Goal: Task Accomplishment & Management: Manage account settings

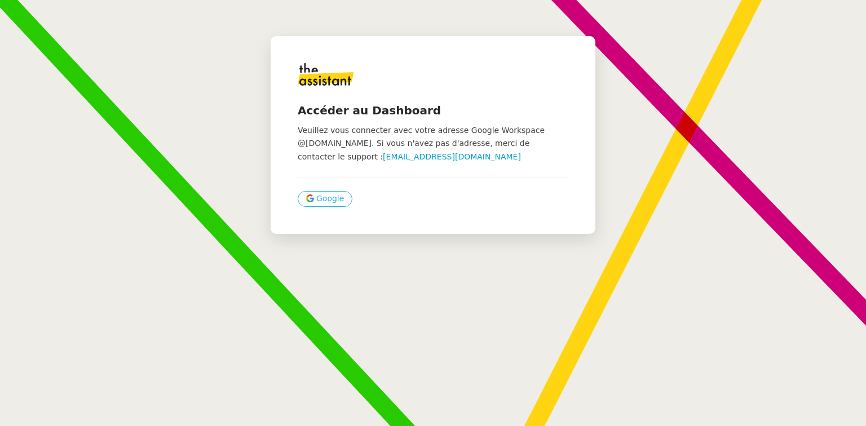
click at [328, 205] on button "Google" at bounding box center [325, 199] width 55 height 16
click at [324, 197] on span "Google" at bounding box center [330, 198] width 28 height 13
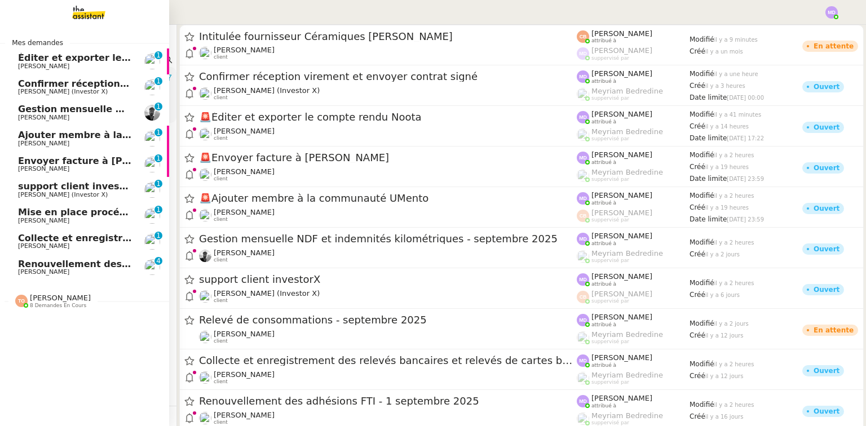
click at [93, 63] on span "Cédric Tempestini" at bounding box center [75, 66] width 114 height 7
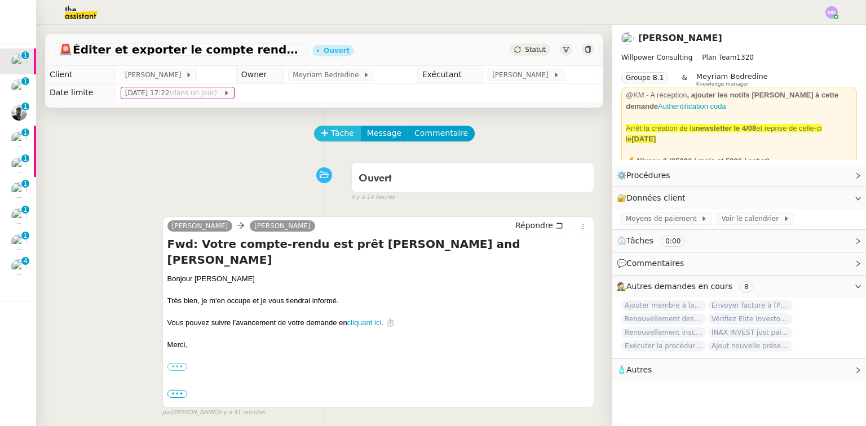
click at [335, 135] on span "Tâche" at bounding box center [342, 133] width 23 height 13
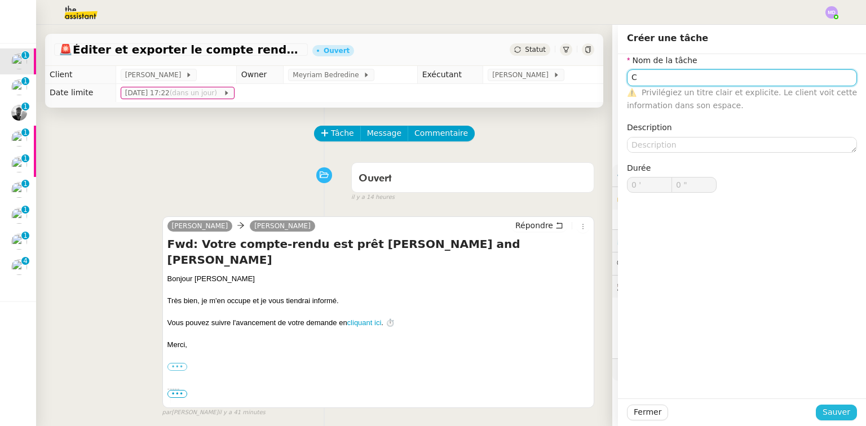
type input "C"
click at [819, 407] on button "Sauver" at bounding box center [836, 413] width 41 height 16
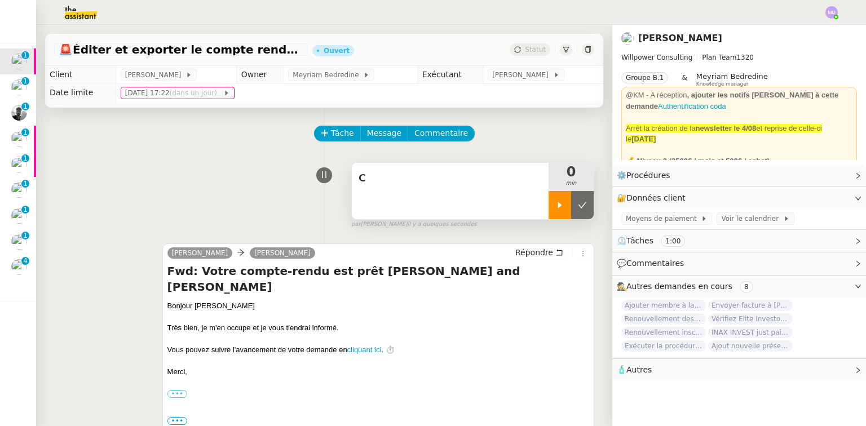
click at [560, 203] on div at bounding box center [560, 205] width 23 height 28
click at [496, 200] on div "C" at bounding box center [450, 191] width 197 height 56
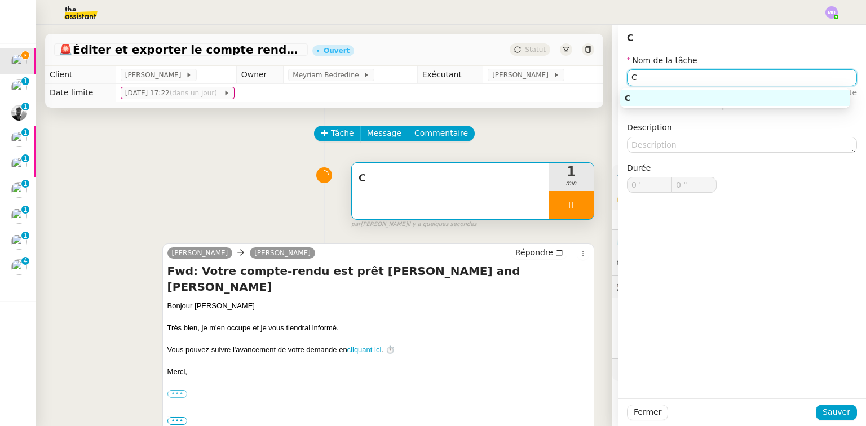
click at [660, 82] on input "C" at bounding box center [742, 77] width 230 height 16
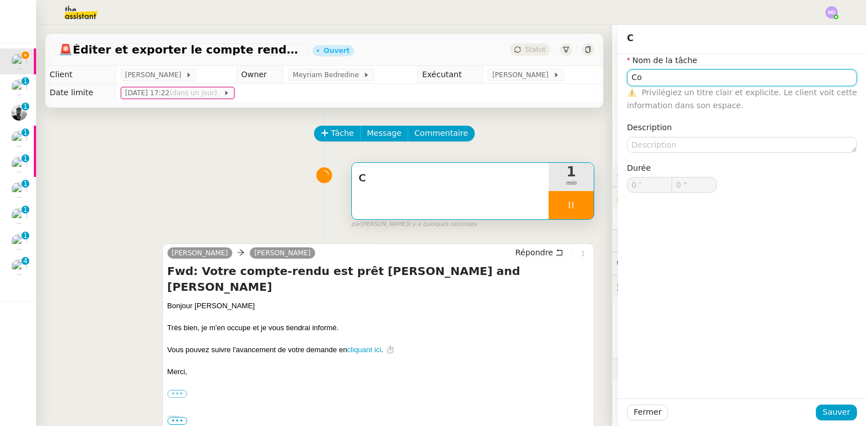
type input "Com"
type input "1 ""
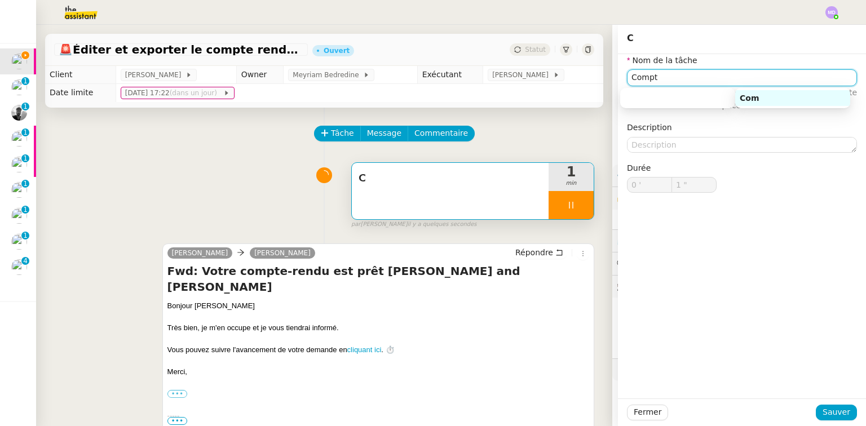
type input "Compte"
type input "3 ""
type input "Compte-rendu"
type input "5 ""
type input "Compte-rendu"
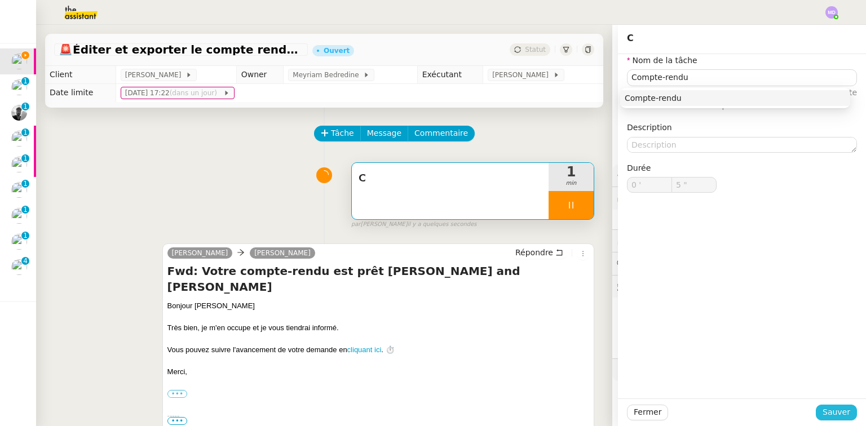
click at [844, 411] on span "Sauver" at bounding box center [837, 412] width 28 height 13
type input "6 ""
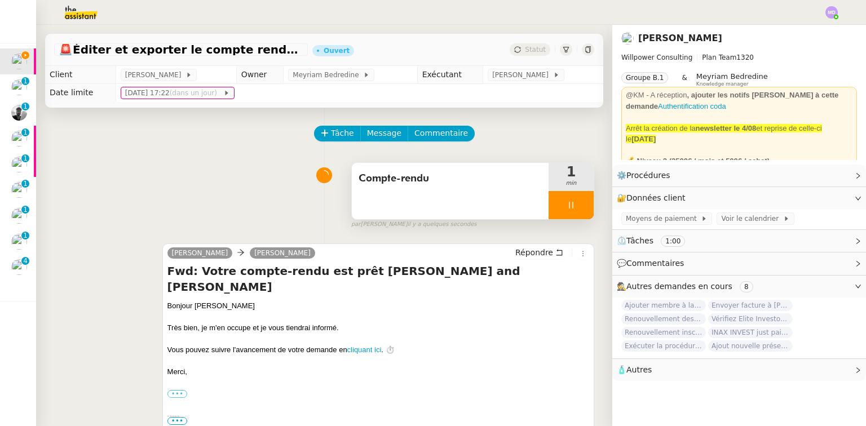
click at [485, 209] on div "Compte-rendu" at bounding box center [450, 191] width 197 height 56
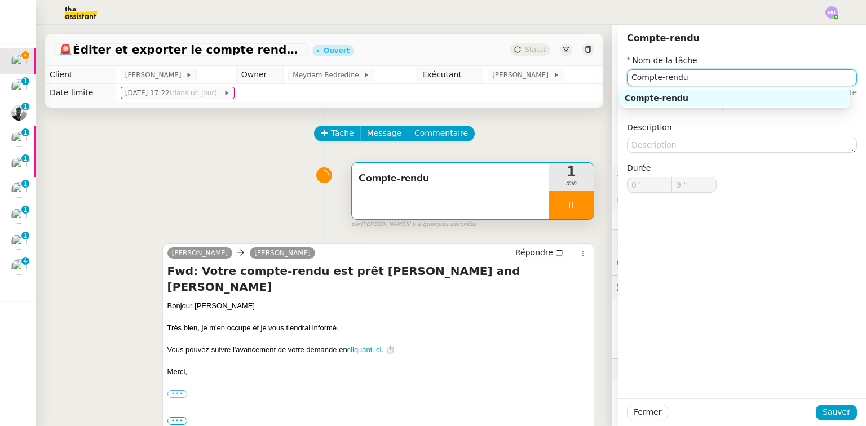
click at [806, 72] on input "Compte-rendu" at bounding box center [742, 77] width 230 height 16
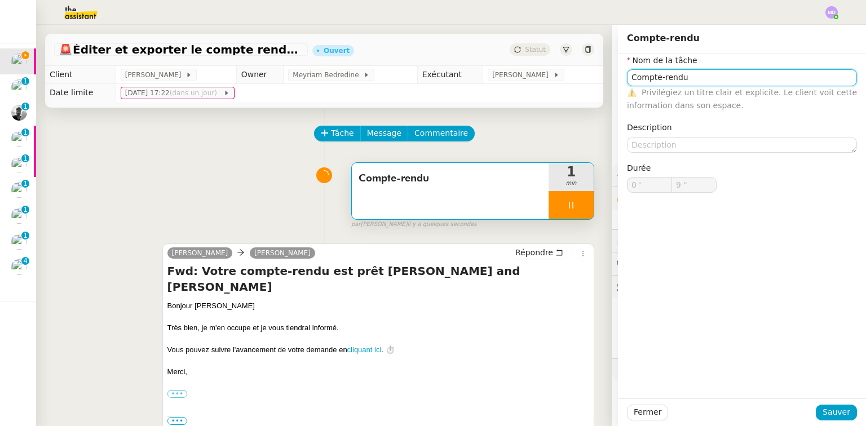
type input "Compte-rendu"
type input "10 ""
type input "Compte-rendu No"
type input "11 ""
type input "Compte-rendu Noota"
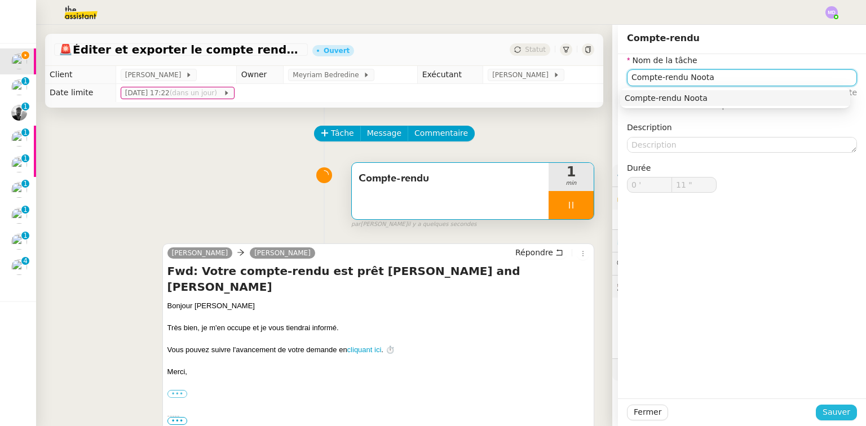
type input "12 ""
type input "Compte-rendu Noota"
click at [830, 395] on div "Nom de la tâche Compte-rendu Noota ⚠️ Privilégiez un titre clair et explicite. …" at bounding box center [742, 226] width 248 height 345
click at [829, 408] on span "Sauver" at bounding box center [837, 412] width 28 height 13
type input "14 ""
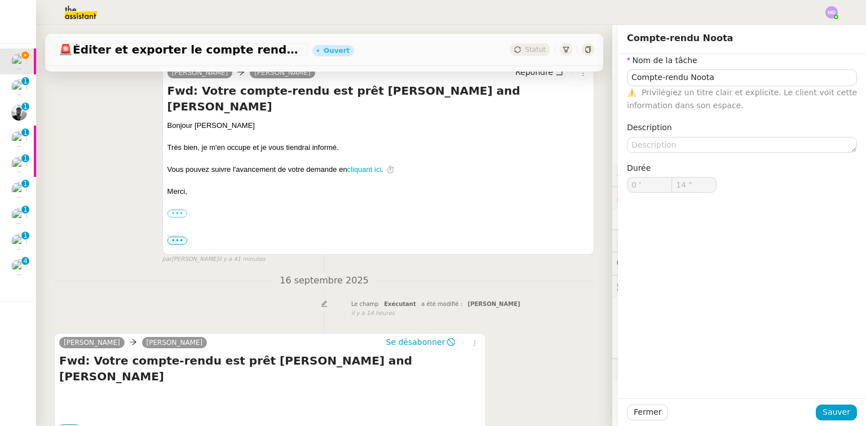
scroll to position [245, 0]
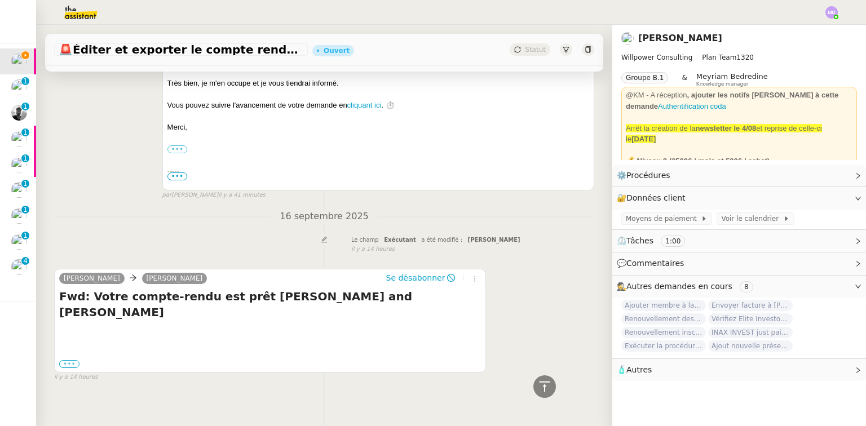
click at [74, 360] on label "•••" at bounding box center [69, 364] width 20 height 8
click at [0, 0] on input "•••" at bounding box center [0, 0] width 0 height 0
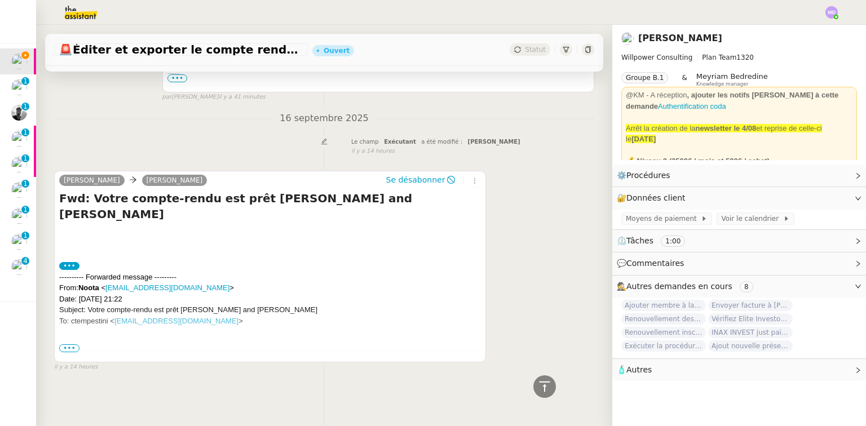
scroll to position [349, 0]
click at [71, 345] on span "•••" at bounding box center [69, 349] width 20 height 8
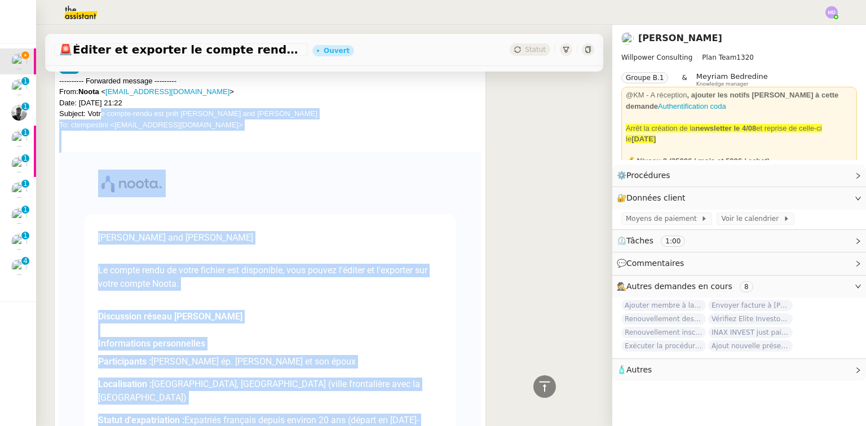
scroll to position [528, 0]
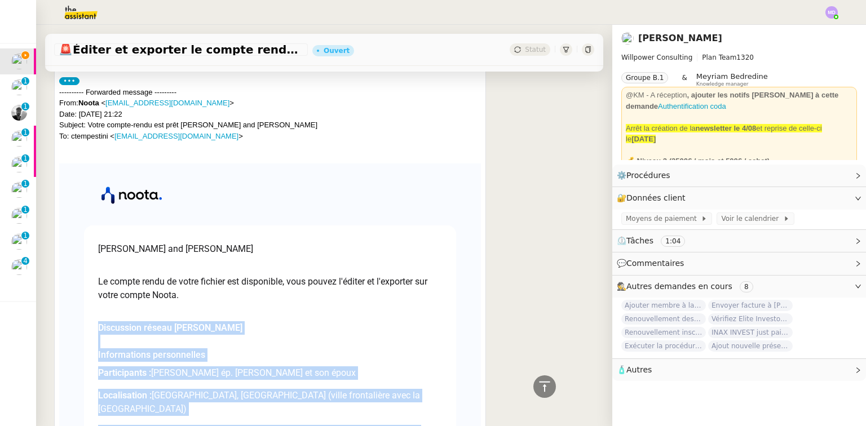
drag, startPoint x: 377, startPoint y: 152, endPoint x: 85, endPoint y: 318, distance: 335.7
copy div "Discussion réseau Cédric Informations personnelles Participants : Valérie Berna…"
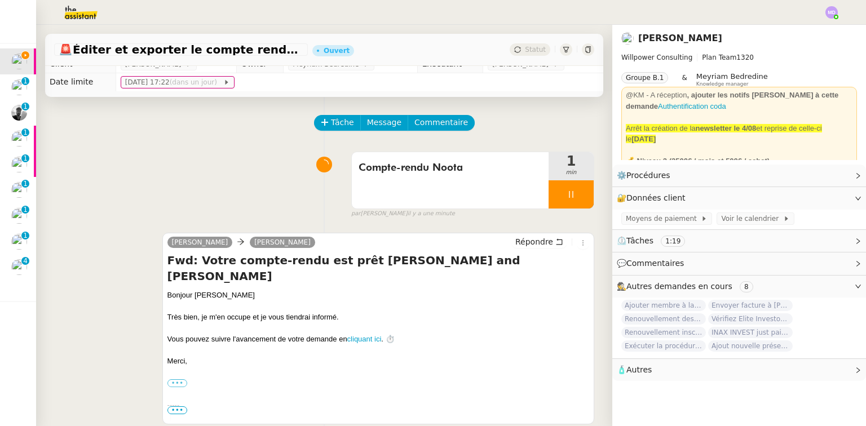
scroll to position [0, 0]
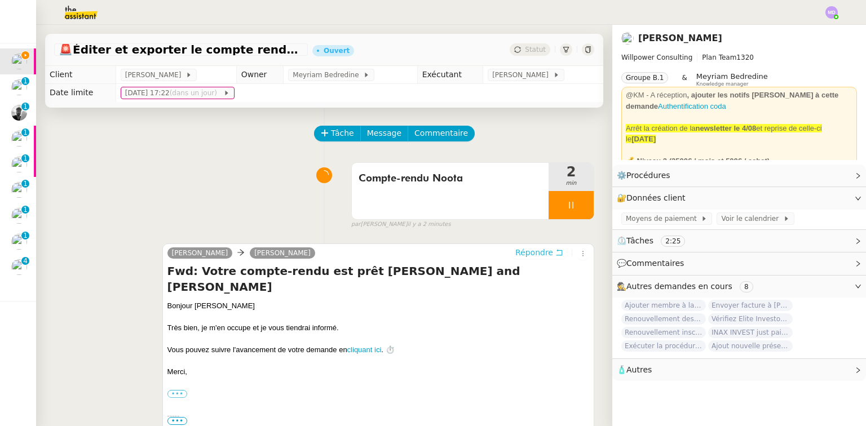
click at [524, 251] on span "Répondre" at bounding box center [535, 252] width 38 height 11
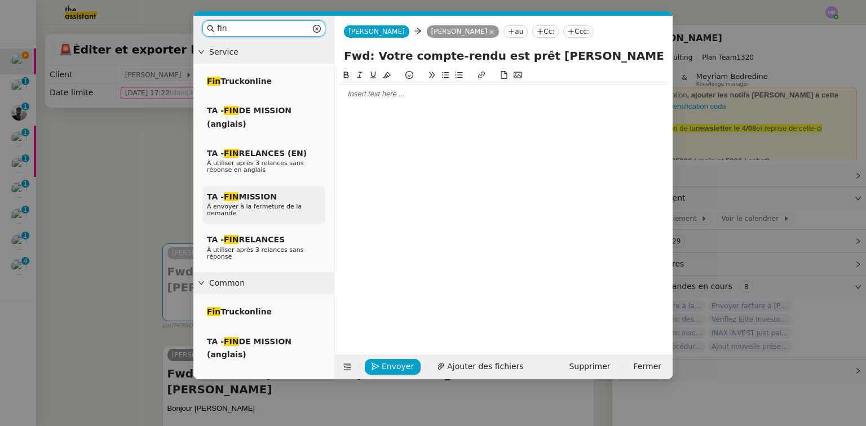
type input "fin"
click at [279, 214] on div "TA - FIN MISSION À envoyer à la fermeture de la demande" at bounding box center [264, 205] width 123 height 39
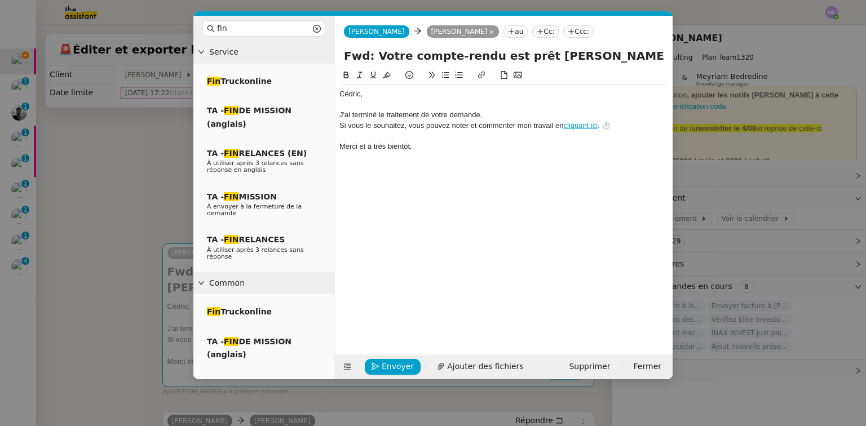
click at [341, 97] on div "﻿[PERSON_NAME]﻿," at bounding box center [504, 94] width 329 height 10
click at [353, 109] on div at bounding box center [504, 105] width 329 height 10
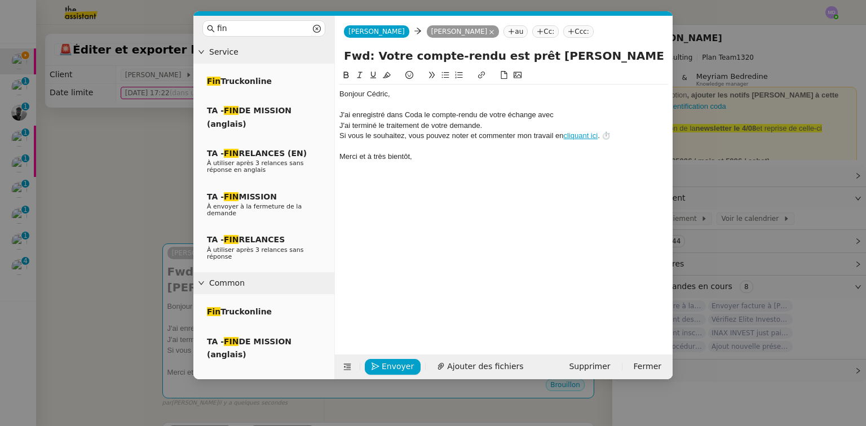
drag, startPoint x: 525, startPoint y: 58, endPoint x: 615, endPoint y: 48, distance: 90.8
click at [615, 48] on input "Fwd: Votre compte-rendu est prêt Valerie Kaeppelin and Cédric Tempestini" at bounding box center [504, 55] width 320 height 17
click at [586, 111] on div "J'ai enregistré dans Coda le compte-rendu de votre échange avec" at bounding box center [504, 115] width 329 height 10
click at [553, 114] on div "J'ai enregistré dans Coda le compte-rendu de votre échange avecValerie Kaeppelin" at bounding box center [504, 115] width 329 height 10
click at [562, 114] on div "J'ai enregistré dans Coda le compte-rendu de votre échange avec Valerie Kaeppel…" at bounding box center [504, 115] width 329 height 10
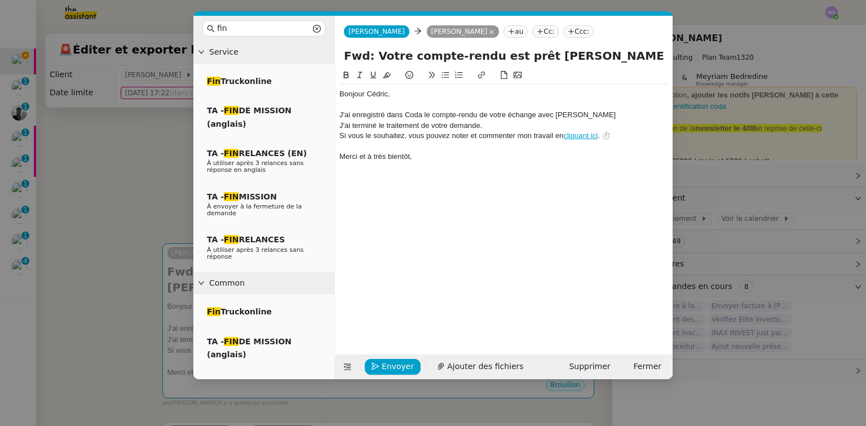
click at [569, 111] on div "J'ai enregistré dans Coda le compte-rendu de votre échange avec Valerie Kaeppel…" at bounding box center [504, 115] width 329 height 10
click at [653, 110] on div "J'ai enregistré dans Coda le compte-rendu de votre échange avec Valérie Kaeppel…" at bounding box center [504, 115] width 329 height 10
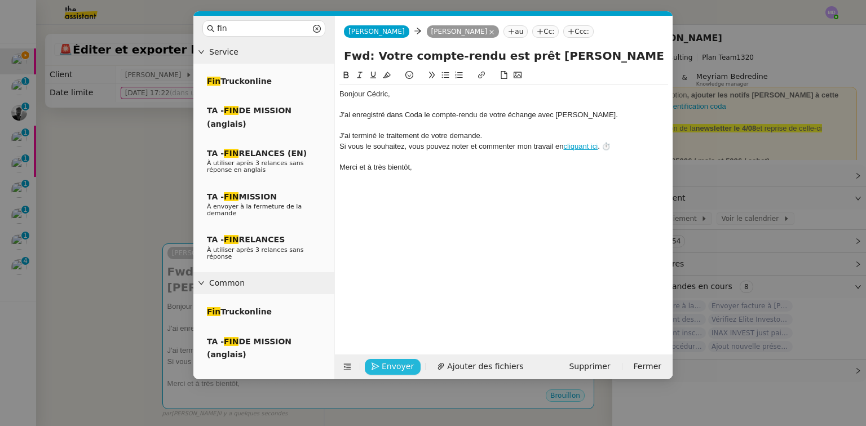
click at [394, 367] on span "Envoyer" at bounding box center [398, 366] width 32 height 13
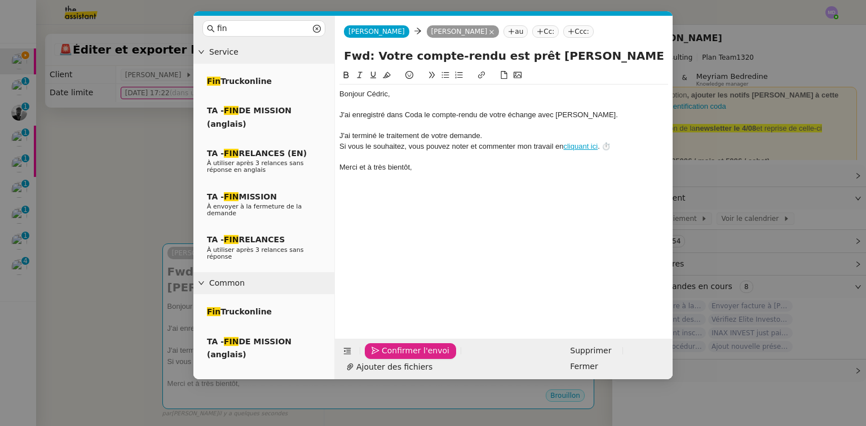
click at [393, 358] on span "Confirmer l'envoi" at bounding box center [416, 351] width 68 height 13
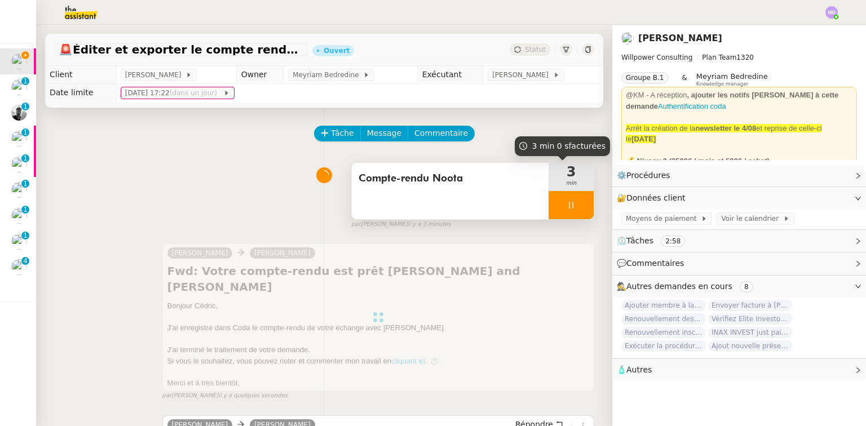
click at [578, 205] on div at bounding box center [571, 205] width 45 height 28
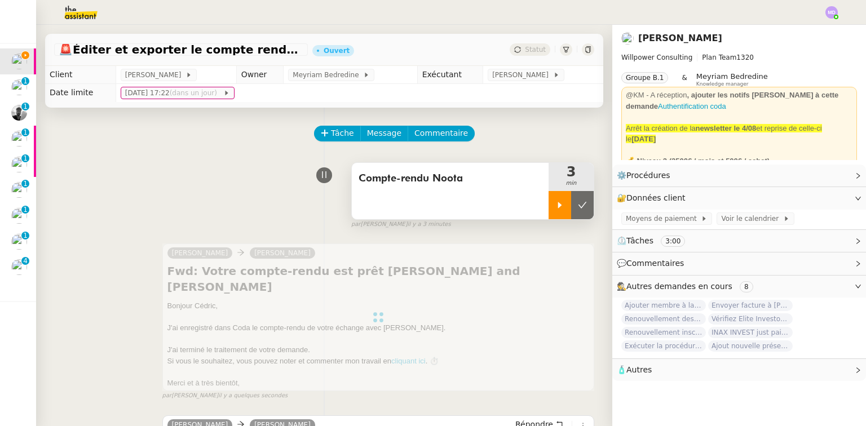
click at [578, 205] on button at bounding box center [582, 205] width 23 height 28
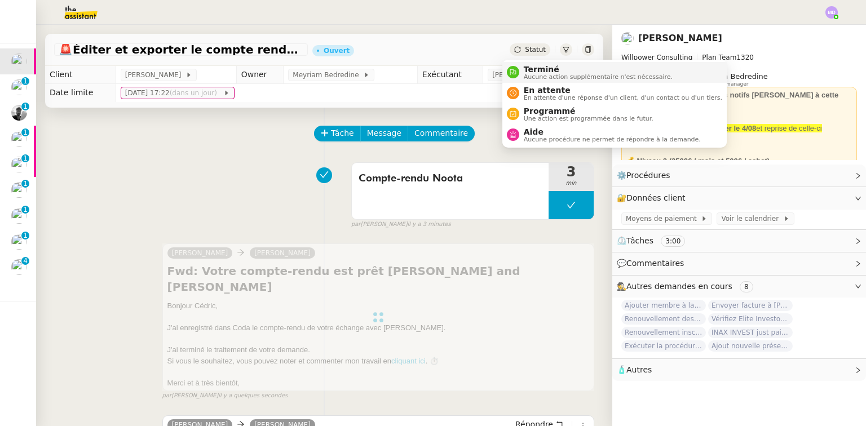
click at [527, 62] on li "Terminé Aucune action supplémentaire n'est nécessaire." at bounding box center [615, 72] width 225 height 21
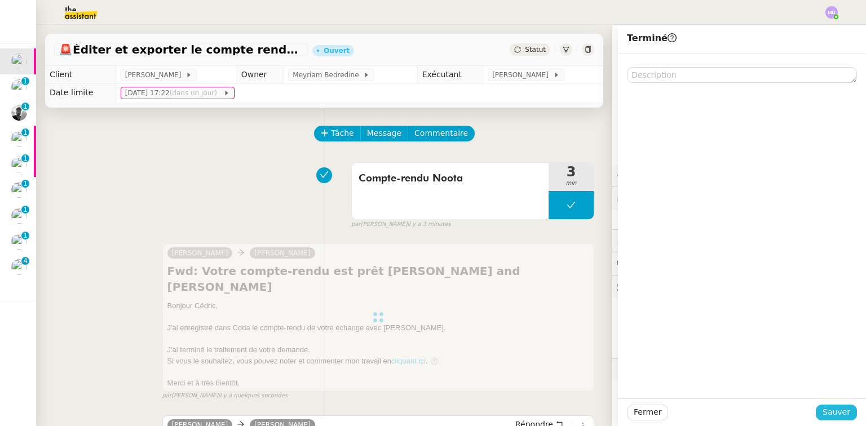
click at [825, 406] on span "Sauver" at bounding box center [837, 412] width 28 height 13
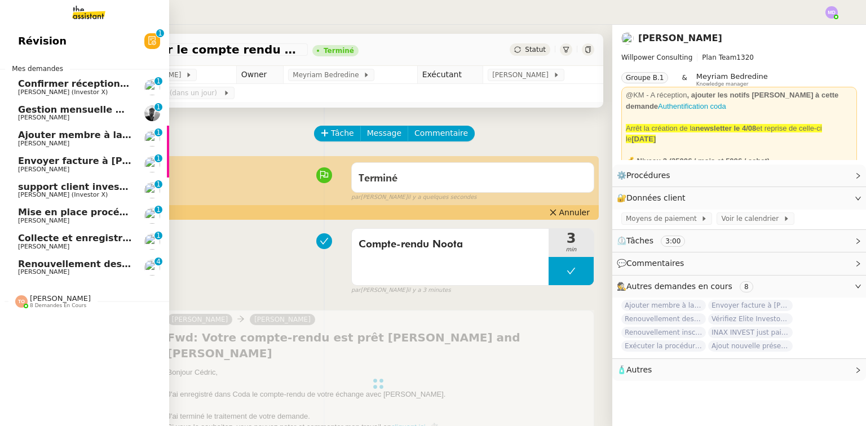
click at [60, 112] on span "Gestion mensuelle NDF et indemnités kilométriques - septembre 2025" at bounding box center [197, 109] width 359 height 11
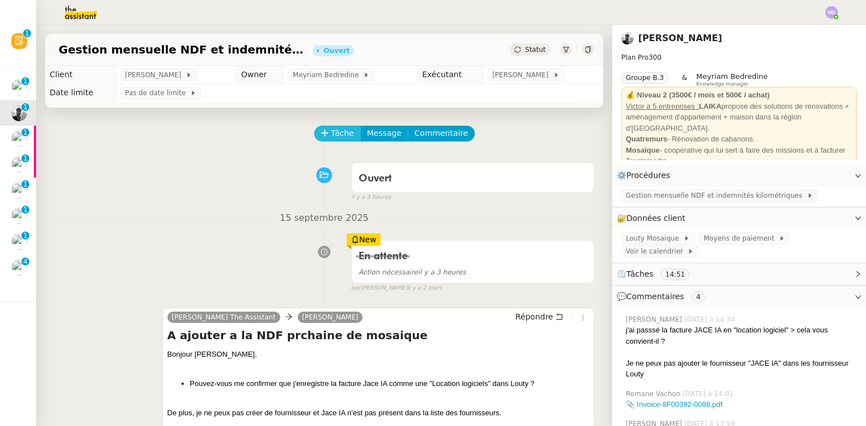
click at [331, 134] on span "Tâche" at bounding box center [342, 133] width 23 height 13
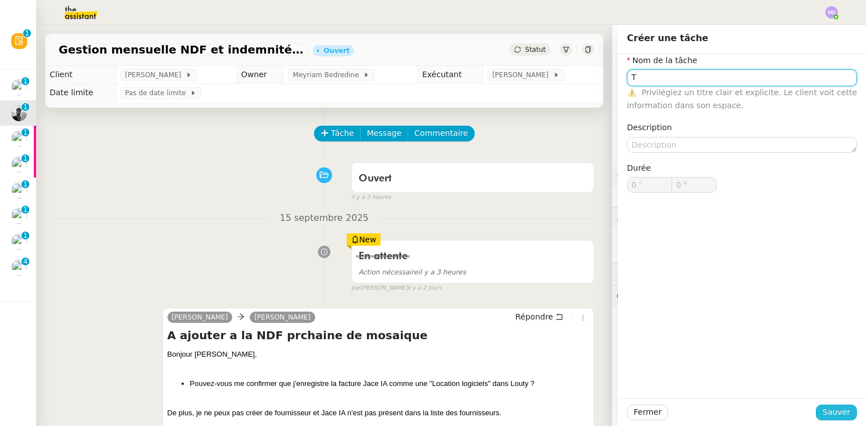
type input "T"
click at [823, 415] on span "Sauver" at bounding box center [837, 412] width 28 height 13
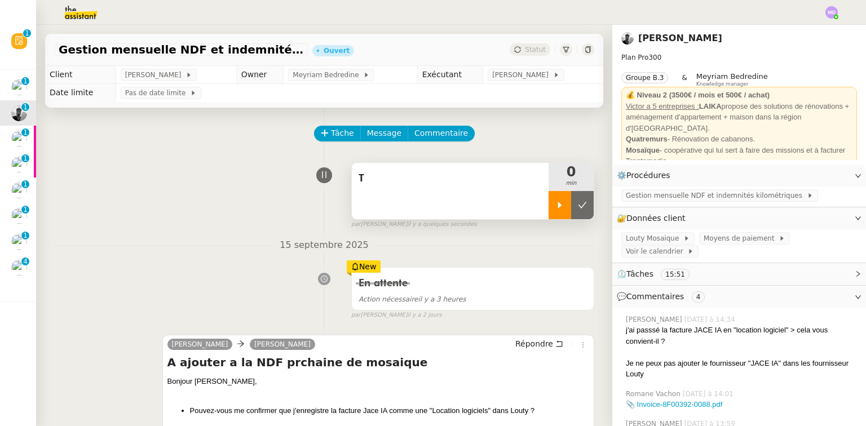
click at [549, 212] on div at bounding box center [560, 205] width 23 height 28
click at [518, 206] on div "T" at bounding box center [450, 191] width 197 height 56
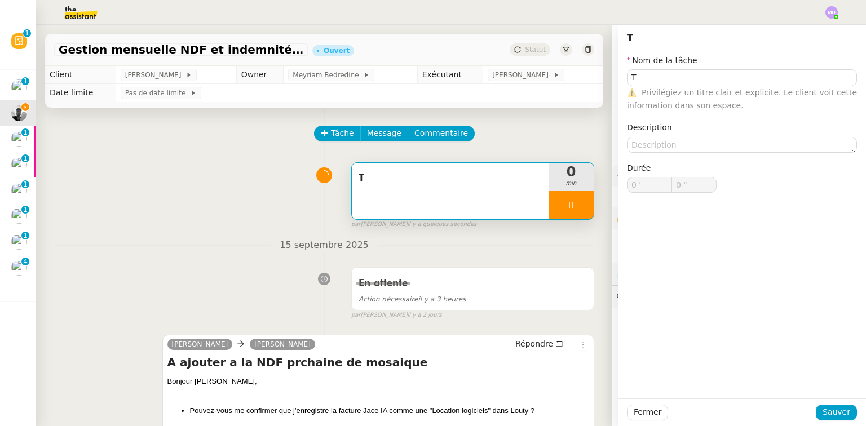
type input "1 ""
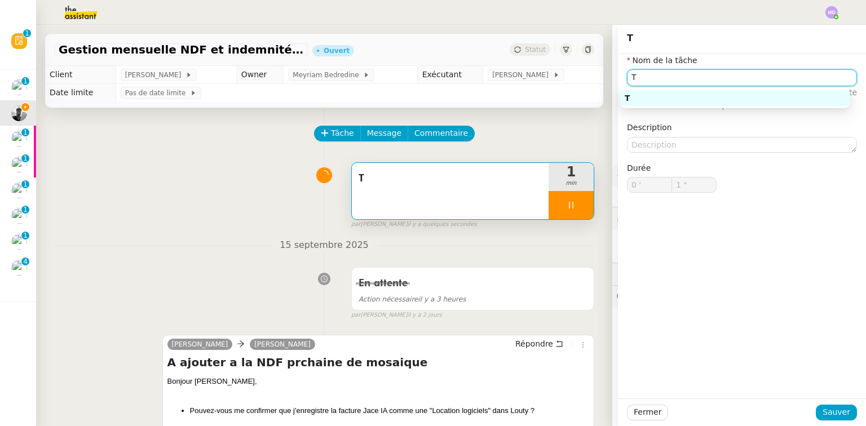
click at [649, 82] on input "T" at bounding box center [742, 77] width 230 height 16
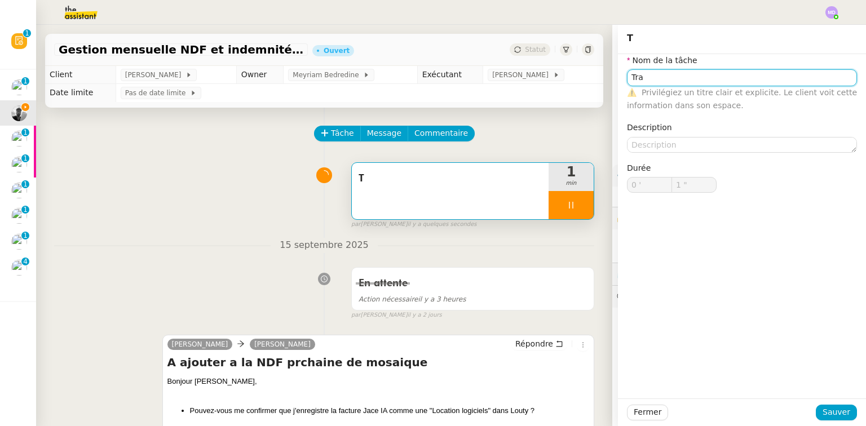
type input "Tran"
type input "2 ""
type input "Transmission"
type input "3 ""
type input "Transmission d'informaito"
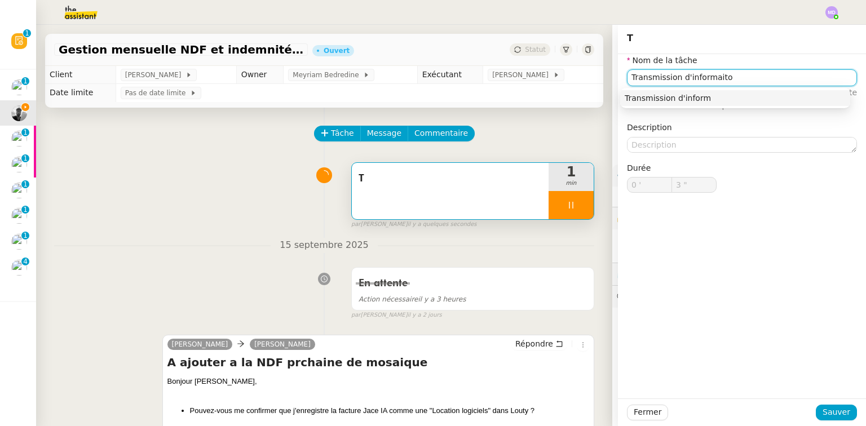
type input "4 ""
type input "Transmission d'informaitons"
drag, startPoint x: 706, startPoint y: 81, endPoint x: 739, endPoint y: 81, distance: 32.7
click at [739, 81] on input "Transmission d'informaitons" at bounding box center [742, 77] width 230 height 16
type input "6 ""
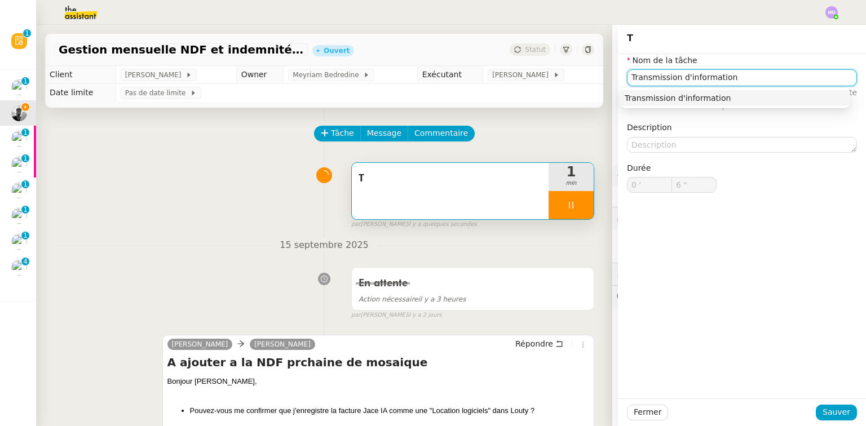
type input "Transmission d'informations"
type input "8 ""
type input "Transmission d'informations"
click at [830, 414] on span "Sauver" at bounding box center [837, 412] width 28 height 13
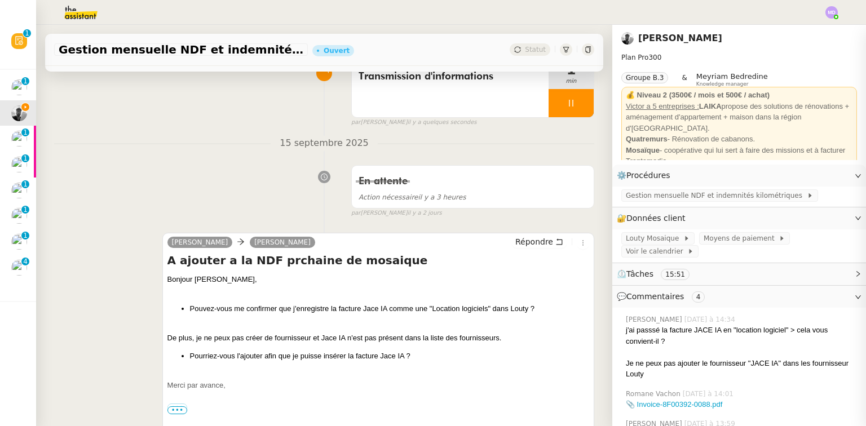
scroll to position [181, 0]
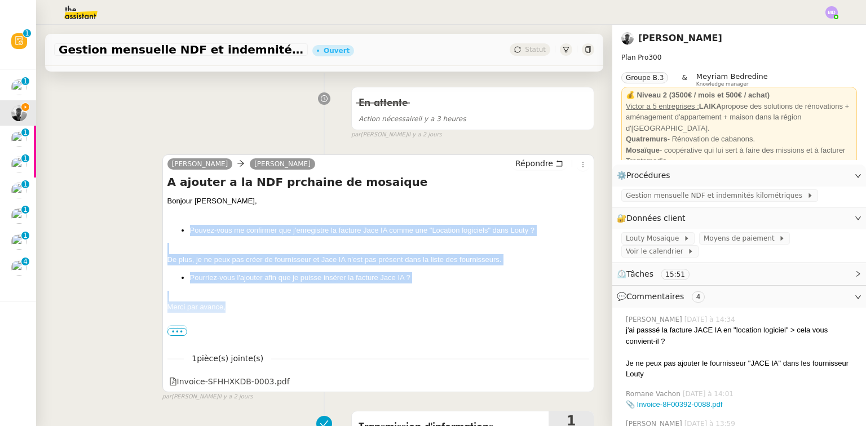
drag, startPoint x: 225, startPoint y: 311, endPoint x: 177, endPoint y: 228, distance: 96.0
click at [177, 228] on div "Bonjour Victor, Pouvez-vous me confirmer que j'enregistre la facture Jace IA co…" at bounding box center [379, 309] width 422 height 227
copy div "Pouvez-vous me confirmer que j'enregistre la facture Jace IA comme une "Locatio…"
click at [522, 166] on span "Répondre" at bounding box center [535, 163] width 38 height 11
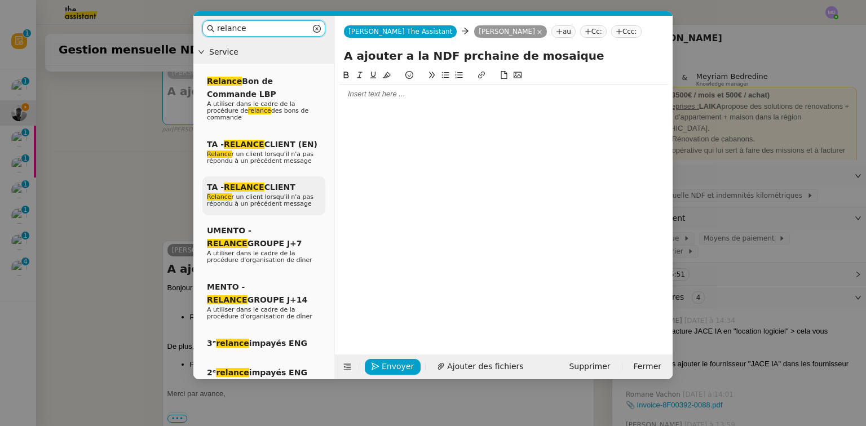
type input "relance"
click at [291, 204] on div "TA - RELANCE CLIENT Relance r un client lorsqu'il n'a pas répondu à un précéden…" at bounding box center [264, 196] width 123 height 39
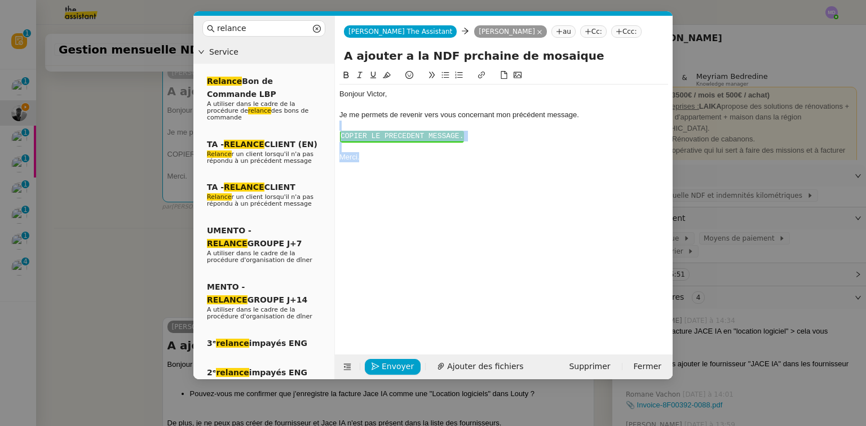
drag, startPoint x: 348, startPoint y: 127, endPoint x: 455, endPoint y: 201, distance: 130.5
click at [455, 201] on div "Bonjour ﻿Victor﻿, Je me permets de revenir vers vous concernant mon précédent m…" at bounding box center [504, 203] width 329 height 269
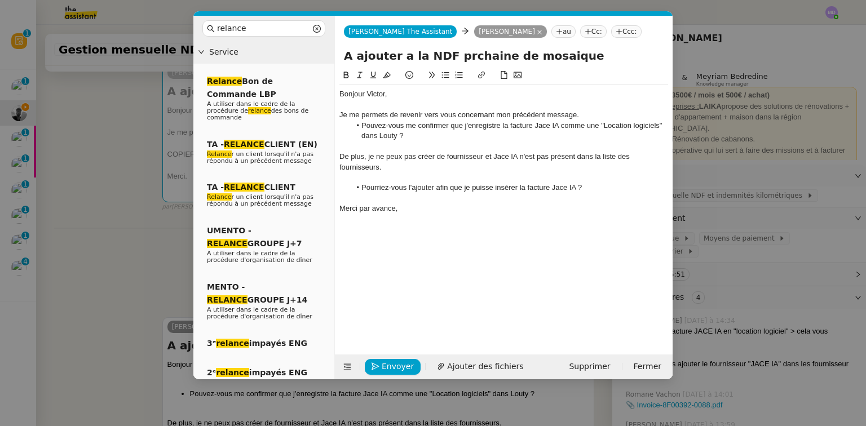
scroll to position [0, 0]
click at [607, 112] on div "Je me permets de revenir vers vous concernant mon précédent message." at bounding box center [504, 115] width 329 height 10
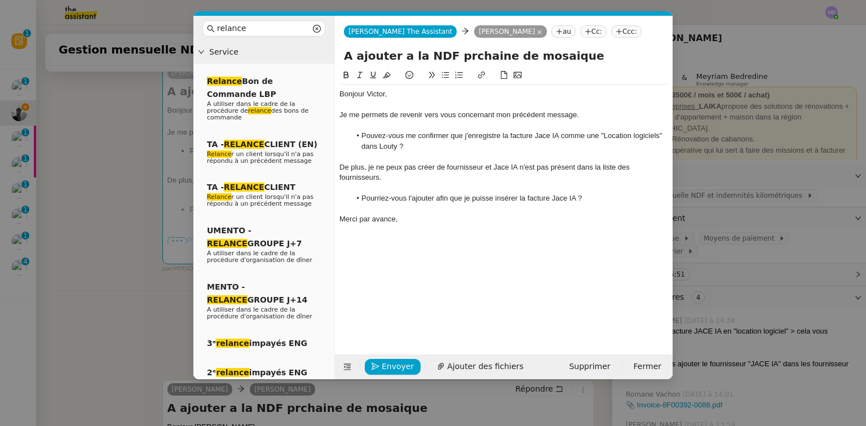
click at [117, 239] on nz-modal-container "relance Service Relance Bon de Commande LBP A utiliser dans le cadre de la proc…" at bounding box center [433, 213] width 866 height 426
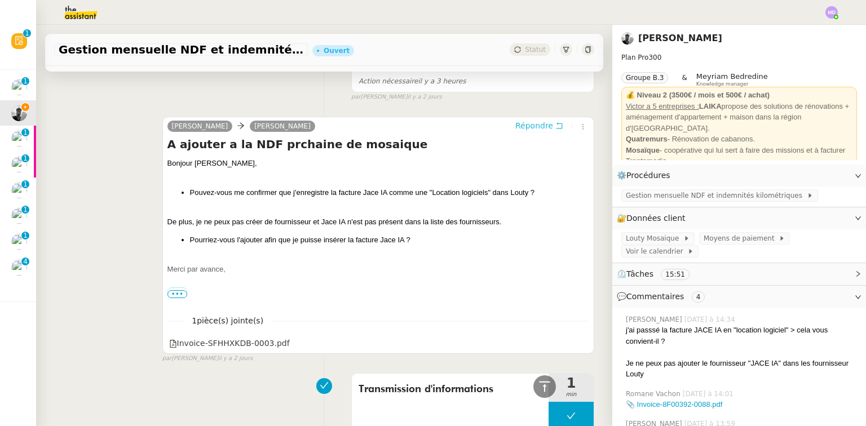
scroll to position [632, 0]
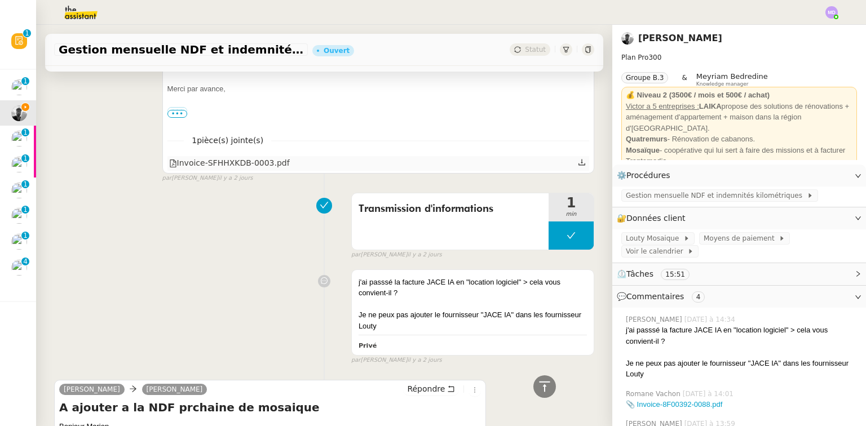
click at [578, 165] on icon at bounding box center [582, 163] width 8 height 8
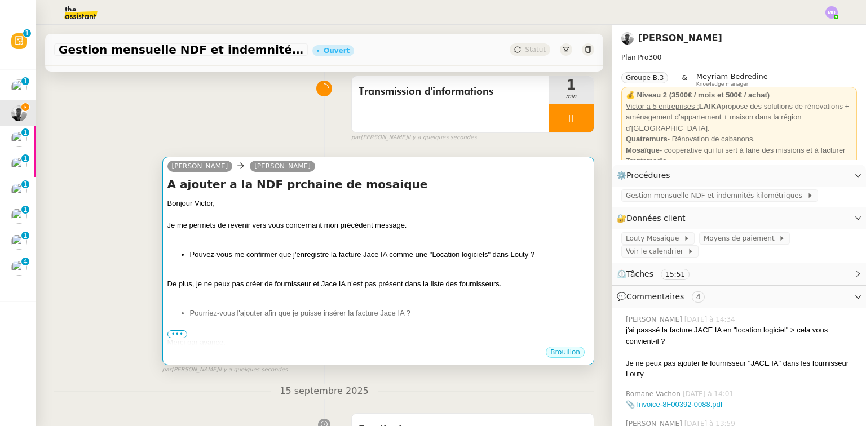
scroll to position [0, 0]
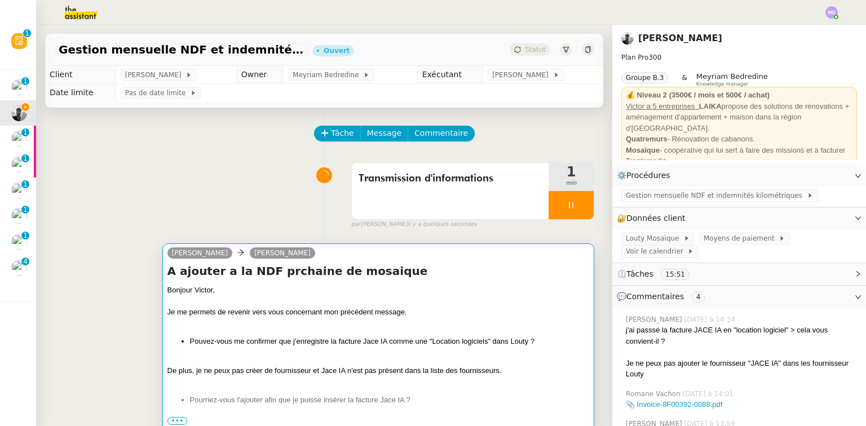
click at [414, 279] on h4 "A ajouter a la NDF prchaine de mosaique" at bounding box center [379, 271] width 422 height 16
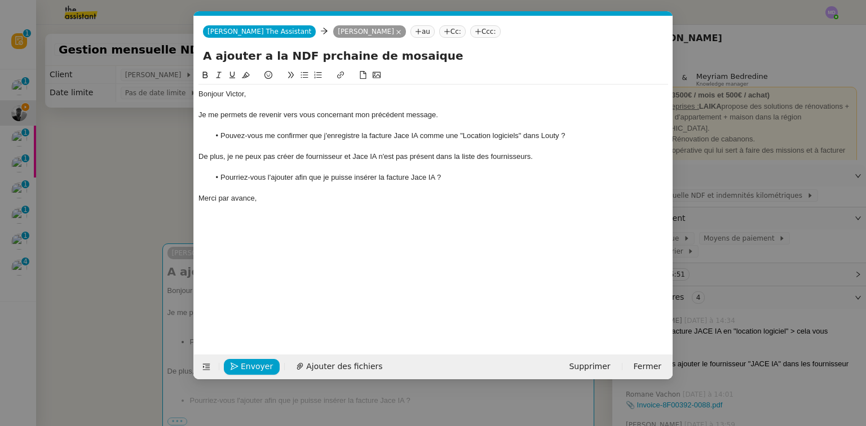
scroll to position [0, 49]
click at [324, 372] on span "Ajouter des fichiers" at bounding box center [344, 366] width 76 height 13
click at [251, 367] on span "Envoyer" at bounding box center [257, 366] width 32 height 13
click at [251, 367] on button "Enregistrement" at bounding box center [266, 367] width 85 height 16
click at [255, 368] on span "Confirmer l'envoi" at bounding box center [275, 366] width 68 height 13
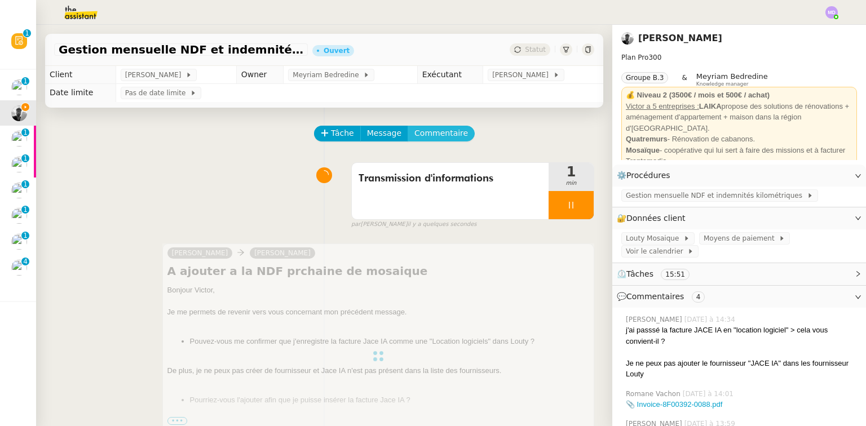
click at [424, 133] on span "Commentaire" at bounding box center [442, 133] width 54 height 13
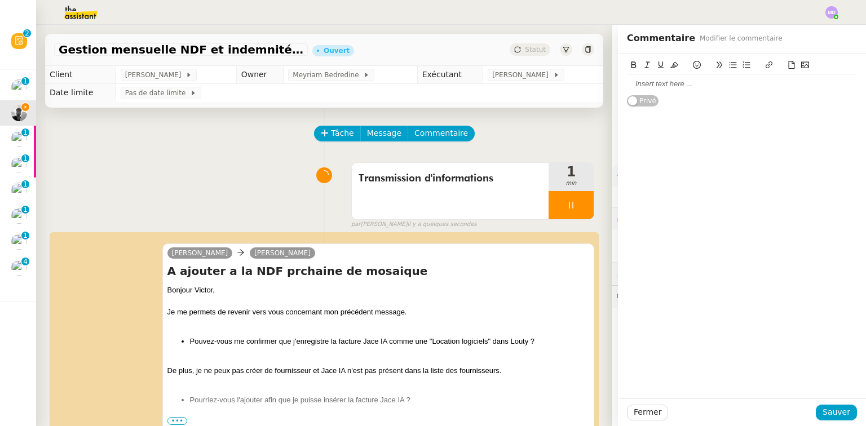
click at [630, 86] on div at bounding box center [742, 84] width 230 height 10
drag, startPoint x: 832, startPoint y: 411, endPoint x: 799, endPoint y: 404, distance: 33.4
click at [831, 411] on span "Sauver" at bounding box center [837, 412] width 28 height 13
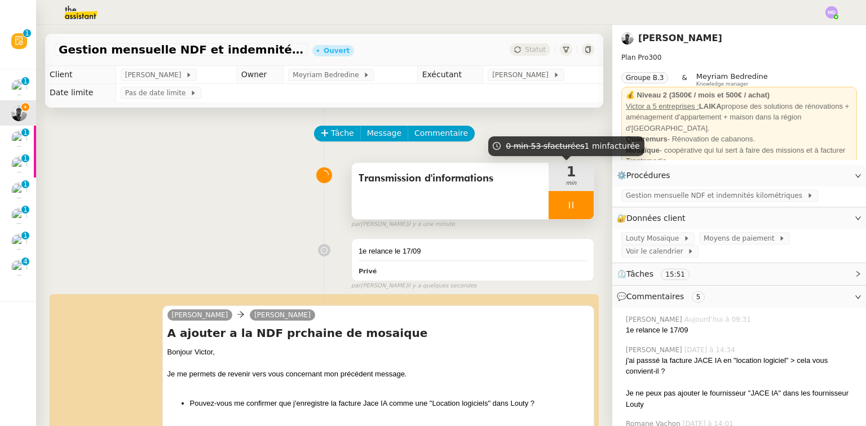
click at [569, 205] on div at bounding box center [571, 205] width 45 height 28
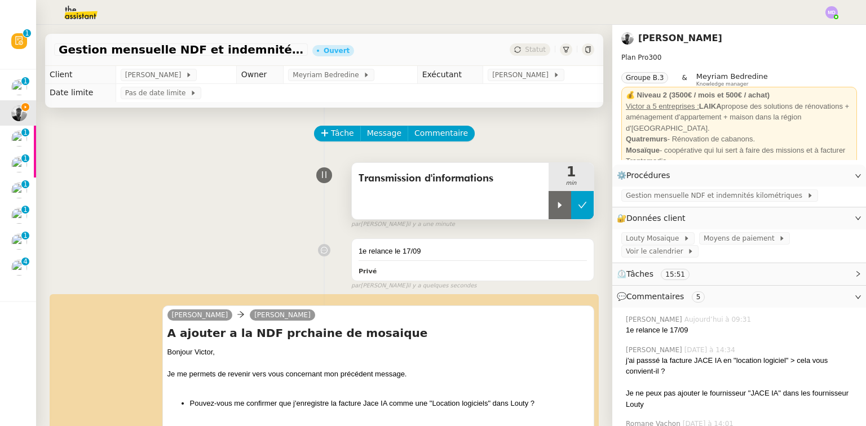
drag, startPoint x: 571, startPoint y: 205, endPoint x: 568, endPoint y: 195, distance: 10.2
click at [571, 198] on button at bounding box center [582, 205] width 23 height 28
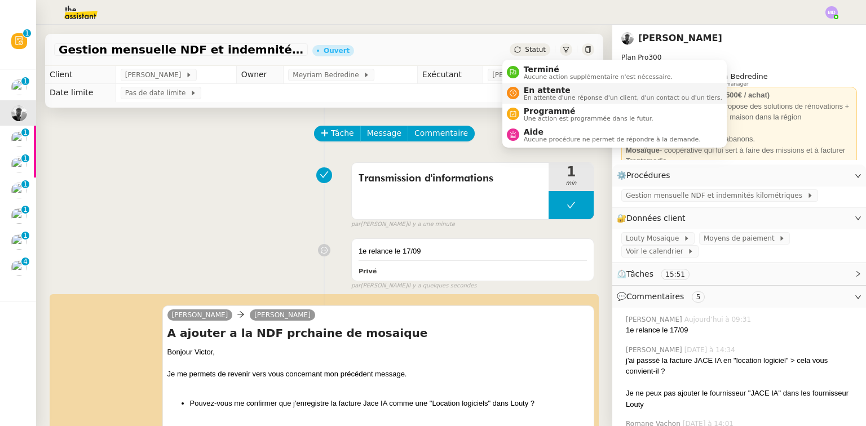
click at [522, 94] on div "En attente En attente d'une réponse d'un client, d'un contact ou d'un tiers." at bounding box center [621, 93] width 203 height 15
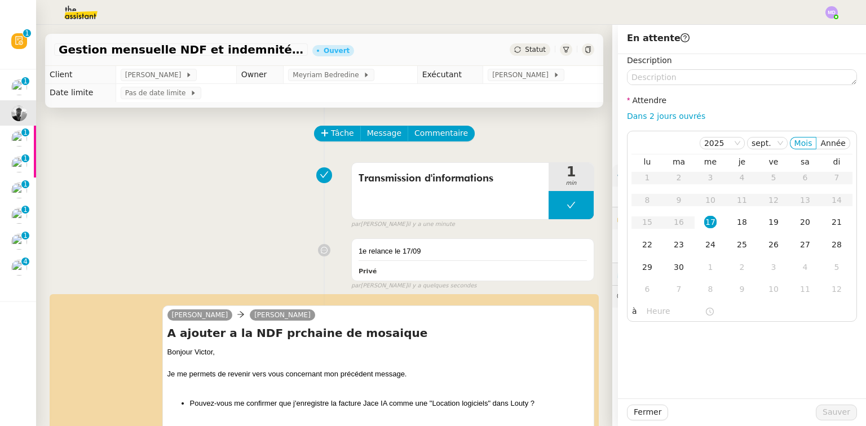
click at [656, 120] on link "Dans 2 jours ouvrés" at bounding box center [666, 116] width 78 height 9
type input "07:00"
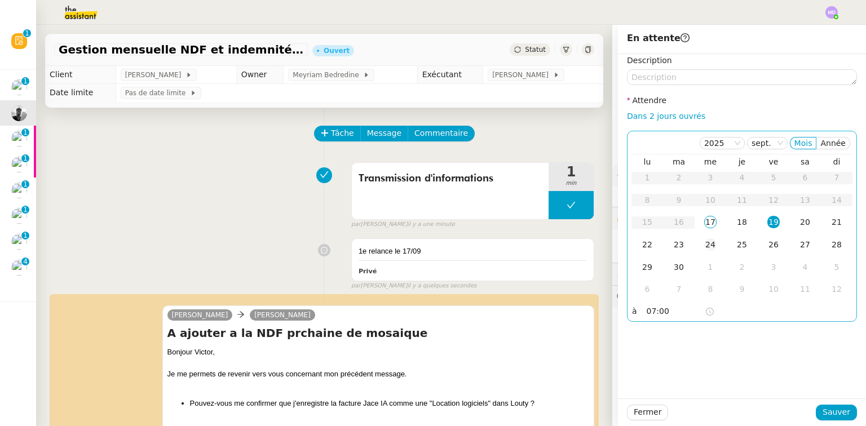
click at [705, 240] on div "24" at bounding box center [711, 245] width 12 height 12
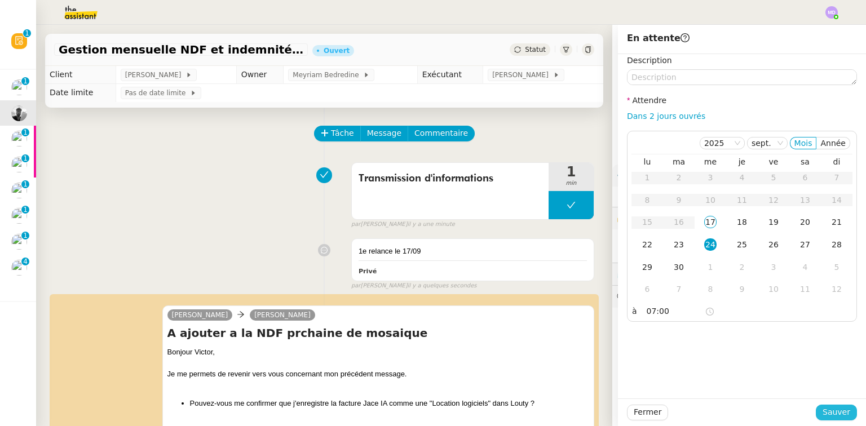
click at [830, 405] on button "Sauver" at bounding box center [836, 413] width 41 height 16
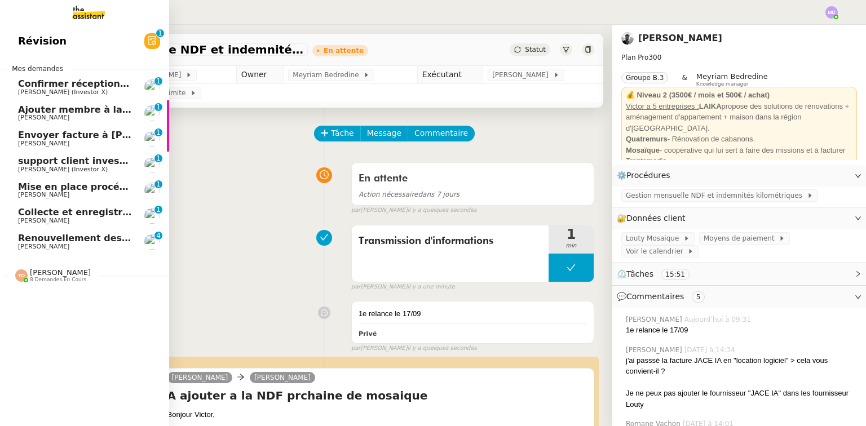
click at [94, 113] on span "Ajouter membre à la communauté UMento" at bounding box center [126, 109] width 216 height 11
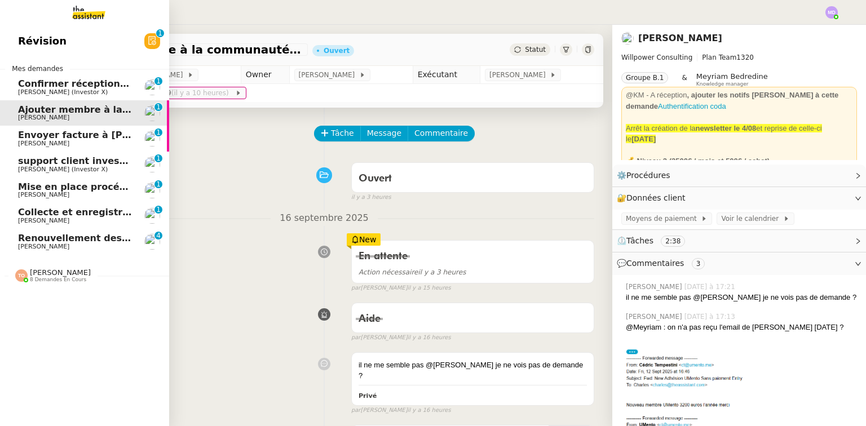
click at [98, 165] on span "support client investorX" at bounding box center [79, 161] width 123 height 11
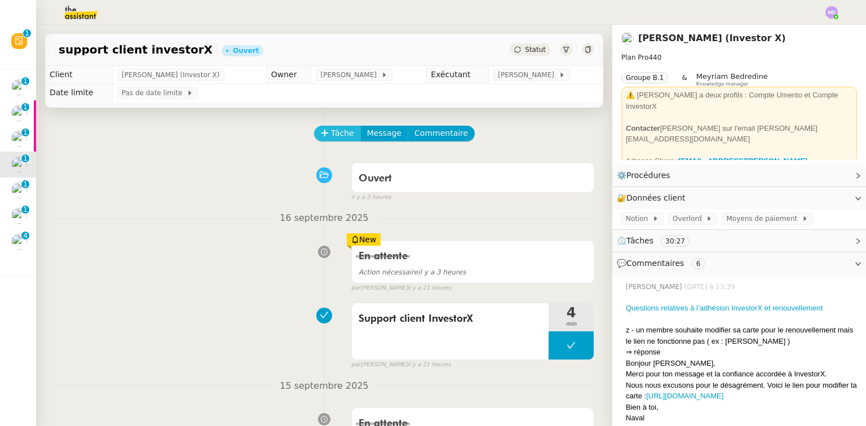
click at [319, 130] on button "Tâche" at bounding box center [337, 134] width 47 height 16
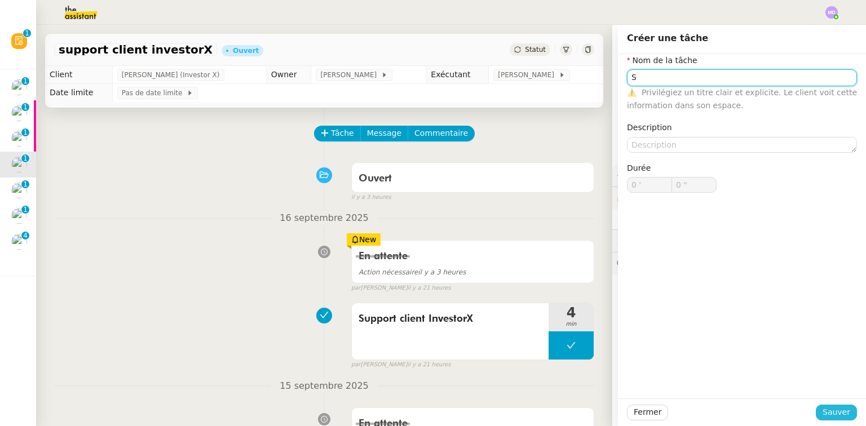
type input "S"
click at [828, 410] on span "Sauver" at bounding box center [837, 412] width 28 height 13
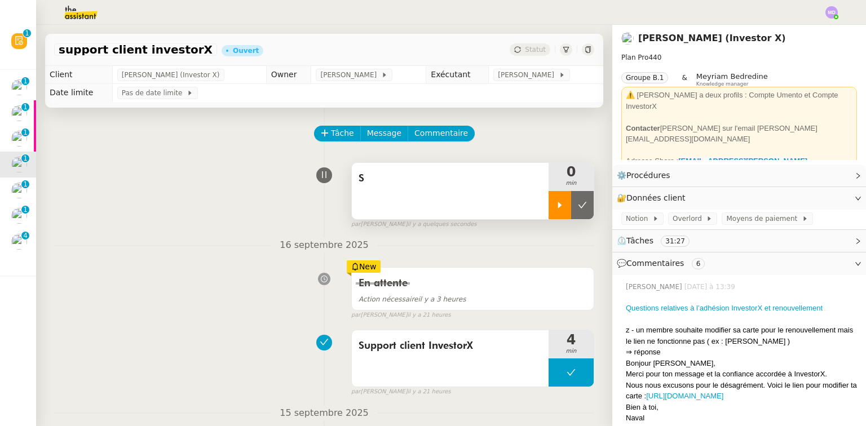
click at [554, 209] on div at bounding box center [560, 205] width 23 height 28
click at [463, 197] on div "S" at bounding box center [450, 191] width 197 height 56
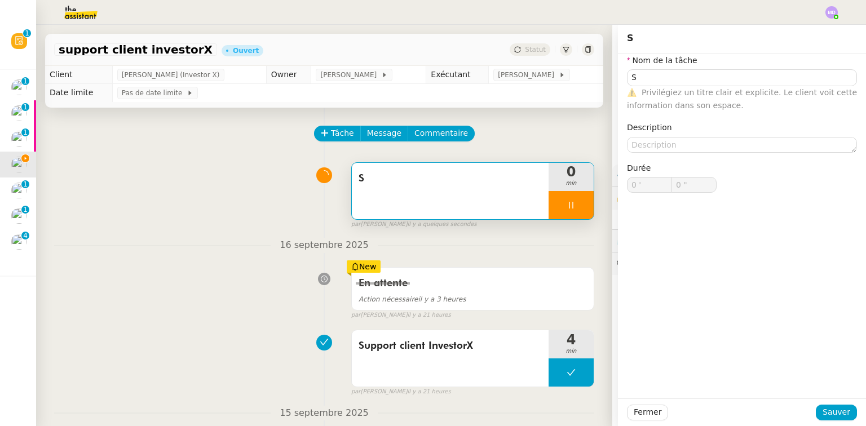
type input "S"
type input "0 '"
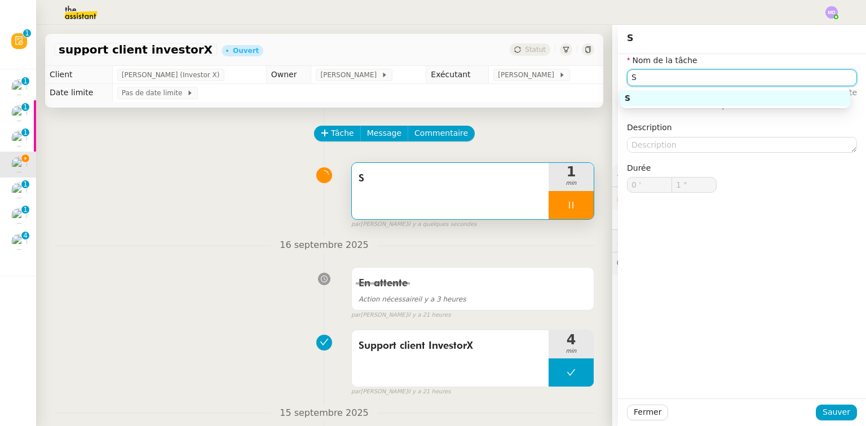
click at [658, 82] on input "S" at bounding box center [742, 77] width 230 height 16
type input "2 ""
type input "Support"
type input "3 ""
type input "Support client In"
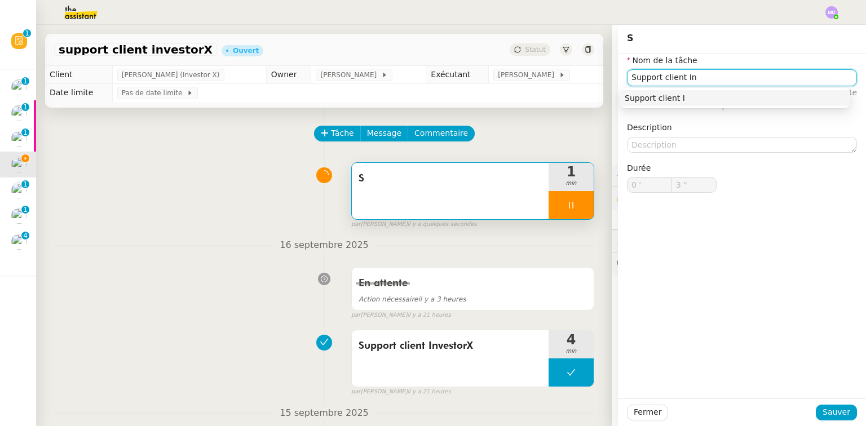
type input "4 ""
type input "Support client Investor"
type input "5 ""
type input "Support client InvestorX"
type input "6 ""
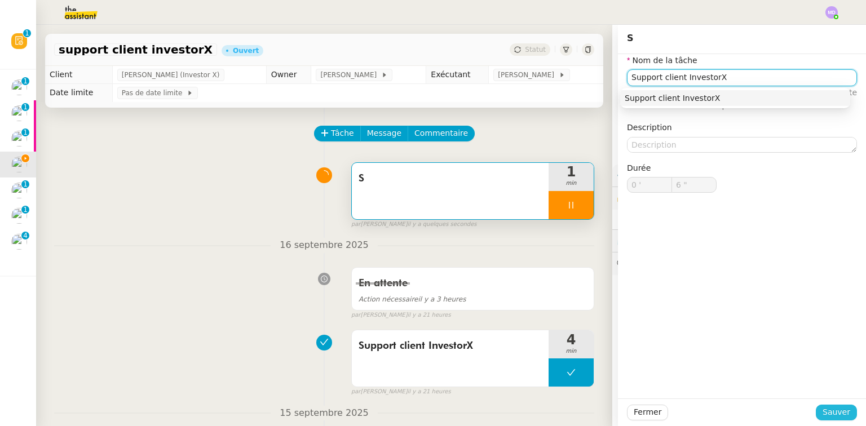
type input "Support client InvestorX"
click at [838, 406] on span "Sauver" at bounding box center [837, 412] width 28 height 13
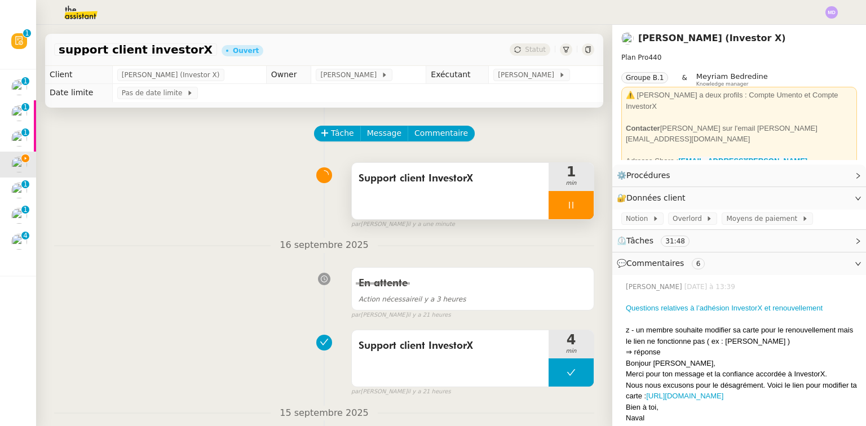
click at [564, 198] on div at bounding box center [571, 205] width 45 height 28
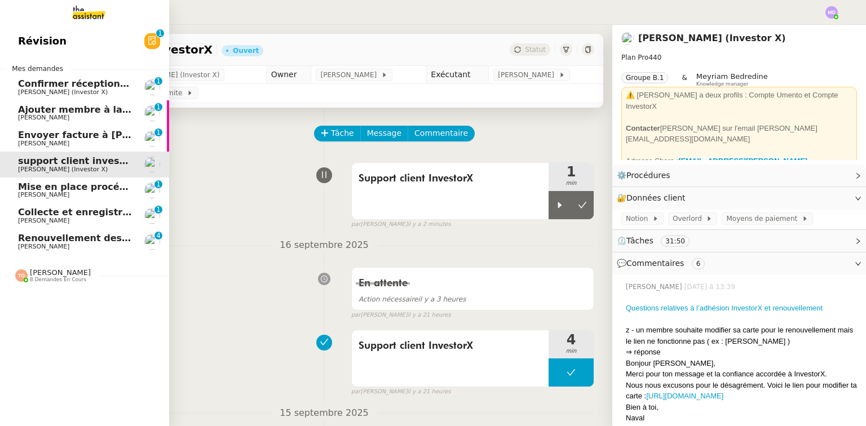
click at [42, 191] on span "Mise en place procédure - relevés bancaires mensuels" at bounding box center [156, 187] width 276 height 11
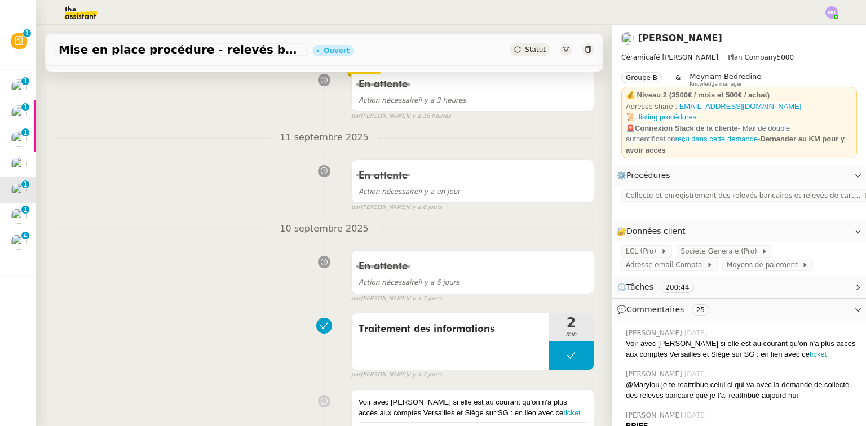
scroll to position [181, 0]
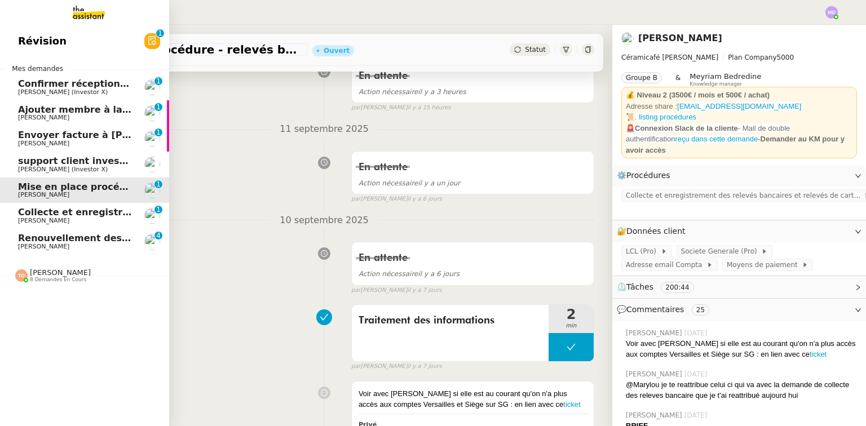
click at [52, 237] on span "Renouvellement des adhésions FTI - 1 septembre 2025" at bounding box center [158, 238] width 280 height 11
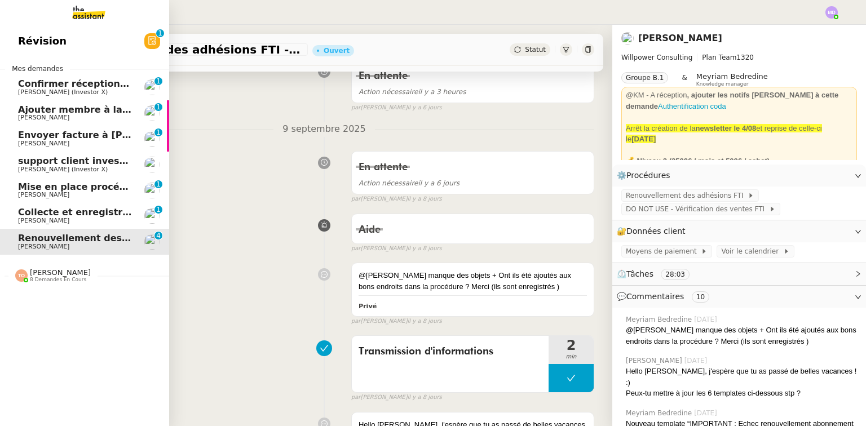
click at [61, 173] on link "support client investorX [PERSON_NAME] (Investor X)" at bounding box center [84, 165] width 169 height 26
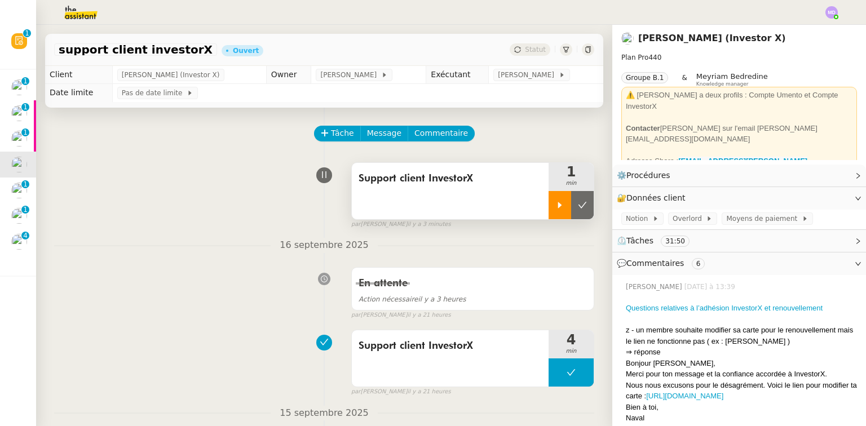
click at [549, 195] on div at bounding box center [560, 205] width 23 height 28
click at [566, 218] on div at bounding box center [571, 205] width 45 height 28
click at [552, 218] on div at bounding box center [560, 205] width 23 height 28
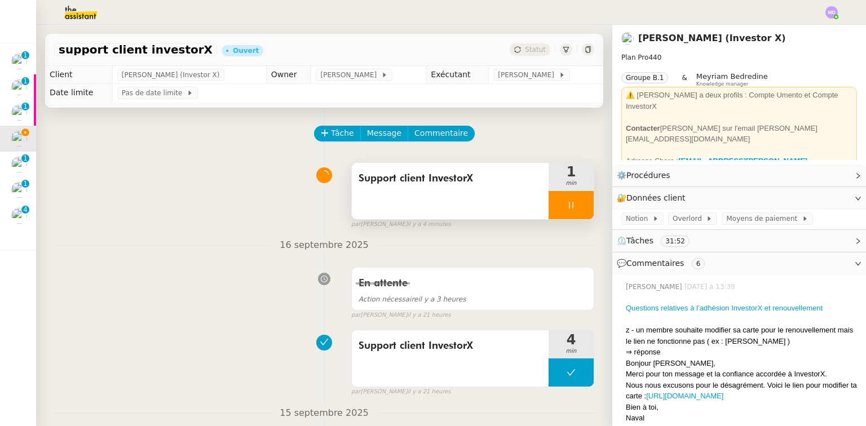
click at [566, 212] on div at bounding box center [571, 205] width 45 height 28
click at [578, 210] on icon at bounding box center [582, 205] width 9 height 9
click at [555, 210] on button at bounding box center [571, 205] width 45 height 28
click at [556, 210] on icon at bounding box center [560, 205] width 9 height 9
click at [570, 199] on div at bounding box center [571, 205] width 45 height 28
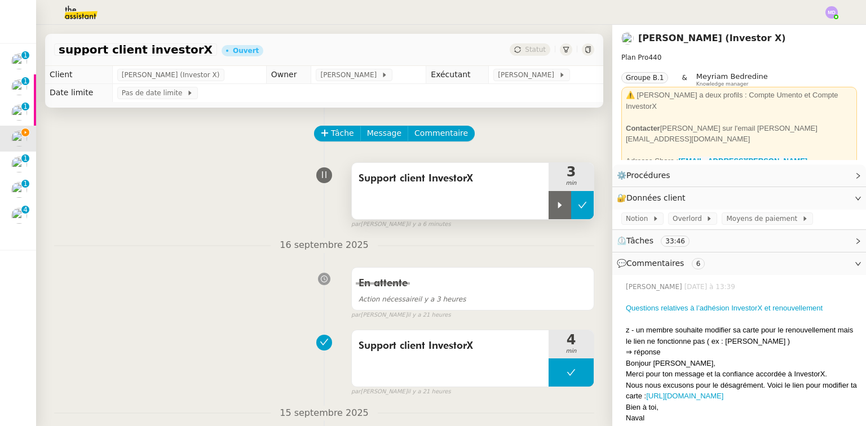
click at [571, 199] on button at bounding box center [582, 205] width 23 height 28
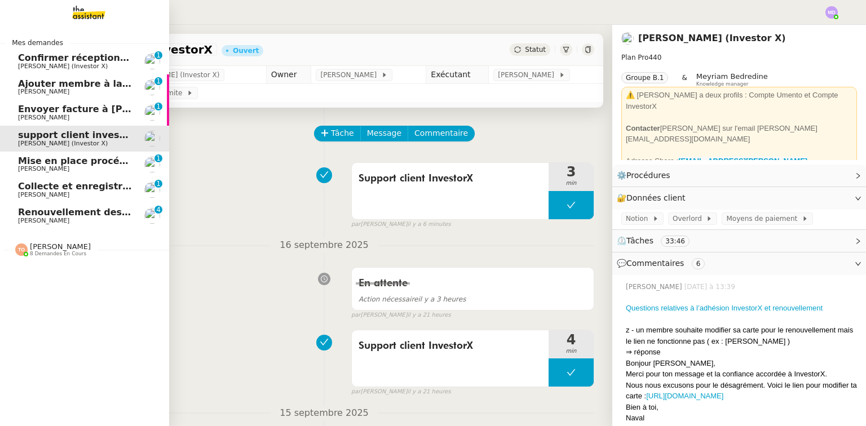
click at [57, 252] on span "8 demandes en cours" at bounding box center [58, 254] width 56 height 6
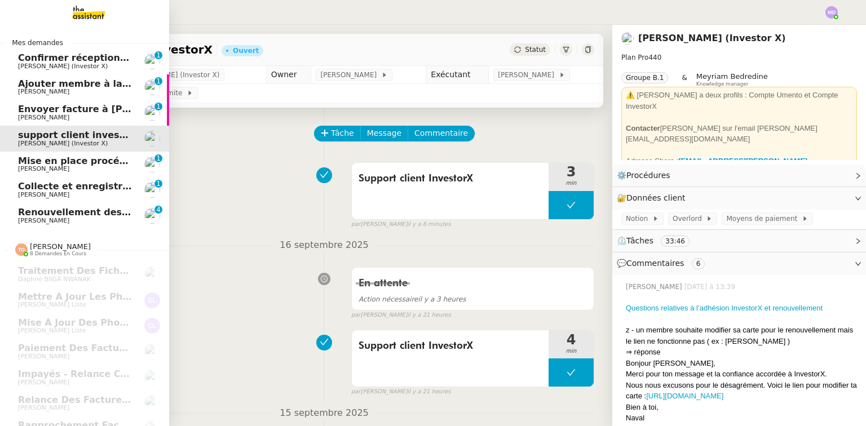
click at [93, 94] on span "[PERSON_NAME]" at bounding box center [75, 92] width 114 height 7
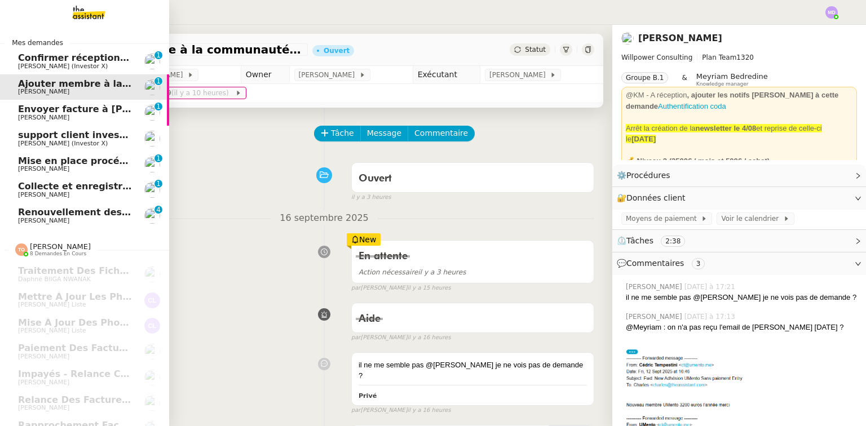
click at [90, 112] on span "Envoyer facture à [PERSON_NAME]" at bounding box center [106, 109] width 177 height 11
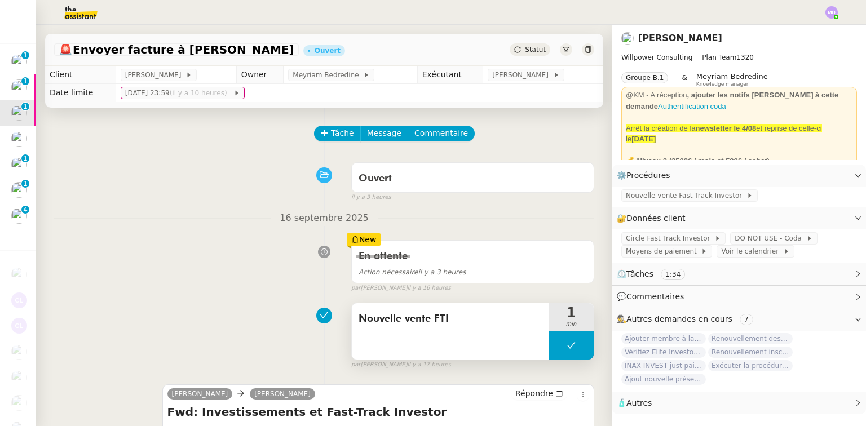
click at [549, 351] on button at bounding box center [571, 346] width 45 height 28
click at [556, 350] on icon at bounding box center [560, 345] width 9 height 9
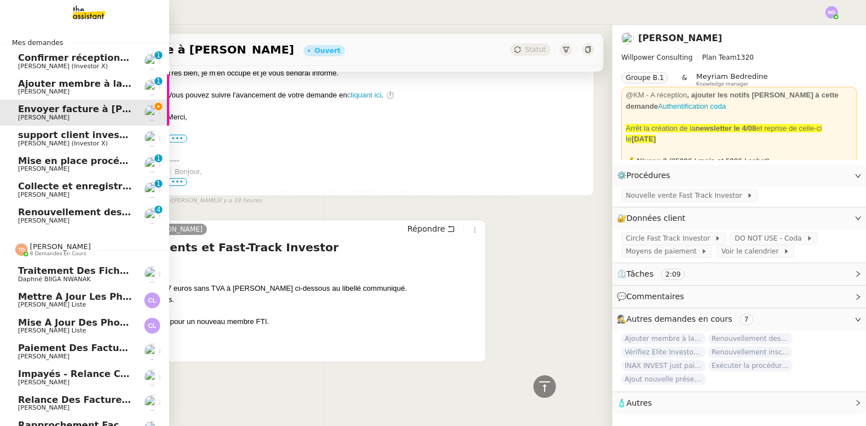
scroll to position [46, 0]
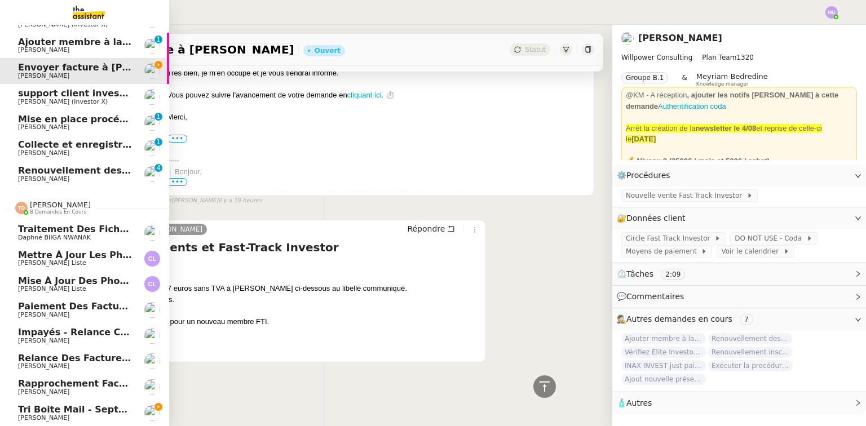
click at [93, 401] on link "Tri boite mail - septembre 2025 Genevieve Landsmann" at bounding box center [84, 414] width 169 height 26
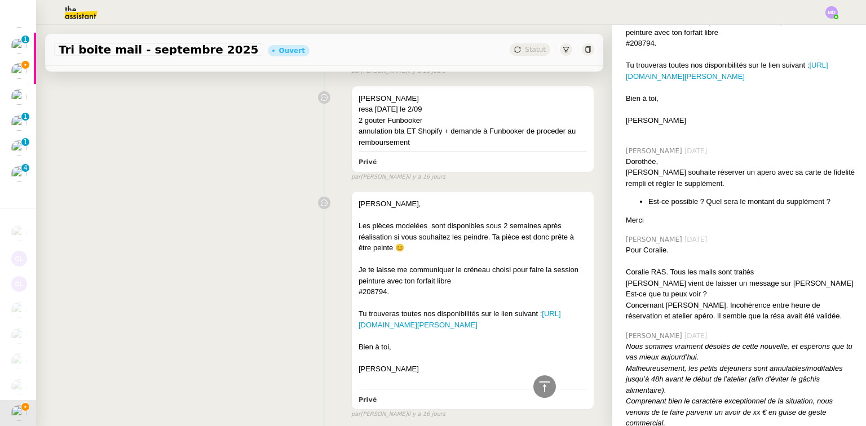
scroll to position [13745, 0]
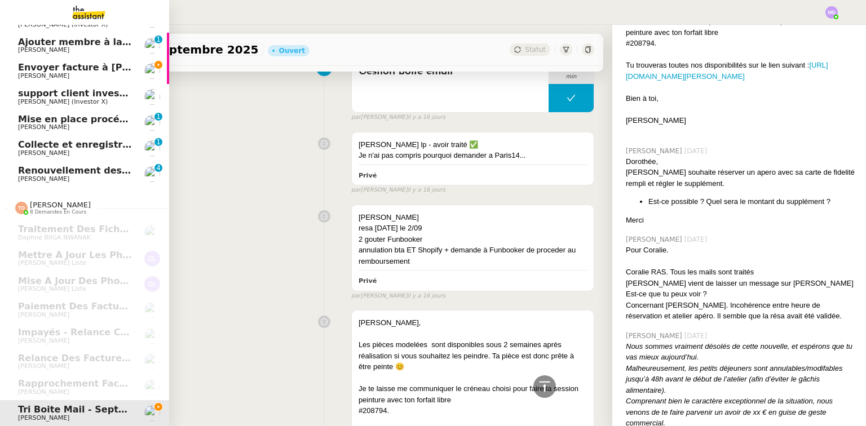
click at [20, 72] on span "[PERSON_NAME]" at bounding box center [43, 75] width 51 height 7
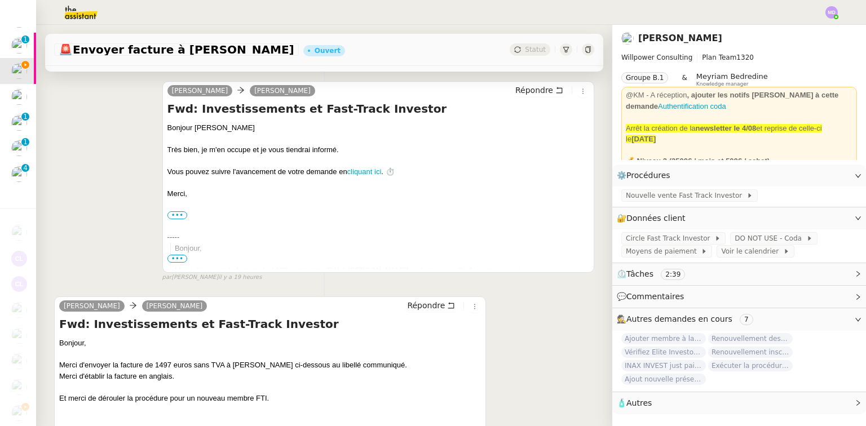
scroll to position [361, 0]
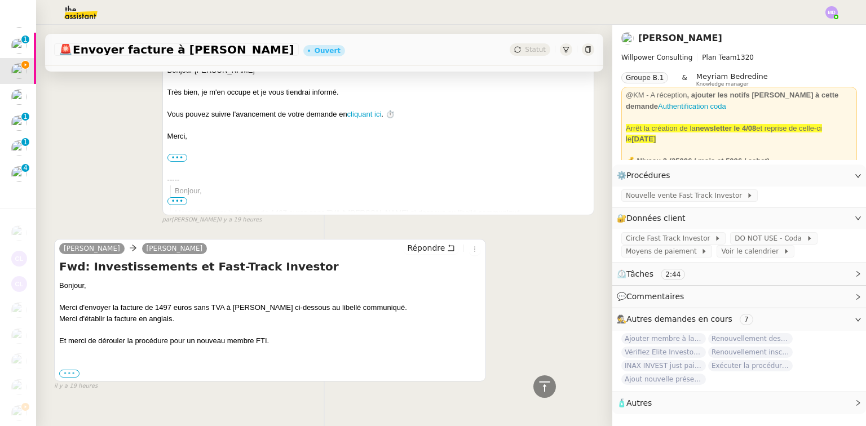
click at [64, 376] on label "•••" at bounding box center [69, 374] width 20 height 8
click at [0, 0] on input "•••" at bounding box center [0, 0] width 0 height 0
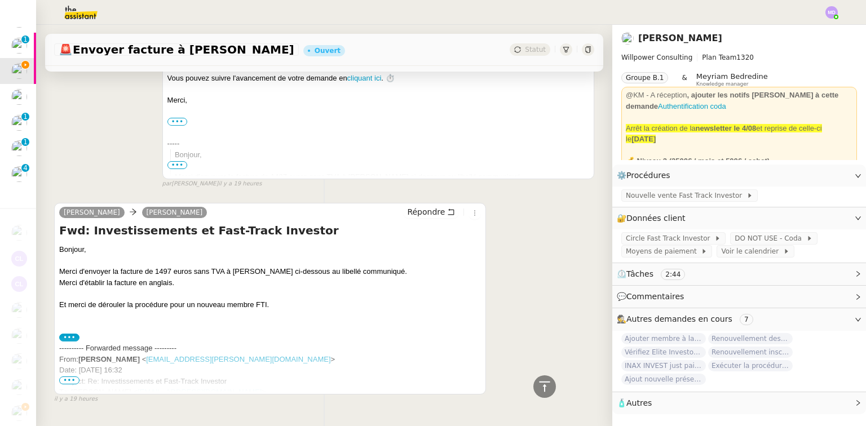
scroll to position [435, 0]
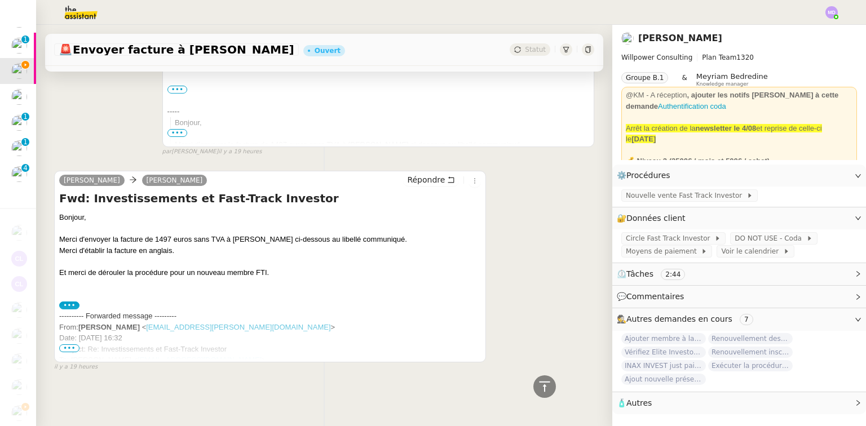
click at [67, 345] on span "•••" at bounding box center [69, 349] width 20 height 8
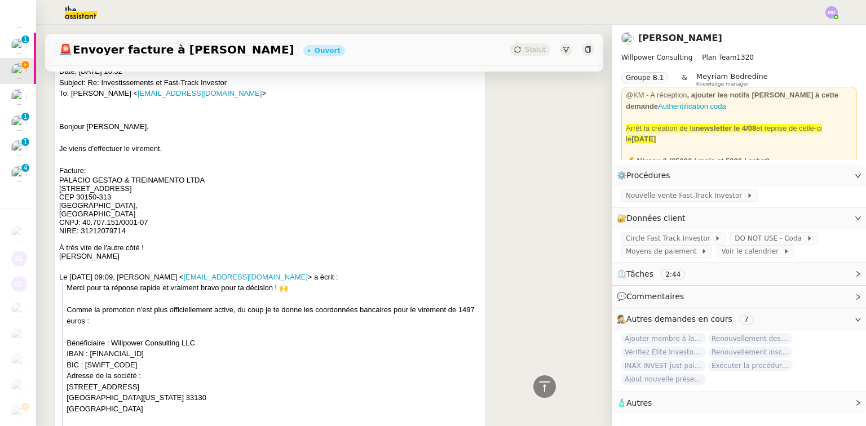
scroll to position [706, 0]
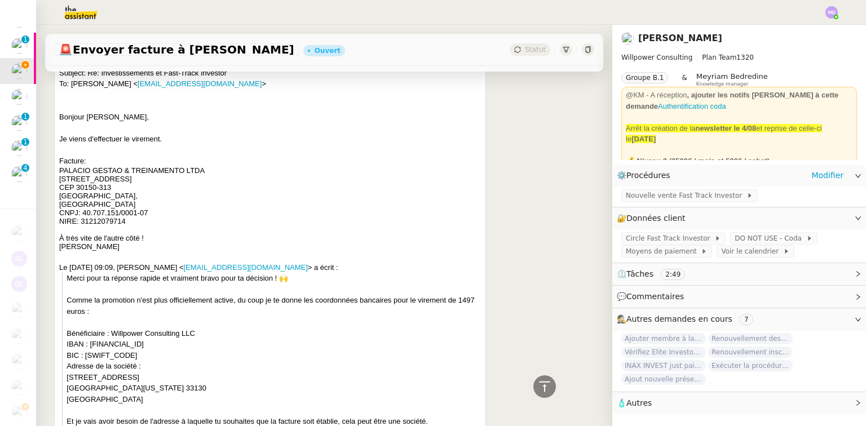
click at [637, 191] on app-ticket-info-button "Nouvelle vente Fast Track Investor" at bounding box center [692, 195] width 141 height 9
click at [639, 193] on span "Nouvelle vente Fast Track Investor" at bounding box center [686, 195] width 121 height 11
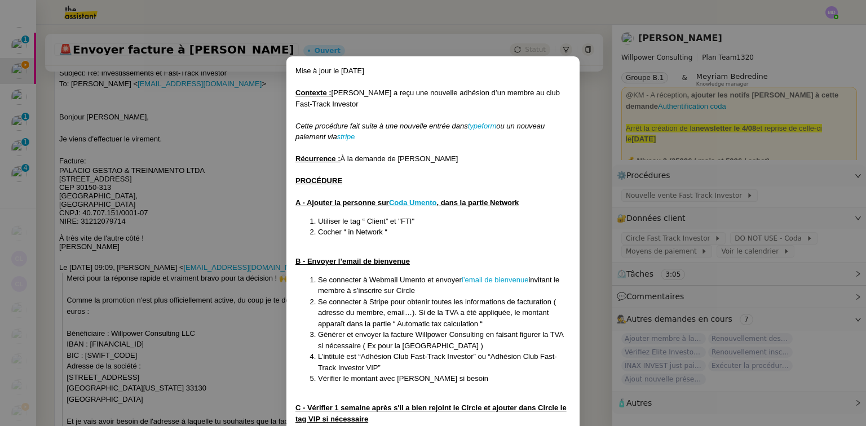
click at [230, 146] on nz-modal-container "Mise à jour le 08/09/2025 Contexte : Cédric a reçu une nouvelle adhésion d’un m…" at bounding box center [433, 213] width 866 height 426
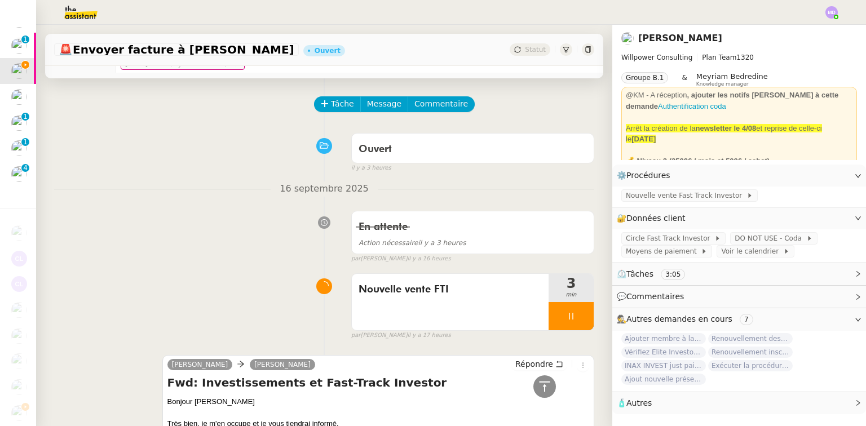
scroll to position [0, 0]
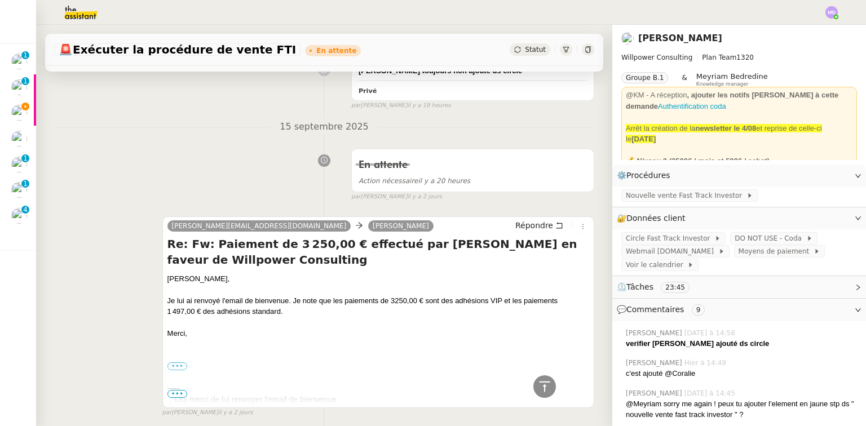
scroll to position [1218, 0]
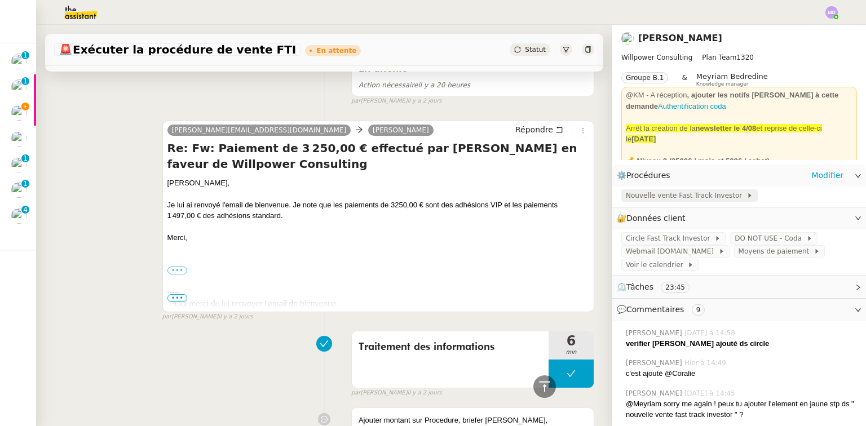
click at [682, 199] on span "Nouvelle vente Fast Track Investor" at bounding box center [686, 195] width 121 height 11
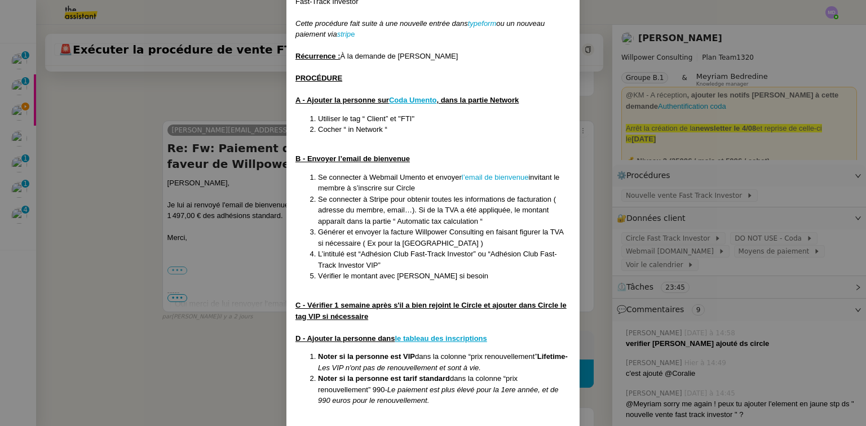
scroll to position [178, 0]
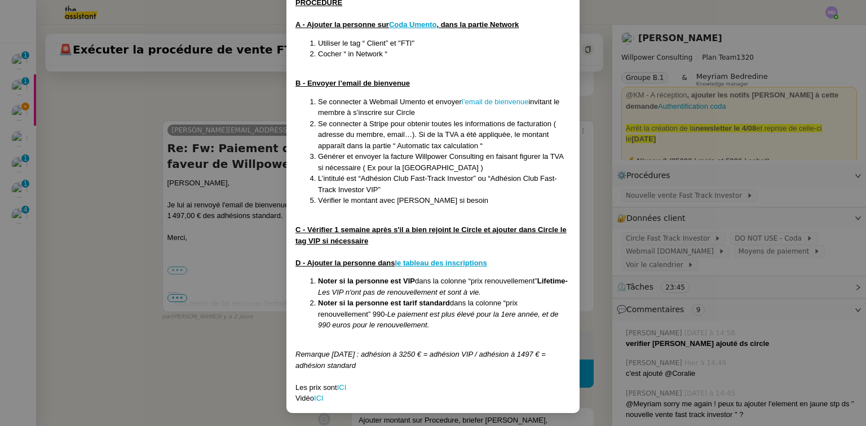
click at [203, 355] on nz-modal-container "Mise à jour le 08/09/2025 Contexte : Cédric a reçu une nouvelle adhésion d’un m…" at bounding box center [433, 213] width 866 height 426
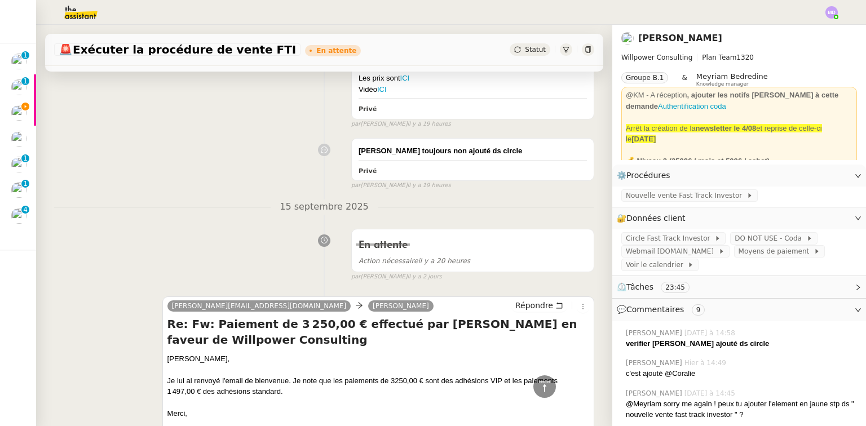
scroll to position [1038, 0]
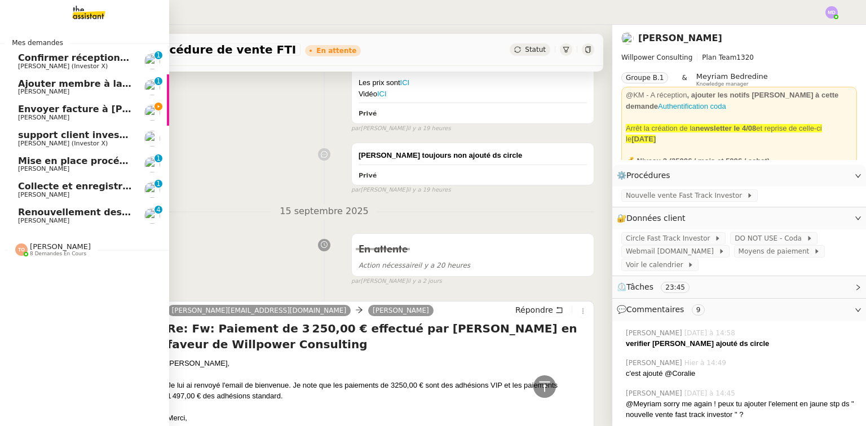
click at [9, 118] on link "Envoyer facture à Aurélie Cédric Tempestini" at bounding box center [84, 113] width 169 height 26
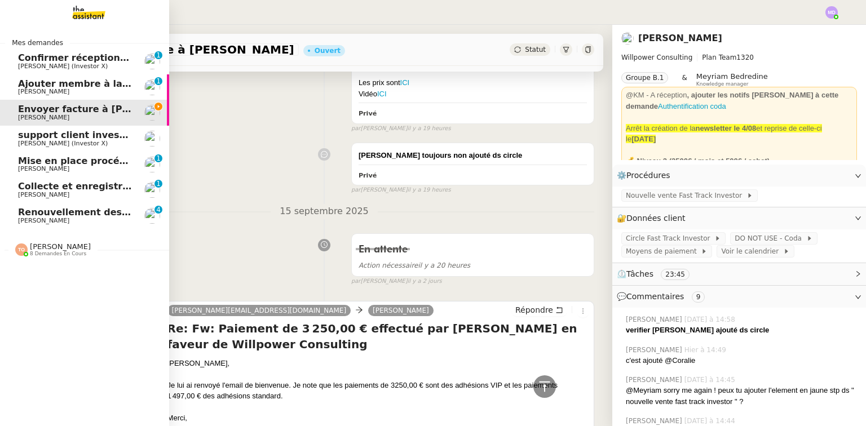
click at [24, 118] on span "[PERSON_NAME]" at bounding box center [43, 117] width 51 height 7
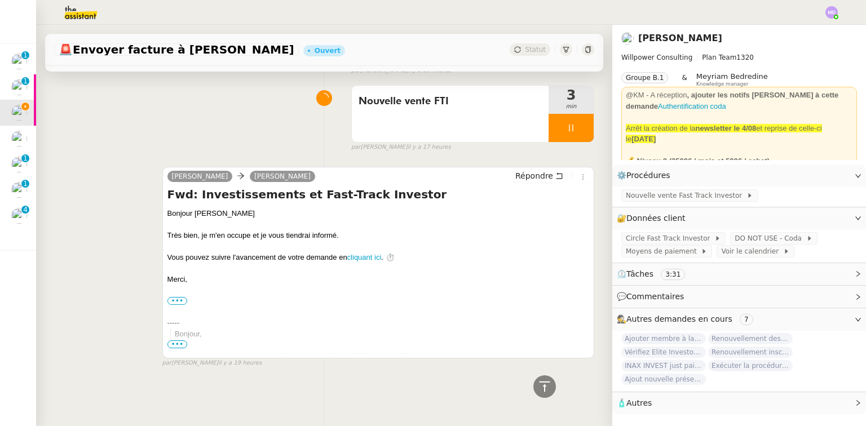
scroll to position [386, 0]
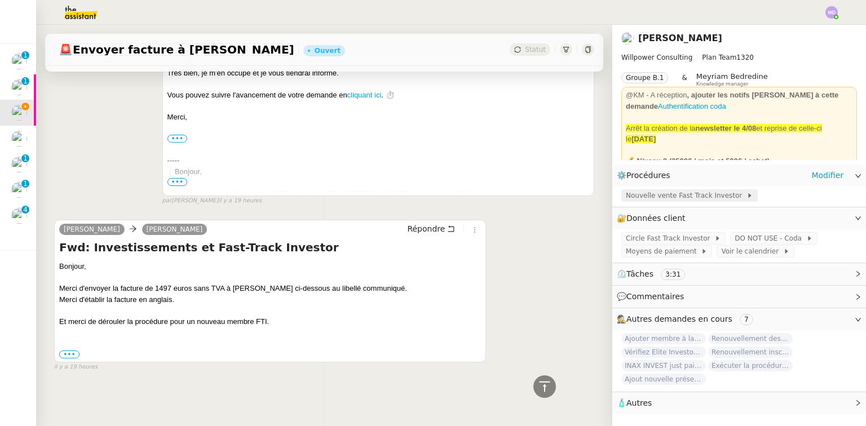
click at [640, 196] on span "Nouvelle vente Fast Track Investor" at bounding box center [686, 195] width 121 height 11
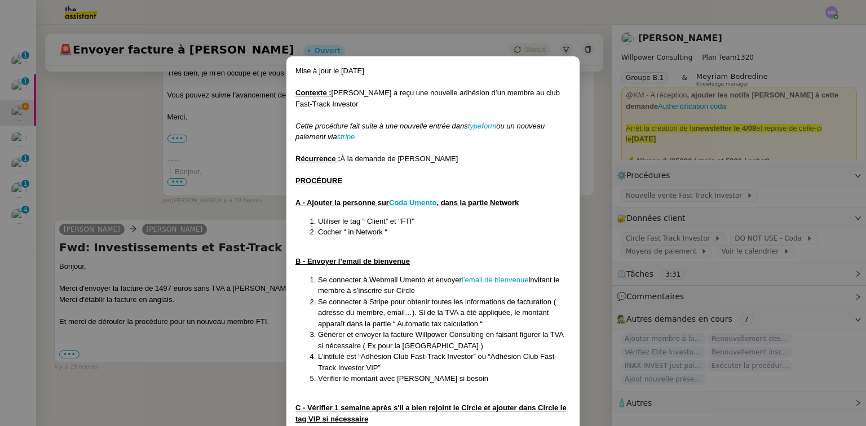
click at [298, 181] on u "PROCÉDURE" at bounding box center [319, 181] width 47 height 8
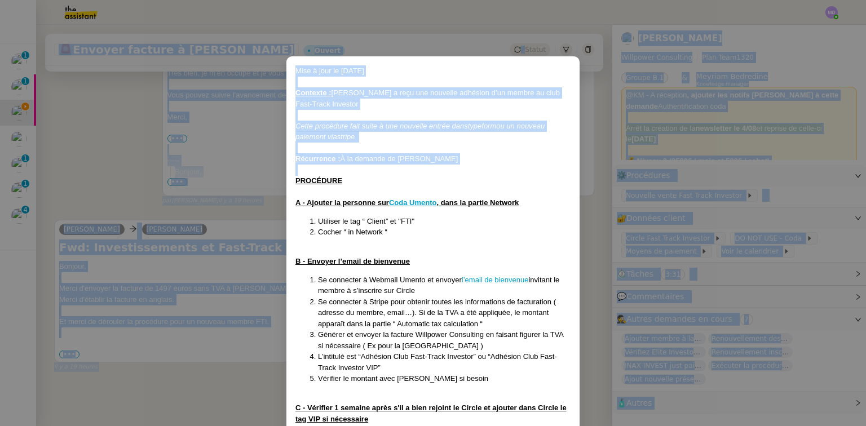
scroll to position [178, 0]
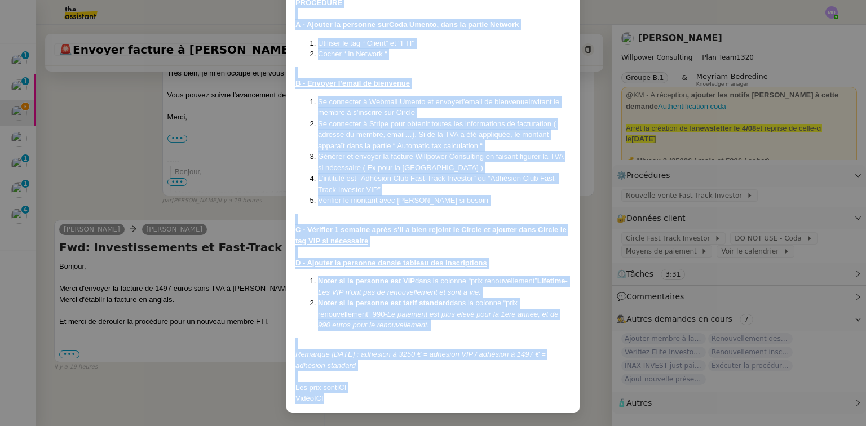
drag, startPoint x: 294, startPoint y: 180, endPoint x: 450, endPoint y: 399, distance: 268.6
click at [450, 399] on div "Mise à jour le 08/09/2025 Contexte : Cédric a reçu une nouvelle adhésion d’un m…" at bounding box center [433, 145] width 293 height 535
copy div "PROCÉDURE A - Ajouter la personne sur Coda Umento , dans la partie Network Util…"
click at [470, 98] on link "l’email de bienvenue" at bounding box center [495, 102] width 67 height 8
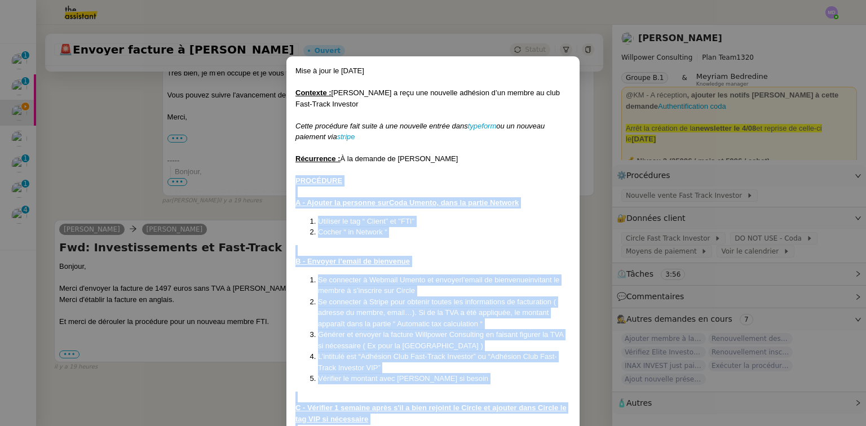
click at [447, 183] on div "PROCÉDURE" at bounding box center [433, 180] width 275 height 11
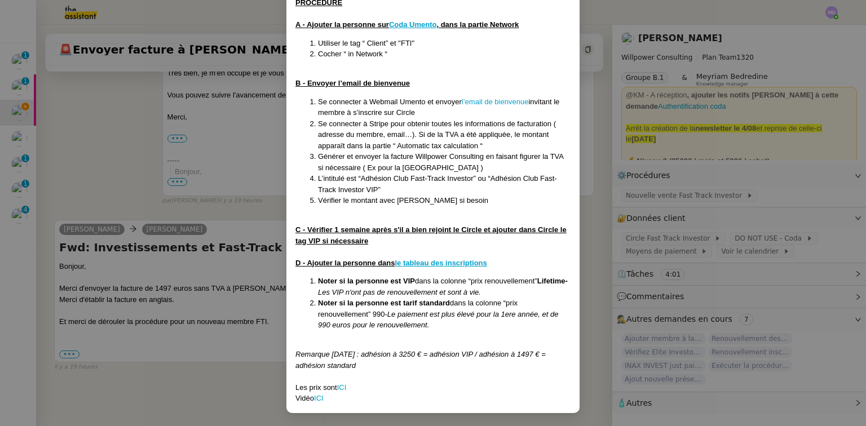
scroll to position [43, 0]
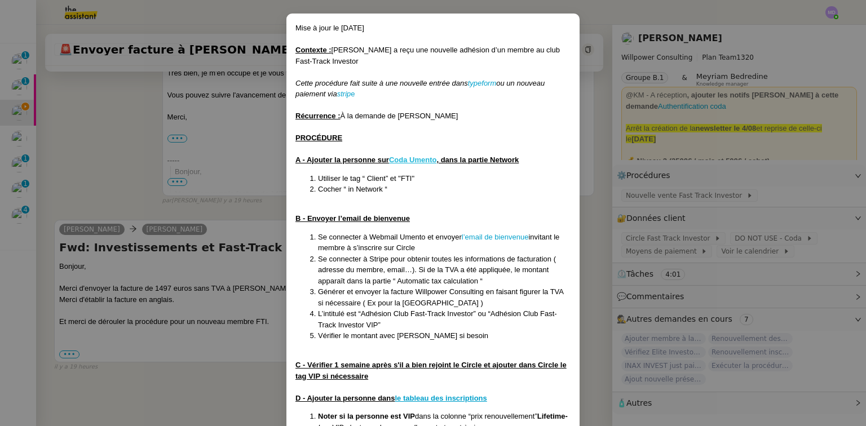
click at [407, 158] on u "Coda Umento" at bounding box center [413, 160] width 48 height 8
click at [106, 147] on nz-modal-container "Mise à jour le 08/09/2025 Contexte : Cédric a reçu une nouvelle adhésion d’un m…" at bounding box center [433, 213] width 866 height 426
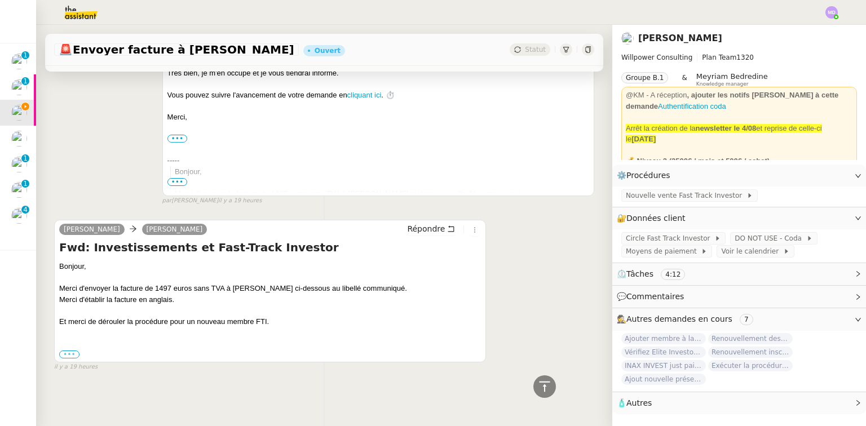
click at [65, 352] on label "•••" at bounding box center [69, 355] width 20 height 8
click at [0, 0] on input "•••" at bounding box center [0, 0] width 0 height 0
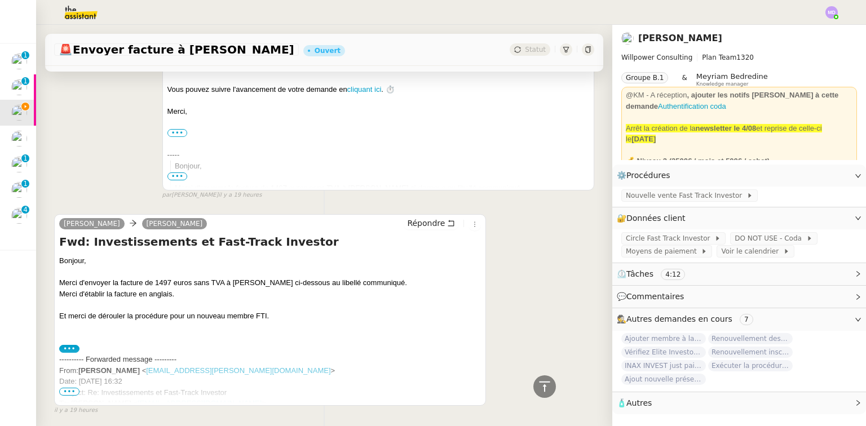
scroll to position [435, 0]
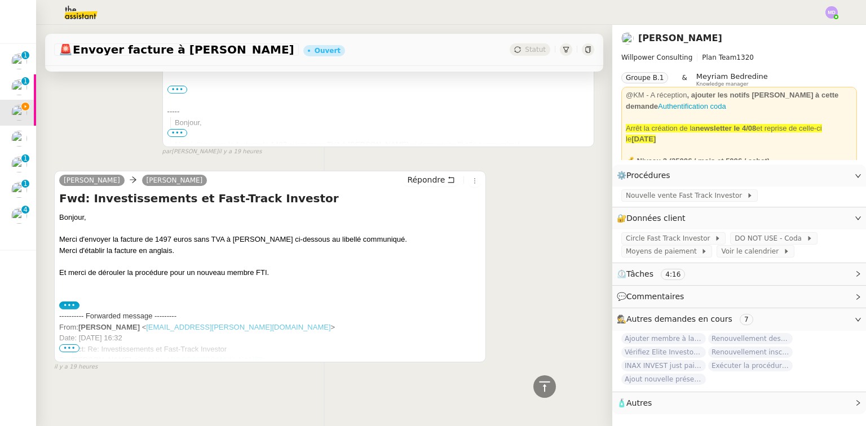
click at [68, 345] on span "•••" at bounding box center [69, 349] width 20 height 8
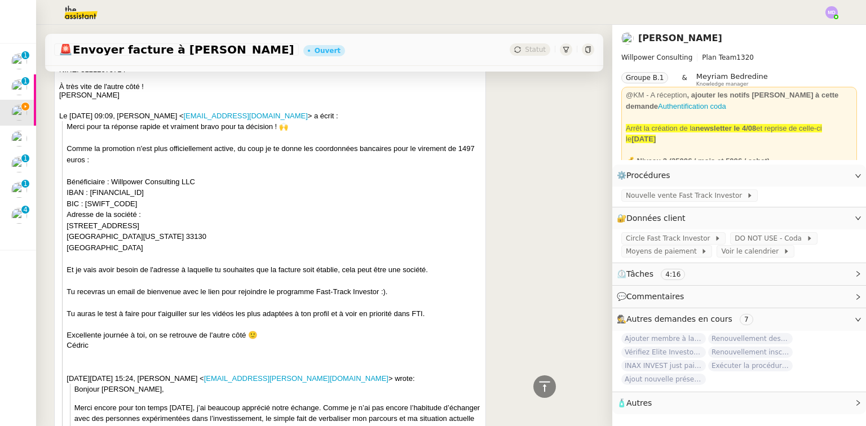
scroll to position [677, 0]
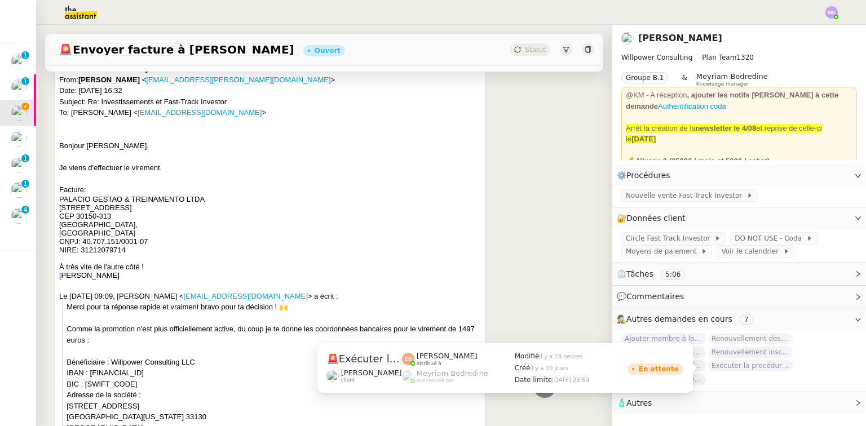
click at [761, 368] on span "Exécuter la procédure de vente FTI" at bounding box center [751, 365] width 85 height 11
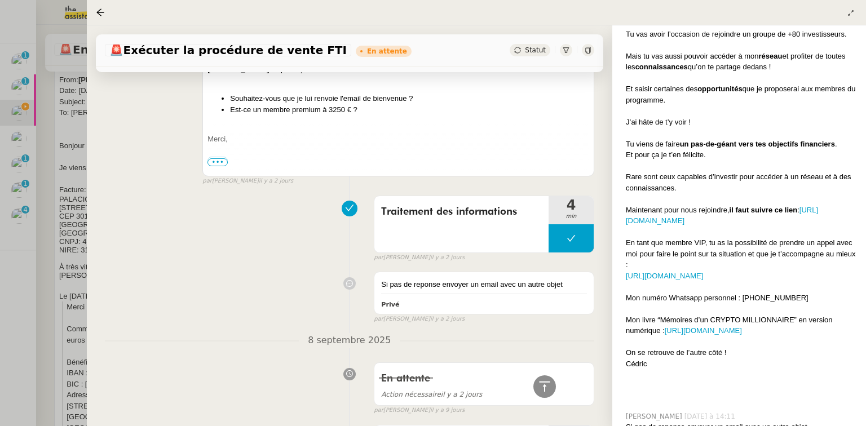
scroll to position [2482, 0]
click at [70, 133] on div at bounding box center [433, 213] width 866 height 426
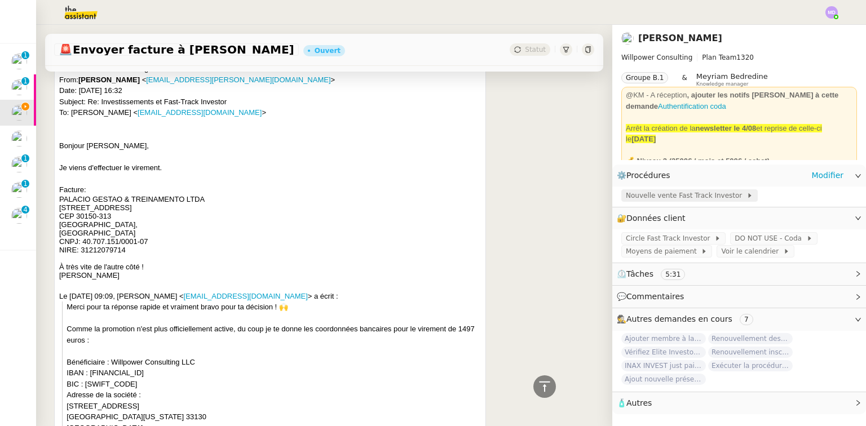
click at [677, 194] on span "Nouvelle vente Fast Track Investor" at bounding box center [686, 195] width 121 height 11
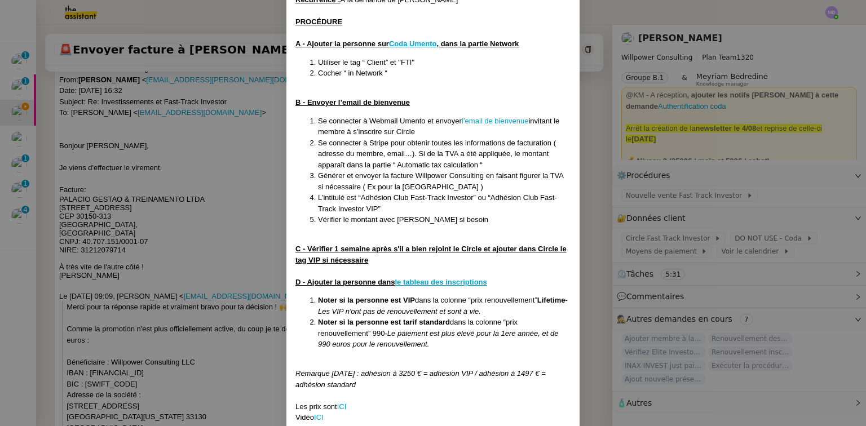
scroll to position [178, 0]
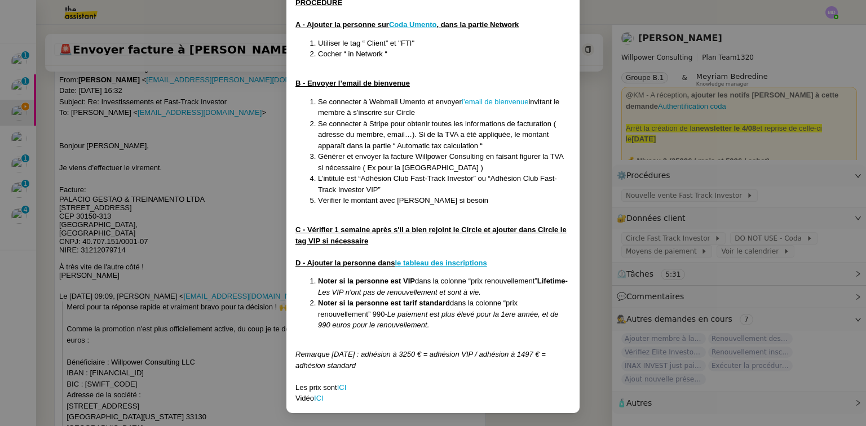
click at [794, 195] on nz-modal-container "Mise à jour le 08/09/2025 Contexte : Cédric a reçu une nouvelle adhésion d’un m…" at bounding box center [433, 213] width 866 height 426
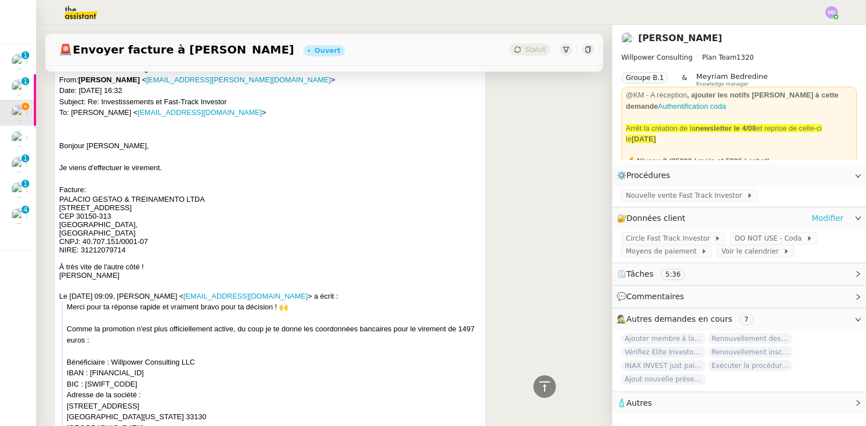
click at [822, 219] on link "Modifier" at bounding box center [828, 218] width 32 height 13
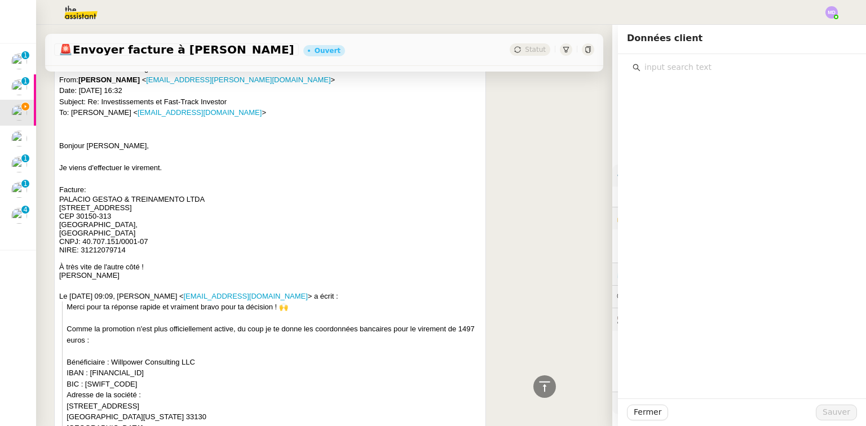
click at [719, 74] on input "text" at bounding box center [746, 67] width 211 height 15
type input "f"
type input "will"
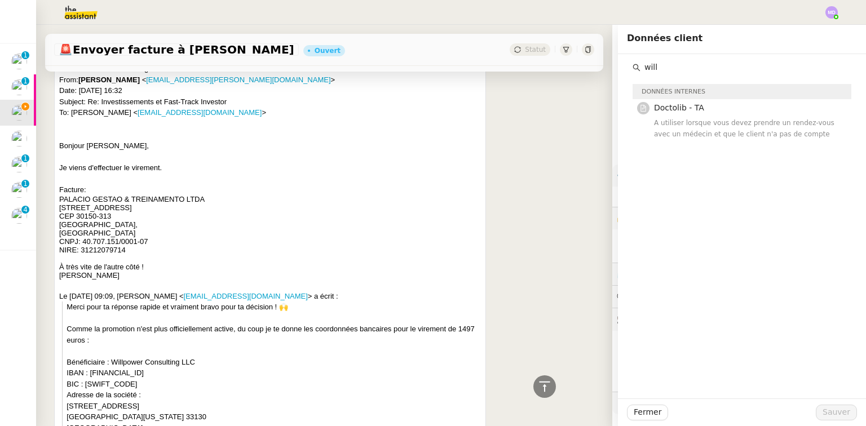
drag, startPoint x: 661, startPoint y: 73, endPoint x: 617, endPoint y: 63, distance: 45.6
click at [618, 63] on div "will Données internes Doctolib - TA A utiliser lorsque vous devez prendre un re…" at bounding box center [742, 98] width 248 height 88
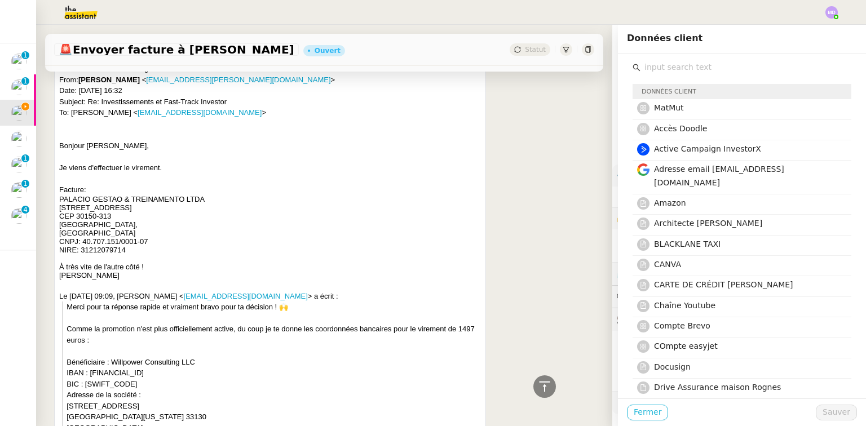
click at [646, 406] on button "Fermer" at bounding box center [647, 413] width 41 height 16
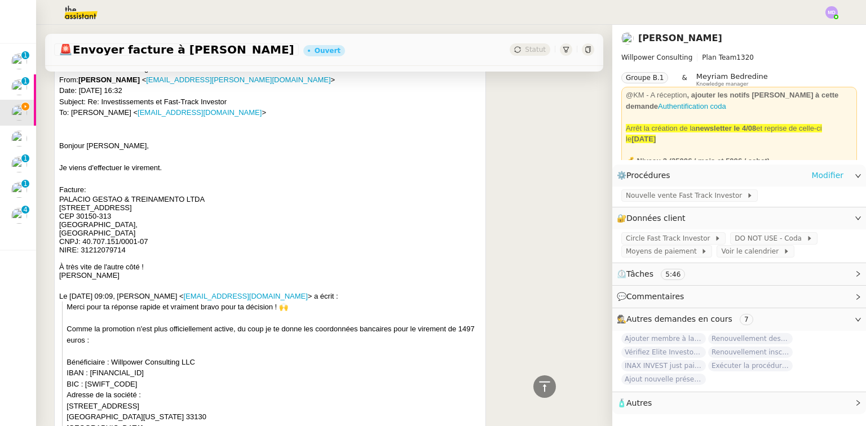
click at [826, 175] on link "Modifier" at bounding box center [828, 175] width 32 height 13
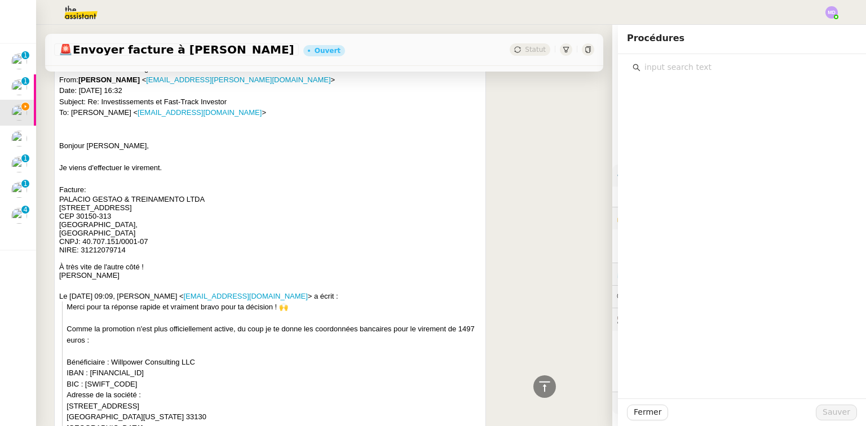
click at [727, 71] on input "text" at bounding box center [746, 67] width 211 height 15
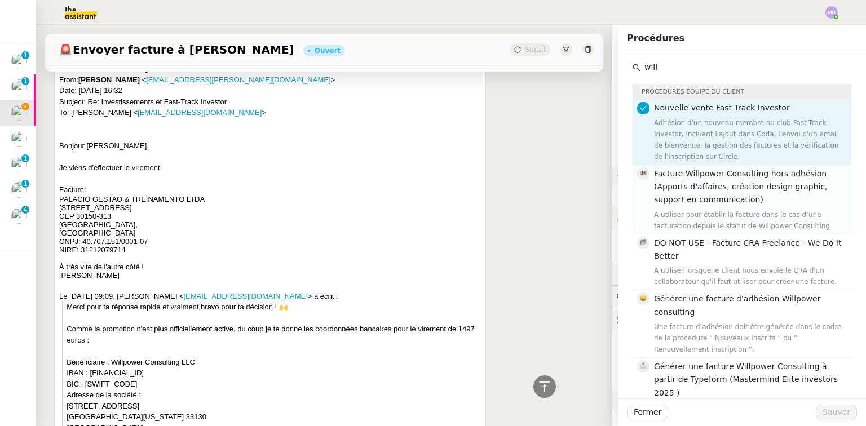
type input "will"
click at [725, 188] on h4 "Facture Willpower Consulting hors adhésion (Apports d'affaires, création design…" at bounding box center [749, 187] width 191 height 39
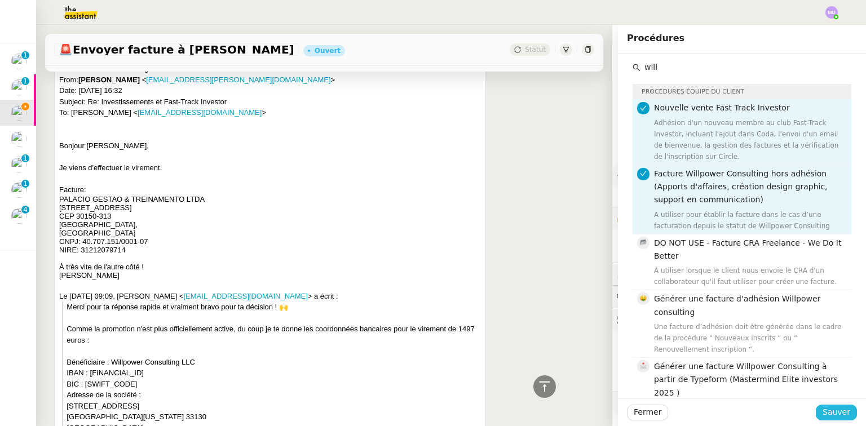
click at [828, 413] on span "Sauver" at bounding box center [837, 412] width 28 height 13
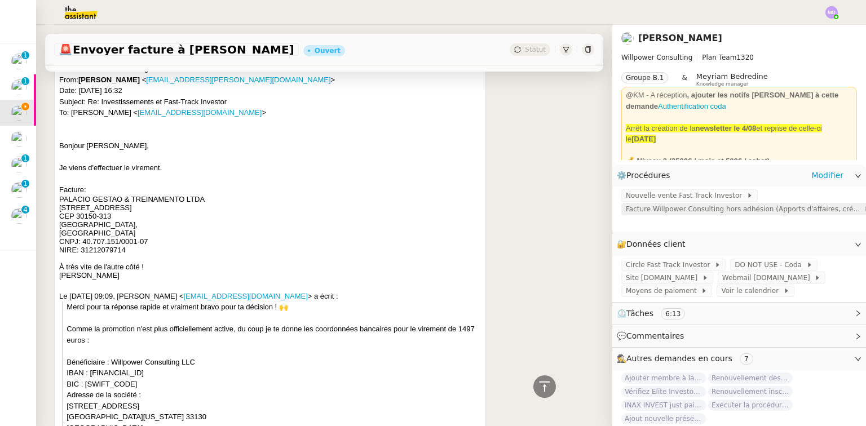
click at [670, 212] on span "Facture Willpower Consulting hors adhésion (Apports d'affaires, création design…" at bounding box center [745, 209] width 238 height 11
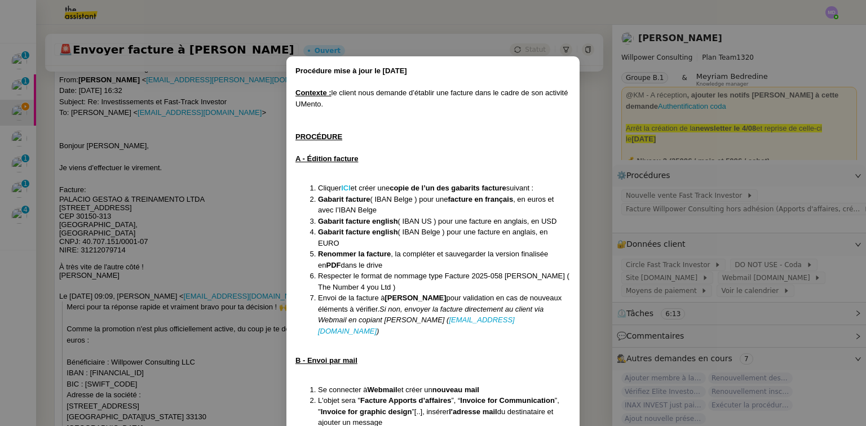
click at [345, 190] on strong "ICI" at bounding box center [346, 188] width 10 height 8
click at [221, 186] on nz-modal-container "Procédure mise à jour le 24/04/25 Contexte : le client nous demande d’établir u…" at bounding box center [433, 213] width 866 height 426
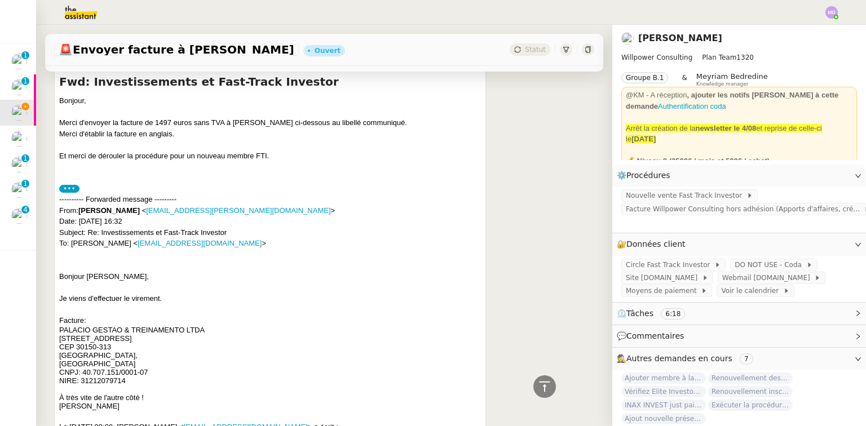
scroll to position [542, 0]
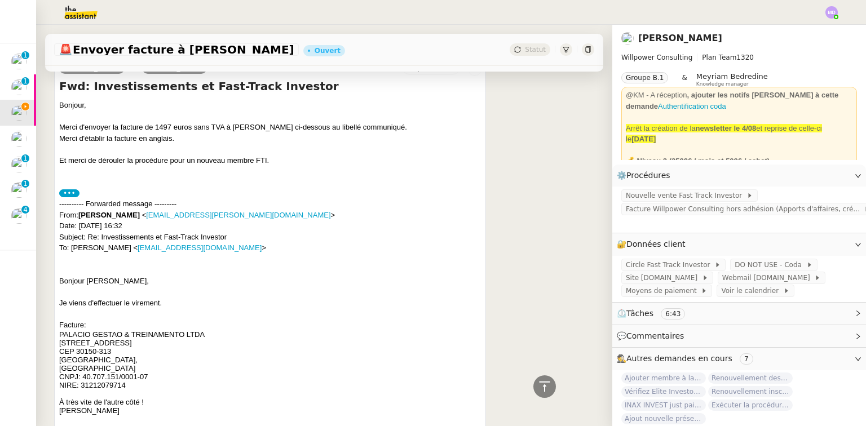
drag, startPoint x: 80, startPoint y: 217, endPoint x: 135, endPoint y: 219, distance: 55.9
click at [137, 219] on div "---------- Forwarded message --------- From: Aurélie Bocquet < bocquet.aurelie@…" at bounding box center [270, 226] width 422 height 55
copy strong "Aurélie Bocquet"
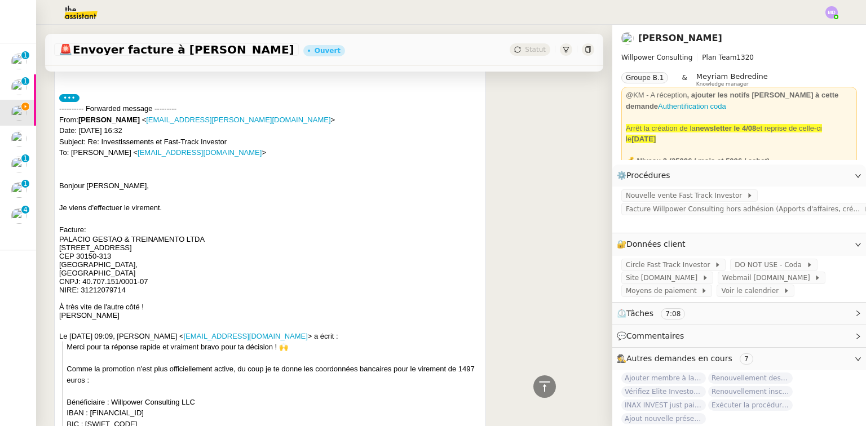
scroll to position [632, 0]
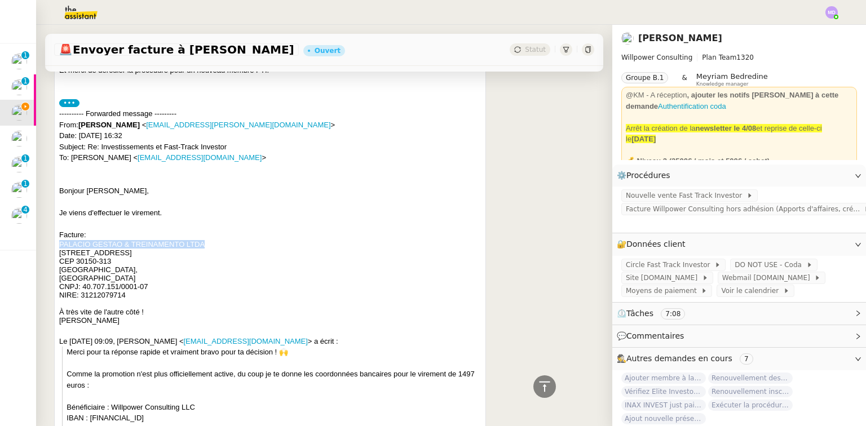
drag, startPoint x: 59, startPoint y: 247, endPoint x: 206, endPoint y: 247, distance: 146.7
click at [206, 247] on p "PALACIO GESTAO & TREINAMENTO LTDA" at bounding box center [270, 244] width 422 height 8
copy font "PALACIO GESTAO & TREINAMENTO LTDA"
drag, startPoint x: 68, startPoint y: 240, endPoint x: 69, endPoint y: 248, distance: 8.1
click at [68, 239] on font "Facture:" at bounding box center [72, 235] width 27 height 8
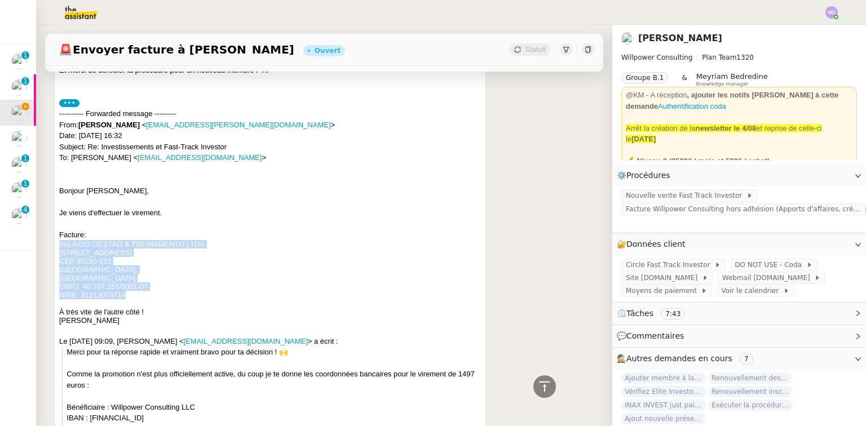
drag, startPoint x: 60, startPoint y: 247, endPoint x: 149, endPoint y: 302, distance: 105.4
click at [149, 302] on div "PALACIO GESTAO & TREINAMENTO LTDA Rua Ceara, 1850 Apto 2304 CEP 30150-313 Belo …" at bounding box center [270, 282] width 422 height 85
copy div "PALACIO GESTAO & TREINAMENTO LTDA Rua Ceara, 1850 Apto 2304 CEP 30150-313 Belo …"
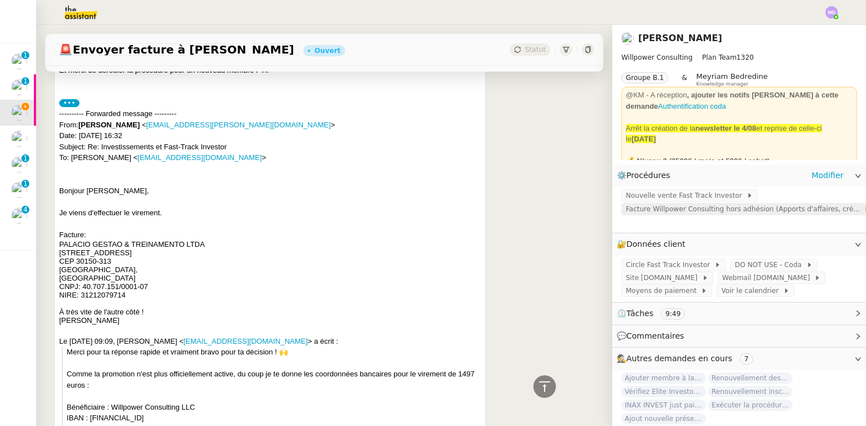
click at [695, 215] on span "Facture Willpower Consulting hors adhésion (Apports d'affaires, création design…" at bounding box center [745, 209] width 238 height 11
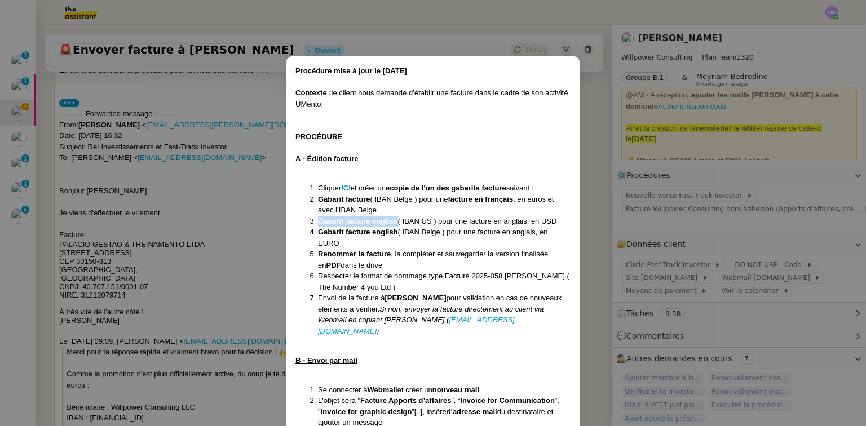
drag, startPoint x: 397, startPoint y: 218, endPoint x: 318, endPoint y: 221, distance: 79.0
click at [318, 221] on strong "Gabarit facture english" at bounding box center [358, 221] width 80 height 8
copy strong "Gabarit facture english"
click at [192, 215] on nz-modal-container "Procédure mise à jour le 24/04/25 Contexte : le client nous demande d’établir u…" at bounding box center [433, 213] width 866 height 426
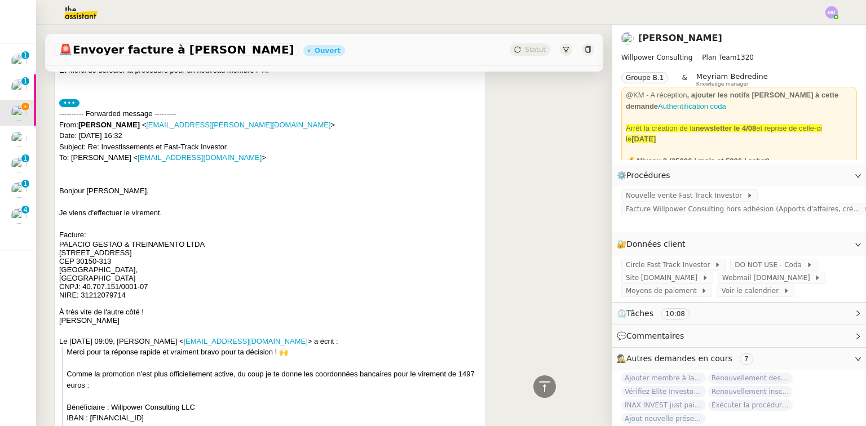
scroll to position [812, 0]
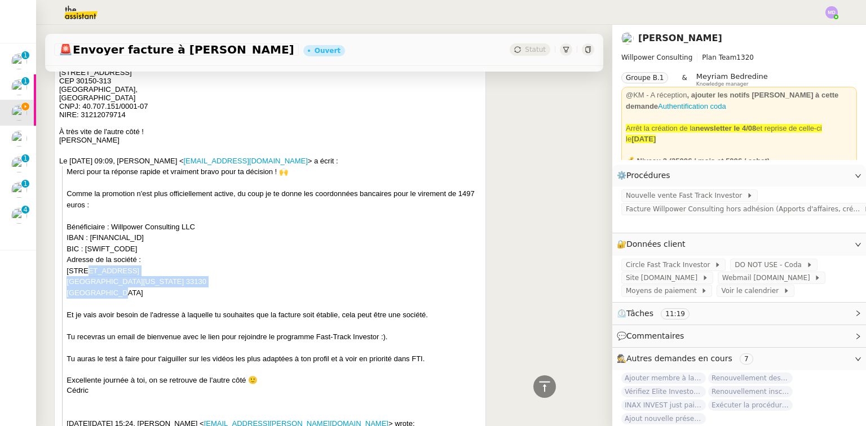
drag, startPoint x: 115, startPoint y: 293, endPoint x: 105, endPoint y: 232, distance: 62.3
click at [89, 269] on div "Bénéficiaire : Willpower Consulting LLC IBAN : BE26 9673 0090 0329 BIC : TRWIBE…" at bounding box center [274, 260] width 415 height 77
click at [115, 132] on font "À très vite de l'autre côté !" at bounding box center [101, 131] width 85 height 8
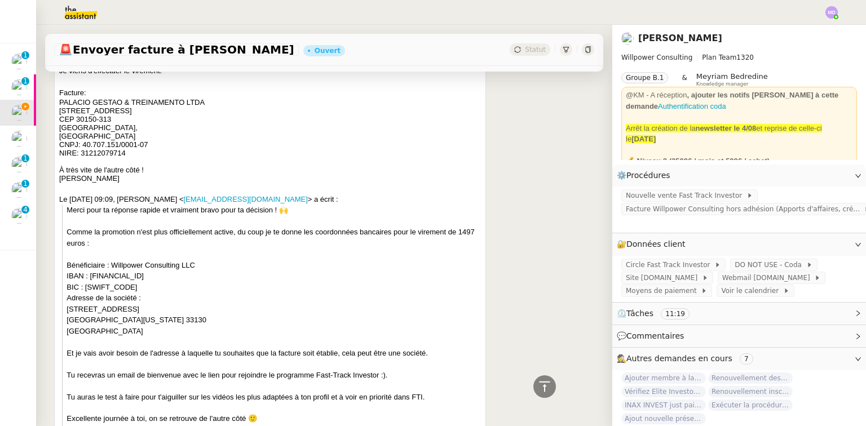
scroll to position [722, 0]
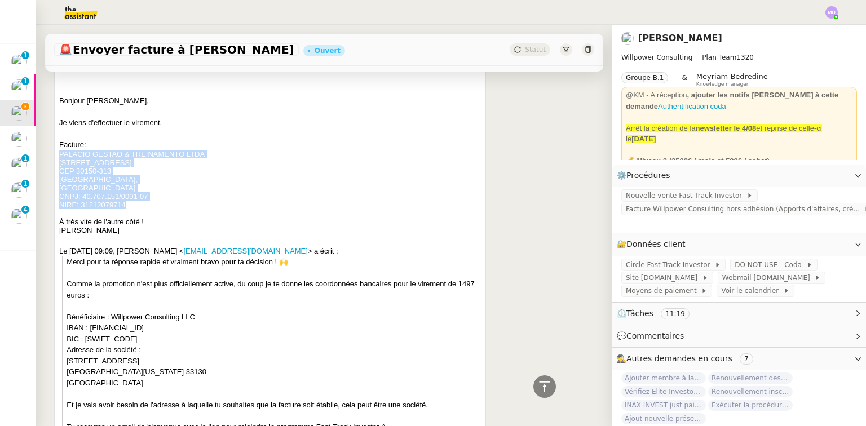
drag, startPoint x: 126, startPoint y: 209, endPoint x: 61, endPoint y: 157, distance: 83.1
click at [61, 157] on div "PALACIO GESTAO & TREINAMENTO LTDA Rua Ceara, 1850 Apto 2304 CEP 30150-313 Belo …" at bounding box center [270, 192] width 422 height 85
copy div "PALACIO GESTAO & TREINAMENTO LTDA Rua Ceara, 1850 Apto 2304 CEP 30150-313 Belo …"
click at [210, 209] on p "NIRE: 31212079714" at bounding box center [270, 205] width 422 height 8
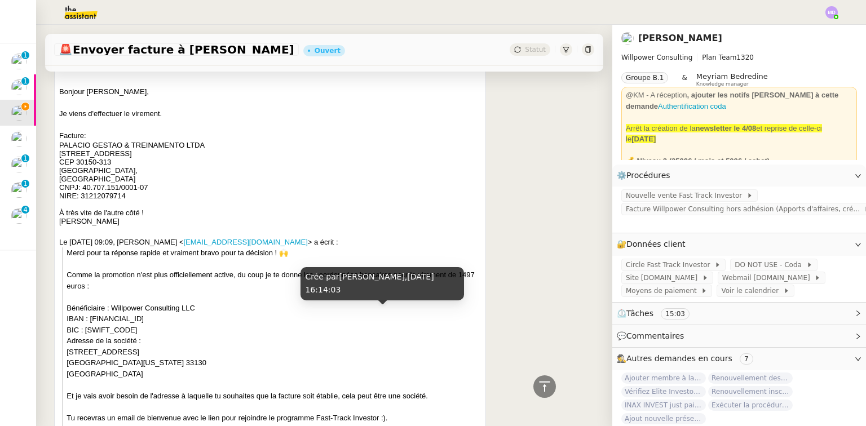
scroll to position [812, 0]
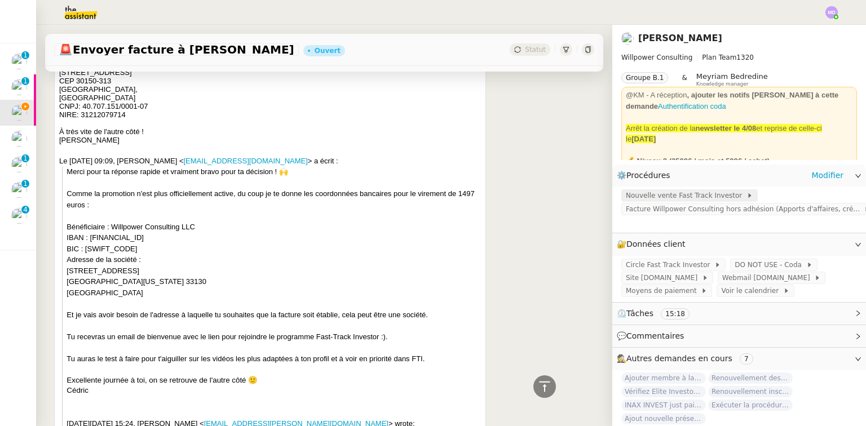
click at [679, 199] on span "Nouvelle vente Fast Track Investor" at bounding box center [686, 195] width 121 height 11
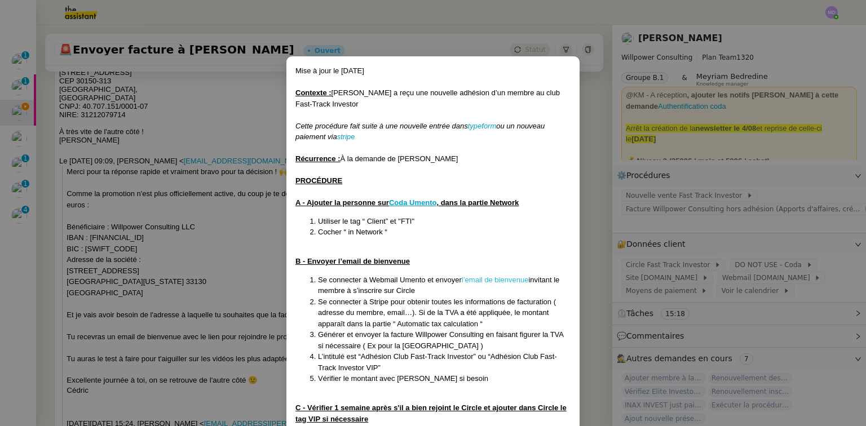
click at [485, 277] on link "l’email de bienvenue" at bounding box center [495, 280] width 67 height 8
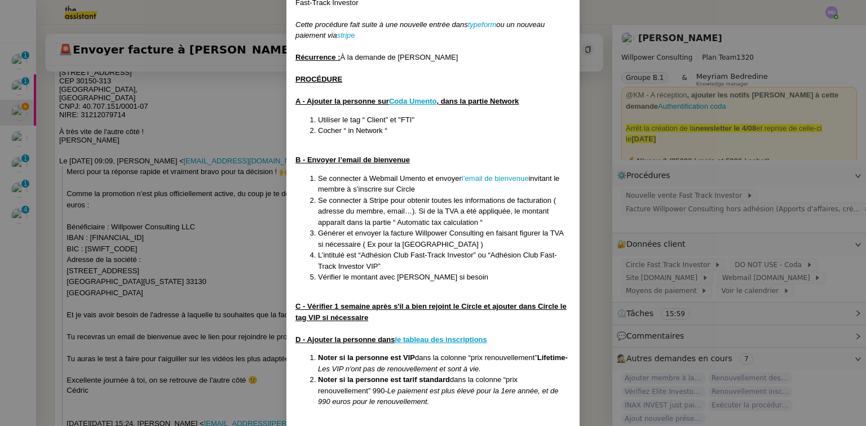
scroll to position [178, 0]
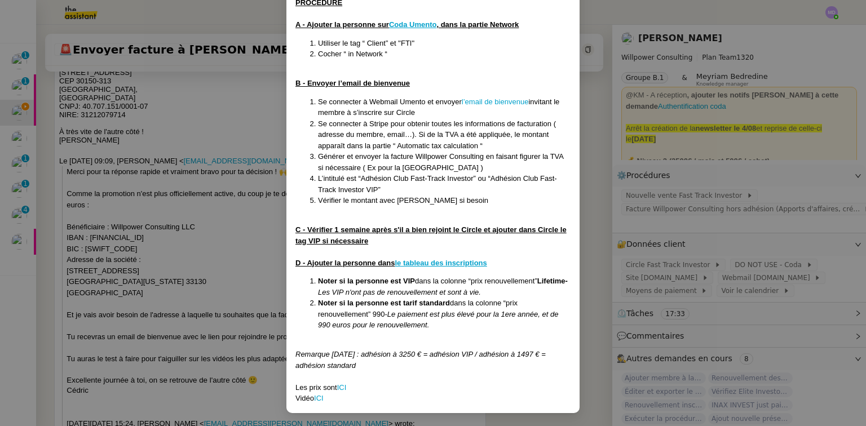
click at [252, 258] on nz-modal-container "Mise à jour le 08/09/2025 Contexte : Cédric a reçu une nouvelle adhésion d’un m…" at bounding box center [433, 213] width 866 height 426
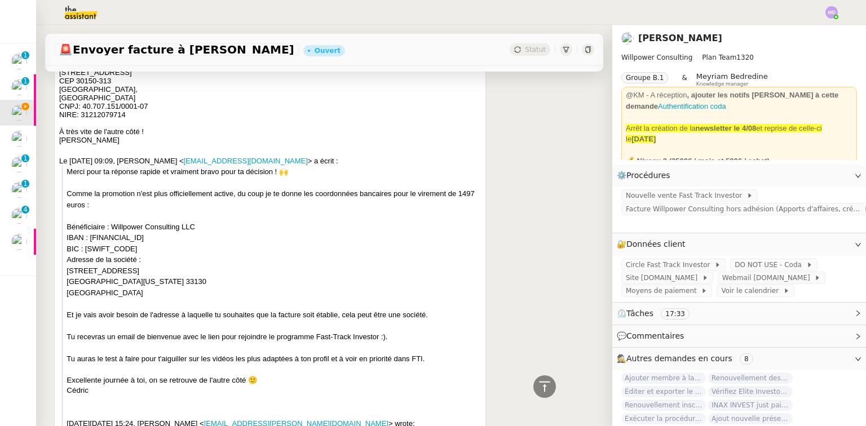
scroll to position [122, 0]
click at [646, 195] on span "Nouvelle vente Fast Track Investor" at bounding box center [686, 195] width 121 height 11
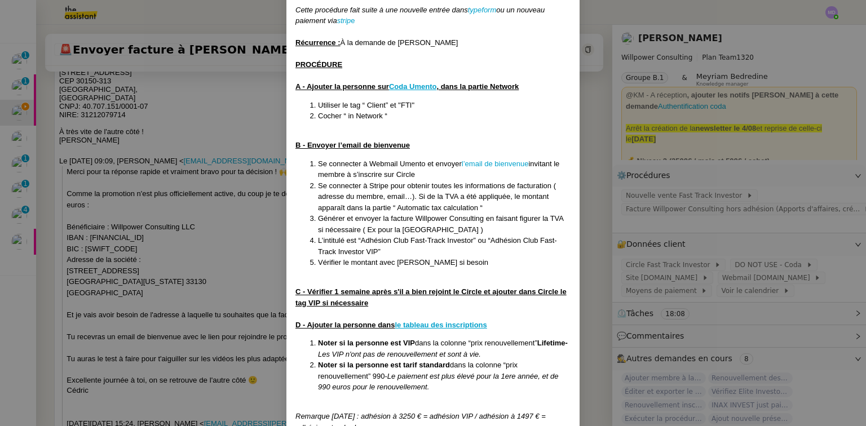
scroll to position [178, 0]
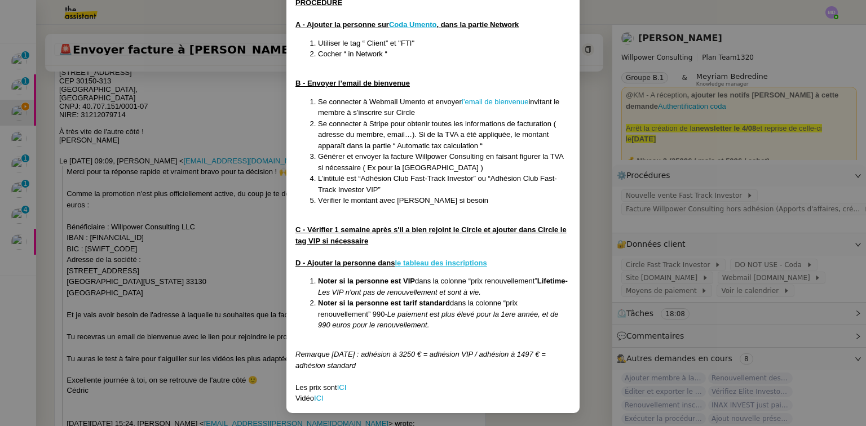
click at [415, 261] on u "le tableau des inscriptions" at bounding box center [441, 263] width 92 height 8
drag, startPoint x: 706, startPoint y: 161, endPoint x: 704, endPoint y: 169, distance: 8.2
click at [706, 162] on nz-modal-container "Mise à jour le 08/09/2025 Contexte : Cédric a reçu une nouvelle adhésion d’un m…" at bounding box center [433, 213] width 866 height 426
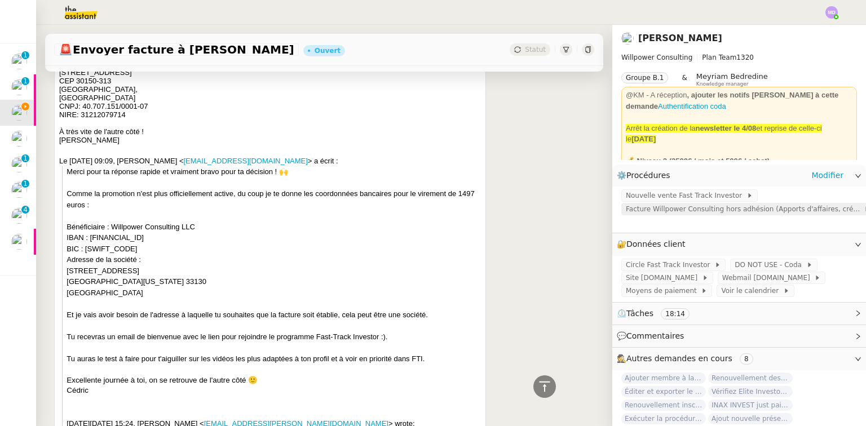
scroll to position [122, 0]
click at [696, 213] on span "Facture Willpower Consulting hors adhésion (Apports d'affaires, création design…" at bounding box center [745, 209] width 238 height 11
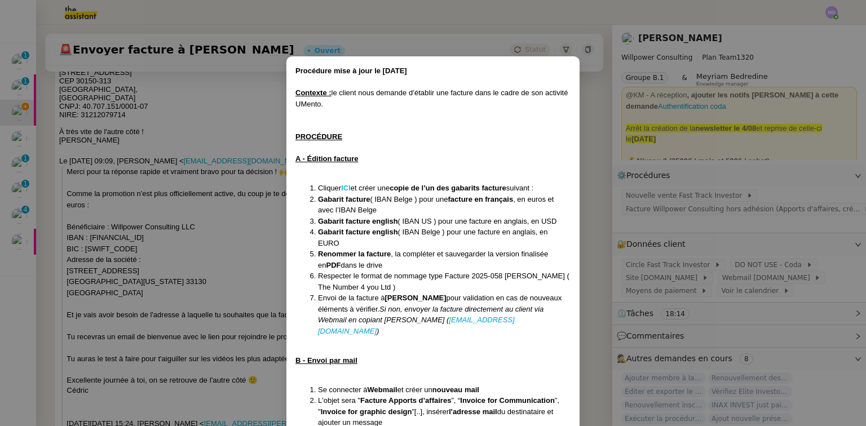
click at [346, 188] on strong "ICI" at bounding box center [346, 188] width 10 height 8
click at [159, 165] on nz-modal-container "Procédure mise à jour le 24/04/25 Contexte : le client nous demande d’établir u…" at bounding box center [433, 213] width 866 height 426
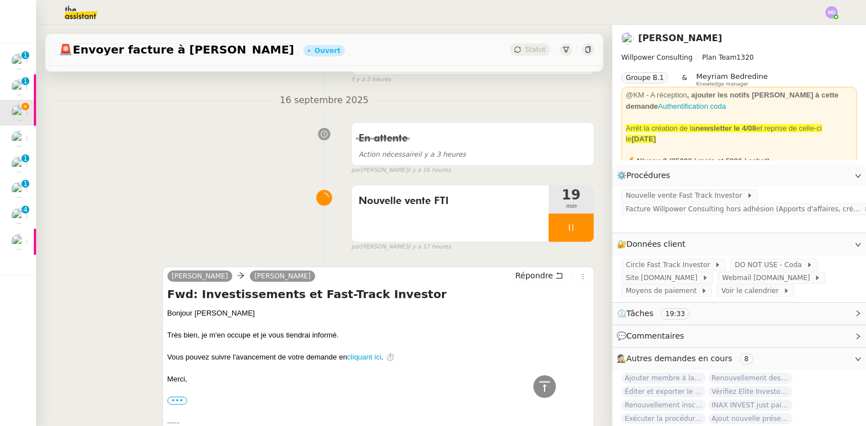
scroll to position [0, 0]
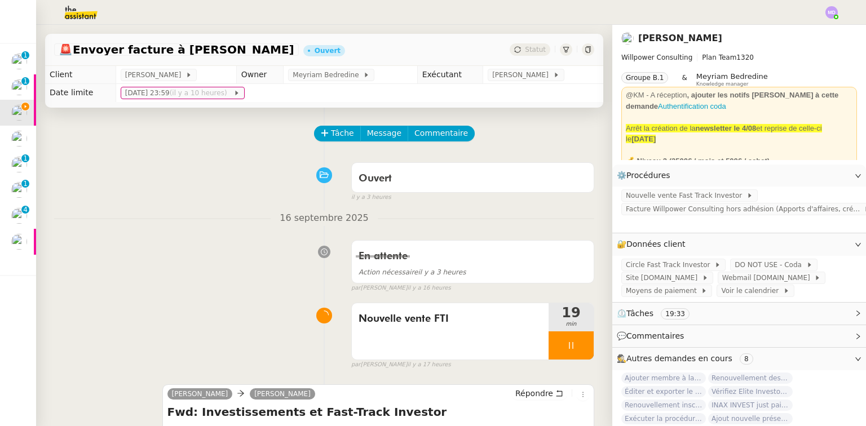
click at [431, 131] on span "Commentaire" at bounding box center [442, 133] width 54 height 13
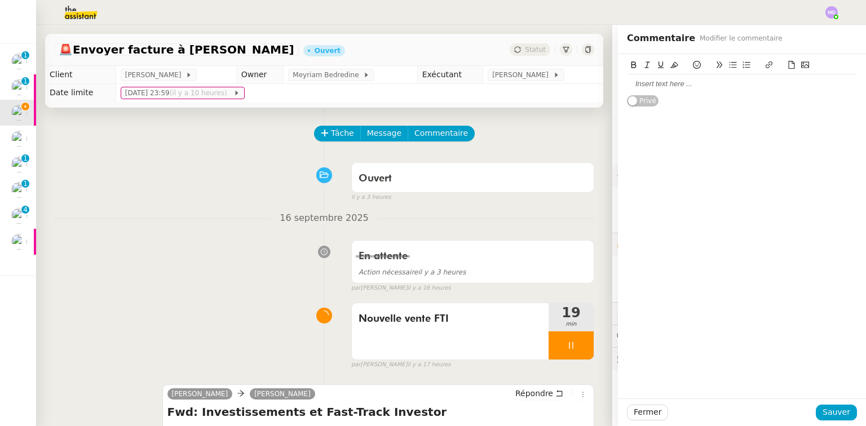
click at [681, 92] on div at bounding box center [742, 83] width 230 height 19
paste div
click at [619, 95] on div "Reste à faire : érifier 1 semaine après s'il a bien rejoint le Circle Privé" at bounding box center [742, 86] width 248 height 64
click at [627, 94] on strong "érifier 1 semaine après s'il a bien rejoint le Circle" at bounding box center [712, 94] width 170 height 8
drag, startPoint x: 826, startPoint y: 409, endPoint x: 569, endPoint y: 363, distance: 261.4
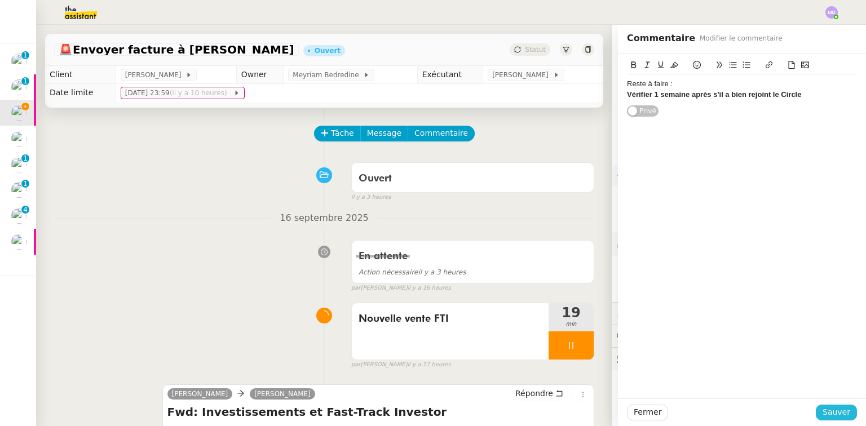
click at [817, 408] on button "Sauver" at bounding box center [836, 413] width 41 height 16
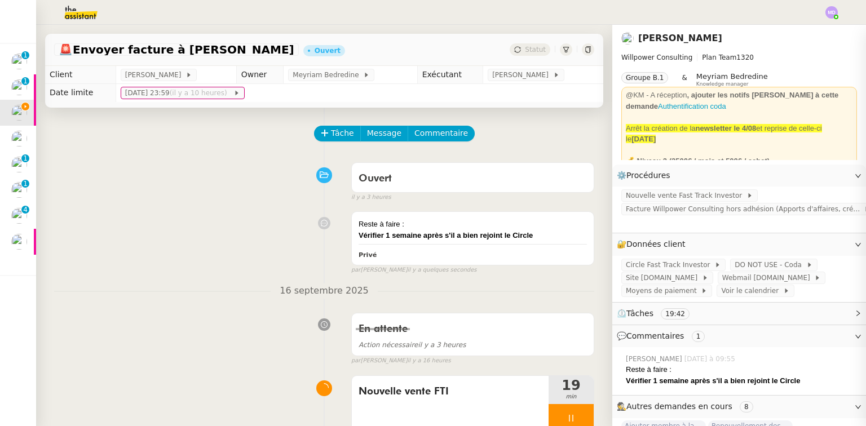
scroll to position [226, 0]
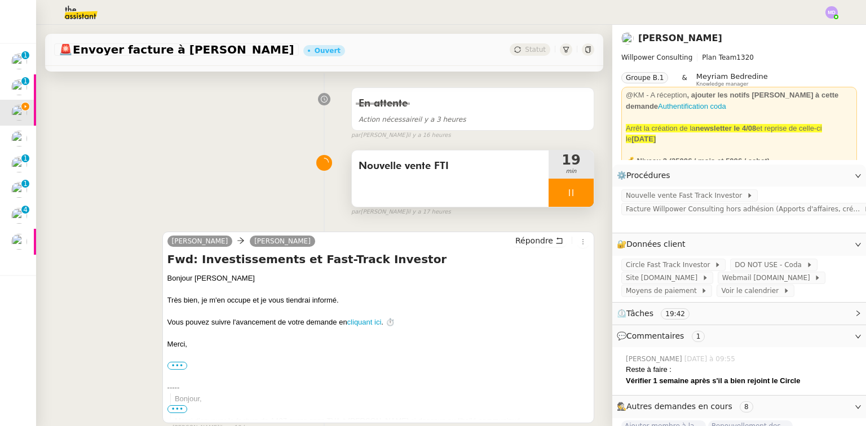
click at [571, 198] on div at bounding box center [571, 193] width 45 height 28
click at [578, 197] on icon at bounding box center [582, 192] width 9 height 9
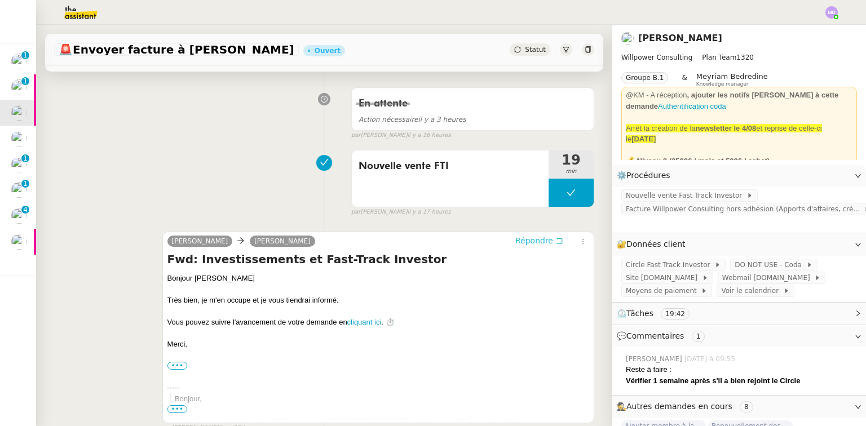
click at [539, 241] on span "Répondre" at bounding box center [535, 240] width 38 height 11
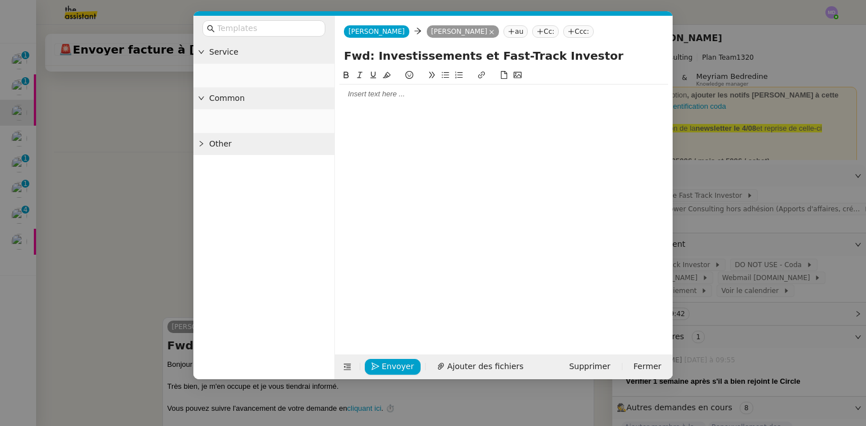
scroll to position [313, 0]
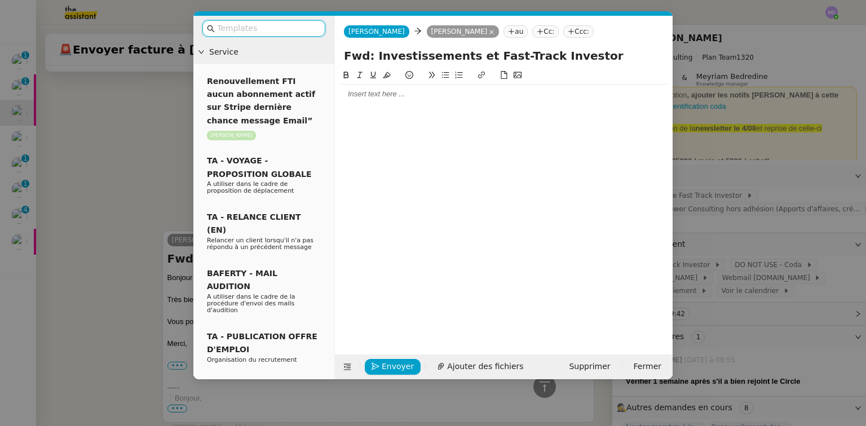
click at [367, 93] on div at bounding box center [504, 94] width 329 height 10
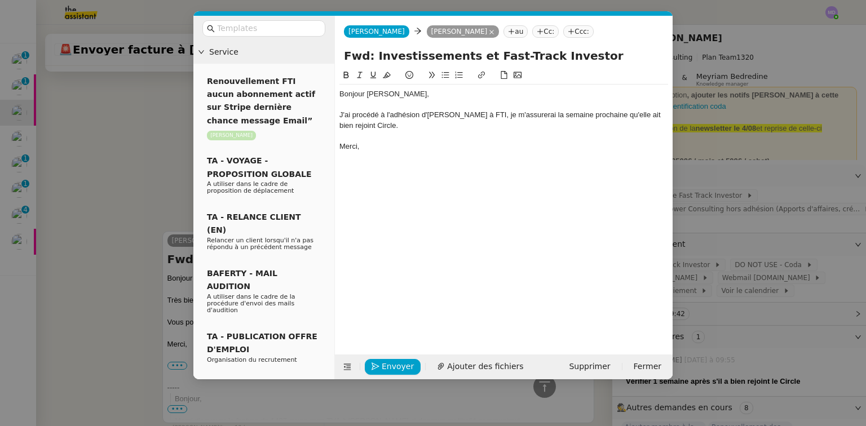
scroll to position [368, 0]
click at [403, 363] on span "Envoyer" at bounding box center [398, 366] width 32 height 13
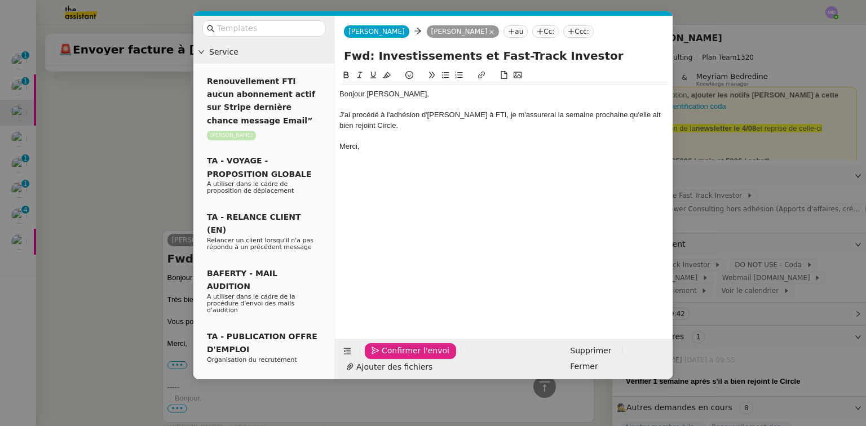
click at [403, 358] on span "Confirmer l'envoi" at bounding box center [416, 351] width 68 height 13
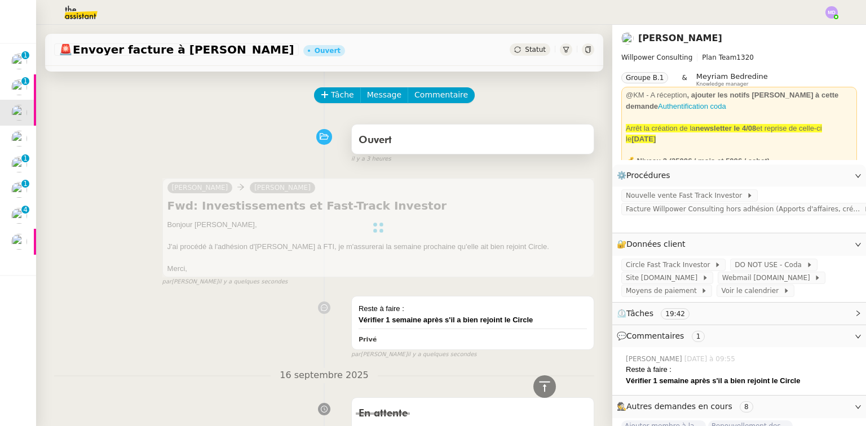
scroll to position [0, 0]
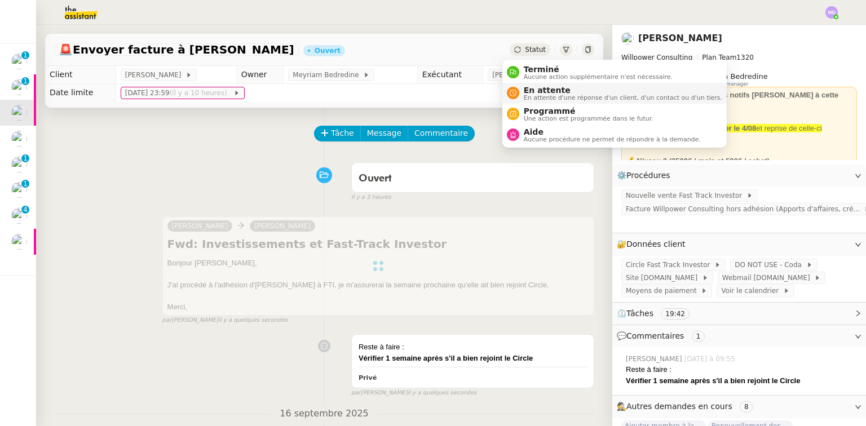
click at [530, 98] on span "En attente d'une réponse d'un client, d'un contact ou d'un tiers." at bounding box center [623, 98] width 199 height 6
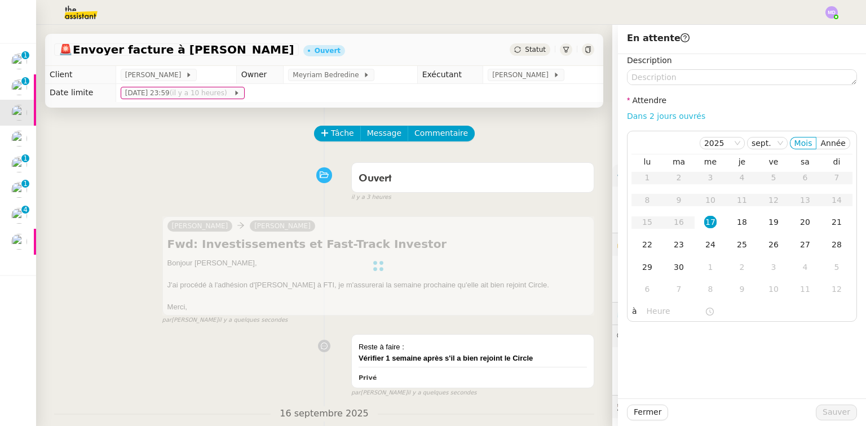
click at [660, 114] on link "Dans 2 jours ouvrés" at bounding box center [666, 116] width 78 height 9
type input "07:00"
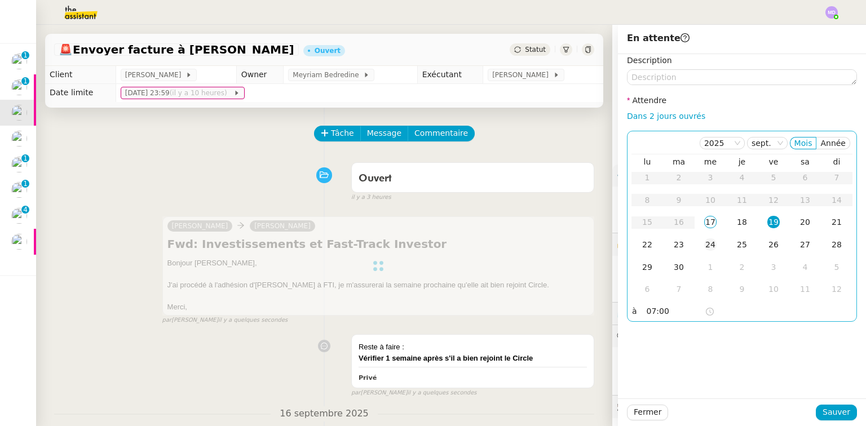
drag, startPoint x: 703, startPoint y: 244, endPoint x: 753, endPoint y: 333, distance: 102.8
click at [705, 244] on div "24" at bounding box center [711, 245] width 12 height 12
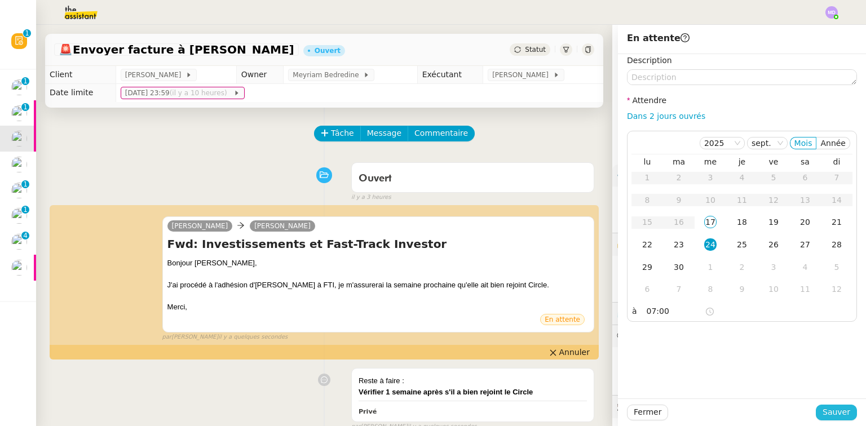
click at [818, 415] on button "Sauver" at bounding box center [836, 413] width 41 height 16
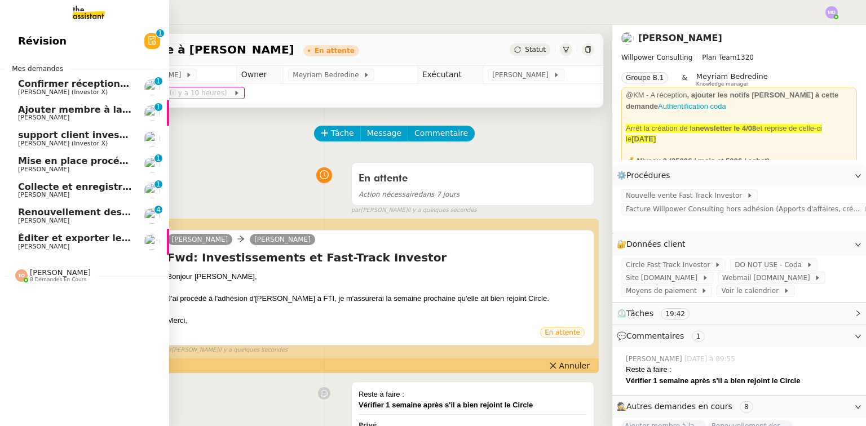
click at [56, 110] on span "Ajouter membre à la communauté UMento" at bounding box center [126, 109] width 216 height 11
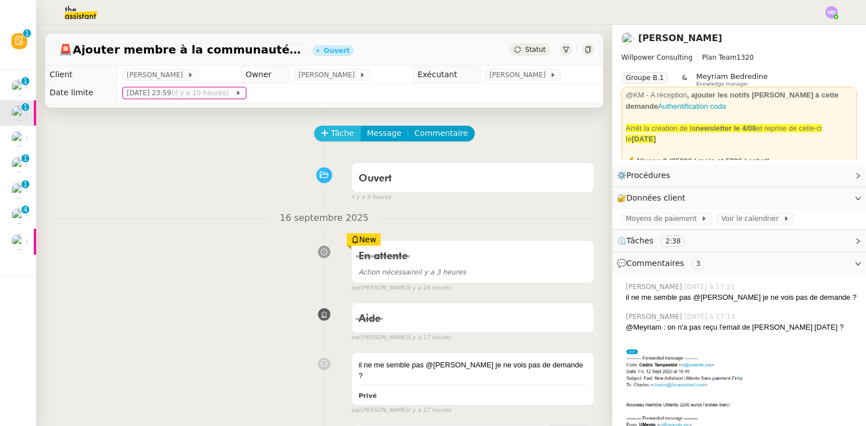
click at [338, 136] on span "Tâche" at bounding box center [342, 133] width 23 height 13
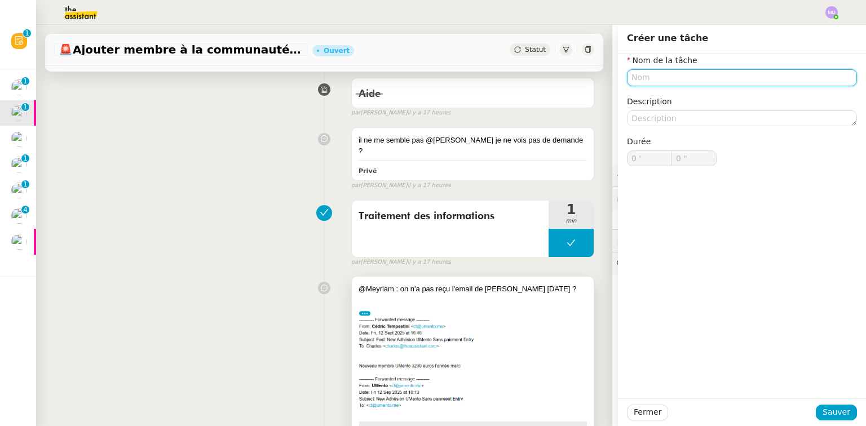
scroll to position [226, 0]
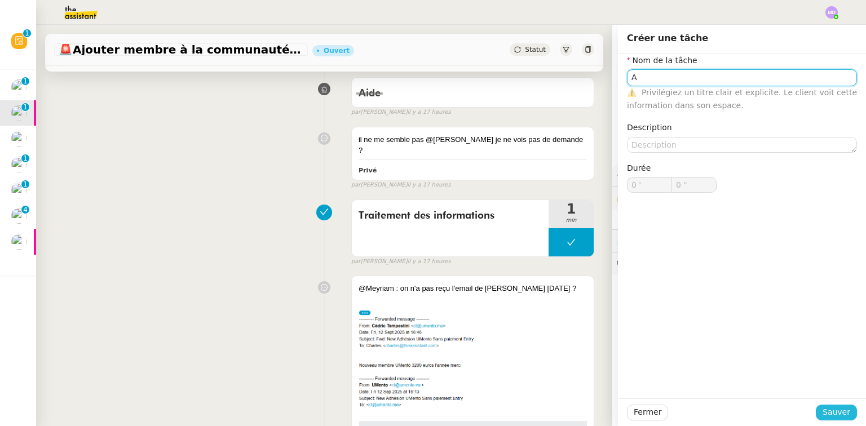
type input "A"
click at [829, 408] on span "Sauver" at bounding box center [837, 412] width 28 height 13
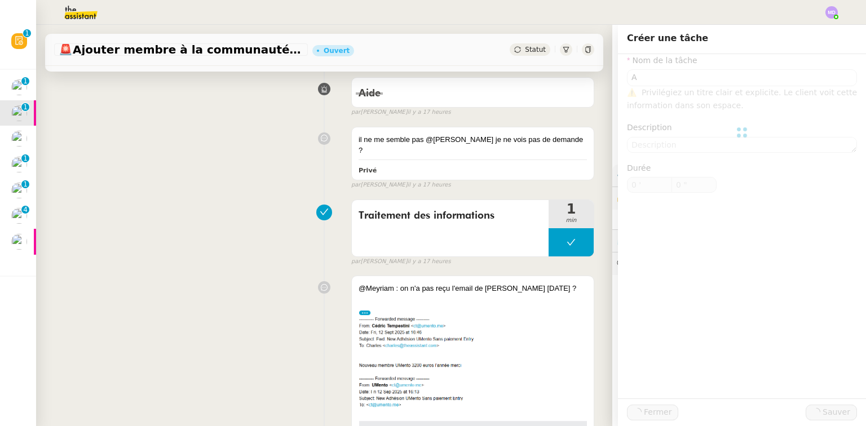
scroll to position [253, 0]
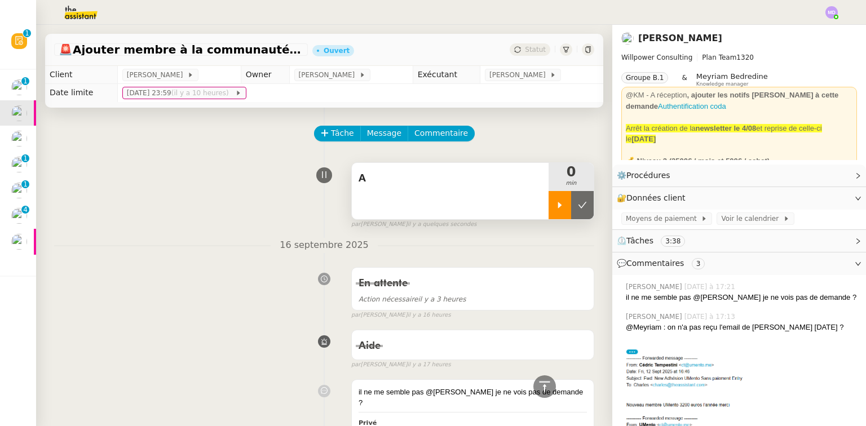
click at [549, 199] on div at bounding box center [560, 205] width 23 height 28
click at [522, 204] on div "A" at bounding box center [450, 191] width 197 height 56
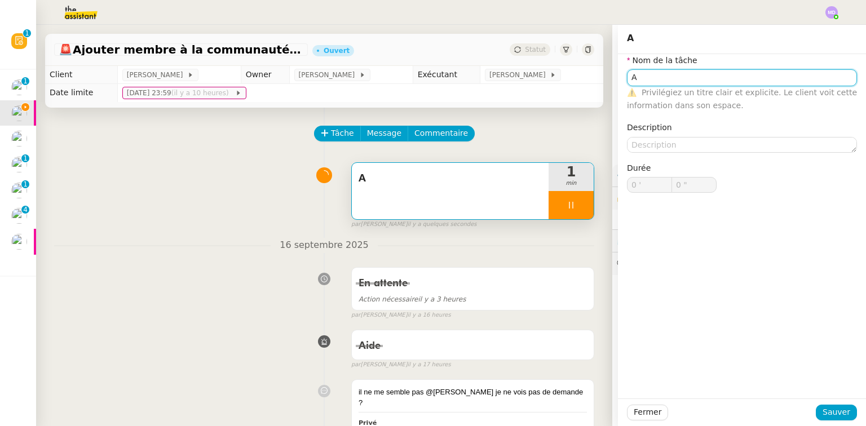
drag, startPoint x: 627, startPoint y: 74, endPoint x: 589, endPoint y: 71, distance: 37.9
click at [604, 74] on app-ticket "🚨 Ajouter membre à la communauté UMento Ouvert Statut Client Cédric Tempestini …" at bounding box center [451, 226] width 830 height 402
type input "N"
type input "1 ""
type input "Nouveau"
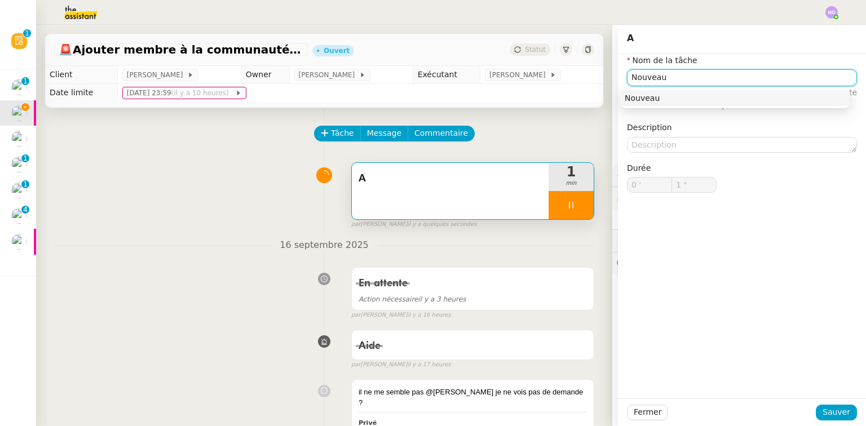
type input "2 ""
type input "Nouveau membre"
type input "3 ""
type input "Nouveau membre Umento"
type input "4 ""
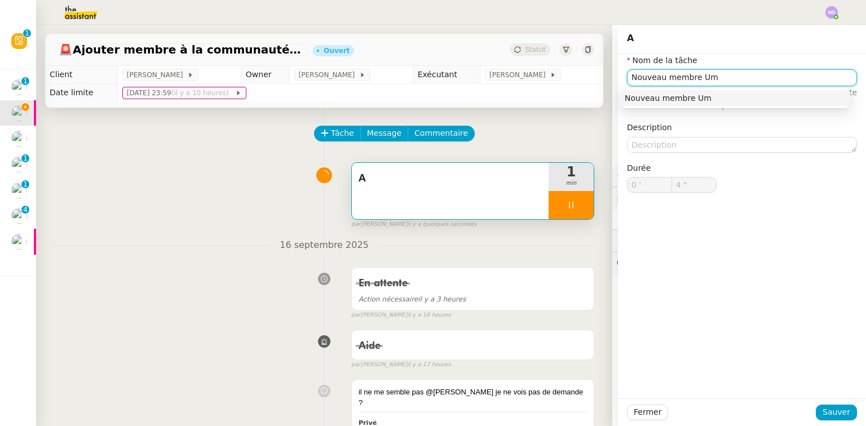
type input "Nouveau membre U"
type input "5 ""
type input "Nouveau membre UMento"
click at [769, 106] on nz-auto-option "Nouveau membre UMento" at bounding box center [736, 98] width 230 height 16
type input "7 ""
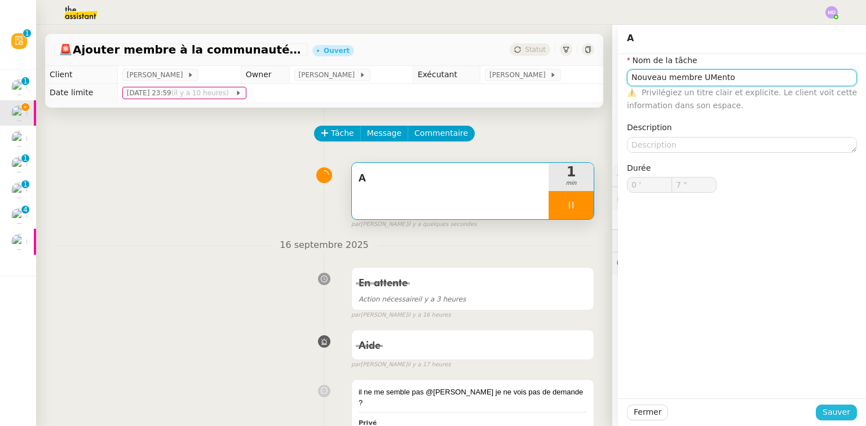
type input "Nouveau membre UMento"
click at [830, 406] on span "Sauver" at bounding box center [837, 412] width 28 height 13
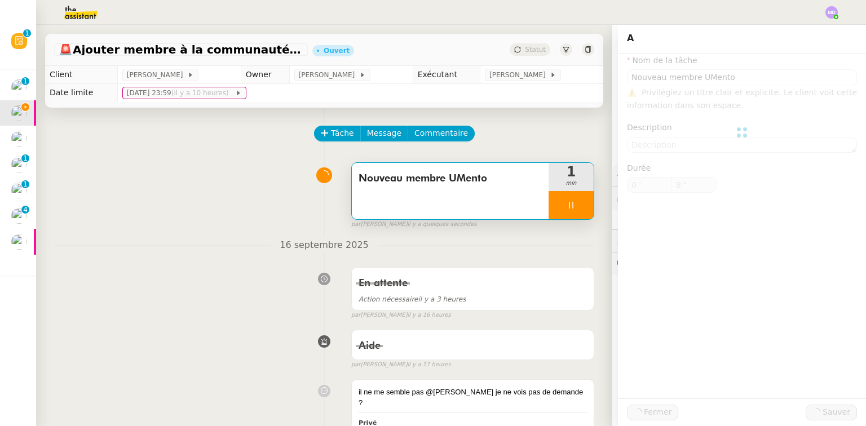
type input "9 ""
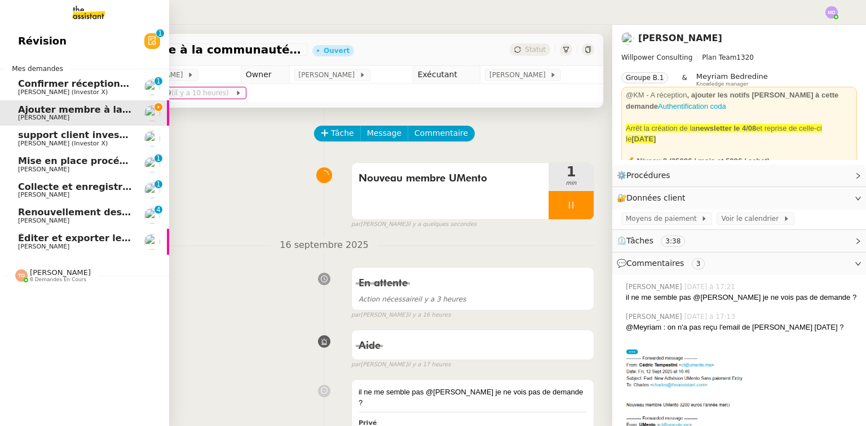
click at [65, 223] on span "[PERSON_NAME]" at bounding box center [43, 220] width 51 height 7
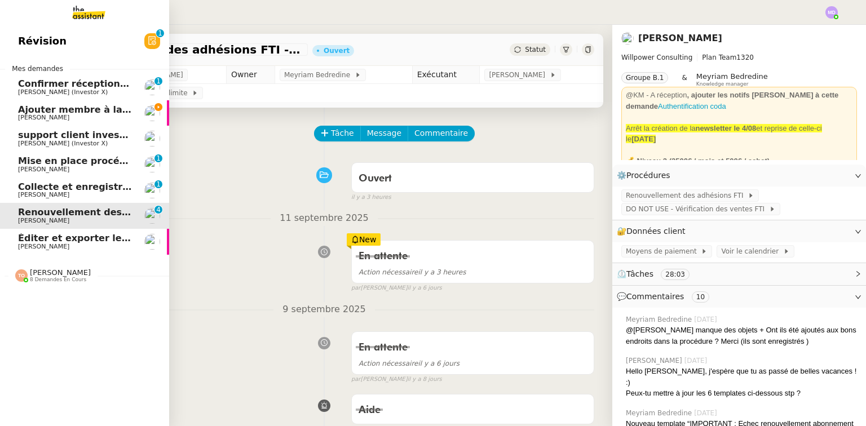
click at [87, 111] on span "Ajouter membre à la communauté UMento" at bounding box center [126, 109] width 216 height 11
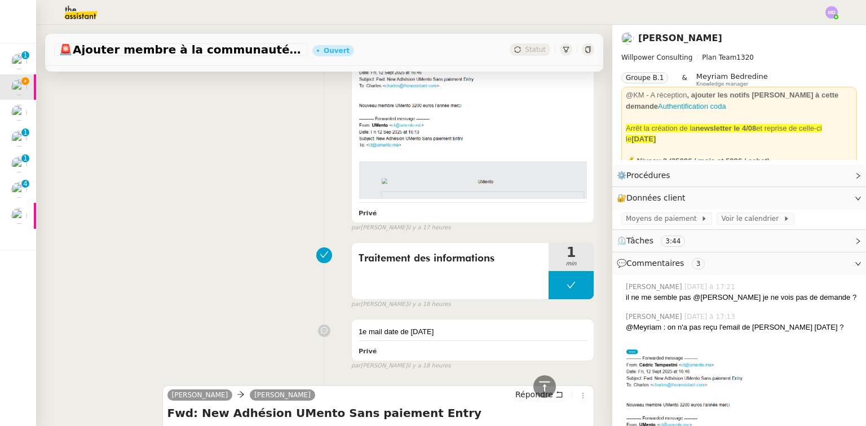
scroll to position [587, 0]
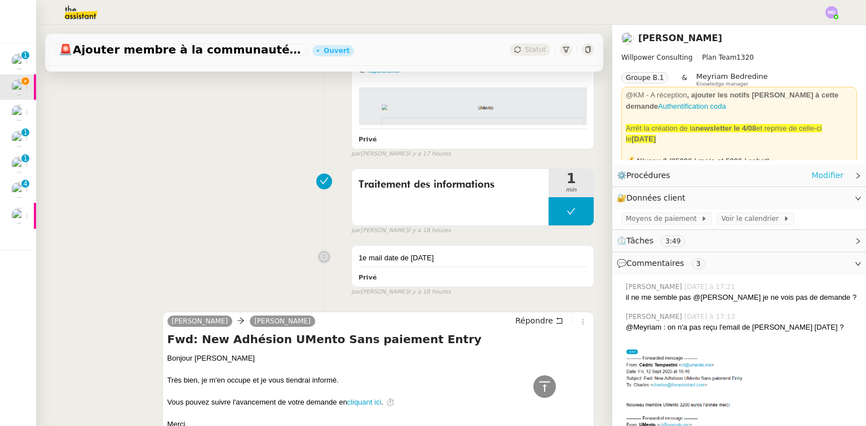
click at [812, 175] on link "Modifier" at bounding box center [828, 175] width 32 height 13
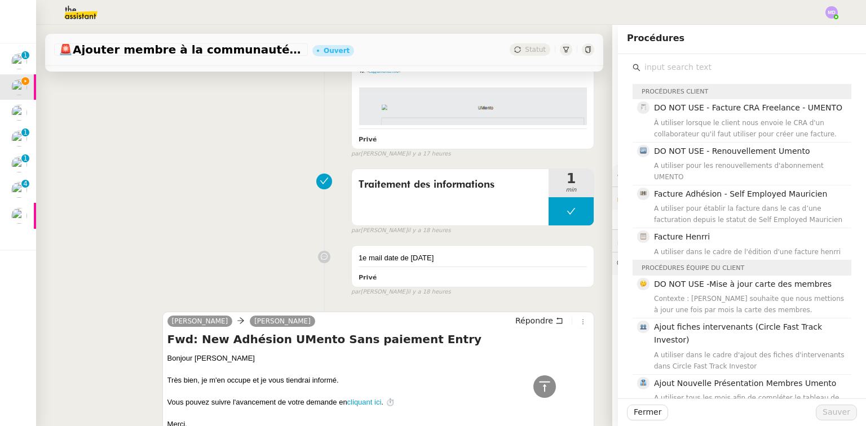
click at [714, 69] on input "text" at bounding box center [746, 67] width 211 height 15
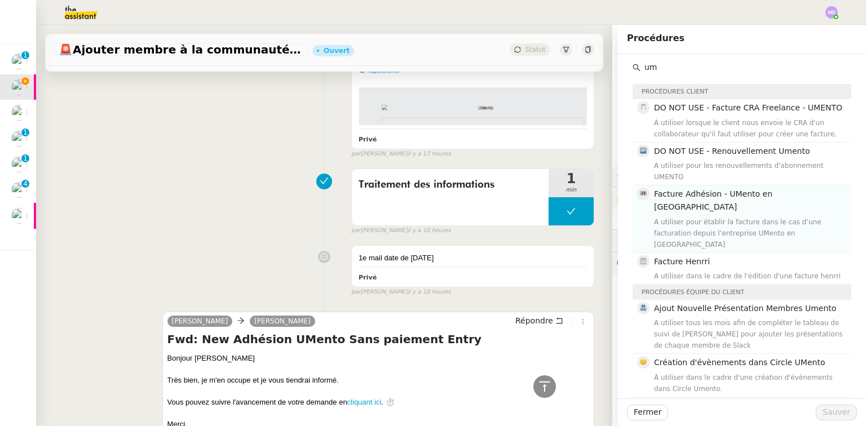
click at [711, 190] on span "Facture Adhésion - UMento en France" at bounding box center [713, 201] width 118 height 22
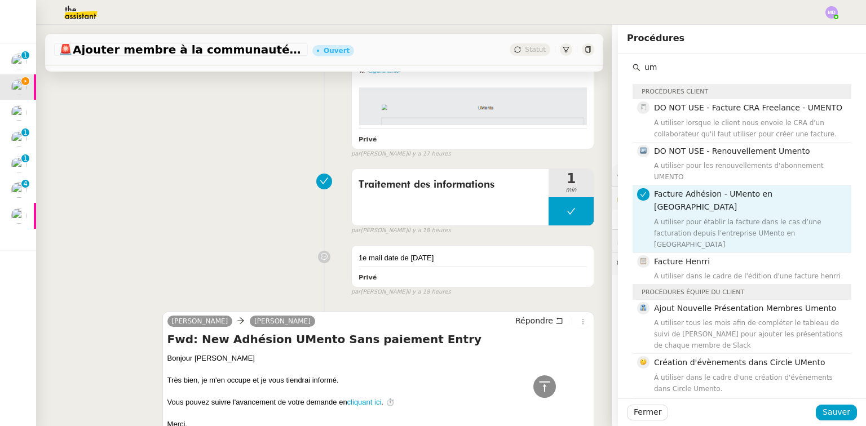
click at [714, 217] on div "A utiliser pour établir la facture dans le cas d’une facturation depuis l’entre…" at bounding box center [749, 234] width 191 height 34
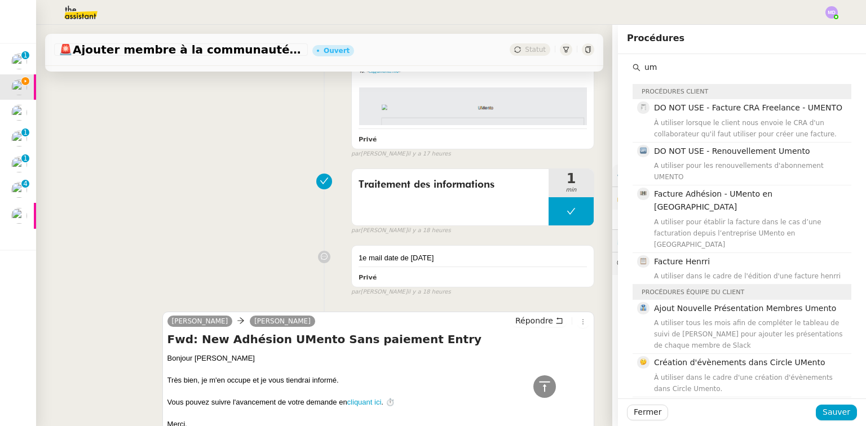
click at [674, 68] on input "um" at bounding box center [746, 67] width 211 height 15
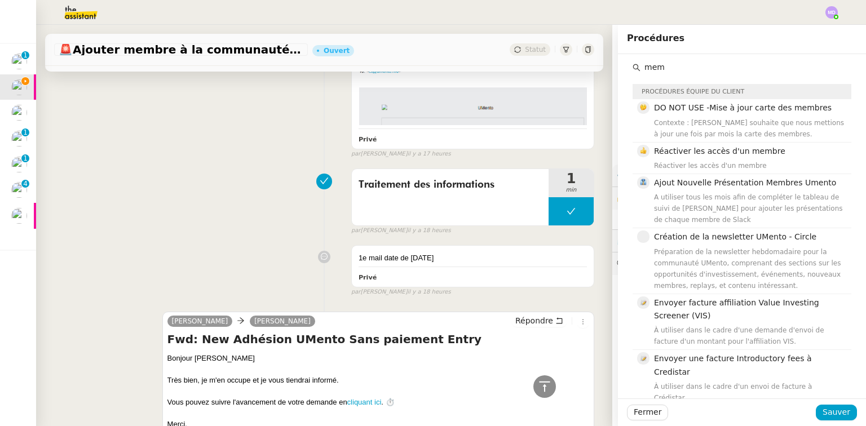
drag, startPoint x: 656, startPoint y: 65, endPoint x: 615, endPoint y: 68, distance: 40.8
click at [618, 68] on div "mem Procédures équipe du client DO NOT USE -Mise à jour carte des membres Conte…" at bounding box center [742, 409] width 248 height 710
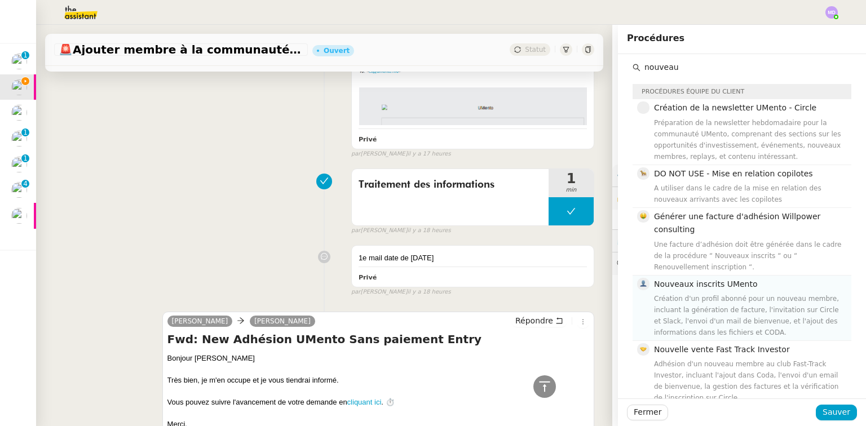
type input "nouveau"
click at [675, 289] on span "Nouveaux inscrits UMento" at bounding box center [706, 284] width 104 height 9
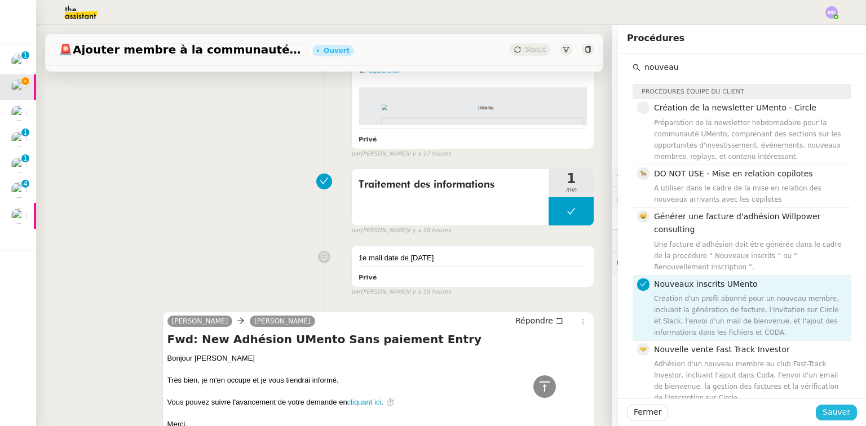
click at [824, 411] on span "Sauver" at bounding box center [837, 412] width 28 height 13
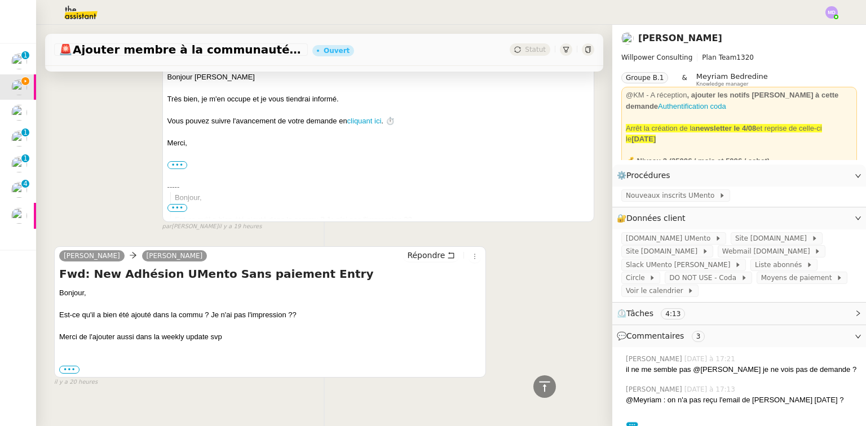
scroll to position [874, 0]
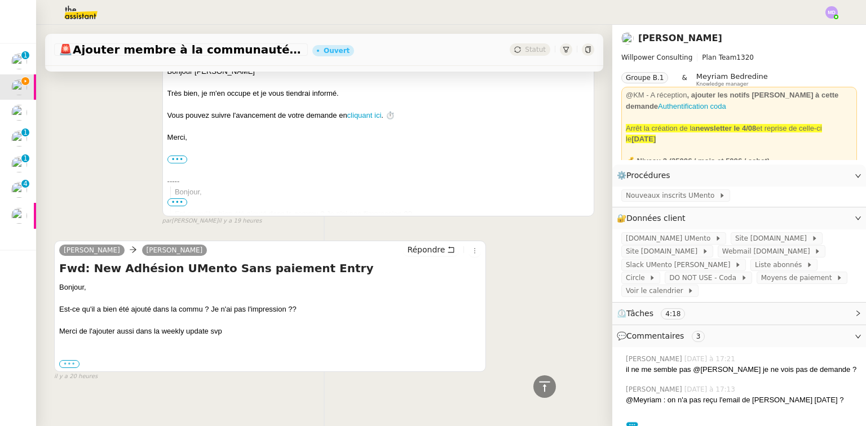
click at [64, 360] on label "•••" at bounding box center [69, 364] width 20 height 8
click at [71, 360] on label "•••" at bounding box center [69, 364] width 20 height 8
click at [0, 0] on input "•••" at bounding box center [0, 0] width 0 height 0
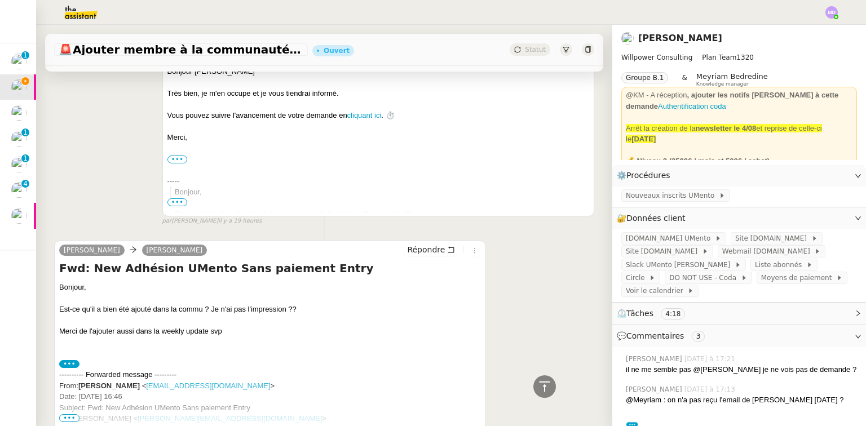
scroll to position [919, 0]
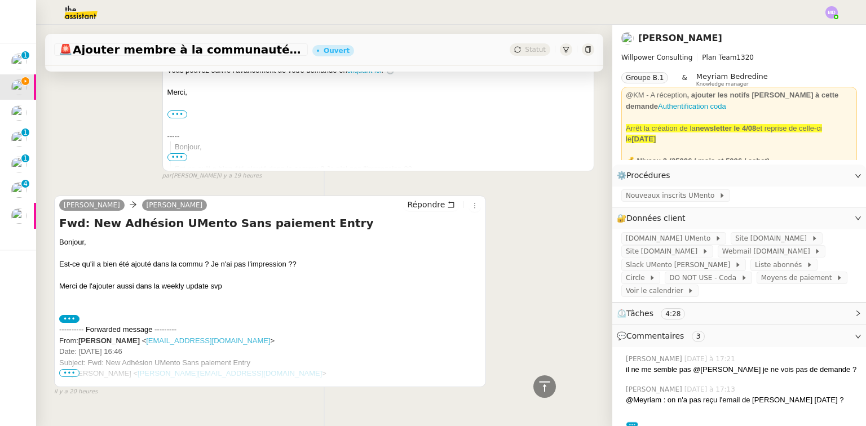
click at [62, 369] on span "•••" at bounding box center [69, 373] width 20 height 8
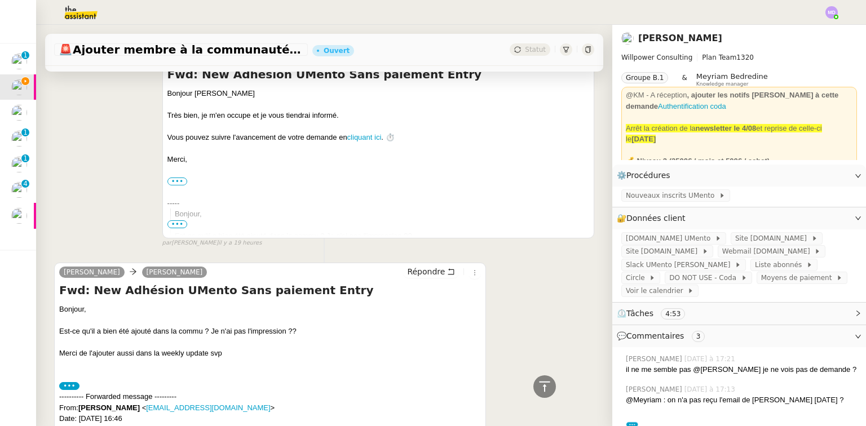
scroll to position [784, 0]
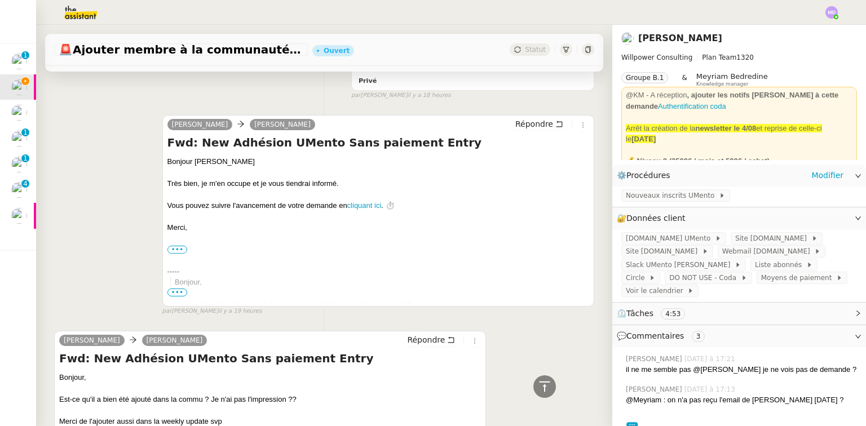
click at [613, 195] on div "Nouveaux inscrits UMento" at bounding box center [740, 197] width 254 height 20
drag, startPoint x: 605, startPoint y: 195, endPoint x: 603, endPoint y: 165, distance: 30.0
click at [613, 158] on div "Cédric Tempestini Willpower Consulting Plan Team 1320 Groupe B.1 & Meyriam Bedr…" at bounding box center [740, 371] width 254 height 693
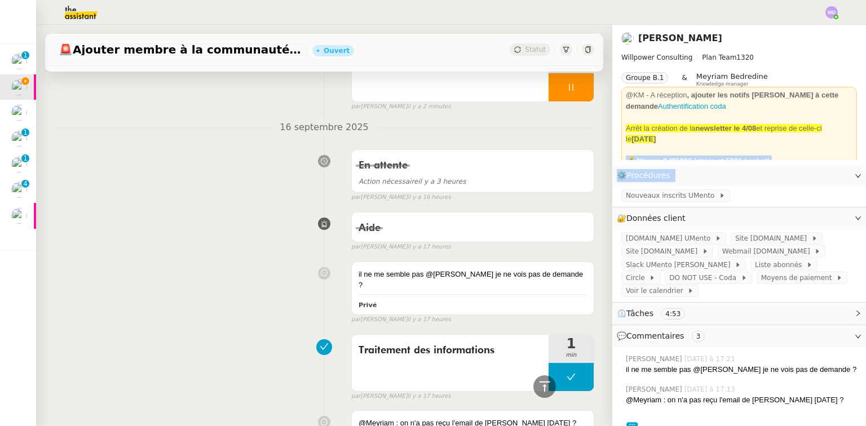
scroll to position [0, 0]
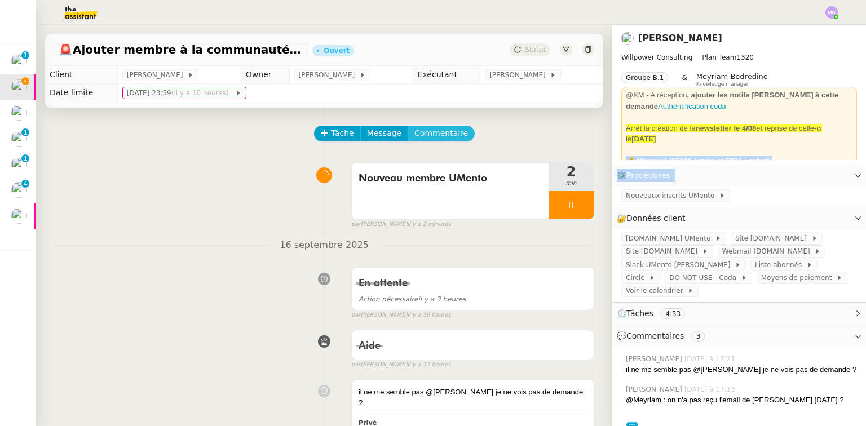
click at [428, 140] on span "Commentaire" at bounding box center [442, 133] width 54 height 13
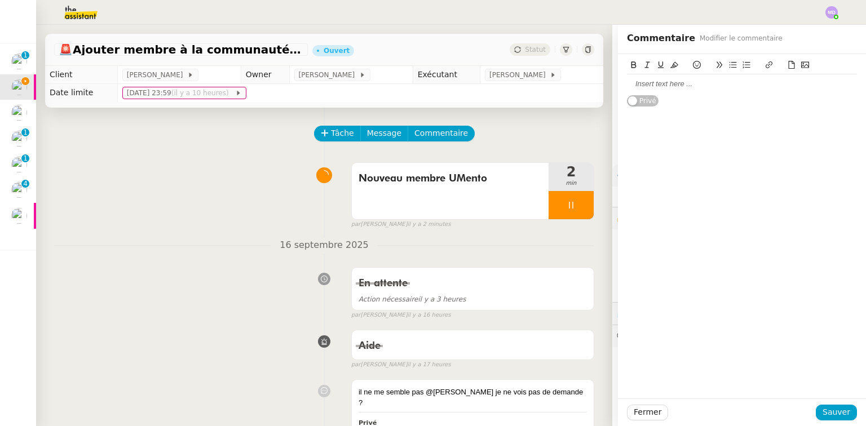
click at [693, 81] on div at bounding box center [742, 84] width 230 height 10
click at [835, 420] on button "Sauver" at bounding box center [836, 413] width 41 height 16
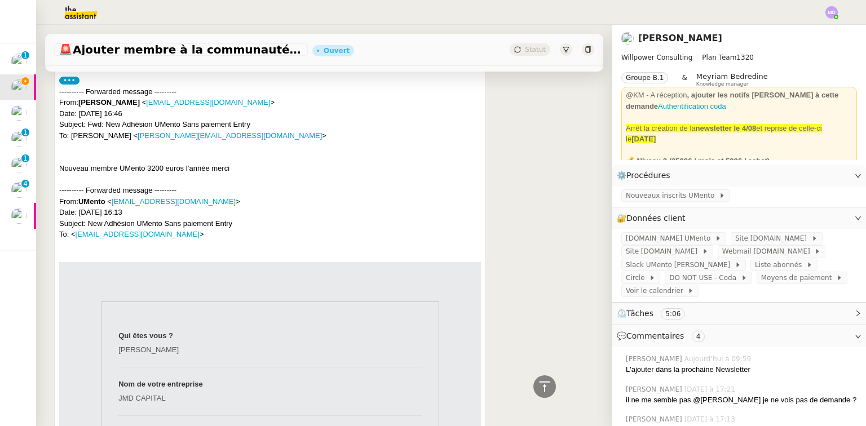
scroll to position [1218, 0]
click at [626, 199] on span "Nouveaux inscrits UMento" at bounding box center [672, 195] width 93 height 11
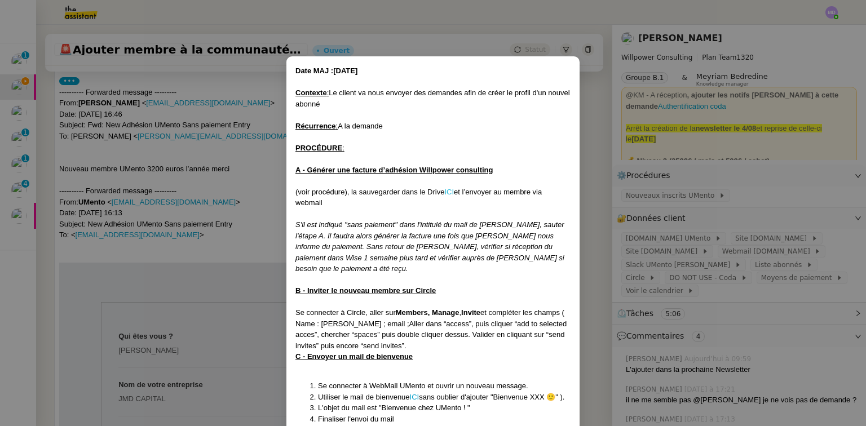
click at [447, 188] on link "ICI" at bounding box center [450, 192] width 10 height 8
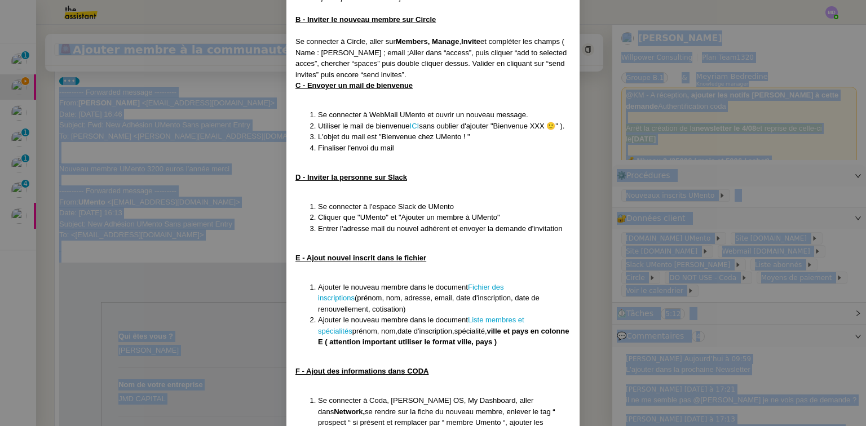
scroll to position [435, 0]
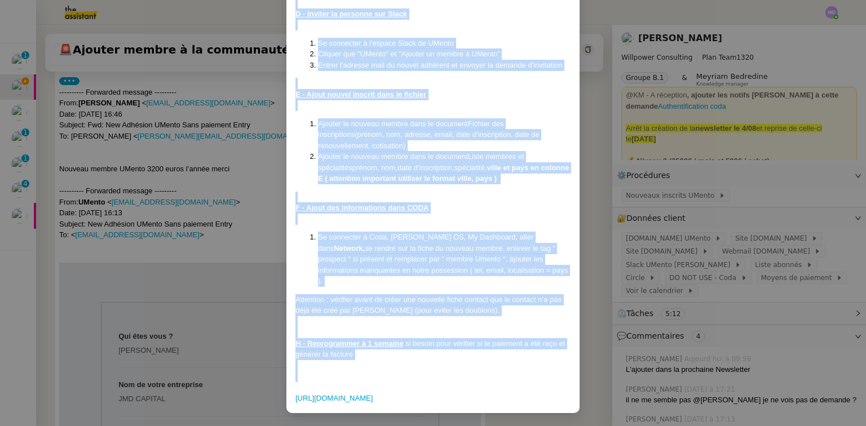
drag, startPoint x: 296, startPoint y: 71, endPoint x: 446, endPoint y: 359, distance: 325.0
click at [446, 359] on div "Date MAJ :11/08/25 Contexte : Le client va nous envoyer des demandes afin de cr…" at bounding box center [433, 18] width 275 height 774
copy div "Date MAJ :11/08/25 Contexte : Le client va nous envoyer des demandes afin de cr…"
click at [221, 298] on nz-modal-container "Date MAJ :11/08/25 Contexte : Le client va nous envoyer des demandes afin de cr…" at bounding box center [433, 213] width 866 height 426
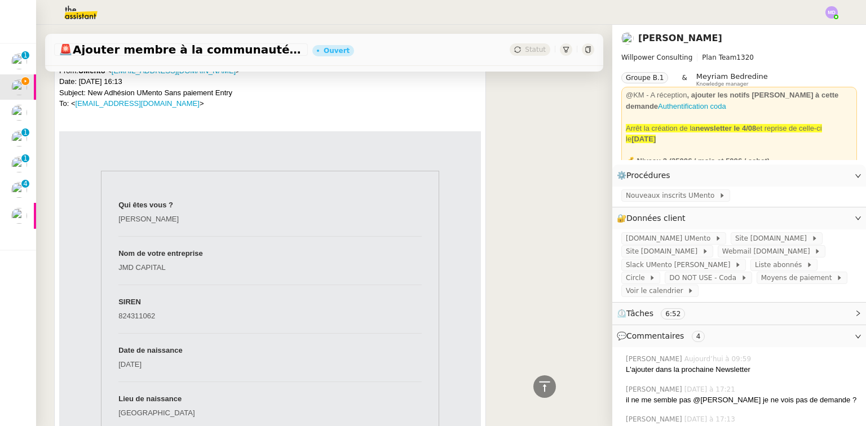
scroll to position [1366, 0]
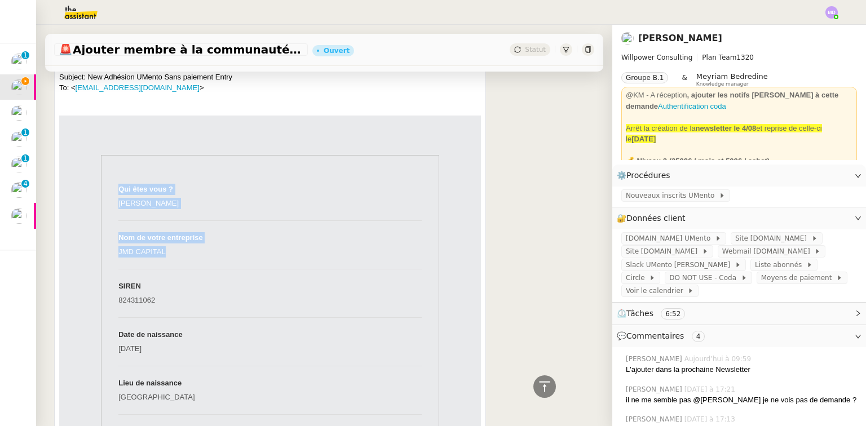
drag, startPoint x: 162, startPoint y: 248, endPoint x: 112, endPoint y: 253, distance: 49.8
click at [112, 252] on td "Qui êtes vous ? Jean-Marie DANG Nom de votre entreprise JMD CAPITAL SIREN 82431…" at bounding box center [270, 407] width 337 height 503
click at [118, 253] on td "JMD CAPITAL" at bounding box center [269, 257] width 303 height 24
drag, startPoint x: 115, startPoint y: 250, endPoint x: 160, endPoint y: 250, distance: 45.7
click at [160, 250] on td "JMD CAPITAL" at bounding box center [269, 257] width 303 height 24
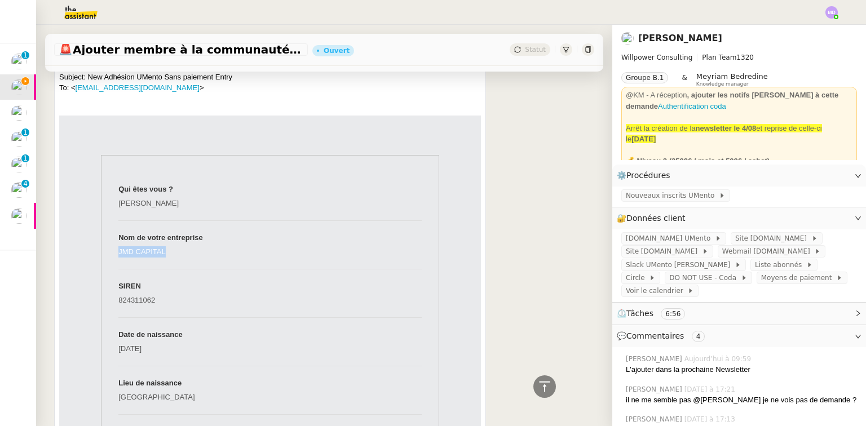
copy td "JMD CAPITAL"
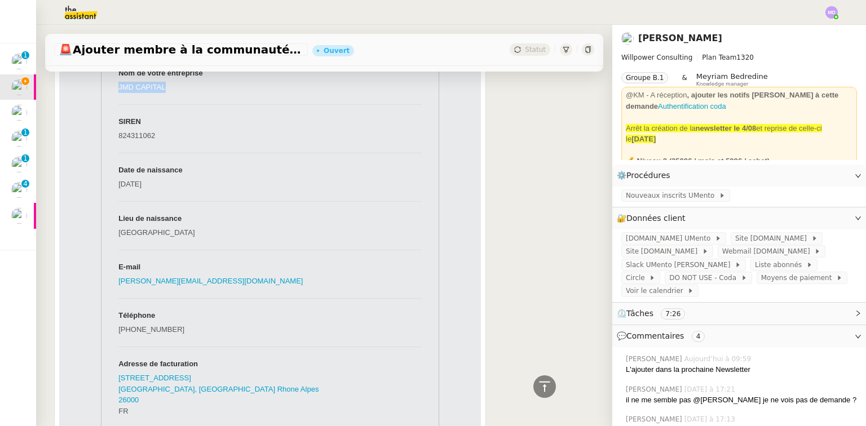
scroll to position [1591, 0]
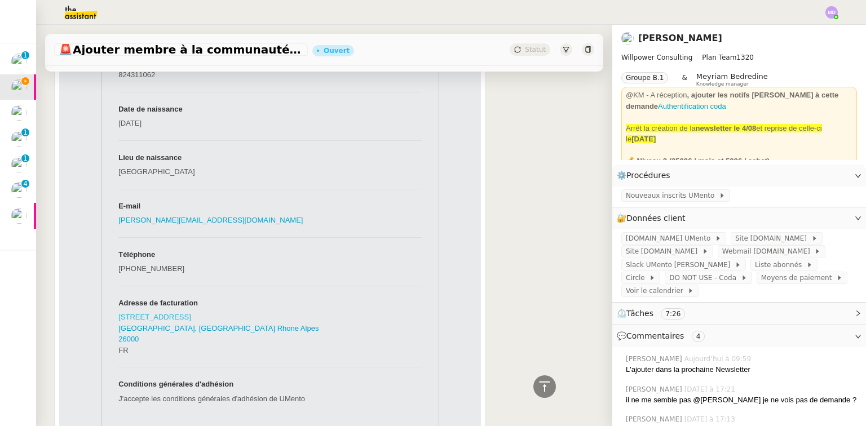
drag, startPoint x: 131, startPoint y: 347, endPoint x: 115, endPoint y: 312, distance: 38.6
click at [118, 312] on td "20 allée du clos de l'horloge Valence, Auvergne Rhone Alpes 26000 FR" at bounding box center [269, 338] width 303 height 57
copy td "20 allée du clos de l'horloge Valence, Auvergne Rhone Alpes 26000 FR"
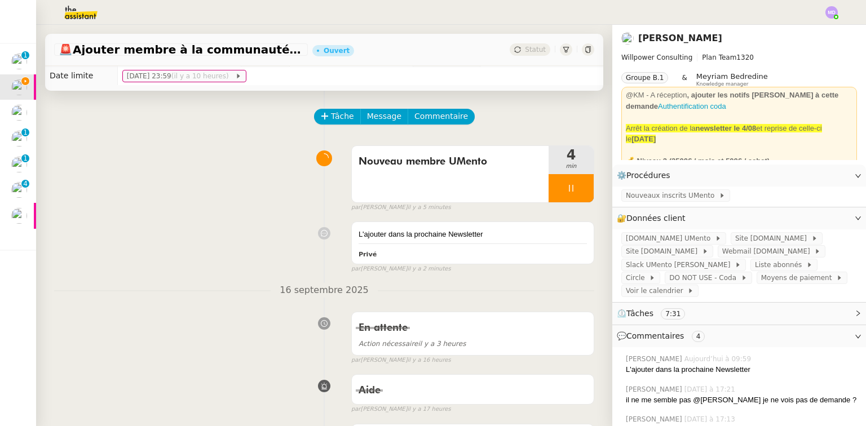
scroll to position [0, 0]
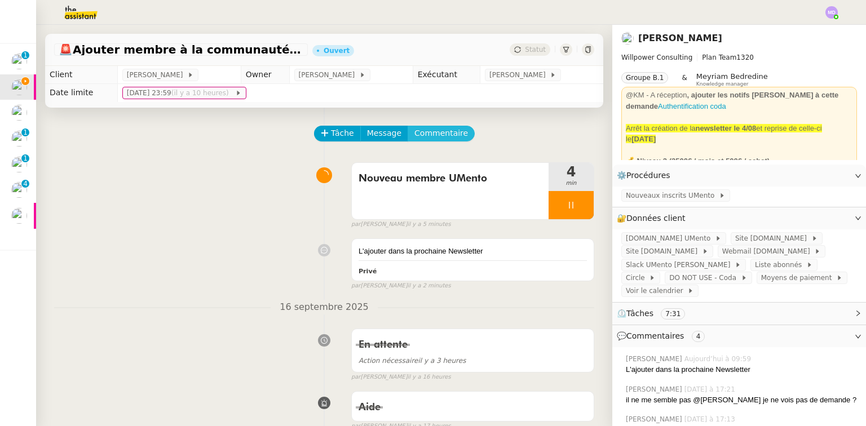
click at [438, 139] on span "Commentaire" at bounding box center [442, 133] width 54 height 13
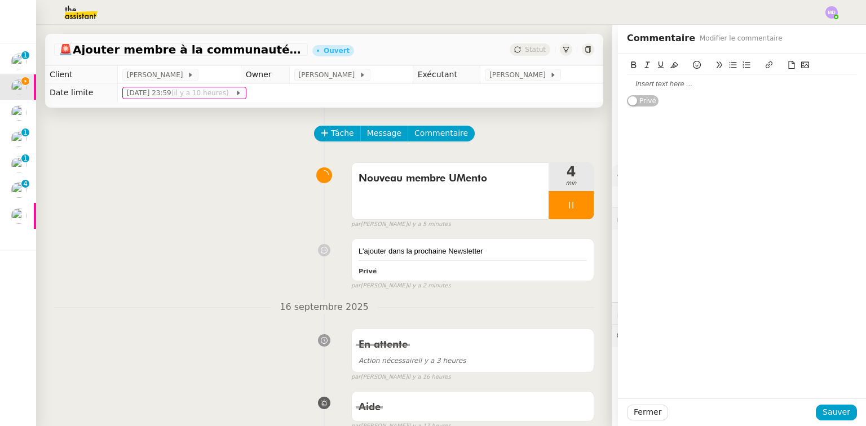
click at [650, 80] on div at bounding box center [742, 84] width 230 height 10
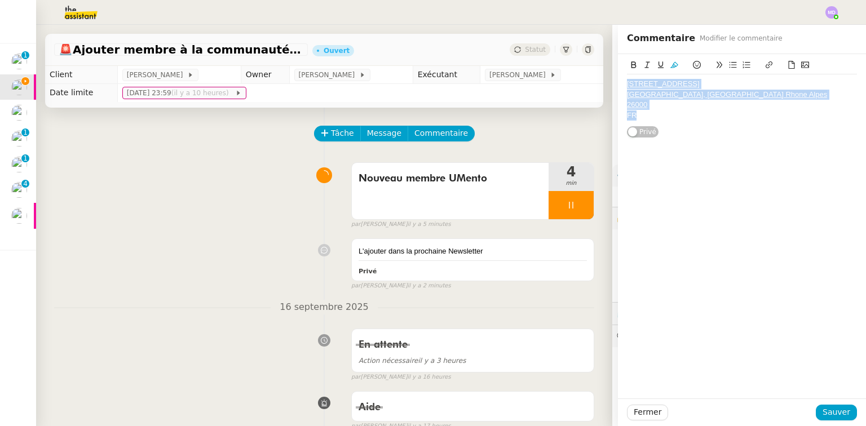
click at [671, 65] on icon at bounding box center [675, 65] width 8 height 6
click at [672, 106] on div "26000" at bounding box center [742, 105] width 230 height 10
click at [671, 67] on icon at bounding box center [675, 65] width 8 height 6
click at [679, 107] on div "26000" at bounding box center [742, 105] width 230 height 10
click at [765, 63] on icon at bounding box center [769, 65] width 8 height 8
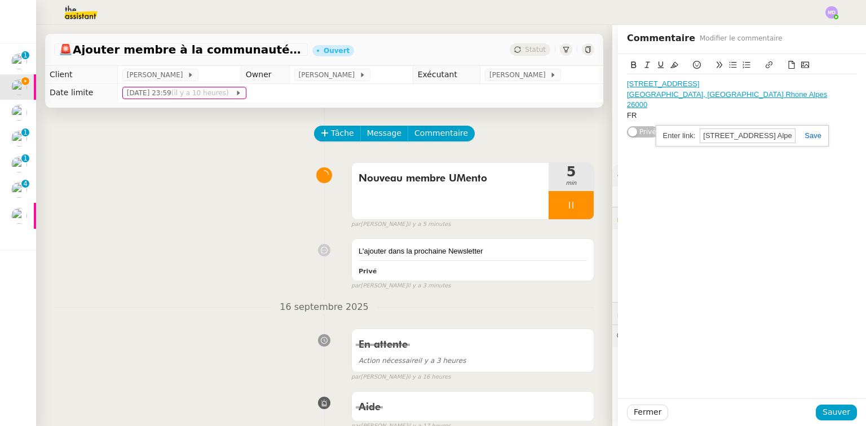
click at [720, 112] on div "FR" at bounding box center [742, 116] width 230 height 10
click at [765, 63] on icon at bounding box center [769, 65] width 8 height 8
type input "20 allée du clos de l'horlogeValence, Auvergne Rhone Alpes26000FR"
click at [799, 136] on link at bounding box center [809, 135] width 26 height 8
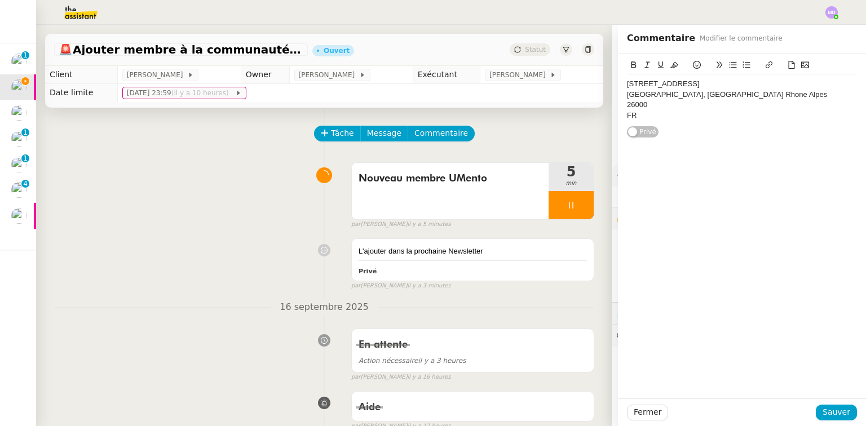
click at [703, 113] on div "FR" at bounding box center [742, 116] width 230 height 10
click at [649, 111] on div "FR" at bounding box center [742, 116] width 230 height 10
click at [676, 92] on div "Valence, Auvergne Rhone Alpes" at bounding box center [742, 95] width 230 height 10
click at [0, 0] on lt-em "Auvergne-Rhône-Alpes" at bounding box center [0, 0] width 0 height 0
click at [654, 106] on div "26000" at bounding box center [742, 105] width 230 height 10
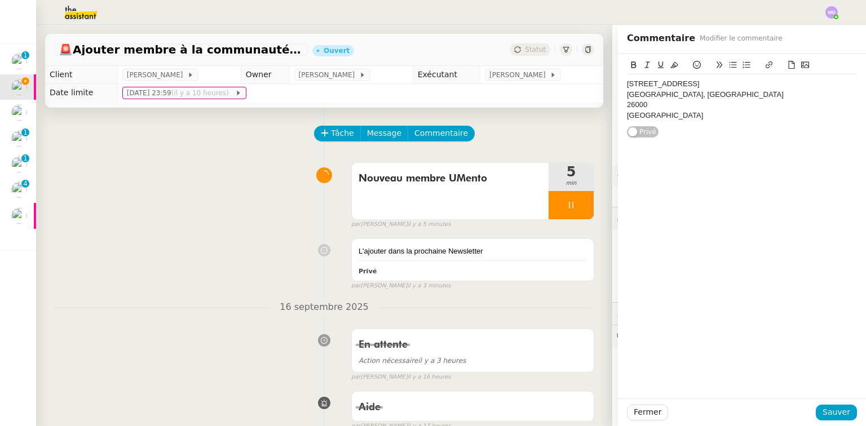
click at [632, 98] on div "Valence, Auvergne-Rhône-Alpes" at bounding box center [742, 95] width 230 height 10
click at [677, 102] on div "26000" at bounding box center [742, 105] width 230 height 10
click at [627, 98] on div ", Auvergne-Rhône-Alpes" at bounding box center [742, 95] width 230 height 10
drag, startPoint x: 642, startPoint y: 107, endPoint x: 668, endPoint y: 102, distance: 26.3
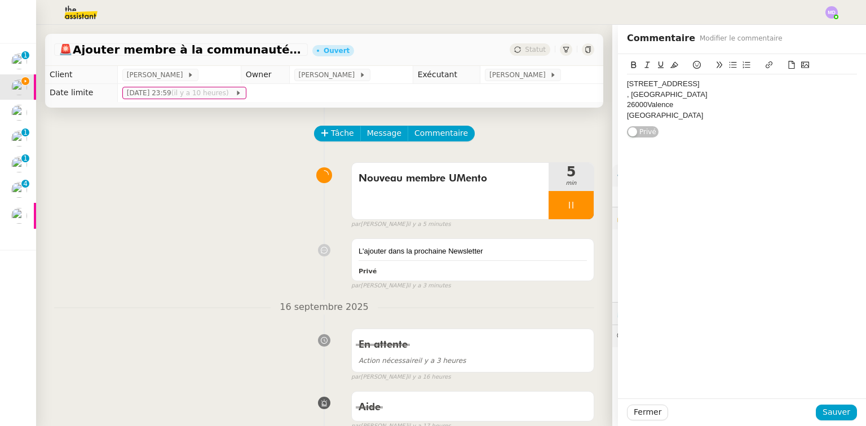
click at [643, 107] on div "26000Valence" at bounding box center [742, 105] width 230 height 10
drag, startPoint x: 703, startPoint y: 93, endPoint x: 585, endPoint y: 94, distance: 118.5
click at [585, 94] on app-ticket "🚨 Ajouter membre à la communauté UMento Ouvert Statut Client Cédric Tempestini …" at bounding box center [451, 226] width 830 height 402
click at [639, 88] on div "20 allée du clos de l'horloge" at bounding box center [742, 84] width 230 height 10
click at [677, 83] on div "20 allée du clos de l'horloge" at bounding box center [742, 84] width 230 height 10
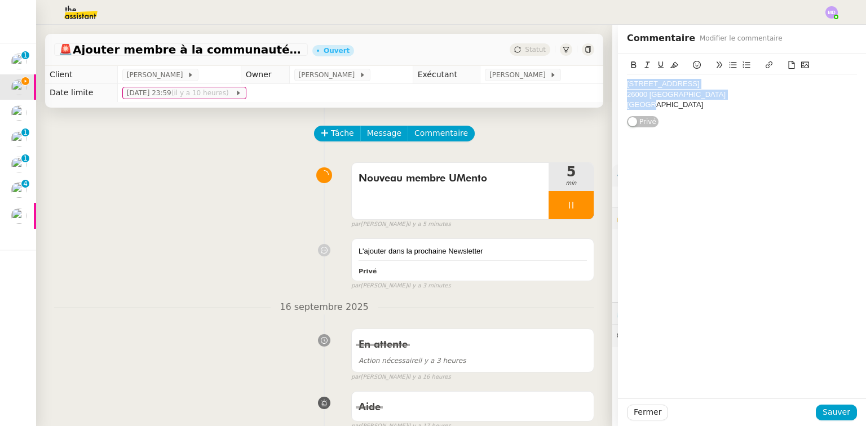
drag, startPoint x: 661, startPoint y: 108, endPoint x: 616, endPoint y: 81, distance: 51.9
click at [618, 81] on div "20 allée du clos de l'horloge 26000 Valence FRANCE Privé" at bounding box center [742, 91] width 248 height 74
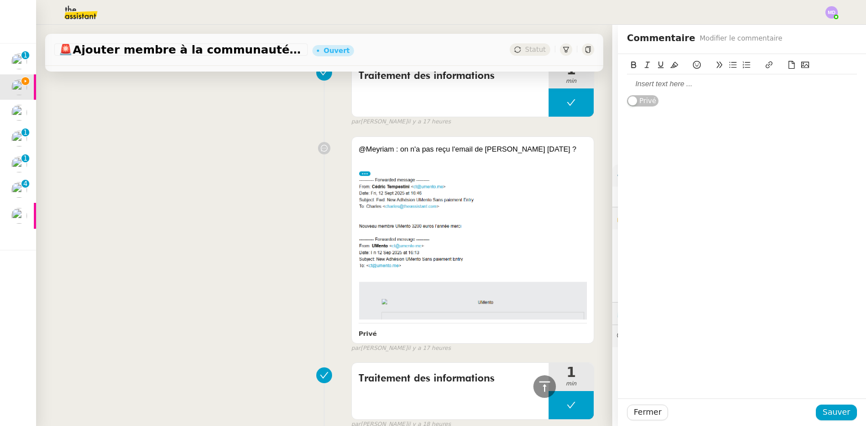
scroll to position [361, 0]
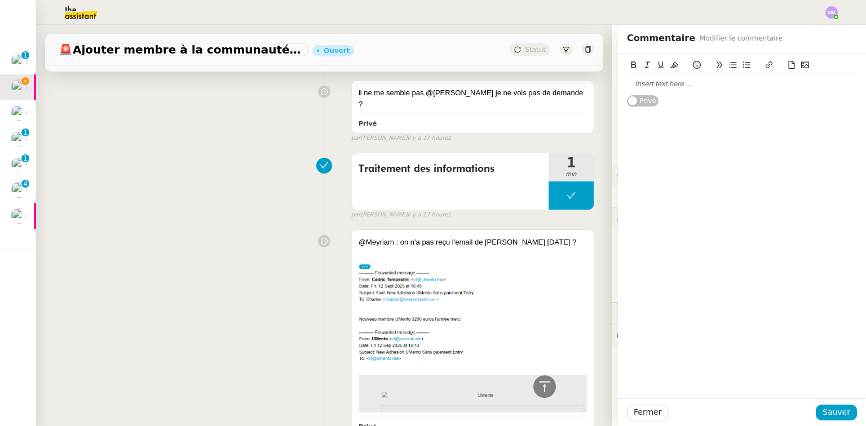
click at [655, 89] on div at bounding box center [742, 84] width 230 height 10
click at [835, 412] on span "Sauver" at bounding box center [837, 412] width 28 height 13
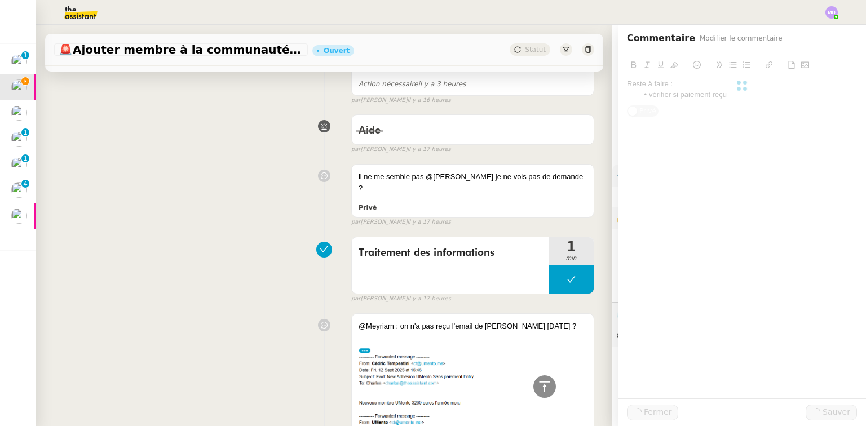
scroll to position [445, 0]
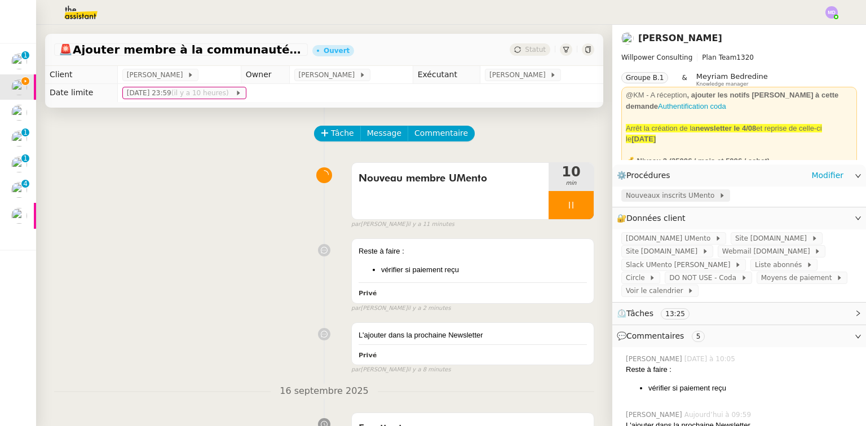
click at [661, 193] on span "Nouveaux inscrits UMento" at bounding box center [672, 195] width 93 height 11
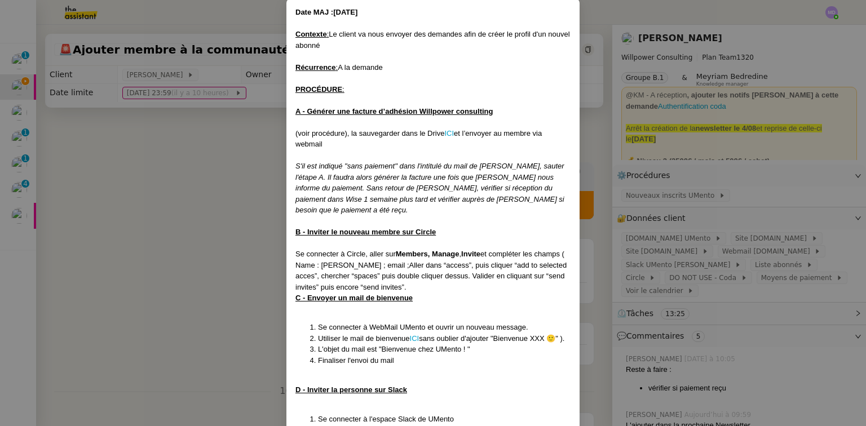
scroll to position [135, 0]
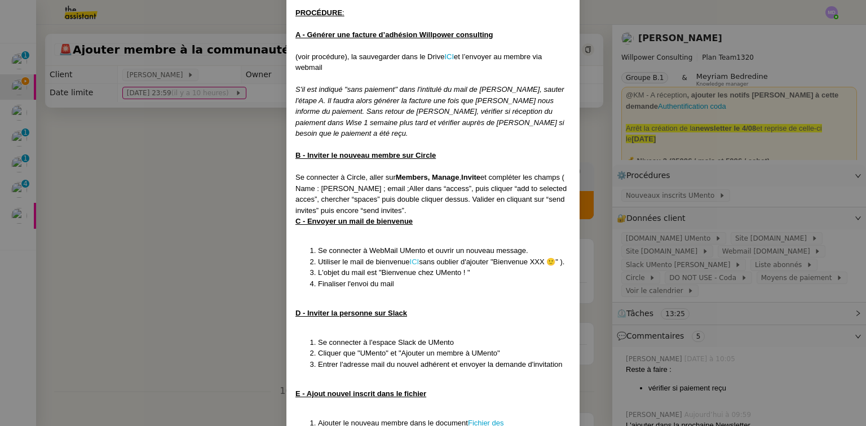
click at [412, 258] on link "ICI" at bounding box center [415, 262] width 10 height 8
click at [205, 273] on nz-modal-container "Date MAJ :11/08/25 Contexte : Le client va nous envoyer des demandes afin de cr…" at bounding box center [433, 213] width 866 height 426
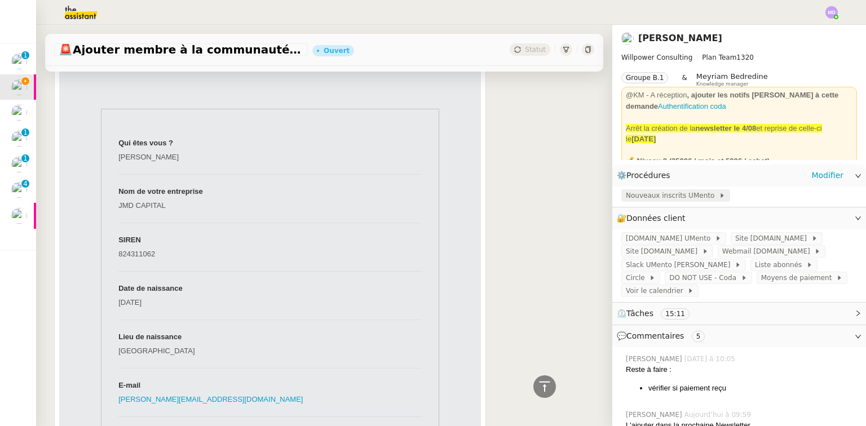
scroll to position [1489, 0]
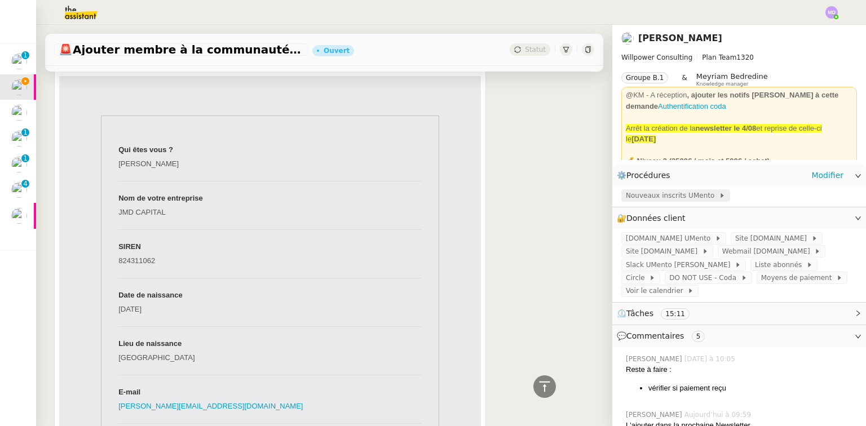
click at [655, 192] on span "Nouveaux inscrits UMento" at bounding box center [672, 195] width 93 height 11
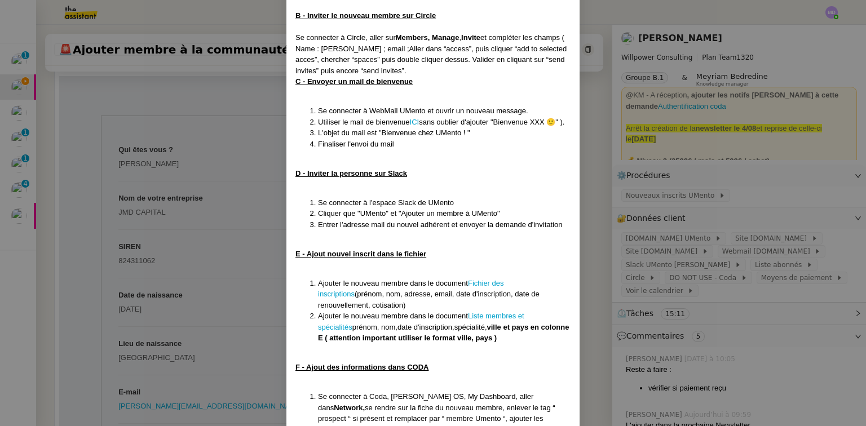
scroll to position [316, 0]
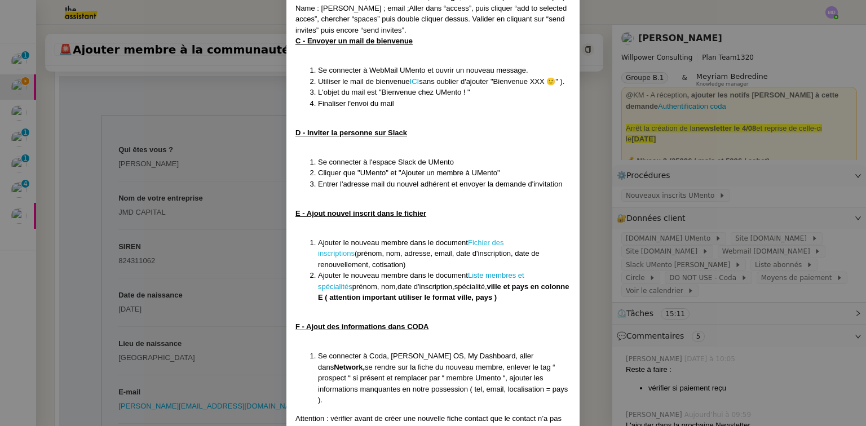
click at [500, 239] on link "Fichier des inscriptions" at bounding box center [411, 249] width 186 height 20
click at [501, 275] on link "Liste membres et spécialités" at bounding box center [421, 281] width 206 height 20
click at [241, 309] on nz-modal-container "Date MAJ :11/08/25 Contexte : Le client va nous envoyer des demandes afin de cr…" at bounding box center [433, 213] width 866 height 426
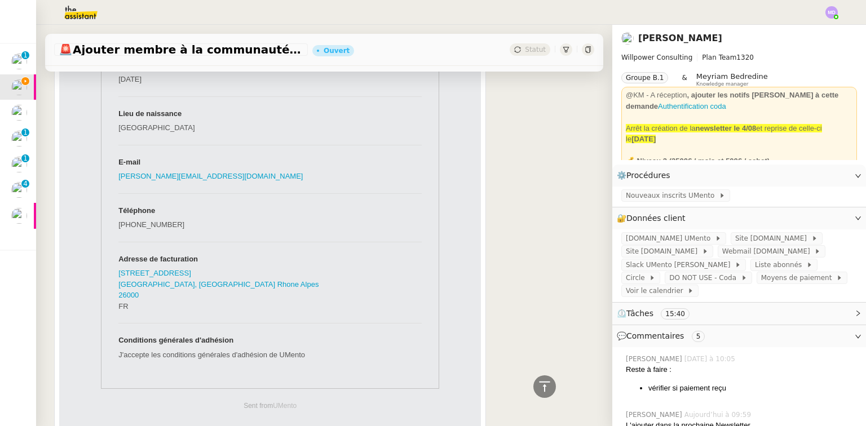
scroll to position [1721, 0]
drag, startPoint x: 149, startPoint y: 288, endPoint x: 115, endPoint y: 270, distance: 38.6
click at [118, 270] on td "20 allée du clos de l'horloge Valence, Auvergne Rhone Alpes 26000 FR" at bounding box center [269, 293] width 303 height 57
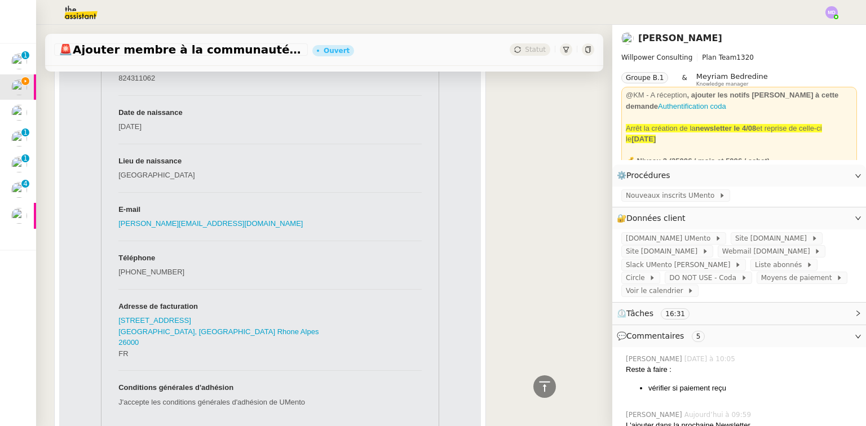
scroll to position [1675, 0]
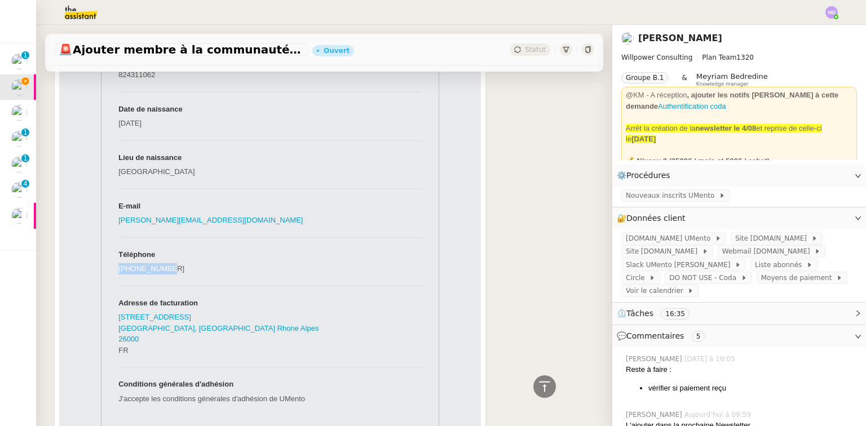
drag, startPoint x: 165, startPoint y: 266, endPoint x: 115, endPoint y: 265, distance: 50.8
click at [118, 265] on td "+33608175313" at bounding box center [269, 274] width 303 height 24
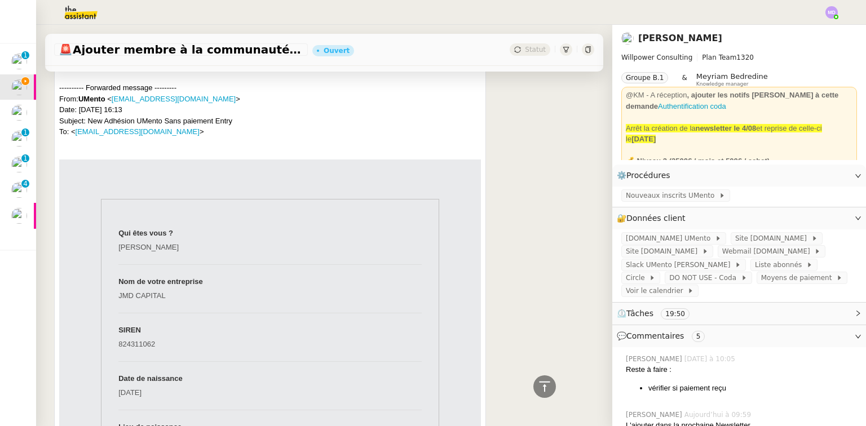
scroll to position [1405, 0]
click at [817, 217] on link "Modifier" at bounding box center [828, 218] width 32 height 13
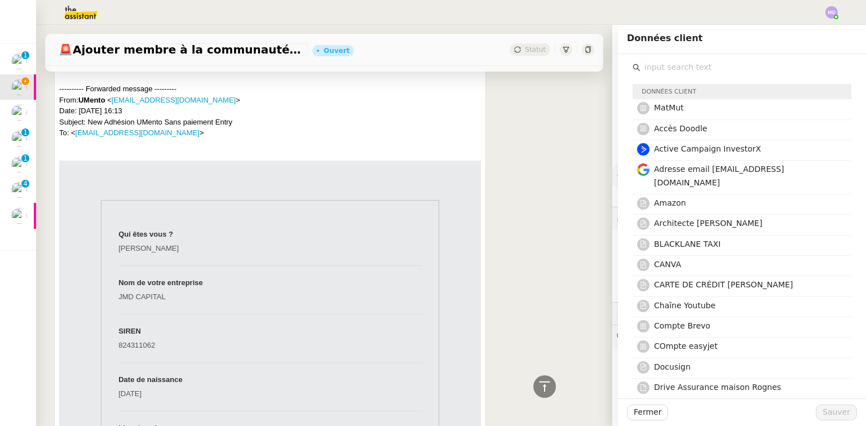
click at [668, 70] on input "text" at bounding box center [746, 67] width 211 height 15
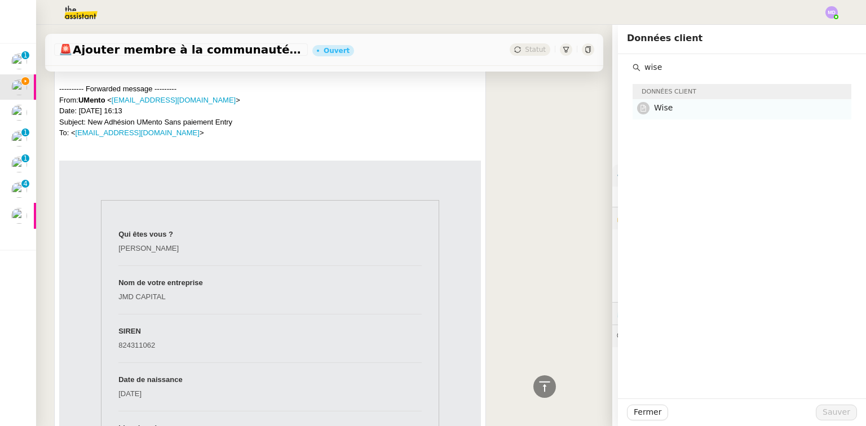
type input "wise"
click at [676, 105] on h4 "Wise" at bounding box center [749, 108] width 191 height 13
click at [834, 409] on span "Sauver" at bounding box center [837, 412] width 28 height 13
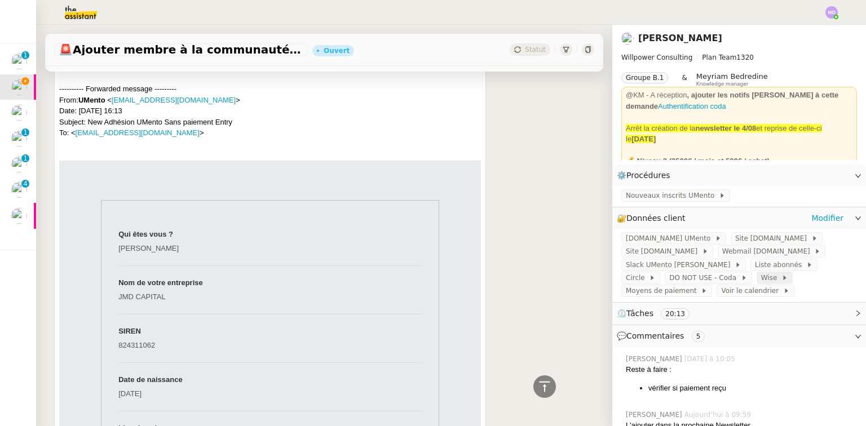
click at [782, 272] on span "Wise" at bounding box center [772, 277] width 20 height 11
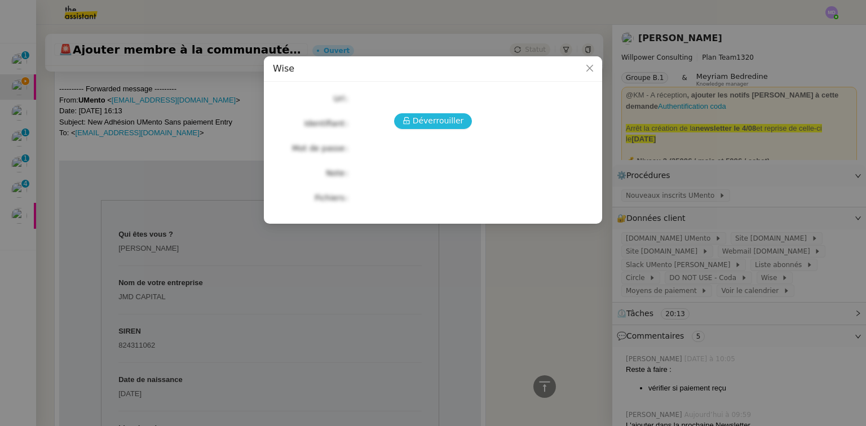
click at [400, 117] on button "Déverrouiller" at bounding box center [433, 121] width 78 height 16
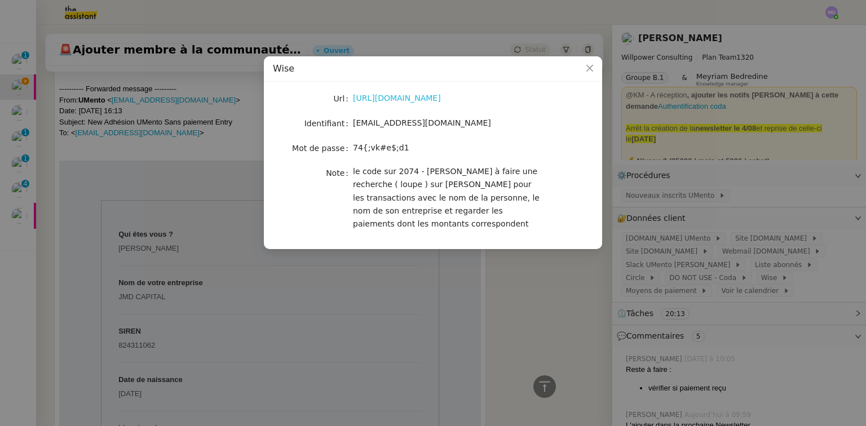
click at [397, 100] on link "https://wise.com/home/" at bounding box center [397, 98] width 88 height 9
click at [387, 126] on span "[EMAIL_ADDRESS][DOMAIN_NAME]" at bounding box center [422, 122] width 138 height 9
click at [374, 322] on nz-modal-container "Wise Url https://wise.com/home/ Identifiant theassistant@umento.me Mot de passe…" at bounding box center [433, 213] width 866 height 426
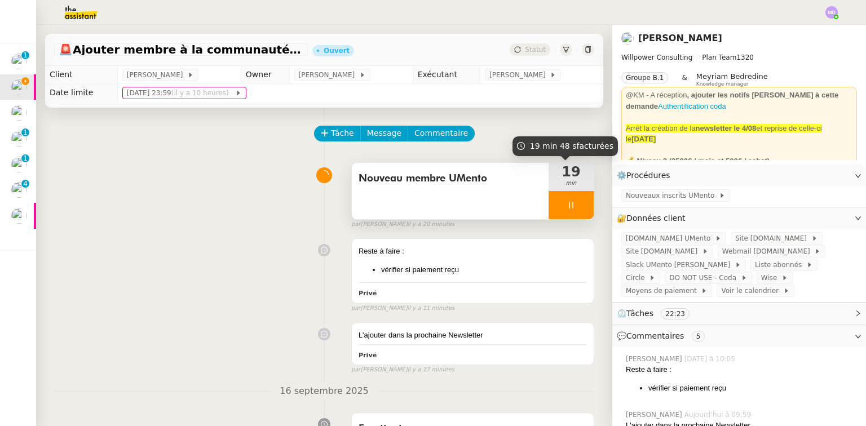
click at [567, 207] on icon at bounding box center [571, 205] width 9 height 9
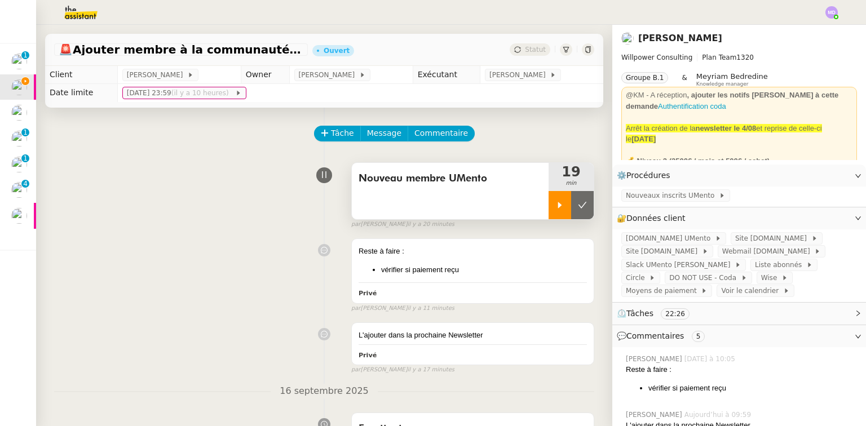
drag, startPoint x: 569, startPoint y: 208, endPoint x: 564, endPoint y: 167, distance: 40.9
click at [578, 205] on icon at bounding box center [582, 205] width 9 height 9
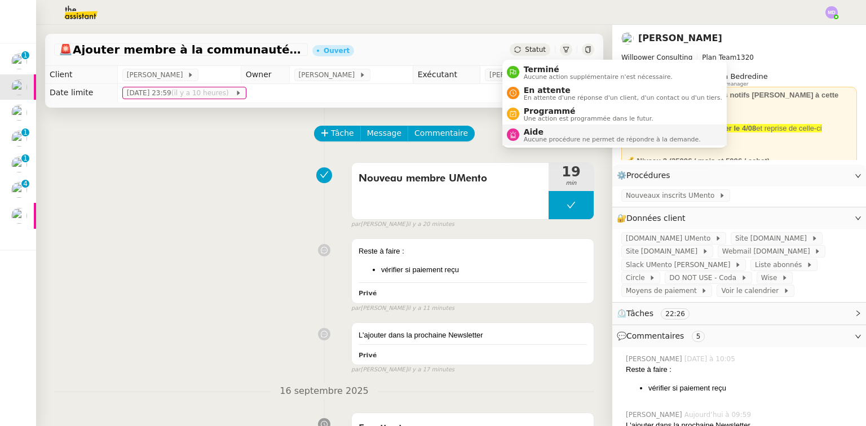
click at [539, 137] on span "Aucune procédure ne permet de répondre à la demande." at bounding box center [612, 140] width 177 height 6
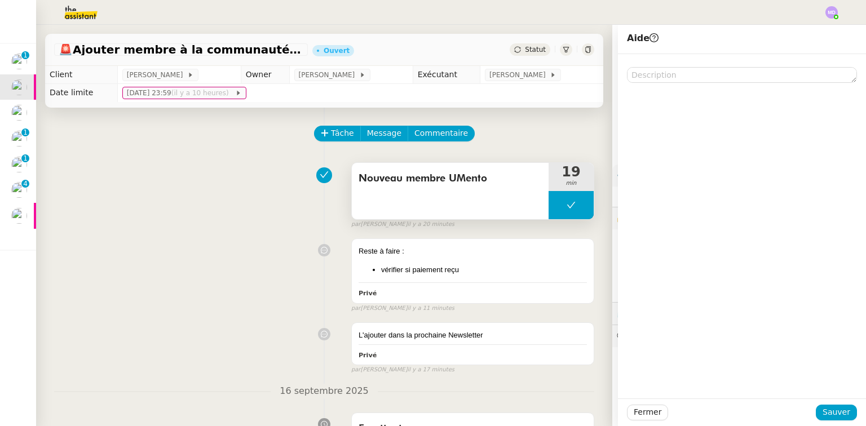
click at [549, 206] on button at bounding box center [571, 205] width 45 height 28
click at [558, 206] on icon at bounding box center [560, 205] width 4 height 6
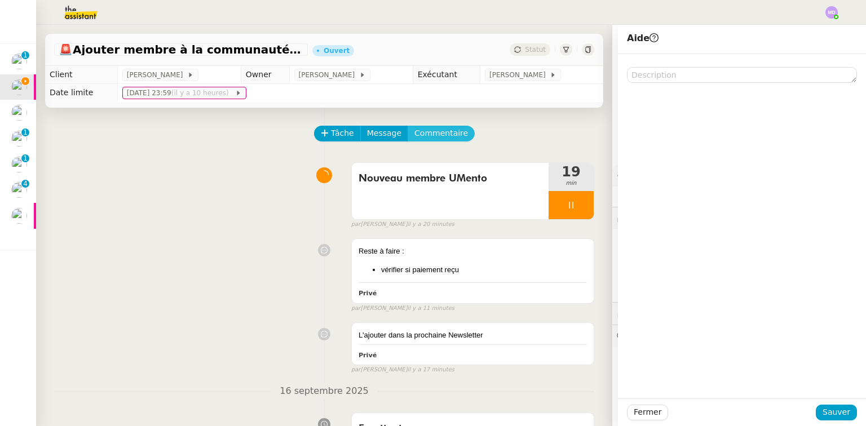
click at [425, 135] on span "Commentaire" at bounding box center [442, 133] width 54 height 13
click at [637, 85] on div at bounding box center [742, 84] width 230 height 10
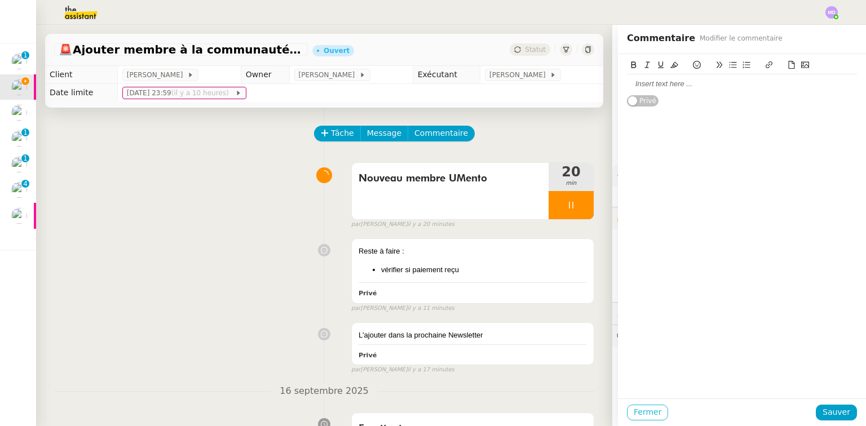
click at [636, 405] on div "Fermer Sauver" at bounding box center [742, 413] width 248 height 28
click at [637, 408] on span "Fermer" at bounding box center [648, 412] width 28 height 13
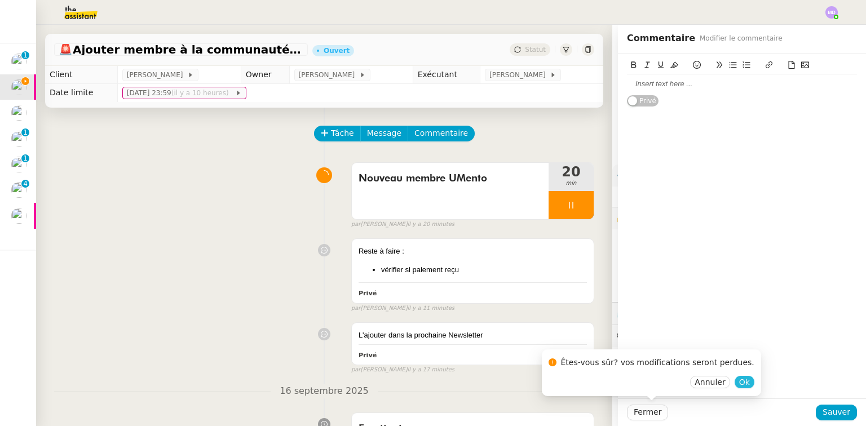
click at [740, 382] on span "Ok" at bounding box center [745, 382] width 11 height 11
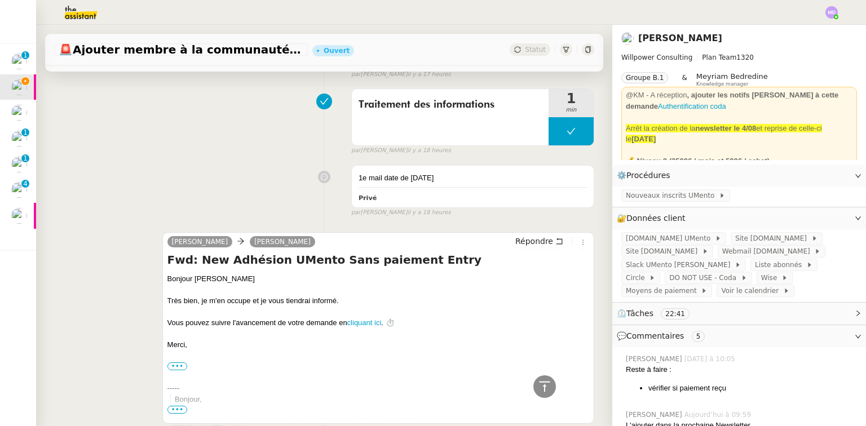
scroll to position [903, 0]
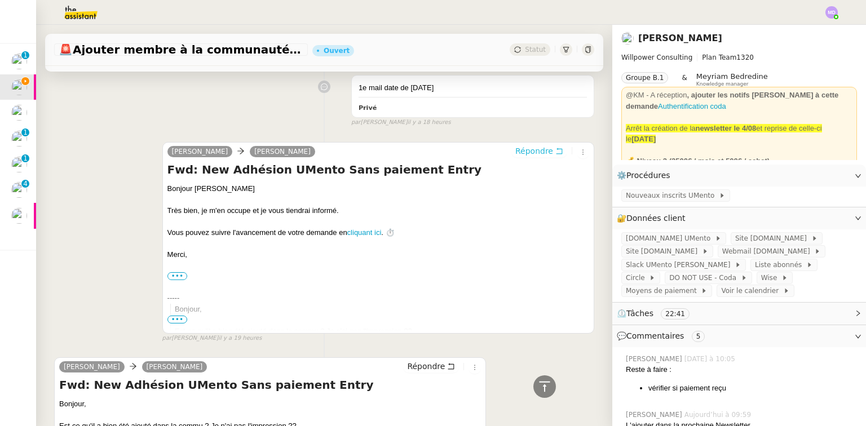
click at [534, 146] on span "Répondre" at bounding box center [535, 151] width 38 height 11
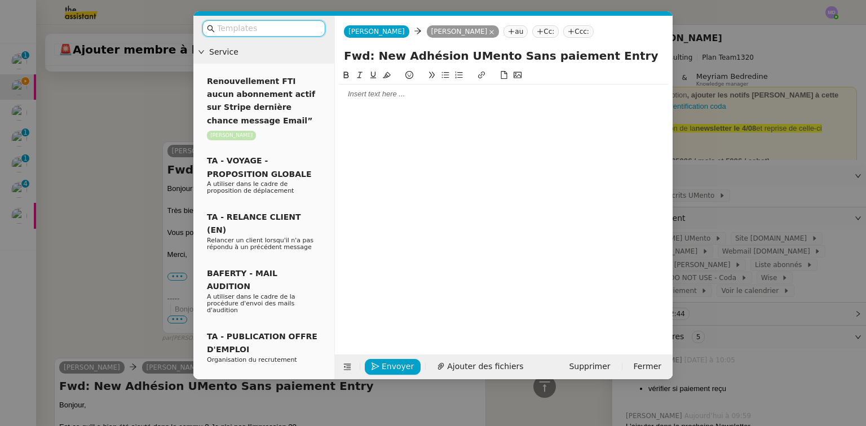
click at [360, 101] on div at bounding box center [504, 94] width 329 height 19
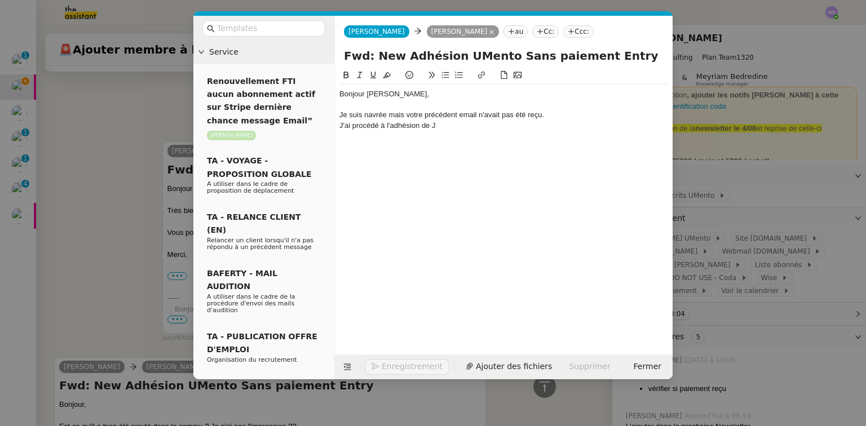
scroll to position [1033, 0]
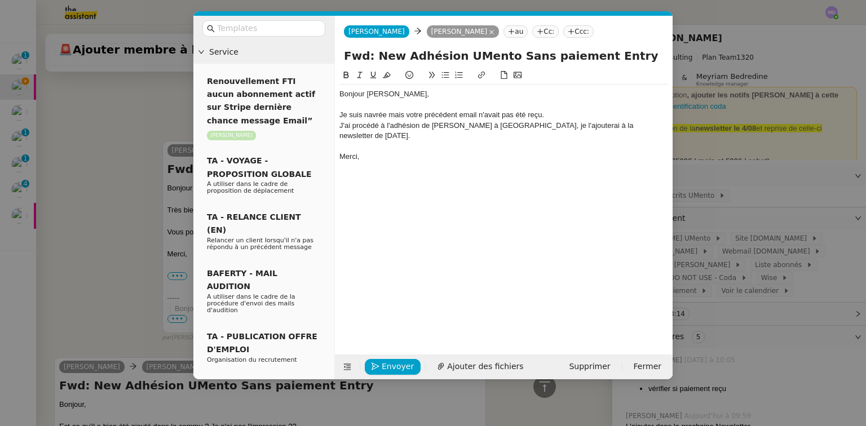
click at [92, 160] on nz-modal-container "Service Renouvellement FTI aucun abonnement actif sur Stripe dernière chance me…" at bounding box center [433, 213] width 866 height 426
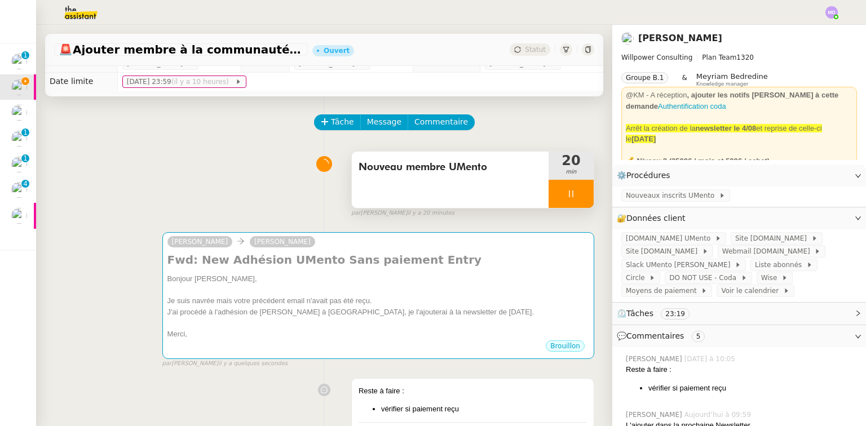
scroll to position [0, 0]
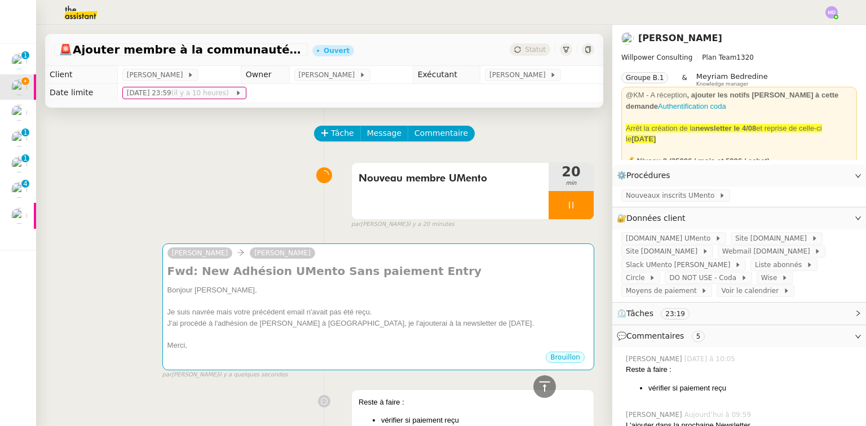
click at [568, 205] on div at bounding box center [571, 205] width 45 height 28
click at [578, 205] on icon at bounding box center [582, 205] width 9 height 9
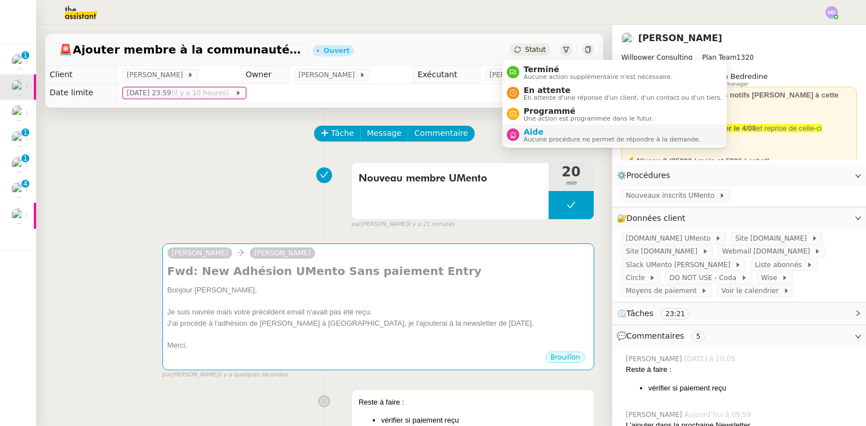
click at [554, 138] on span "Aucune procédure ne permet de répondre à la demande." at bounding box center [612, 140] width 177 height 6
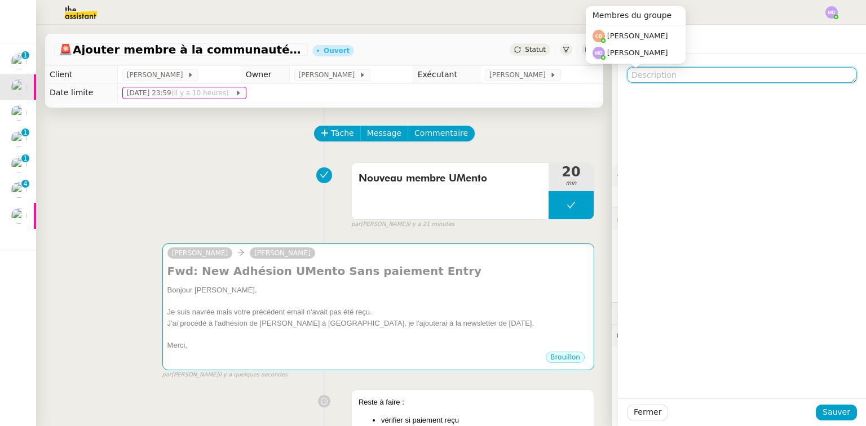
click at [663, 79] on textarea at bounding box center [742, 75] width 230 height 16
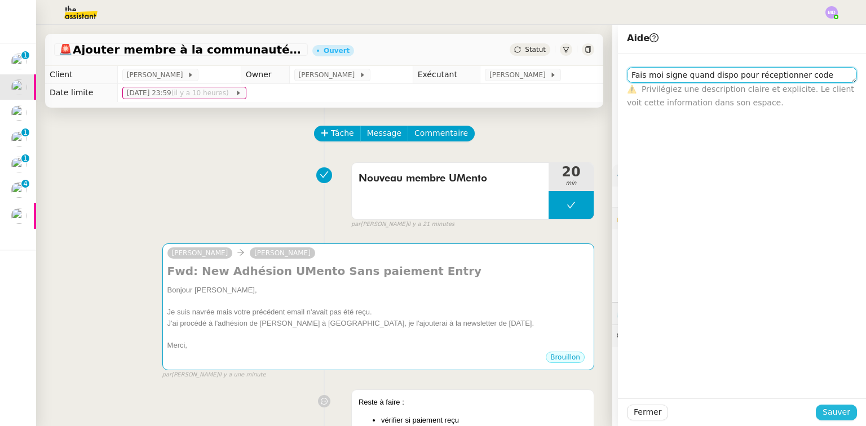
type textarea "Fais moi signe quand dispo pour réceptionner code 2074 stp"
click at [830, 411] on span "Sauver" at bounding box center [837, 412] width 28 height 13
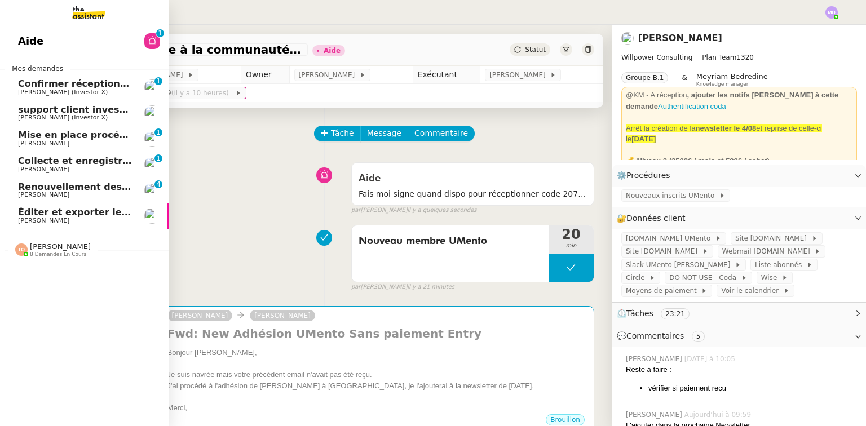
click at [32, 83] on span "Confirmer réception virement et envoyer contrat signé" at bounding box center [158, 83] width 280 height 11
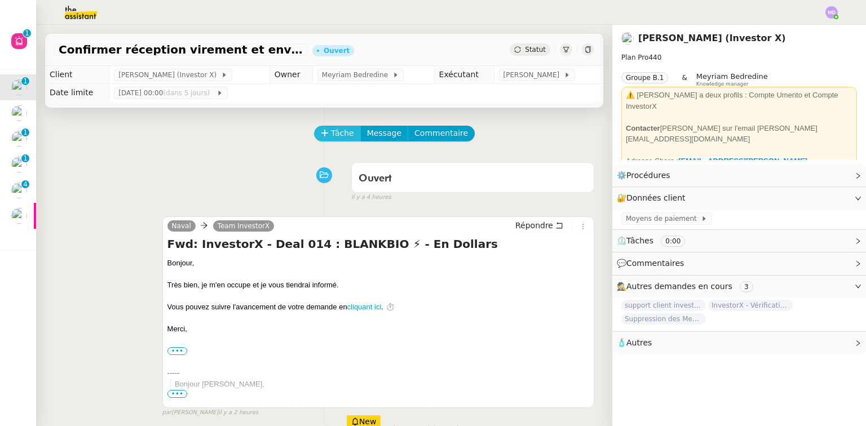
click at [325, 133] on button "Tâche" at bounding box center [337, 134] width 47 height 16
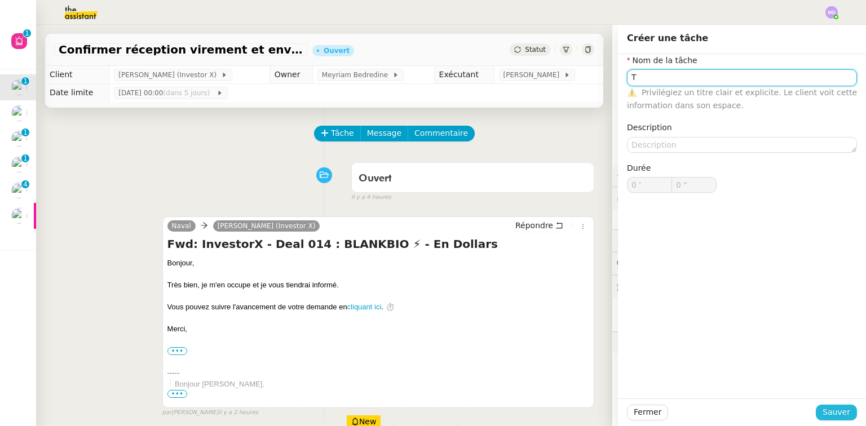
type input "T"
click at [828, 414] on span "Sauver" at bounding box center [837, 412] width 28 height 13
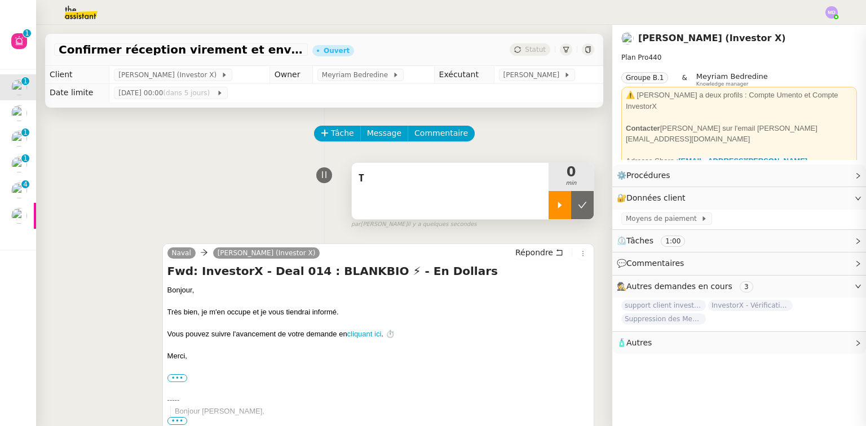
drag, startPoint x: 551, startPoint y: 207, endPoint x: 539, endPoint y: 212, distance: 12.9
click at [556, 207] on icon at bounding box center [560, 205] width 9 height 9
click at [412, 201] on div "T" at bounding box center [450, 191] width 197 height 56
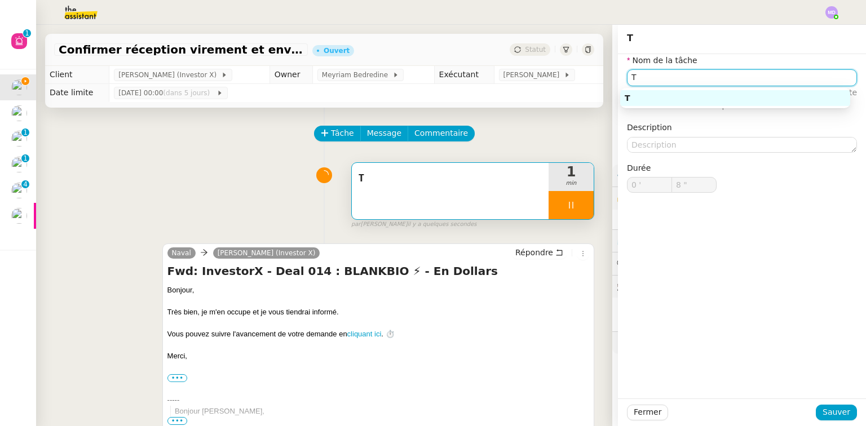
drag, startPoint x: 636, startPoint y: 78, endPoint x: 593, endPoint y: 77, distance: 43.4
click at [593, 77] on app-ticket "Confirmer réception virement et envoyer contrat signé Ouvert Statut Client Cédr…" at bounding box center [451, 226] width 830 height 402
type input "9 ""
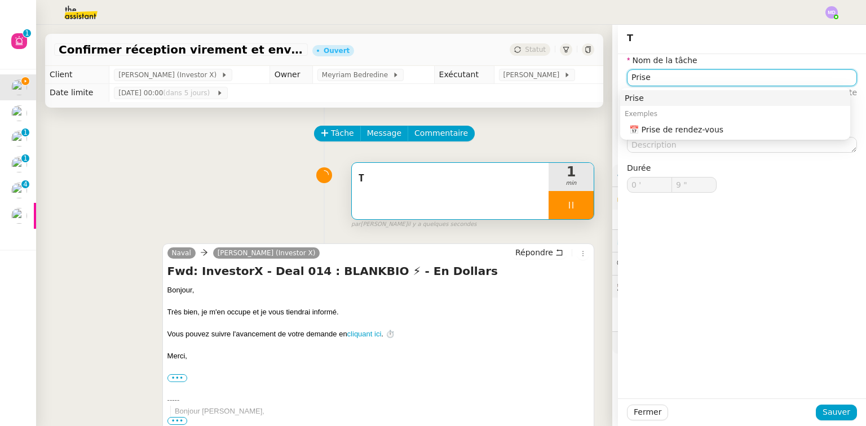
type input "Prise d"
type input "10 ""
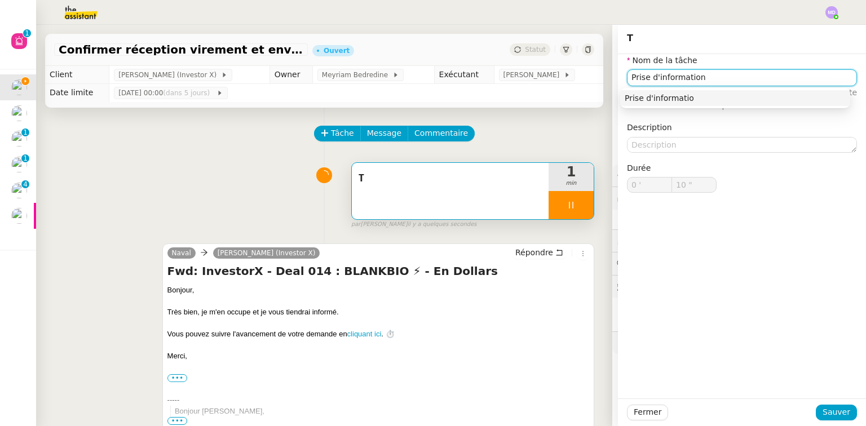
type input "Prise d'informations"
click at [648, 103] on div "Prise d'informations" at bounding box center [735, 98] width 221 height 10
type input "13 ""
type input "Prise d'informations"
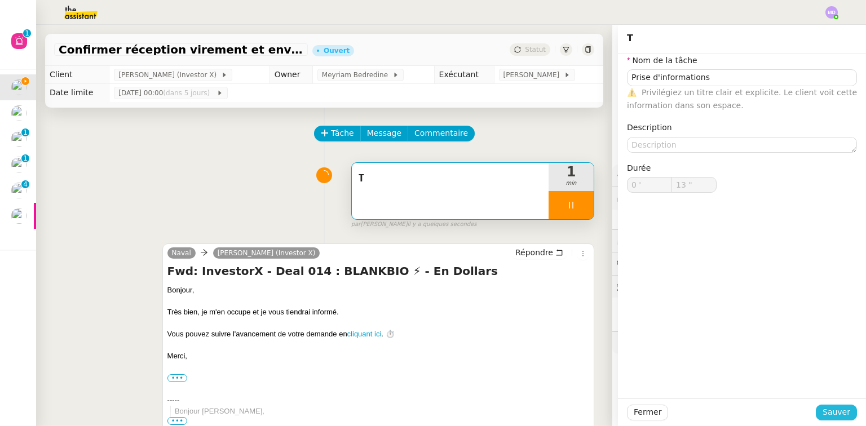
click at [828, 413] on span "Sauver" at bounding box center [837, 412] width 28 height 13
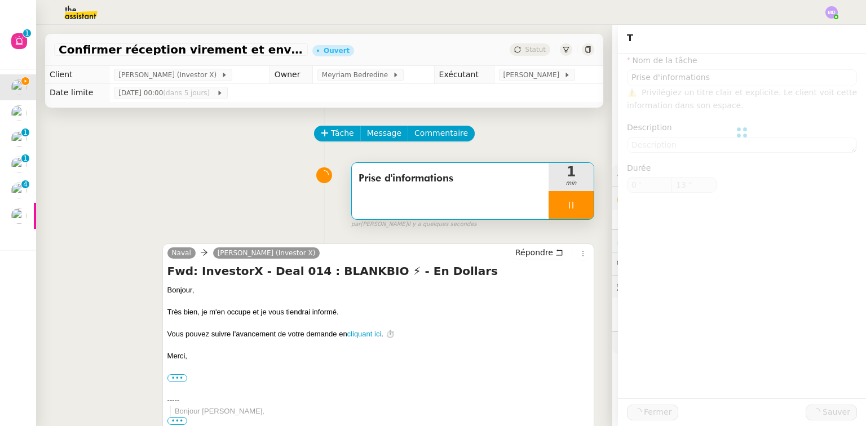
type input "14 ""
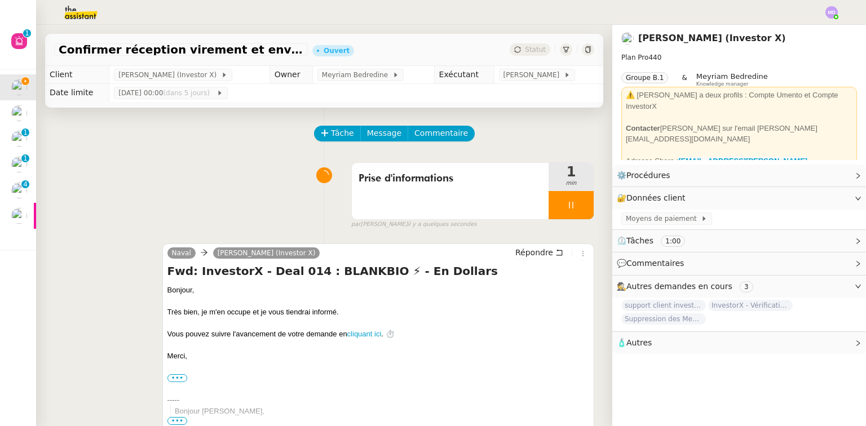
click at [435, 143] on div "Tâche Message Commentaire" at bounding box center [454, 139] width 279 height 27
click at [437, 138] on span "Commentaire" at bounding box center [442, 133] width 54 height 13
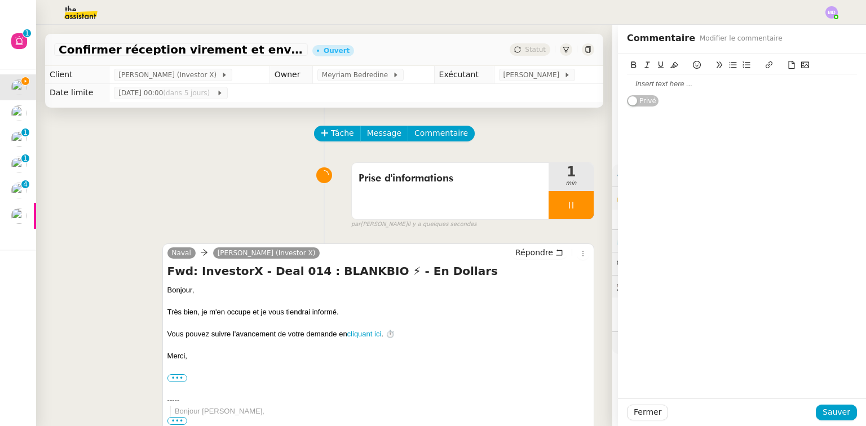
click at [694, 86] on div at bounding box center [742, 84] width 230 height 10
drag, startPoint x: 714, startPoint y: 86, endPoint x: 778, endPoint y: 86, distance: 63.7
click at [778, 86] on div "Rien à faire, on est en copie. Je clôture" at bounding box center [742, 84] width 230 height 10
drag, startPoint x: 828, startPoint y: 415, endPoint x: 717, endPoint y: 329, distance: 140.4
click at [828, 413] on span "Sauver" at bounding box center [837, 412] width 28 height 13
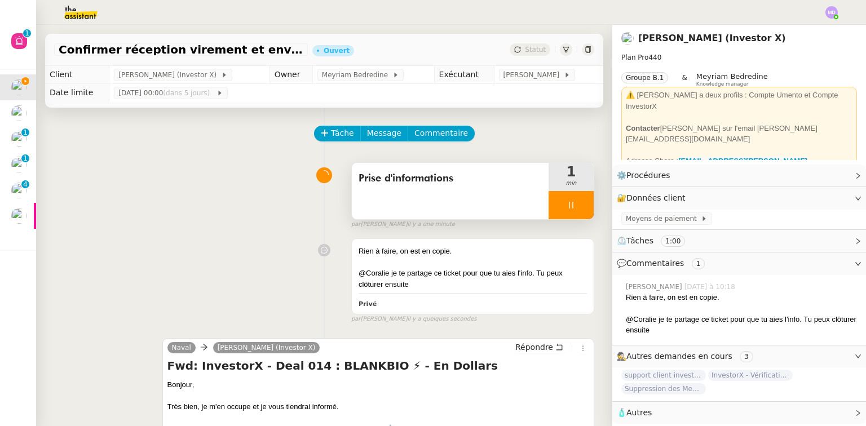
click at [560, 219] on div at bounding box center [571, 205] width 45 height 28
click at [572, 214] on button at bounding box center [582, 205] width 23 height 28
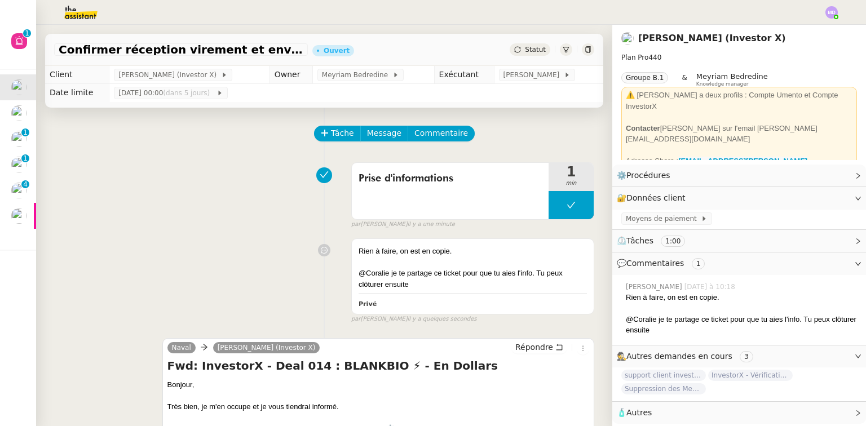
click at [494, 83] on td "[PERSON_NAME]" at bounding box center [548, 75] width 109 height 18
click at [504, 74] on span "[PERSON_NAME]" at bounding box center [534, 74] width 60 height 11
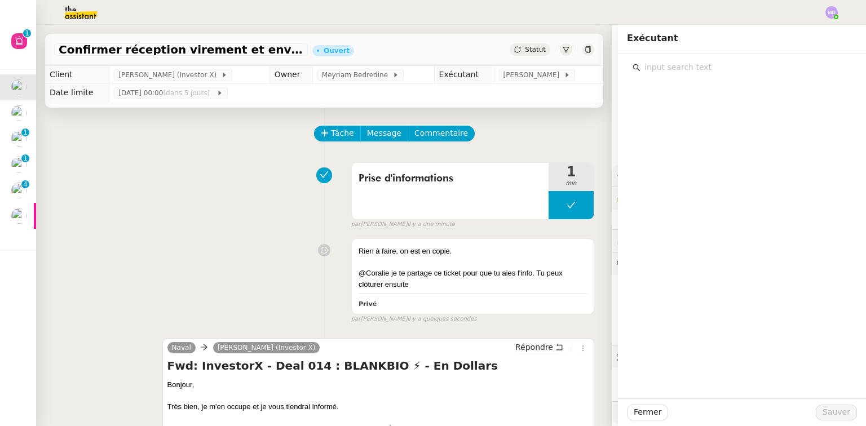
drag, startPoint x: 639, startPoint y: 81, endPoint x: 650, endPoint y: 74, distance: 13.2
click at [649, 76] on div at bounding box center [742, 226] width 248 height 345
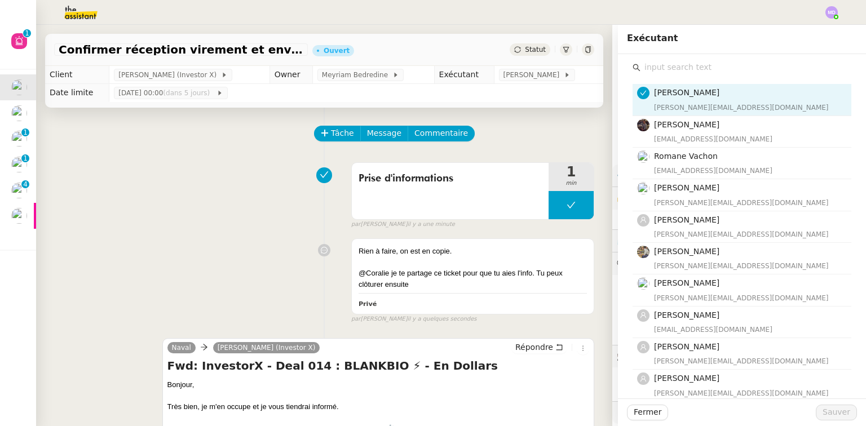
click at [656, 72] on input "text" at bounding box center [746, 67] width 211 height 15
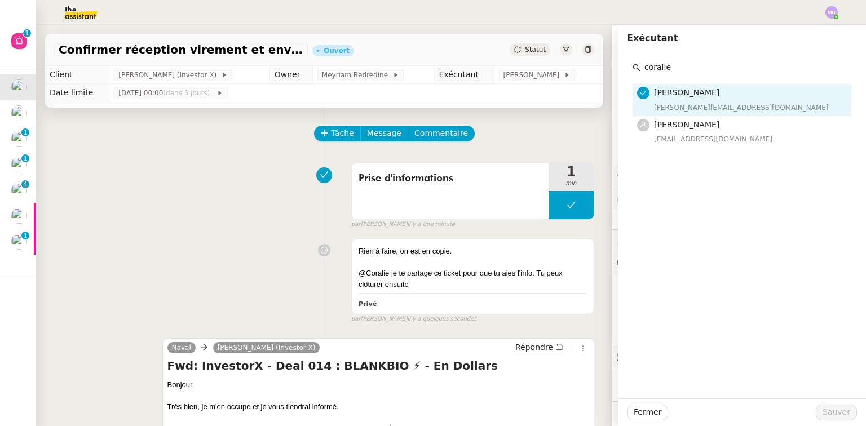
type input "coralie"
click at [677, 129] on span "[PERSON_NAME]" at bounding box center [686, 124] width 65 height 9
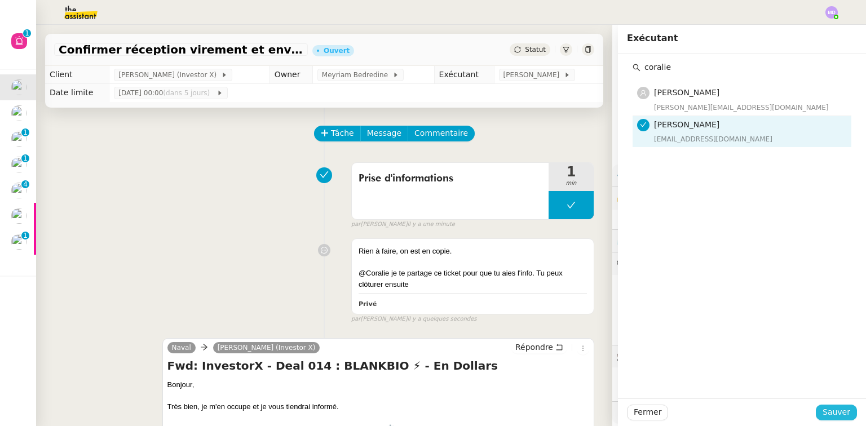
click at [839, 410] on span "Sauver" at bounding box center [837, 412] width 28 height 13
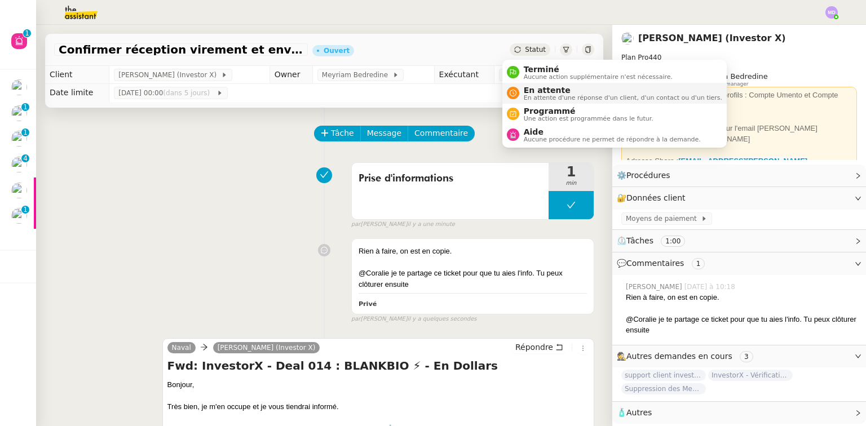
click at [530, 87] on span "En attente" at bounding box center [623, 90] width 199 height 9
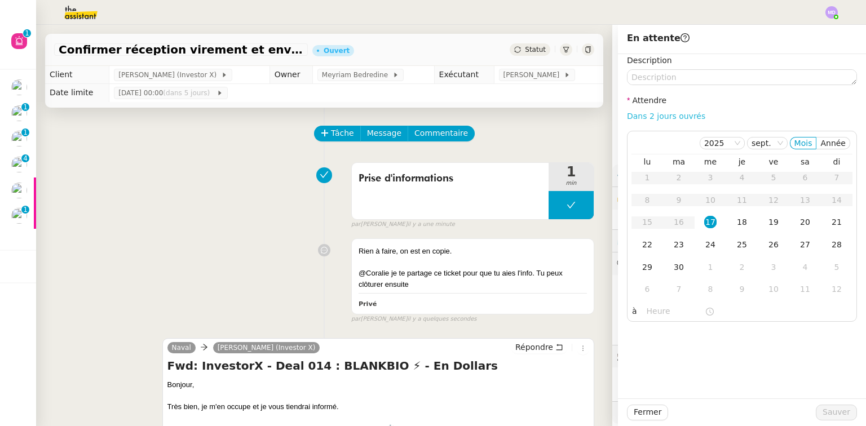
click at [641, 117] on link "Dans 2 jours ouvrés" at bounding box center [666, 116] width 78 height 9
type input "07:00"
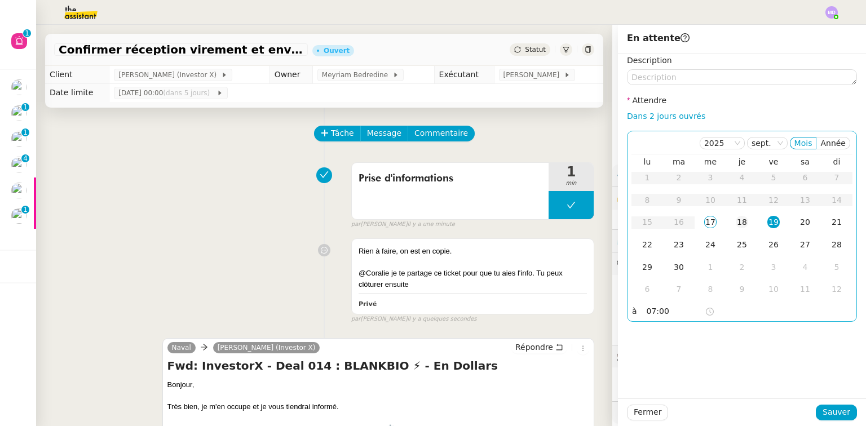
click at [736, 219] on div "18" at bounding box center [742, 222] width 12 height 12
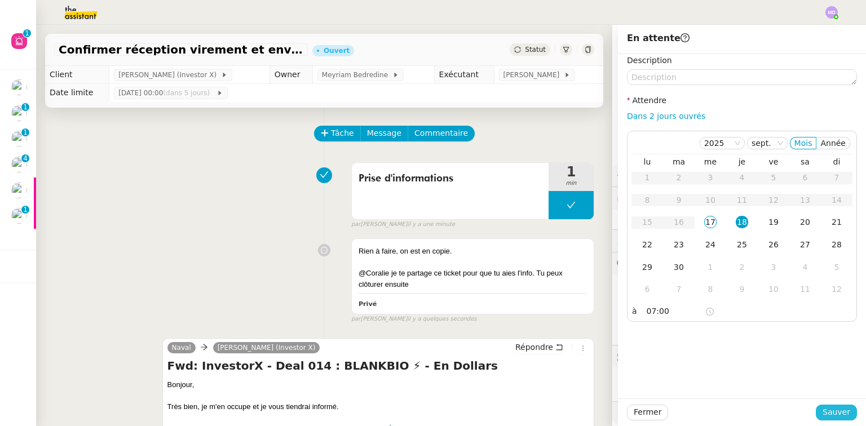
click at [830, 408] on span "Sauver" at bounding box center [837, 412] width 28 height 13
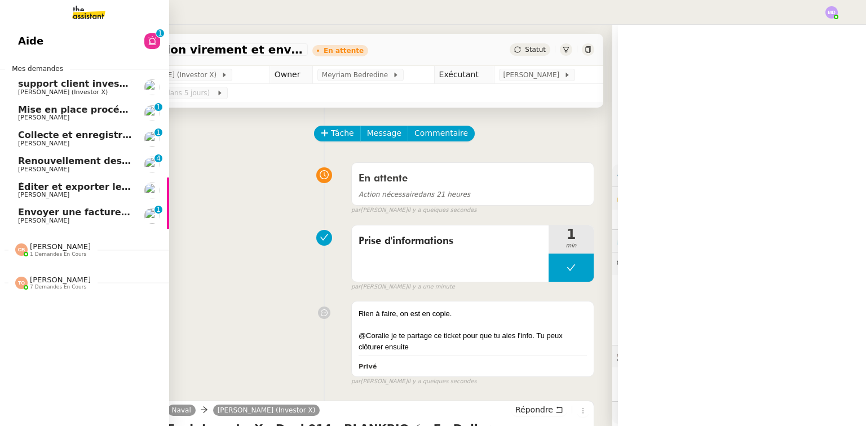
click at [24, 221] on span "[PERSON_NAME]" at bounding box center [43, 220] width 51 height 7
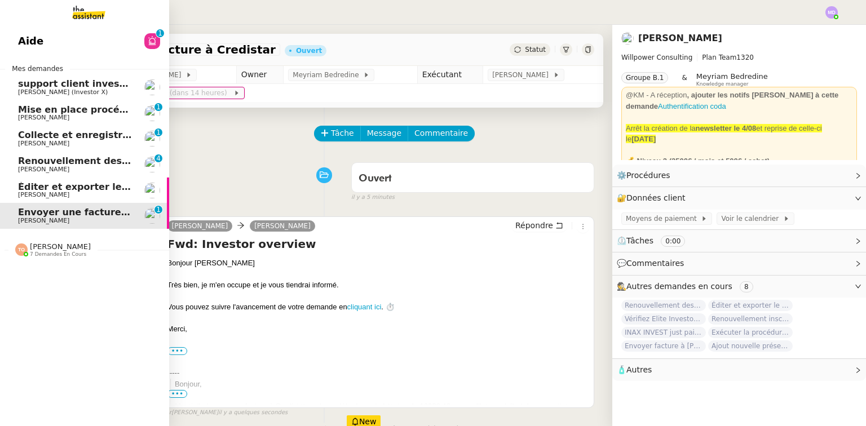
click at [25, 187] on span "Éditer et exporter le compte rendu Noota" at bounding box center [123, 187] width 211 height 11
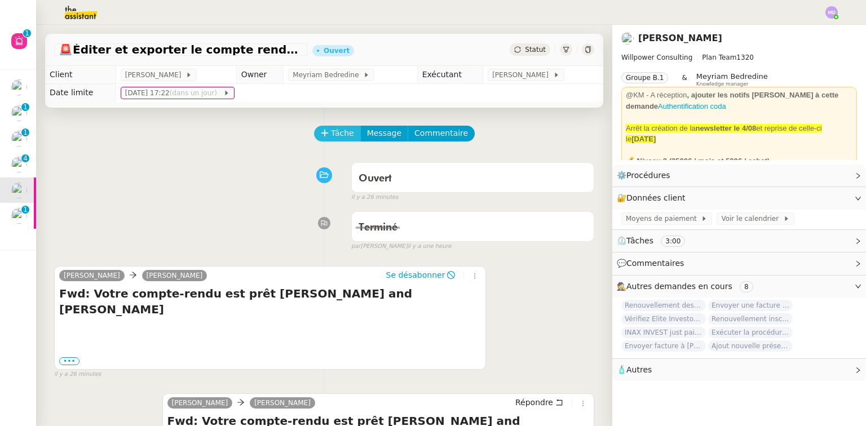
click at [314, 139] on button "Tâche" at bounding box center [337, 134] width 47 height 16
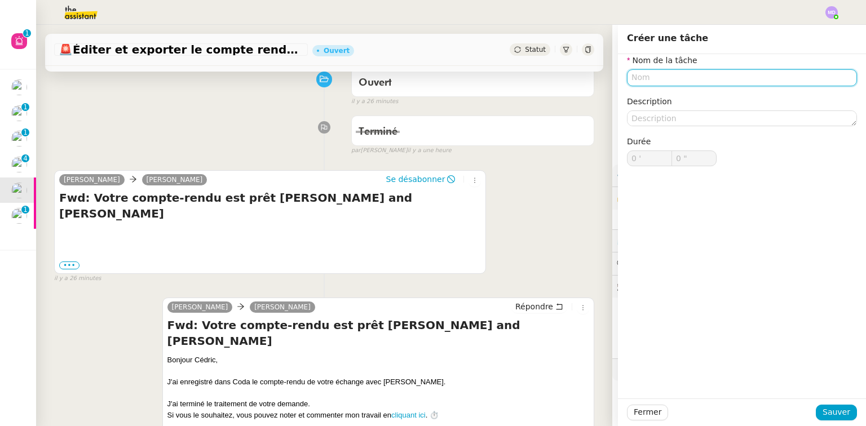
scroll to position [135, 0]
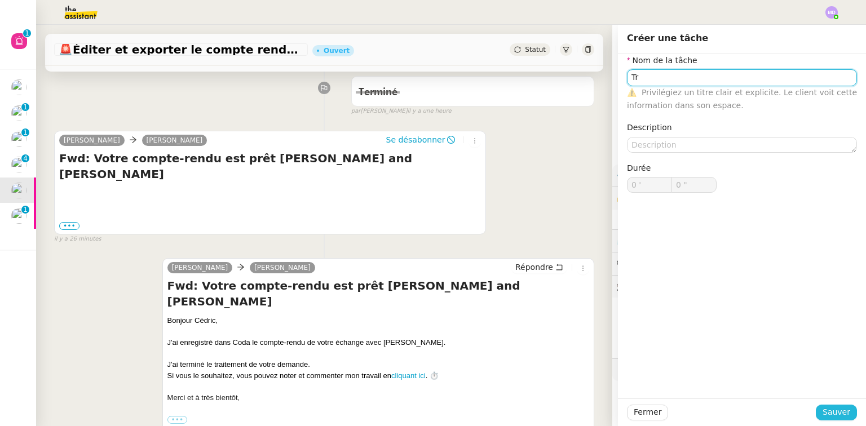
type input "Tr"
click at [825, 406] on span "Sauver" at bounding box center [837, 412] width 28 height 13
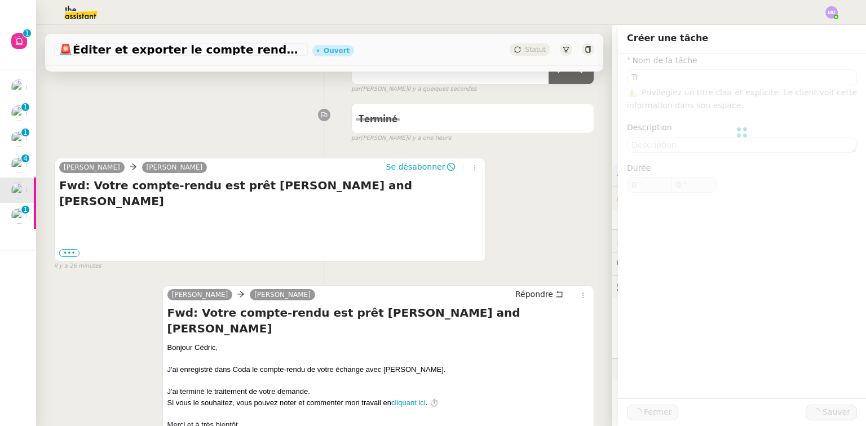
scroll to position [162, 0]
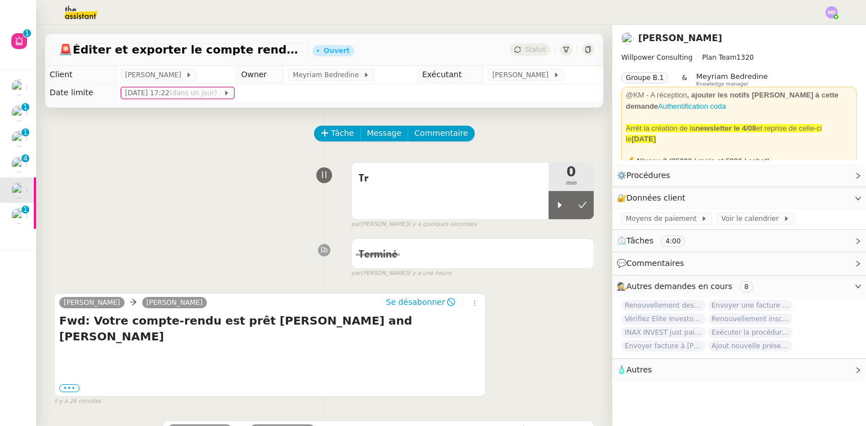
drag, startPoint x: 547, startPoint y: 193, endPoint x: 495, endPoint y: 230, distance: 63.5
click at [549, 193] on div at bounding box center [560, 205] width 23 height 28
click at [67, 385] on label "•••" at bounding box center [69, 389] width 20 height 8
click at [0, 0] on input "•••" at bounding box center [0, 0] width 0 height 0
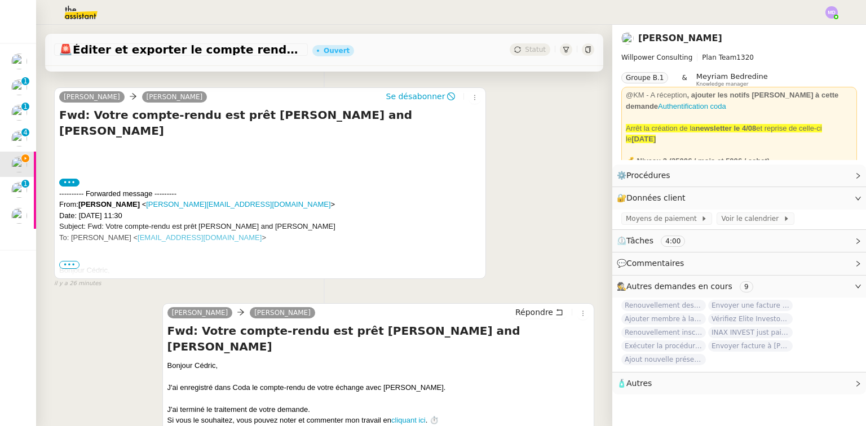
scroll to position [226, 0]
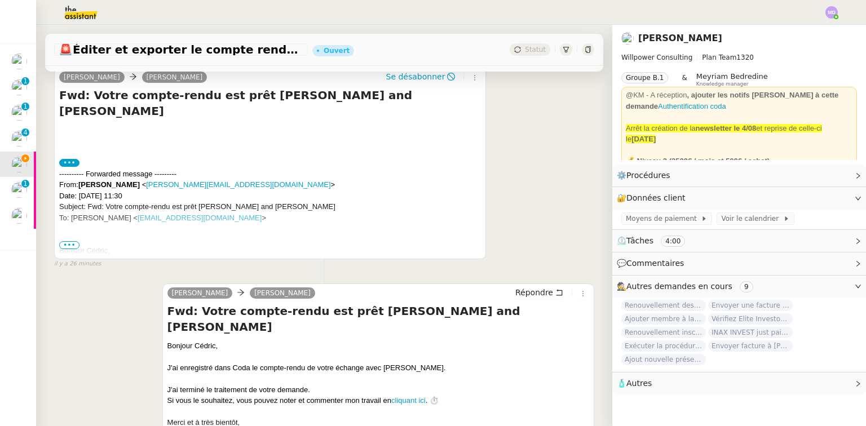
click at [71, 248] on span "•••" at bounding box center [69, 245] width 20 height 8
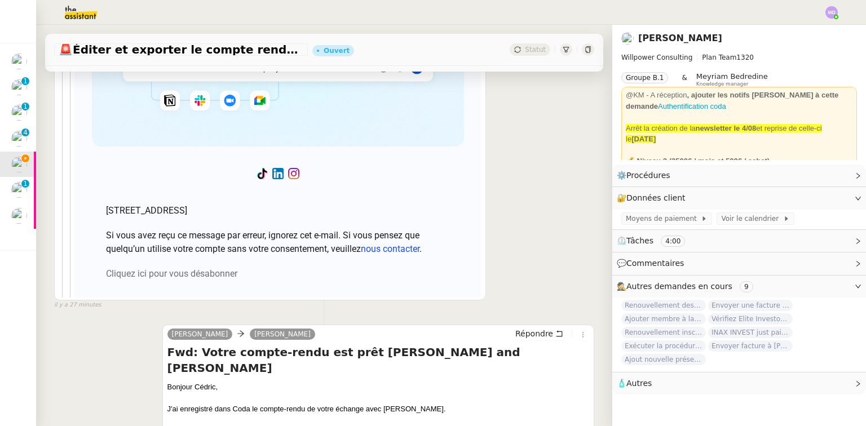
scroll to position [4808, 0]
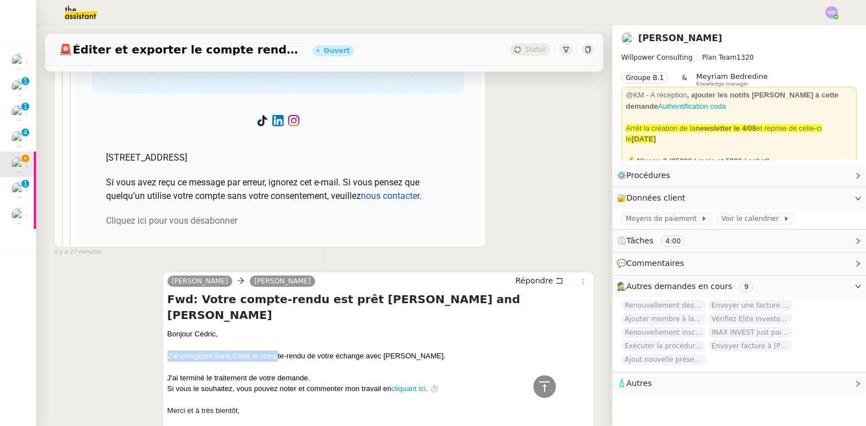
drag, startPoint x: 166, startPoint y: 259, endPoint x: 274, endPoint y: 259, distance: 107.2
click at [274, 351] on div "J'ai enregistré dans Coda le compte-rendu de votre échange avec Valérie Kaeppel…" at bounding box center [379, 356] width 422 height 11
drag, startPoint x: 193, startPoint y: 237, endPoint x: 444, endPoint y: 256, distance: 251.2
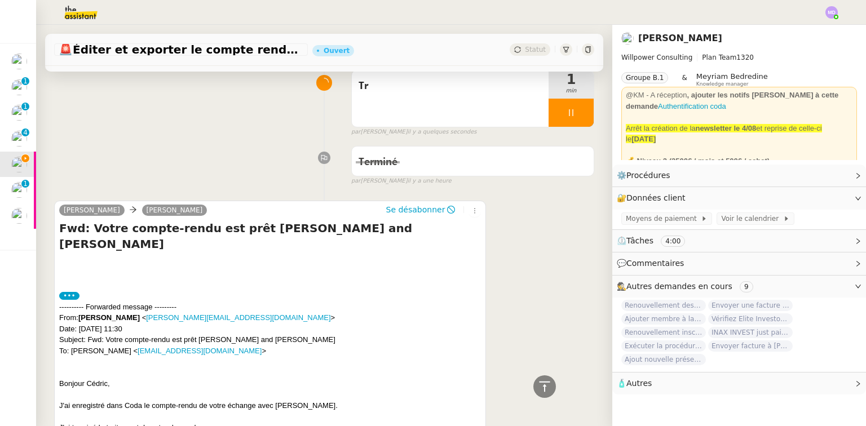
scroll to position [20, 0]
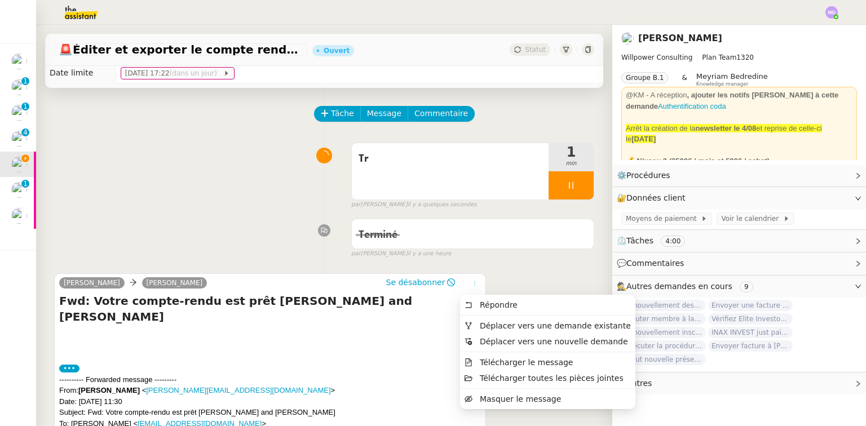
click at [472, 283] on icon at bounding box center [475, 283] width 7 height 7
click at [486, 301] on span "Répondre" at bounding box center [499, 305] width 38 height 9
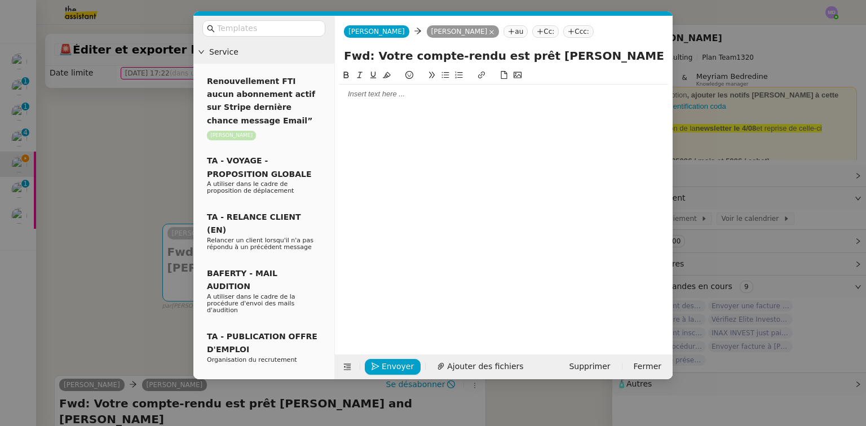
click at [363, 99] on div at bounding box center [504, 94] width 329 height 10
click at [363, 108] on div at bounding box center [504, 105] width 329 height 10
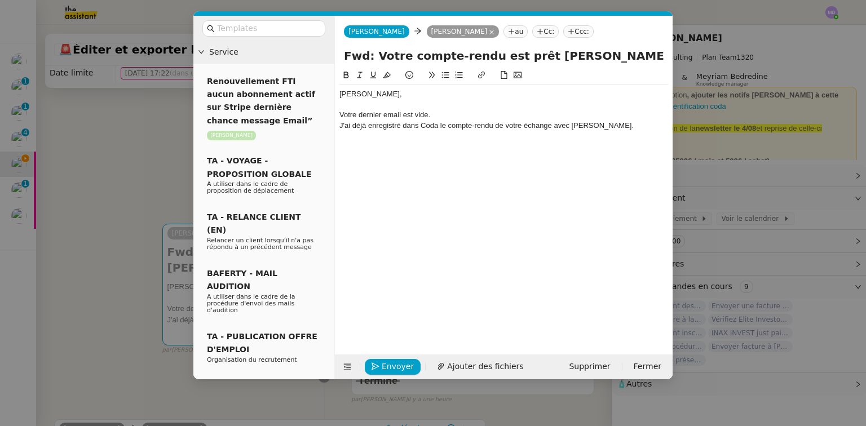
click at [633, 125] on div "J'ai déjà enregistré dans Coda le compte-rendu de votre échange avec Valérie Ka…" at bounding box center [504, 126] width 329 height 10
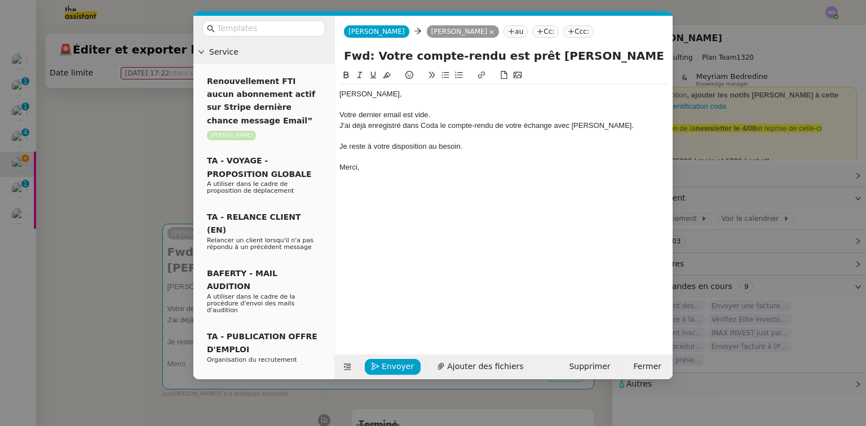
click at [393, 147] on div "Je reste à votre disposition au besoin." at bounding box center [504, 147] width 329 height 10
drag, startPoint x: 494, startPoint y: 149, endPoint x: 338, endPoint y: 148, distance: 155.1
click at [338, 148] on nz-spin "Cédric﻿, Votre dernier email est vide. J'ai déjà enregistré dans Coda le compte…" at bounding box center [504, 205] width 338 height 273
click at [359, 71] on button at bounding box center [360, 75] width 14 height 13
click at [384, 248] on div "Cédric﻿, Votre dernier email est vide. J'ai déjà enregistré dans Coda le compte…" at bounding box center [504, 203] width 329 height 269
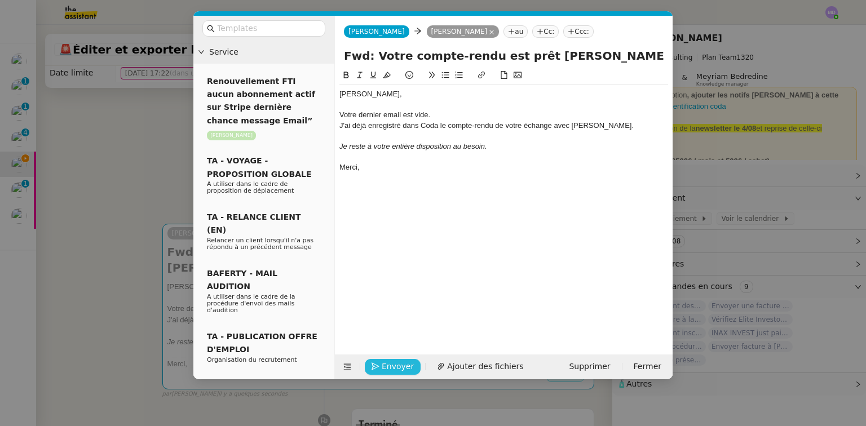
click at [402, 368] on button "Envoyer" at bounding box center [393, 367] width 56 height 16
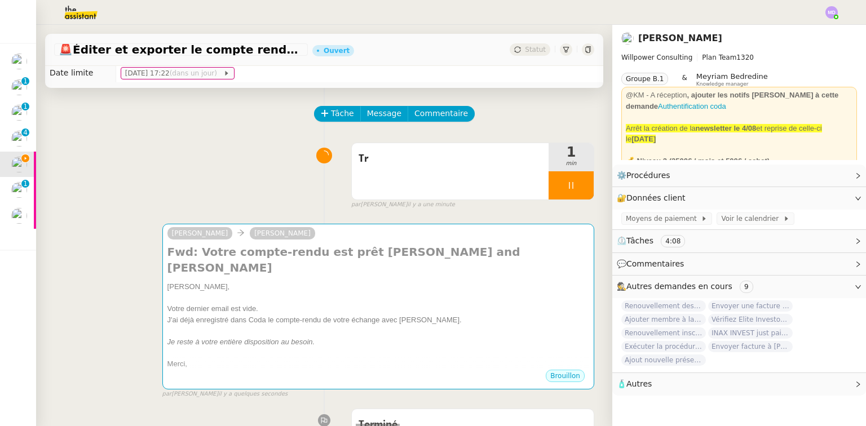
click at [402, 368] on nz-modal-container "Service Renouvellement FTI aucun abonnement actif sur Stripe dernière chance me…" at bounding box center [433, 213] width 866 height 426
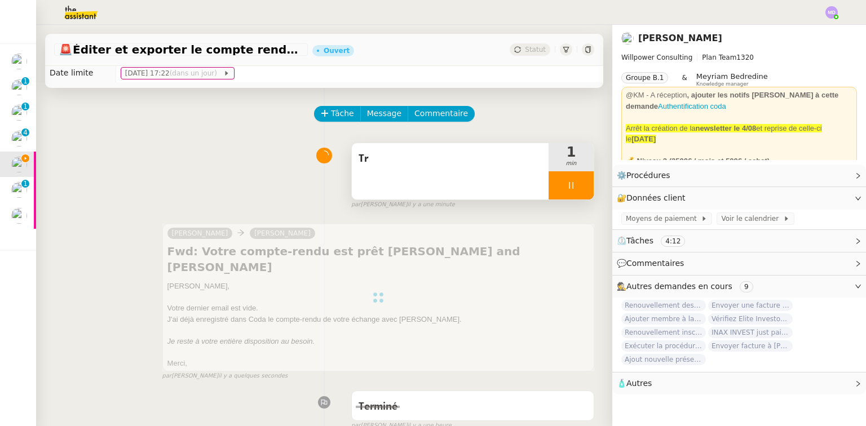
click at [508, 181] on div "Tr" at bounding box center [450, 171] width 197 height 56
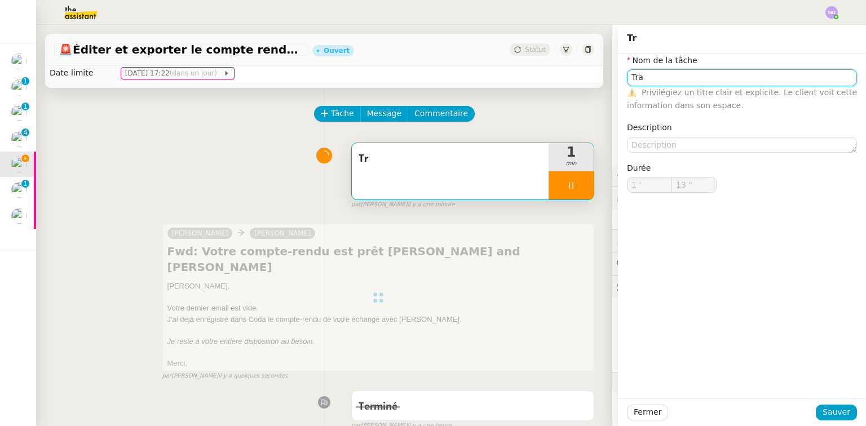
click at [668, 75] on input "Tra" at bounding box center [742, 77] width 230 height 16
type input "Tran"
type input "15 ""
type input "Transmission d"
type input "16 ""
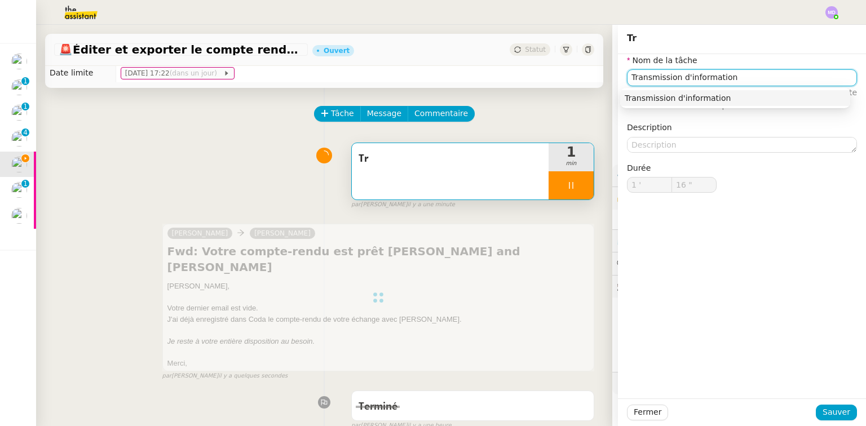
type input "Transmission d'informations"
type input "17 ""
type input "Tr"
type input "1 '"
type input "17 ""
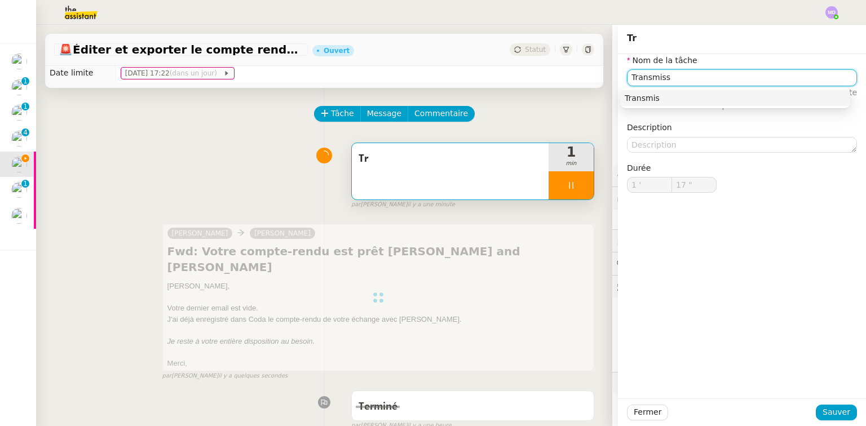
type input "Transmissi"
type input "18 ""
type input "Transmission d'infrm"
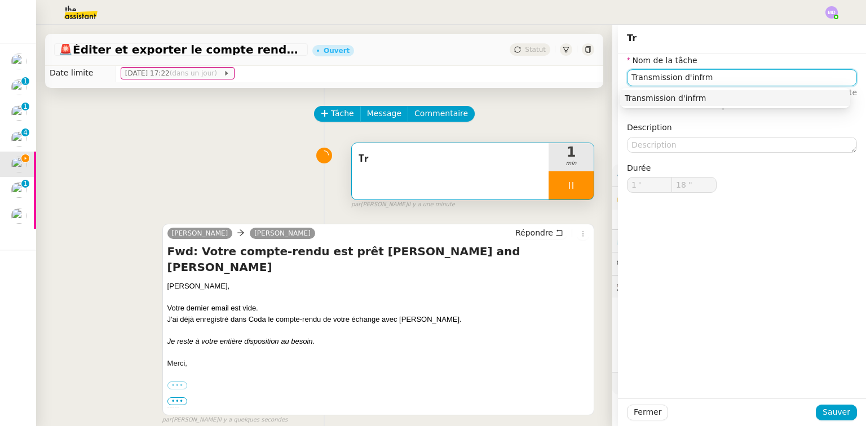
type input "19 ""
type input "Tr"
type input "1 '"
type input "20 ""
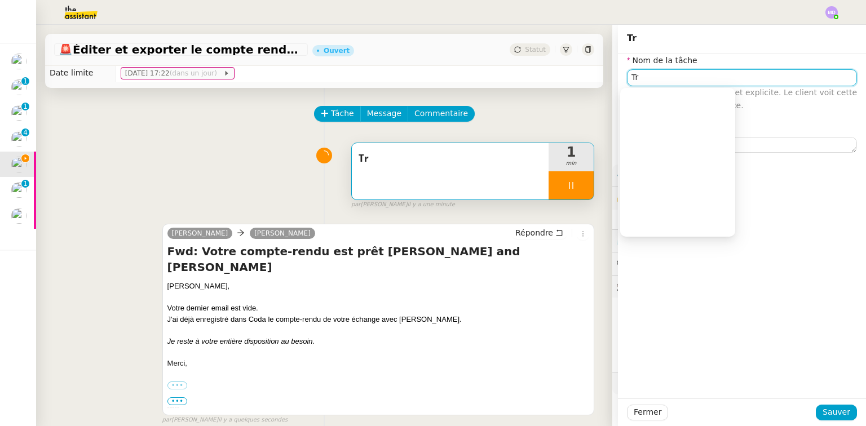
type input "Tro"
type input "1 '"
type input "20 ""
type input "Tr"
type input "1 '"
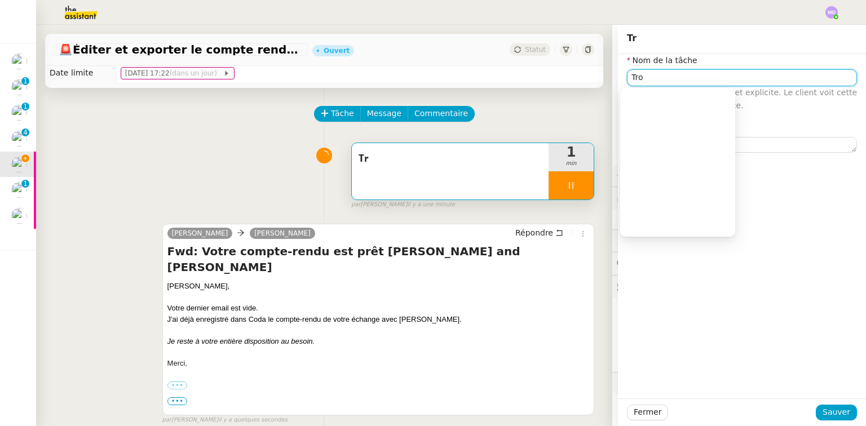
type input "20 ""
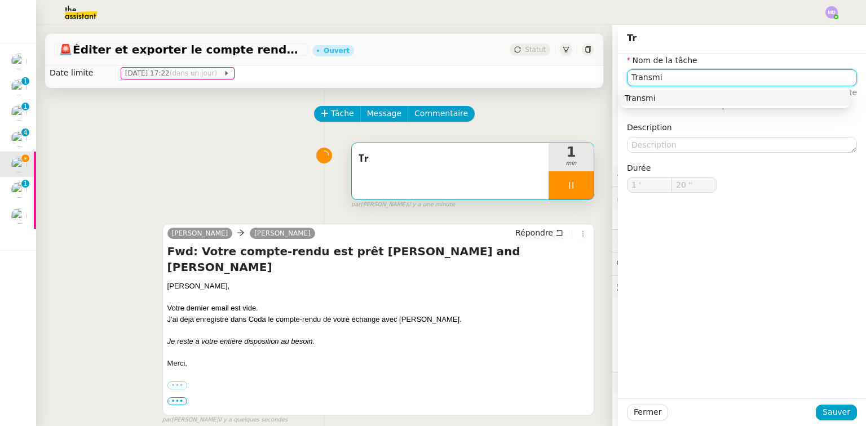
type input "Transmis"
type input "21 ""
type input "Transmission d'info"
type input "23 ""
type input "Transmission d'informations"
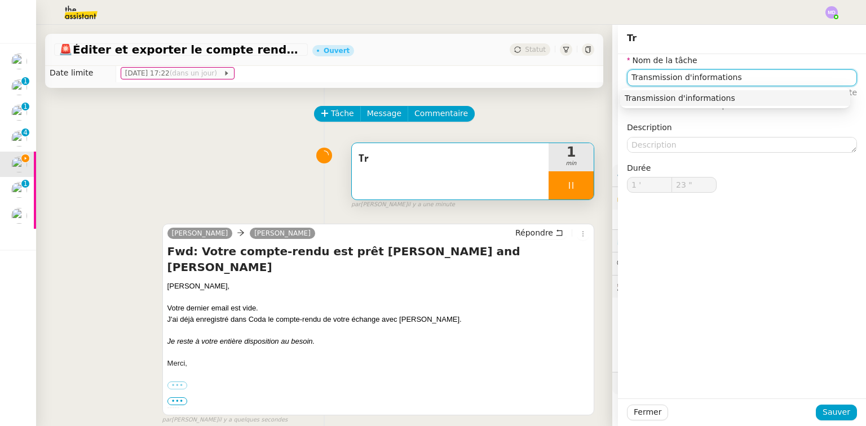
type input "24 ""
type input "Transmission d'informations"
click at [832, 415] on span "Sauver" at bounding box center [837, 412] width 28 height 13
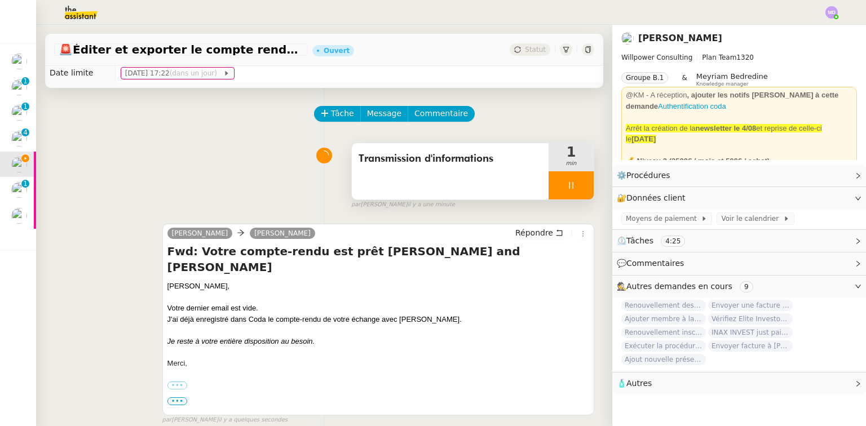
click at [575, 192] on div at bounding box center [571, 185] width 45 height 28
drag, startPoint x: 575, startPoint y: 192, endPoint x: 535, endPoint y: 76, distance: 122.6
click at [574, 183] on button at bounding box center [582, 185] width 23 height 28
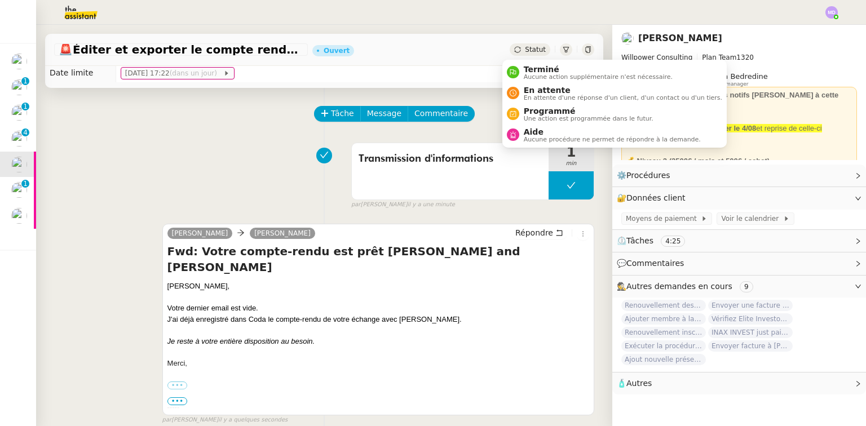
click at [530, 68] on span "Terminé" at bounding box center [598, 69] width 149 height 9
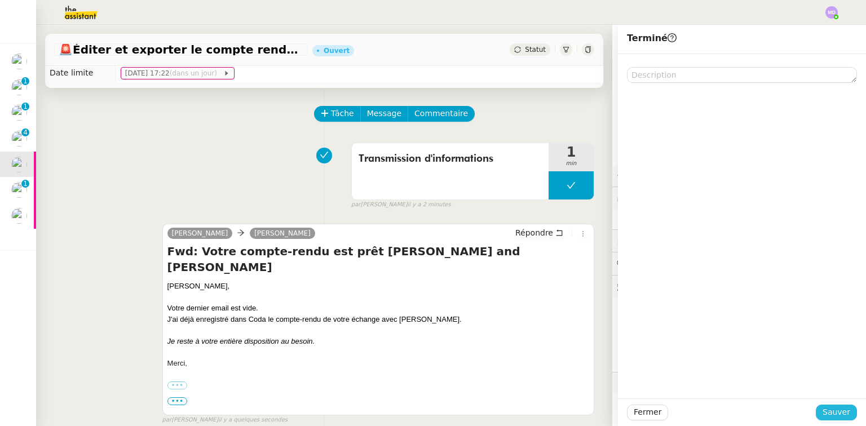
click at [840, 412] on span "Sauver" at bounding box center [837, 412] width 28 height 13
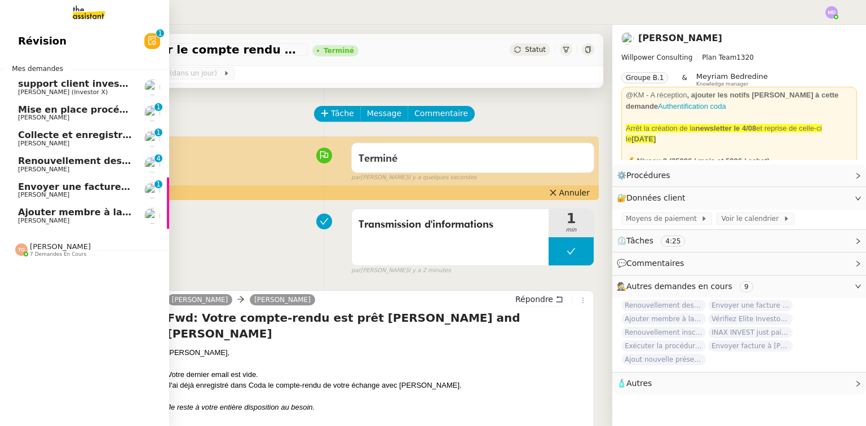
click at [80, 41] on link "Révision 0 1 2 3 4 5 6 7 8 9" at bounding box center [84, 41] width 169 height 26
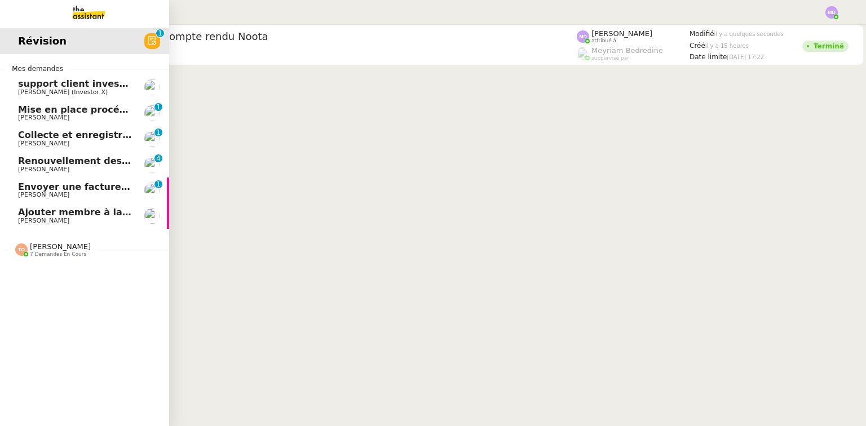
click at [51, 215] on span "Ajouter membre à la communauté UMento" at bounding box center [126, 212] width 216 height 11
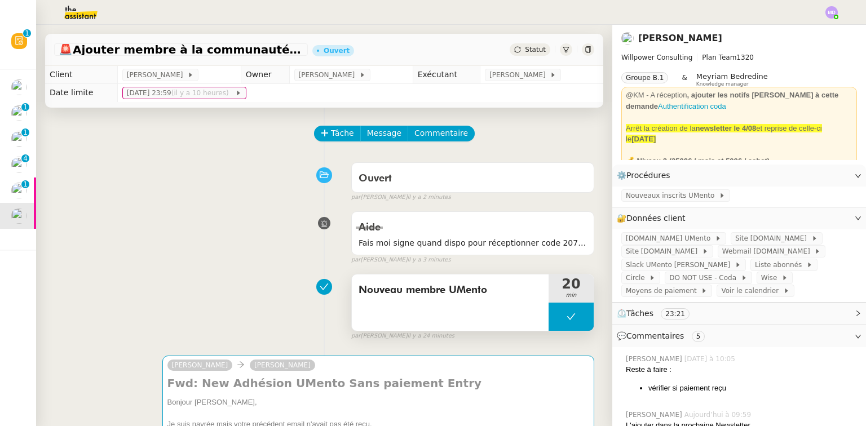
click at [573, 323] on button at bounding box center [571, 317] width 45 height 28
drag, startPoint x: 553, startPoint y: 323, endPoint x: 544, endPoint y: 306, distance: 19.2
click at [553, 323] on div at bounding box center [560, 317] width 23 height 28
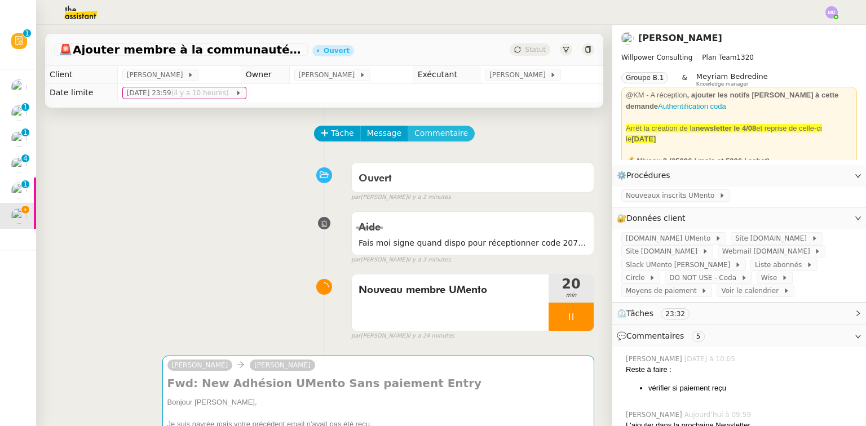
drag, startPoint x: 445, startPoint y: 134, endPoint x: 451, endPoint y: 140, distance: 9.2
click at [445, 134] on span "Commentaire" at bounding box center [442, 133] width 54 height 13
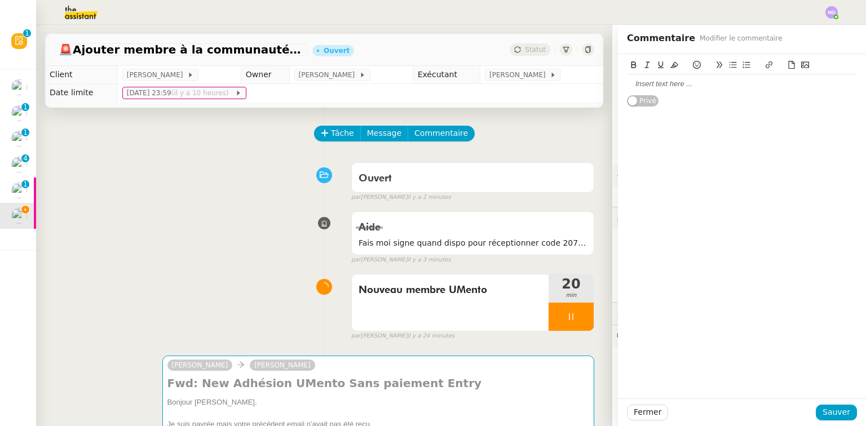
click at [693, 86] on div at bounding box center [742, 84] width 230 height 10
click at [693, 65] on icon at bounding box center [697, 65] width 8 height 8
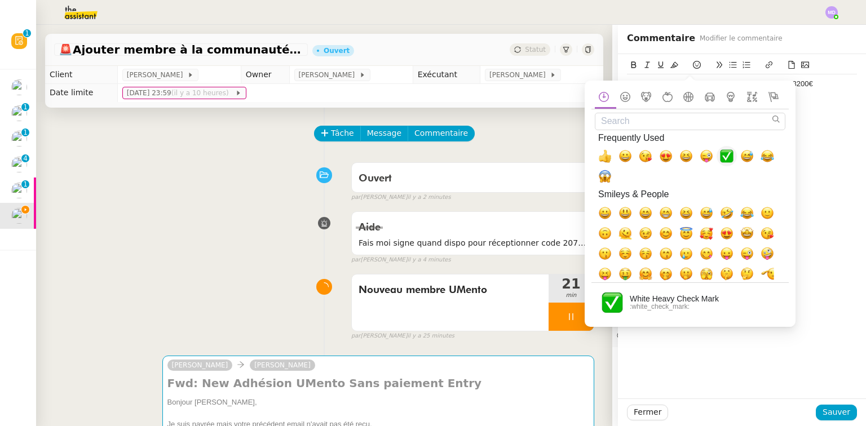
click at [733, 156] on span "✅, white_check_mark" at bounding box center [727, 156] width 14 height 14
click at [841, 411] on span "Sauver" at bounding box center [837, 412] width 28 height 13
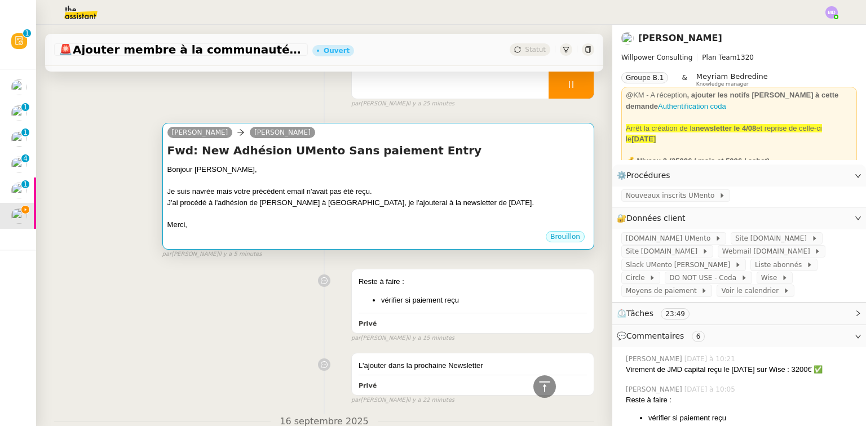
scroll to position [271, 0]
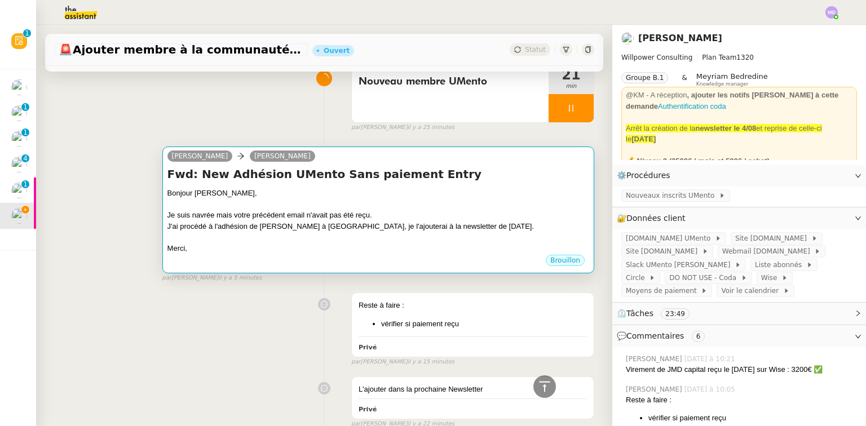
click at [370, 185] on div "Fwd: New Adhésion UMento Sans paiement Entry Bonjour Cédric, Je suis navrée mai…" at bounding box center [379, 209] width 422 height 87
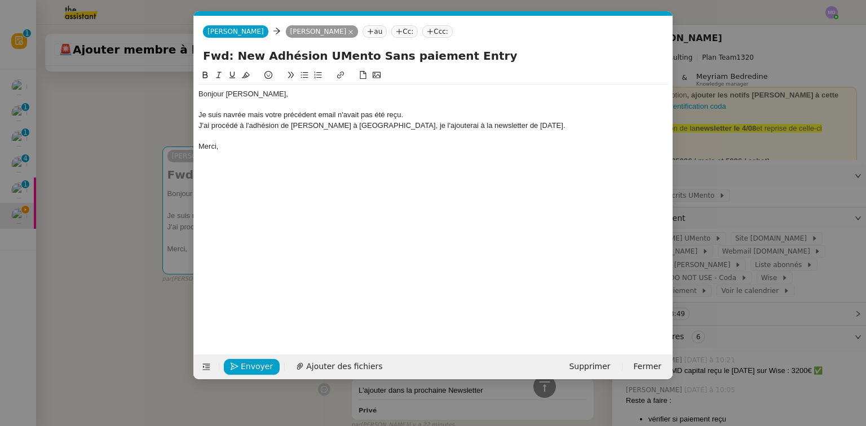
scroll to position [0, 24]
click at [512, 124] on div "J'ai procédé à l'adhésion de Jean-Marie Dang à UMento, je l'ajouterai à la news…" at bounding box center [434, 126] width 470 height 10
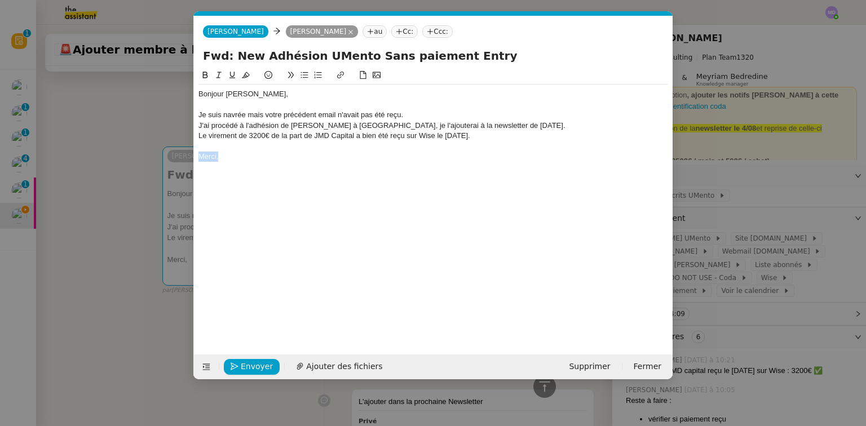
drag, startPoint x: 238, startPoint y: 160, endPoint x: 191, endPoint y: 156, distance: 47.0
click at [191, 156] on nz-modal-container "Service Renouvellement FTI aucun abonnement actif sur Stripe dernière chance me…" at bounding box center [433, 213] width 866 height 426
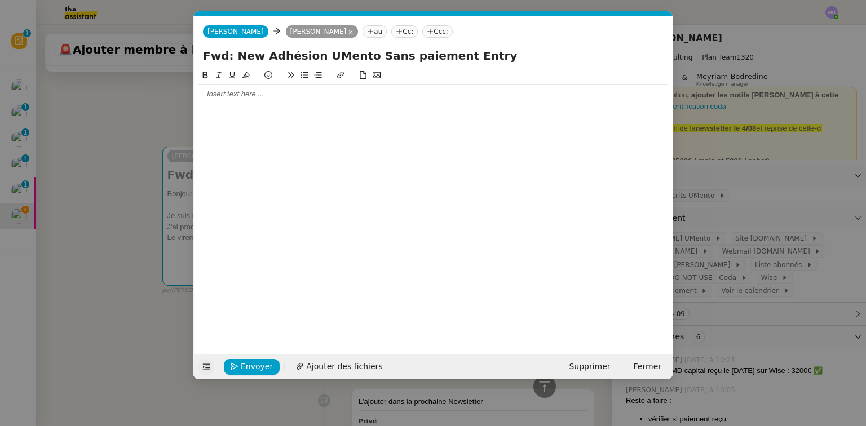
click at [206, 367] on icon at bounding box center [207, 367] width 8 height 8
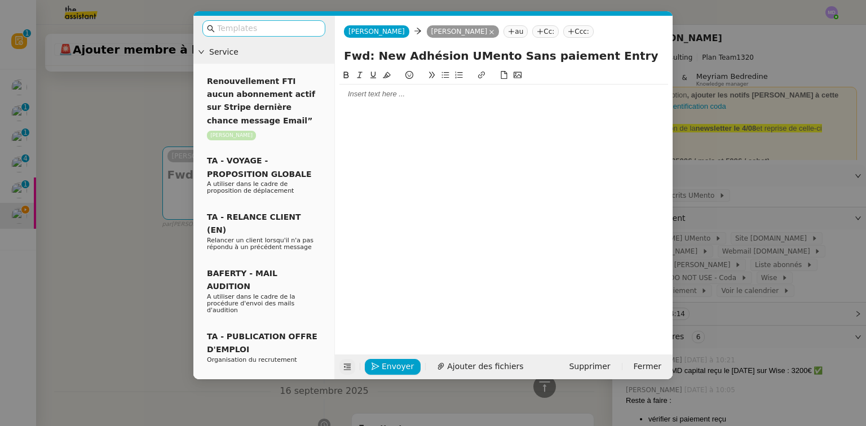
click at [239, 33] on input "text" at bounding box center [268, 28] width 102 height 13
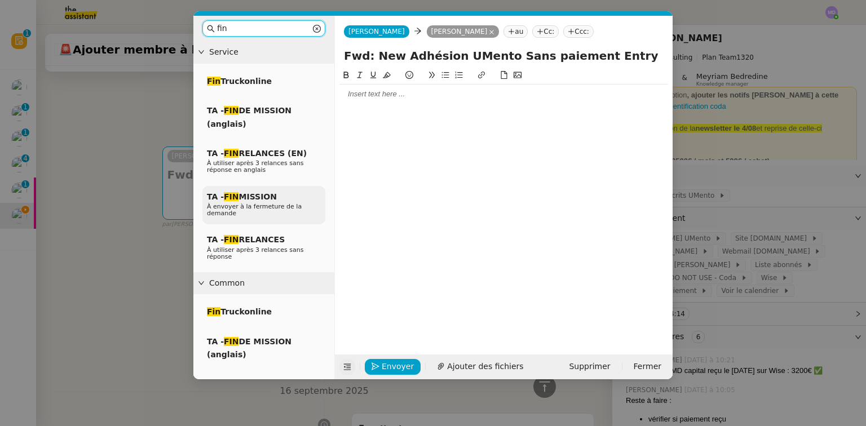
type input "fin"
click at [291, 196] on div "TA - FIN MISSION À envoyer à la fermeture de la demande" at bounding box center [264, 205] width 123 height 39
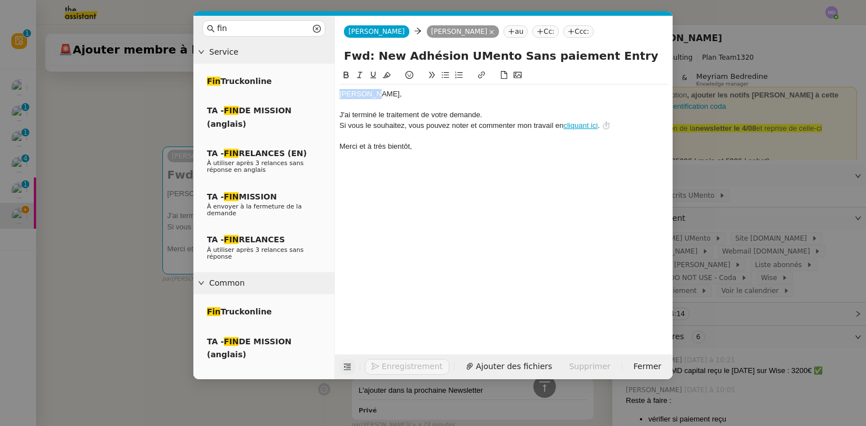
drag, startPoint x: 364, startPoint y: 93, endPoint x: 325, endPoint y: 93, distance: 39.5
click at [325, 93] on nz-layout "fin Service Fin Truckonline TA - FIN DE MISSION (anglais) TA - FIN RELANCES (EN…" at bounding box center [432, 198] width 479 height 364
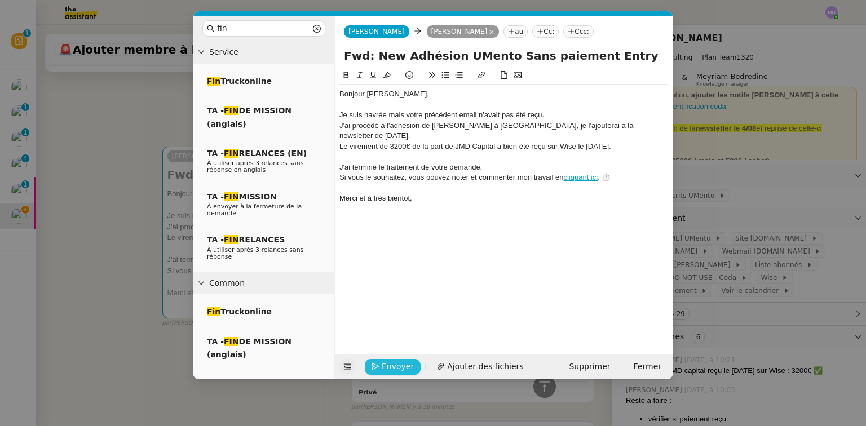
click at [402, 364] on span "Envoyer" at bounding box center [398, 366] width 32 height 13
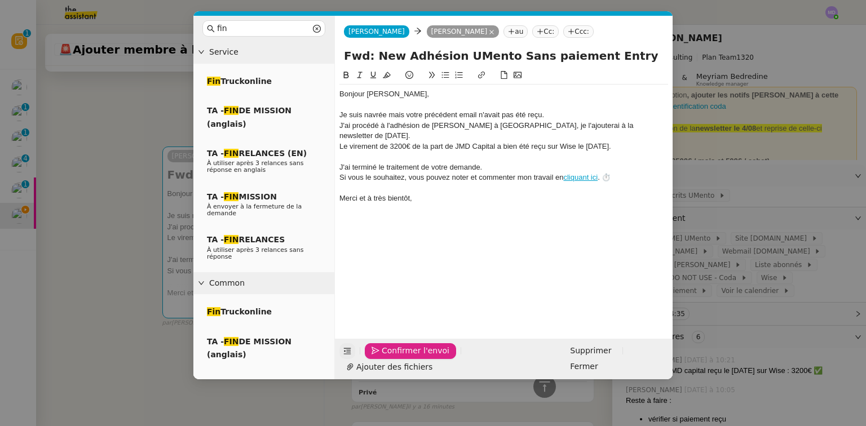
click at [446, 201] on div "Bonjour Cédric, Je suis navrée mais votre précédent email n'avait pas été reçu.…" at bounding box center [504, 195] width 329 height 253
click at [420, 358] on span "Confirmer l'envoi" at bounding box center [416, 351] width 68 height 13
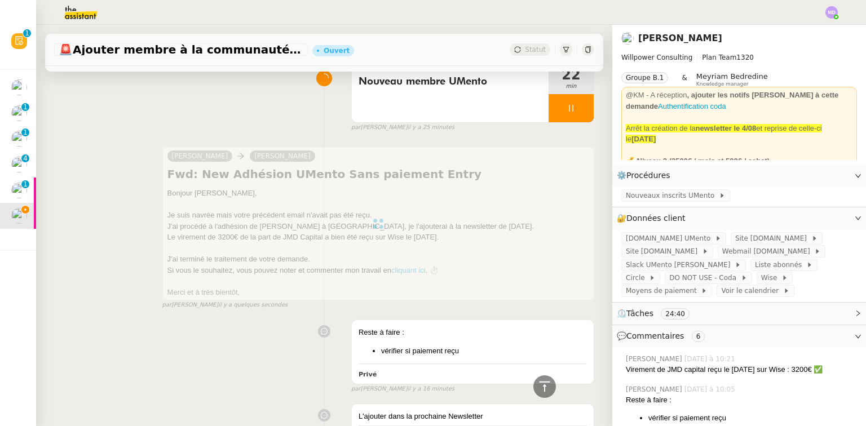
scroll to position [135, 0]
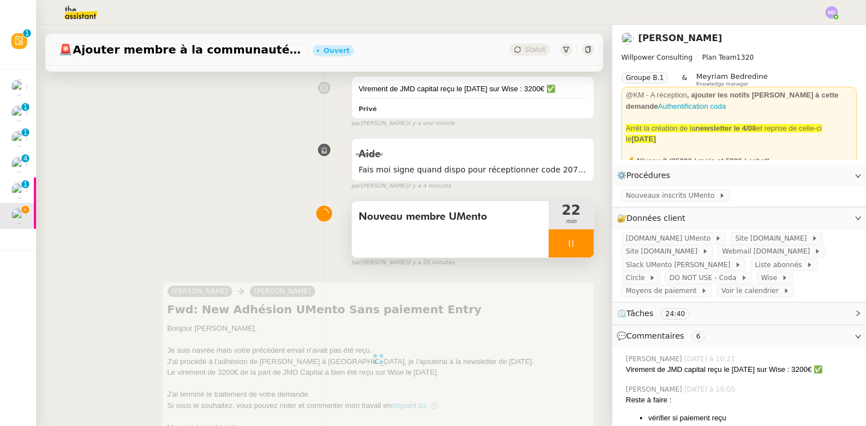
click at [562, 253] on div at bounding box center [571, 244] width 45 height 28
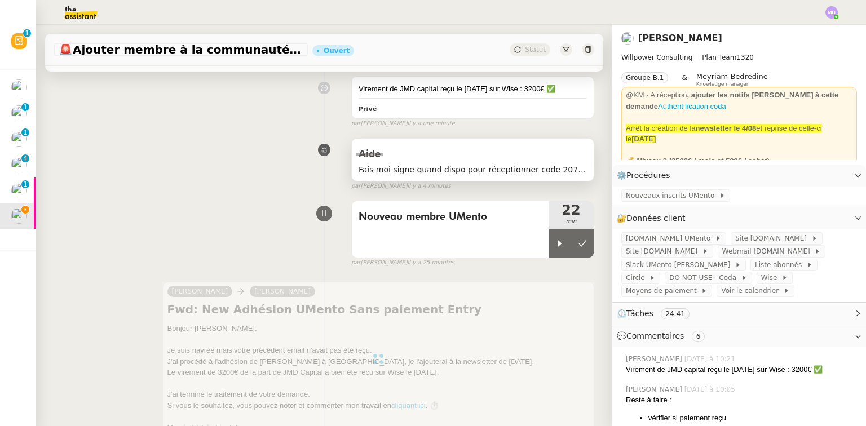
drag, startPoint x: 569, startPoint y: 248, endPoint x: 554, endPoint y: 142, distance: 107.1
click at [578, 244] on icon at bounding box center [582, 243] width 9 height 9
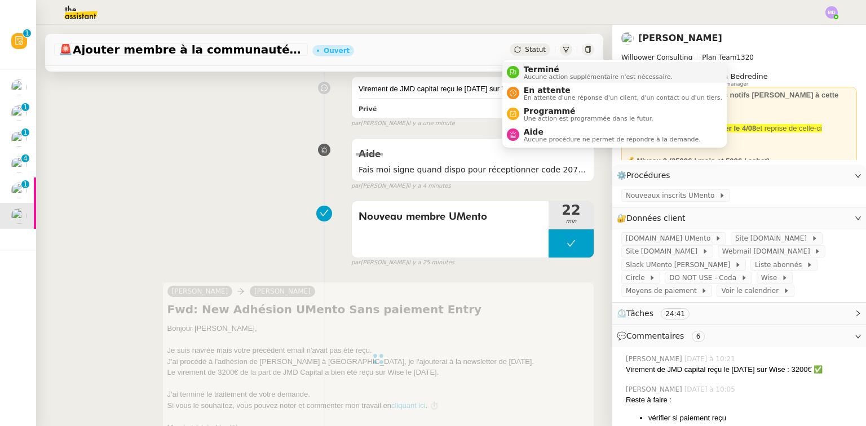
click at [530, 65] on span "Terminé" at bounding box center [598, 69] width 149 height 9
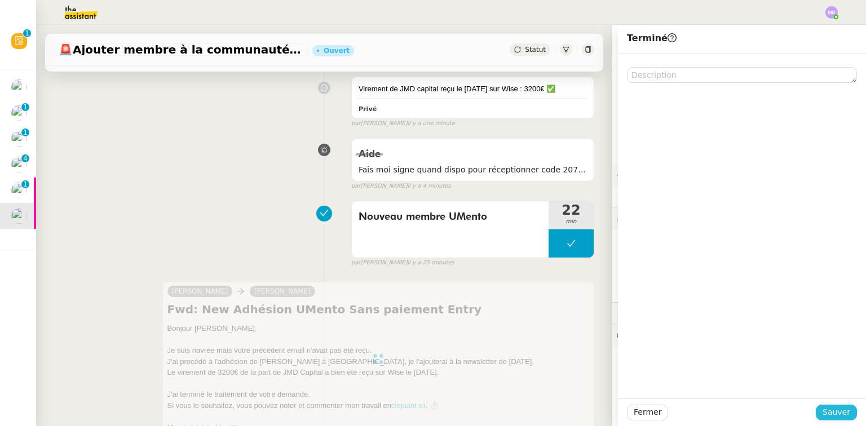
click at [828, 412] on span "Sauver" at bounding box center [837, 412] width 28 height 13
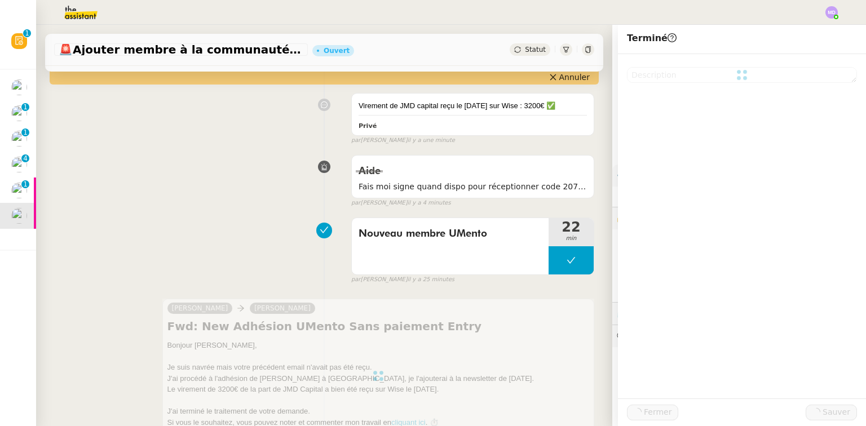
scroll to position [152, 0]
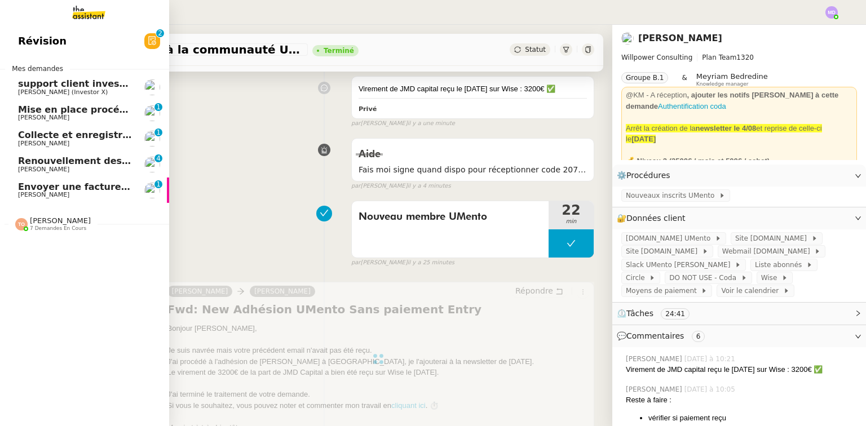
click at [54, 186] on span "Envoyer une facture à Credistar" at bounding box center [99, 187] width 162 height 11
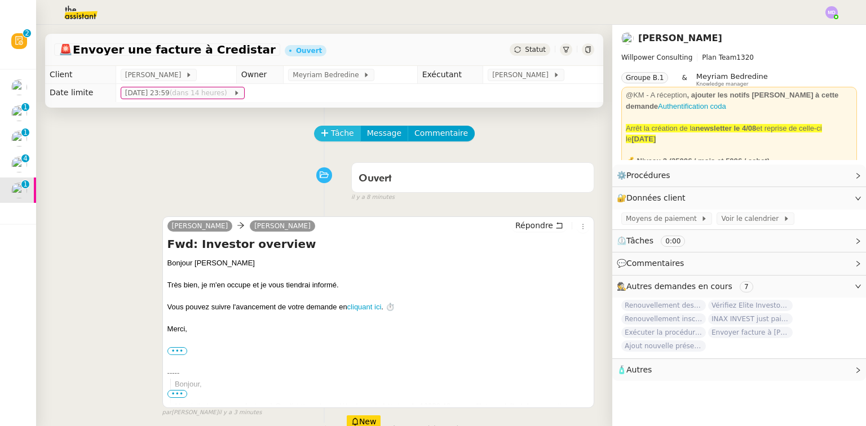
click at [321, 135] on icon at bounding box center [325, 133] width 8 height 8
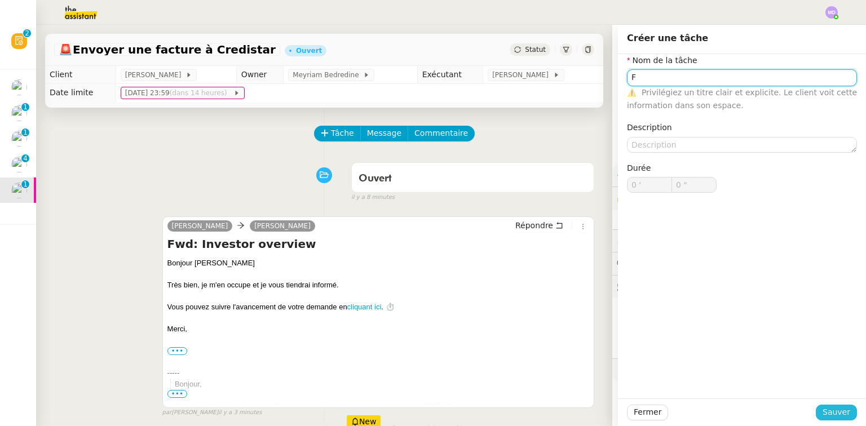
type input "F"
click at [837, 420] on button "Sauver" at bounding box center [836, 413] width 41 height 16
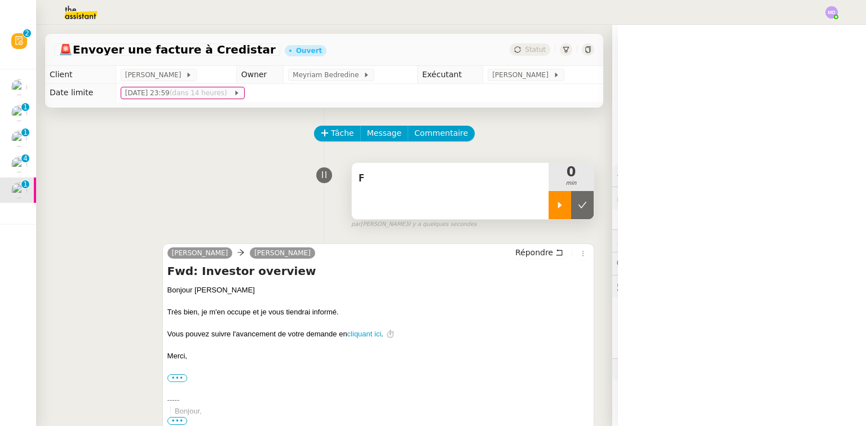
click at [549, 212] on div at bounding box center [560, 205] width 23 height 28
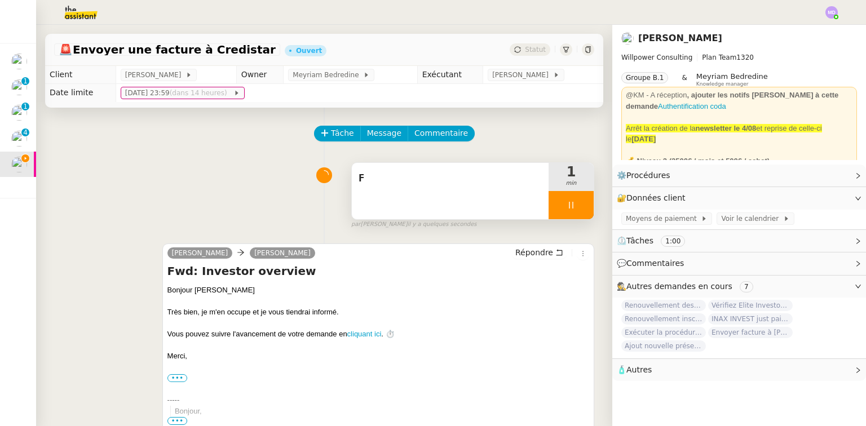
click at [411, 179] on span "F" at bounding box center [450, 178] width 183 height 17
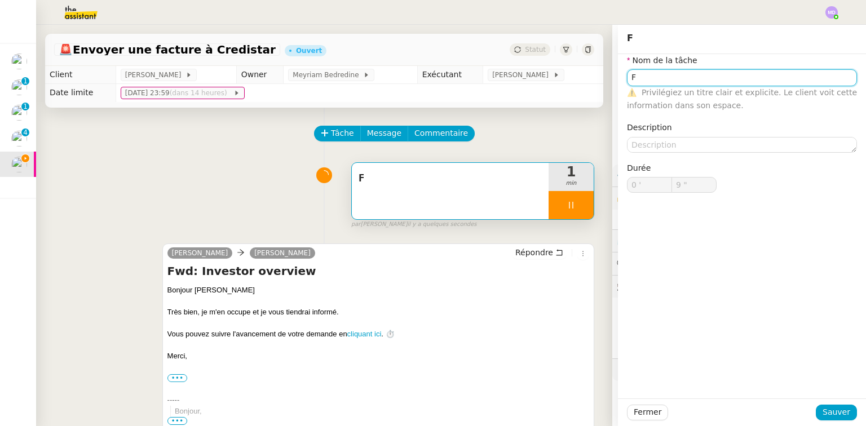
click at [637, 70] on input "F" at bounding box center [742, 77] width 230 height 16
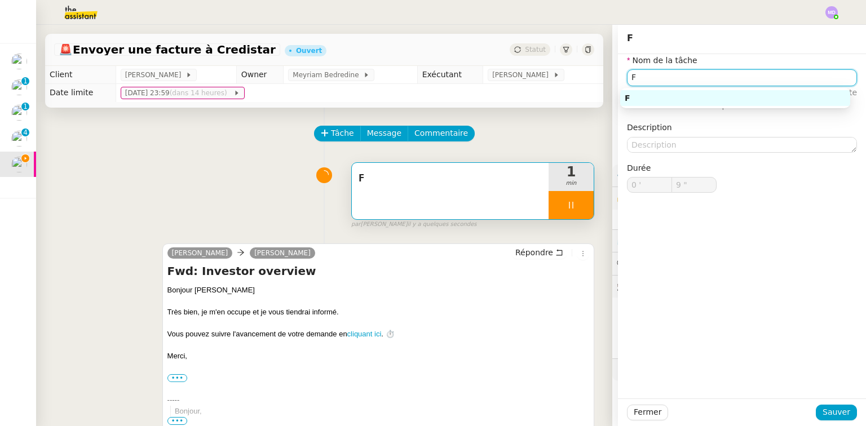
type input "10 ""
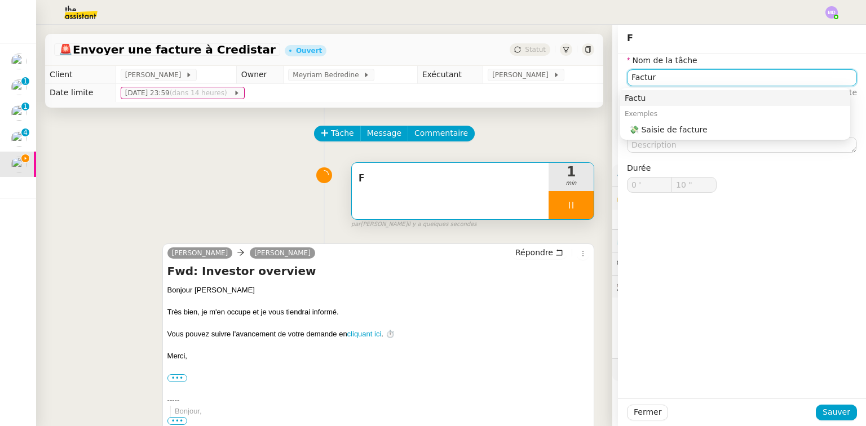
type input "Facture"
type input "11 ""
type input "Facture Credit"
type input "12 ""
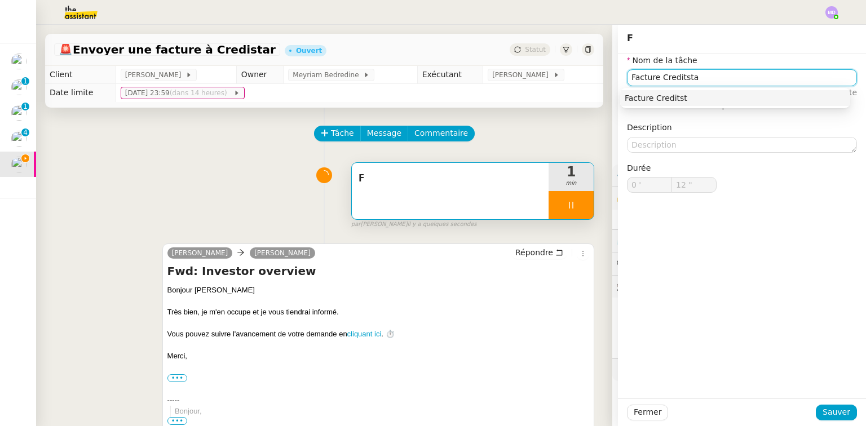
type input "Facture Creditstar"
type input "13 ""
type input "Facture Creditstar"
click at [826, 403] on div "Fermer Sauver" at bounding box center [742, 413] width 248 height 28
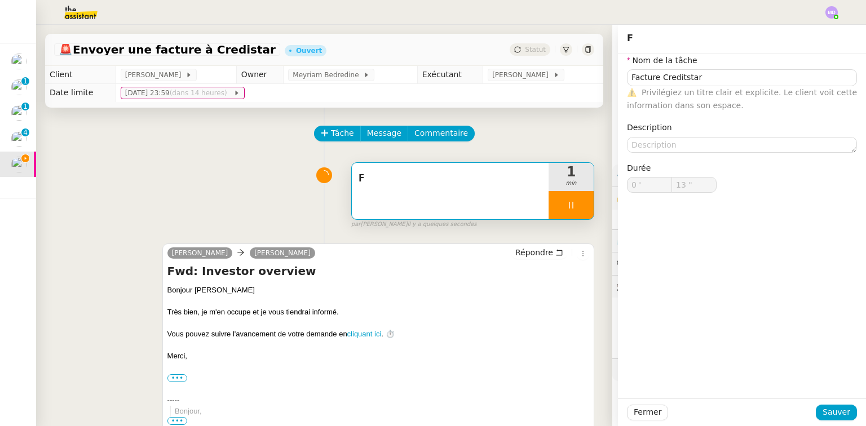
type input "14 ""
click at [828, 411] on span "Sauver" at bounding box center [837, 412] width 28 height 13
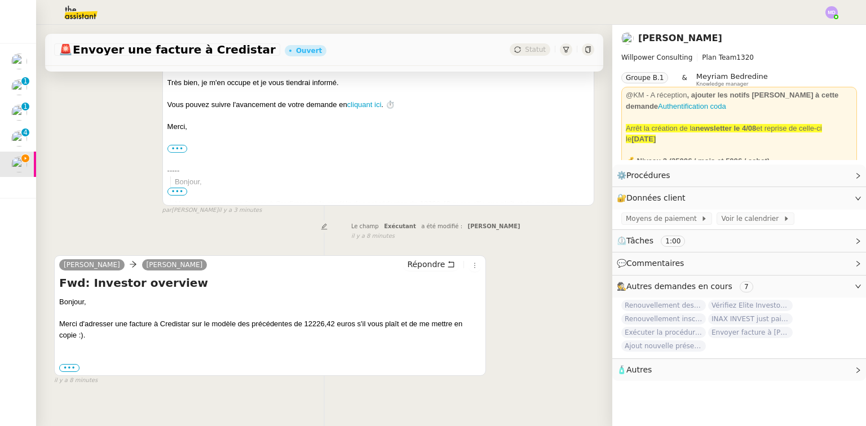
scroll to position [249, 0]
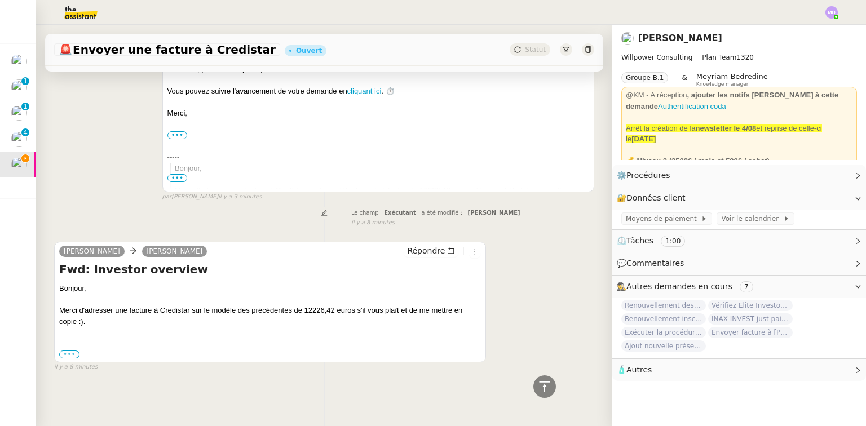
click at [74, 351] on label "•••" at bounding box center [69, 355] width 20 height 8
click at [0, 0] on input "•••" at bounding box center [0, 0] width 0 height 0
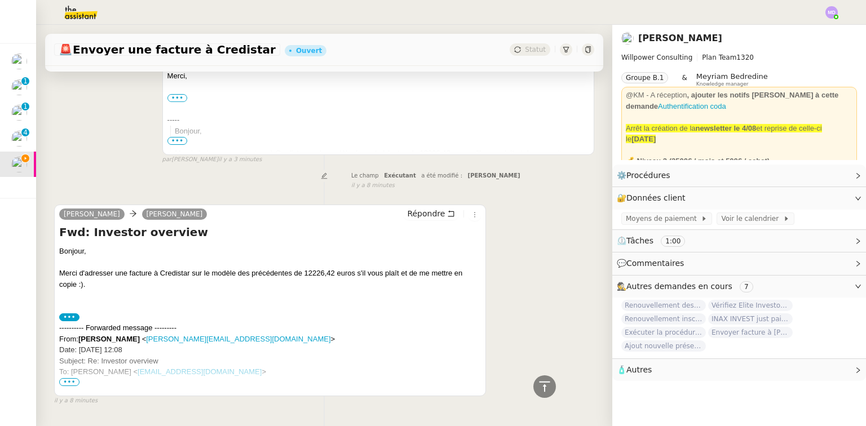
scroll to position [320, 0]
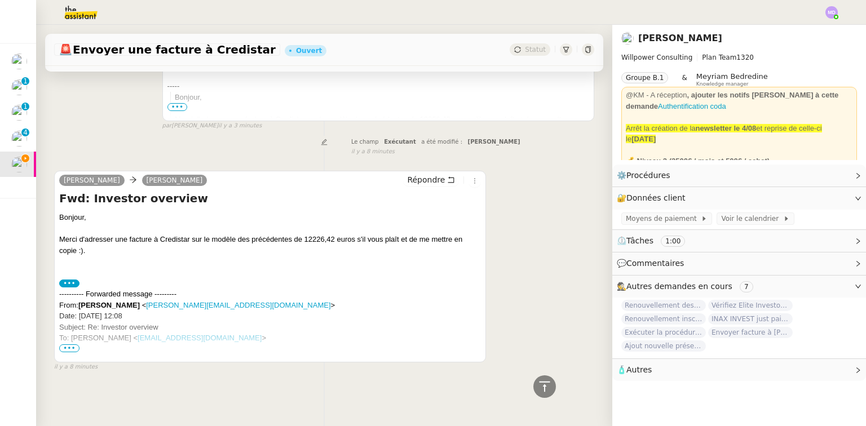
click at [71, 345] on span "•••" at bounding box center [69, 349] width 20 height 8
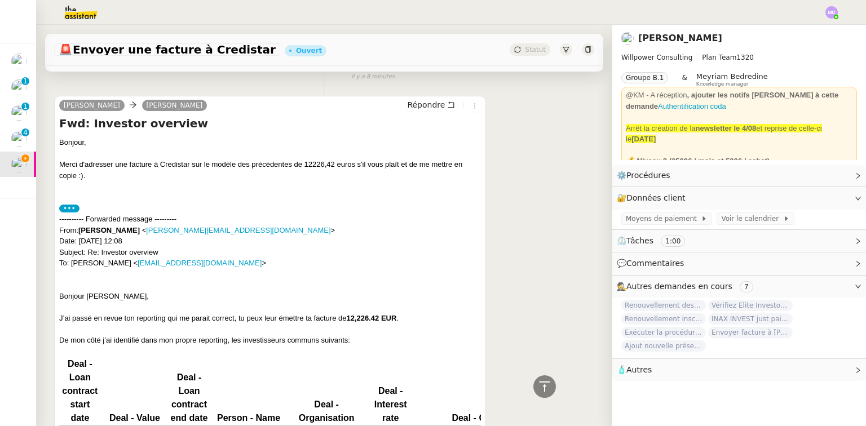
scroll to position [501, 0]
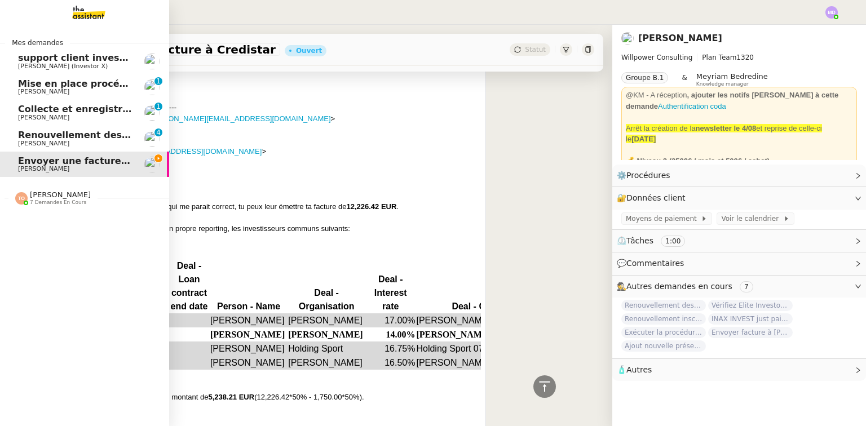
click at [41, 191] on span "[PERSON_NAME]" at bounding box center [60, 195] width 61 height 8
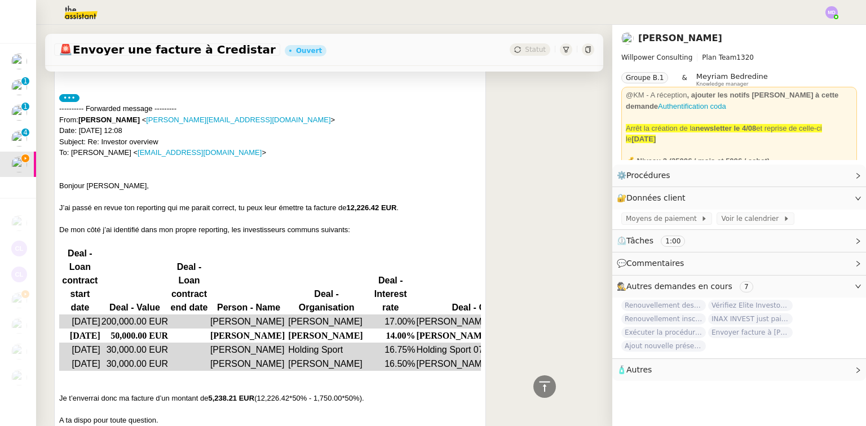
scroll to position [411, 0]
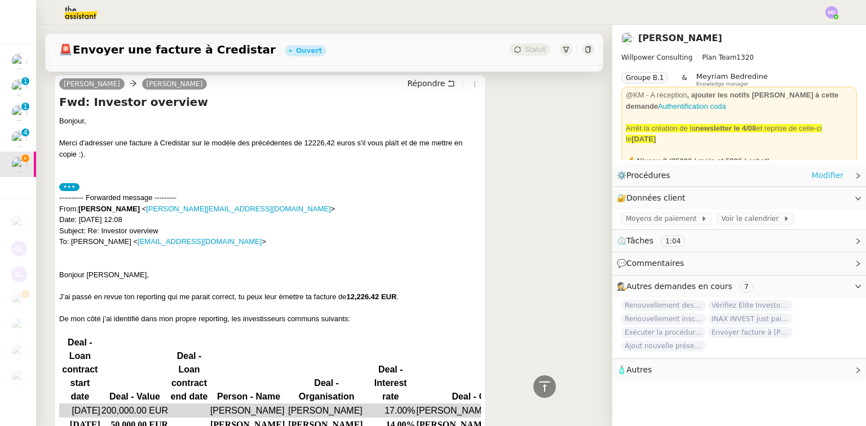
click at [819, 174] on link "Modifier" at bounding box center [828, 175] width 32 height 13
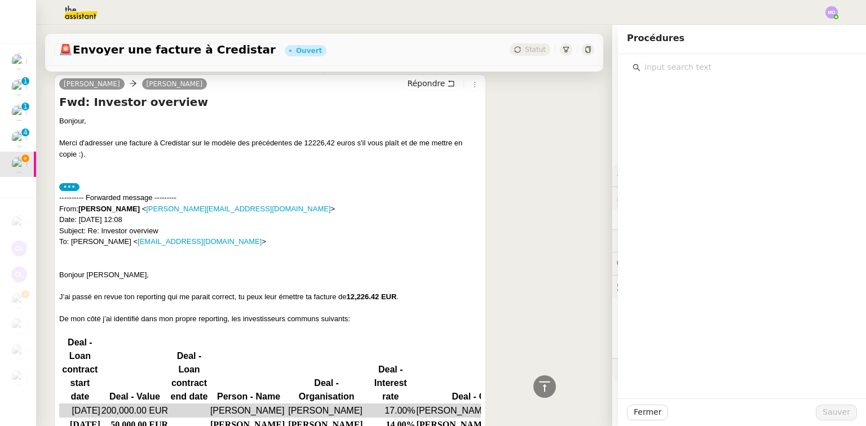
click at [740, 66] on input "text" at bounding box center [746, 67] width 211 height 15
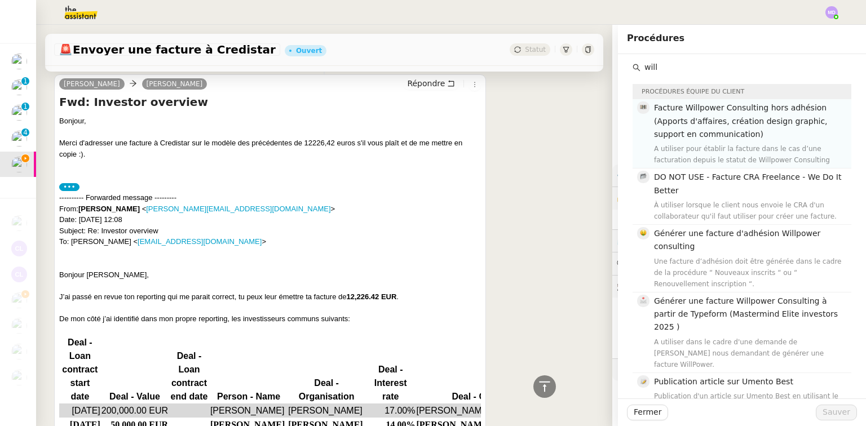
type input "will"
click at [729, 120] on span "Facture Willpower Consulting hors adhésion (Apports d'affaires, création design…" at bounding box center [741, 121] width 174 height 36
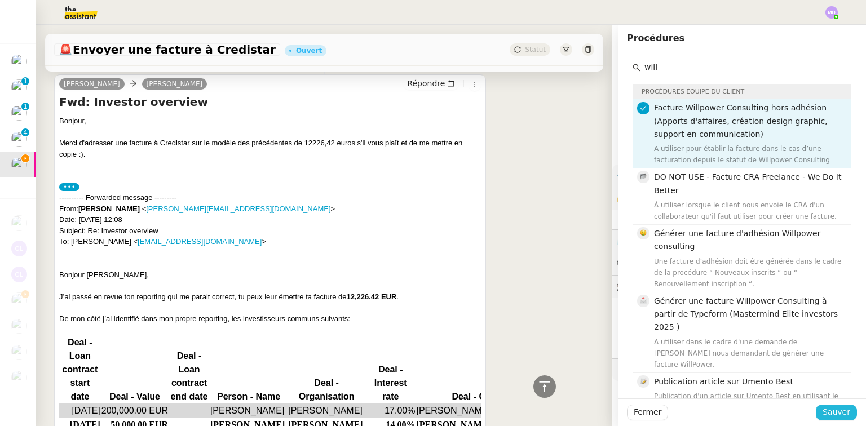
click at [830, 416] on span "Sauver" at bounding box center [837, 412] width 28 height 13
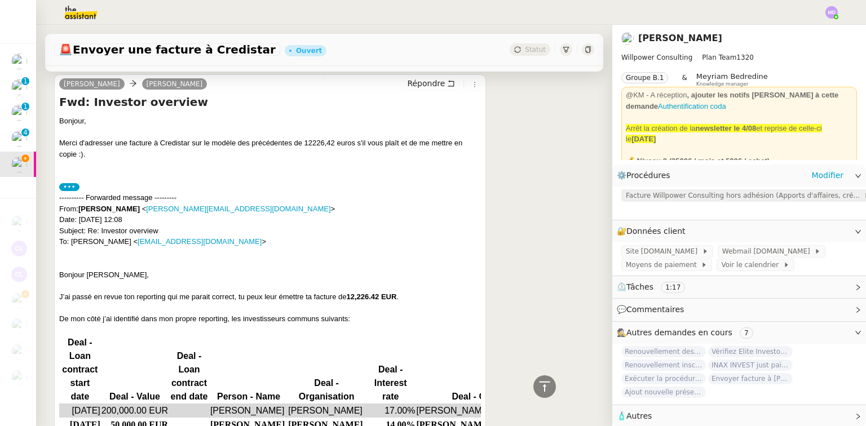
click at [720, 199] on span "Facture Willpower Consulting hors adhésion (Apports d'affaires, création design…" at bounding box center [745, 195] width 238 height 11
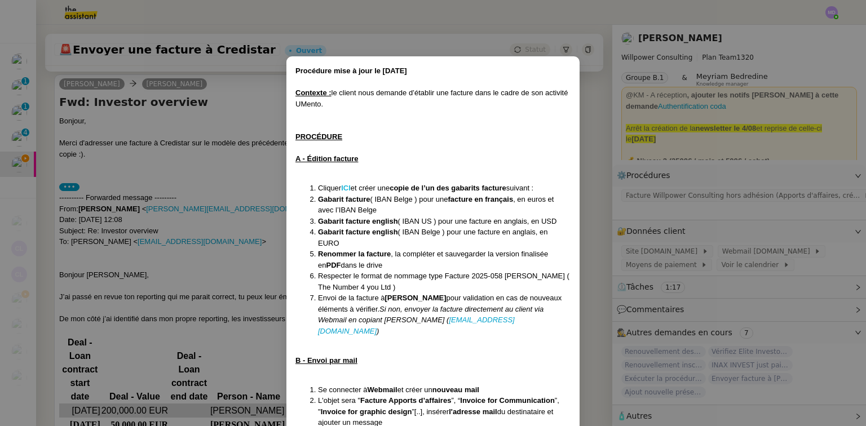
click at [344, 184] on strong "ICI" at bounding box center [346, 188] width 10 height 8
click at [278, 117] on nz-modal-container "Procédure mise à jour le 24/04/25 Contexte : le client nous demande d’établir u…" at bounding box center [433, 213] width 866 height 426
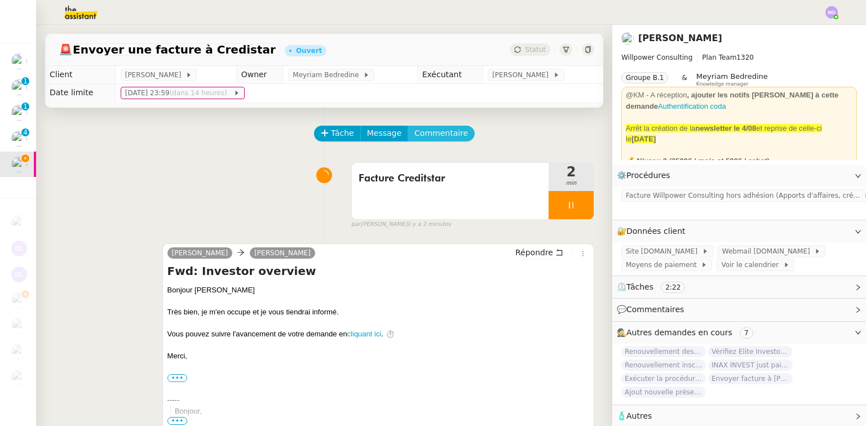
click at [428, 130] on span "Commentaire" at bounding box center [442, 133] width 54 height 13
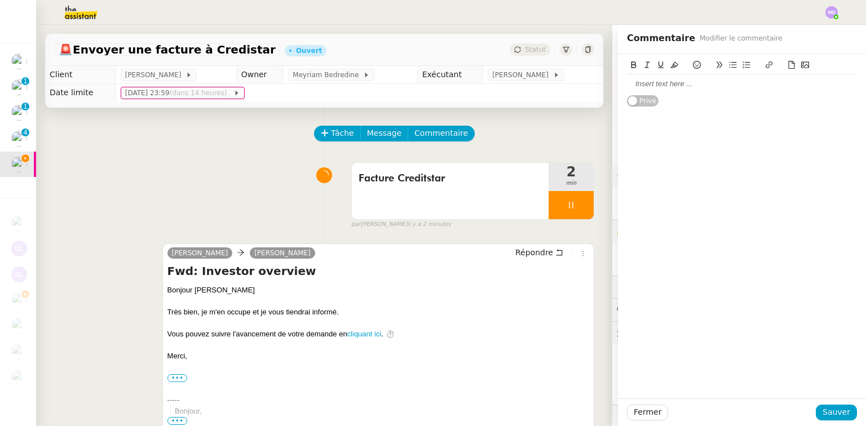
click at [686, 83] on div at bounding box center [742, 84] width 230 height 10
click at [646, 111] on div at bounding box center [742, 116] width 230 height 10
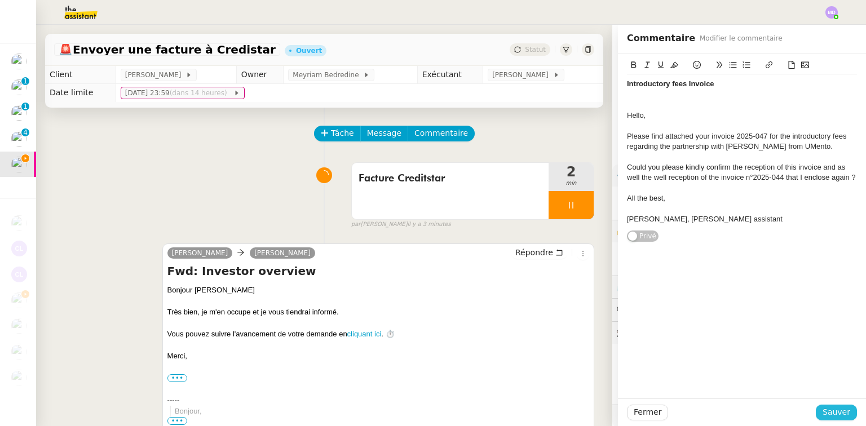
click at [826, 410] on span "Sauver" at bounding box center [837, 412] width 28 height 13
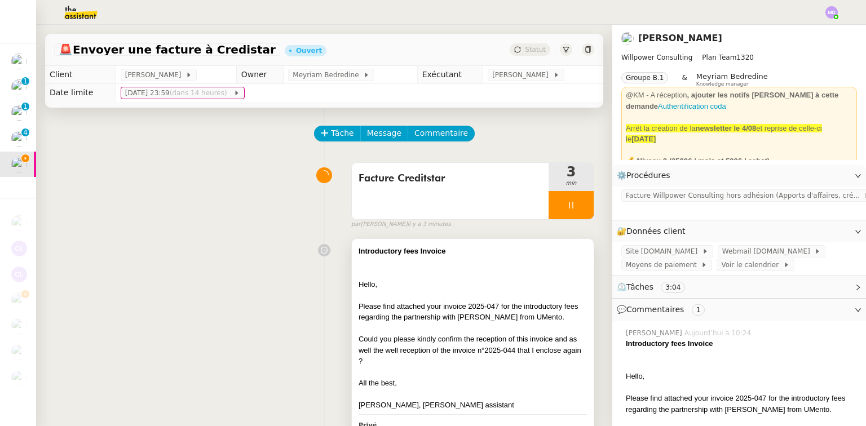
click at [468, 282] on div "Hello," at bounding box center [473, 284] width 228 height 11
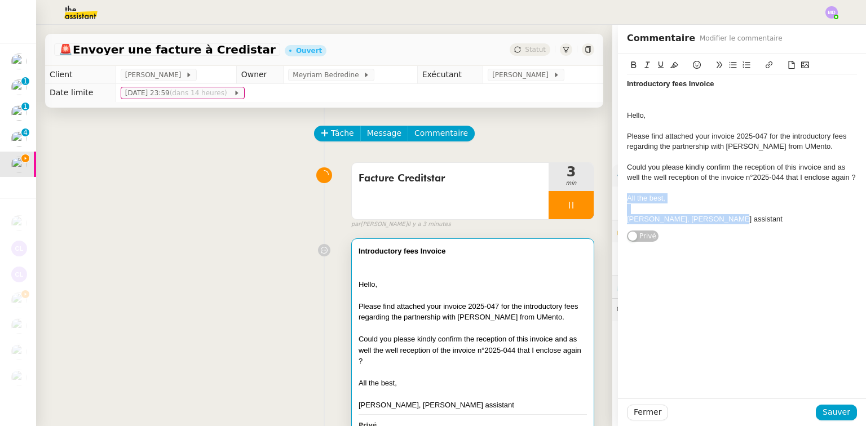
drag, startPoint x: 709, startPoint y: 219, endPoint x: 626, endPoint y: 184, distance: 90.3
click at [627, 184] on div "Introductory fees Invoice Hello, Please find attached your invoice 2025-047 for…" at bounding box center [742, 151] width 230 height 155
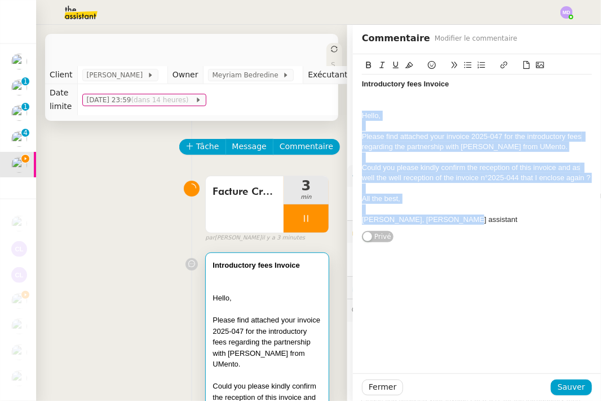
drag, startPoint x: 357, startPoint y: 113, endPoint x: 478, endPoint y: 245, distance: 179.2
click at [478, 245] on div "Introductory fees Invoice Hello, Please find attached your invoice 2025-047 for…" at bounding box center [477, 213] width 248 height 319
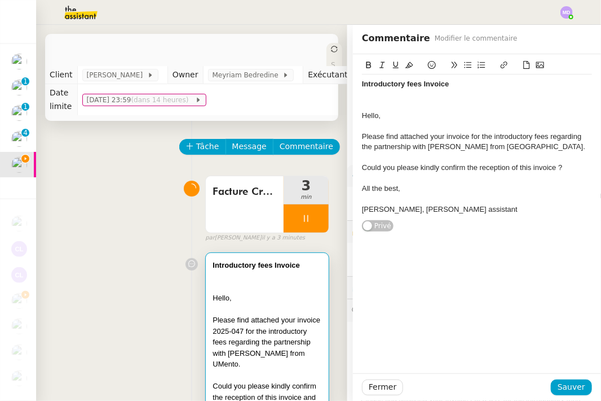
click at [363, 104] on div at bounding box center [477, 105] width 230 height 10
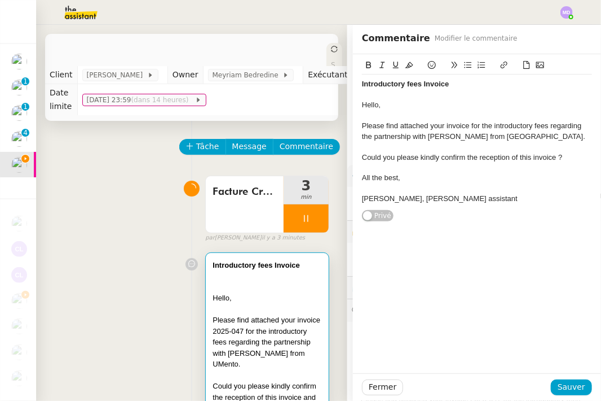
click at [362, 83] on strong "Introductory fees Invoice" at bounding box center [405, 84] width 87 height 8
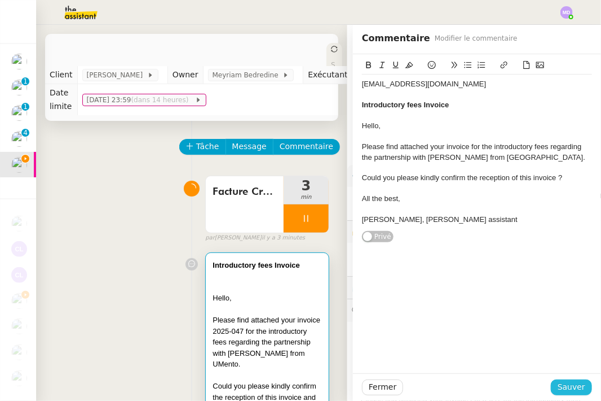
drag, startPoint x: 561, startPoint y: 392, endPoint x: 561, endPoint y: 384, distance: 8.5
click at [562, 390] on span "Sauver" at bounding box center [572, 386] width 28 height 13
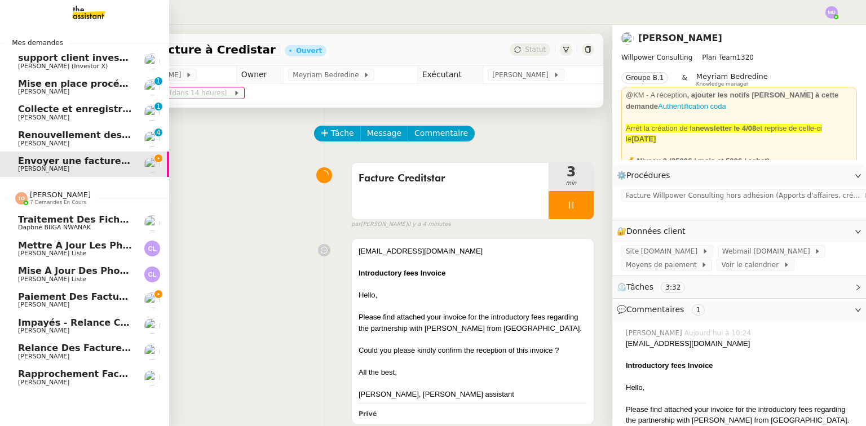
click at [70, 250] on span "Charles La Liste" at bounding box center [75, 253] width 114 height 7
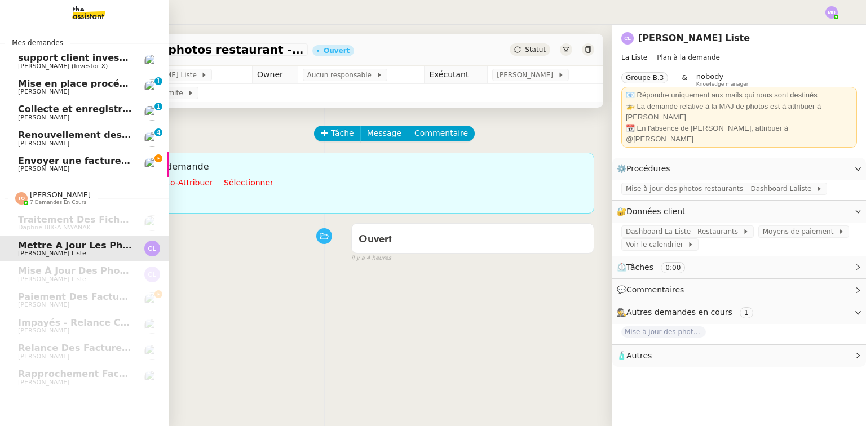
click at [25, 164] on span "Envoyer une facture à Credistar" at bounding box center [99, 161] width 162 height 11
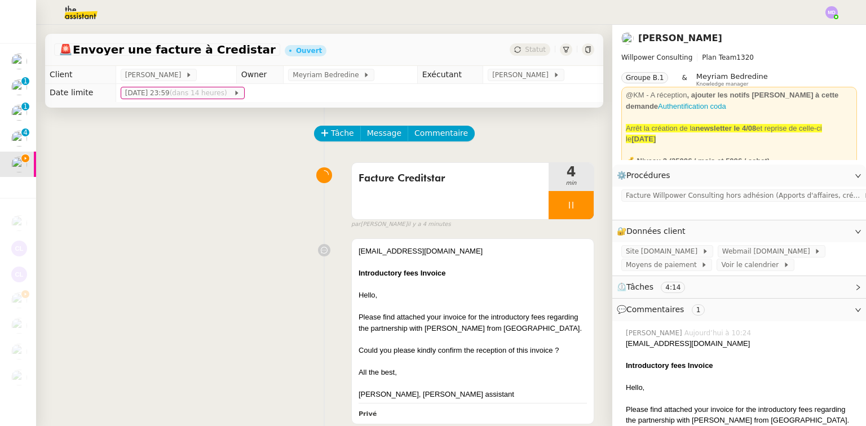
click at [210, 250] on div "investors@creditstar.com Introductory fees Invoice Hello, Please find attached …" at bounding box center [324, 334] width 540 height 200
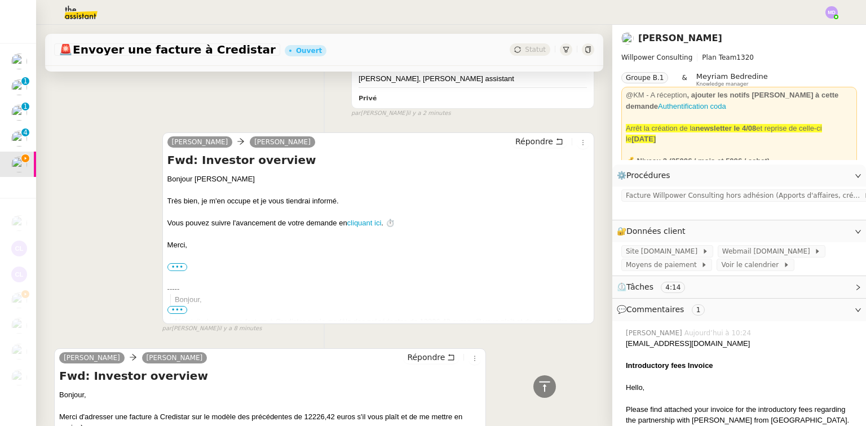
scroll to position [429, 0]
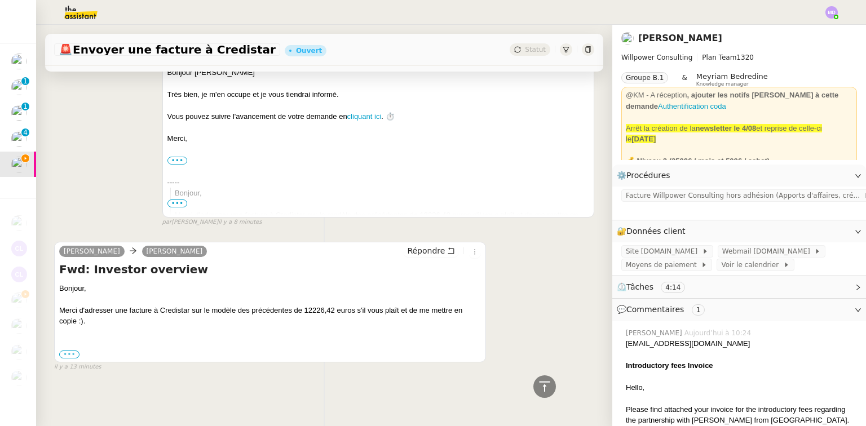
click at [68, 351] on label "•••" at bounding box center [69, 355] width 20 height 8
click at [0, 0] on input "•••" at bounding box center [0, 0] width 0 height 0
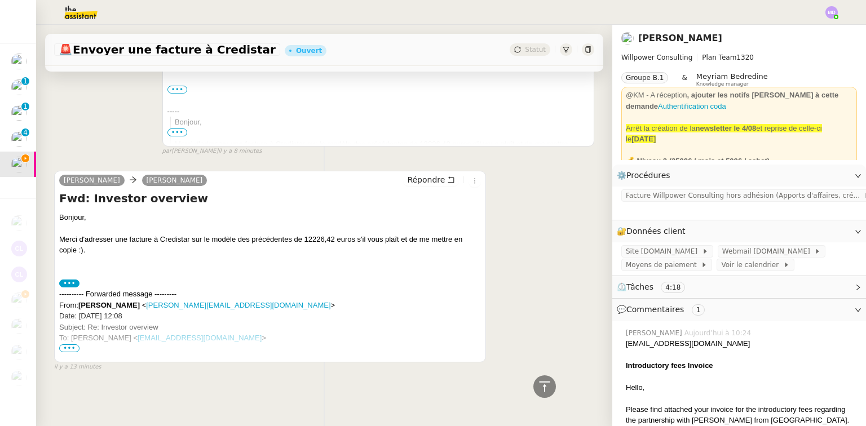
scroll to position [499, 0]
drag, startPoint x: 305, startPoint y: 236, endPoint x: 334, endPoint y: 236, distance: 28.8
click at [334, 236] on div "Merci d'adresser une facture à Credistar sur le modèle des précédentes de 12226…" at bounding box center [270, 245] width 422 height 22
click at [71, 345] on span "•••" at bounding box center [69, 349] width 20 height 8
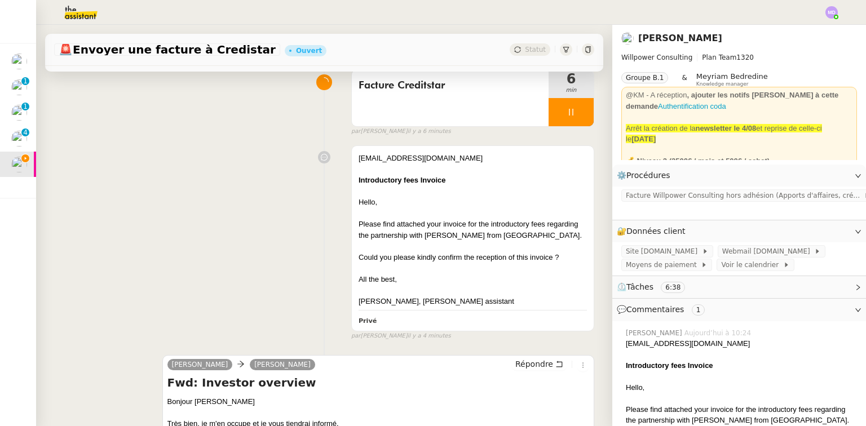
scroll to position [0, 0]
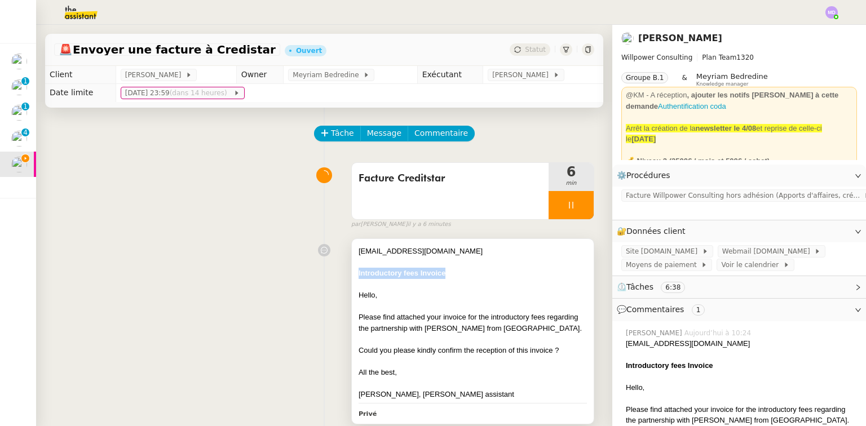
drag, startPoint x: 354, startPoint y: 273, endPoint x: 443, endPoint y: 272, distance: 89.1
click at [443, 272] on div "investors@creditstar.com Introductory fees Invoice Hello, Please find attached …" at bounding box center [473, 331] width 242 height 184
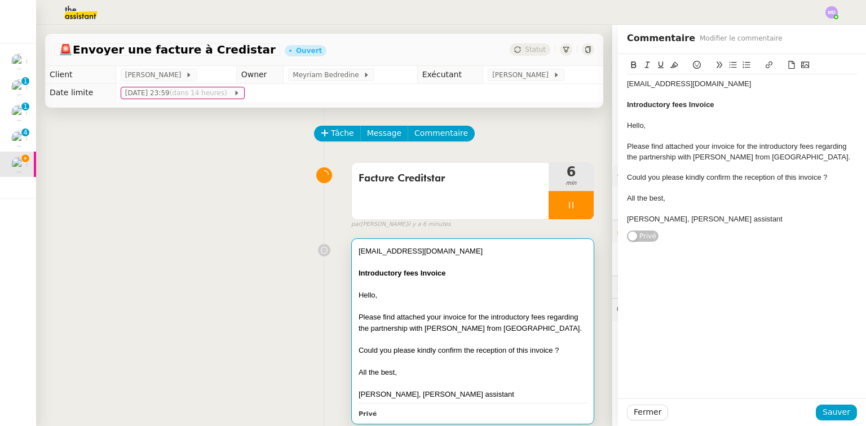
click at [437, 247] on div "investors@creditstar.com Introductory fees Invoice Hello, Please find attached …" at bounding box center [473, 331] width 242 height 184
drag, startPoint x: 699, startPoint y: 83, endPoint x: 609, endPoint y: 83, distance: 90.3
click at [609, 83] on app-ticket "🚨 Envoyer une facture à Credistar Ouvert Statut Client Cédric Tempestini Owner …" at bounding box center [451, 226] width 830 height 402
drag, startPoint x: 704, startPoint y: 104, endPoint x: 610, endPoint y: 104, distance: 93.6
click at [610, 104] on app-ticket "🚨 Envoyer une facture à Credistar Ouvert Statut Client Cédric Tempestini Owner …" at bounding box center [451, 226] width 830 height 402
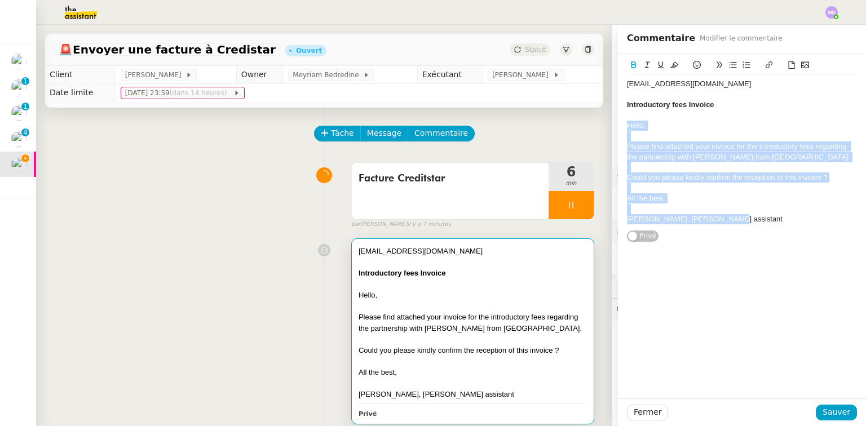
drag, startPoint x: 621, startPoint y: 126, endPoint x: 713, endPoint y: 219, distance: 130.8
click at [713, 219] on div "investors@creditstar.com Introductory fees Invoice Hello, Please find attached …" at bounding box center [742, 151] width 230 height 155
click at [823, 411] on span "Sauver" at bounding box center [837, 412] width 28 height 13
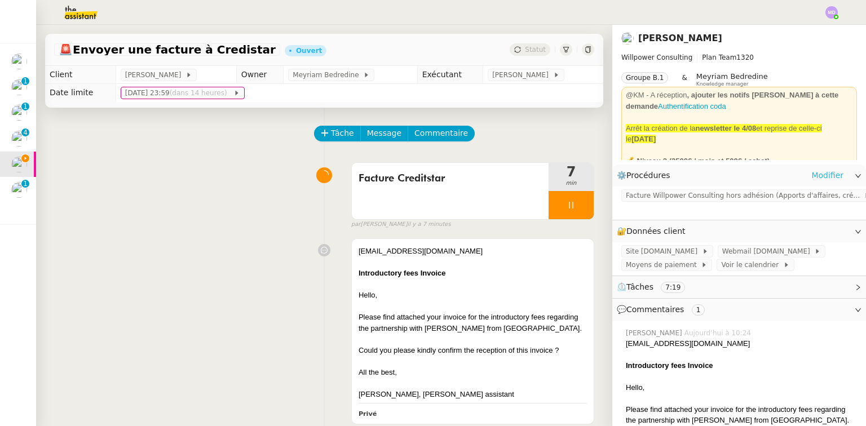
click at [824, 171] on link "Modifier" at bounding box center [828, 175] width 32 height 13
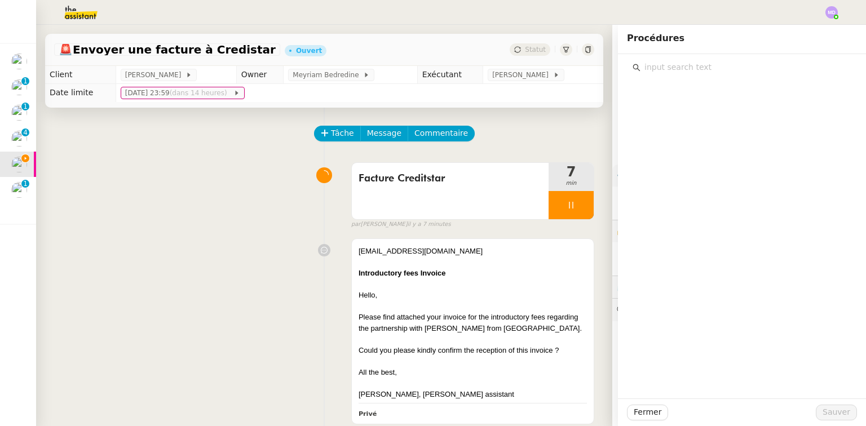
click at [741, 67] on input "text" at bounding box center [746, 67] width 211 height 15
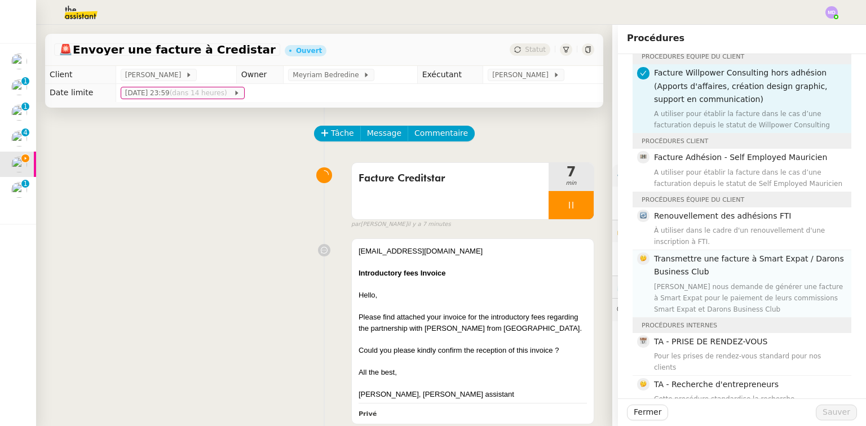
scroll to position [93, 0]
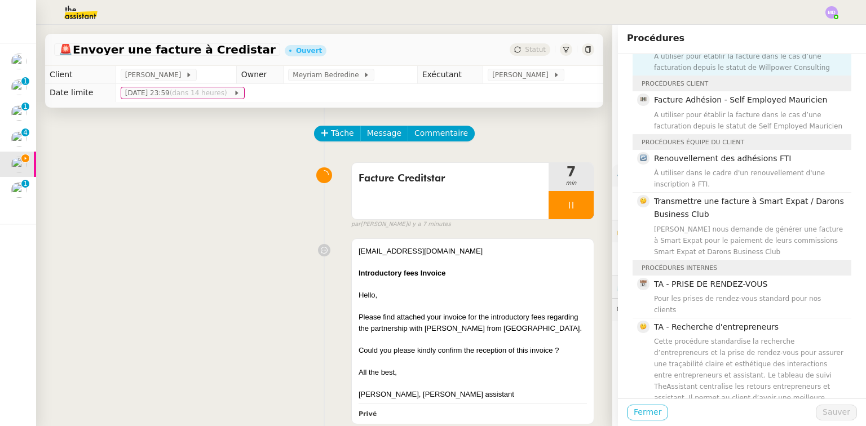
type input "star"
click at [645, 418] on span "Fermer" at bounding box center [648, 412] width 28 height 13
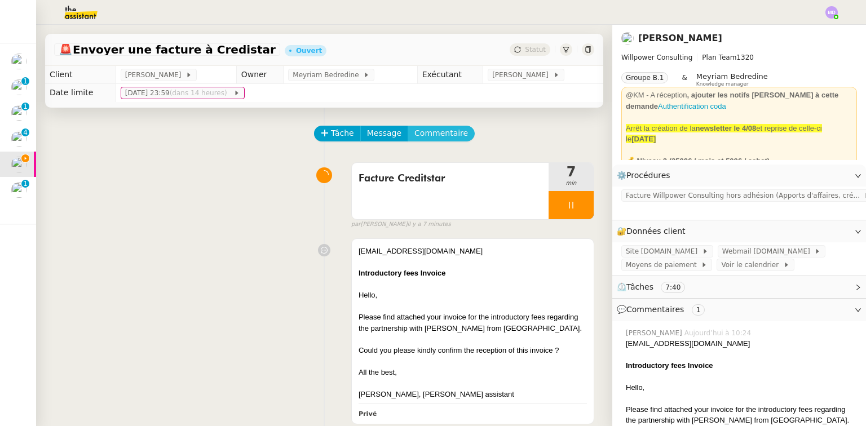
click at [430, 132] on span "Commentaire" at bounding box center [442, 133] width 54 height 13
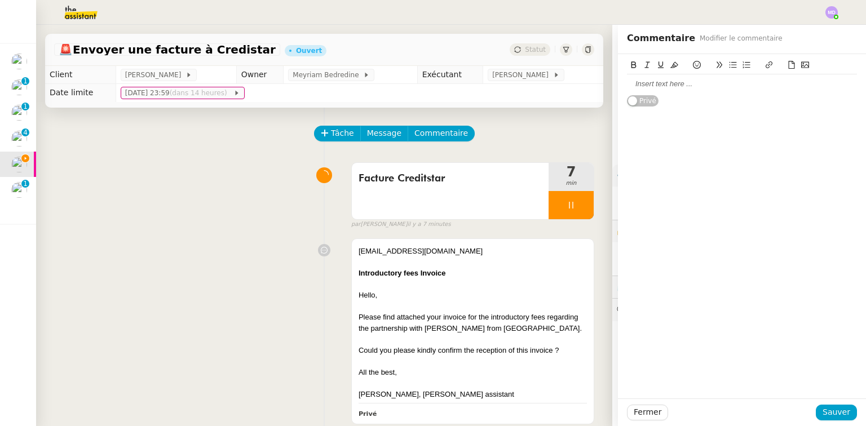
click at [645, 85] on div at bounding box center [742, 84] width 230 height 10
click at [817, 409] on button "Sauver" at bounding box center [836, 413] width 41 height 16
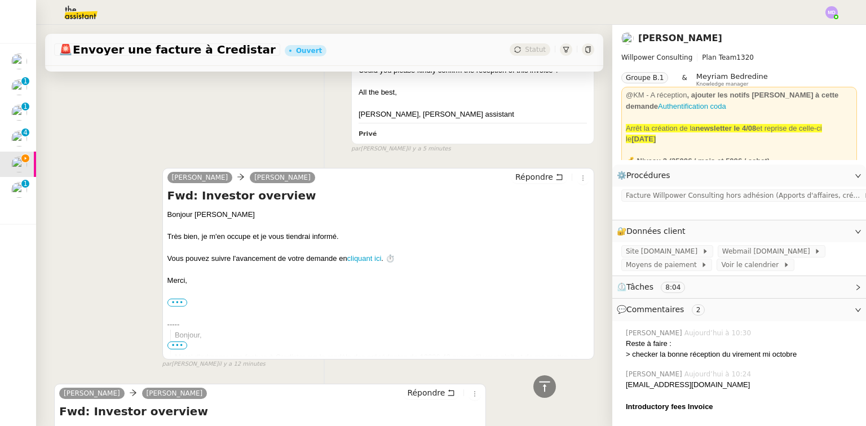
scroll to position [361, 0]
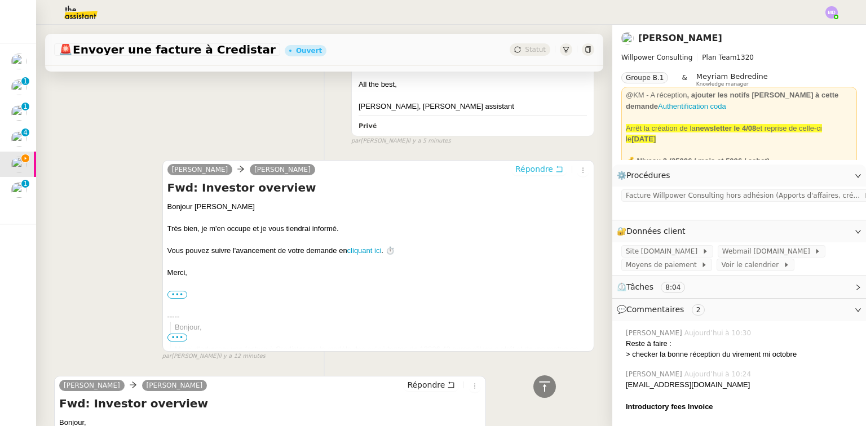
click at [516, 171] on span "Répondre" at bounding box center [535, 169] width 38 height 11
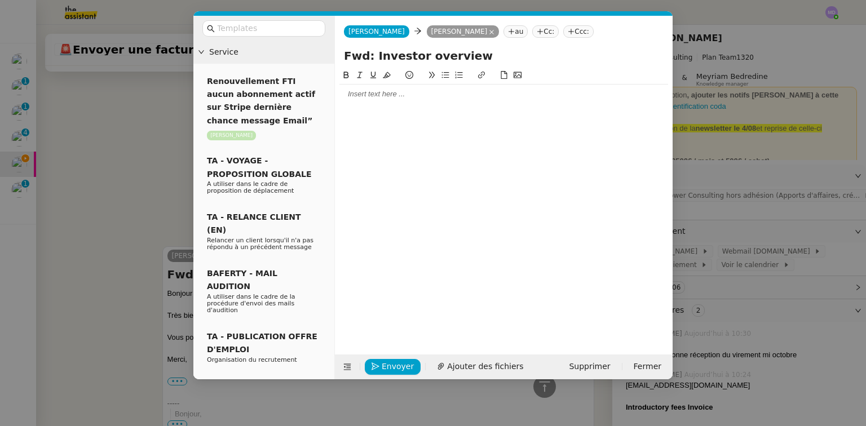
scroll to position [447, 0]
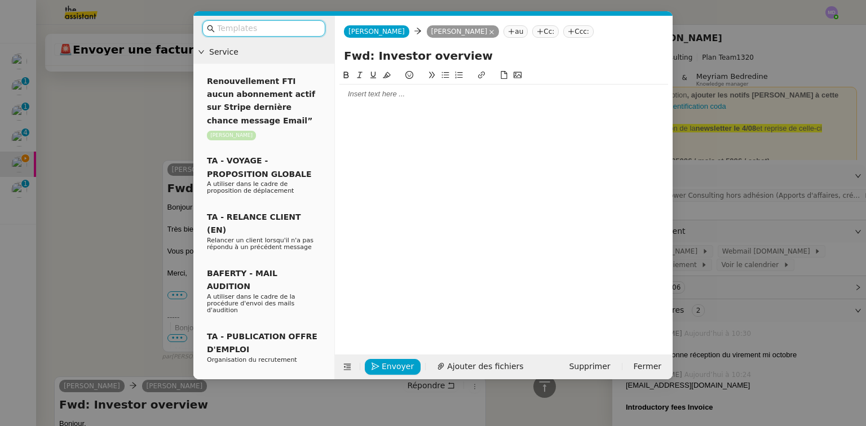
click at [376, 90] on div at bounding box center [504, 94] width 329 height 10
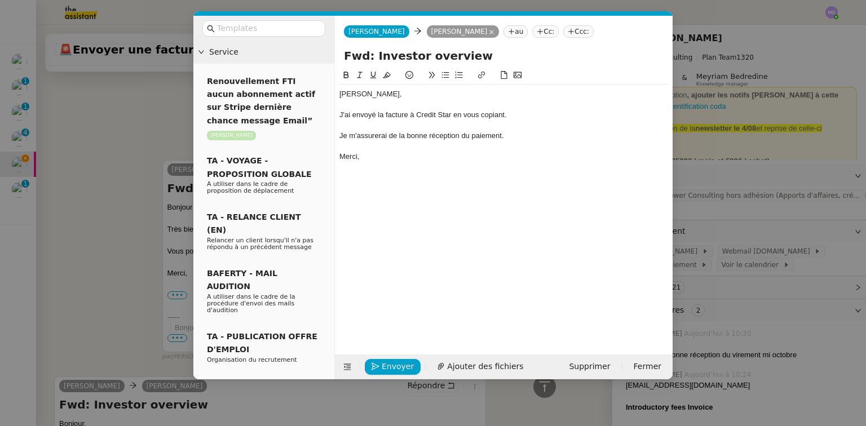
scroll to position [525, 0]
drag, startPoint x: 516, startPoint y: 140, endPoint x: 343, endPoint y: 111, distance: 175.6
click at [334, 140] on nz-layout "Service Renouvellement FTI aucun abonnement actif sur Stripe dernière chance me…" at bounding box center [432, 198] width 479 height 364
click at [358, 74] on icon at bounding box center [360, 75] width 8 height 8
click at [367, 164] on div "Cédric, J'ai envoyé la facture à Credit Star en vous copiant. Je m'assurerai de…" at bounding box center [504, 126] width 329 height 82
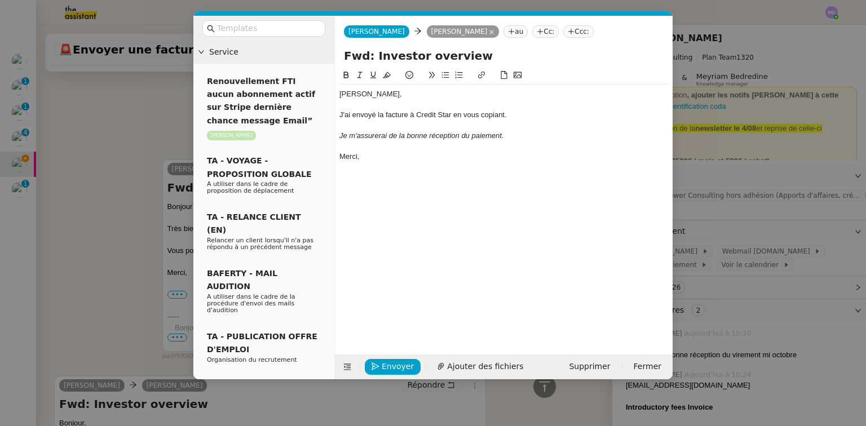
click at [93, 135] on nz-modal-container "Service Renouvellement FTI aucun abonnement actif sur Stripe dernière chance me…" at bounding box center [433, 213] width 866 height 426
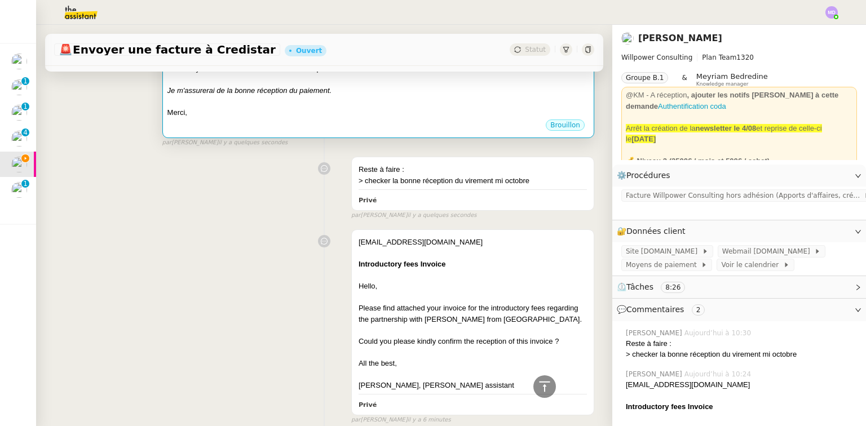
scroll to position [117, 0]
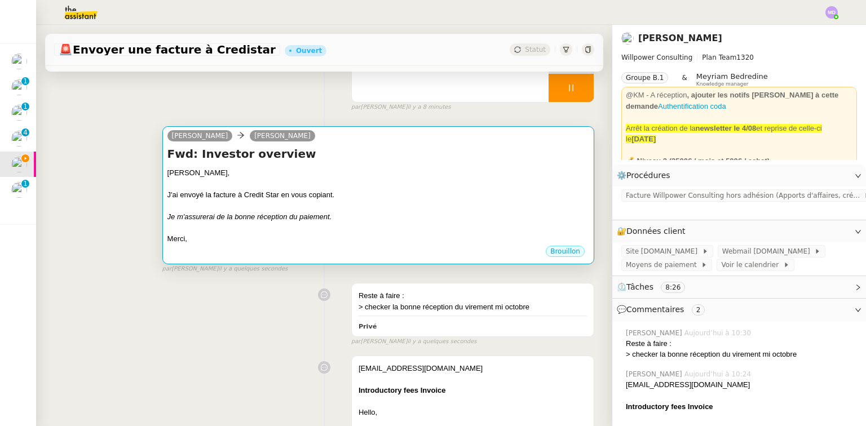
click at [306, 195] on div "J'ai envoyé la facture à Credit Star en vous copiant." at bounding box center [379, 195] width 422 height 11
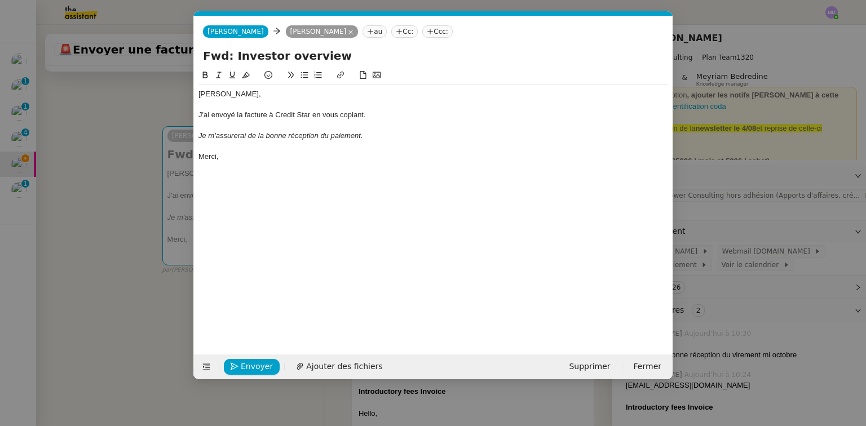
scroll to position [0, 24]
drag, startPoint x: 300, startPoint y: 115, endPoint x: 293, endPoint y: 116, distance: 6.4
click at [293, 116] on div "J'ai envoyé la facture à Credit Star en vous copiant." at bounding box center [434, 115] width 470 height 10
click at [125, 186] on nz-modal-container "Service Renouvellement FTI aucun abonnement actif sur Stripe dernière chance me…" at bounding box center [433, 213] width 866 height 426
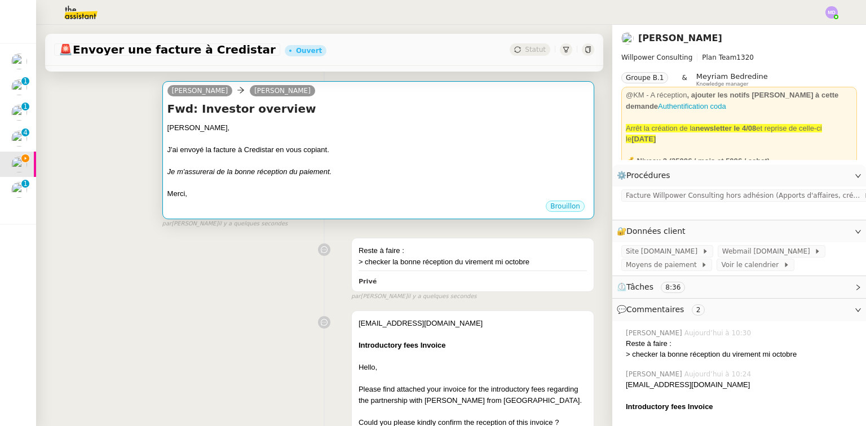
scroll to position [0, 0]
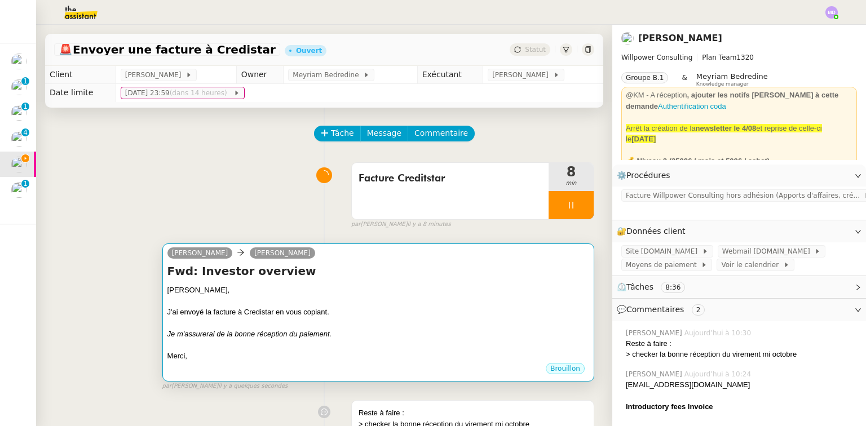
click at [249, 307] on div at bounding box center [379, 301] width 422 height 11
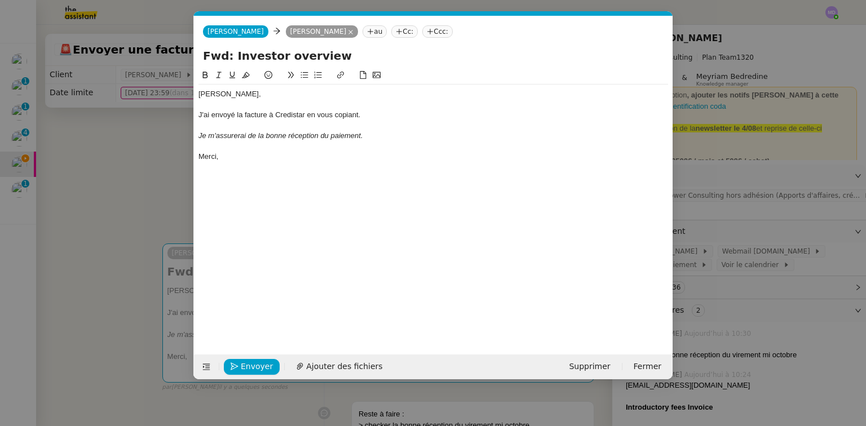
scroll to position [0, 24]
click at [294, 117] on div "J'ai envoyé la facture à Credistar en vous copiant." at bounding box center [434, 115] width 470 height 10
click at [260, 366] on span "Envoyer" at bounding box center [257, 366] width 32 height 13
click at [259, 366] on span "Confirmer l'envoi" at bounding box center [275, 366] width 68 height 13
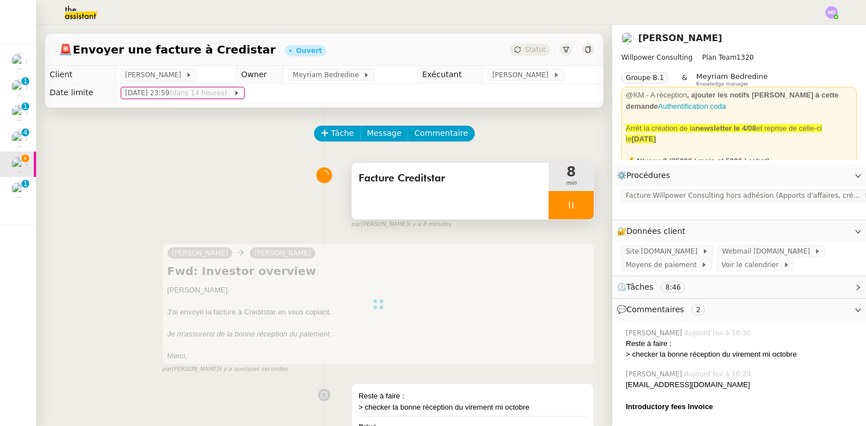
click at [571, 203] on div at bounding box center [571, 205] width 45 height 28
drag, startPoint x: 573, startPoint y: 203, endPoint x: 573, endPoint y: 196, distance: 6.8
click at [573, 200] on button at bounding box center [582, 205] width 23 height 28
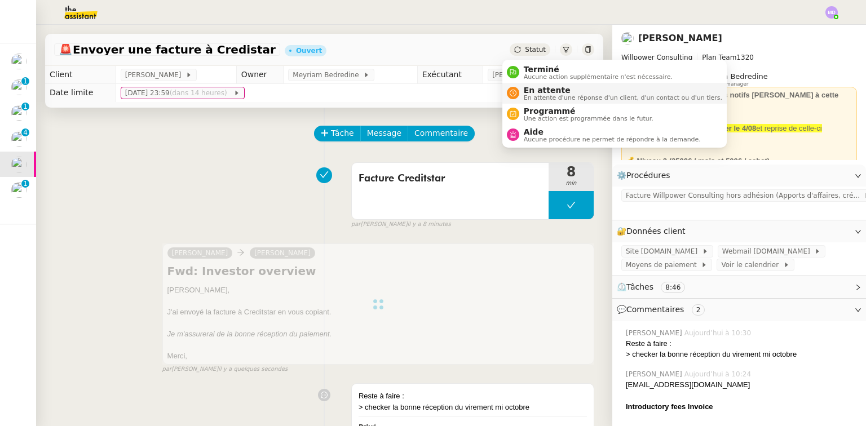
click at [535, 89] on span "En attente" at bounding box center [623, 90] width 199 height 9
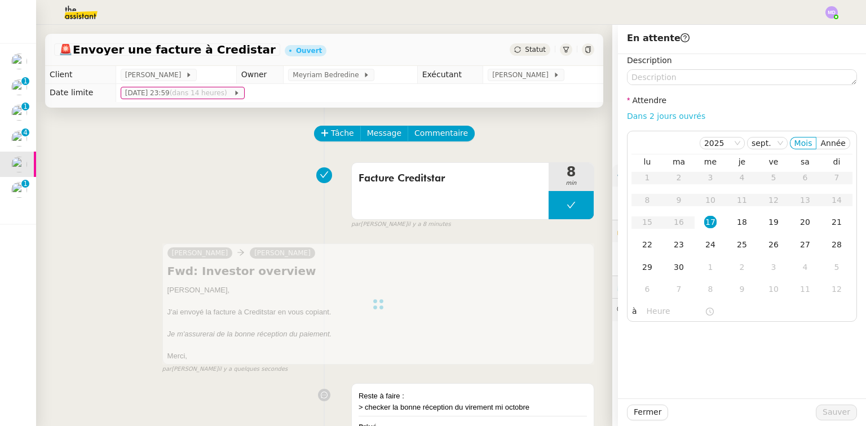
click at [676, 118] on link "Dans 2 jours ouvrés" at bounding box center [666, 116] width 78 height 9
type input "07:00"
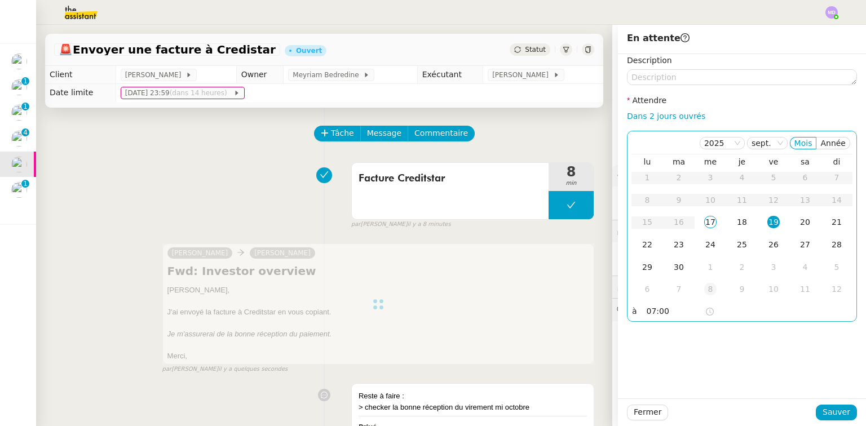
click at [705, 284] on div "8" at bounding box center [711, 289] width 12 height 12
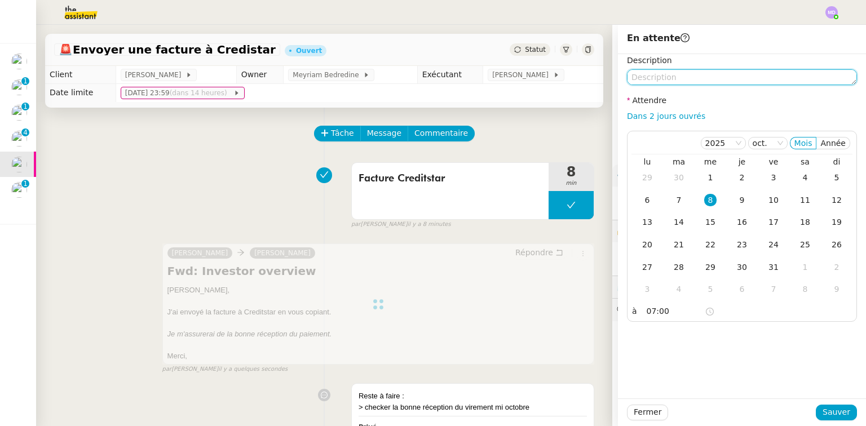
click at [658, 76] on textarea at bounding box center [742, 77] width 230 height 16
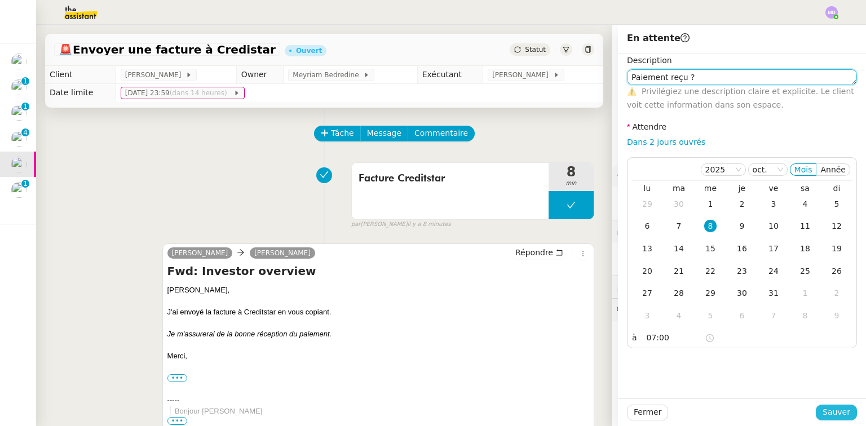
type textarea "Paiement reçu ?"
click at [825, 411] on span "Sauver" at bounding box center [837, 412] width 28 height 13
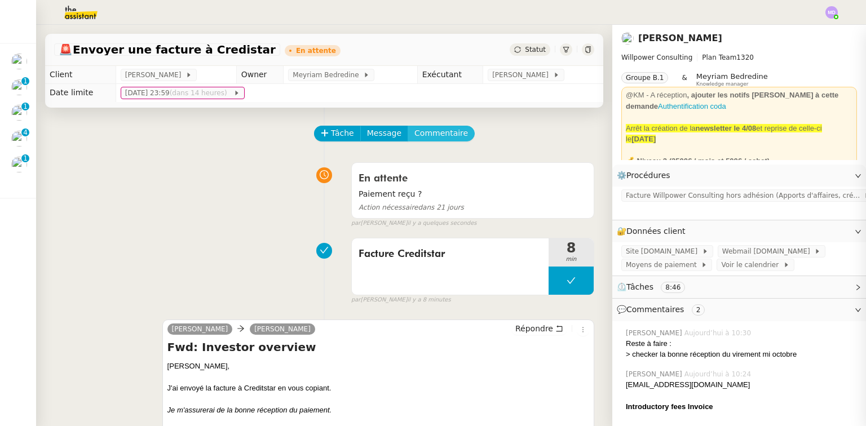
click at [436, 135] on span "Commentaire" at bounding box center [442, 133] width 54 height 13
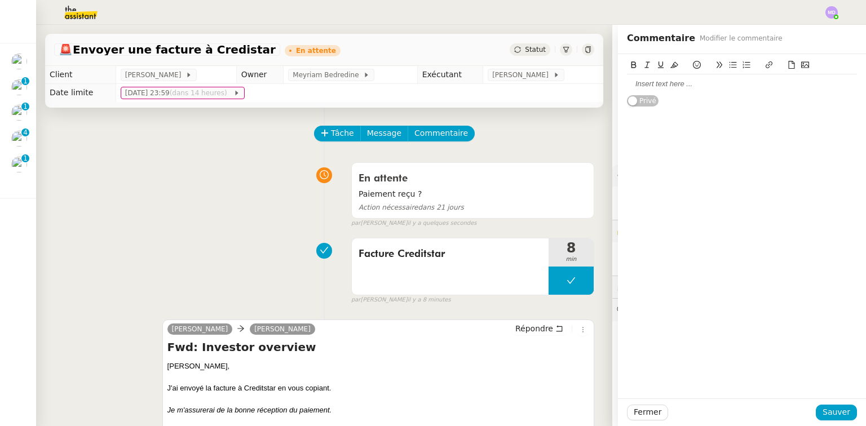
click at [788, 67] on icon at bounding box center [792, 65] width 8 height 8
click at [829, 408] on span "Sauver" at bounding box center [837, 412] width 28 height 13
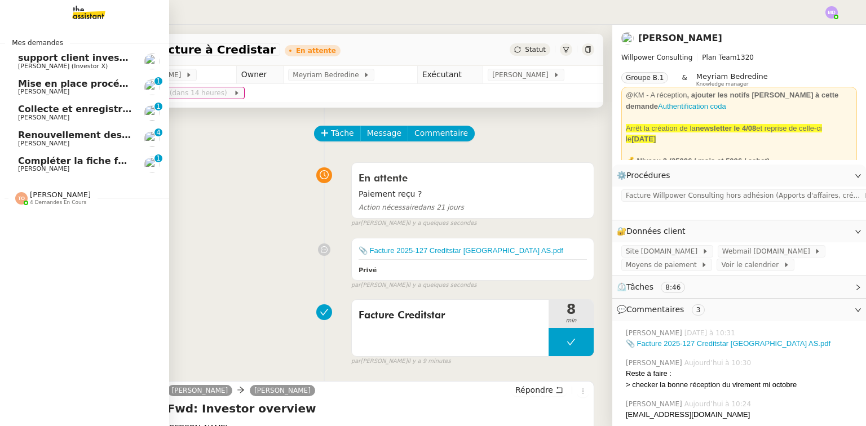
click at [50, 160] on span "Compléter la fiche fournisseur" at bounding box center [95, 161] width 154 height 11
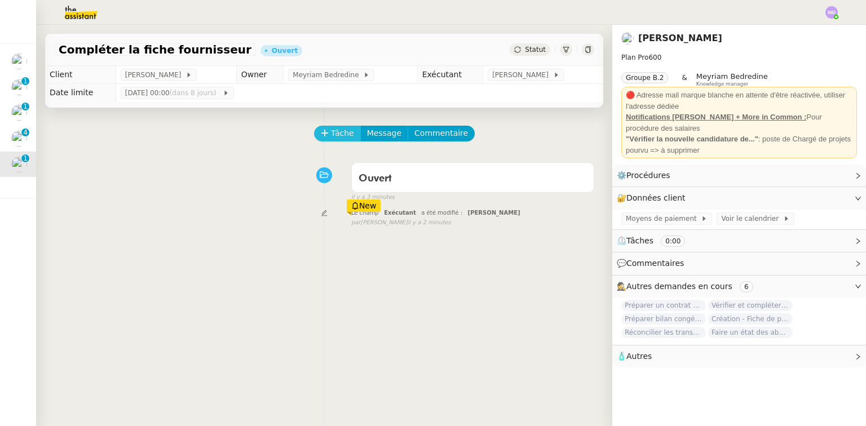
click at [324, 138] on button "Tâche" at bounding box center [337, 134] width 47 height 16
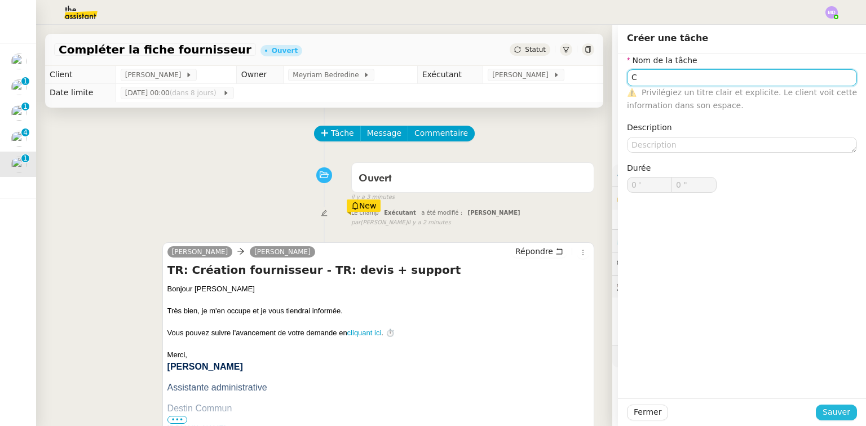
type input "C"
click at [830, 412] on span "Sauver" at bounding box center [837, 412] width 28 height 13
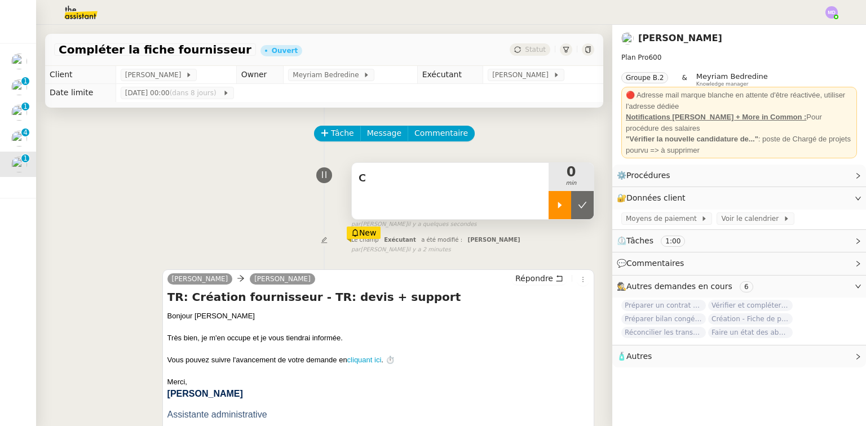
click at [558, 208] on div at bounding box center [560, 205] width 23 height 28
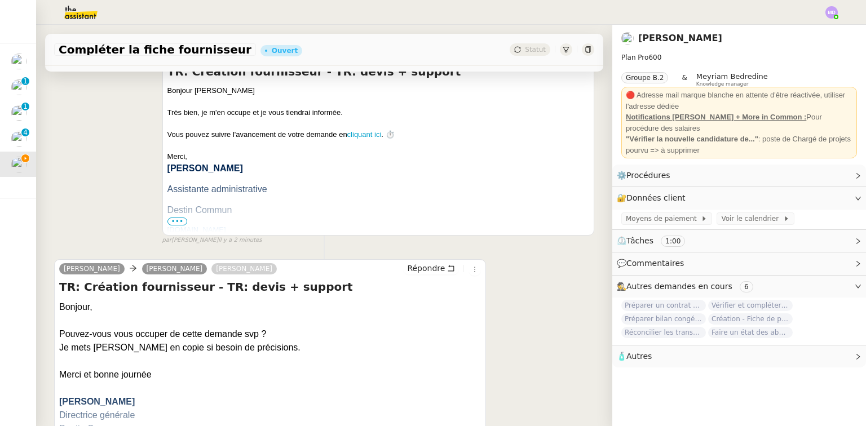
scroll to position [381, 0]
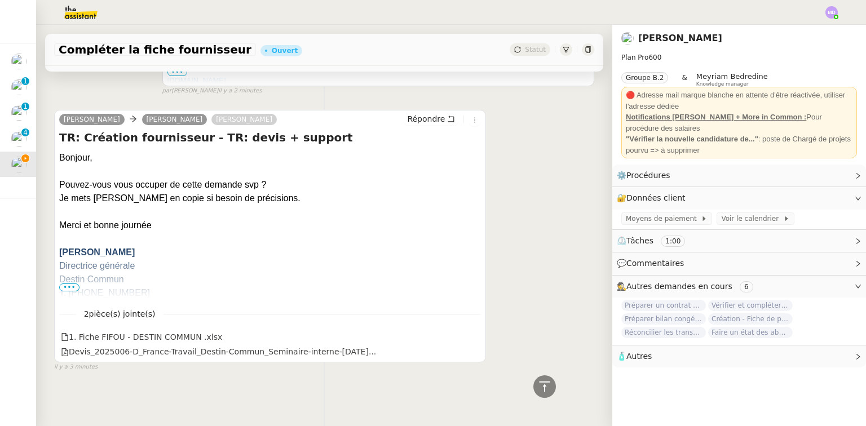
click at [75, 287] on span "•••" at bounding box center [69, 288] width 20 height 8
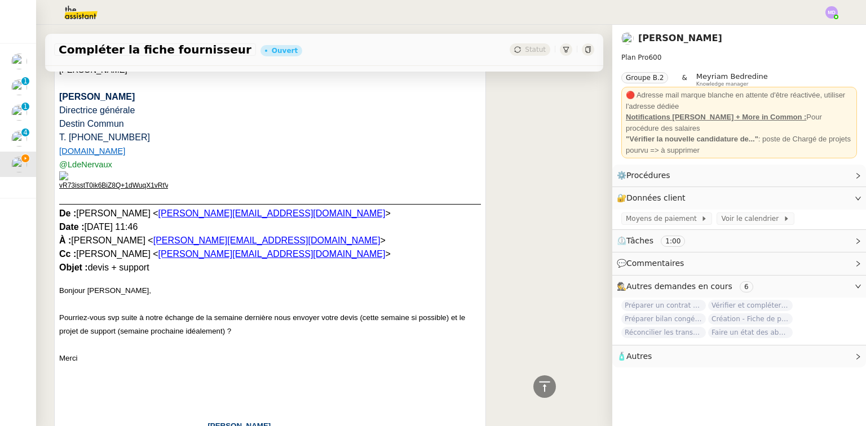
scroll to position [2742, 0]
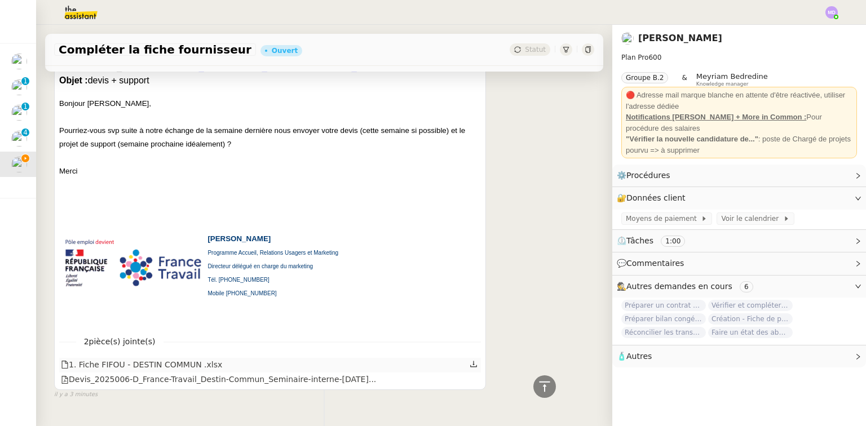
click at [470, 360] on icon at bounding box center [474, 364] width 8 height 8
click at [471, 376] on icon at bounding box center [474, 379] width 7 height 6
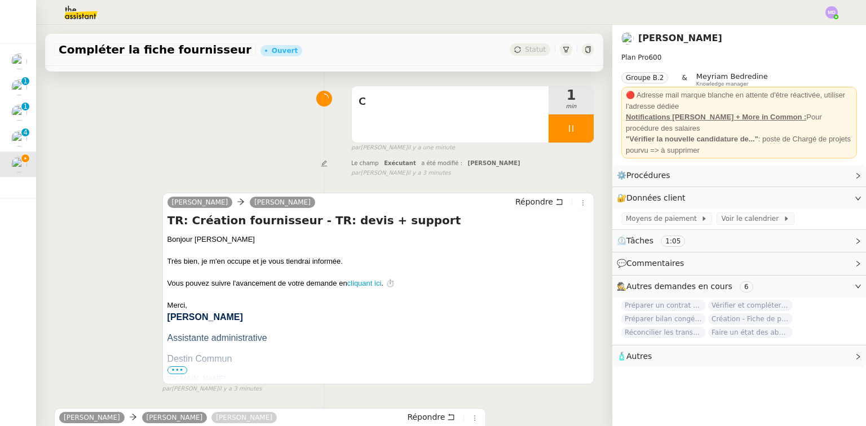
scroll to position [0, 0]
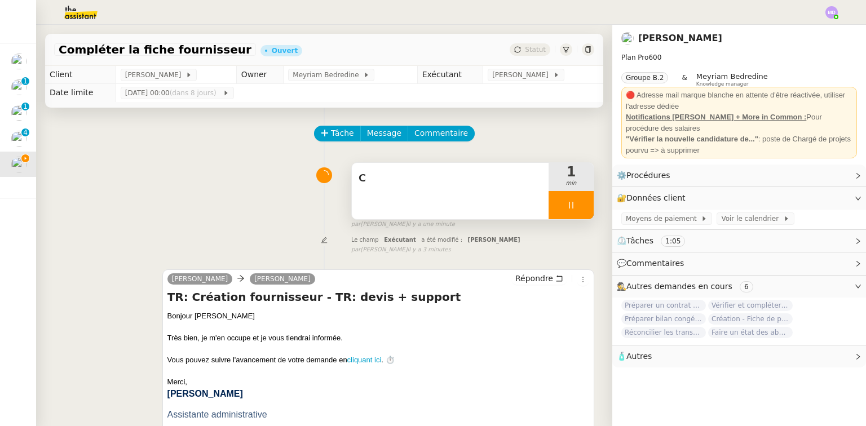
click at [446, 193] on div "C" at bounding box center [450, 191] width 197 height 56
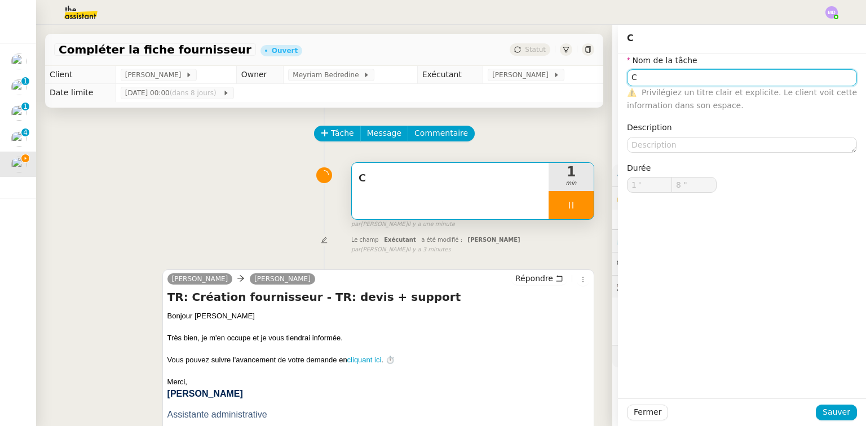
click at [694, 80] on input "C" at bounding box center [742, 77] width 230 height 16
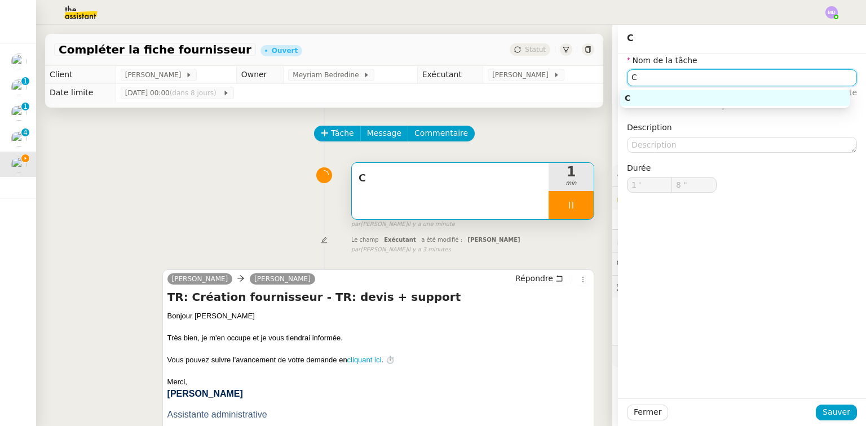
type input "10 ""
type input "Compléte"
type input "11 ""
type input "Compléter la fc"
type input "13 ""
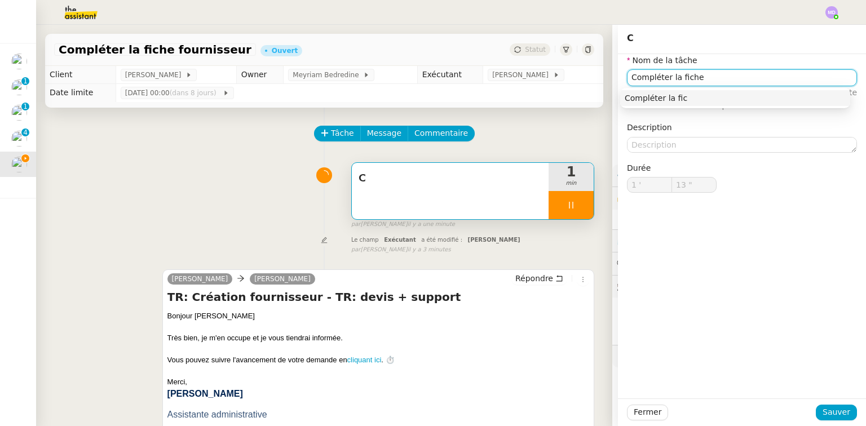
type input "Compléter la fiche"
type input "14 ""
type input "Compléter la fiche fourniss"
type input "15 ""
type input "Compléter la fiche fournisseur"
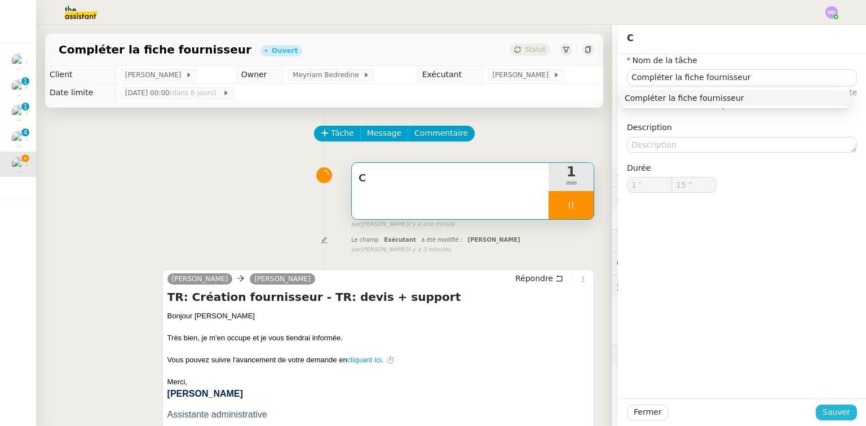
click at [823, 413] on span "Sauver" at bounding box center [837, 412] width 28 height 13
type input "16 ""
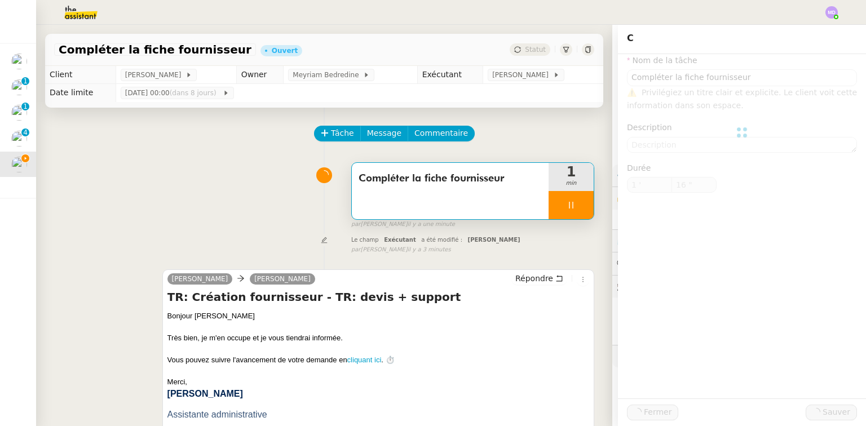
type input "Compléter la fiche fournisseur"
type input "1 '"
type input "17 ""
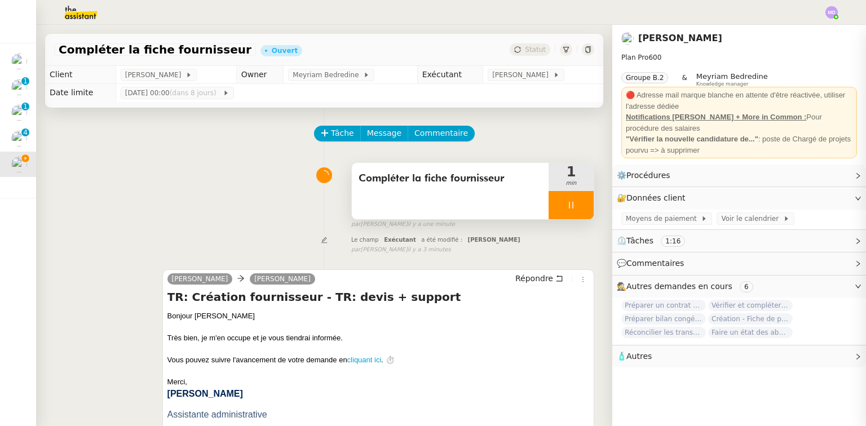
click at [571, 205] on div at bounding box center [571, 205] width 45 height 28
click at [578, 205] on icon at bounding box center [582, 205] width 9 height 9
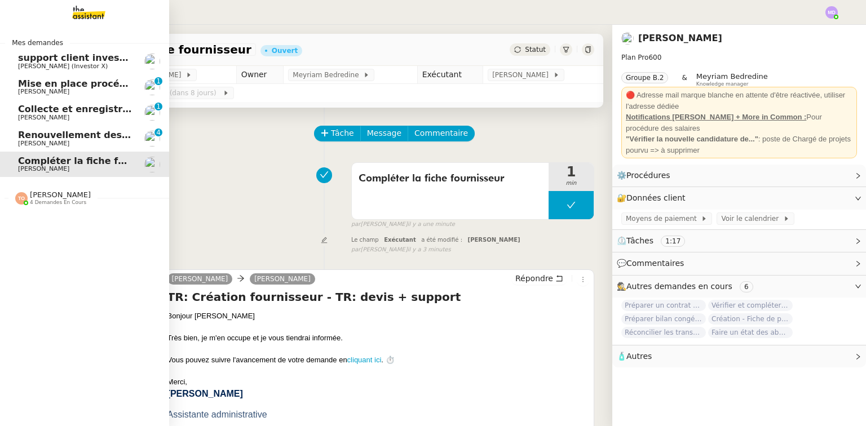
click at [32, 135] on span "Renouvellement des adhésions FTI - 1 septembre 2025" at bounding box center [158, 135] width 280 height 11
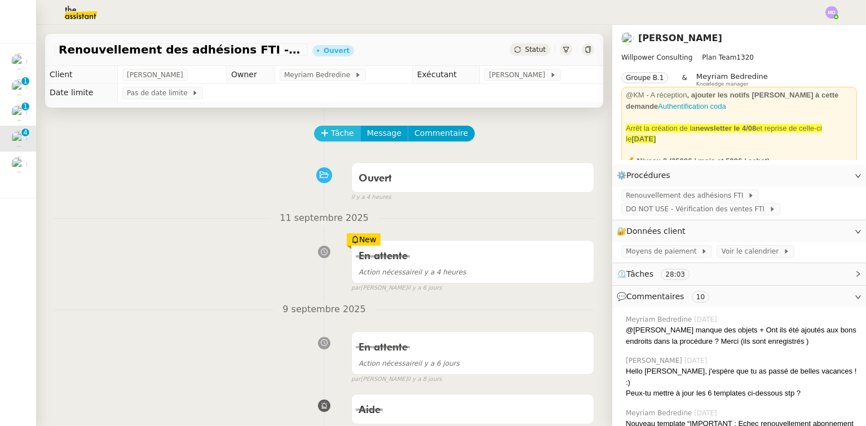
click at [318, 140] on button "Tâche" at bounding box center [337, 134] width 47 height 16
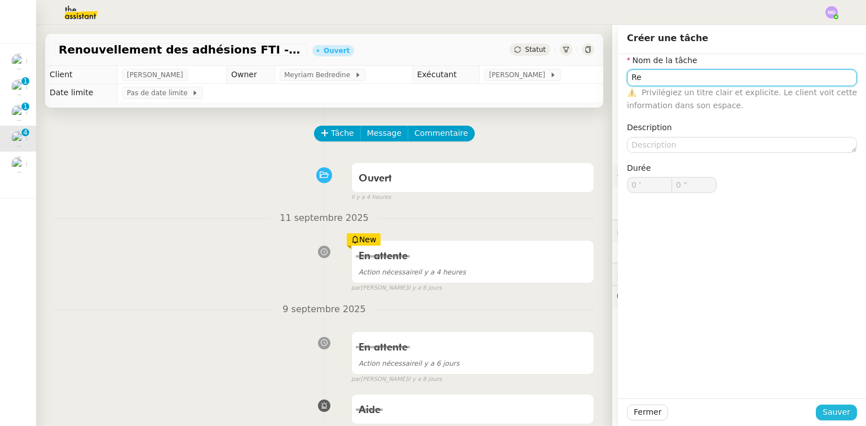
type input "Re"
click at [823, 409] on span "Sauver" at bounding box center [837, 412] width 28 height 13
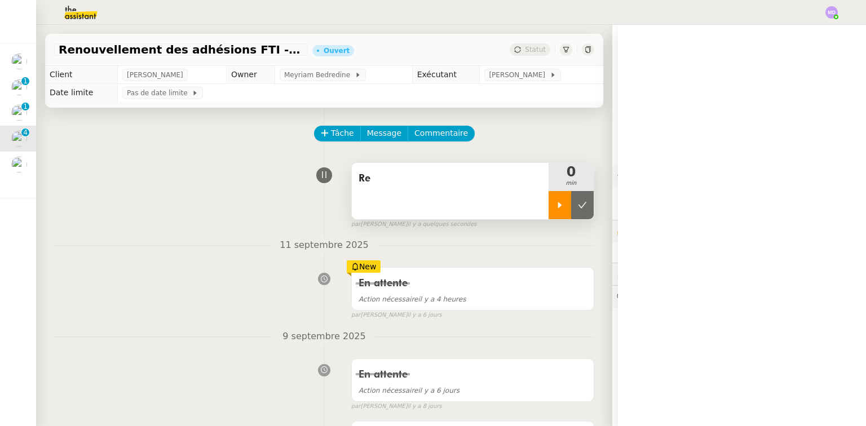
click at [556, 208] on icon at bounding box center [560, 205] width 9 height 9
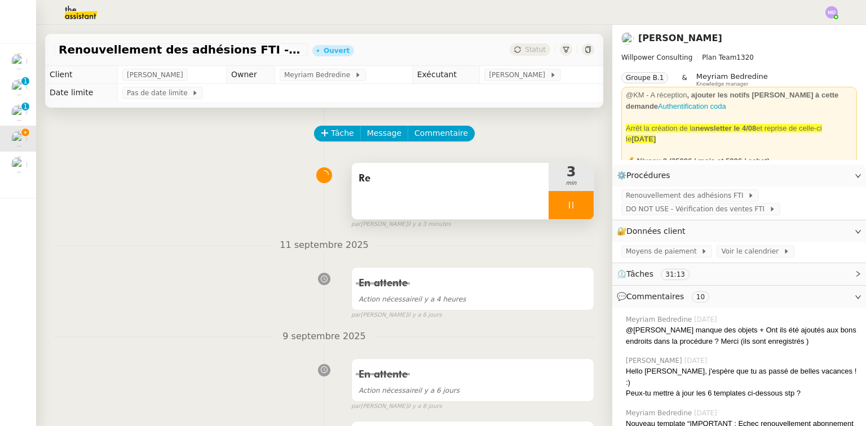
click at [423, 174] on span "Re" at bounding box center [450, 178] width 183 height 17
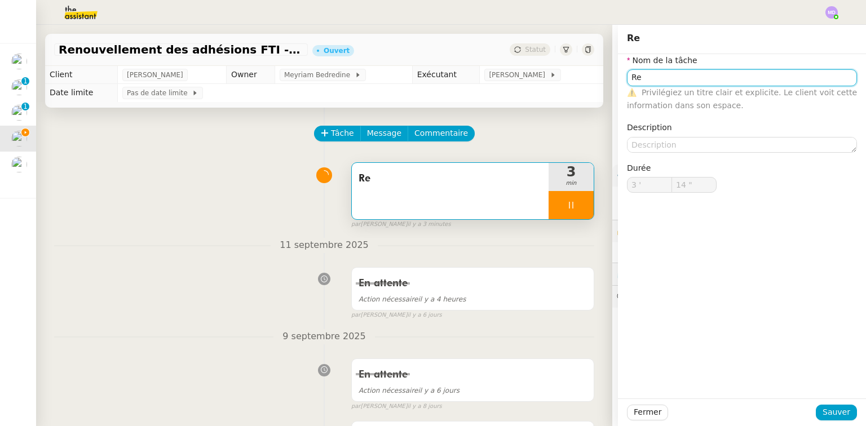
click at [681, 71] on input "Re" at bounding box center [742, 77] width 230 height 16
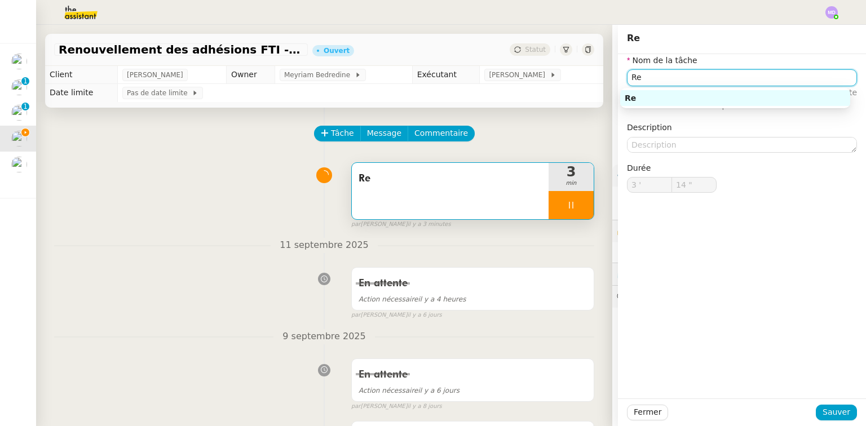
type input "15 ""
type input "Renouvellemen"
type input "16 ""
type input "Renouvellement des a"
type input "17 ""
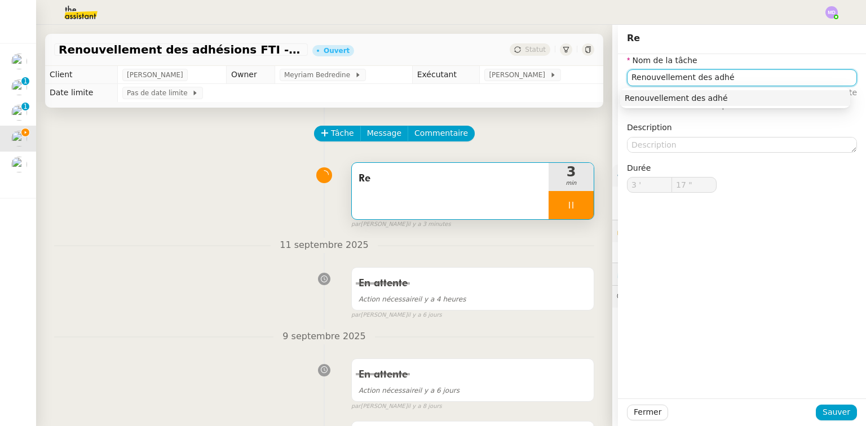
type input "Renouvellement des adhés"
type input "18 ""
type input "Renouvellement des adhésions FT"
type input "19 ""
type input "Renouvellement des adhésions FTI"
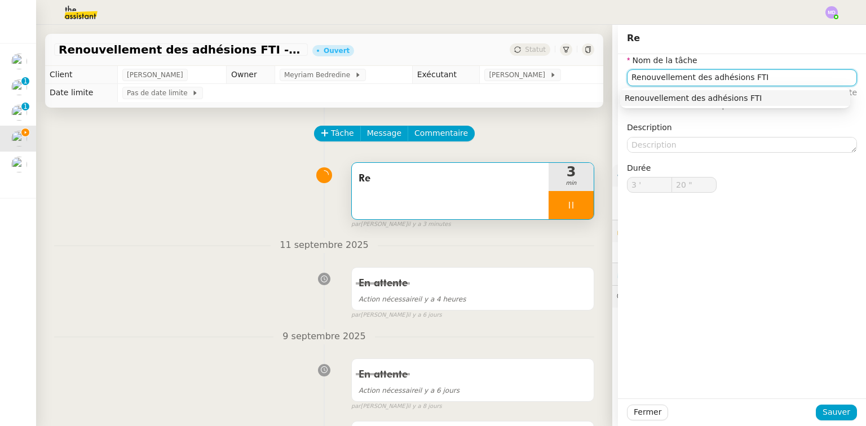
click at [682, 93] on div "Renouvellement des adhésions FTI" at bounding box center [735, 98] width 221 height 10
type input "21 ""
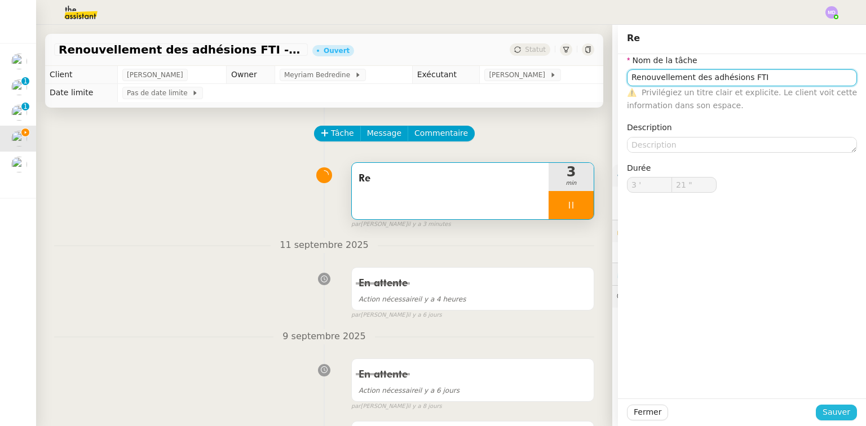
type input "Renouvellement des adhésions FTI"
click at [829, 408] on span "Sauver" at bounding box center [837, 412] width 28 height 13
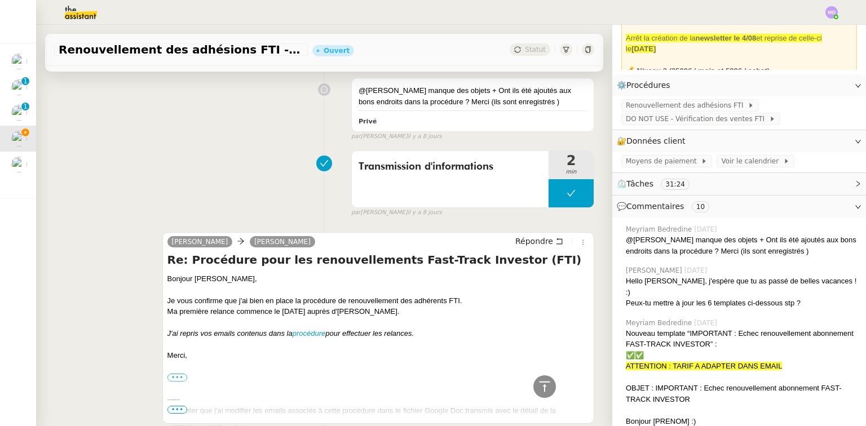
scroll to position [542, 0]
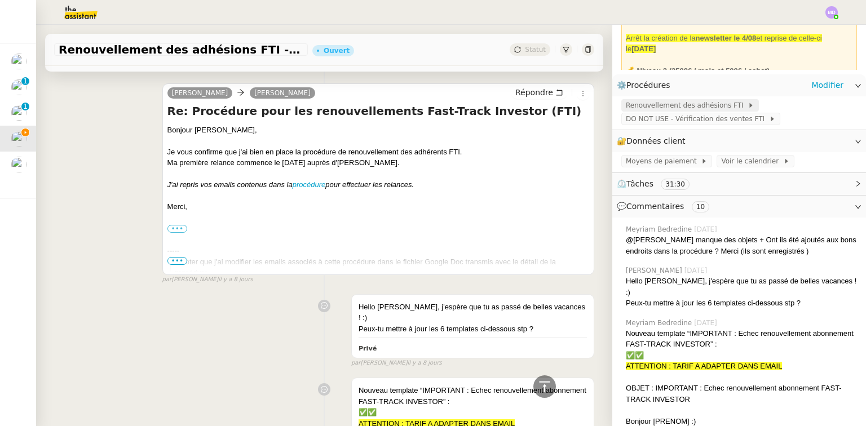
click at [677, 105] on span "Renouvellement des adhésions FTI" at bounding box center [687, 105] width 122 height 11
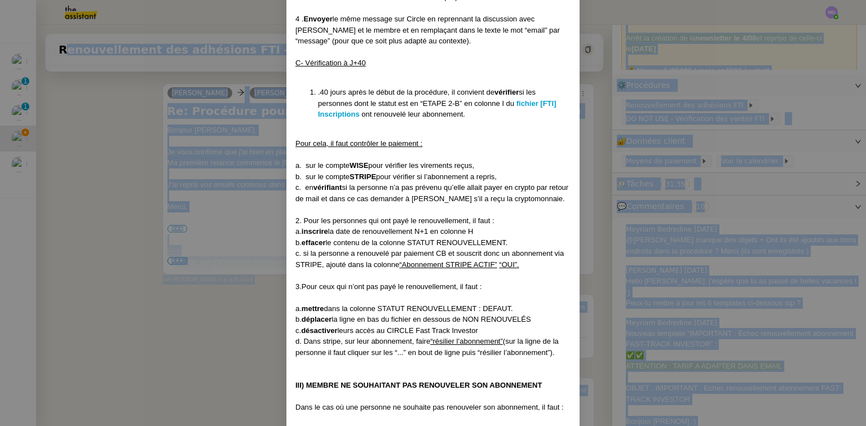
scroll to position [2327, 0]
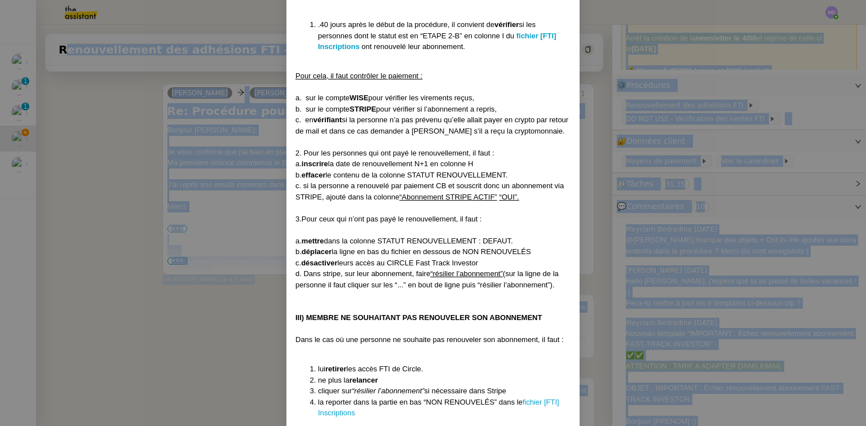
drag, startPoint x: 296, startPoint y: 70, endPoint x: 468, endPoint y: 399, distance: 371.4
copy div "Créé le 07/01/2025 MAJ le 21/01/2025 Contexte : Cédric souhaite que nous gérion…"
click at [451, 182] on span "c. si la personne a renouvelé par paiement CB et souscrit donc un abonnement vi…" at bounding box center [430, 192] width 269 height 20
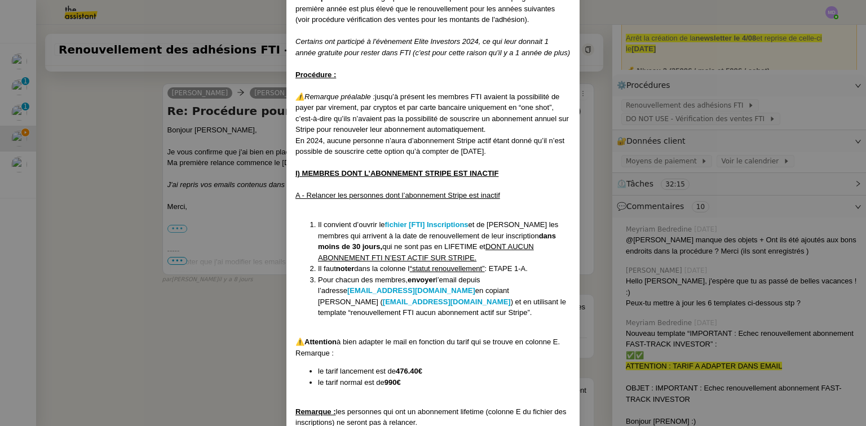
scroll to position [161, 0]
click at [424, 224] on strong "fichier [FTI] Inscriptions" at bounding box center [426, 225] width 83 height 8
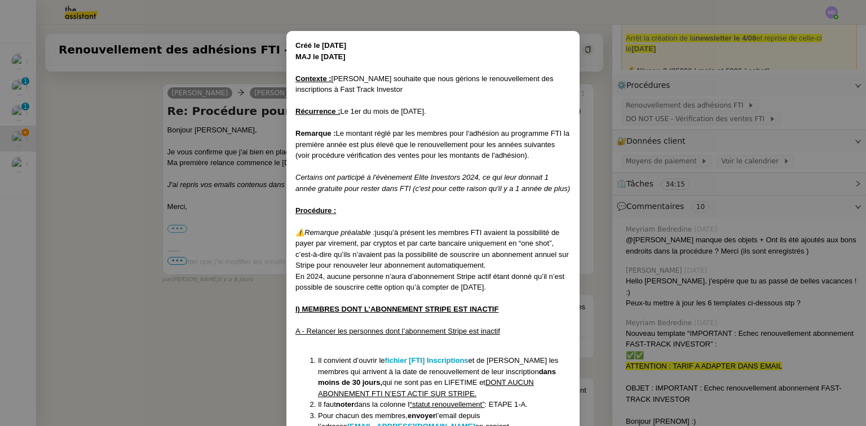
drag, startPoint x: 111, startPoint y: 222, endPoint x: 164, endPoint y: 204, distance: 56.2
click at [111, 222] on nz-modal-container "Créé le 07/01/2025 MAJ le 21/01/2025 Contexte : Cédric souhaite que nous gérion…" at bounding box center [433, 213] width 866 height 426
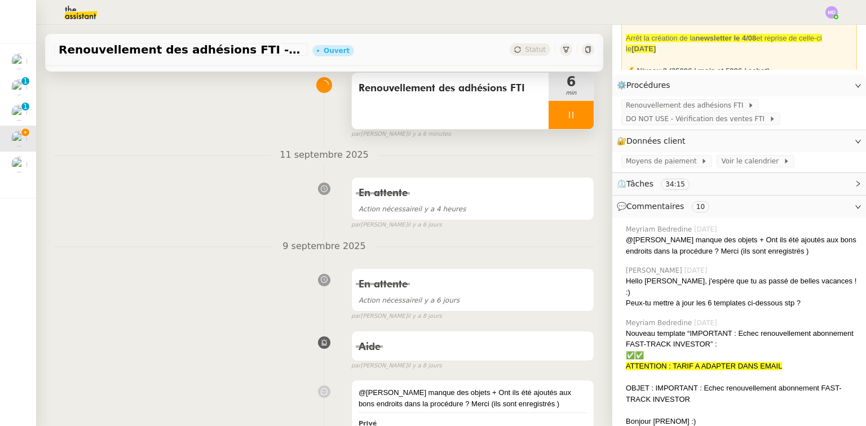
scroll to position [0, 0]
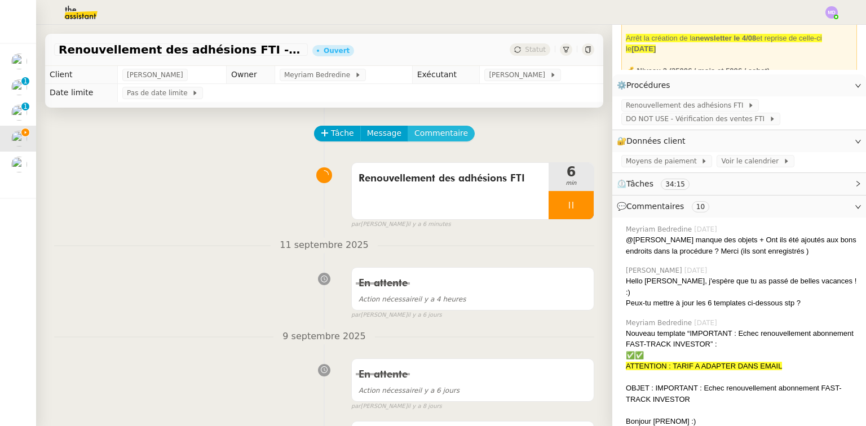
click at [423, 131] on span "Commentaire" at bounding box center [442, 133] width 54 height 13
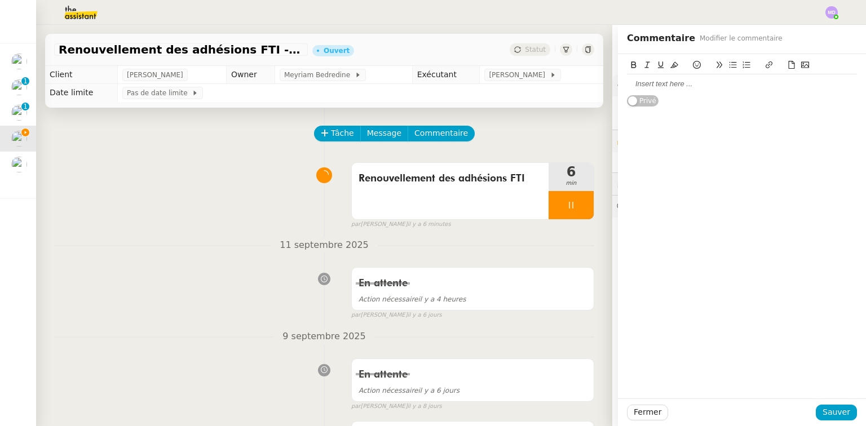
click at [696, 82] on div at bounding box center [742, 84] width 230 height 10
click at [645, 411] on span "Fermer" at bounding box center [648, 412] width 28 height 13
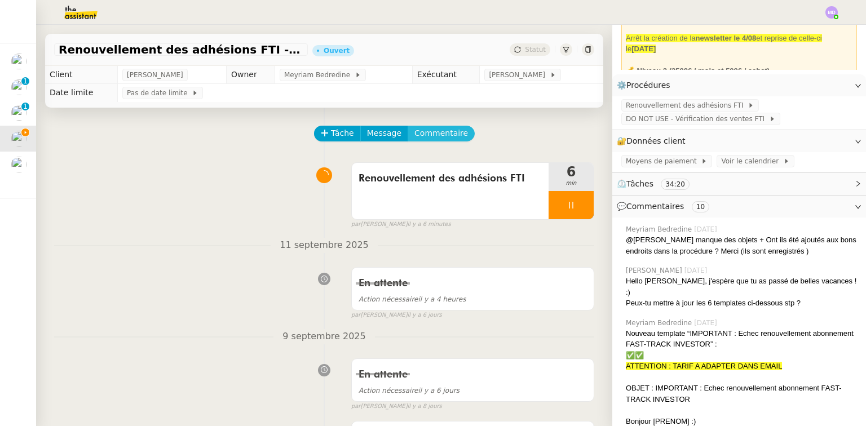
click at [431, 134] on span "Commentaire" at bounding box center [442, 133] width 54 height 13
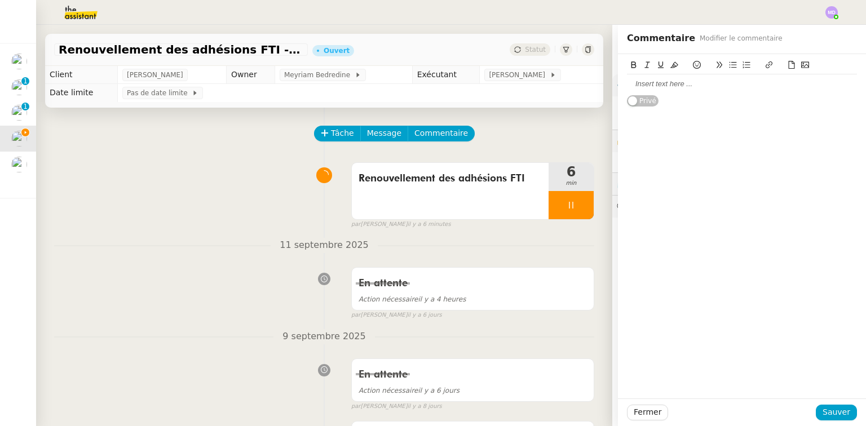
click at [668, 86] on div at bounding box center [742, 84] width 230 height 10
click at [645, 103] on li "emmanuelmorand" at bounding box center [748, 105] width 219 height 10
click at [830, 413] on span "Sauver" at bounding box center [837, 412] width 28 height 13
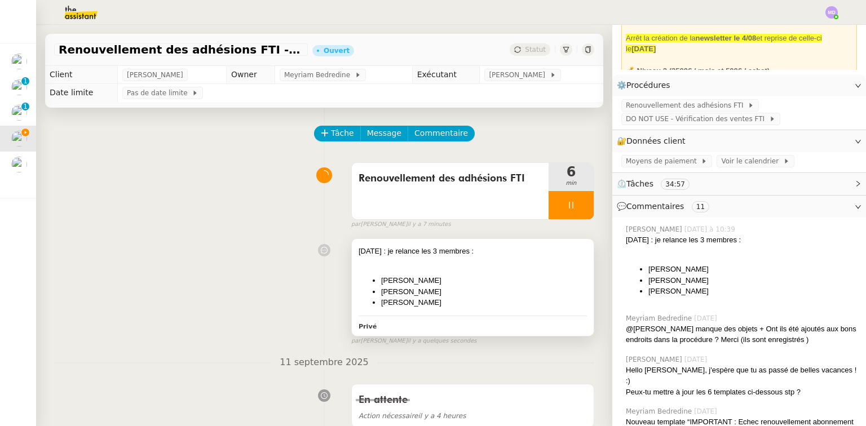
click at [486, 278] on li "Emmanuel Morand" at bounding box center [484, 280] width 206 height 11
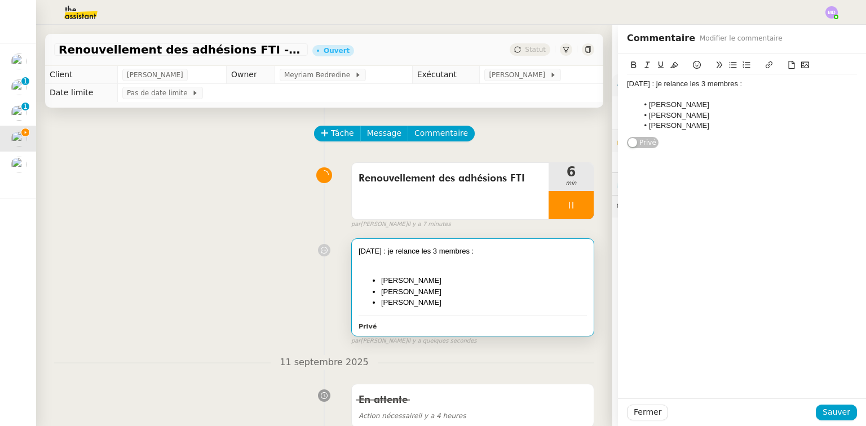
click at [730, 103] on li "Emmanuel Morand" at bounding box center [748, 105] width 219 height 10
drag, startPoint x: 707, startPoint y: 106, endPoint x: 802, endPoint y: 108, distance: 95.3
click at [802, 108] on li "[PERSON_NAME] (renouvellement [DATE])" at bounding box center [748, 105] width 219 height 10
copy li "(renouvellement 17/10/2025)"
click at [776, 112] on li "Hervé Musset" at bounding box center [748, 116] width 219 height 10
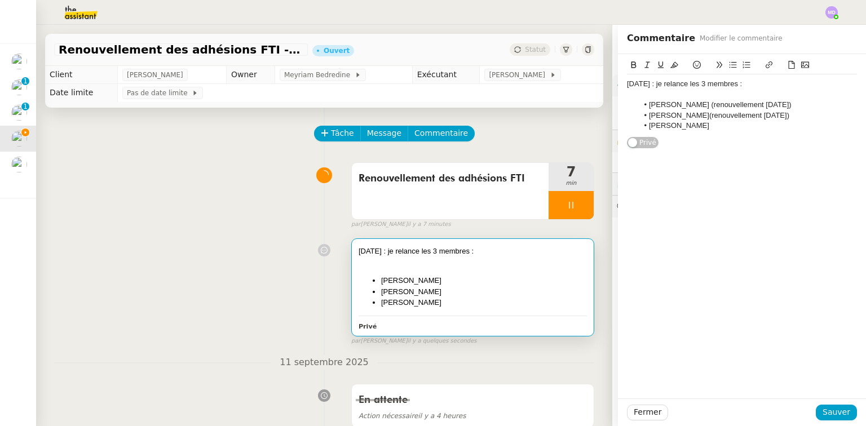
click at [750, 116] on li "Hervé Musset(renouvellement 17/10/2025)" at bounding box center [748, 116] width 219 height 10
click at [688, 115] on li "Hervé Musset(renouvellement 18/10/2025)" at bounding box center [748, 116] width 219 height 10
click at [718, 127] on li "Miriam Niederlender" at bounding box center [748, 126] width 219 height 10
click at [771, 123] on li "Miriam Niederlender (renouvellement 17/10/2025)" at bounding box center [748, 126] width 219 height 10
click at [838, 411] on span "Sauver" at bounding box center [837, 412] width 28 height 13
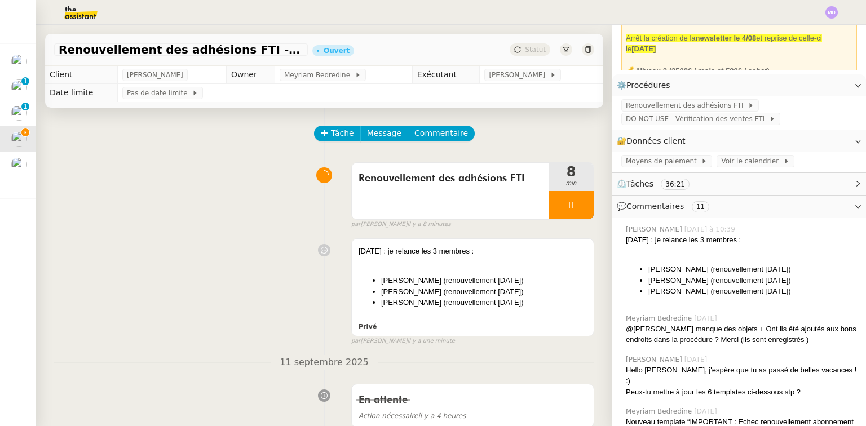
click at [130, 248] on div "17/09/2025 : je relance les 3 membres : Emmanuel Morand (renouvellement 17/10/2…" at bounding box center [324, 290] width 540 height 112
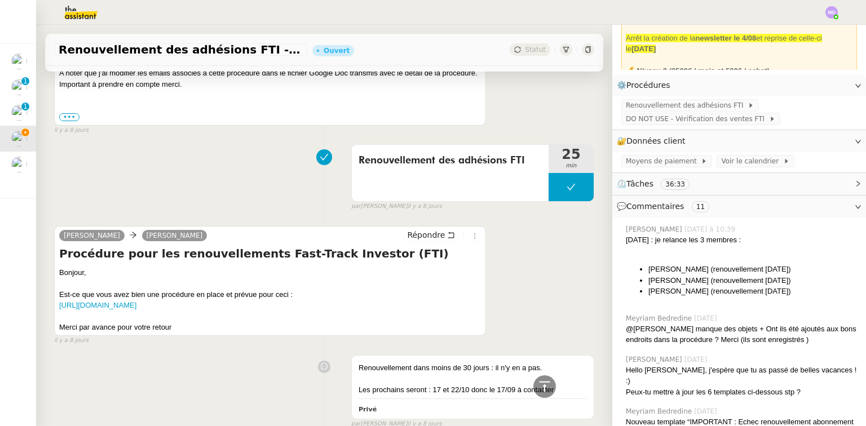
scroll to position [7500, 0]
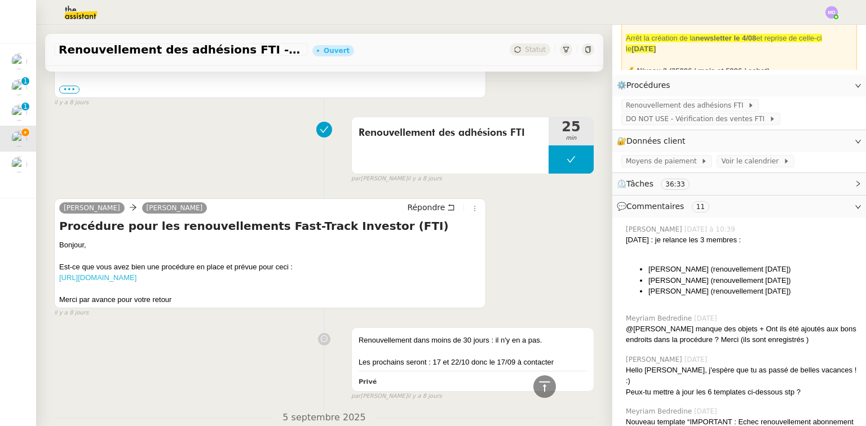
click at [137, 274] on link "[URL][DOMAIN_NAME]" at bounding box center [97, 278] width 77 height 8
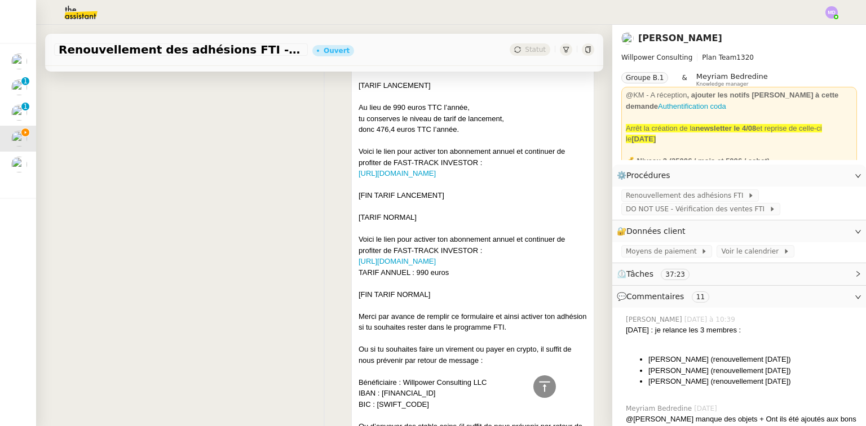
scroll to position [5870, 0]
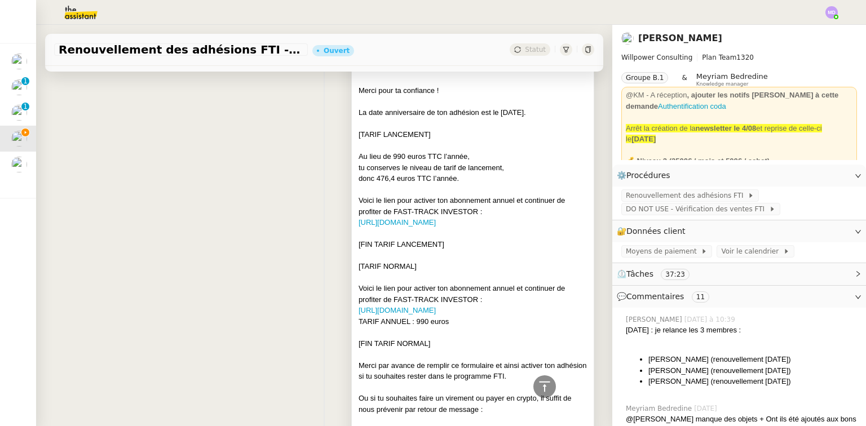
click at [546, 327] on div at bounding box center [473, 332] width 228 height 11
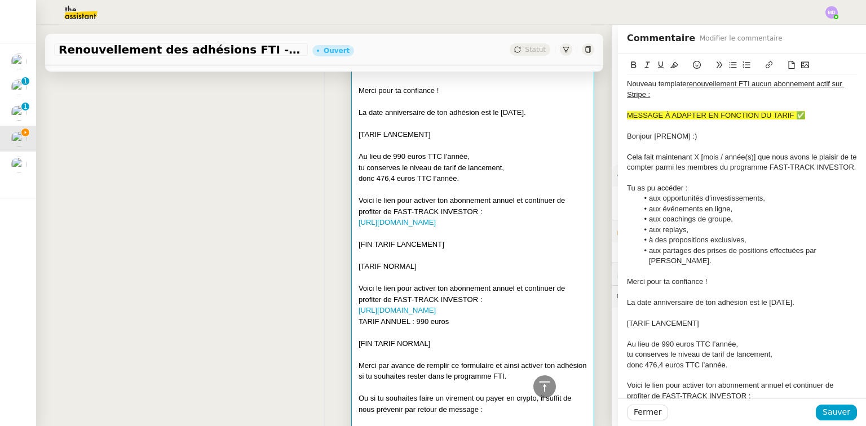
click at [658, 95] on div "Nouveau template renouvellement FTI aucun abonnement actif sur Stripe :" at bounding box center [742, 89] width 230 height 21
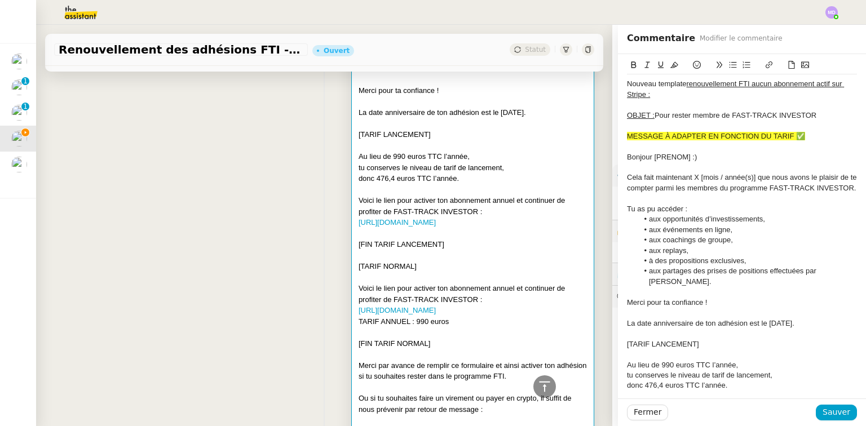
click at [693, 64] on icon at bounding box center [697, 65] width 8 height 8
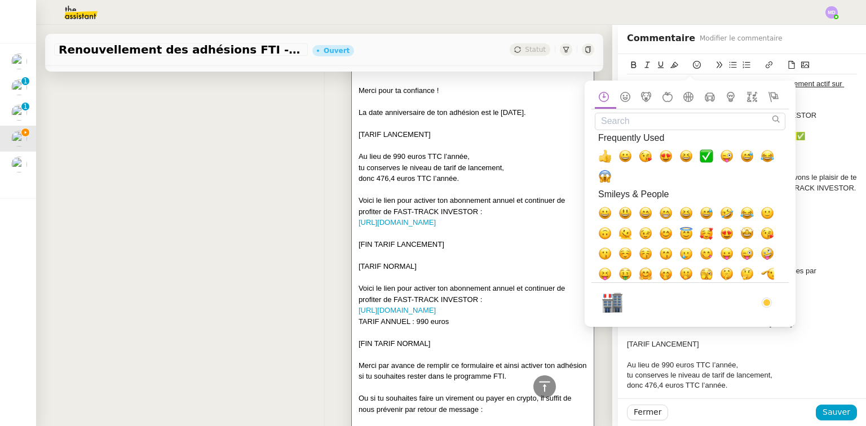
click at [644, 121] on input "Search" at bounding box center [690, 121] width 191 height 17
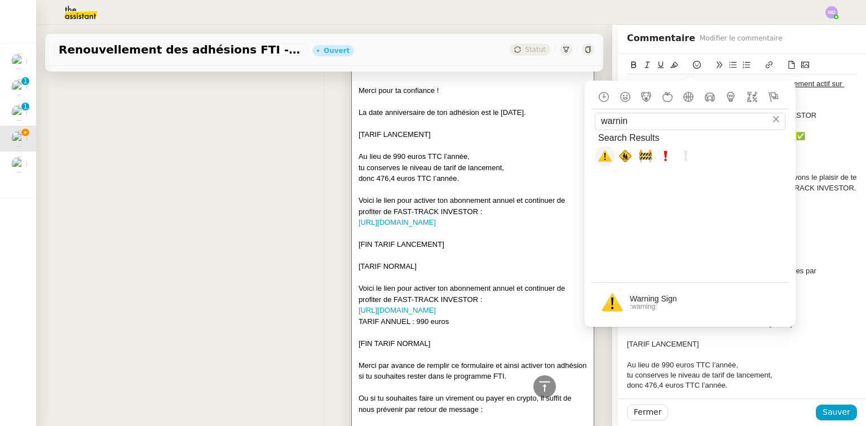
type input "warnin"
click at [608, 158] on span "⚠️, warning" at bounding box center [606, 156] width 14 height 14
click at [824, 129] on div at bounding box center [742, 126] width 230 height 10
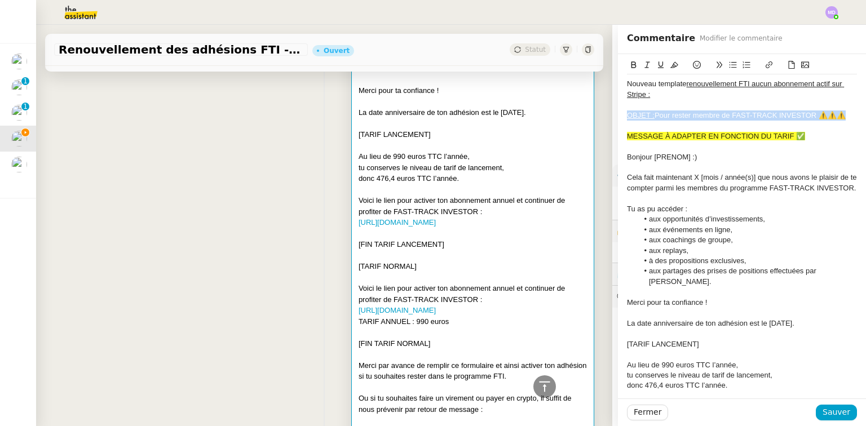
drag, startPoint x: 623, startPoint y: 115, endPoint x: 844, endPoint y: 115, distance: 221.7
click at [844, 115] on div "OBJET : Pour rester membre de FAST-TRACK INVESTOR ⚠️⚠️⚠️" at bounding box center [742, 116] width 230 height 10
click at [671, 64] on icon at bounding box center [675, 65] width 8 height 6
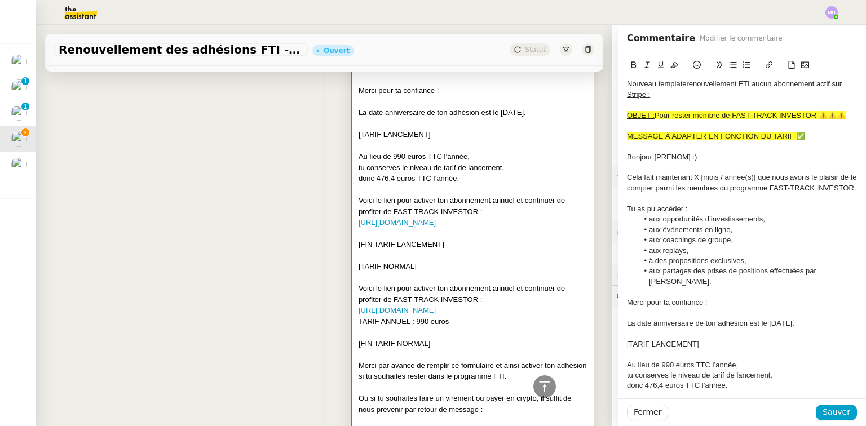
click at [692, 109] on div at bounding box center [742, 105] width 230 height 10
drag, startPoint x: 622, startPoint y: 138, endPoint x: 799, endPoint y: 135, distance: 177.7
click at [801, 136] on div "MESSAGE À ADAPTER EN FONCTION DU TARIF ✅" at bounding box center [742, 136] width 230 height 10
click at [671, 66] on icon at bounding box center [675, 65] width 8 height 6
click at [800, 131] on div "MESSAGE À ADAPTER EN FONCTION DU TARIF ✅" at bounding box center [742, 136] width 230 height 10
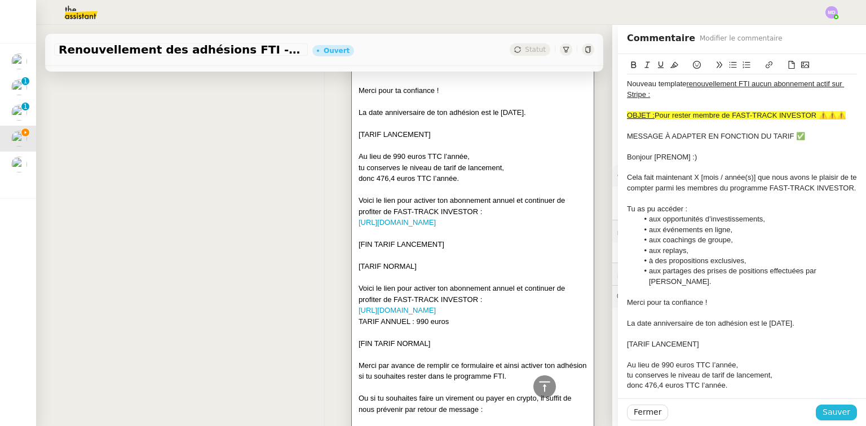
click at [828, 407] on span "Sauver" at bounding box center [837, 412] width 28 height 13
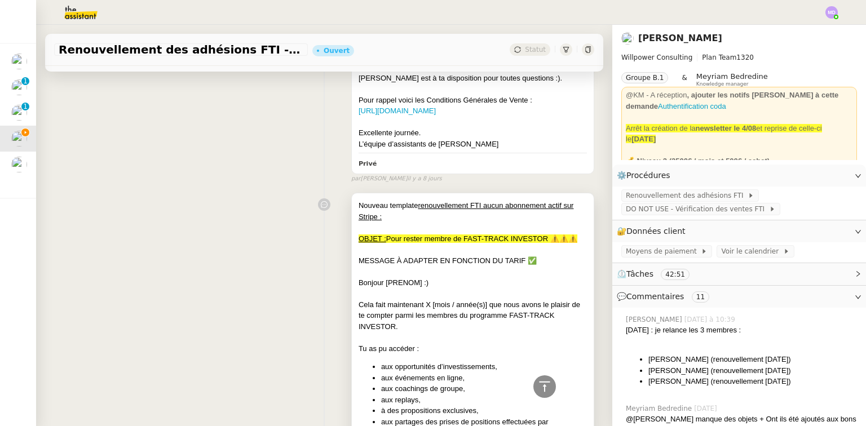
scroll to position [5509, 0]
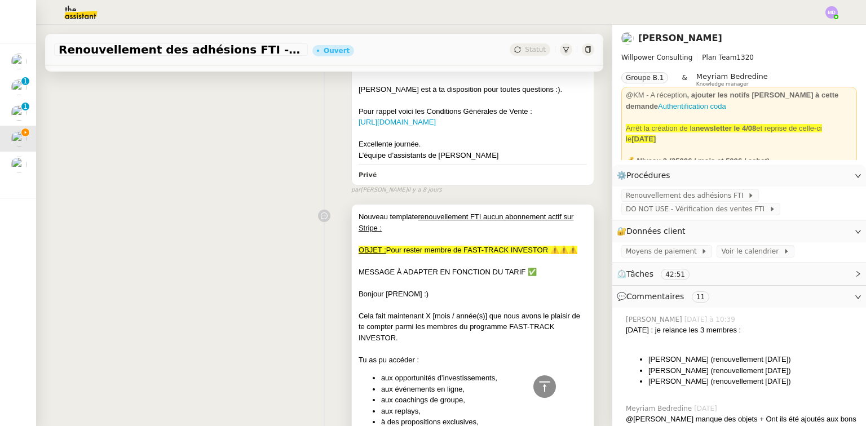
click at [499, 245] on div "OBJET : Pour rester membre de FAST-TRACK INVESTOR ⚠️⚠️⚠️" at bounding box center [473, 250] width 228 height 11
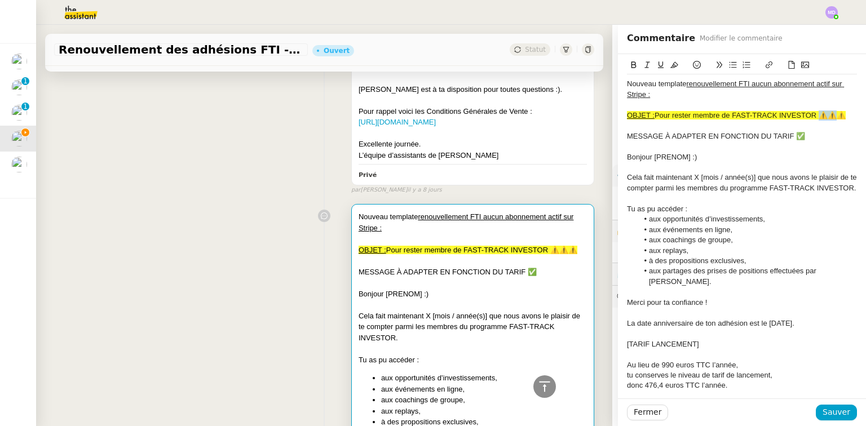
scroll to position [5509, 0]
drag, startPoint x: 819, startPoint y: 115, endPoint x: 841, endPoint y: 114, distance: 22.6
click at [841, 114] on span "Pour rester membre de FAST-TRACK INVESTOR ⚠️⚠️⚠️" at bounding box center [750, 115] width 191 height 8
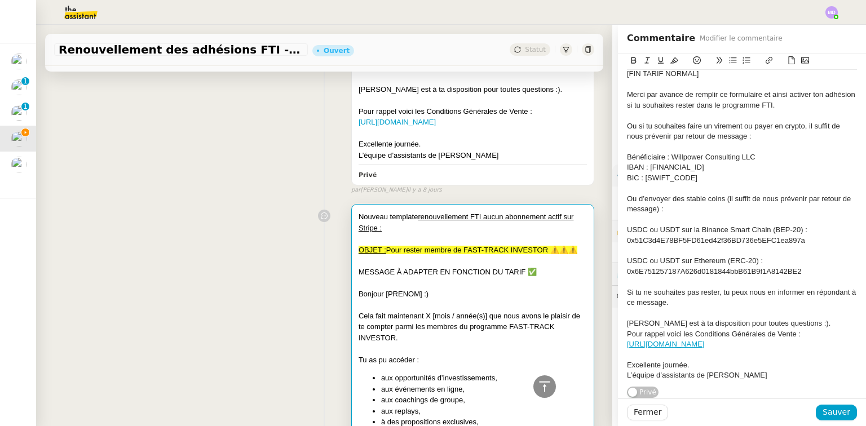
scroll to position [483, 0]
click at [828, 409] on span "Sauver" at bounding box center [837, 412] width 28 height 13
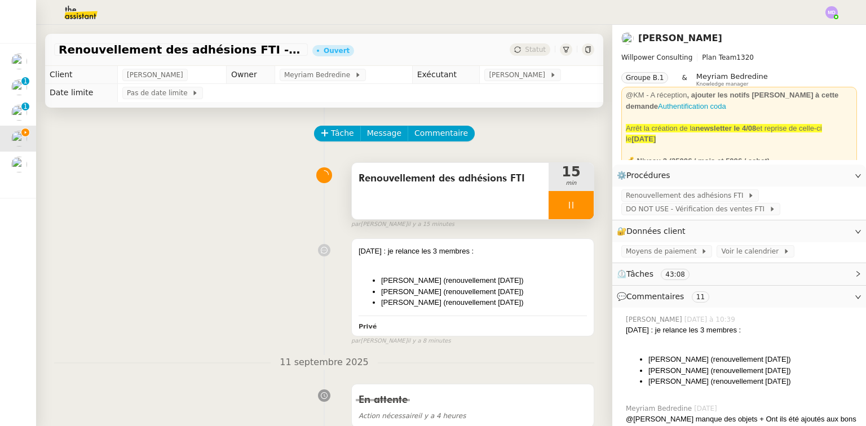
click at [571, 203] on div at bounding box center [571, 205] width 45 height 28
drag, startPoint x: 571, startPoint y: 203, endPoint x: 498, endPoint y: 178, distance: 76.9
click at [571, 200] on button at bounding box center [582, 205] width 23 height 28
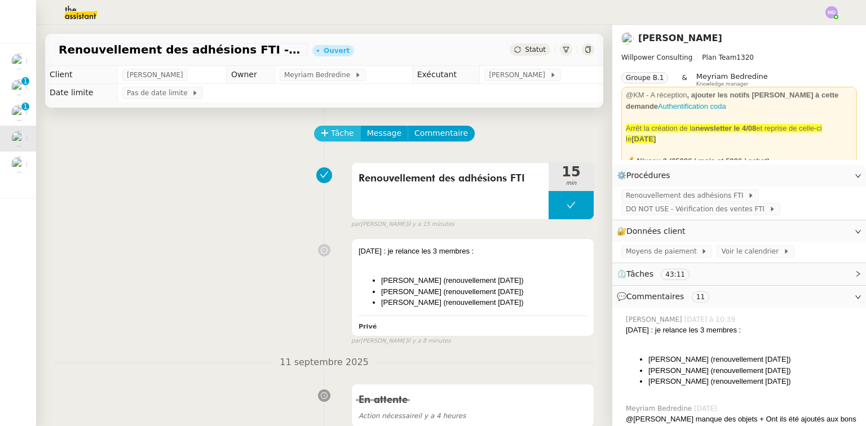
click at [321, 137] on icon at bounding box center [325, 133] width 8 height 8
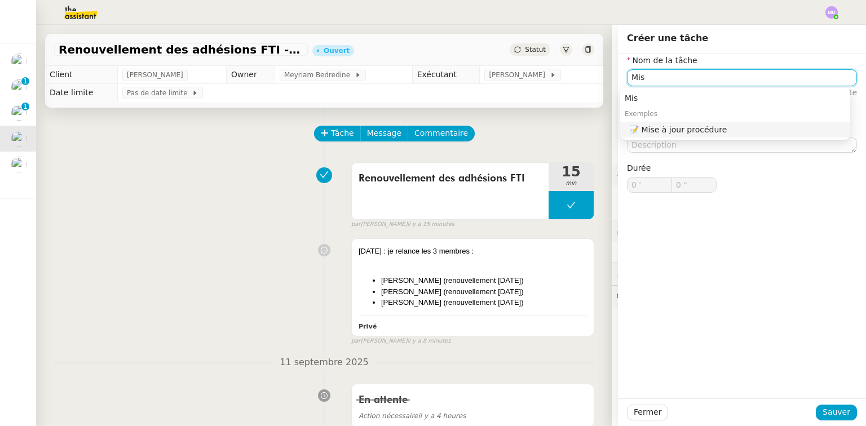
click at [695, 131] on div "📝 Mise à jour procédure" at bounding box center [738, 130] width 217 height 10
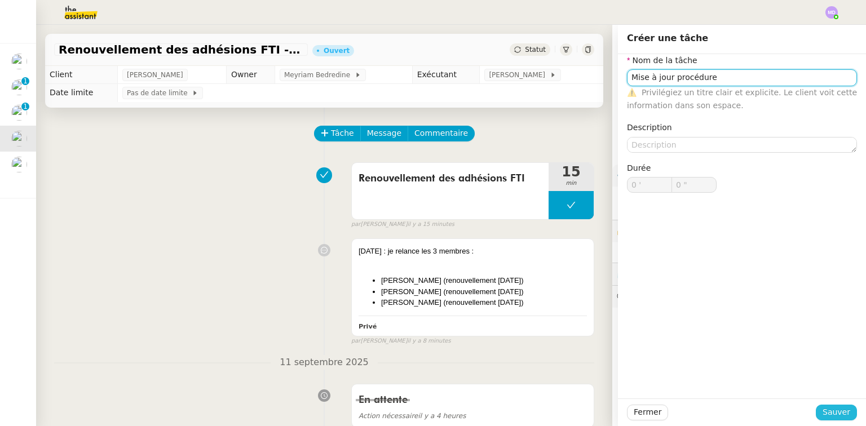
type input "Mise à jour procédure"
click at [826, 406] on button "Sauver" at bounding box center [836, 413] width 41 height 16
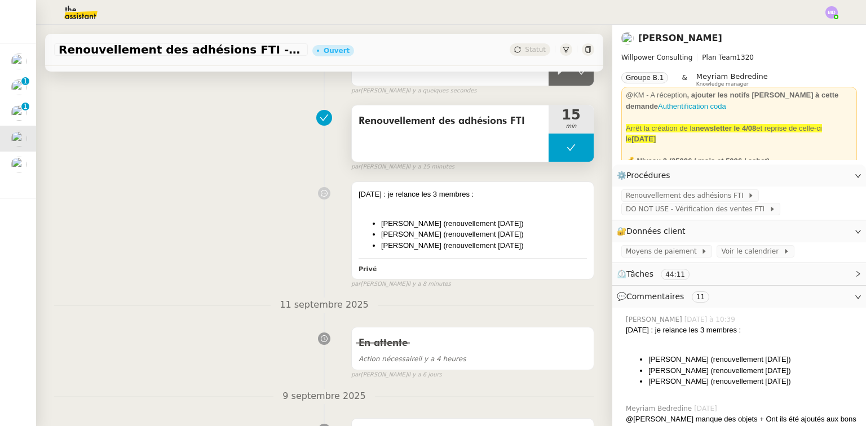
scroll to position [90, 0]
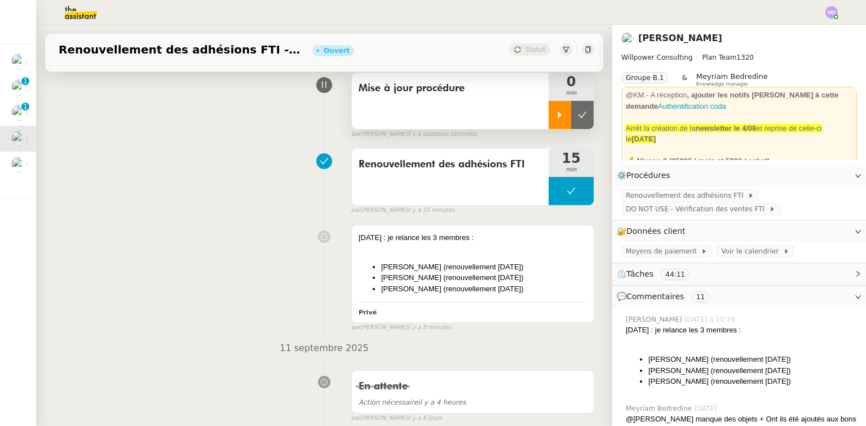
click at [553, 123] on div at bounding box center [560, 115] width 23 height 28
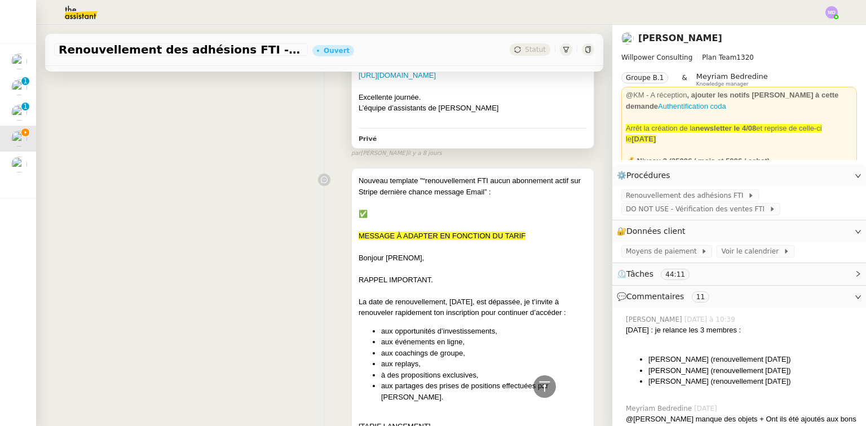
scroll to position [2302, 0]
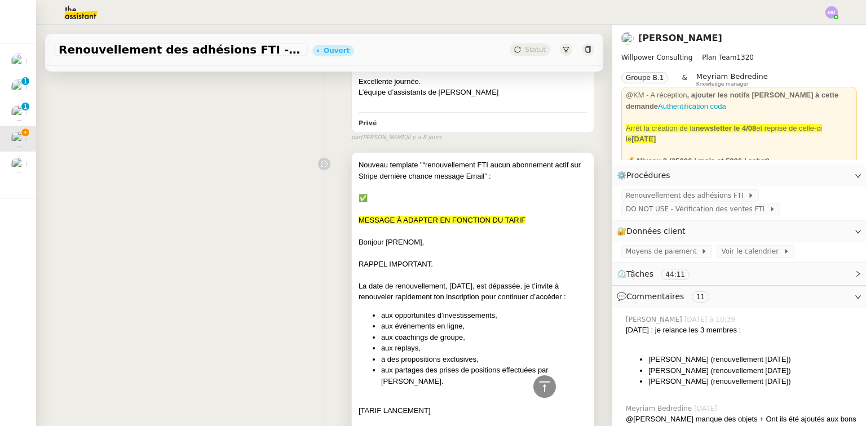
click at [437, 259] on div "RAPPEL IMPORTANT." at bounding box center [473, 264] width 228 height 11
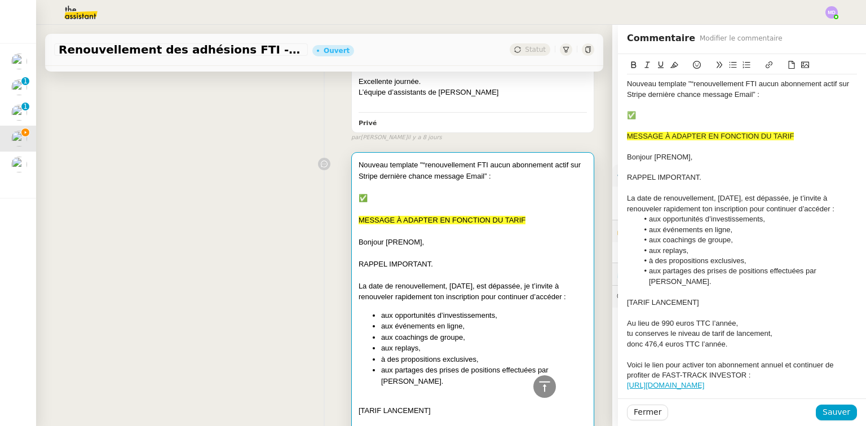
scroll to position [2302, 0]
drag, startPoint x: 798, startPoint y: 138, endPoint x: 617, endPoint y: 133, distance: 180.6
click at [668, 66] on button at bounding box center [675, 65] width 14 height 13
drag, startPoint x: 635, startPoint y: 115, endPoint x: 620, endPoint y: 115, distance: 14.7
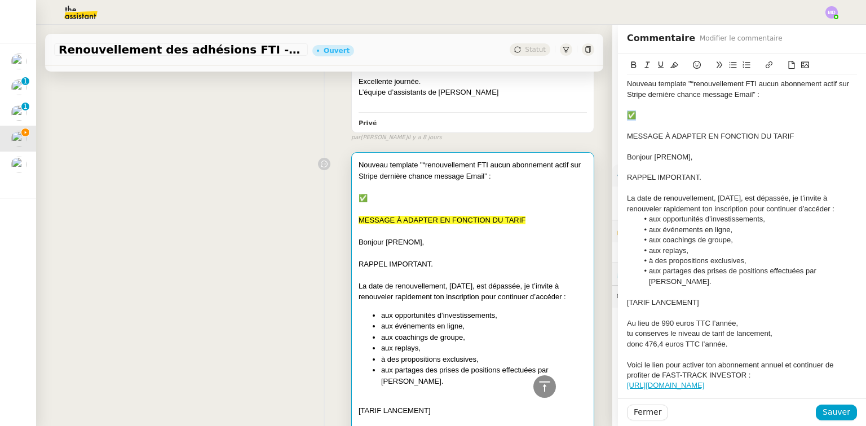
click at [675, 114] on div "Objet" at bounding box center [742, 116] width 230 height 10
paste div
click at [613, 143] on nz-page-header "Cédric Tempestini Willpower Consulting Plan Team 1320 Groupe B.1 & Meyriam Bedr…" at bounding box center [740, 95] width 254 height 140
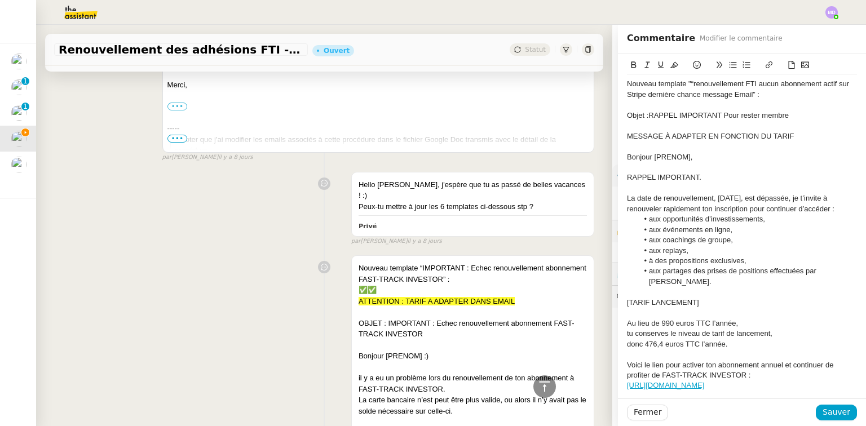
scroll to position [907, 0]
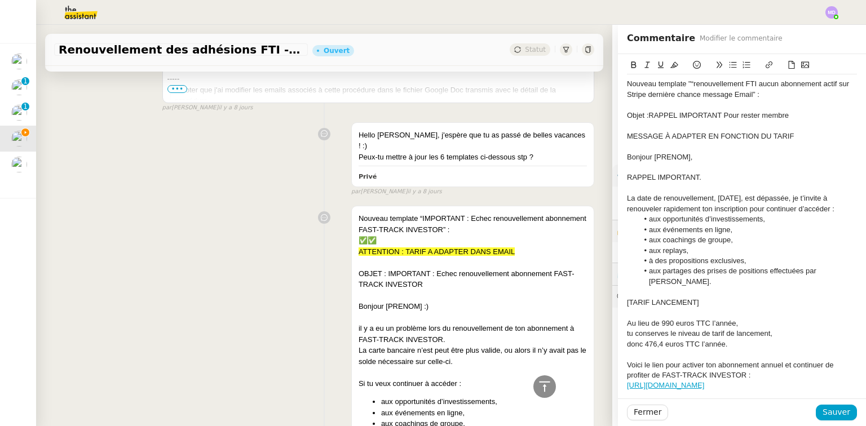
click at [799, 120] on div "Objet : RAPPEL IMPORTANT Pour rester membre" at bounding box center [742, 116] width 230 height 10
drag, startPoint x: 788, startPoint y: 115, endPoint x: 808, endPoint y: 122, distance: 21.1
click at [808, 121] on div "Objet : RAPPEL IMPORTANT Pour rester membre Fast Track Investor" at bounding box center [742, 116] width 230 height 10
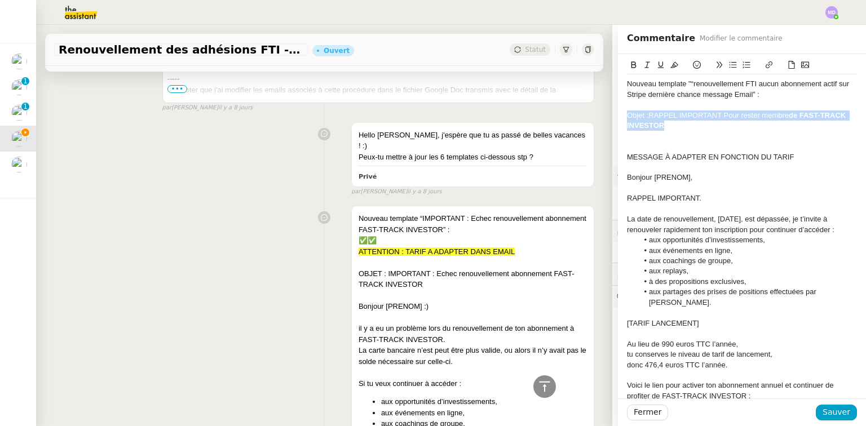
drag, startPoint x: 664, startPoint y: 124, endPoint x: 621, endPoint y: 120, distance: 43.1
click at [627, 120] on div "Objet : RAPPEL IMPORTANT Pour rester membre de FAST-TRACK INVESTOR" at bounding box center [742, 121] width 230 height 21
click at [630, 67] on icon at bounding box center [634, 65] width 8 height 8
click at [630, 64] on icon at bounding box center [634, 65] width 8 height 8
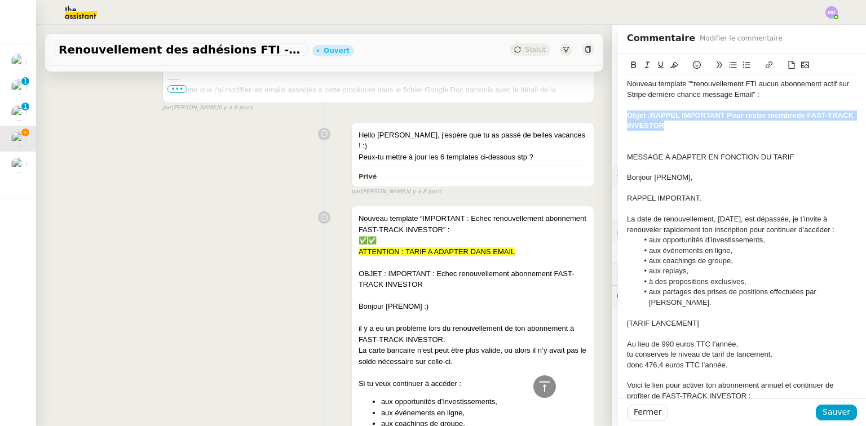
click at [688, 121] on div "Objet : RAPPEL IMPORTANT Pour rester membre de FAST-TRACK INVESTOR" at bounding box center [742, 121] width 230 height 21
drag, startPoint x: 648, startPoint y: 120, endPoint x: 622, endPoint y: 116, distance: 25.7
click at [627, 117] on div "Objet : RAPPEL IMPORTANT Pour rester membre de FAST-TRACK INVESTOR" at bounding box center [742, 121] width 230 height 21
click at [628, 70] on button at bounding box center [634, 65] width 14 height 13
click at [671, 64] on icon at bounding box center [675, 65] width 8 height 8
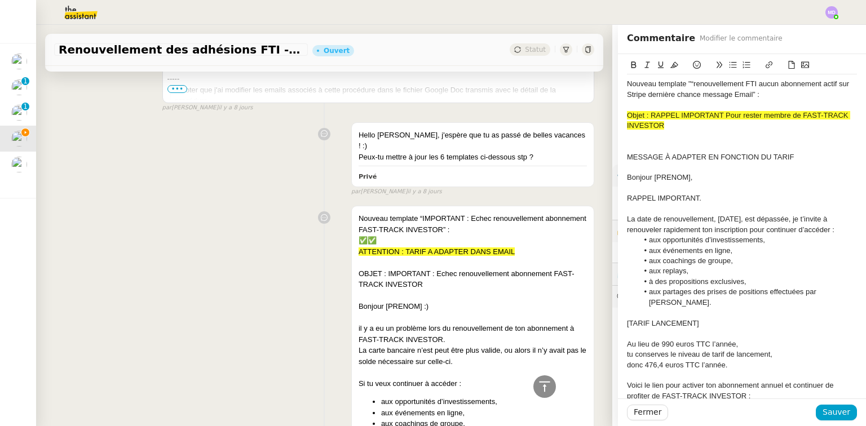
click at [656, 113] on span "Objet : RAPPEL IMPORTANT Pour rester membre de FAST-TRACK INVESTOR" at bounding box center [738, 120] width 223 height 19
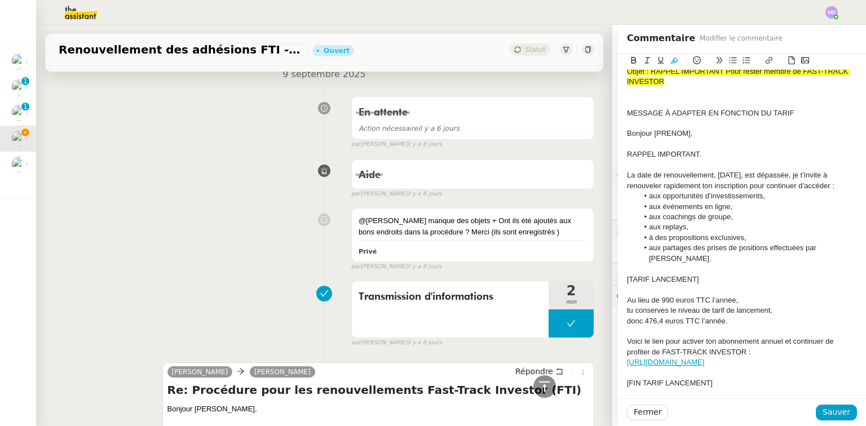
scroll to position [45, 0]
drag, startPoint x: 829, startPoint y: 419, endPoint x: 830, endPoint y: 412, distance: 6.9
click at [830, 413] on span "Sauver" at bounding box center [837, 412] width 28 height 13
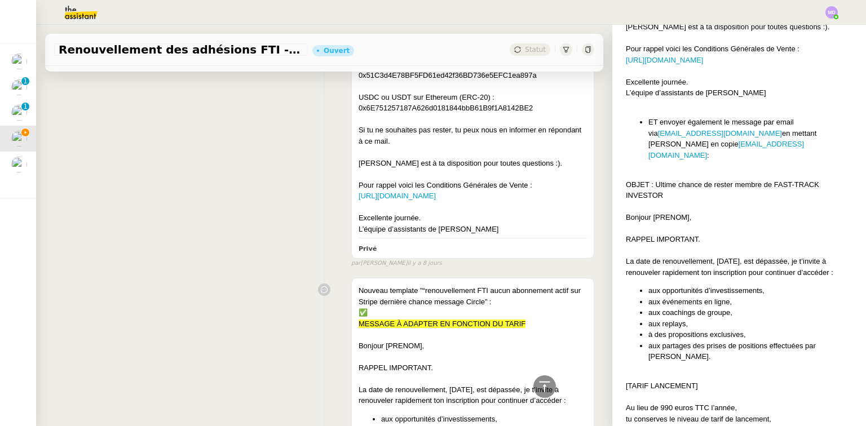
scroll to position [3971, 0]
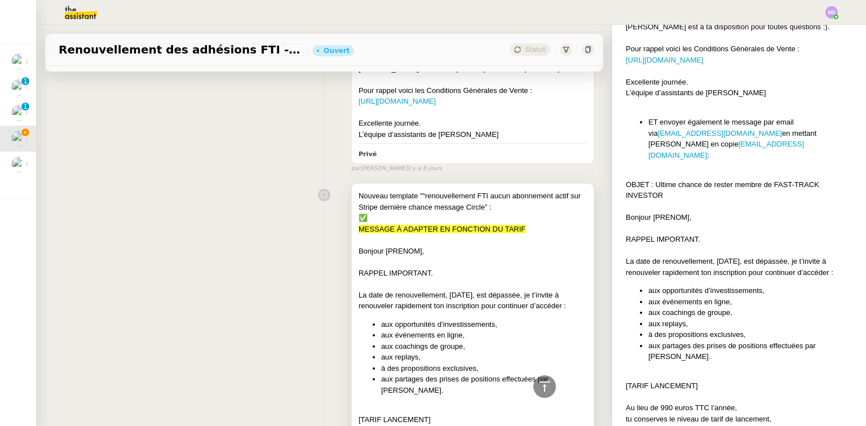
click at [434, 320] on span "aux opportunités d’investissements," at bounding box center [439, 324] width 116 height 8
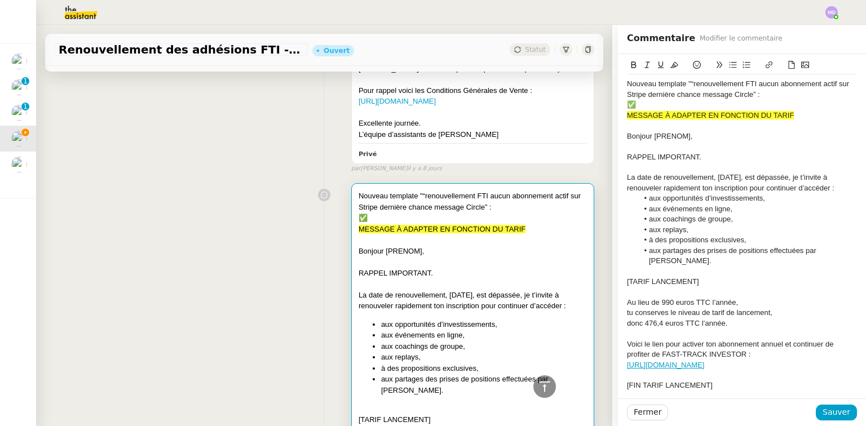
scroll to position [3971, 0]
drag, startPoint x: 793, startPoint y: 112, endPoint x: 617, endPoint y: 113, distance: 176.0
click at [671, 65] on icon at bounding box center [675, 65] width 8 height 8
click at [655, 108] on div "✅" at bounding box center [742, 105] width 230 height 10
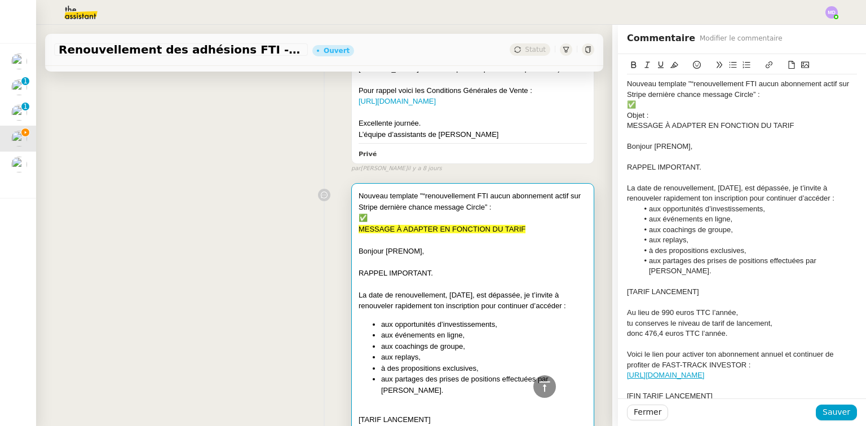
scroll to position [0, 0]
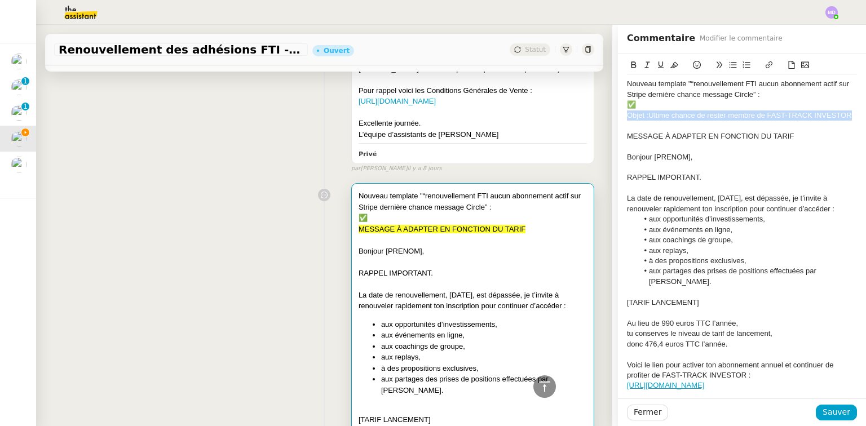
drag, startPoint x: 655, startPoint y: 126, endPoint x: 618, endPoint y: 115, distance: 38.4
click at [671, 66] on icon at bounding box center [675, 65] width 8 height 8
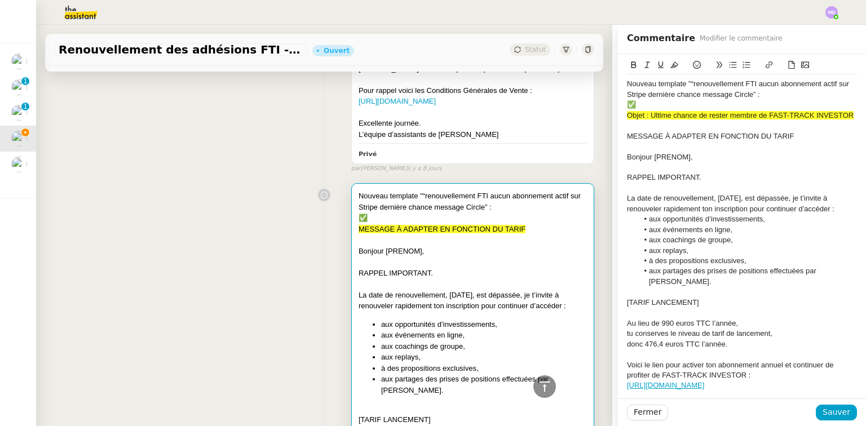
click at [681, 142] on div "MESSAGE À ADAPTER EN FONCTION DU TARIF" at bounding box center [742, 136] width 230 height 10
click at [824, 413] on span "Sauver" at bounding box center [837, 412] width 28 height 13
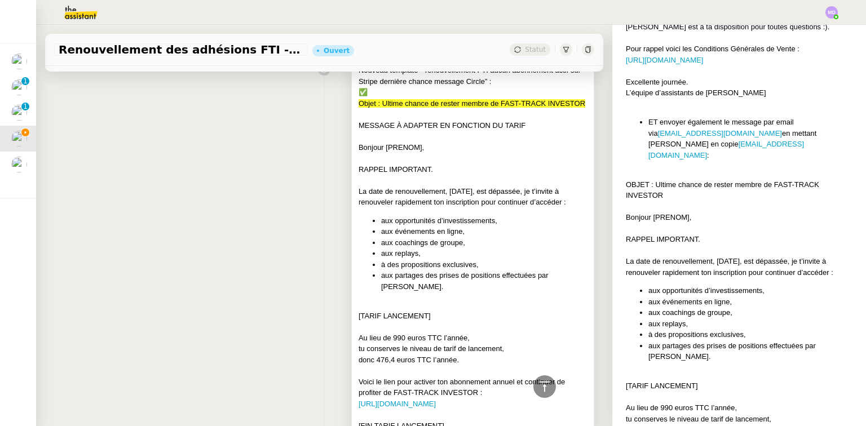
scroll to position [4062, 0]
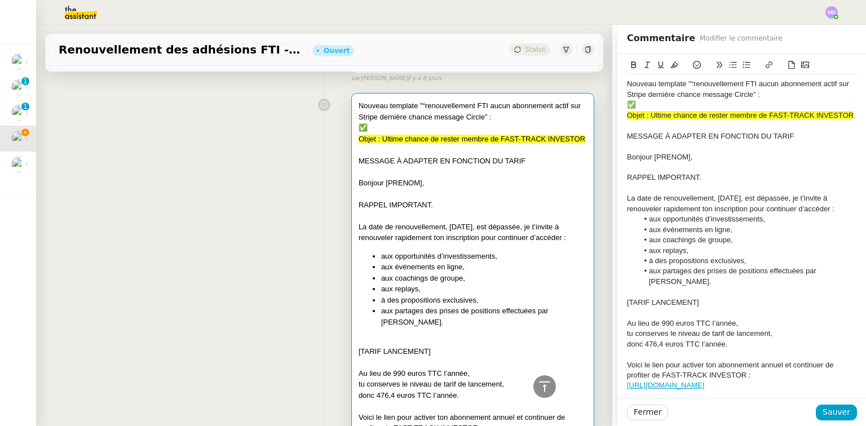
scroll to position [4062, 0]
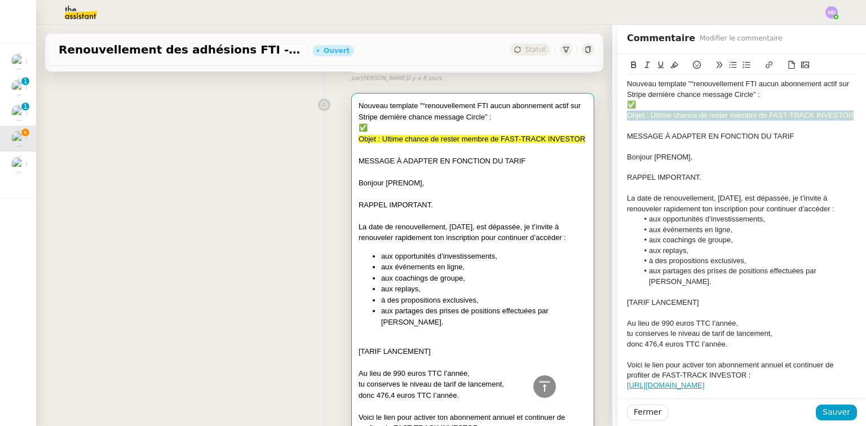
drag, startPoint x: 846, startPoint y: 113, endPoint x: 618, endPoint y: 116, distance: 227.4
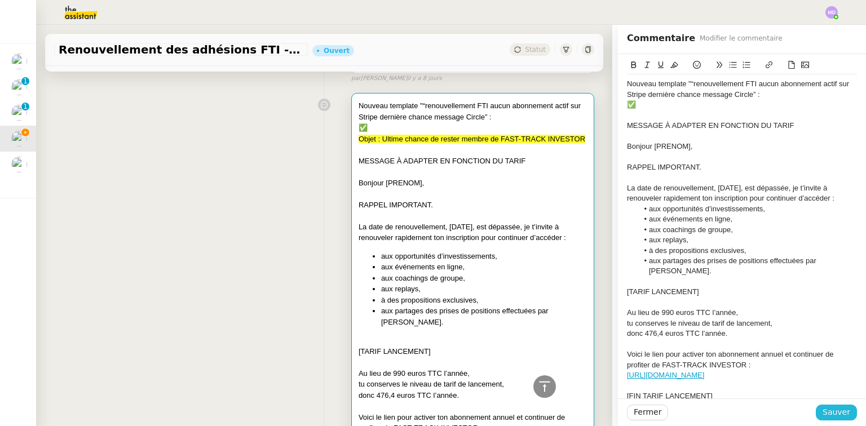
click at [832, 406] on span "Sauver" at bounding box center [837, 412] width 28 height 13
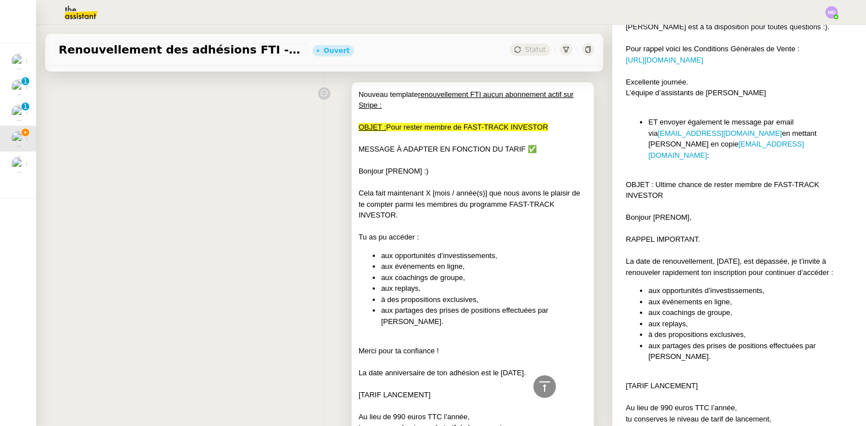
scroll to position [5686, 0]
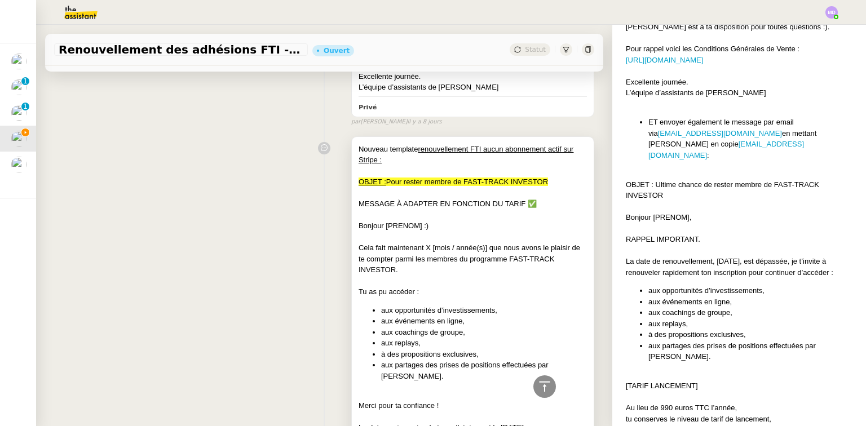
click at [474, 338] on li "aux replays," at bounding box center [484, 343] width 206 height 11
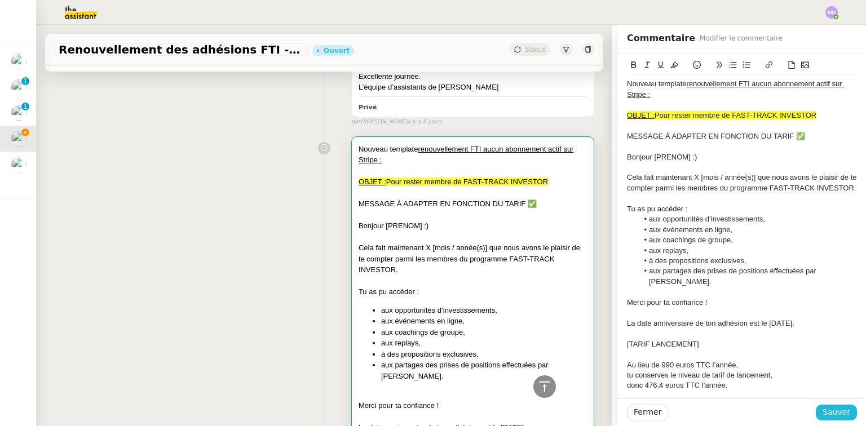
click at [824, 415] on span "Sauver" at bounding box center [837, 412] width 28 height 13
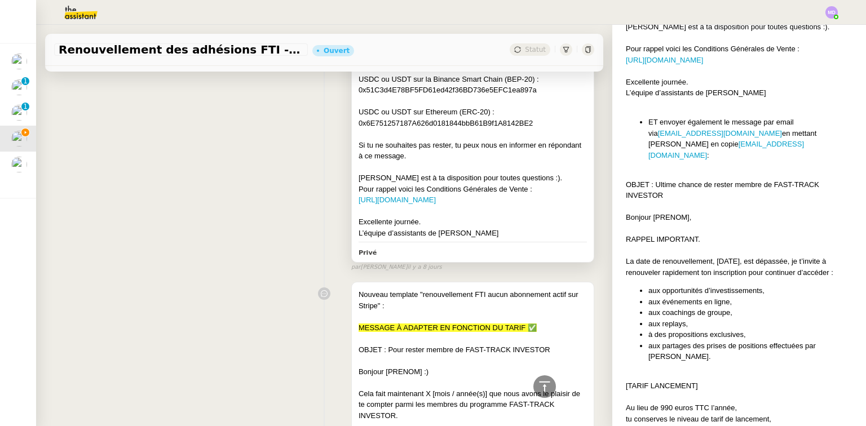
scroll to position [6544, 0]
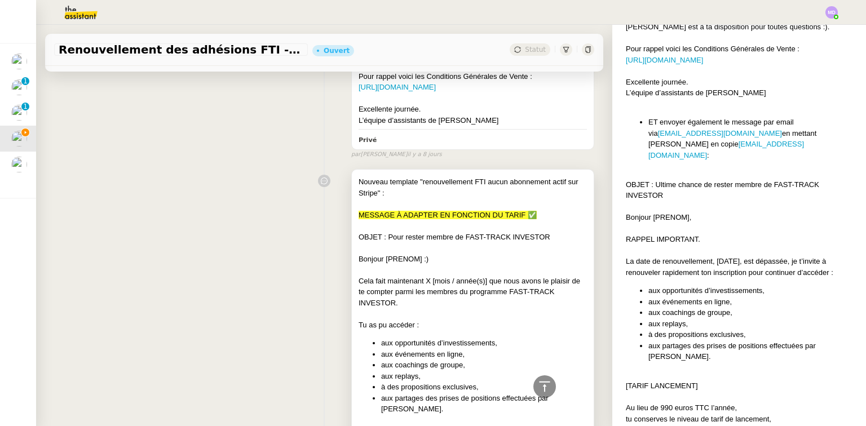
click at [476, 338] on li "aux opportunités d’investissements," at bounding box center [484, 343] width 206 height 11
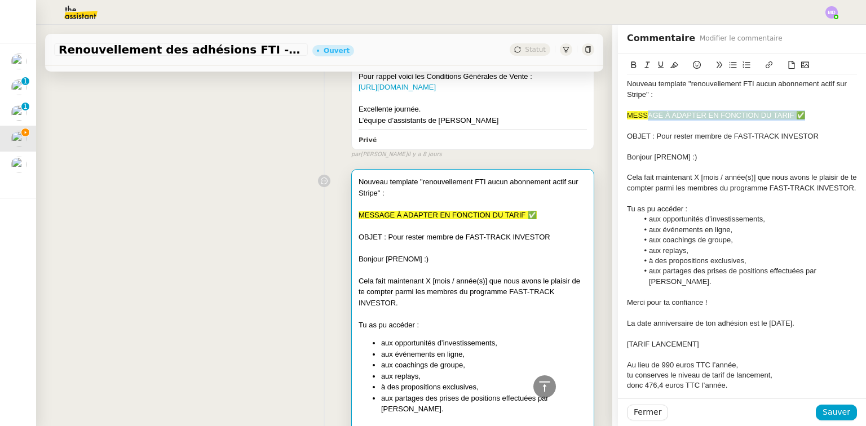
scroll to position [6544, 0]
drag, startPoint x: 808, startPoint y: 115, endPoint x: 618, endPoint y: 115, distance: 190.1
click at [671, 63] on icon at bounding box center [675, 65] width 8 height 8
click at [838, 417] on span "Sauver" at bounding box center [837, 412] width 28 height 13
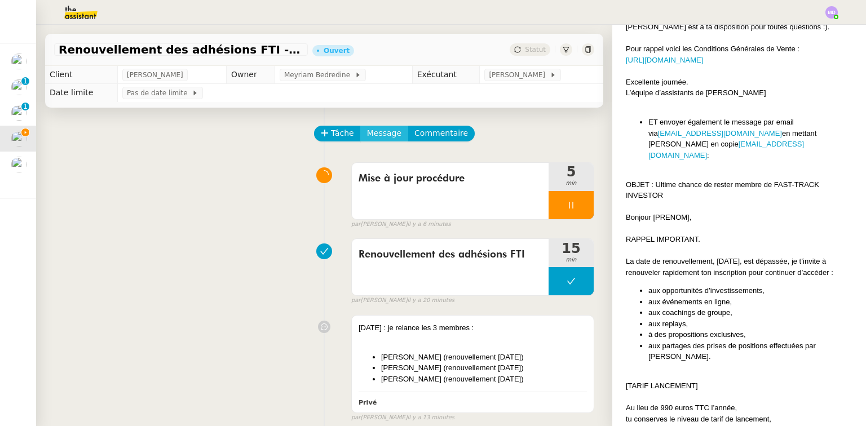
click at [372, 133] on span "Message" at bounding box center [384, 133] width 34 height 13
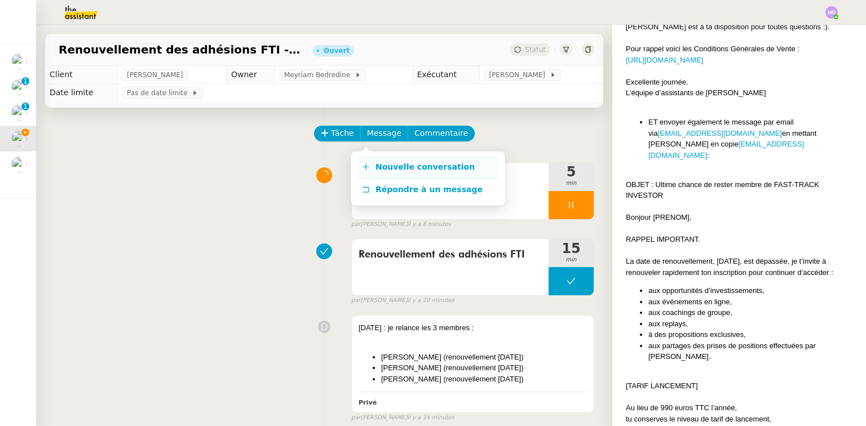
click at [374, 164] on link "Nouvelle conversation" at bounding box center [428, 167] width 141 height 23
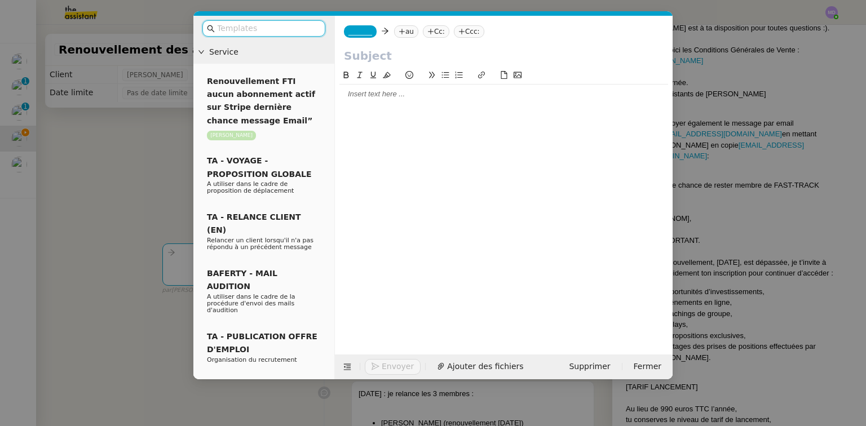
scroll to position [2484, 0]
click at [261, 29] on input "text" at bounding box center [268, 28] width 102 height 13
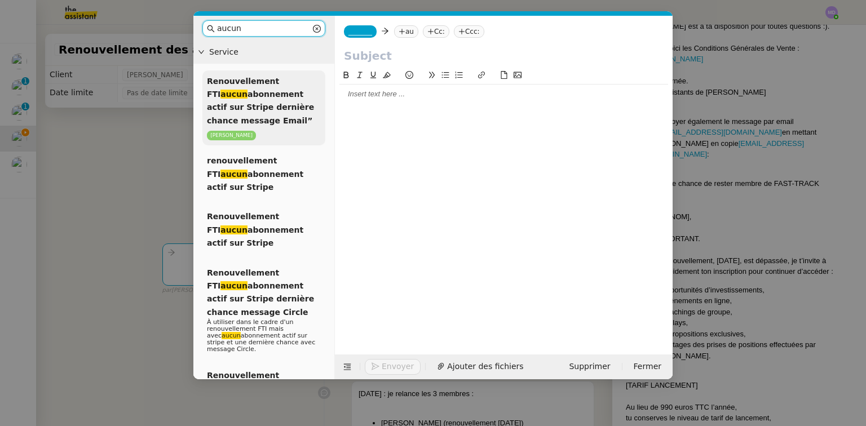
type input "aucun"
click at [269, 82] on span "Renouvellement FTI aucun abonnement actif sur Stripe dernière chance message Em…" at bounding box center [260, 101] width 107 height 49
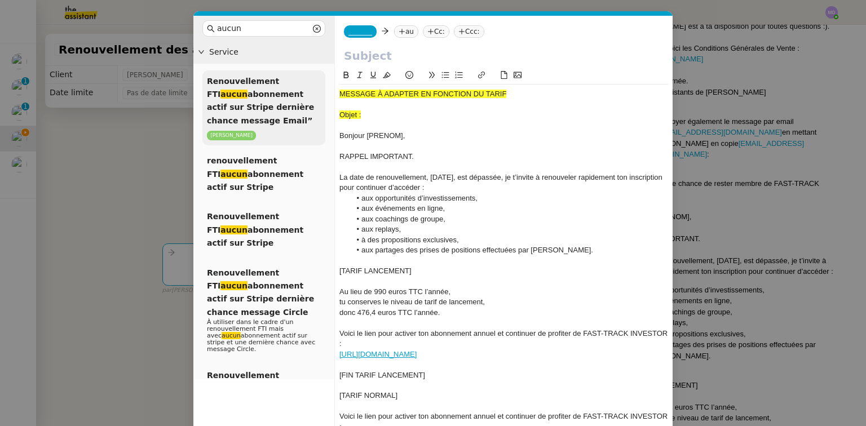
click at [274, 87] on div "Renouvellement FTI aucun abonnement actif sur Stripe dernière chance message Em…" at bounding box center [264, 109] width 123 height 76
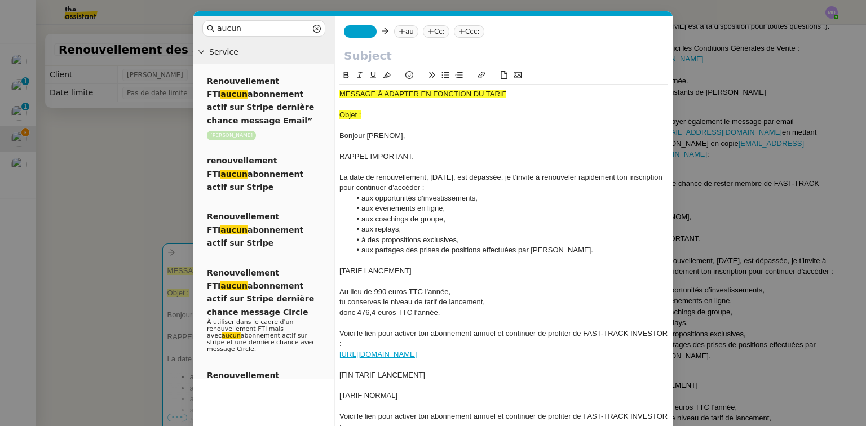
click at [144, 192] on nz-modal-container "aucun Service Renouvellement FTI aucun abonnement actif sur Stripe dernière cha…" at bounding box center [433, 213] width 866 height 426
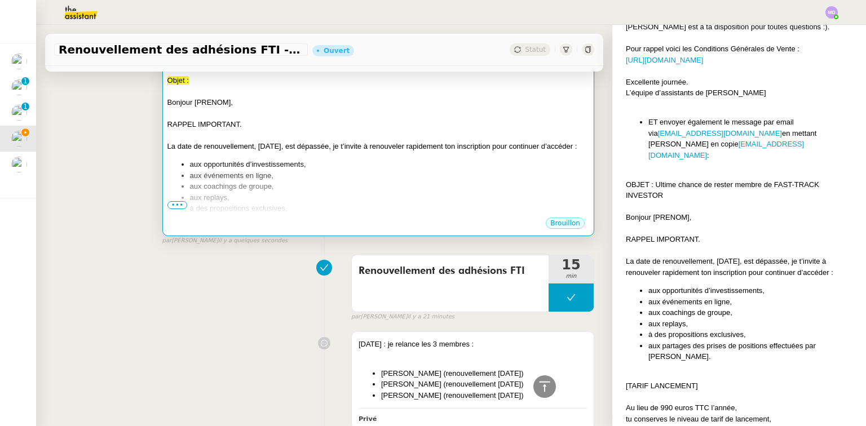
scroll to position [90, 0]
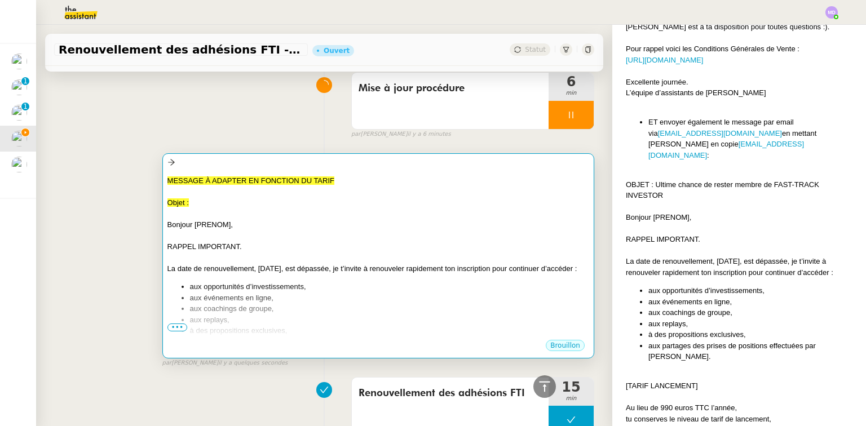
click at [407, 201] on div "Objet :" at bounding box center [379, 202] width 422 height 11
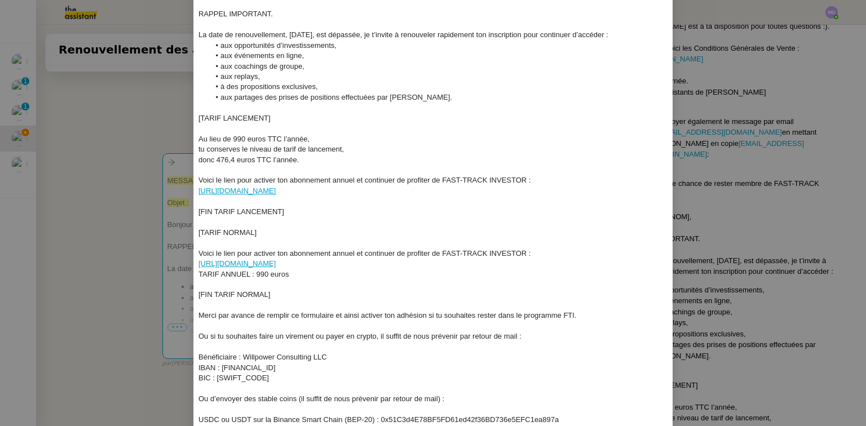
scroll to position [943, 0]
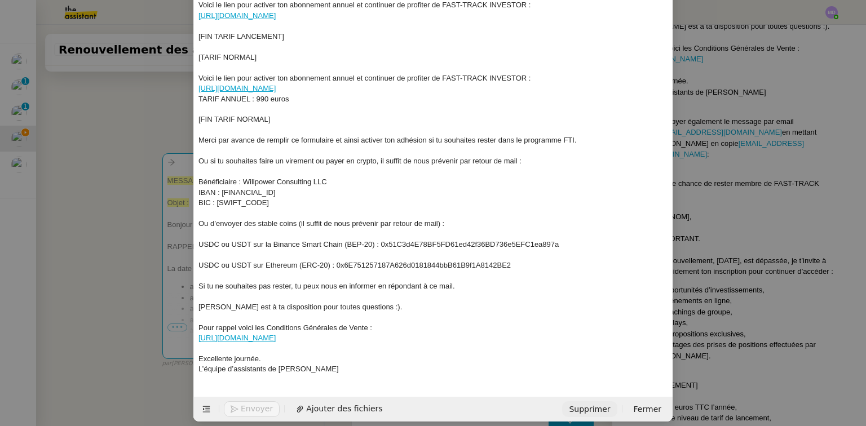
drag, startPoint x: 597, startPoint y: 402, endPoint x: 608, endPoint y: 394, distance: 13.0
click at [597, 403] on span "Supprimer" at bounding box center [589, 409] width 41 height 13
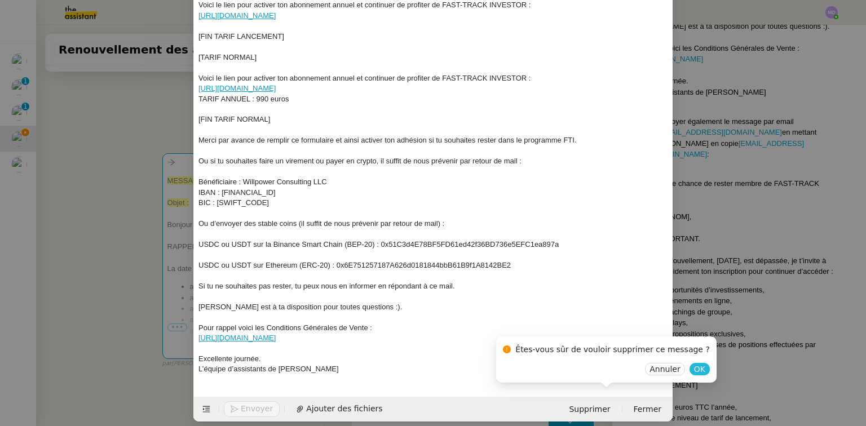
click at [694, 372] on span "OK" at bounding box center [699, 369] width 11 height 11
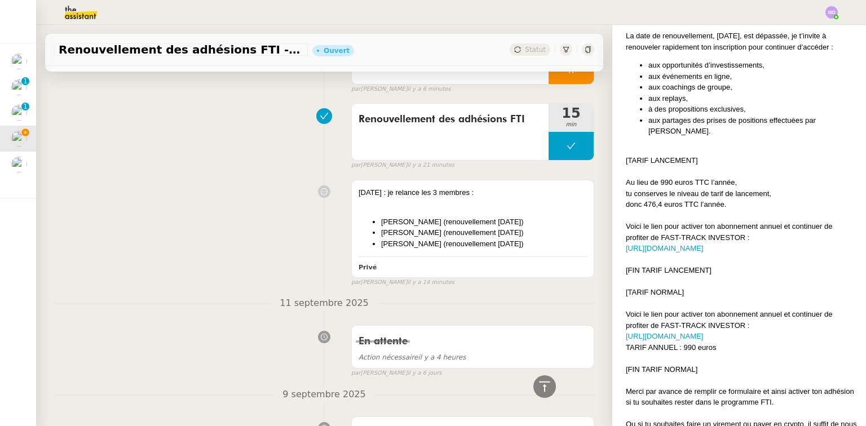
scroll to position [45, 0]
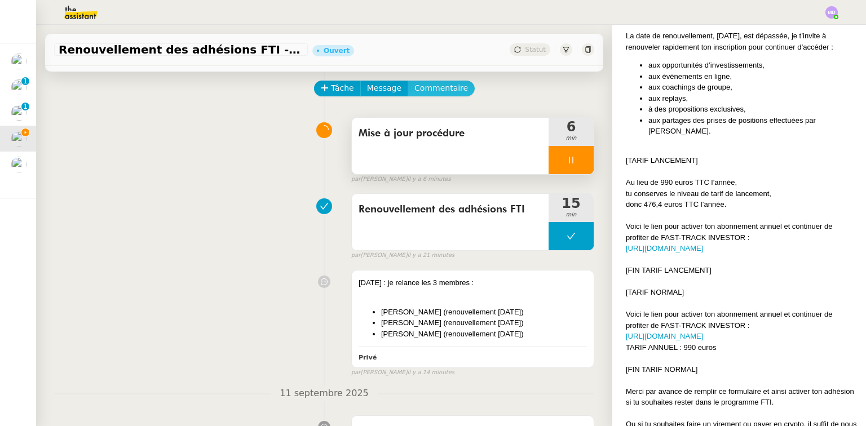
drag, startPoint x: 438, startPoint y: 91, endPoint x: 491, endPoint y: 147, distance: 77.4
click at [438, 93] on span "Commentaire" at bounding box center [442, 88] width 54 height 13
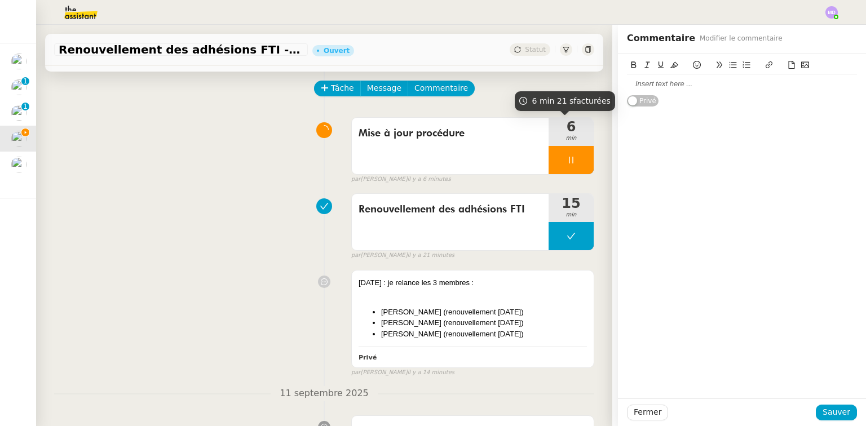
click at [650, 85] on div at bounding box center [742, 84] width 230 height 10
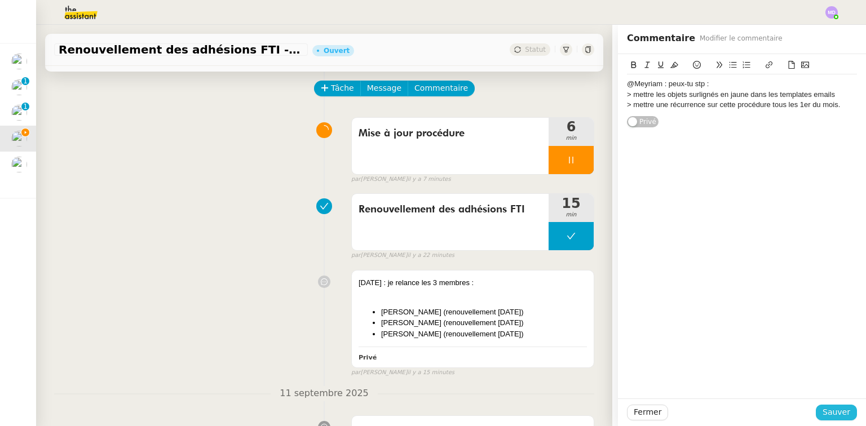
click at [823, 411] on span "Sauver" at bounding box center [837, 412] width 28 height 13
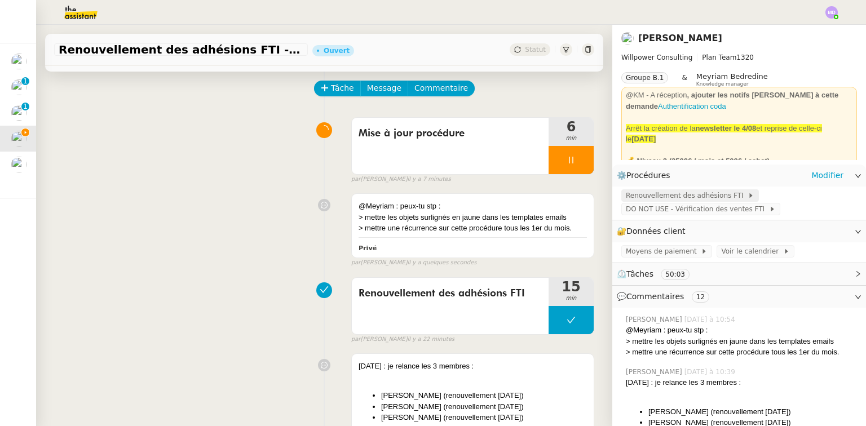
click at [693, 199] on span "Renouvellement des adhésions FTI" at bounding box center [687, 195] width 122 height 11
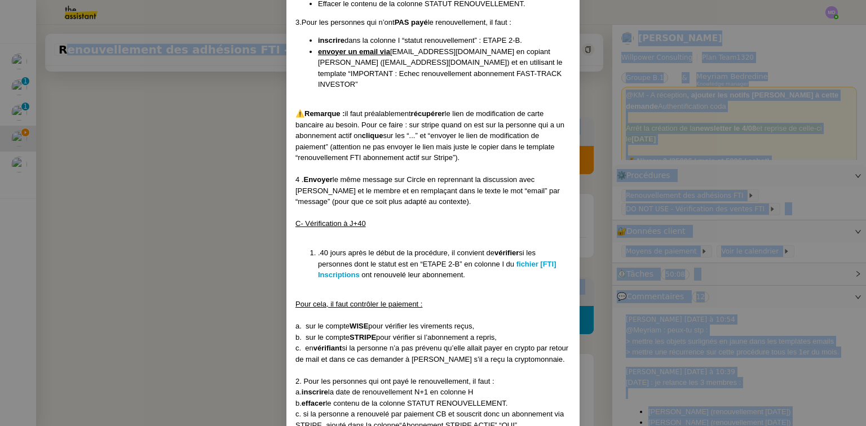
scroll to position [2327, 0]
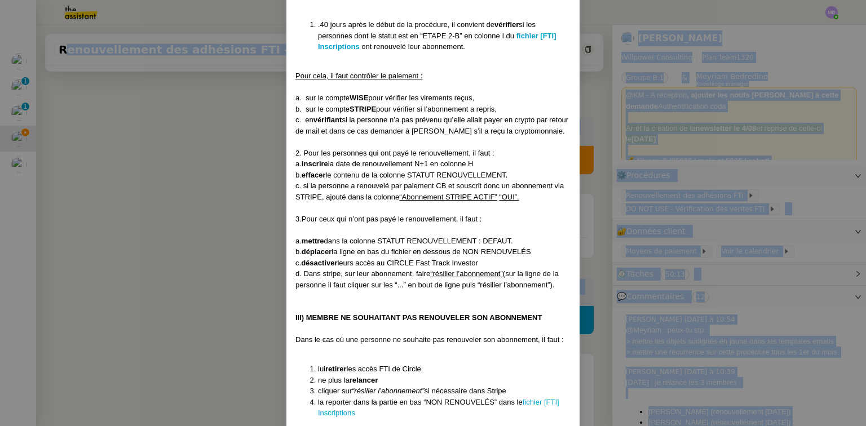
drag, startPoint x: 294, startPoint y: 69, endPoint x: 378, endPoint y: 320, distance: 264.7
copy div "Créé le 07/01/2025 MAJ le 21/01/2025 Contexte : Cédric souhaite que nous gérion…"
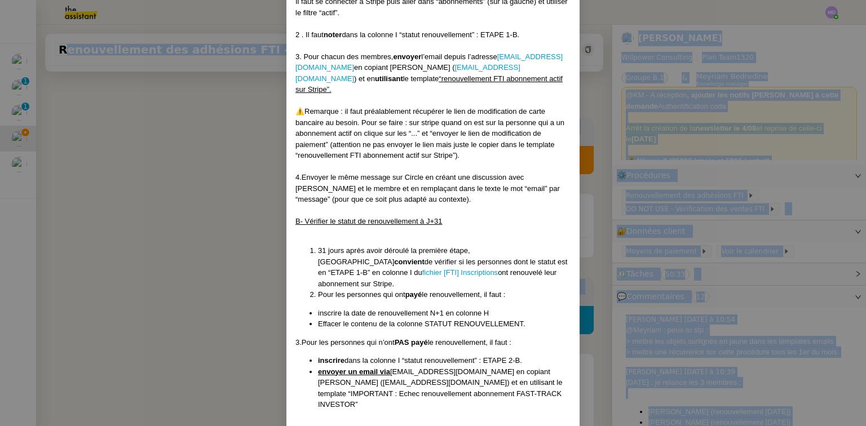
scroll to position [1695, 0]
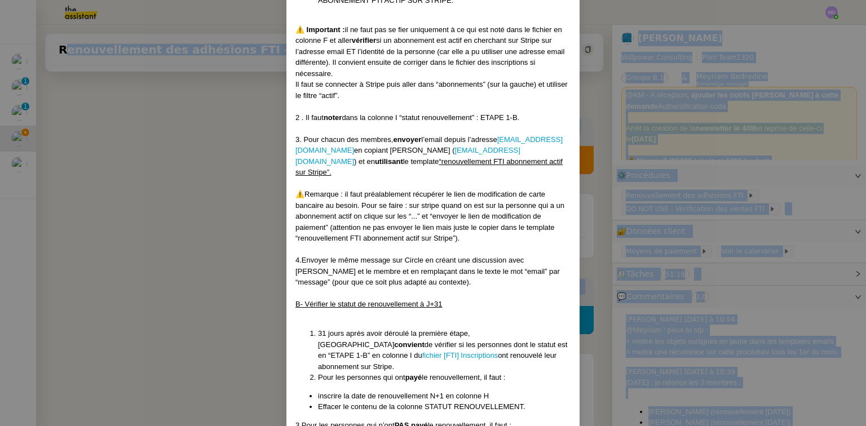
click at [196, 199] on nz-modal-container "Créé le 07/01/2025 MAJ le 21/01/2025 Contexte : Cédric souhaite que nous gérion…" at bounding box center [433, 213] width 866 height 426
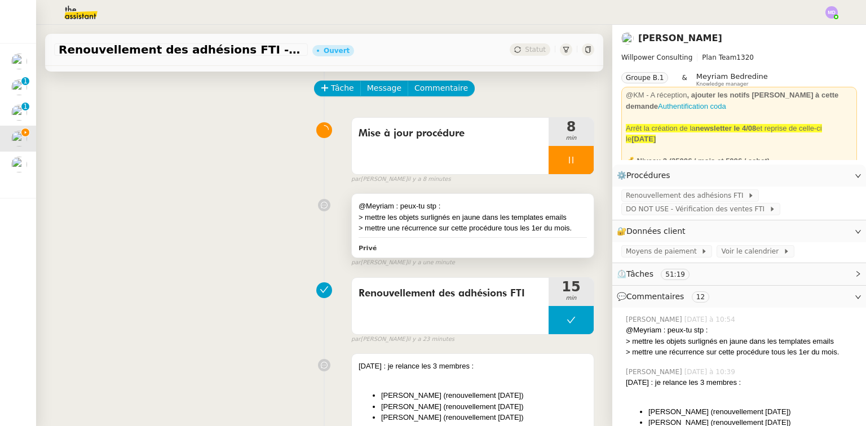
click at [471, 213] on div "> mettre les objets surlignés en jaune dans les templates emails" at bounding box center [473, 217] width 228 height 11
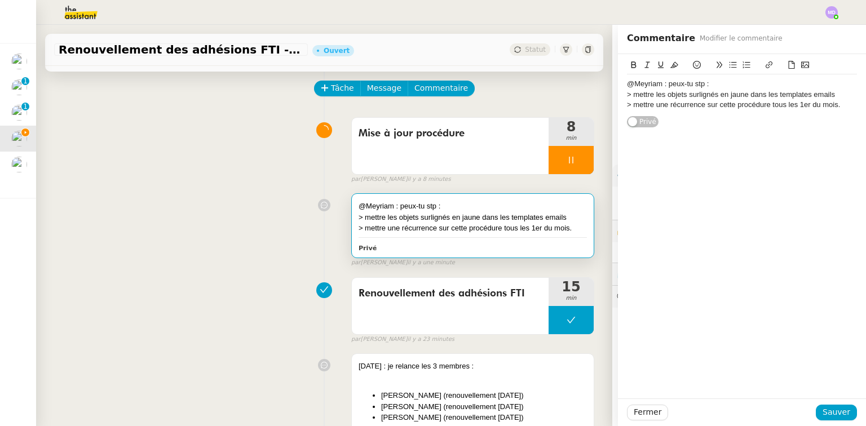
click at [844, 92] on div "> mettre les objets surlignés en jaune dans les templates emails" at bounding box center [742, 95] width 230 height 10
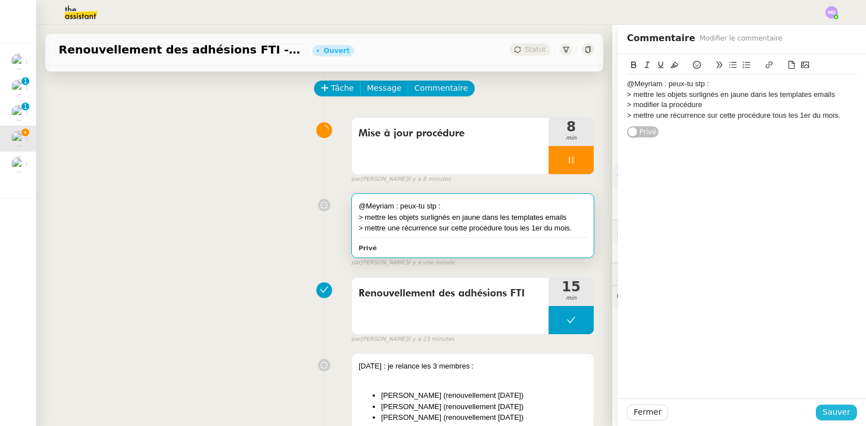
click at [828, 412] on span "Sauver" at bounding box center [837, 412] width 28 height 13
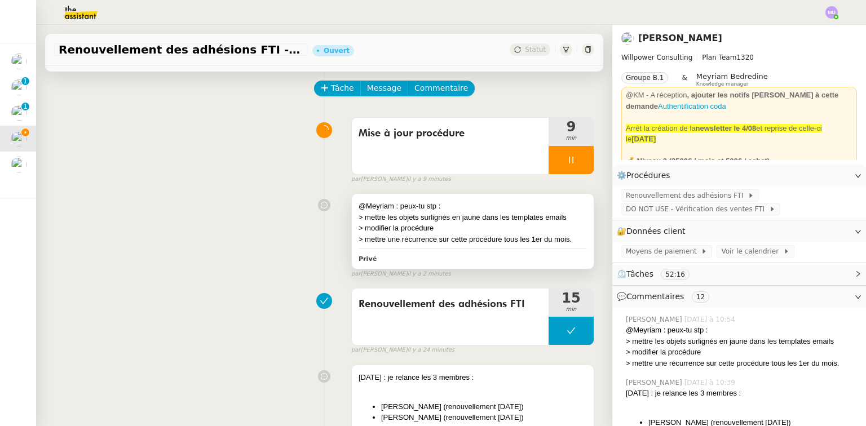
click at [499, 232] on div "> modifier la procédure" at bounding box center [473, 228] width 228 height 11
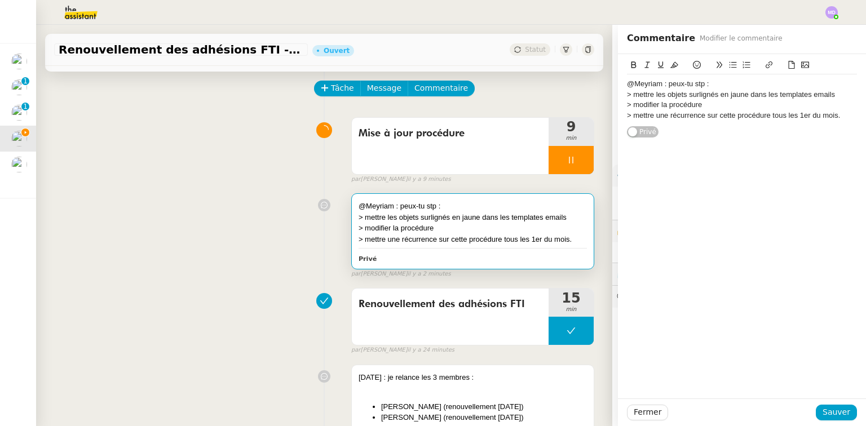
click at [714, 102] on div "> modifier la procédure" at bounding box center [742, 105] width 230 height 10
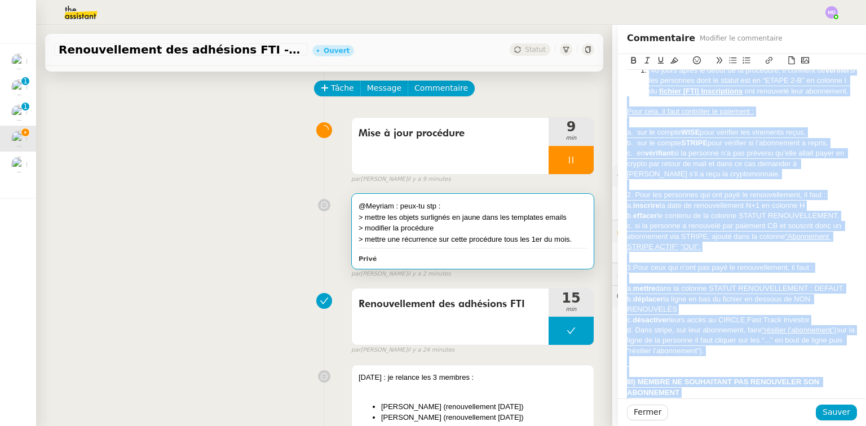
scroll to position [2627, 0]
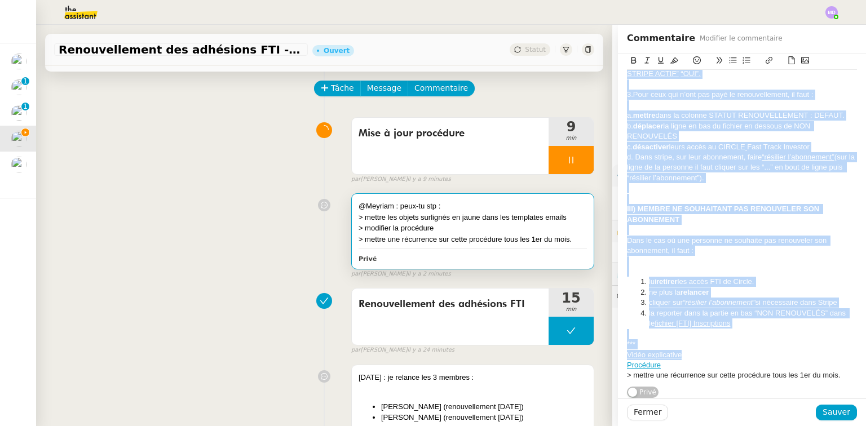
drag, startPoint x: 696, startPoint y: 102, endPoint x: 741, endPoint y: 359, distance: 260.6
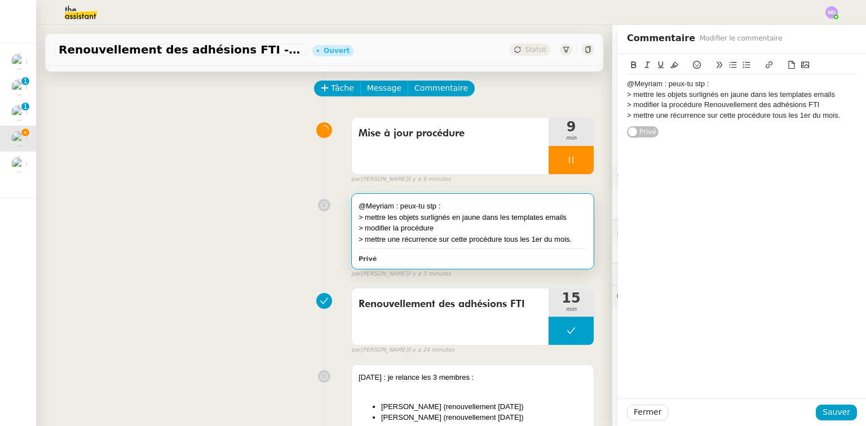
scroll to position [0, 0]
drag, startPoint x: 817, startPoint y: 103, endPoint x: 698, endPoint y: 104, distance: 118.5
click at [698, 104] on div "> modifier la procédure Renouvellement des adhésions FTI" at bounding box center [742, 105] width 230 height 10
click at [765, 65] on icon at bounding box center [769, 65] width 8 height 8
paste input "https://docs.google.com/document/d/1KtyIUc14YKbIHknlwNxnNfHvm74sdd-E7FuJ1yBrw64…"
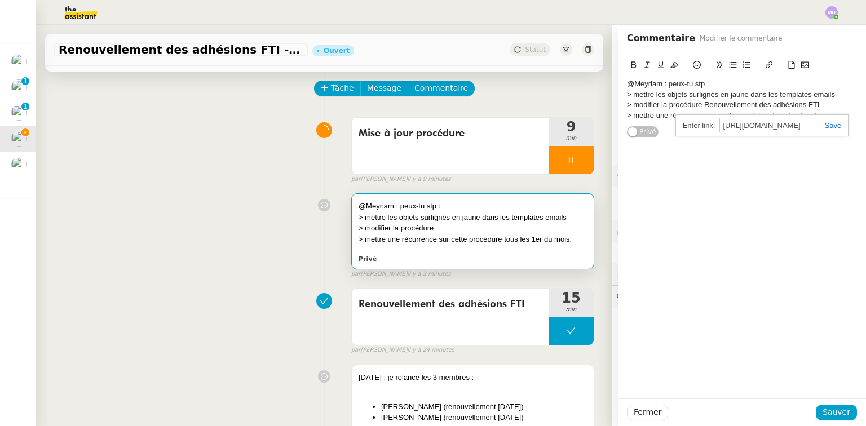
scroll to position [0, 248]
type input "https://docs.google.com/document/d/1KtyIUc14YKbIHknlwNxnNfHvm74sdd-E7FuJ1yBrw64…"
click at [824, 122] on link at bounding box center [829, 125] width 26 height 8
click at [800, 160] on div "@Meyriam : peux-tu stp : > mettre les objets surlignés en jaune dans les templa…" at bounding box center [742, 226] width 248 height 345
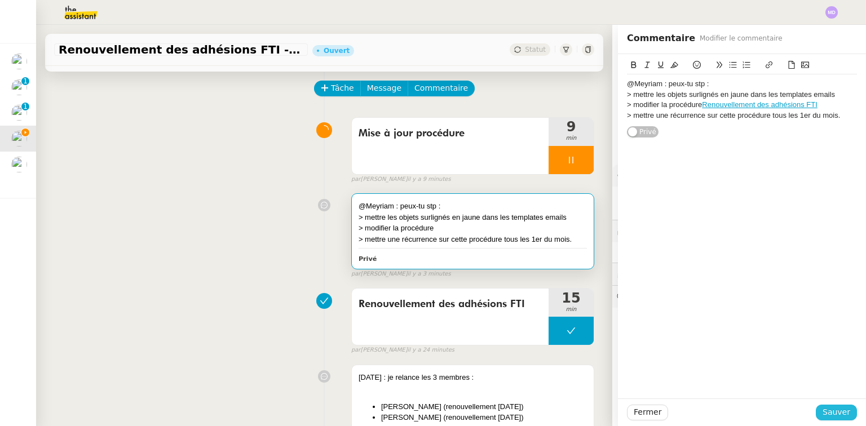
click at [828, 414] on span "Sauver" at bounding box center [837, 412] width 28 height 13
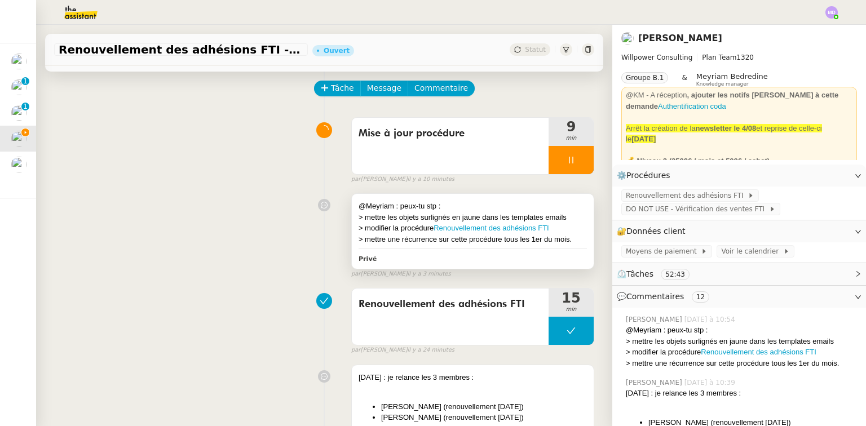
click at [521, 210] on div "@Meyriam : peux-tu stp :" at bounding box center [473, 206] width 228 height 11
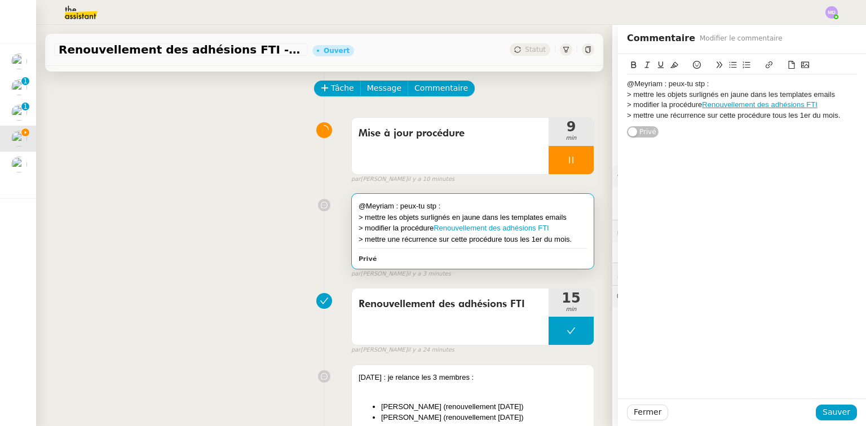
click at [713, 92] on div "> mettre les objets surlignés en jaune dans les templates emails" at bounding box center [742, 95] width 230 height 10
click at [741, 91] on div "> mettre les objets surlignés en jaune dans les templates emails" at bounding box center [742, 95] width 230 height 10
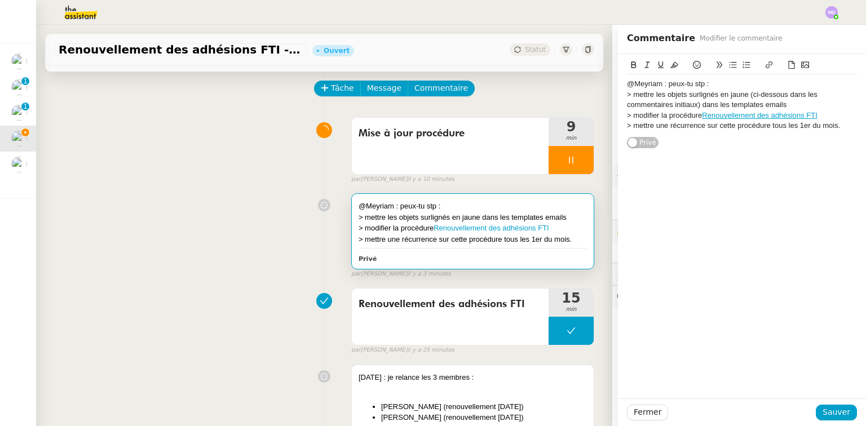
click at [0, 0] on lt-div at bounding box center [0, 0] width 0 height 0
click at [772, 122] on div "> mettre une récurrence sur cette procédure tous les 1er du mois." at bounding box center [742, 126] width 230 height 10
click at [826, 415] on span "Sauver" at bounding box center [837, 412] width 28 height 13
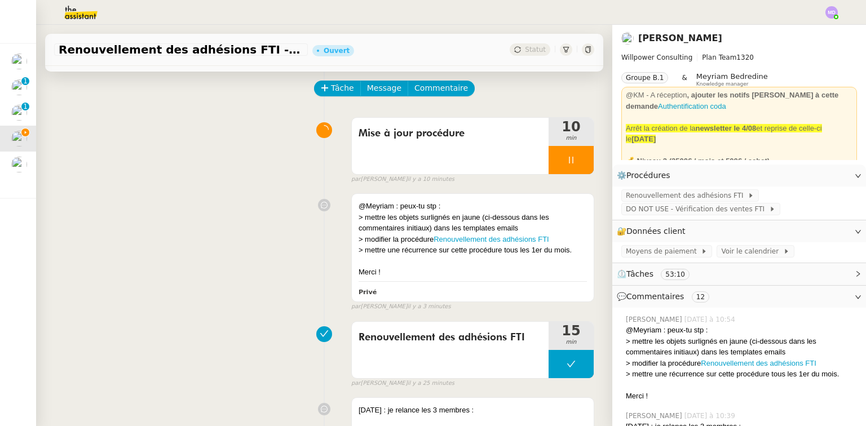
click at [426, 194] on div "@Meyriam : peux-tu stp : > mettre les objets surlignés en jaune (ci-dessous dan…" at bounding box center [324, 249] width 540 height 123
click at [542, 217] on div "> mettre les objets surlignés en jaune (ci-dessous dans les commentaires initia…" at bounding box center [473, 223] width 228 height 22
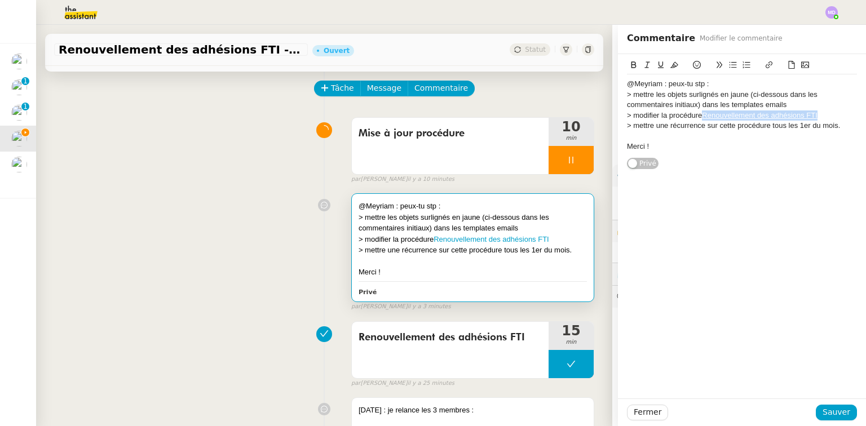
drag, startPoint x: 815, startPoint y: 116, endPoint x: 699, endPoint y: 117, distance: 116.2
click at [699, 117] on div "> modifier la procédure Renouvellement des adhésions FTI" at bounding box center [742, 116] width 230 height 10
copy link "Renouvellement des adhésions FTI"
click at [828, 410] on span "Sauver" at bounding box center [837, 412] width 28 height 13
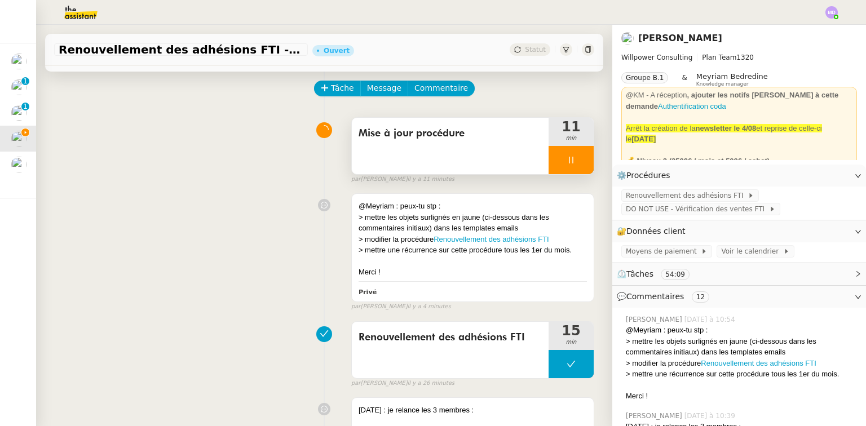
click at [553, 156] on div at bounding box center [571, 160] width 45 height 28
click at [573, 154] on button at bounding box center [582, 160] width 23 height 28
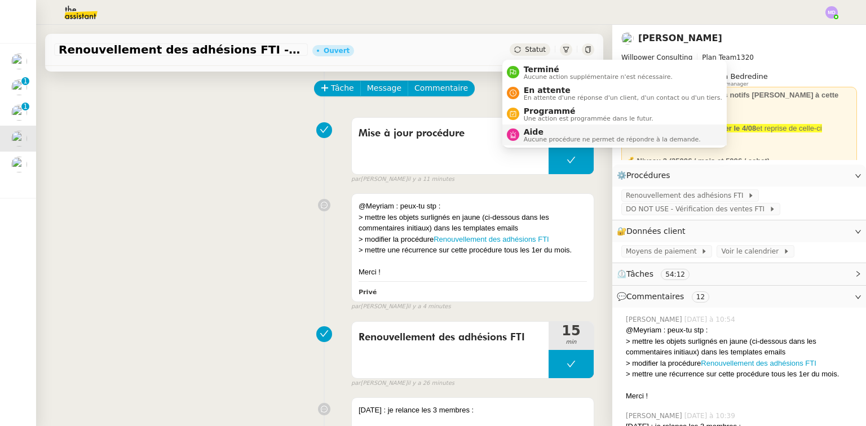
click at [542, 131] on span "Aide" at bounding box center [612, 131] width 177 height 9
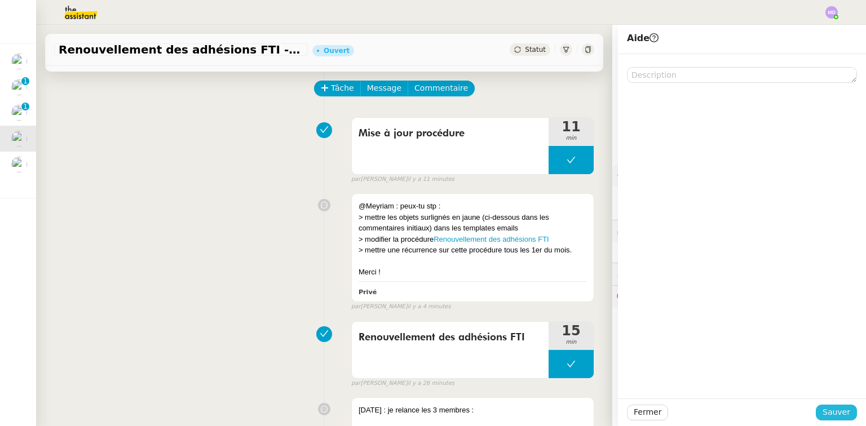
drag, startPoint x: 842, startPoint y: 415, endPoint x: 749, endPoint y: 384, distance: 97.8
click at [837, 413] on span "Sauver" at bounding box center [837, 412] width 28 height 13
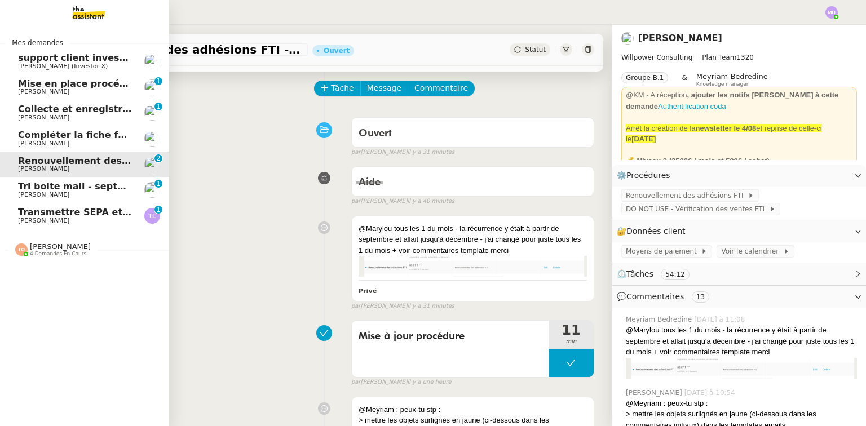
click at [30, 217] on span "Thierry Lavat" at bounding box center [43, 220] width 51 height 7
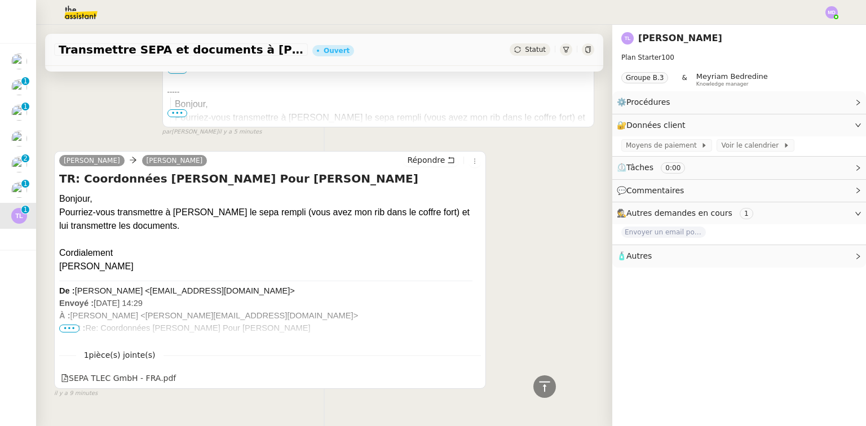
scroll to position [339, 0]
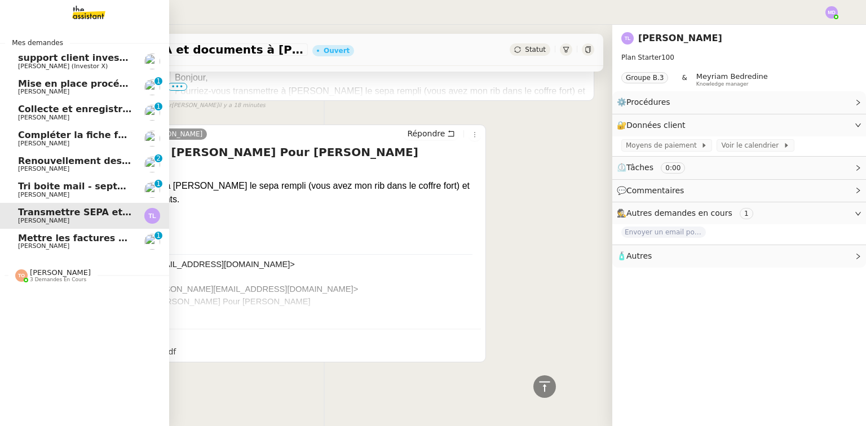
click at [29, 247] on span "[PERSON_NAME]" at bounding box center [43, 246] width 51 height 7
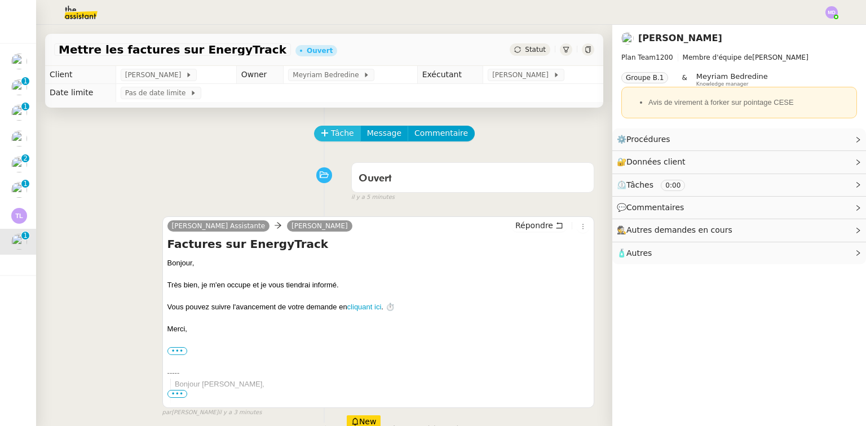
click at [331, 133] on span "Tâche" at bounding box center [342, 133] width 23 height 13
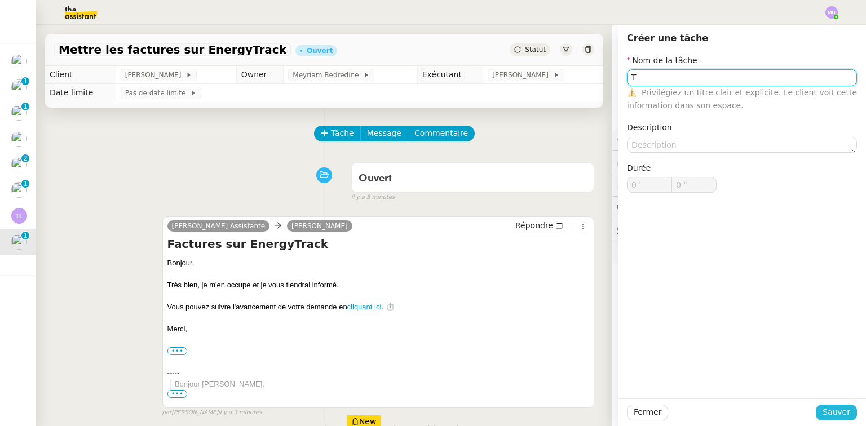
type input "T"
click at [834, 415] on span "Sauver" at bounding box center [837, 412] width 28 height 13
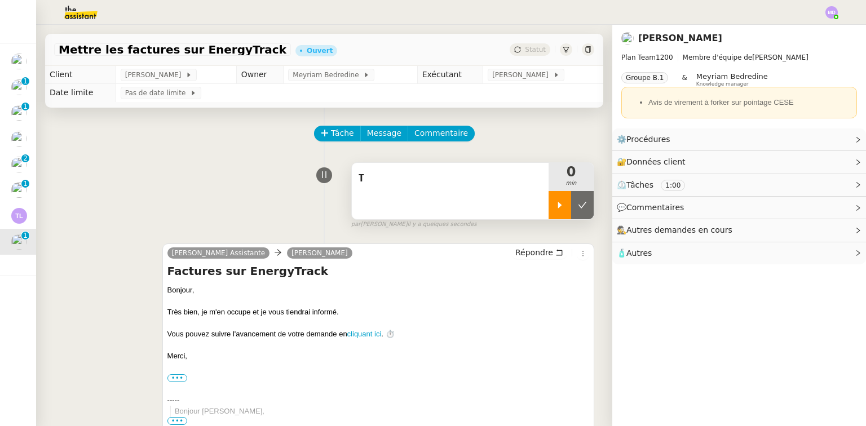
click at [549, 200] on div at bounding box center [560, 205] width 23 height 28
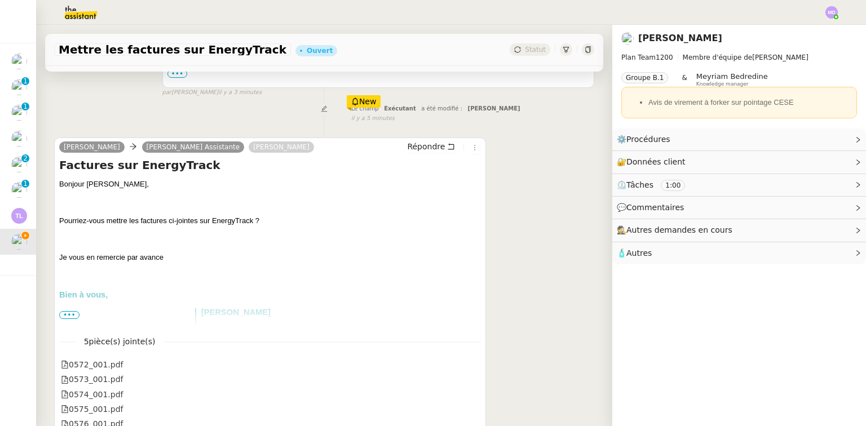
scroll to position [426, 0]
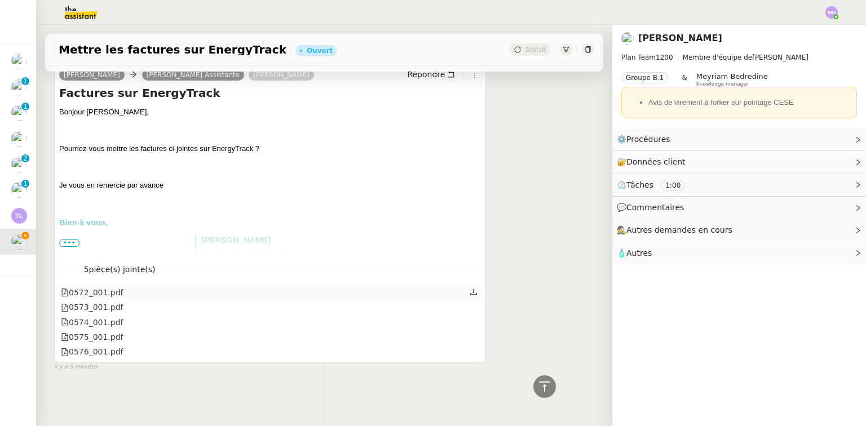
click at [470, 288] on icon at bounding box center [474, 292] width 8 height 8
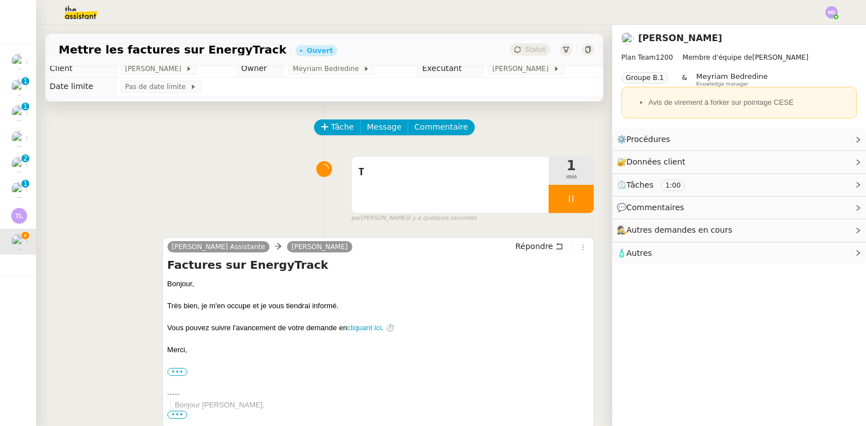
scroll to position [0, 0]
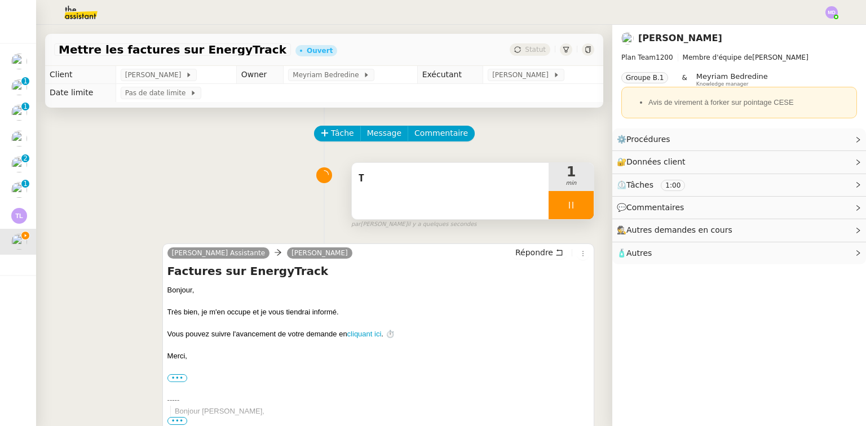
click at [430, 185] on span "T" at bounding box center [450, 178] width 183 height 17
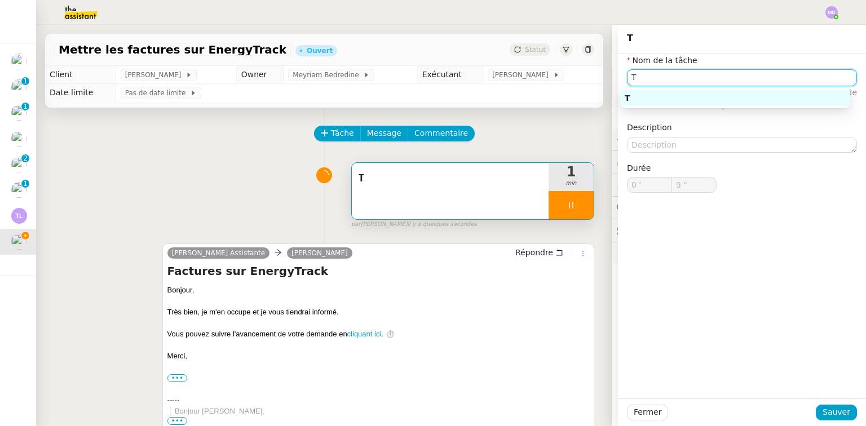
drag, startPoint x: 667, startPoint y: 72, endPoint x: 552, endPoint y: 61, distance: 115.6
click at [560, 64] on app-ticket "Mettre les factures sur EnergyTrack Ouvert Statut Client Aurélia CESE Owner Mey…" at bounding box center [451, 226] width 830 height 402
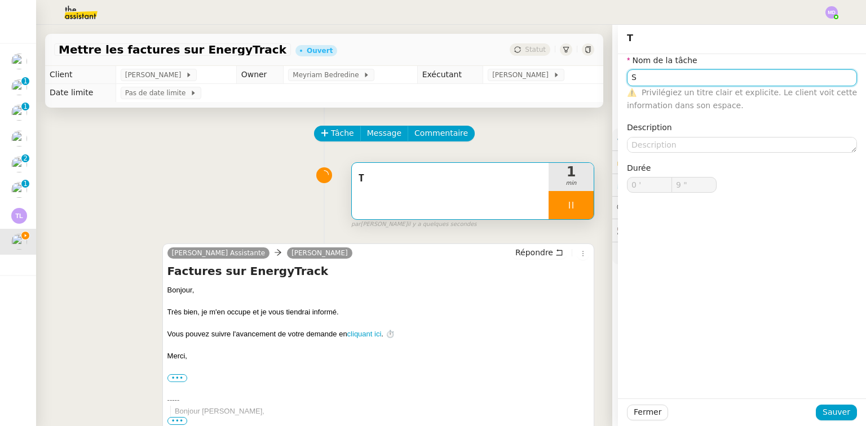
type input "Sa"
type input "10 ""
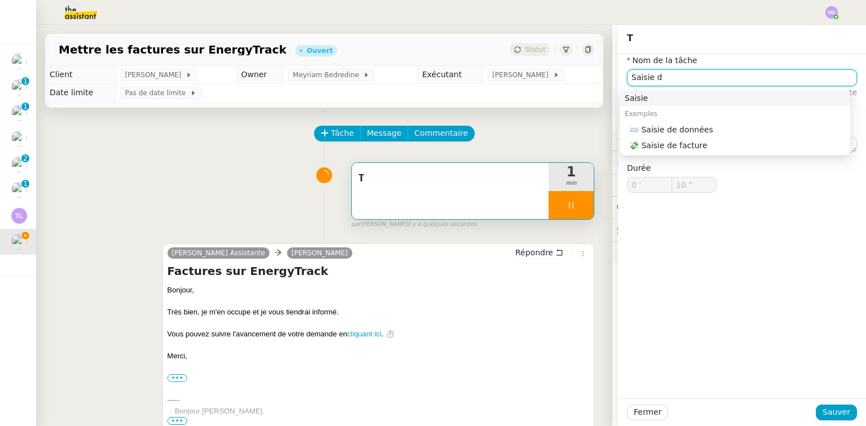
type input "Saisie de"
type input "11 ""
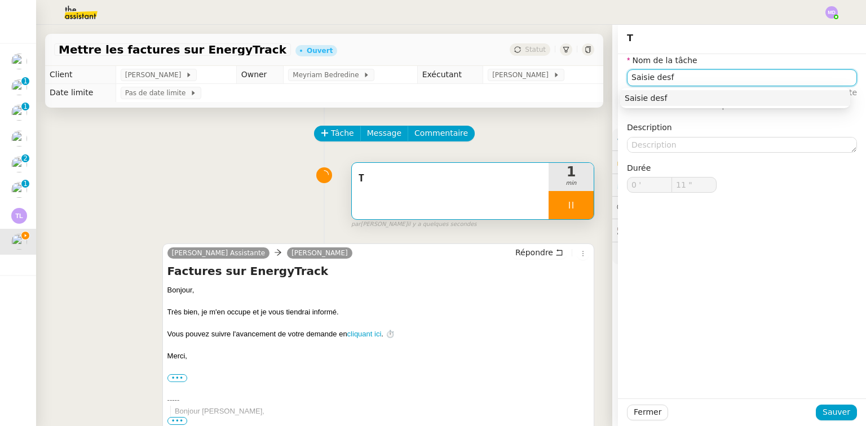
type input "Saisie des"
type input "12 ""
type input "Saisie des facture"
type input "13 ""
type input "Saisie des factures sur Enr"
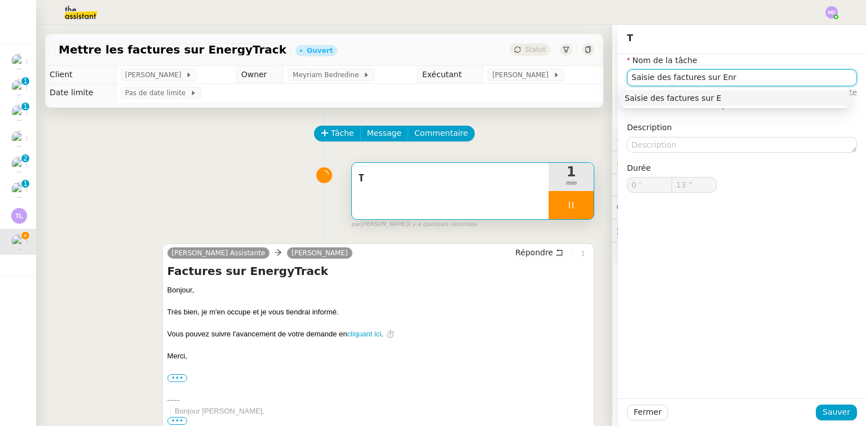
type input "14 ""
type input "Saisie des factures sur En"
type input "15 ""
type input "Saisie des factures sur Energy"
type input "16 ""
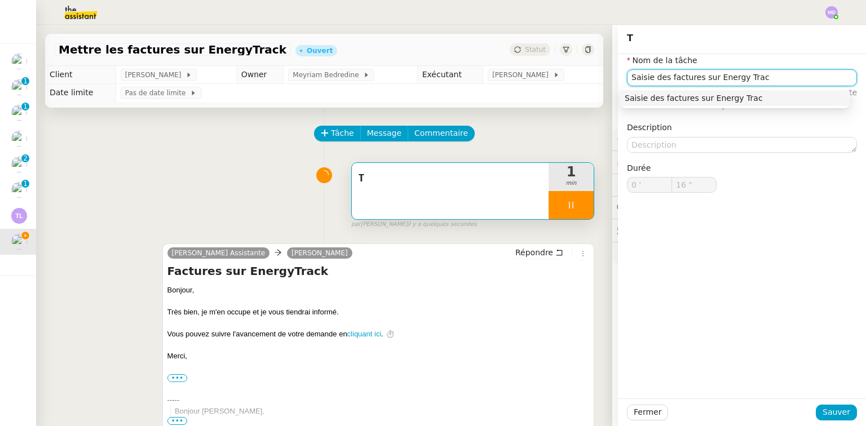
type input "Saisie des factures sur Energy Track"
type input "17 ""
type input "Saisie des factures sur Energy Track"
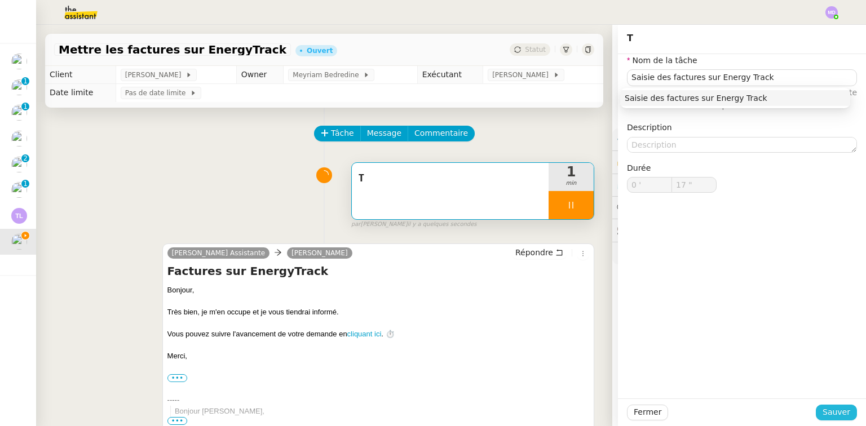
click at [832, 414] on span "Sauver" at bounding box center [837, 412] width 28 height 13
type input "18 ""
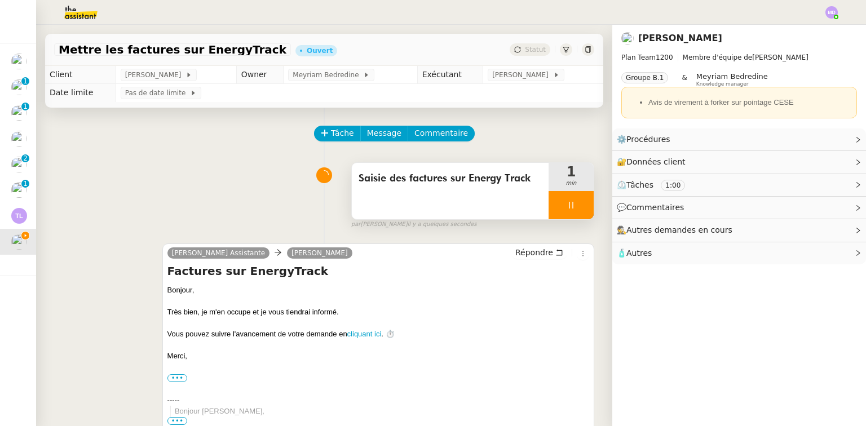
click at [579, 210] on div at bounding box center [571, 205] width 45 height 28
click at [579, 210] on button at bounding box center [582, 205] width 23 height 28
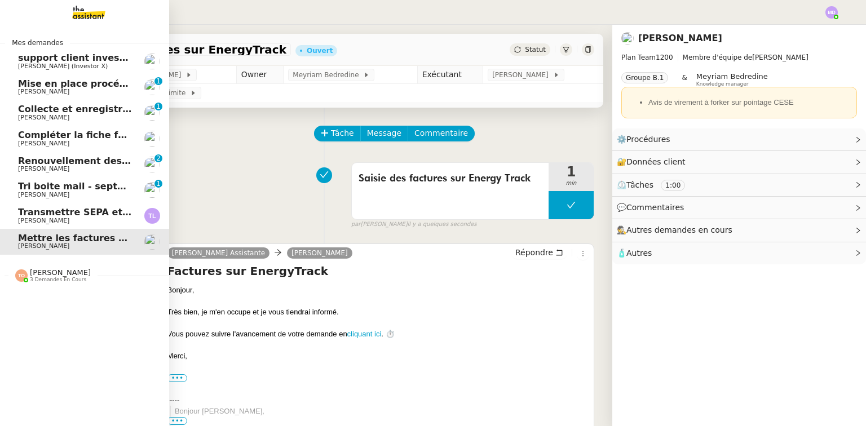
click at [28, 218] on span "Thierry Lavat" at bounding box center [43, 220] width 51 height 7
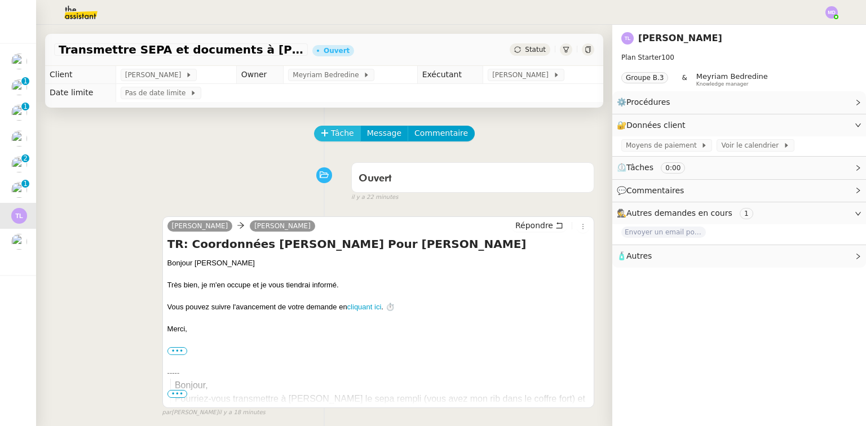
click at [333, 137] on span "Tâche" at bounding box center [342, 133] width 23 height 13
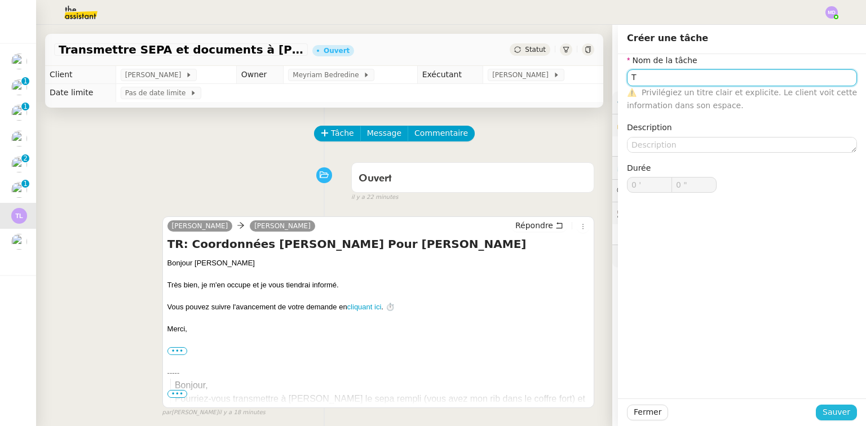
type input "T"
click at [835, 412] on span "Sauver" at bounding box center [837, 412] width 28 height 13
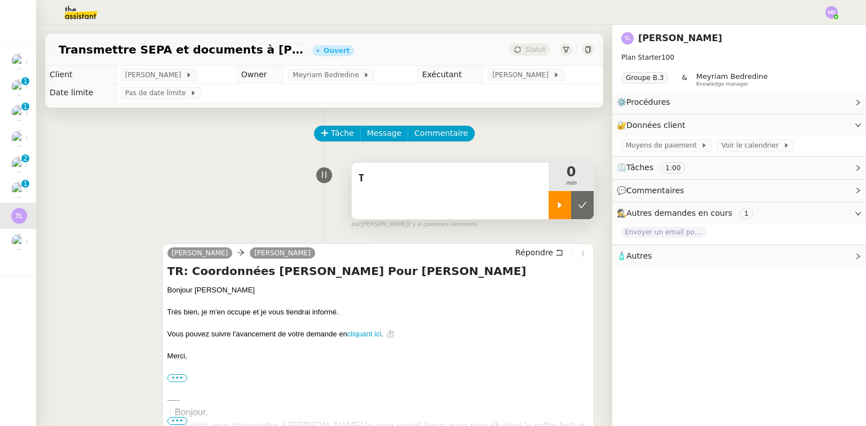
click at [556, 205] on icon at bounding box center [560, 205] width 9 height 9
click at [499, 198] on div "T" at bounding box center [450, 191] width 197 height 56
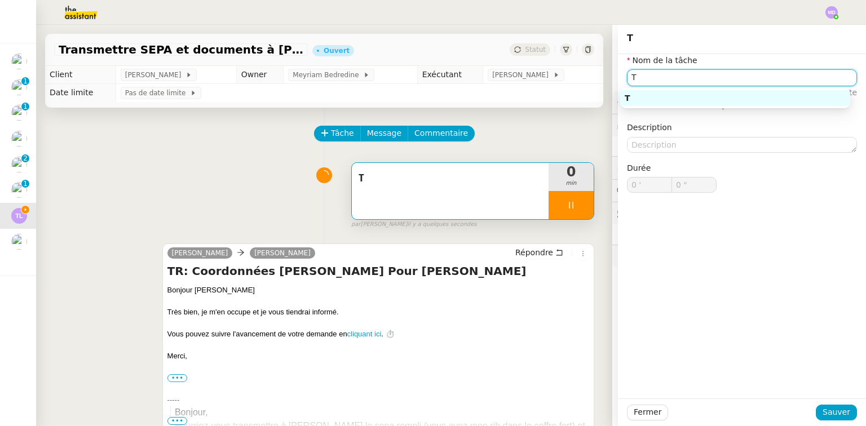
click at [668, 82] on input "T" at bounding box center [742, 77] width 230 height 16
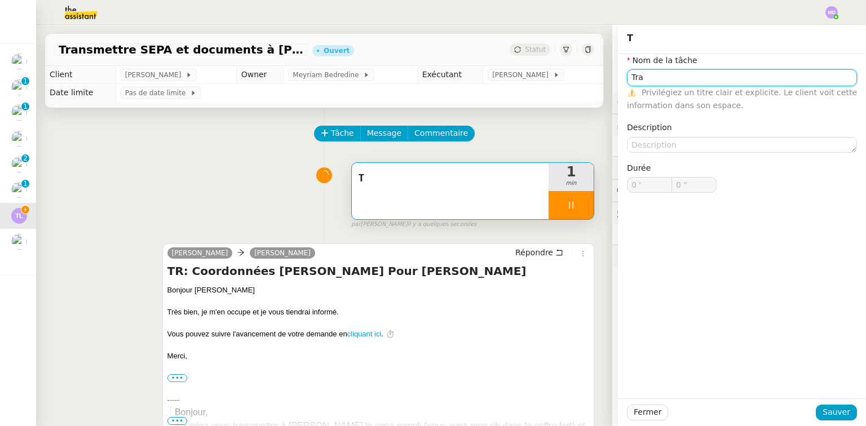
type input "Trai"
type input "1 ""
type input "Traitement de"
type input "2 ""
type input "Traitement des ifnoram"
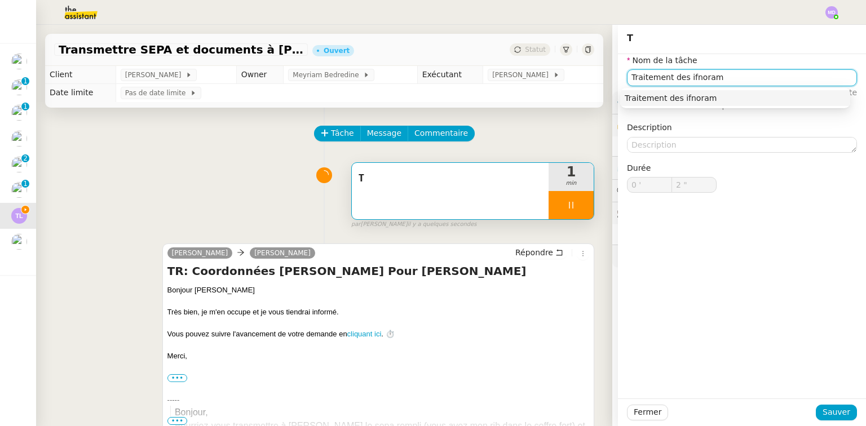
type input "3 ""
type input "Traitement des i"
type input "4 ""
type input "Traitement des informations"
click at [668, 97] on div "Traitement des informations" at bounding box center [735, 98] width 221 height 10
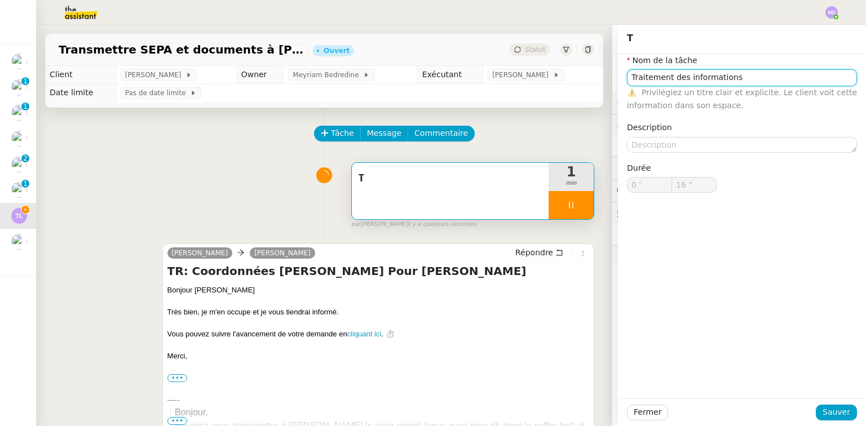
type input "17 ""
type input "Traitement des informations"
click at [831, 413] on span "Sauver" at bounding box center [837, 412] width 28 height 13
type input "18 ""
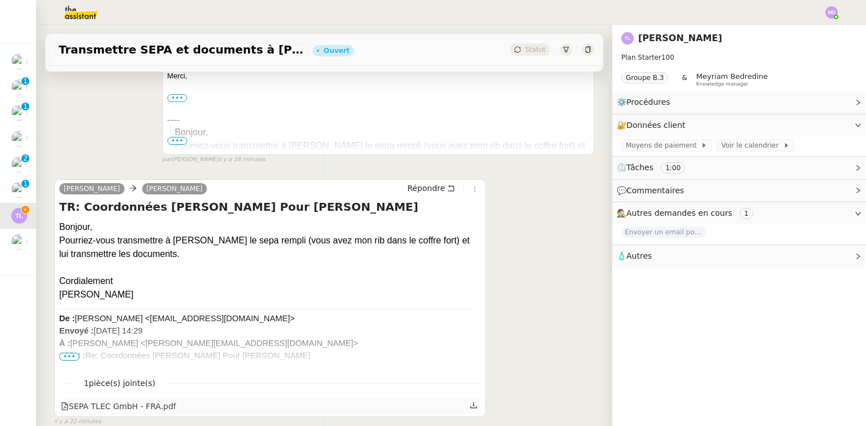
scroll to position [341, 0]
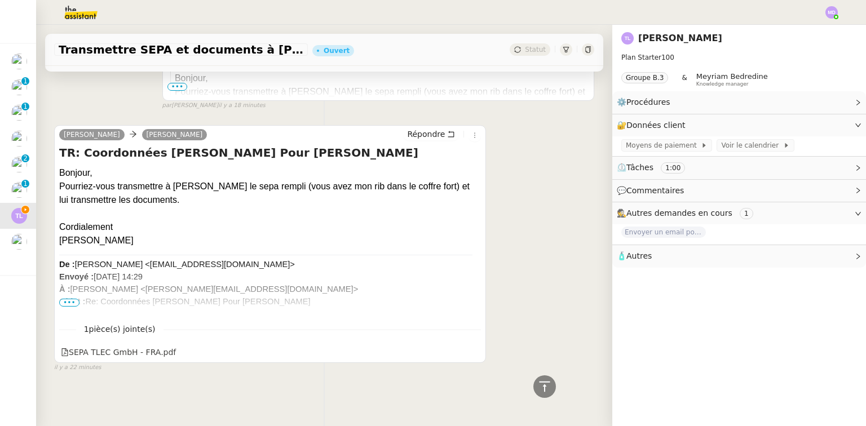
click at [69, 299] on span "•••" at bounding box center [69, 303] width 20 height 8
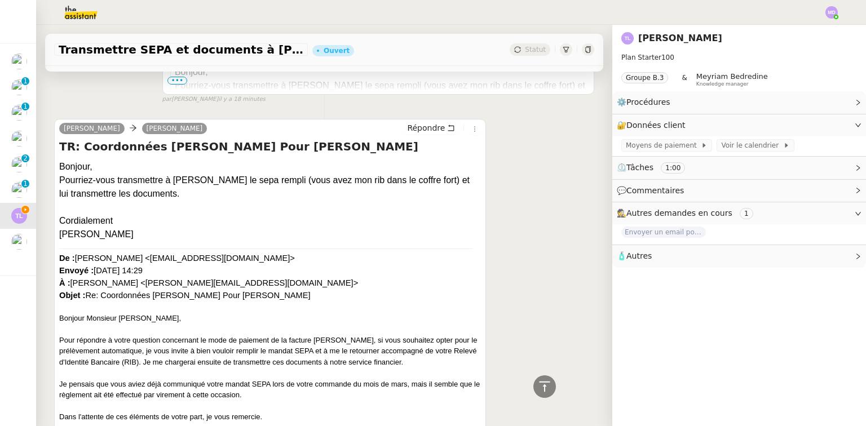
scroll to position [347, 0]
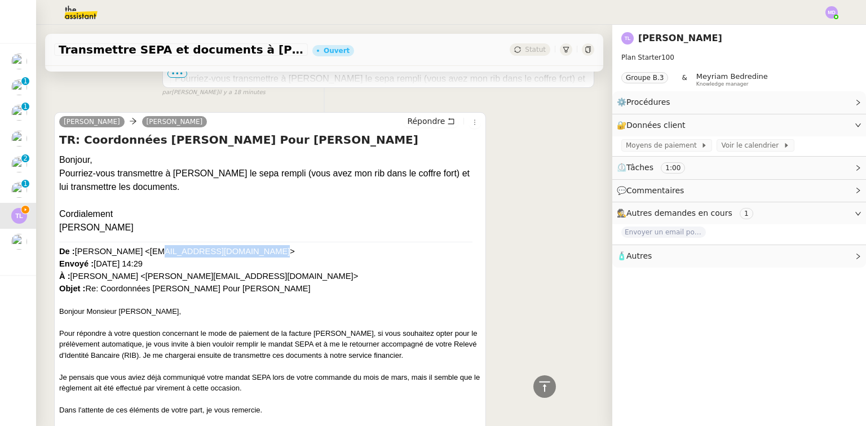
drag, startPoint x: 134, startPoint y: 253, endPoint x: 226, endPoint y: 257, distance: 92.1
click at [226, 257] on font "De : Thomas Cierpisz <cierpiszt@tdtomdavies.com> Envoyé : mercredi 3 septembre …" at bounding box center [208, 270] width 299 height 46
copy font "cierpiszt@tdtomdavies.com"
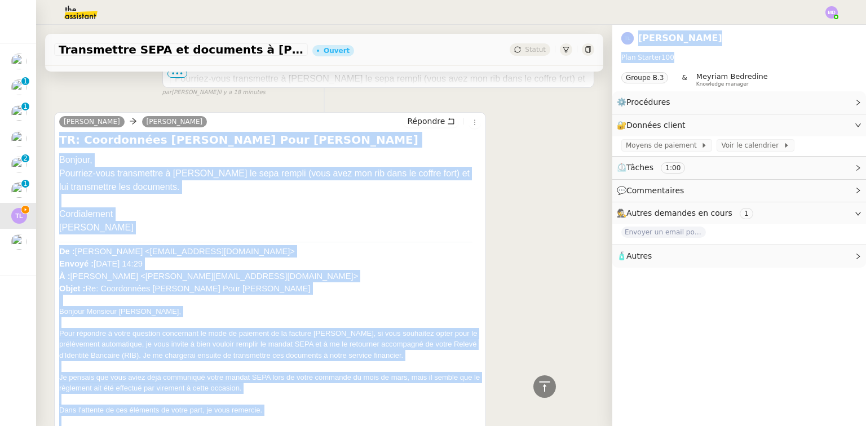
drag, startPoint x: 601, startPoint y: 127, endPoint x: 606, endPoint y: 73, distance: 55.0
click at [606, 73] on nz-layout "Transmettre SEPA et documents à Thomas Ouvert Statut Client Thierry Lavat Owner…" at bounding box center [451, 226] width 830 height 402
click at [613, 73] on nz-page-header "Thierry Lavat Plan Starter 100 Groupe B.3 & Meyriam Bedredine Knowledge manager" at bounding box center [740, 58] width 254 height 67
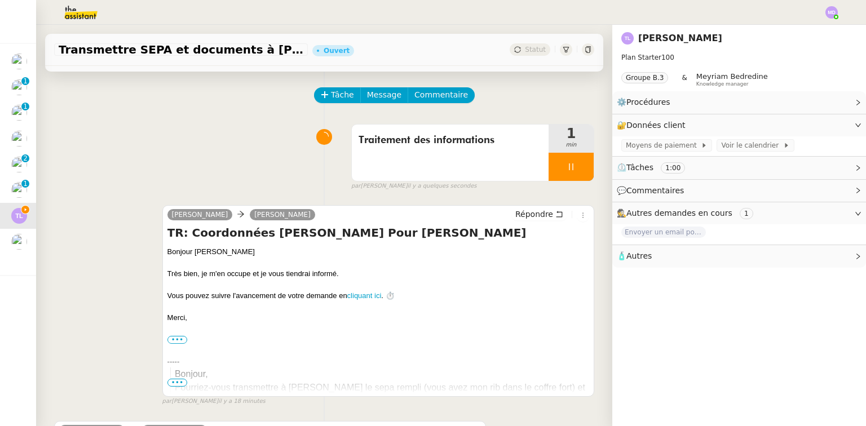
scroll to position [0, 0]
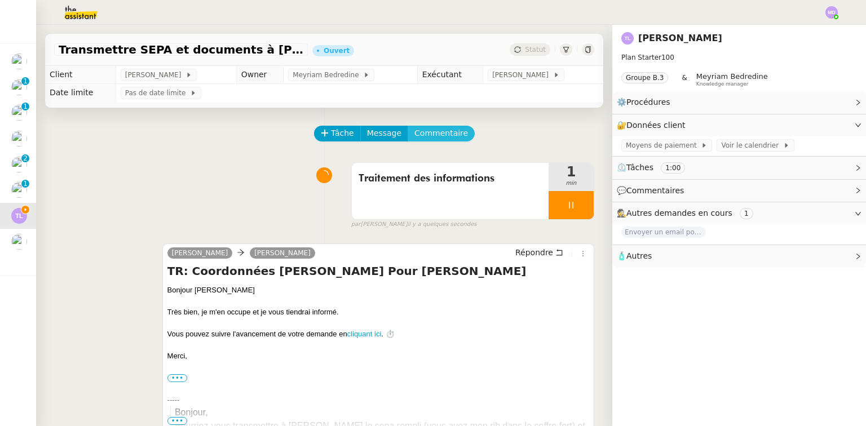
click at [436, 132] on span "Commentaire" at bounding box center [442, 133] width 54 height 13
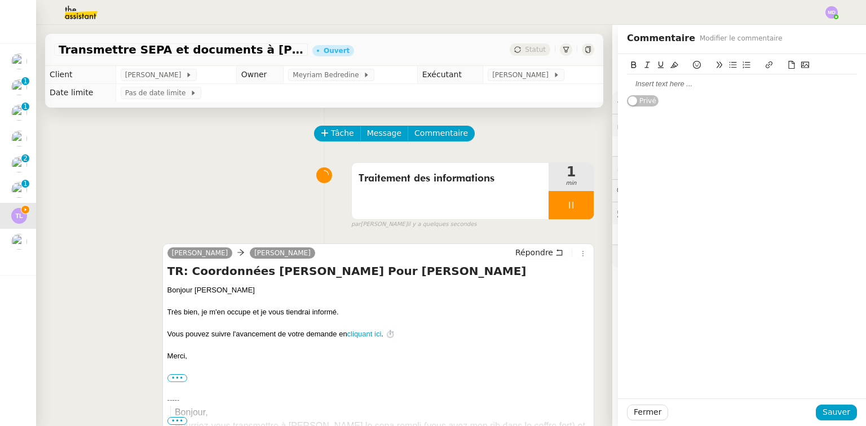
click at [641, 88] on div at bounding box center [742, 84] width 230 height 10
click at [823, 417] on span "Sauver" at bounding box center [837, 412] width 28 height 13
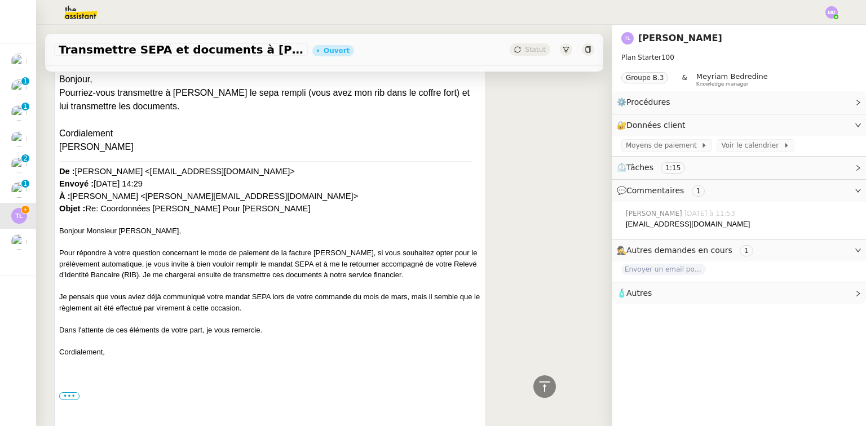
scroll to position [490, 0]
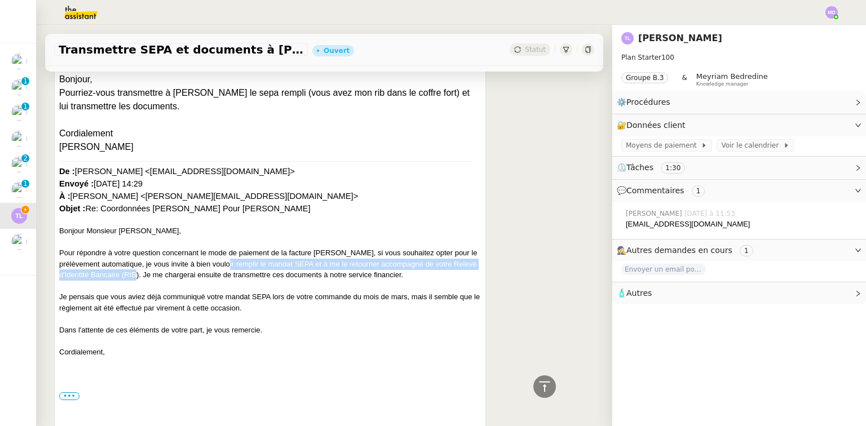
drag, startPoint x: 236, startPoint y: 266, endPoint x: 168, endPoint y: 277, distance: 69.1
click at [168, 277] on div "Pour répondre à votre question concernant le mode de paiement de la facture Tom…" at bounding box center [270, 264] width 422 height 33
copy div "remplir le mandat SEPA et à me le retourner accompagné de votre Relevé d'Identi…"
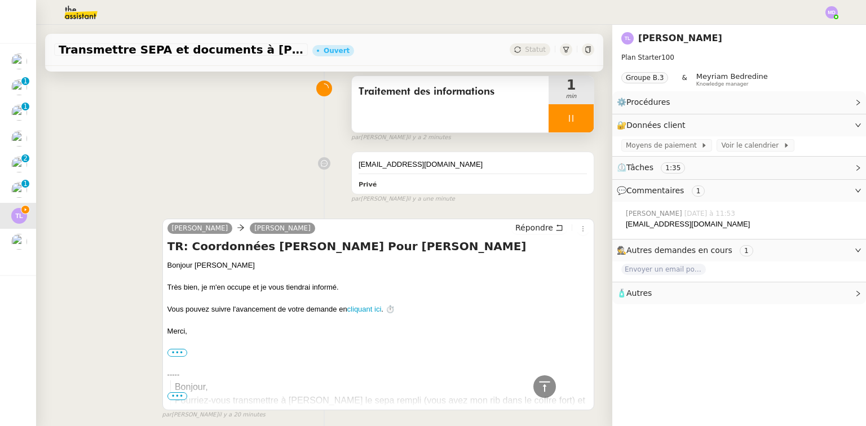
scroll to position [0, 0]
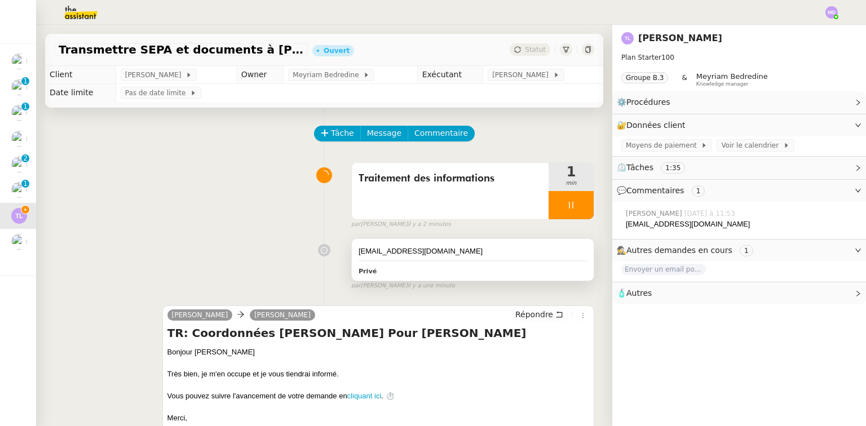
click at [478, 250] on div "cierpiszt@tdtomdavies.com" at bounding box center [473, 251] width 228 height 11
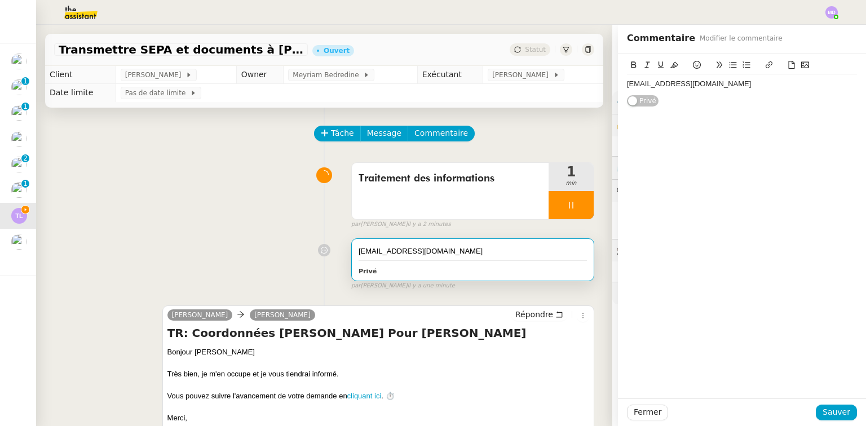
click at [746, 82] on div "cierpiszt@tdtomdavies.com" at bounding box center [742, 84] width 230 height 10
click at [818, 404] on div "Fermer Sauver" at bounding box center [742, 413] width 248 height 28
click at [823, 407] on span "Sauver" at bounding box center [837, 412] width 28 height 13
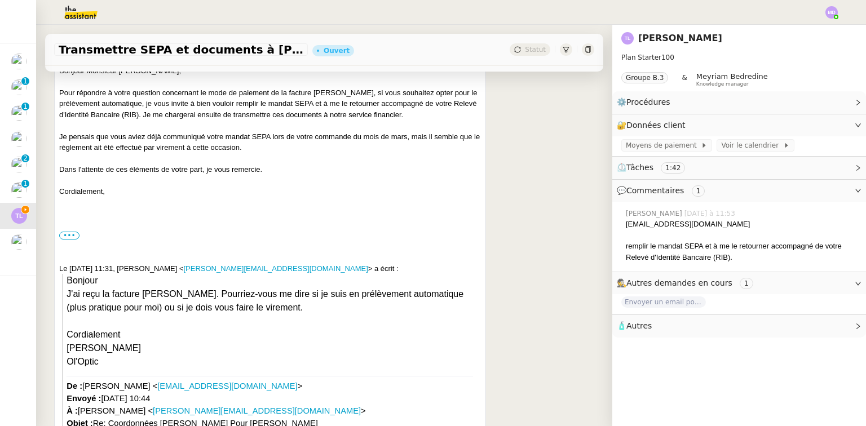
scroll to position [2261, 0]
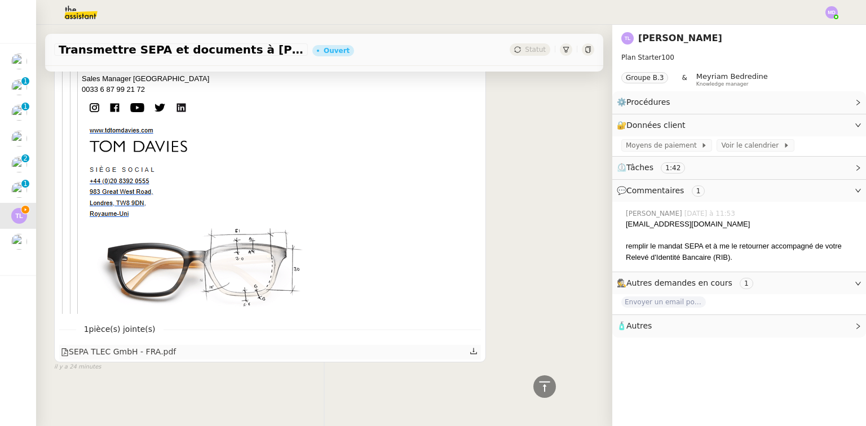
click at [470, 349] on icon at bounding box center [474, 351] width 8 height 8
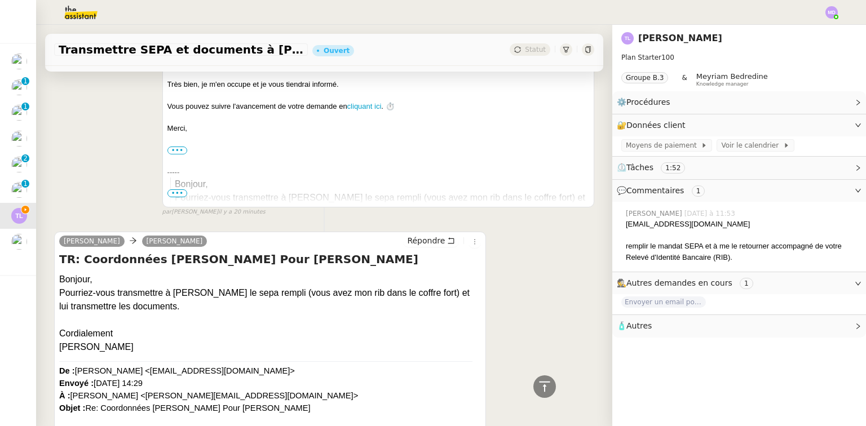
scroll to position [314, 0]
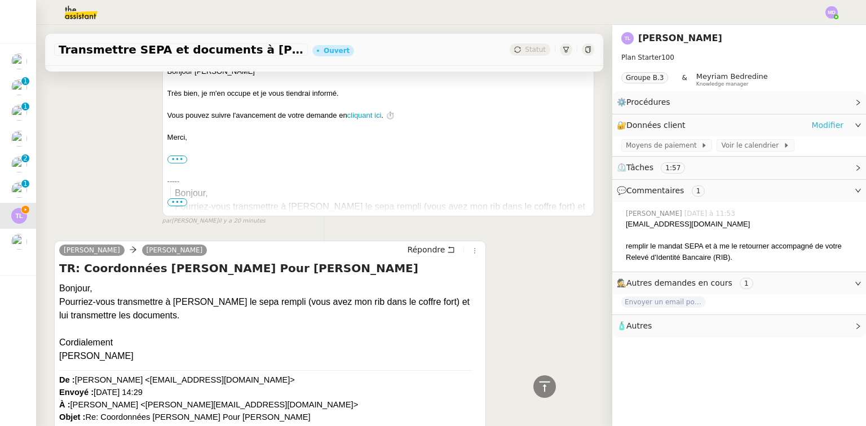
click at [820, 131] on link "Modifier" at bounding box center [828, 125] width 32 height 13
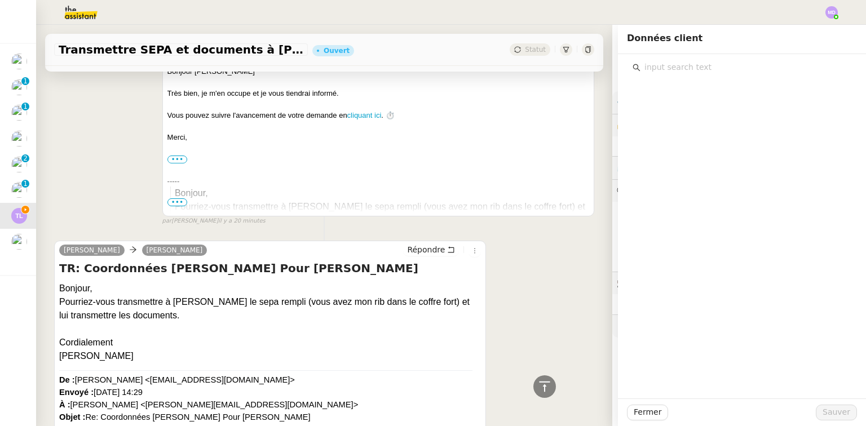
click at [701, 73] on input "text" at bounding box center [746, 67] width 211 height 15
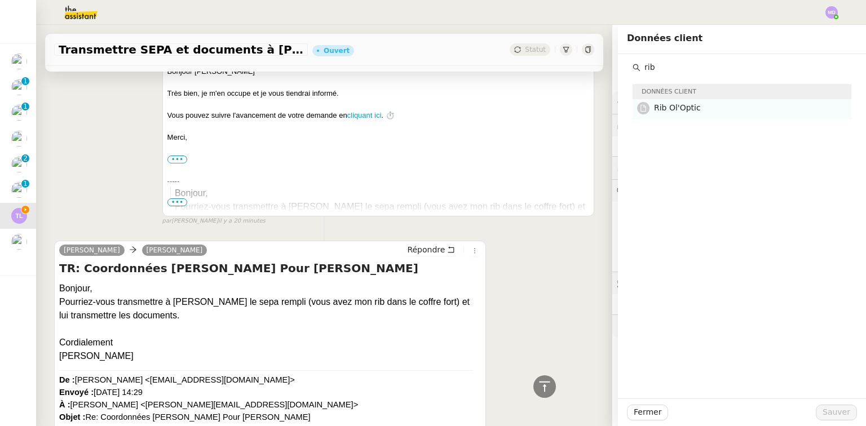
type input "rib"
click at [713, 105] on h4 "Rib Ol'Optic" at bounding box center [749, 108] width 191 height 13
click at [819, 412] on button "Sauver" at bounding box center [836, 413] width 41 height 16
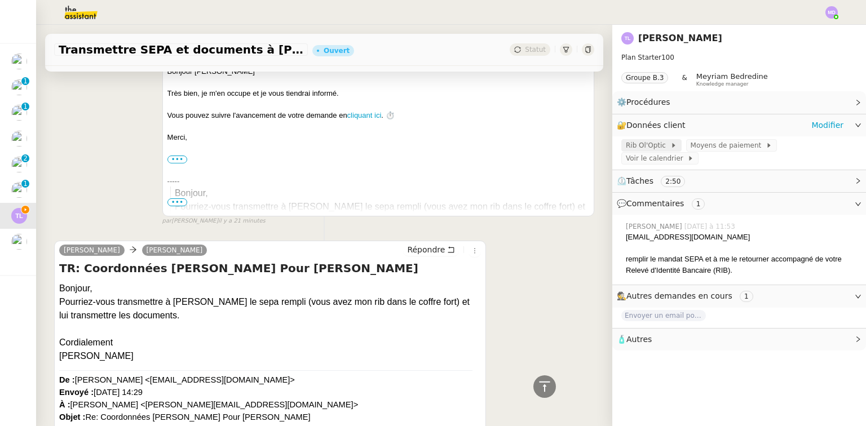
click at [644, 149] on span "Rib Ol'Optic" at bounding box center [648, 145] width 45 height 11
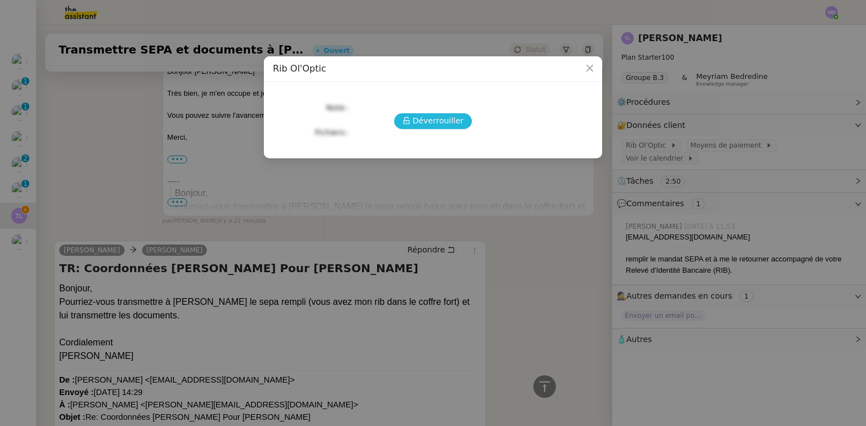
click at [429, 120] on span "Déverrouiller" at bounding box center [438, 121] width 51 height 13
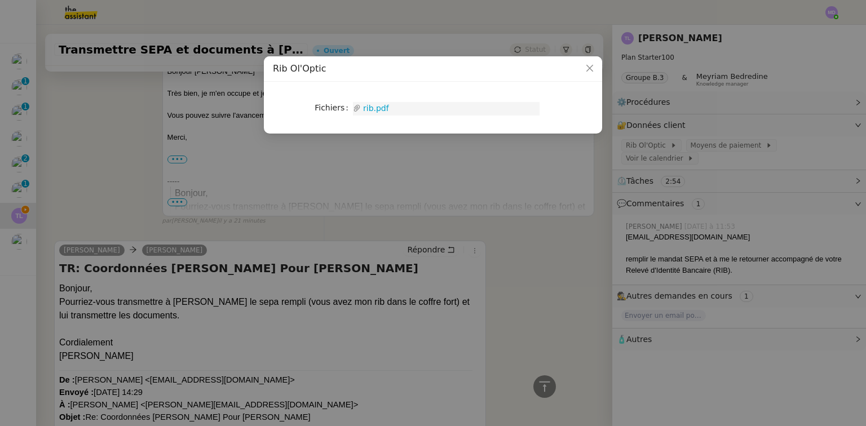
click at [366, 108] on link "rib.pdf" at bounding box center [450, 108] width 179 height 13
click at [510, 234] on nz-modal-container "Rib Ol'Optic Fichiers Upload rib.pdf" at bounding box center [433, 213] width 866 height 426
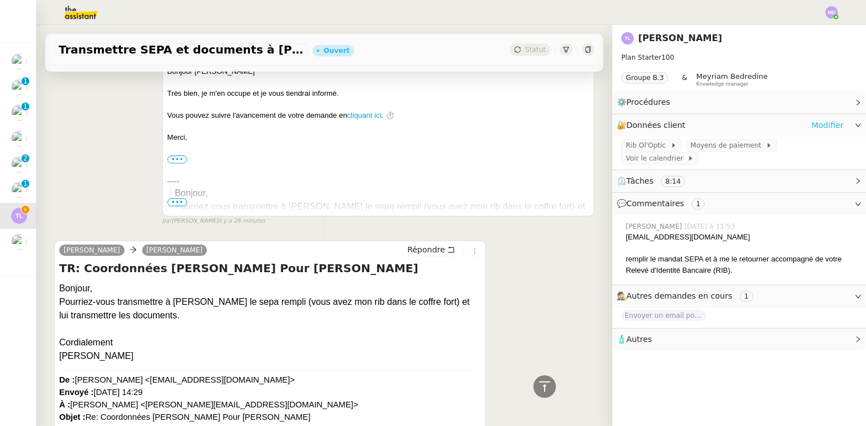
click at [817, 127] on link "Modifier" at bounding box center [828, 125] width 32 height 13
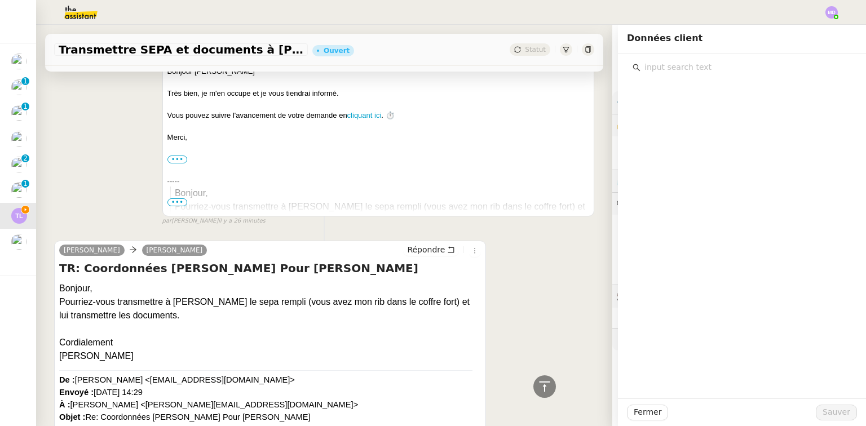
click at [713, 61] on input "text" at bounding box center [746, 67] width 211 height 15
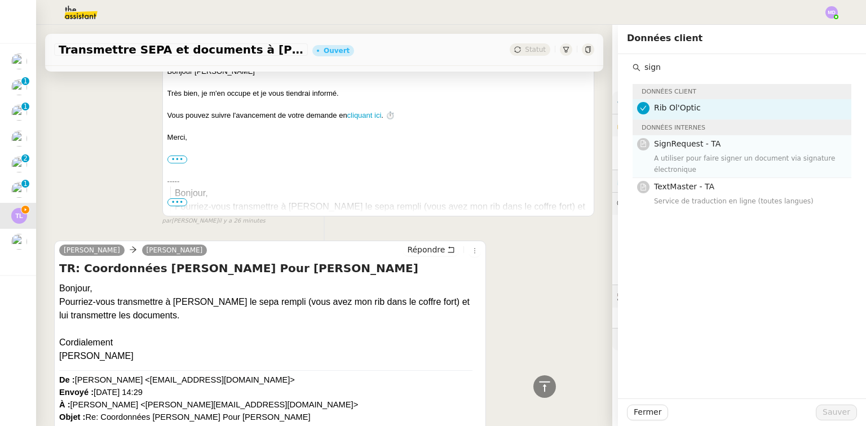
type input "sign"
click at [688, 149] on h4 "SignRequest - TA" at bounding box center [749, 144] width 191 height 13
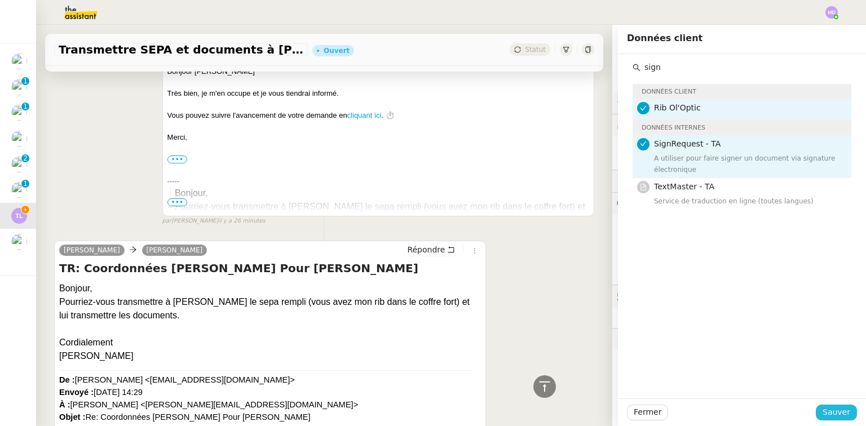
click at [820, 412] on button "Sauver" at bounding box center [836, 413] width 41 height 16
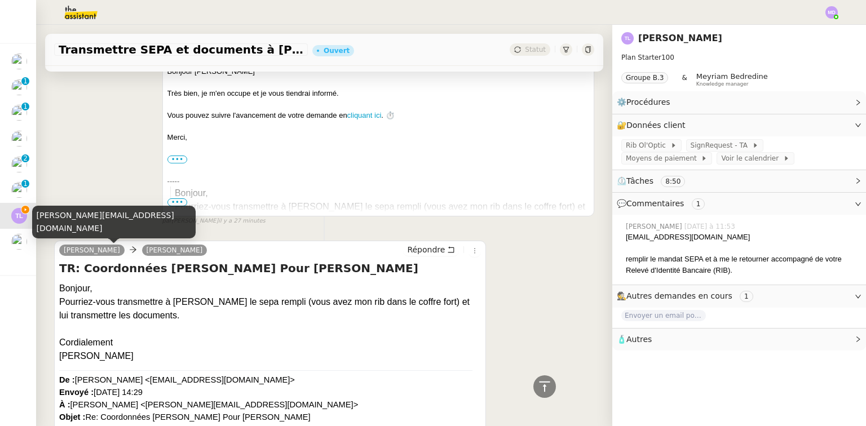
click at [90, 230] on div "thierry.lavat@ol-optic.com" at bounding box center [114, 222] width 164 height 33
copy div "thierry.lavat@ol-optic.com"
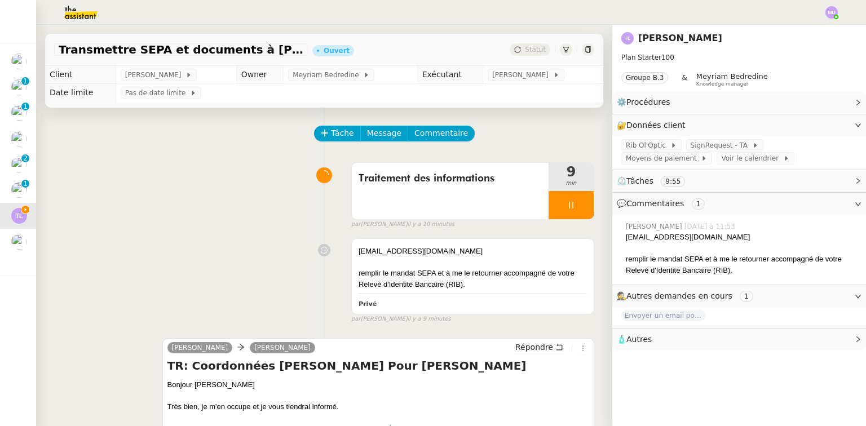
click at [580, 214] on div at bounding box center [571, 205] width 45 height 28
drag, startPoint x: 579, startPoint y: 214, endPoint x: 567, endPoint y: 207, distance: 13.5
click at [577, 212] on button at bounding box center [582, 205] width 23 height 28
click at [331, 139] on span "Tâche" at bounding box center [342, 133] width 23 height 13
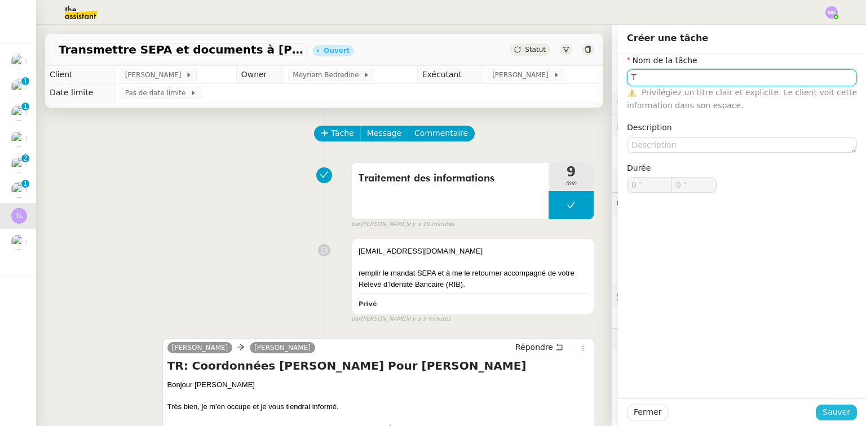
type input "T"
drag, startPoint x: 830, startPoint y: 411, endPoint x: 705, endPoint y: 359, distance: 136.1
click at [829, 408] on span "Sauver" at bounding box center [837, 412] width 28 height 13
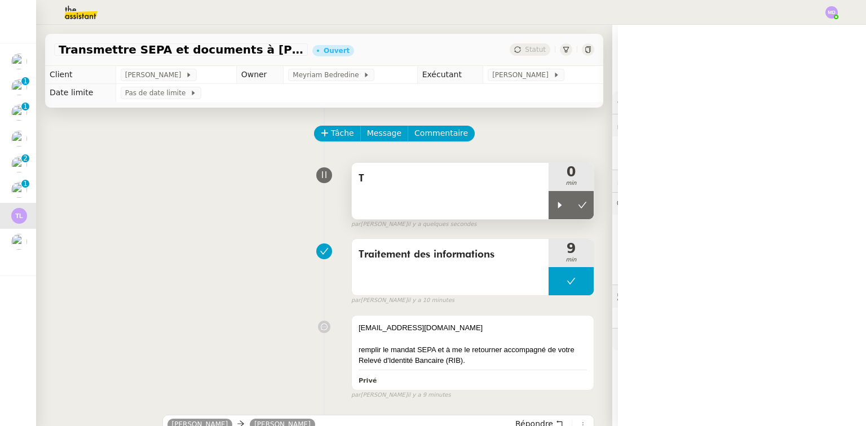
drag, startPoint x: 542, startPoint y: 206, endPoint x: 494, endPoint y: 196, distance: 49.1
click at [549, 206] on div at bounding box center [560, 205] width 23 height 28
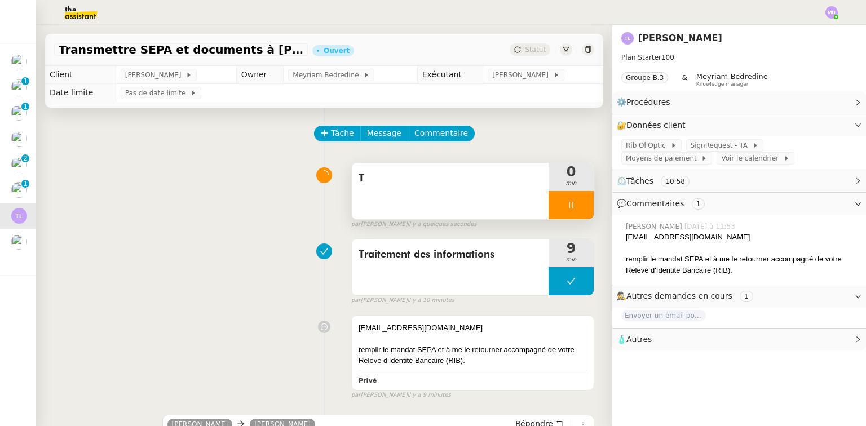
click at [494, 195] on div "T" at bounding box center [450, 191] width 197 height 56
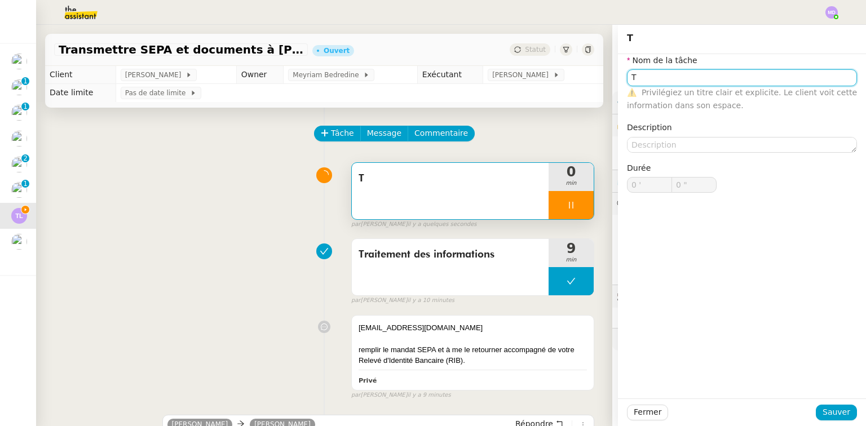
click at [650, 80] on input "T" at bounding box center [742, 77] width 230 height 16
type input "Tran"
type input "1 ""
type input "Transmission d"
type input "2 ""
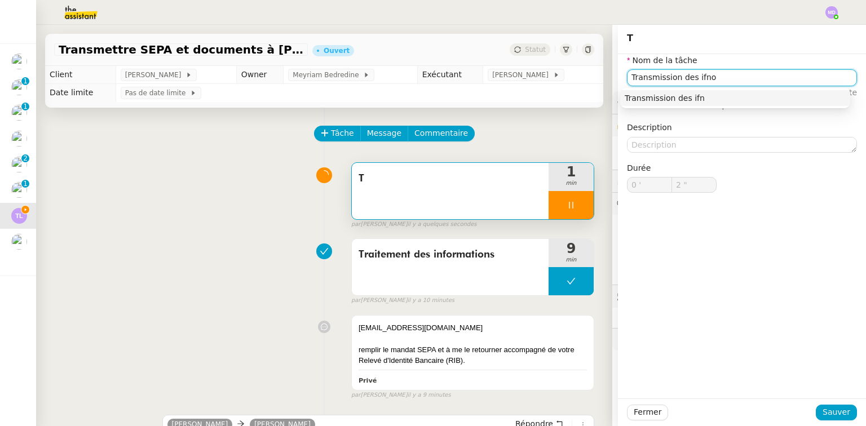
type input "Transmission des ifnor"
type input "3 ""
type input "Transmission des i"
type input "4 ""
type input "Transmission des informati"
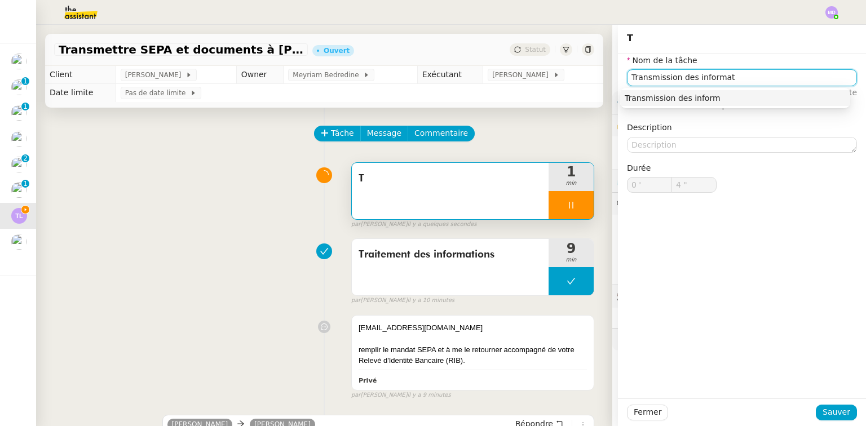
type input "5 ""
type input "Transmission des informations"
type input "6 ""
drag, startPoint x: 661, startPoint y: 104, endPoint x: 689, endPoint y: 170, distance: 71.3
click at [661, 105] on nz-auto-option "Transmission des informations" at bounding box center [736, 98] width 230 height 16
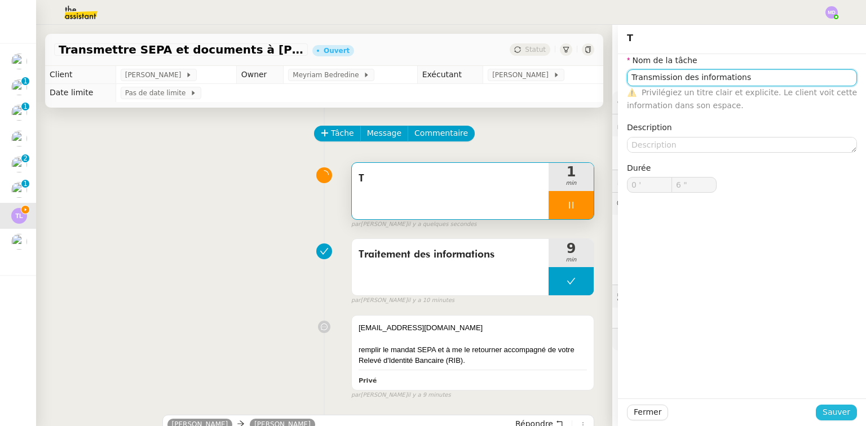
type input "Transmission des informations"
click at [823, 412] on span "Sauver" at bounding box center [837, 412] width 28 height 13
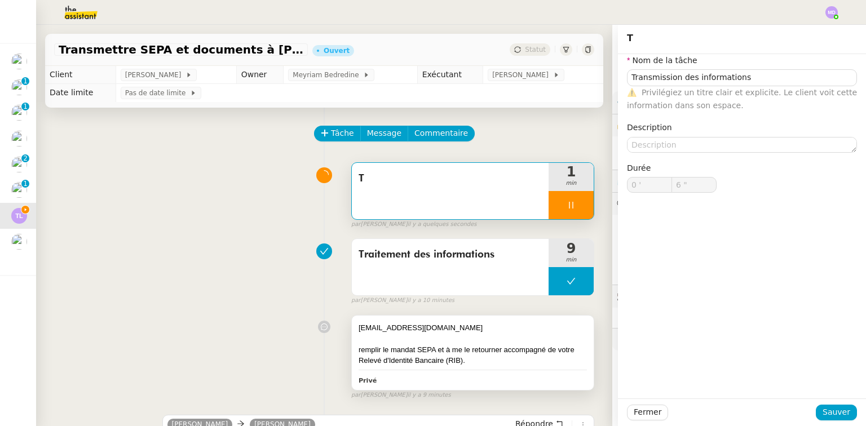
type input "7 ""
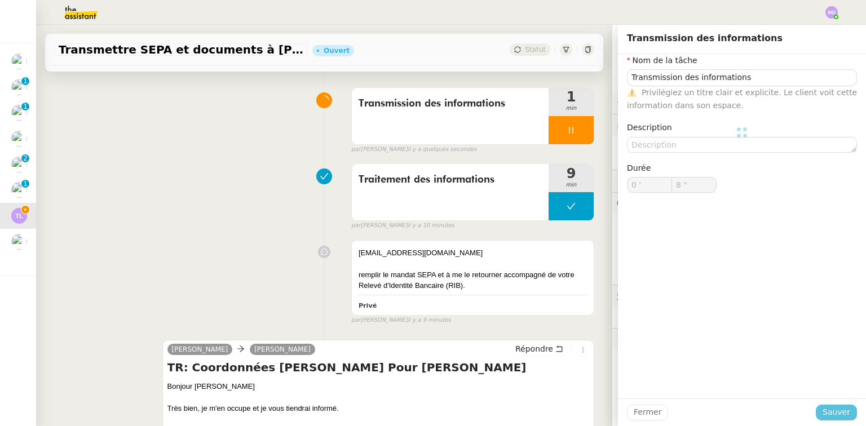
scroll to position [135, 0]
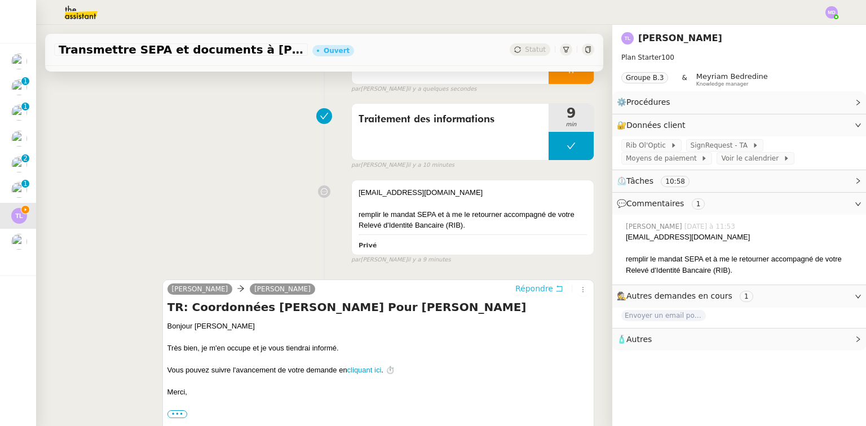
click at [556, 288] on icon at bounding box center [560, 289] width 8 height 8
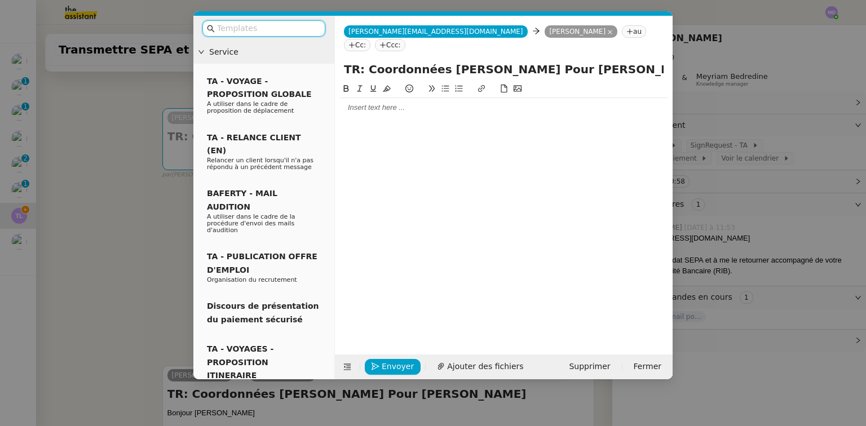
click at [426, 98] on div at bounding box center [504, 107] width 329 height 19
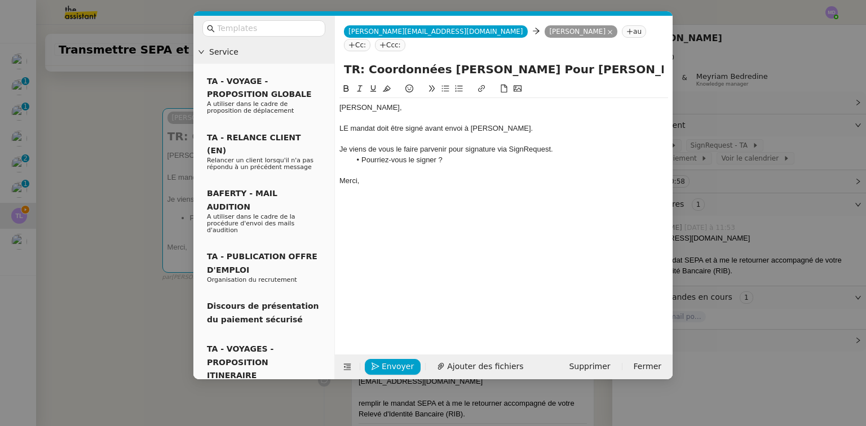
click at [347, 124] on div "LE mandat doit être signé avant envoi à Thomas." at bounding box center [504, 129] width 329 height 10
click at [151, 179] on nz-modal-container "Service TA - VOYAGE - PROPOSITION GLOBALE A utiliser dans le cadre de propositi…" at bounding box center [433, 213] width 866 height 426
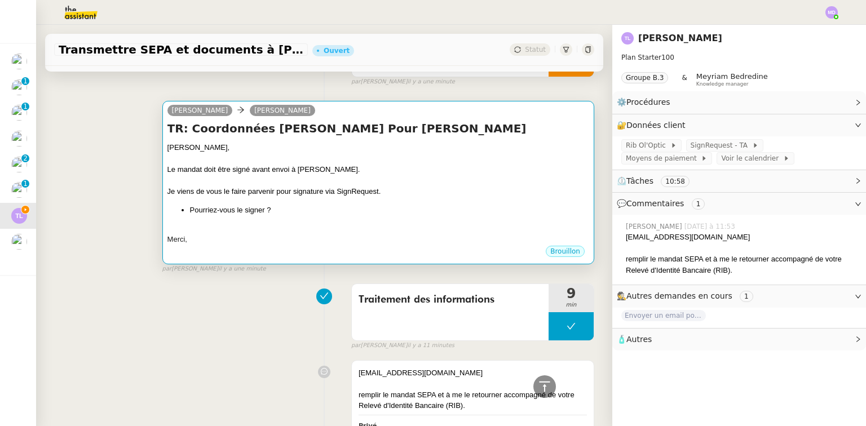
scroll to position [74, 0]
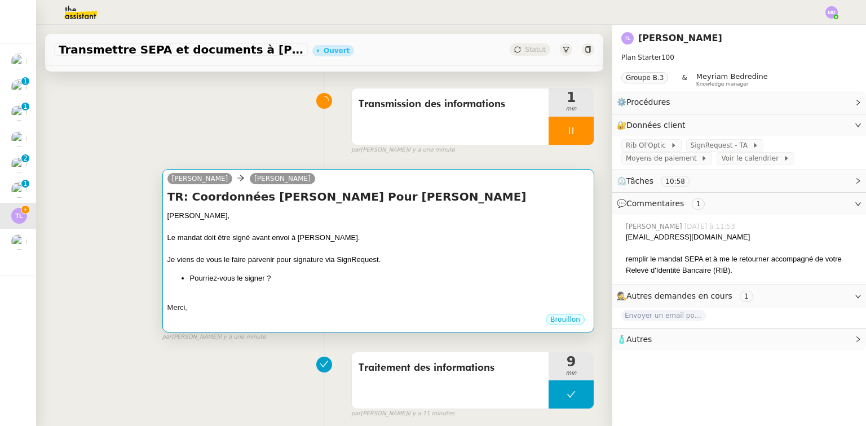
click at [379, 270] on div "Thierry, Le mandat doit être signé avant envoi à Thomas. Je viens de vous le fa…" at bounding box center [379, 261] width 422 height 103
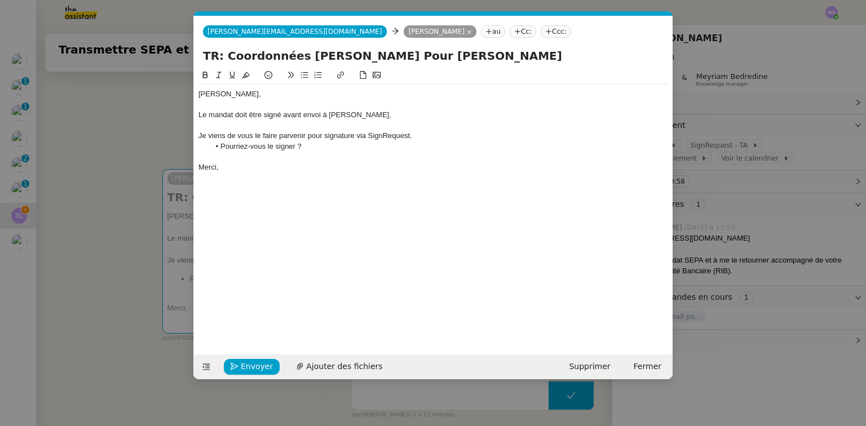
scroll to position [0, 24]
click at [261, 366] on span "Envoyer" at bounding box center [257, 366] width 32 height 13
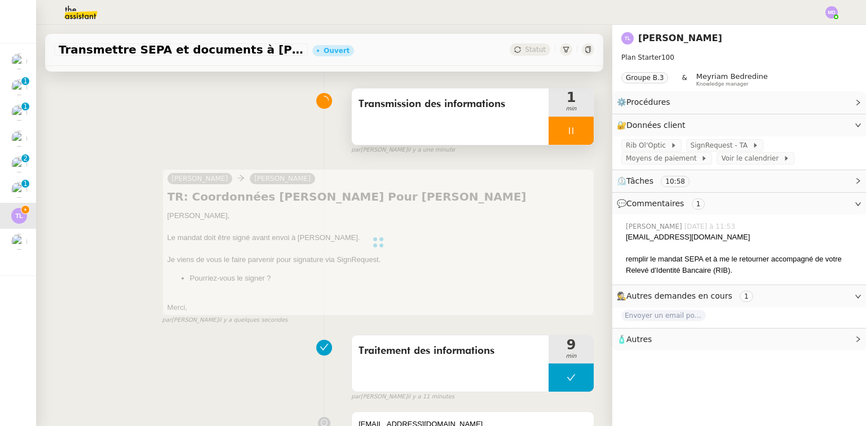
click at [567, 128] on icon at bounding box center [571, 130] width 9 height 9
click at [578, 133] on icon at bounding box center [582, 130] width 9 height 9
click at [554, 132] on button at bounding box center [571, 131] width 45 height 28
click at [556, 133] on icon at bounding box center [560, 130] width 9 height 9
click at [487, 383] on div "Traitement des informations" at bounding box center [450, 364] width 197 height 56
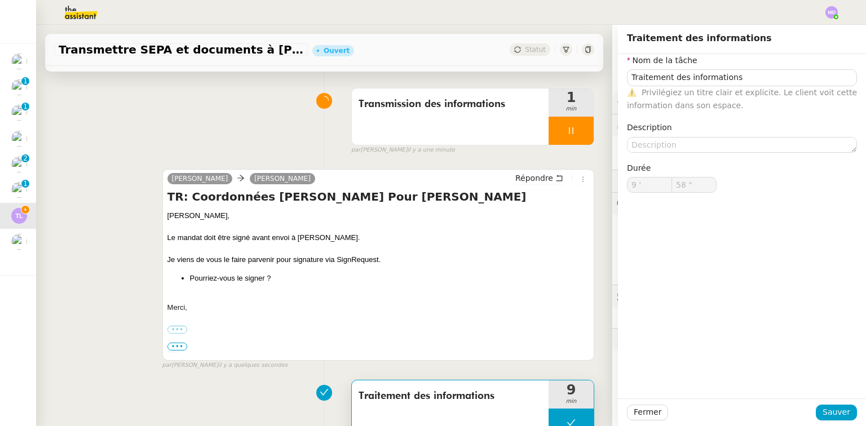
type input "Traitement des informations"
type input "9 '"
type input "58 ""
type input "Traitement des informations"
type input "9 '"
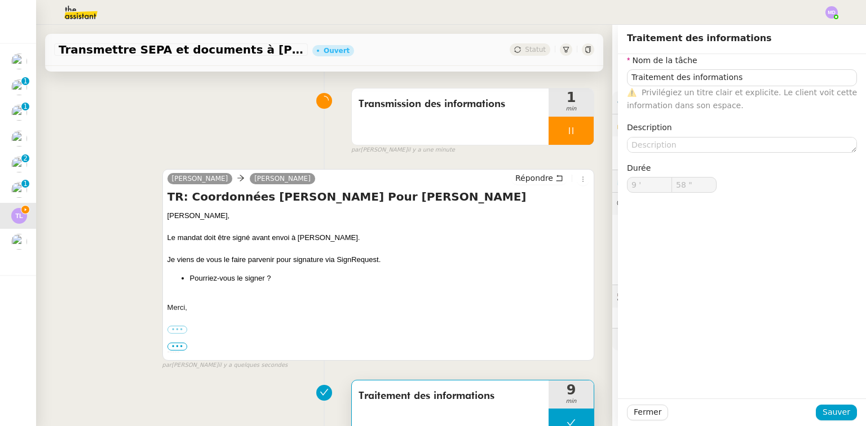
type input "58 ""
drag, startPoint x: 661, startPoint y: 115, endPoint x: 657, endPoint y: 135, distance: 20.3
click at [658, 128] on div "Nom de la tâche Traitement des informations ⚠️ Privilégiez un titre clair et ex…" at bounding box center [742, 132] width 230 height 157
type input "Traitement des informations"
type input "9 '"
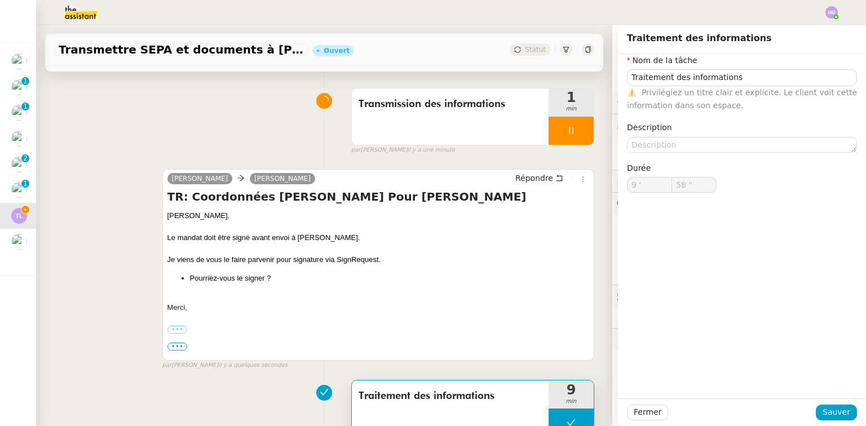
type input "58 ""
click at [657, 138] on nz-form-item "Description" at bounding box center [742, 136] width 230 height 31
click at [657, 140] on textarea at bounding box center [742, 145] width 230 height 16
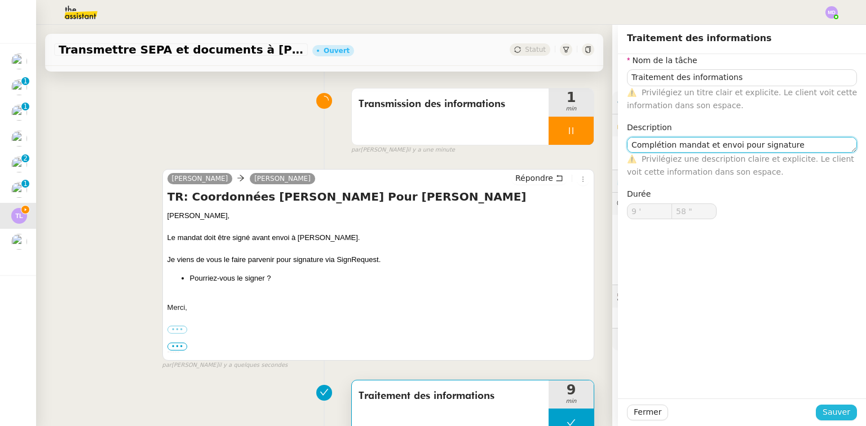
type textarea "Complétion mandat et envoi pour signature"
click at [819, 412] on button "Sauver" at bounding box center [836, 413] width 41 height 16
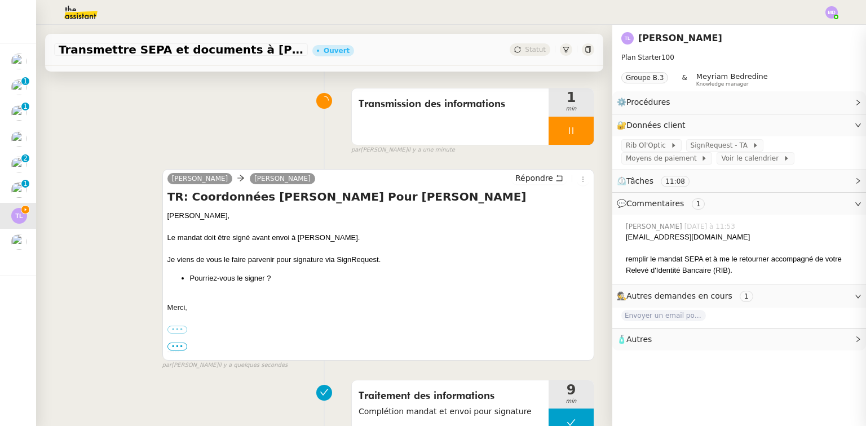
click at [571, 133] on div at bounding box center [571, 131] width 45 height 28
click at [578, 133] on icon at bounding box center [582, 130] width 9 height 9
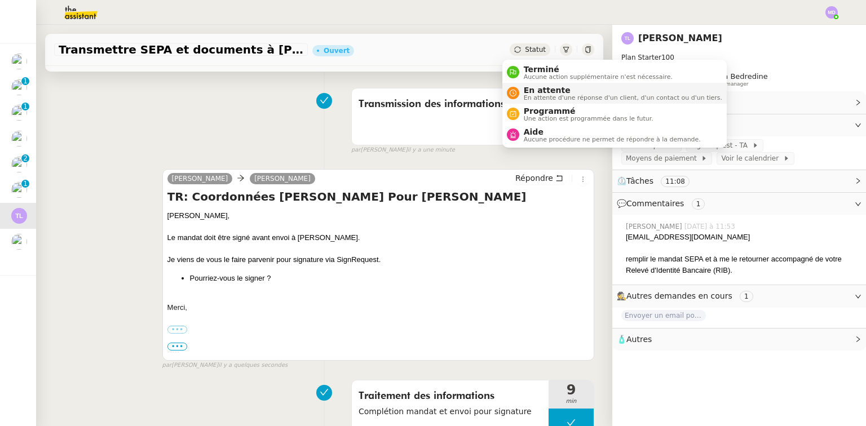
click at [530, 87] on span "En attente" at bounding box center [623, 90] width 199 height 9
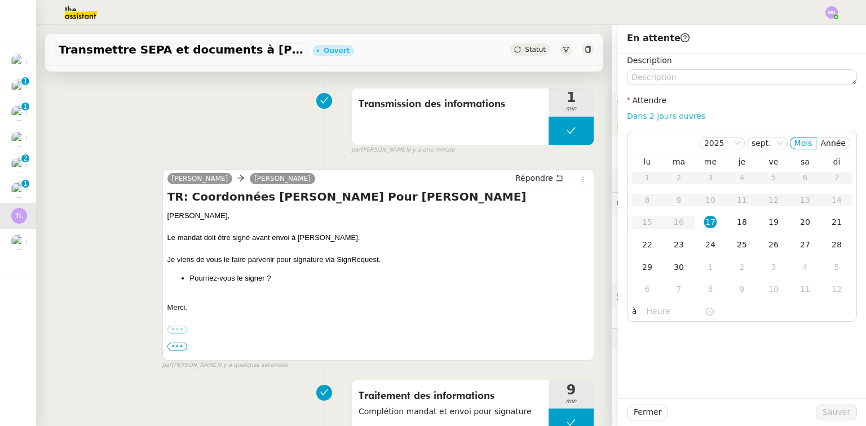
click at [666, 120] on link "Dans 2 jours ouvrés" at bounding box center [666, 116] width 78 height 9
type input "07:00"
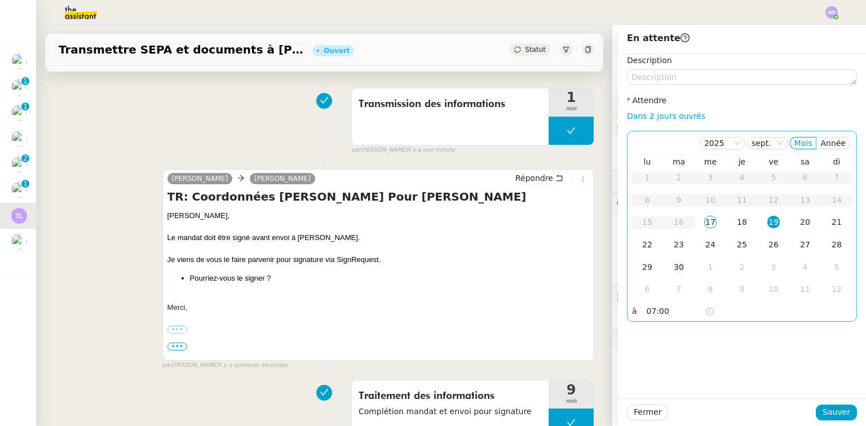
drag, startPoint x: 646, startPoint y: 244, endPoint x: 661, endPoint y: 274, distance: 34.1
click at [646, 244] on div "22" at bounding box center [647, 245] width 12 height 12
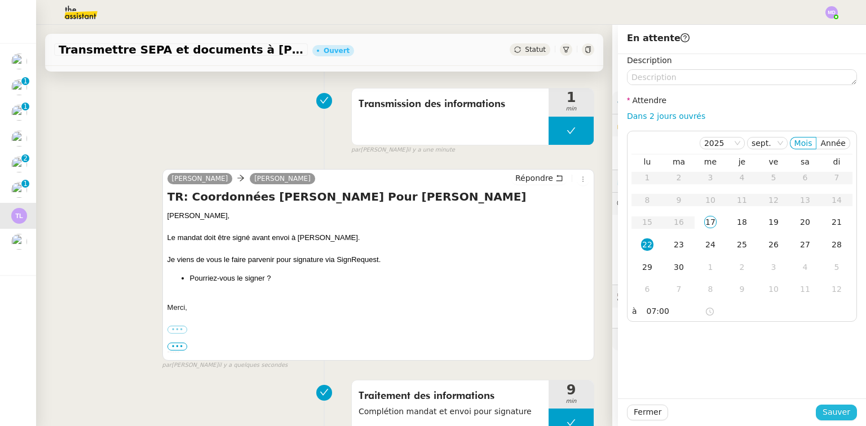
click at [831, 410] on span "Sauver" at bounding box center [837, 412] width 28 height 13
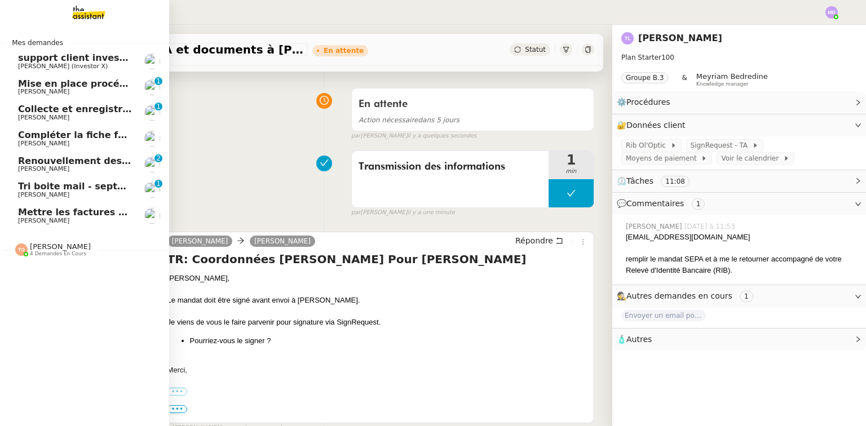
click at [60, 194] on span "[PERSON_NAME]" at bounding box center [43, 194] width 51 height 7
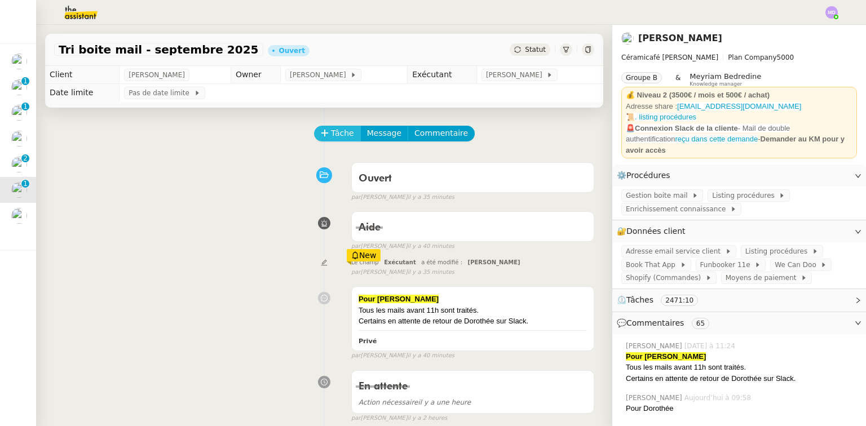
click at [336, 132] on span "Tâche" at bounding box center [342, 133] width 23 height 13
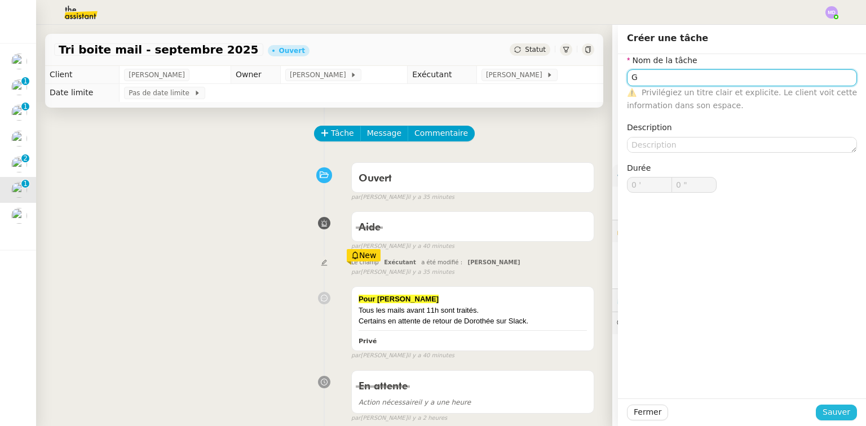
type input "G"
click at [832, 420] on button "Sauver" at bounding box center [836, 413] width 41 height 16
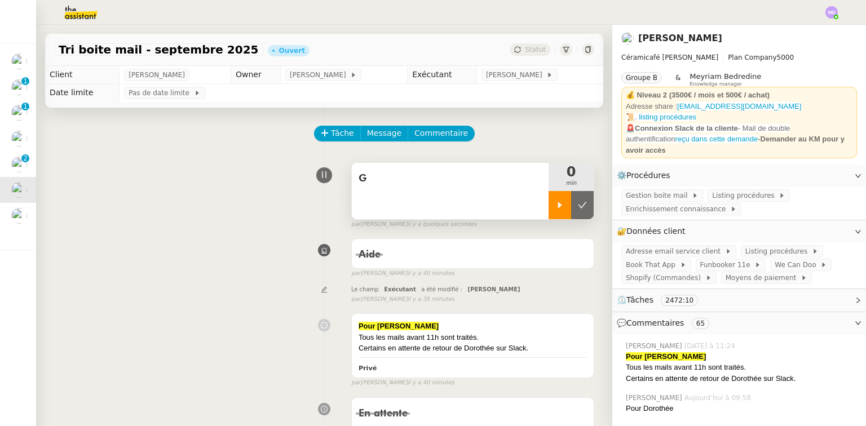
click at [556, 209] on icon at bounding box center [560, 205] width 9 height 9
click at [413, 206] on div "G" at bounding box center [450, 191] width 197 height 56
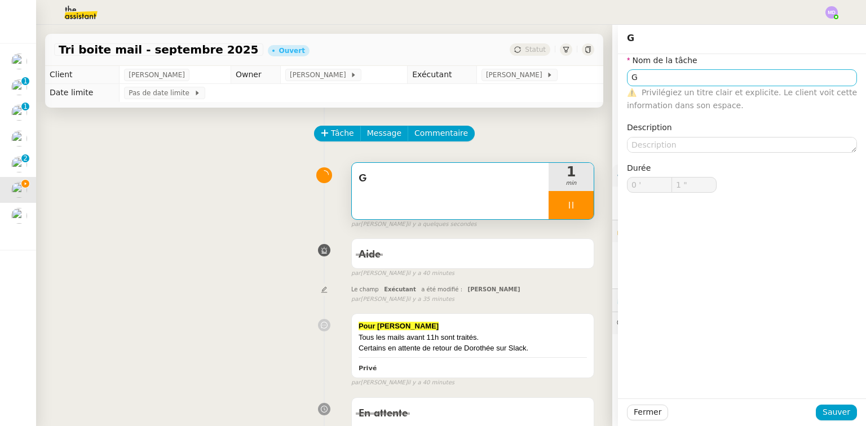
type input "2 ""
click at [640, 74] on input "G" at bounding box center [742, 77] width 230 height 16
type input "Gest"
type input "3 ""
type input "Gestion boite"
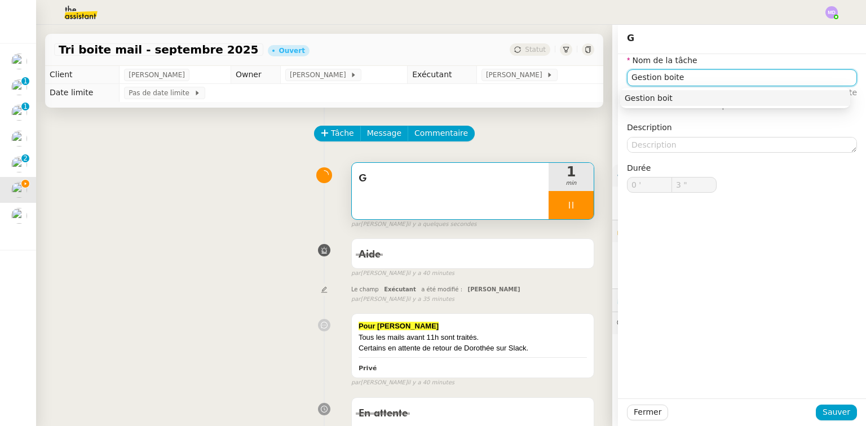
type input "4 ""
type input "Gestion boite email"
type input "5 ""
type input "Gestion boite email"
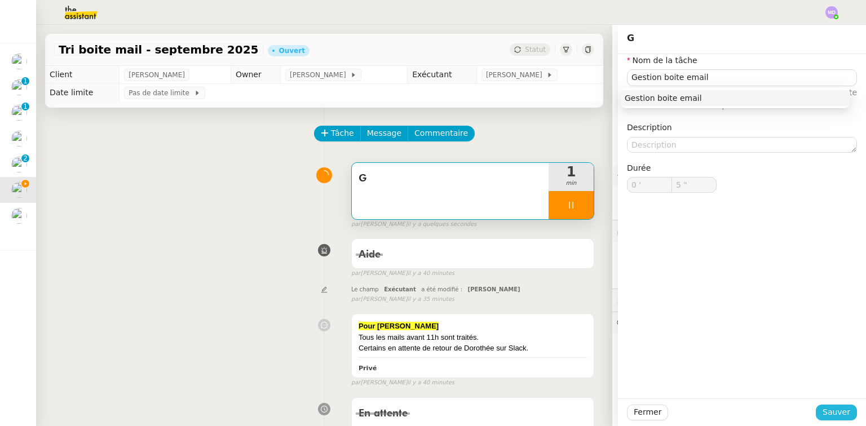
click at [832, 413] on span "Sauver" at bounding box center [837, 412] width 28 height 13
type input "6 ""
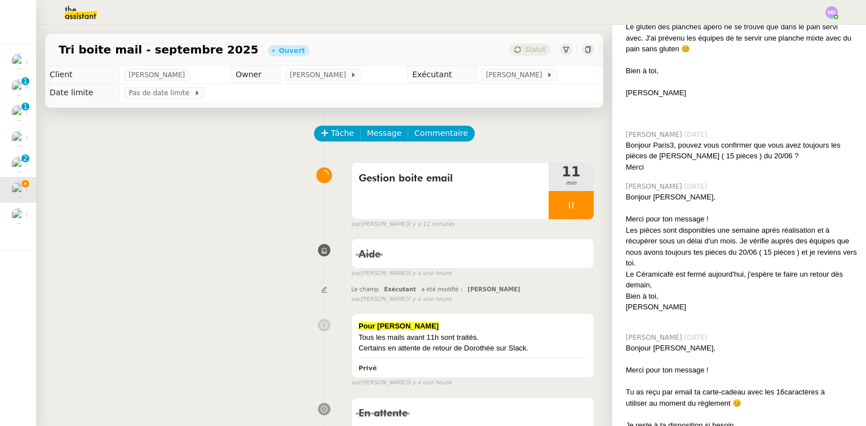
click at [146, 135] on div "Tâche Message Commentaire" at bounding box center [324, 139] width 540 height 27
click at [202, 151] on div "Tâche Message Commentaire" at bounding box center [324, 139] width 540 height 27
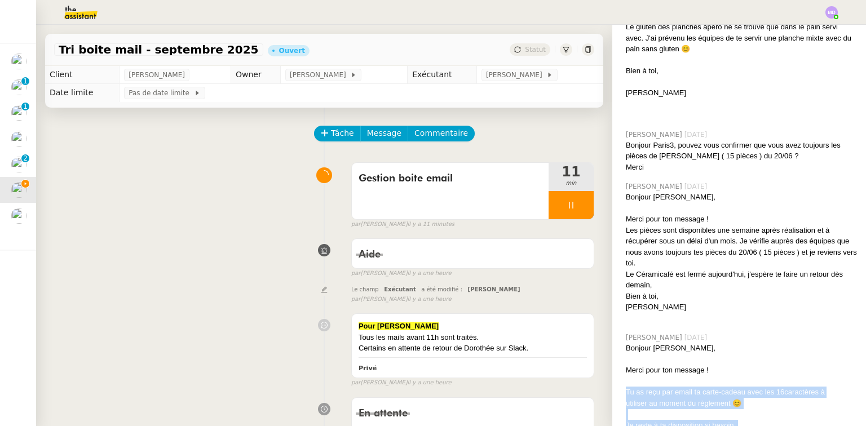
drag, startPoint x: 653, startPoint y: 297, endPoint x: 620, endPoint y: 226, distance: 78.8
click at [626, 343] on div "Bonjour Juliette, Merci pour ton message ! Tu as reçu par email ta carte-cadeau…" at bounding box center [741, 414] width 231 height 143
copy div "Tu as reçu par email ta carte-cadeau avec les 16 caractères à utiliser au momen…"
click at [568, 215] on div at bounding box center [571, 205] width 45 height 28
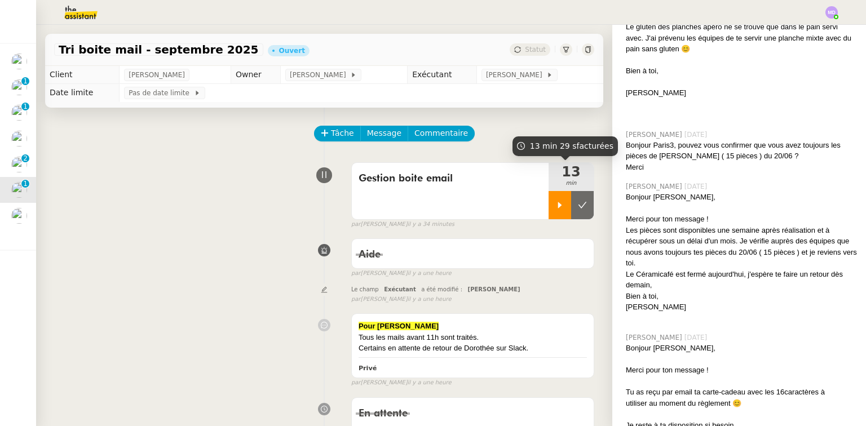
click at [549, 201] on div at bounding box center [560, 205] width 23 height 28
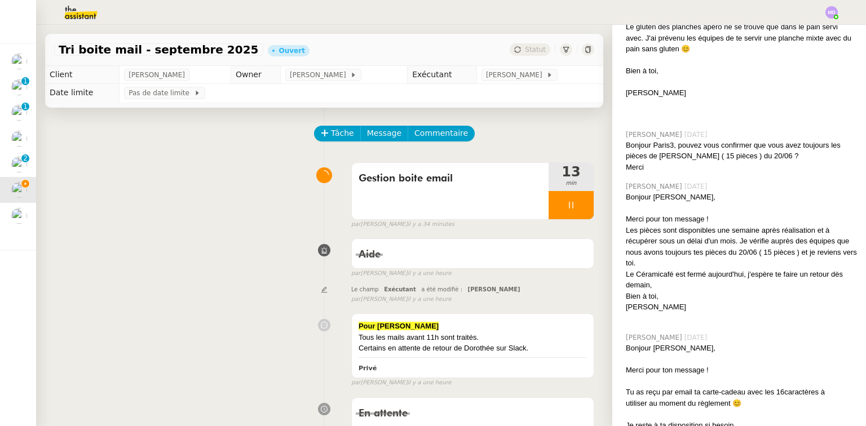
click at [583, 214] on div "Gestion boite email 13 min" at bounding box center [472, 191] width 243 height 58
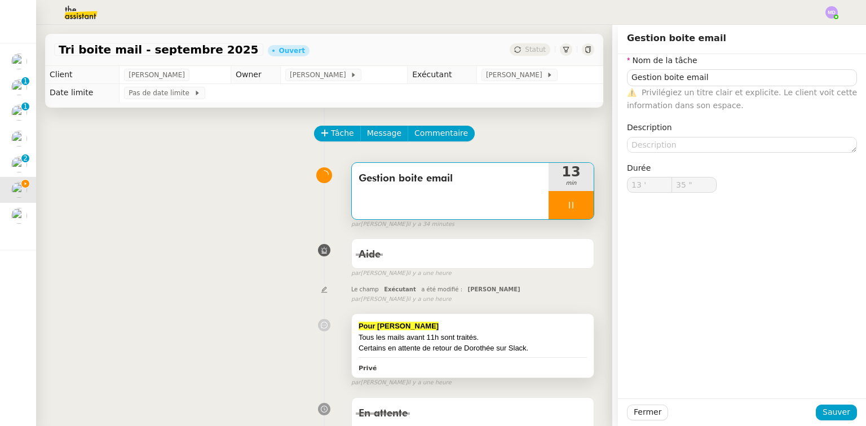
type input "36 ""
drag, startPoint x: 555, startPoint y: 191, endPoint x: 558, endPoint y: 198, distance: 8.1
click at [558, 197] on div "13 min" at bounding box center [571, 191] width 45 height 56
click at [576, 203] on div at bounding box center [571, 205] width 45 height 28
type input "Gestion boite email"
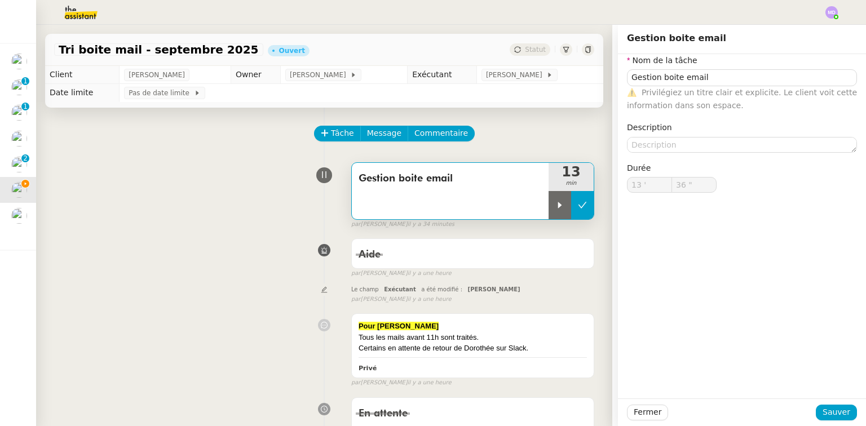
type input "13 '"
type input "36 ""
type input "Gestion boite email"
type input "13 '"
type input "36 ""
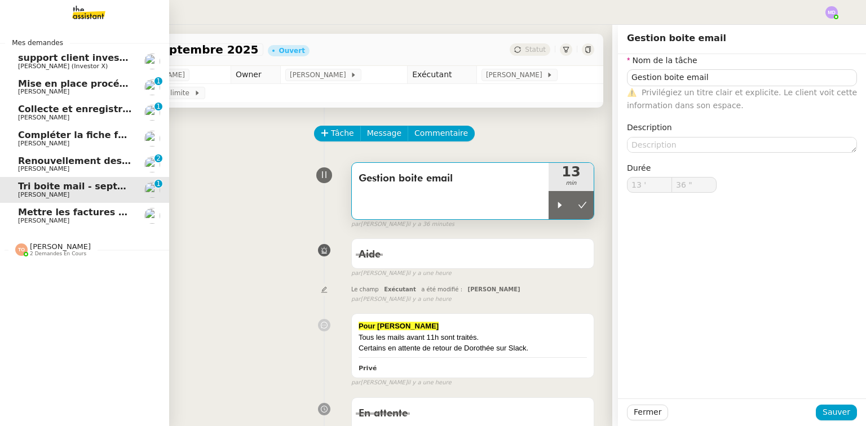
click at [27, 134] on span "Compléter la fiche fournisseur" at bounding box center [95, 135] width 154 height 11
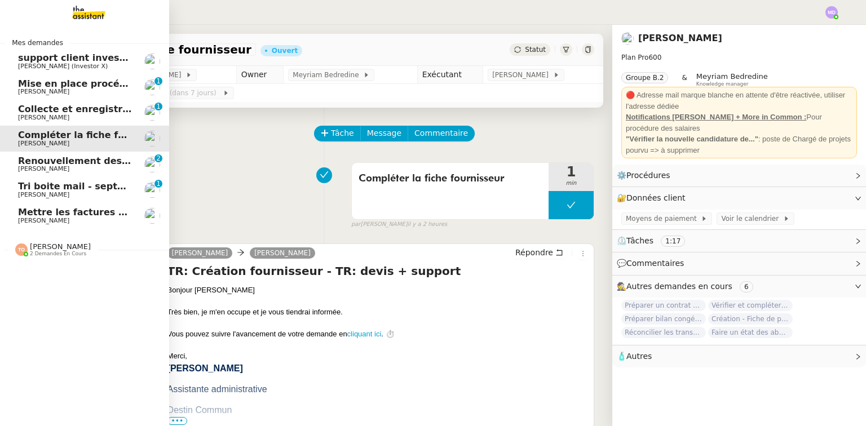
click at [74, 86] on span "Mise en place procédure - relevés bancaires mensuels" at bounding box center [156, 83] width 276 height 11
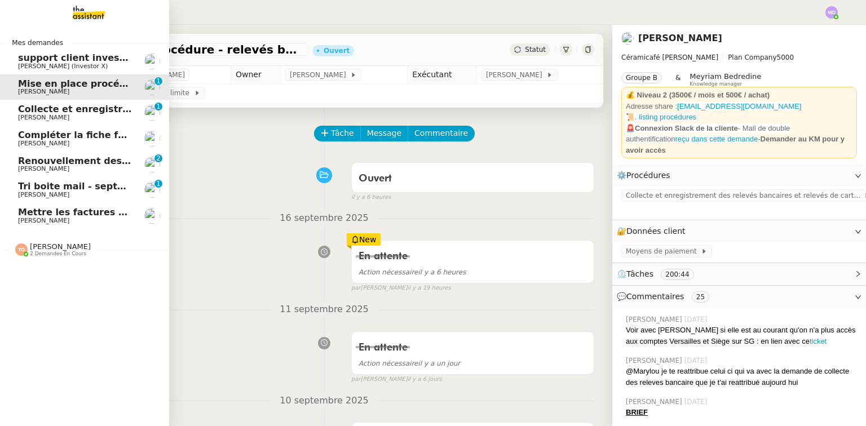
click at [82, 206] on link "Mettre les factures sur EnergyTrack [PERSON_NAME]" at bounding box center [84, 216] width 169 height 26
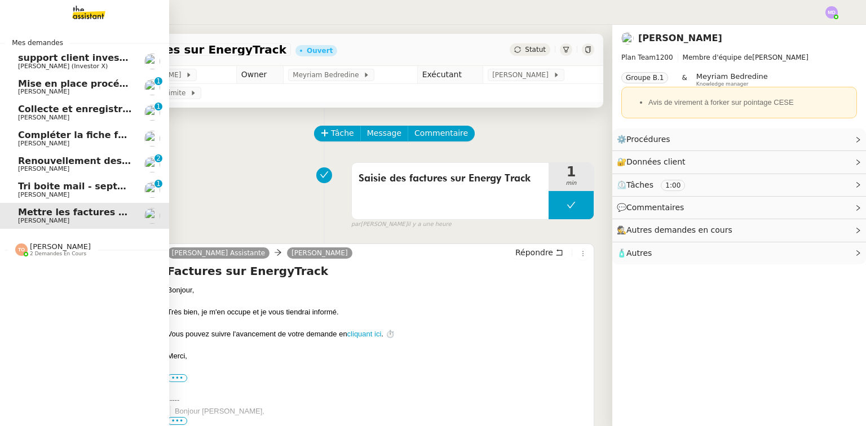
click at [95, 193] on span "[PERSON_NAME]" at bounding box center [75, 195] width 114 height 7
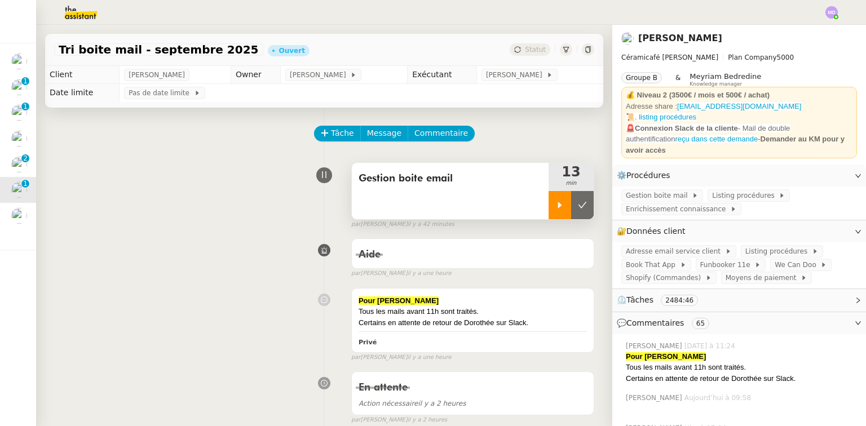
click at [556, 205] on icon at bounding box center [560, 205] width 9 height 9
click at [569, 206] on div at bounding box center [571, 205] width 45 height 28
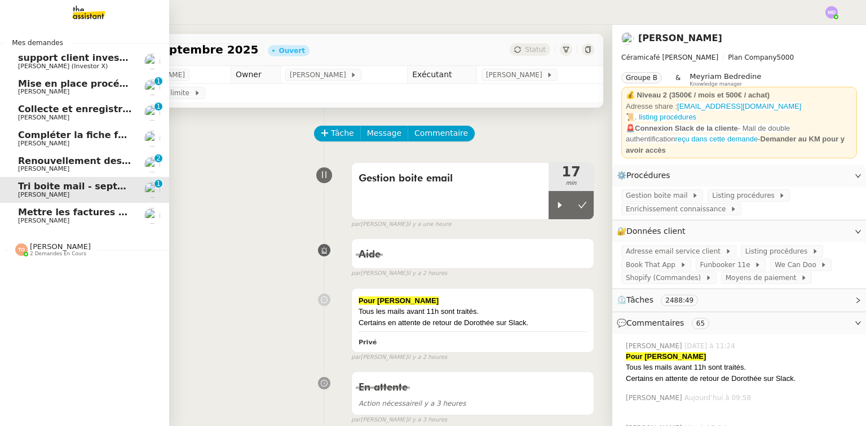
click at [72, 66] on span "[PERSON_NAME] (Investor X)" at bounding box center [63, 66] width 90 height 7
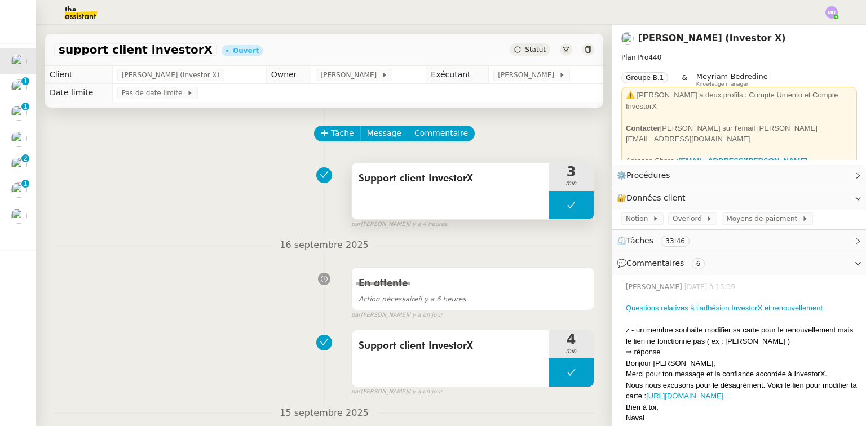
click at [549, 203] on button at bounding box center [571, 205] width 45 height 28
click at [556, 203] on icon at bounding box center [560, 205] width 9 height 9
click at [551, 208] on div at bounding box center [571, 205] width 45 height 28
click at [578, 208] on icon at bounding box center [582, 205] width 9 height 9
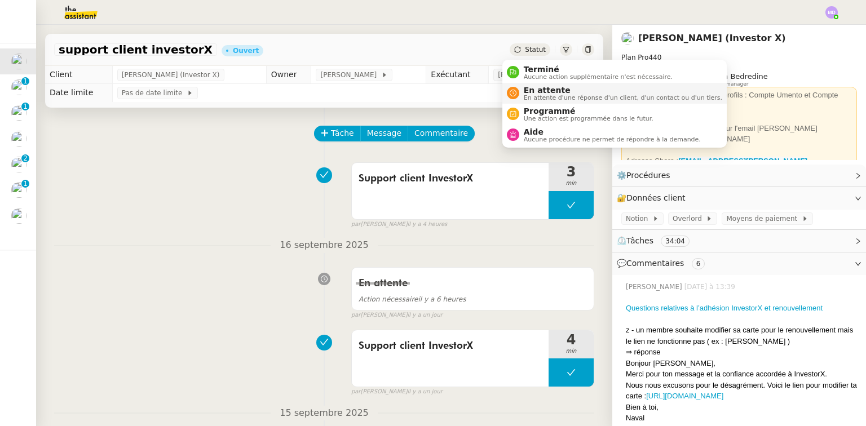
click at [530, 86] on span "En attente" at bounding box center [623, 90] width 199 height 9
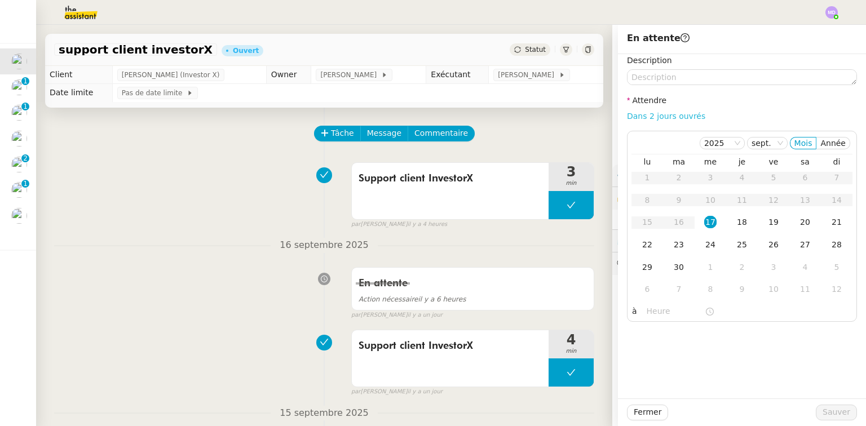
click at [661, 118] on link "Dans 2 jours ouvrés" at bounding box center [666, 116] width 78 height 9
type input "07:00"
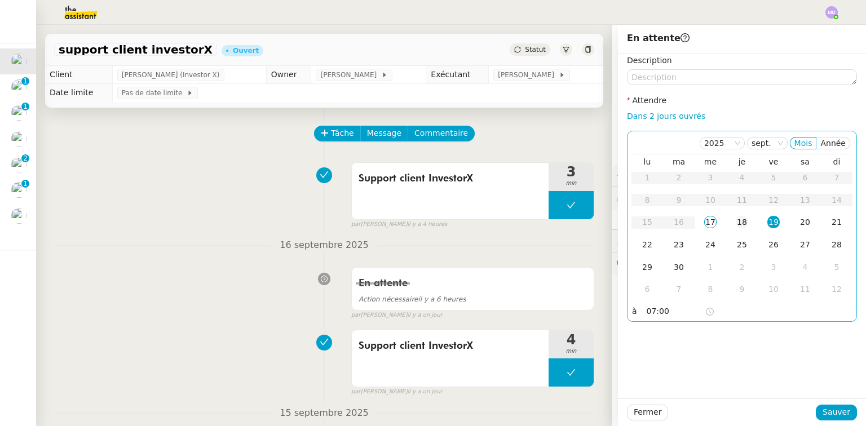
click at [729, 227] on td "18" at bounding box center [743, 223] width 32 height 23
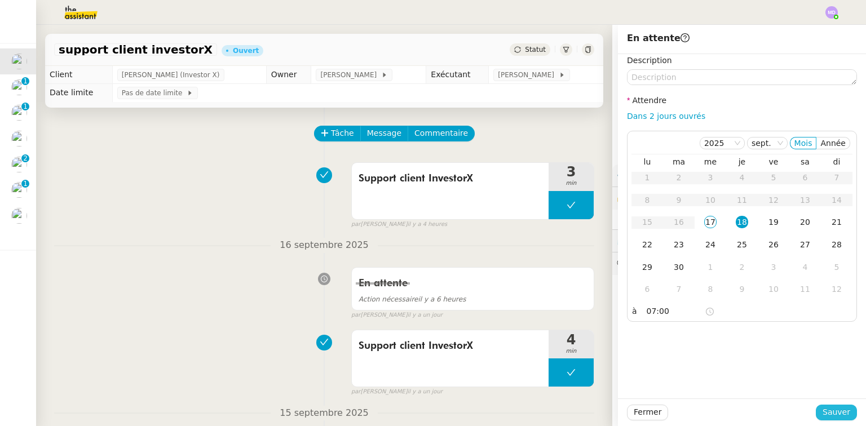
click at [823, 413] on span "Sauver" at bounding box center [837, 412] width 28 height 13
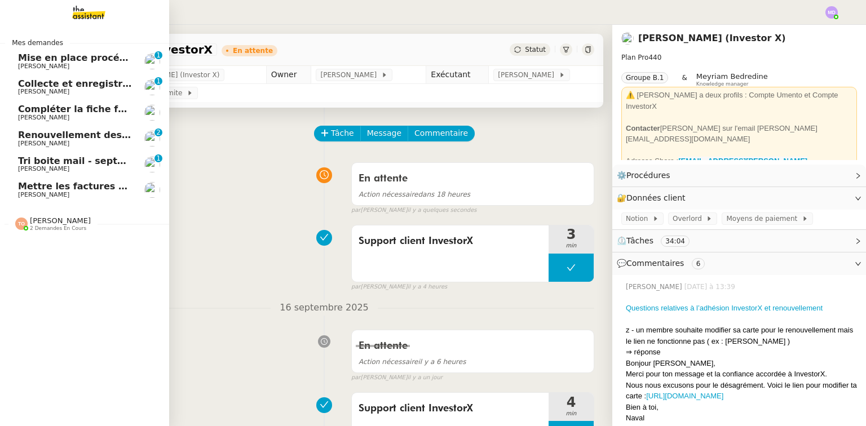
click at [29, 66] on span "[PERSON_NAME]" at bounding box center [43, 66] width 51 height 7
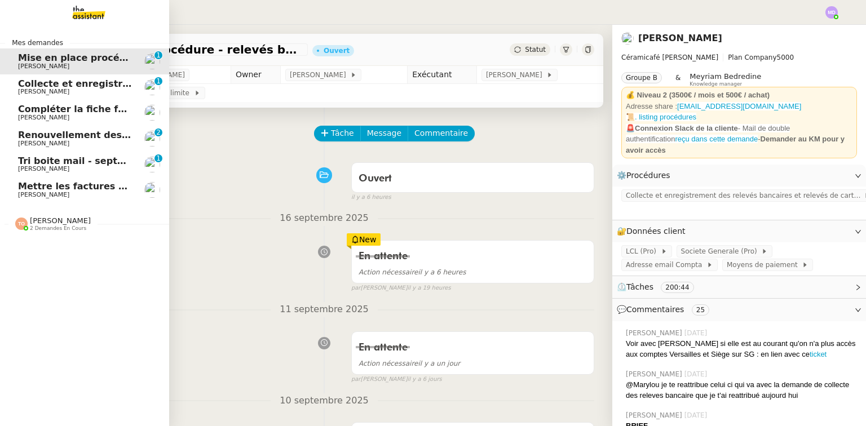
click at [67, 113] on span "Compléter la fiche fournisseur" at bounding box center [95, 109] width 154 height 11
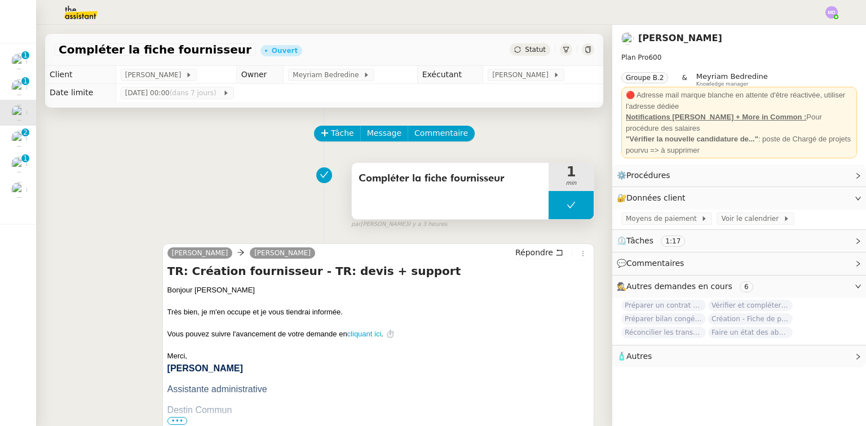
click at [549, 204] on button at bounding box center [571, 205] width 45 height 28
click at [556, 204] on icon at bounding box center [560, 205] width 9 height 9
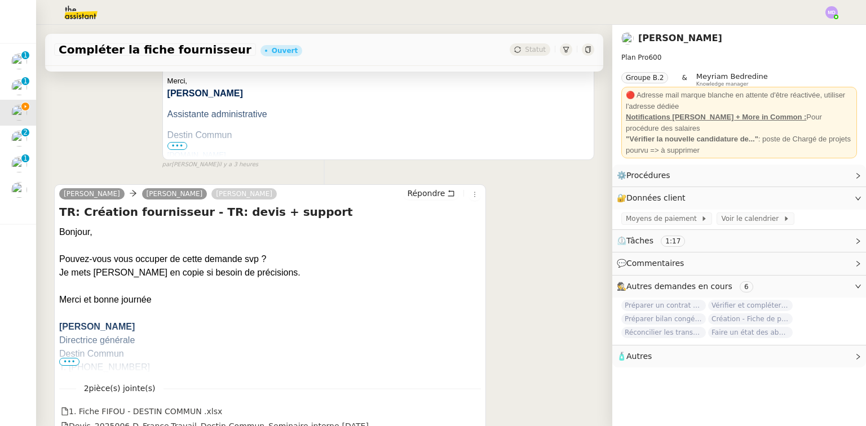
scroll to position [316, 0]
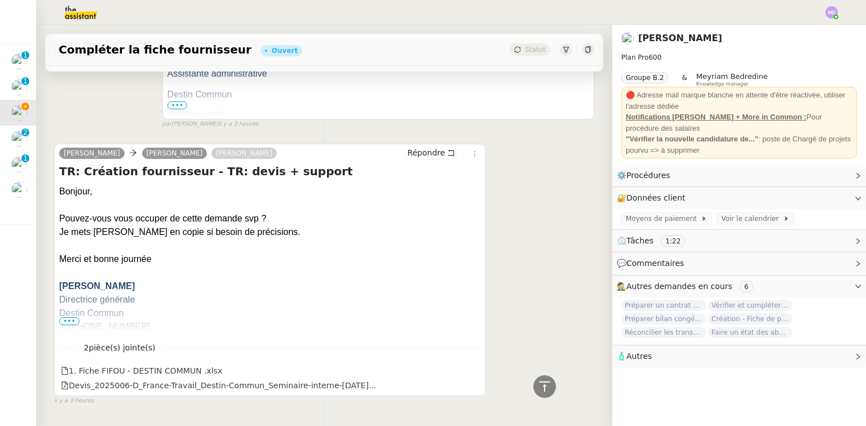
click at [71, 323] on span "•••" at bounding box center [69, 322] width 20 height 8
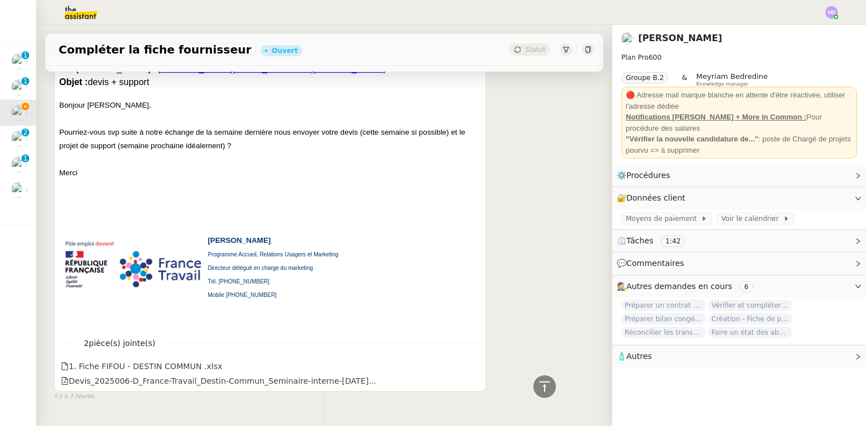
scroll to position [2716, 0]
click at [817, 199] on link "Modifier" at bounding box center [828, 198] width 32 height 13
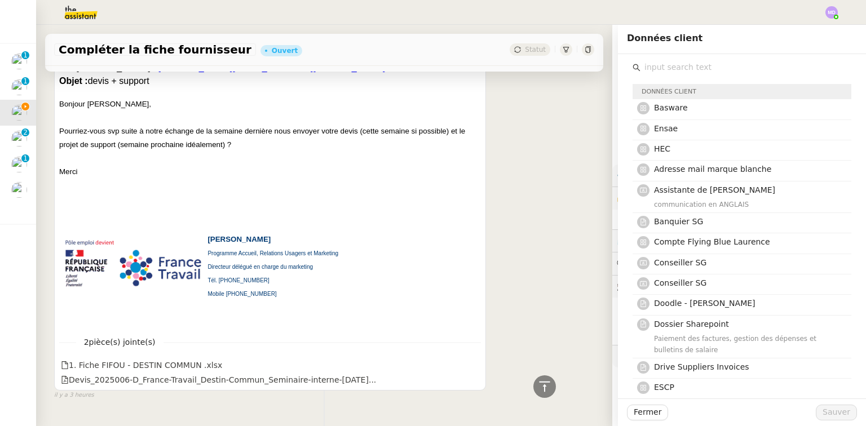
click at [664, 66] on input "text" at bounding box center [746, 67] width 211 height 15
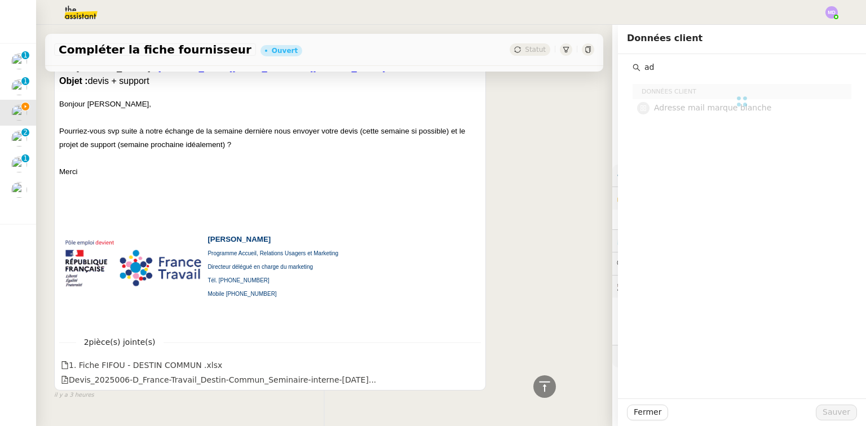
type input "a"
type input "mai"
drag, startPoint x: 640, startPoint y: 74, endPoint x: 631, endPoint y: 74, distance: 9.0
click at [633, 74] on div "mai" at bounding box center [742, 67] width 219 height 15
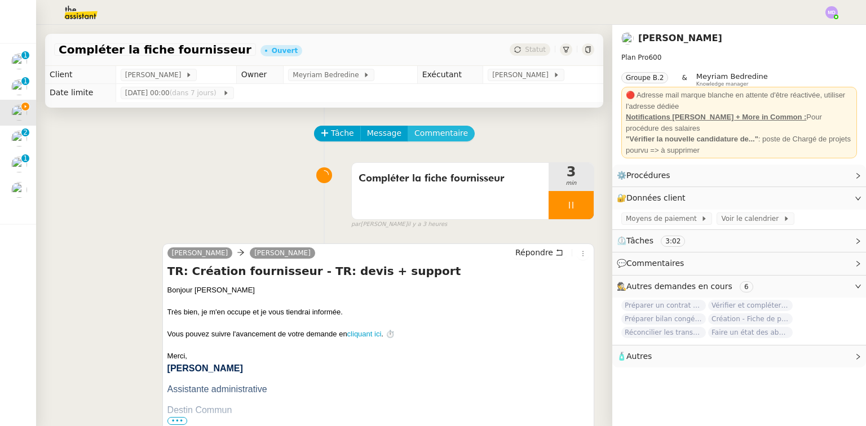
click at [438, 140] on span "Commentaire" at bounding box center [442, 133] width 54 height 13
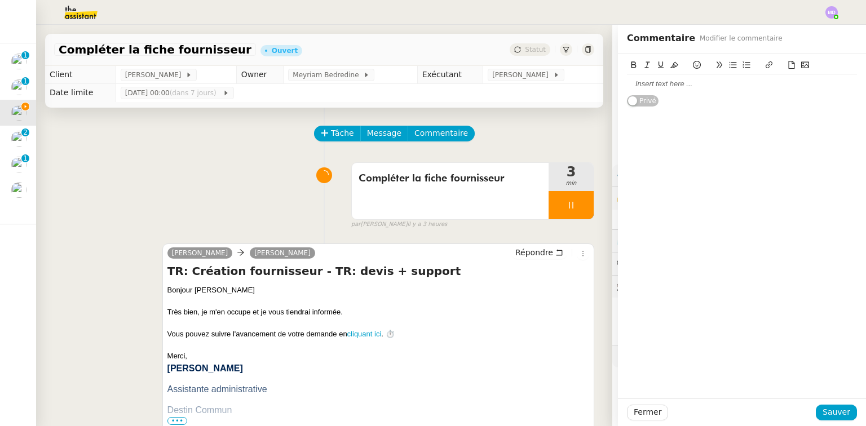
click at [681, 90] on div at bounding box center [742, 83] width 230 height 19
drag, startPoint x: 832, startPoint y: 412, endPoint x: 739, endPoint y: 382, distance: 97.6
click at [831, 412] on span "Sauver" at bounding box center [837, 412] width 28 height 13
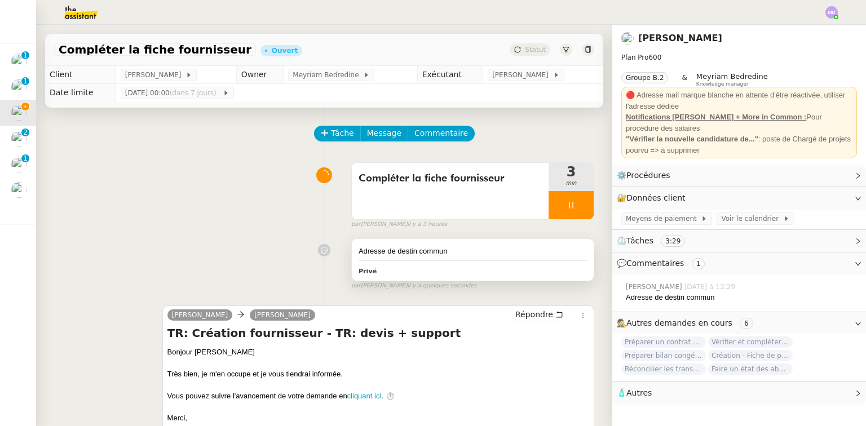
click at [494, 264] on div "Adresse de destin commun Privé" at bounding box center [473, 260] width 242 height 42
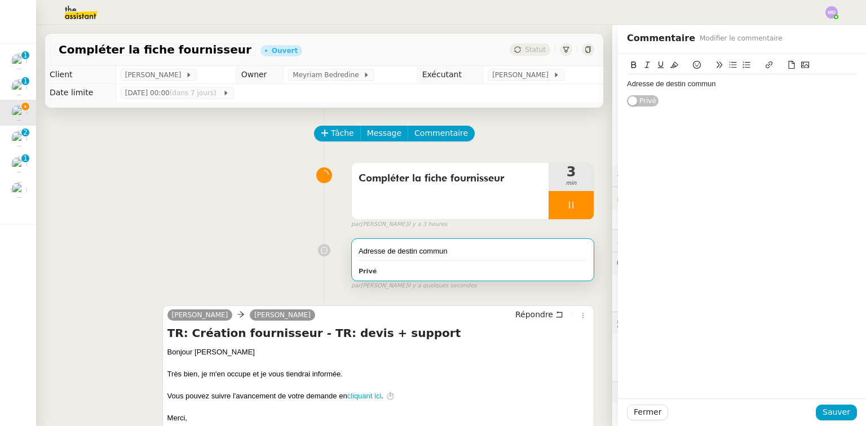
click at [756, 81] on div "Adresse de destin commun" at bounding box center [742, 84] width 230 height 10
click at [828, 413] on span "Sauver" at bounding box center [837, 412] width 28 height 13
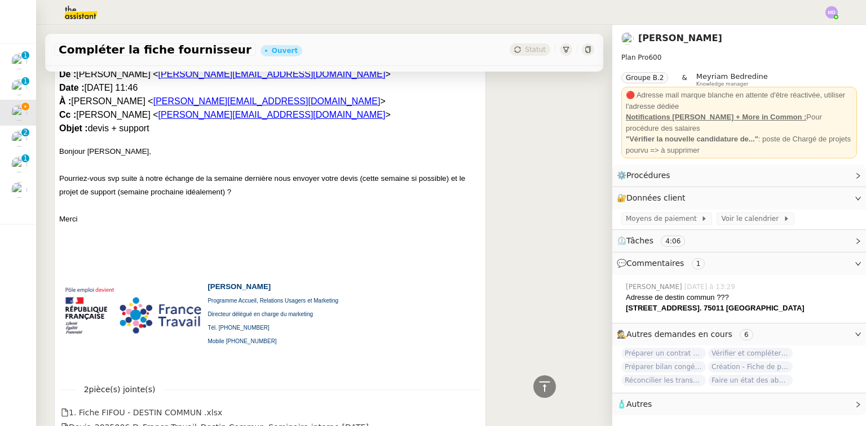
scroll to position [2753, 0]
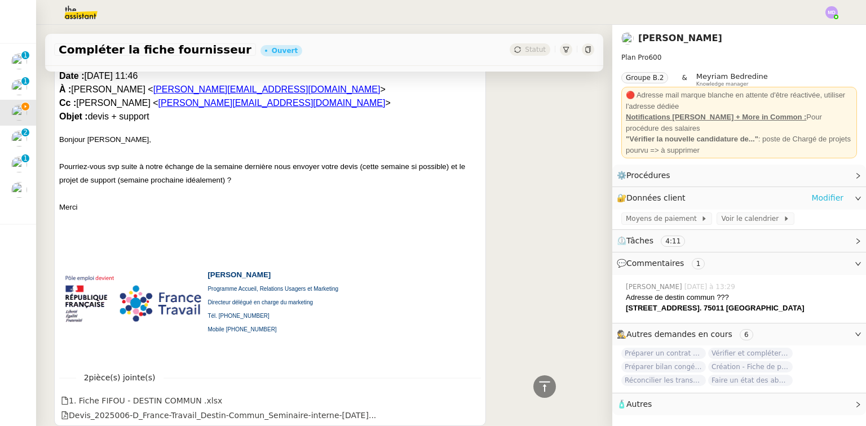
click at [812, 196] on link "Modifier" at bounding box center [828, 198] width 32 height 13
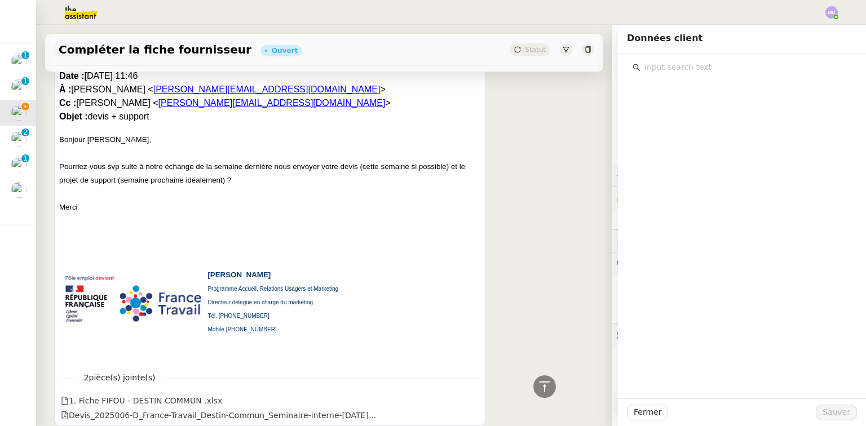
click at [677, 71] on input "text" at bounding box center [746, 67] width 211 height 15
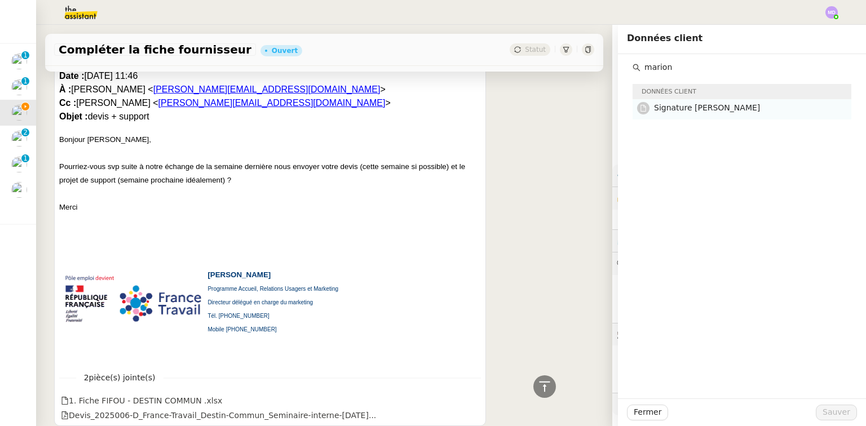
type input "marion"
click at [732, 111] on span "Signature [PERSON_NAME]" at bounding box center [707, 107] width 106 height 9
click at [828, 412] on span "Sauver" at bounding box center [837, 412] width 28 height 13
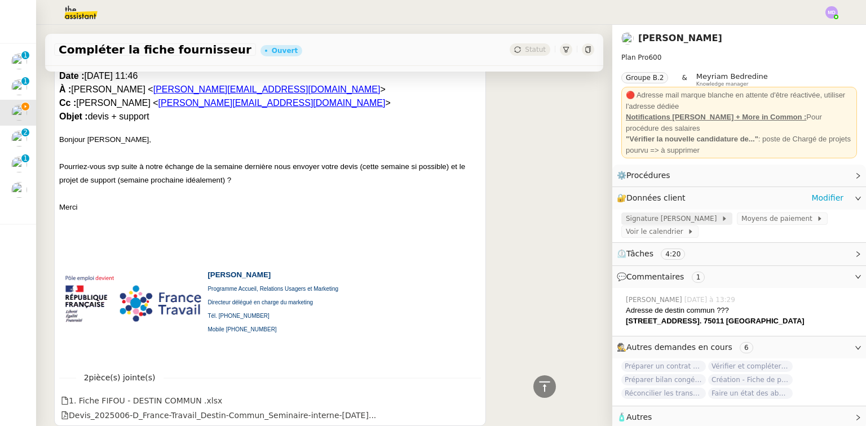
click at [678, 221] on span "Signature [PERSON_NAME]" at bounding box center [673, 218] width 95 height 11
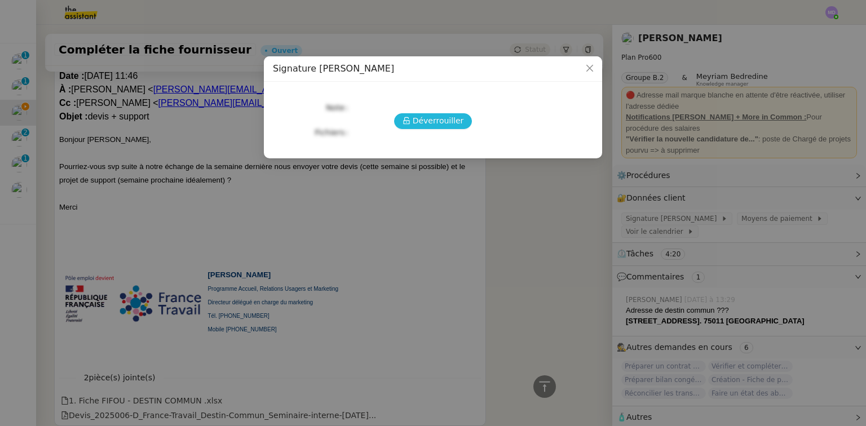
click at [442, 122] on span "Déverrouiller" at bounding box center [438, 121] width 51 height 13
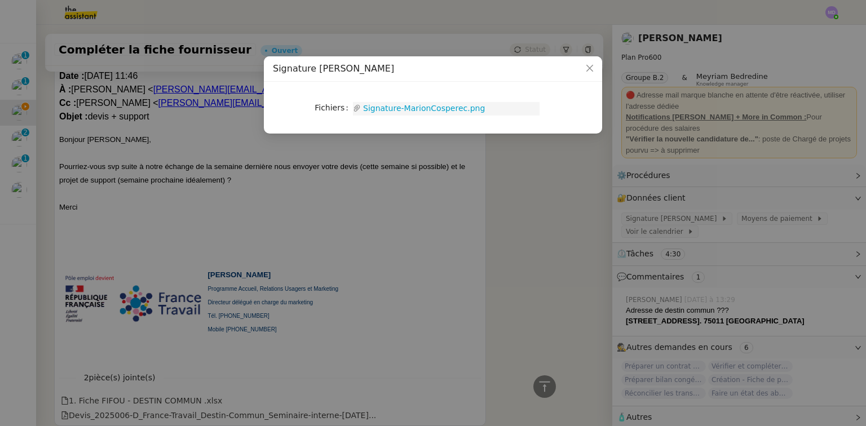
click at [403, 112] on link "Signature-MarionCosperec.png" at bounding box center [450, 108] width 179 height 13
drag, startPoint x: 393, startPoint y: 227, endPoint x: 470, endPoint y: 245, distance: 79.4
click at [393, 228] on nz-modal-container "Signature [PERSON_NAME] Fichiers Upload Signature-MarionCosperec.png" at bounding box center [433, 213] width 866 height 426
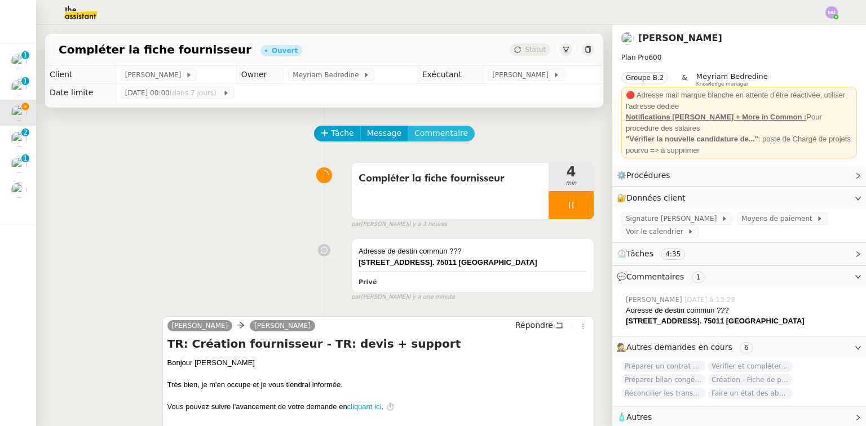
click at [429, 133] on span "Commentaire" at bounding box center [442, 133] width 54 height 13
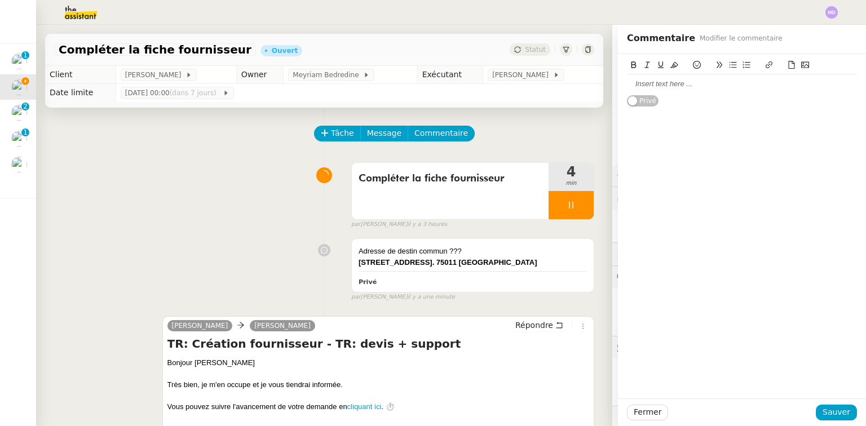
click at [651, 88] on div at bounding box center [742, 84] width 230 height 10
click at [837, 420] on div "Fermer Sauver" at bounding box center [742, 413] width 248 height 28
click at [837, 416] on span "Sauver" at bounding box center [837, 412] width 28 height 13
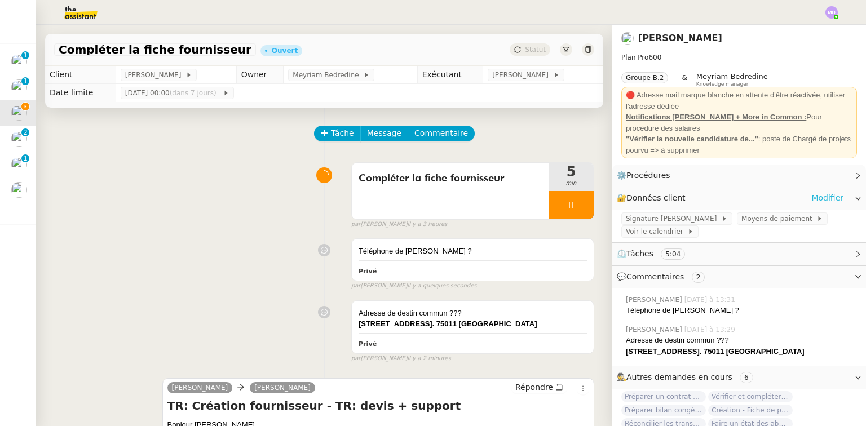
click at [812, 194] on link "Modifier" at bounding box center [828, 198] width 32 height 13
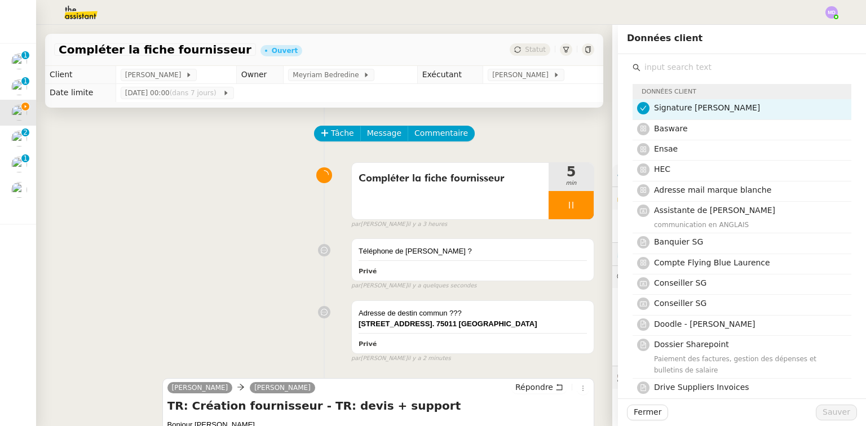
click at [731, 69] on input "text" at bounding box center [746, 67] width 211 height 15
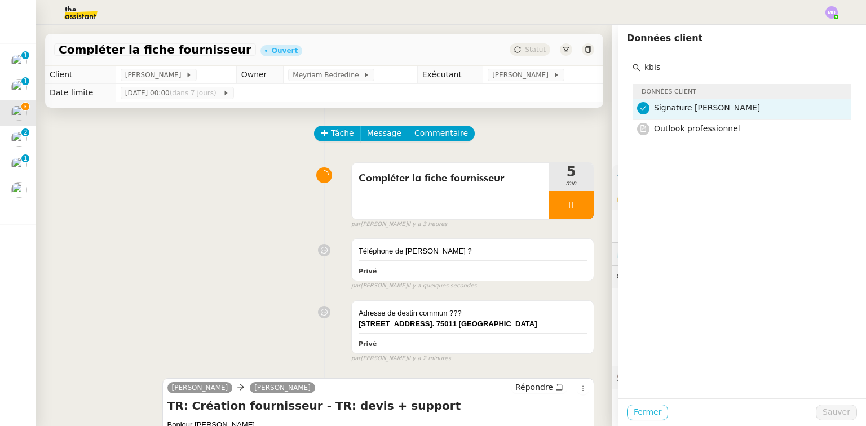
type input "kbis"
drag, startPoint x: 646, startPoint y: 415, endPoint x: 584, endPoint y: 356, distance: 85.8
click at [645, 415] on span "Fermer" at bounding box center [648, 412] width 28 height 13
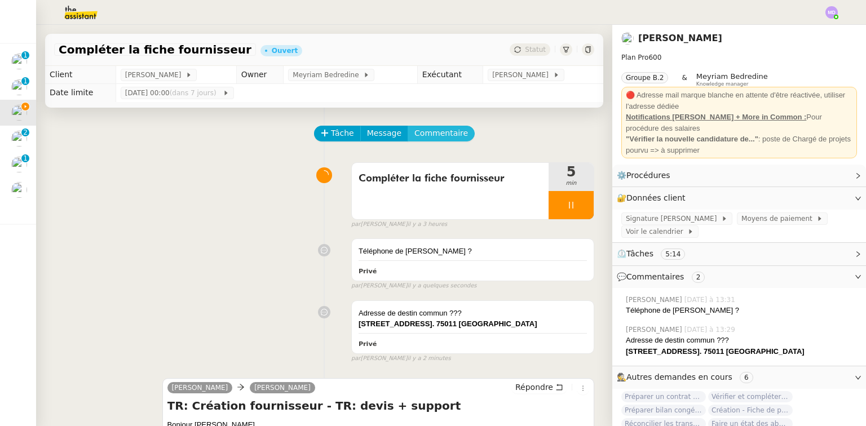
click at [434, 142] on button "Commentaire" at bounding box center [441, 134] width 67 height 16
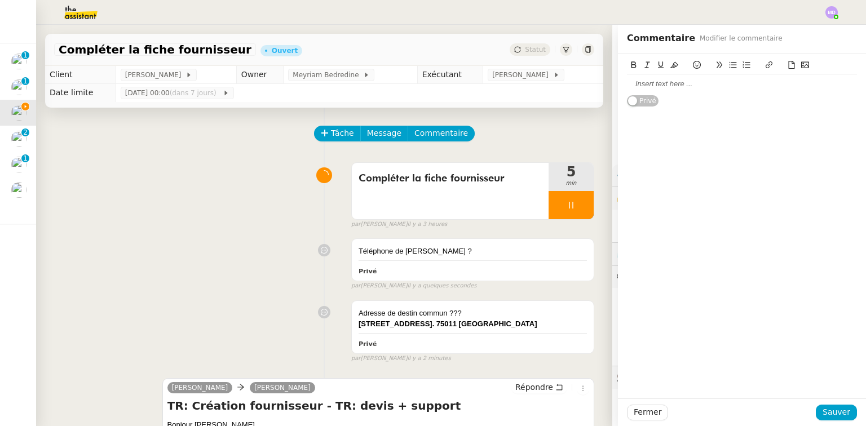
click at [639, 85] on div at bounding box center [742, 84] width 230 height 10
drag, startPoint x: 834, startPoint y: 415, endPoint x: 824, endPoint y: 411, distance: 10.4
click at [834, 415] on span "Sauver" at bounding box center [837, 412] width 28 height 13
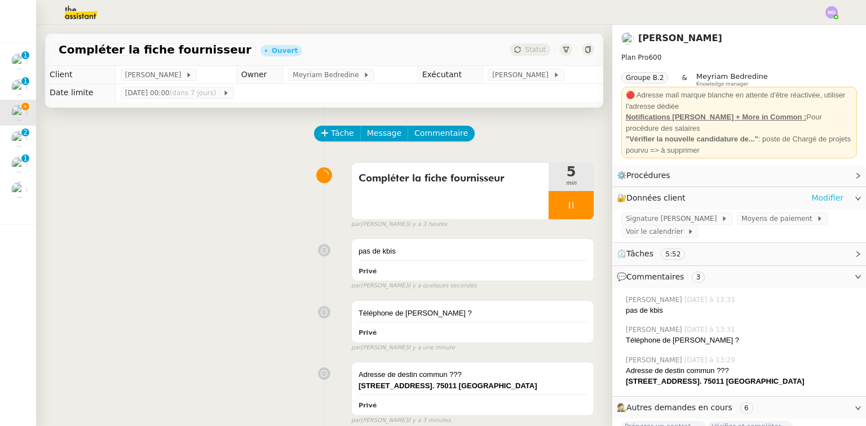
click at [824, 199] on link "Modifier" at bounding box center [828, 198] width 32 height 13
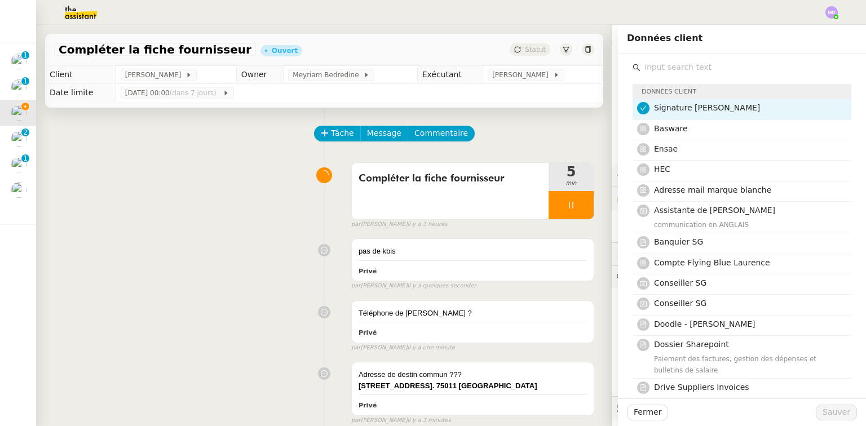
click at [687, 68] on input "text" at bounding box center [746, 67] width 211 height 15
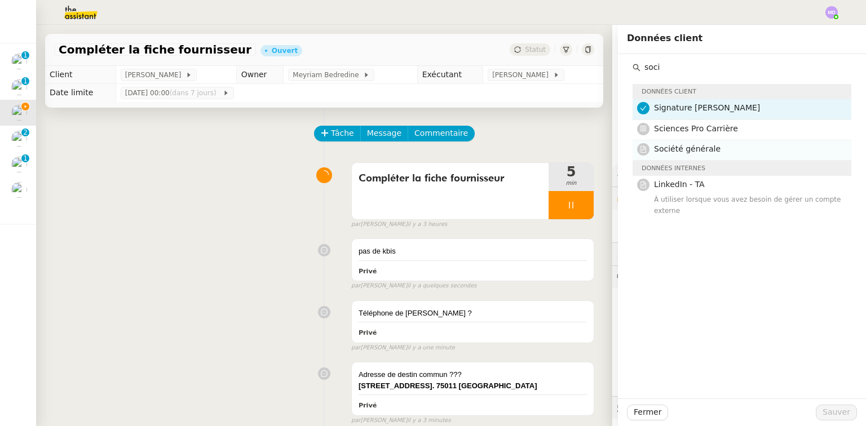
type input "soci"
drag, startPoint x: 696, startPoint y: 145, endPoint x: 707, endPoint y: 185, distance: 41.5
click at [697, 146] on span "Société générale" at bounding box center [687, 148] width 67 height 9
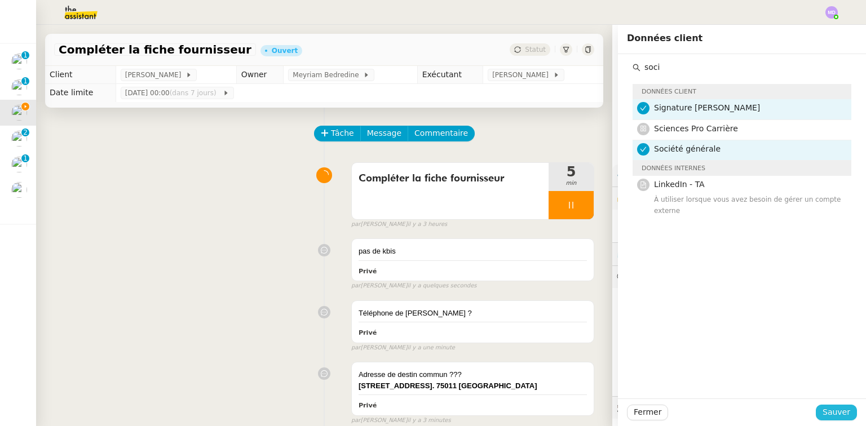
click at [829, 414] on span "Sauver" at bounding box center [837, 412] width 28 height 13
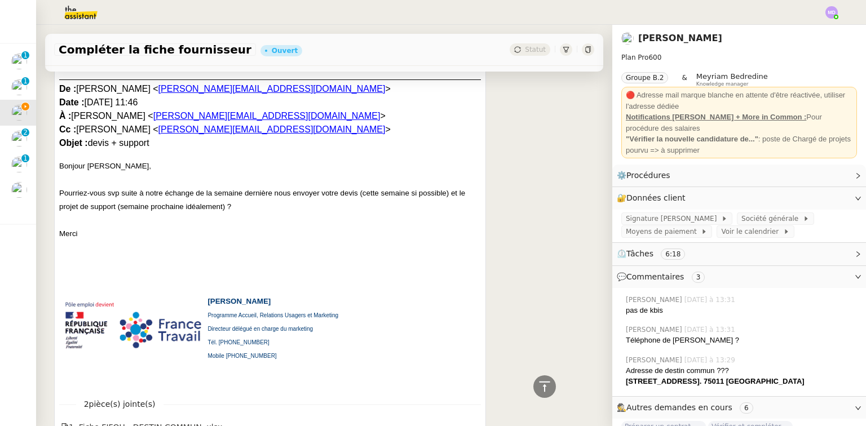
scroll to position [2911, 0]
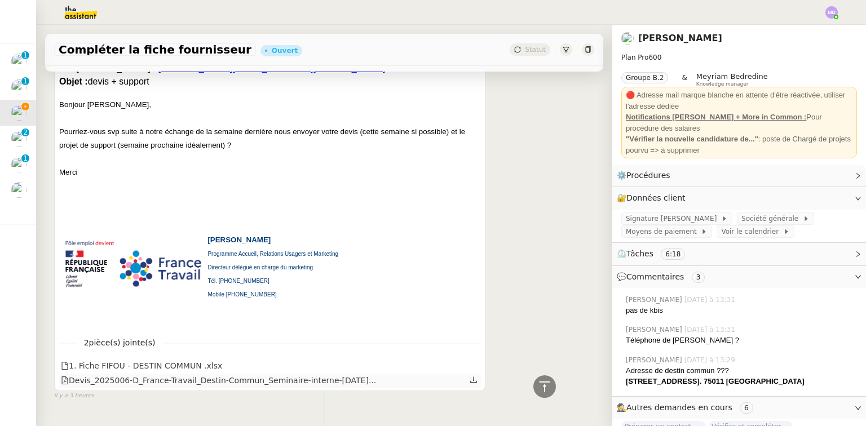
click at [459, 374] on div "Devis_2025006-D_France-Travail_Destin-Commun_Seminaire-interne-[DATE]..." at bounding box center [270, 381] width 422 height 15
click at [470, 376] on icon at bounding box center [474, 380] width 8 height 8
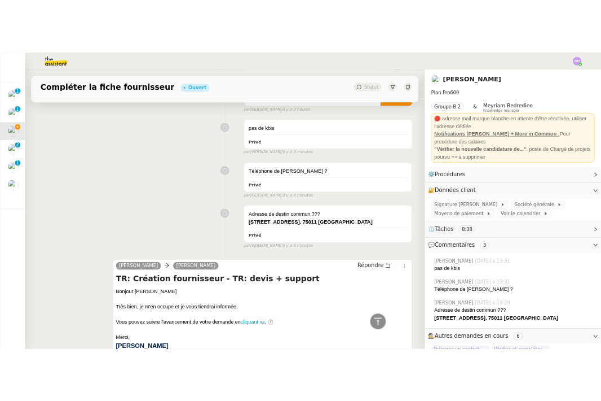
scroll to position [0, 0]
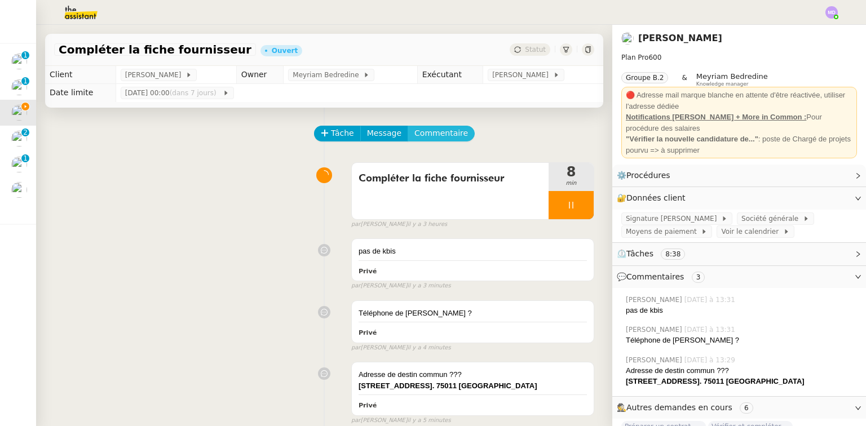
click at [429, 139] on span "Commentaire" at bounding box center [442, 133] width 54 height 13
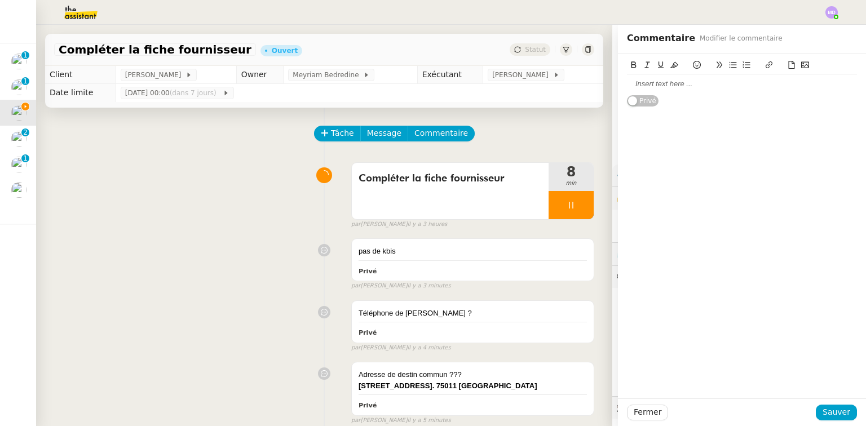
click at [652, 79] on div at bounding box center [742, 84] width 230 height 10
click at [735, 87] on div "Conditions de paiement ?" at bounding box center [742, 84] width 230 height 10
click at [713, 81] on div "Conditions de paiement ?" at bounding box center [742, 84] width 230 height 10
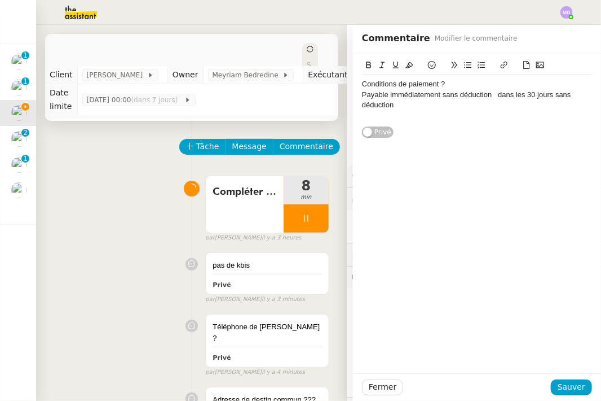
click at [363, 91] on div "Payable immédiatement sans déduction dans les 30 jours sans déduction" at bounding box center [477, 100] width 230 height 21
click at [510, 95] on li "Payable immédiatement sans déduction dans les 30 jours sans déduction" at bounding box center [482, 100] width 219 height 21
click at [505, 104] on li "Payable immédiatement sans déduction OU dans les 30 jours sans déduction" at bounding box center [482, 100] width 219 height 21
click at [570, 390] on span "Sauver" at bounding box center [572, 386] width 28 height 13
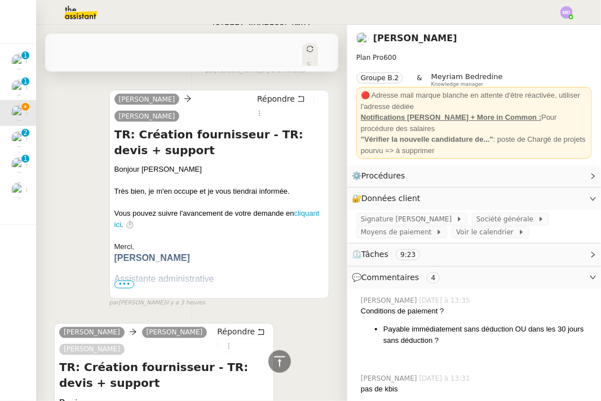
scroll to position [587, 0]
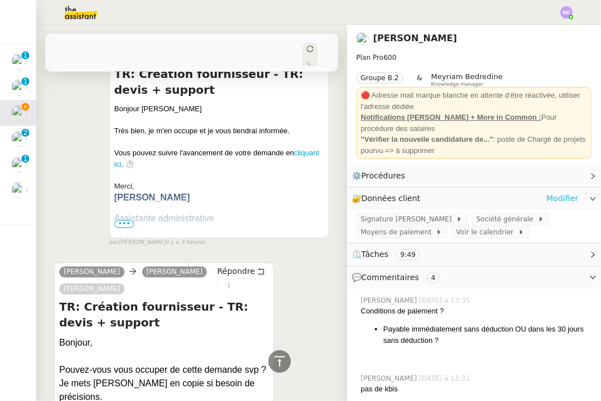
click at [550, 195] on link "Modifier" at bounding box center [563, 198] width 32 height 13
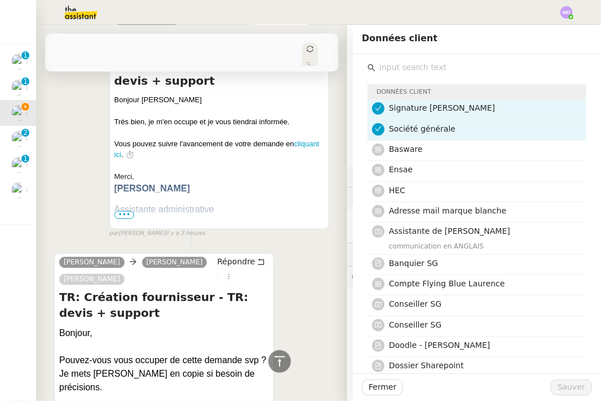
click at [417, 70] on input "text" at bounding box center [481, 67] width 211 height 15
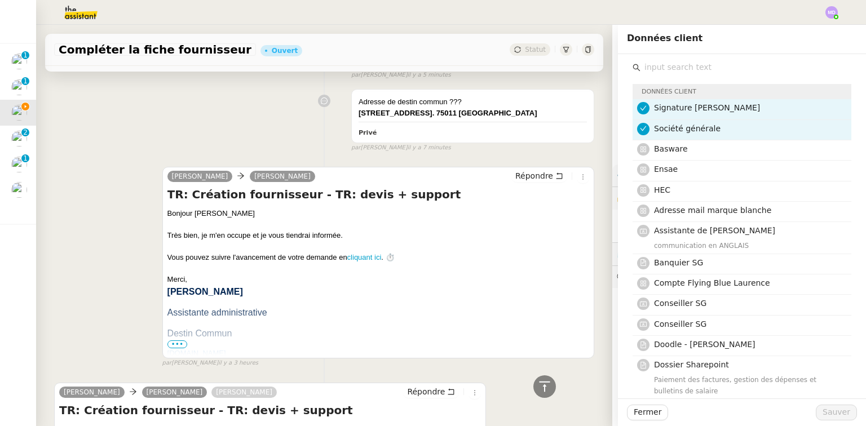
scroll to position [271, 0]
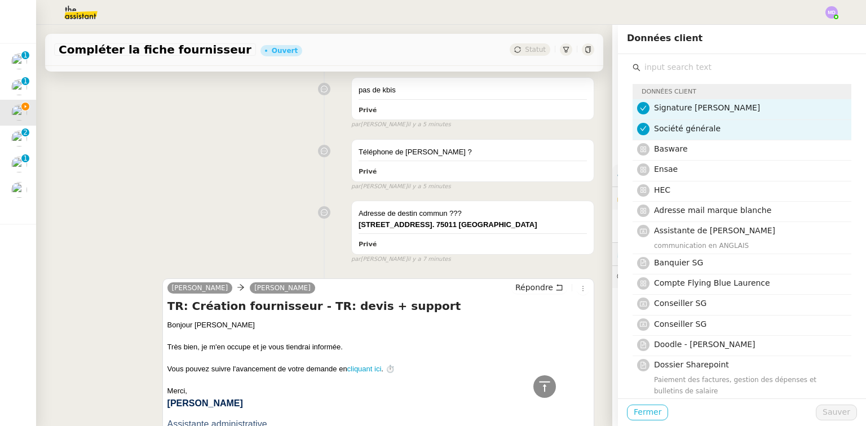
click at [637, 415] on span "Fermer" at bounding box center [648, 412] width 28 height 13
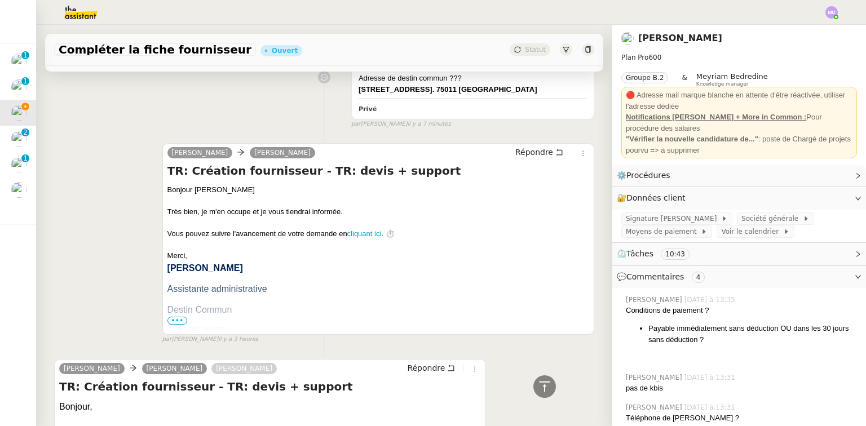
scroll to position [496, 0]
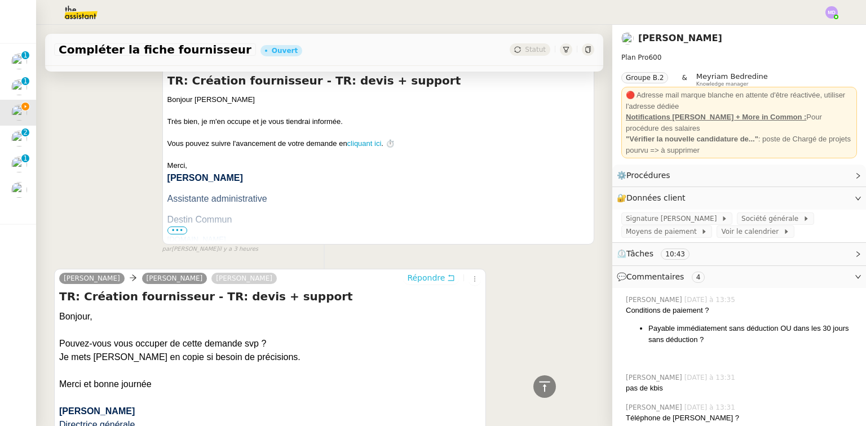
click at [433, 282] on span "Répondre" at bounding box center [426, 277] width 38 height 11
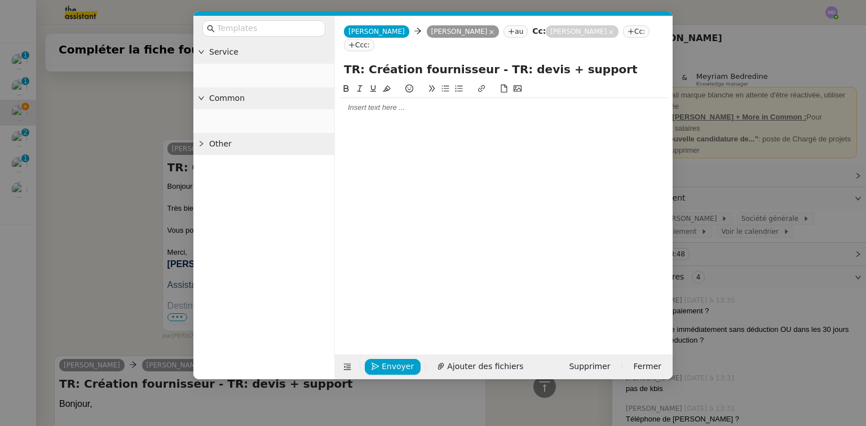
scroll to position [583, 0]
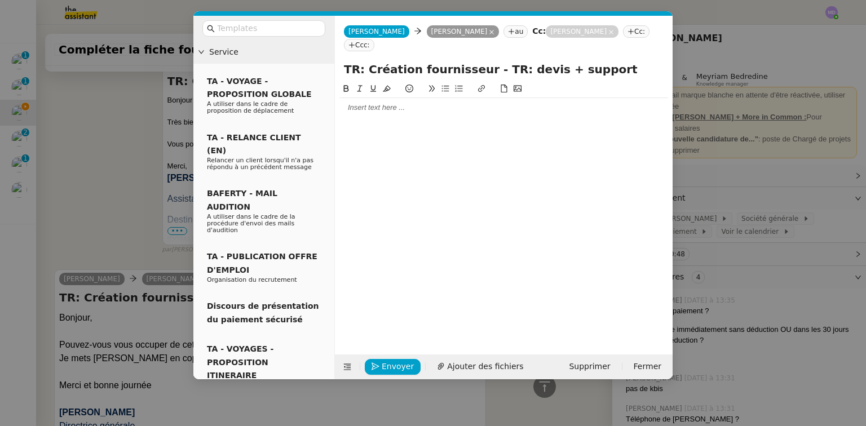
click at [508, 30] on icon at bounding box center [511, 31] width 7 height 7
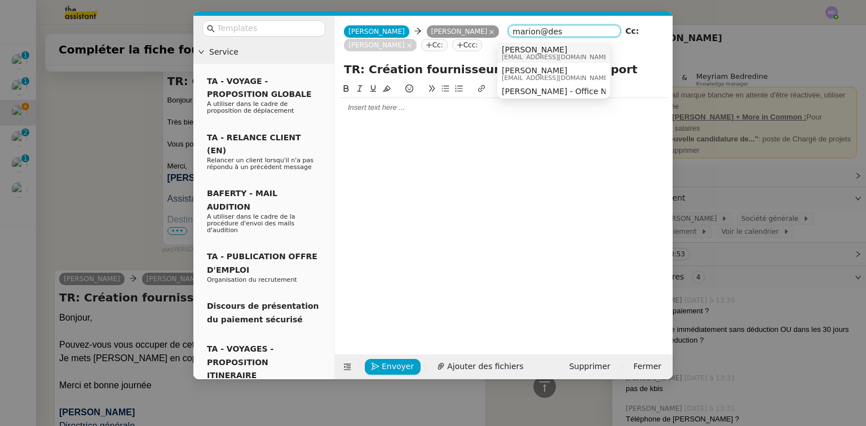
type input "marion@des"
click at [553, 56] on span "[EMAIL_ADDRESS][DOMAIN_NAME]" at bounding box center [556, 57] width 108 height 6
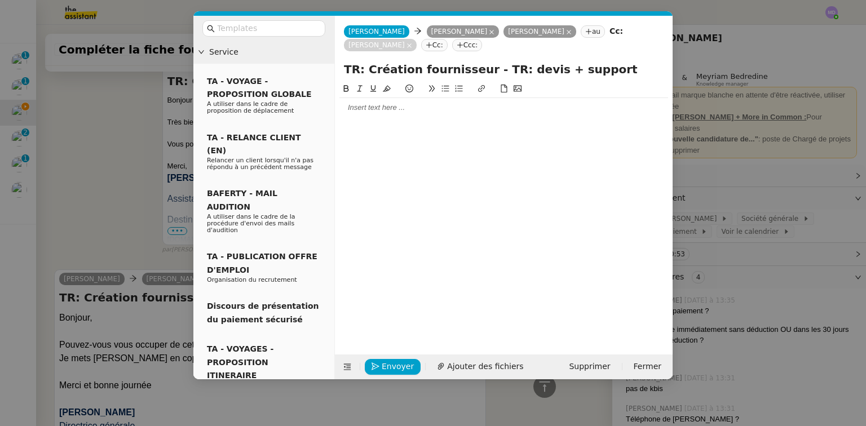
click at [490, 34] on icon at bounding box center [492, 32] width 5 height 5
click at [628, 32] on icon at bounding box center [631, 31] width 7 height 7
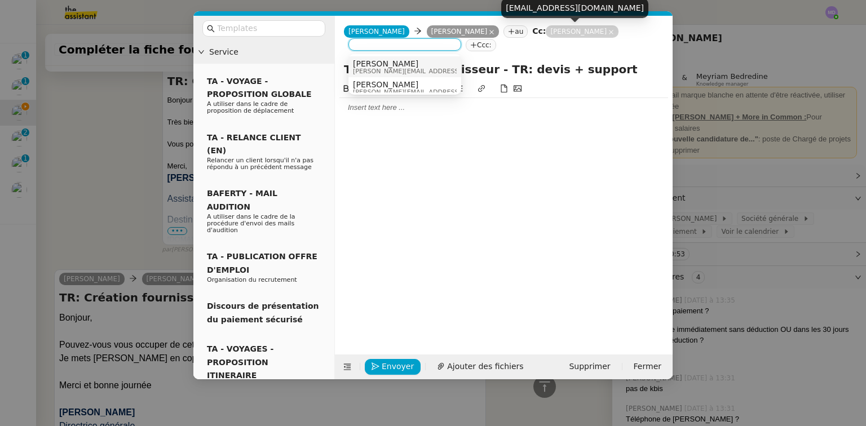
click at [579, 30] on nz-tag "[PERSON_NAME]" at bounding box center [582, 31] width 73 height 12
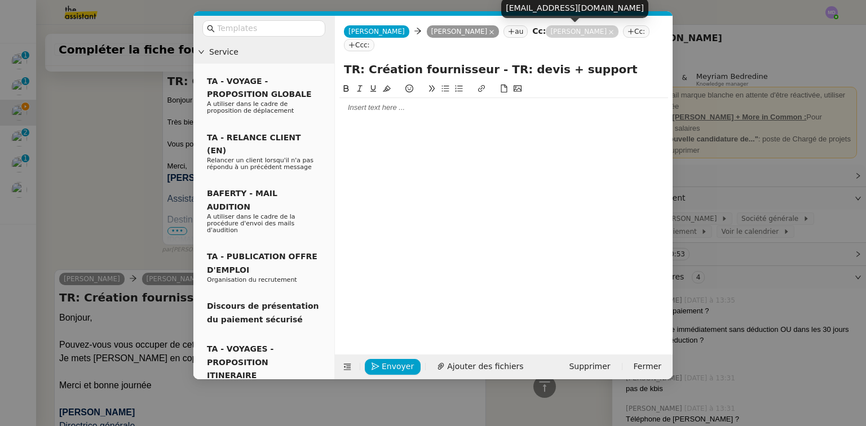
click at [609, 31] on icon at bounding box center [612, 32] width 6 height 6
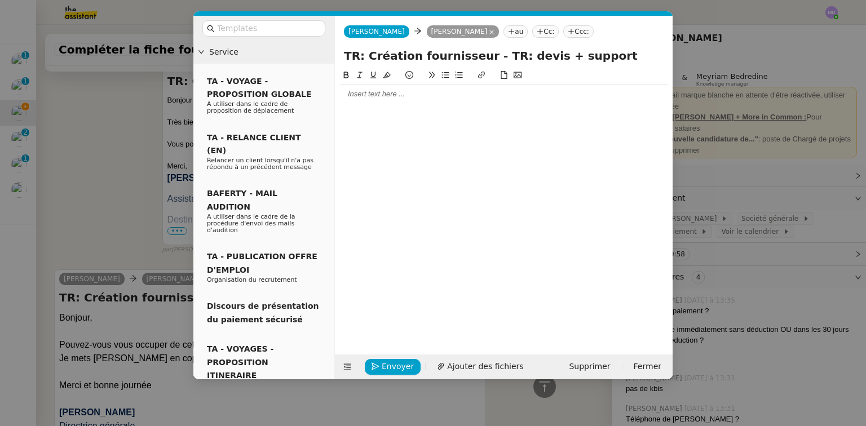
click at [533, 32] on nz-tag "Cc:" at bounding box center [546, 31] width 27 height 12
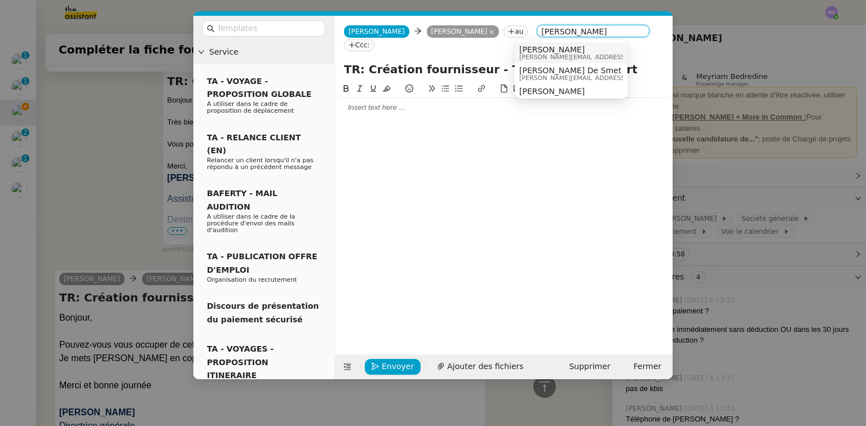
type input "[PERSON_NAME]"
click at [548, 47] on span "[PERSON_NAME]" at bounding box center [600, 49] width 160 height 9
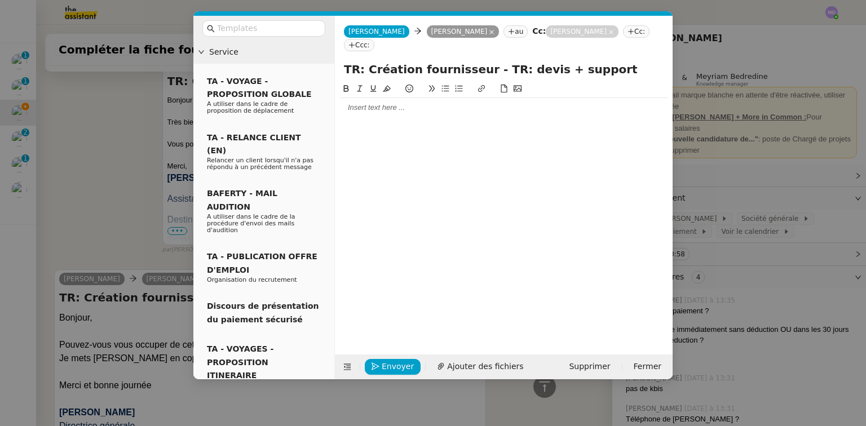
click at [445, 107] on div at bounding box center [504, 108] width 329 height 10
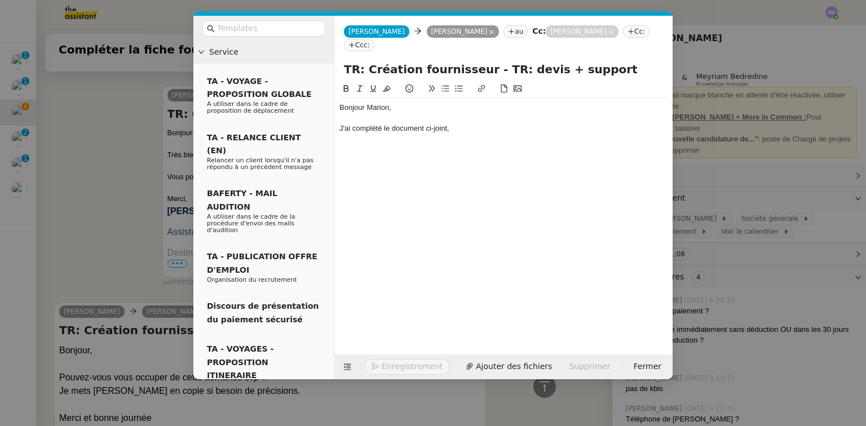
scroll to position [616, 0]
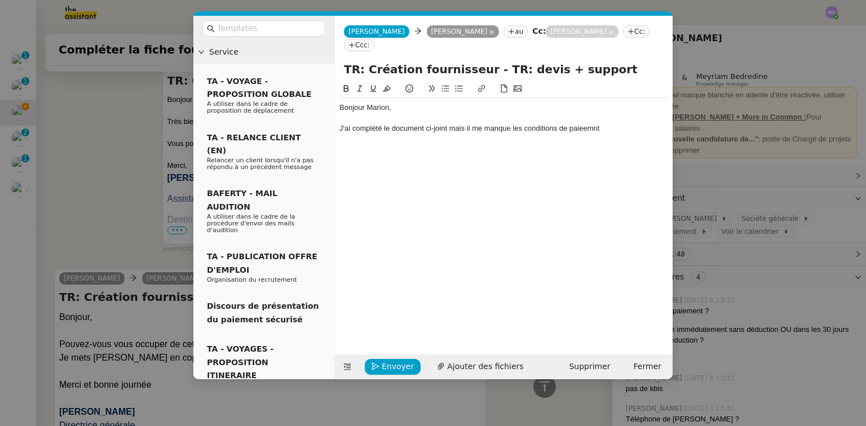
click at [587, 129] on div "J'ai complété le document ci-joint mais il me manque les conditions de paieemnt" at bounding box center [504, 129] width 329 height 10
click at [589, 126] on div "J'ai complété le document ci-joint mais il me manque les conditions de paiemnt" at bounding box center [504, 129] width 329 height 10
click at [607, 129] on div "J'ai complété le document ci-joint mais il me manque les conditions de paiement" at bounding box center [504, 129] width 329 height 10
click at [743, 355] on nz-modal-container "Service TA - VOYAGE - PROPOSITION GLOBALE A utiliser dans le cadre de propositi…" at bounding box center [433, 213] width 866 height 426
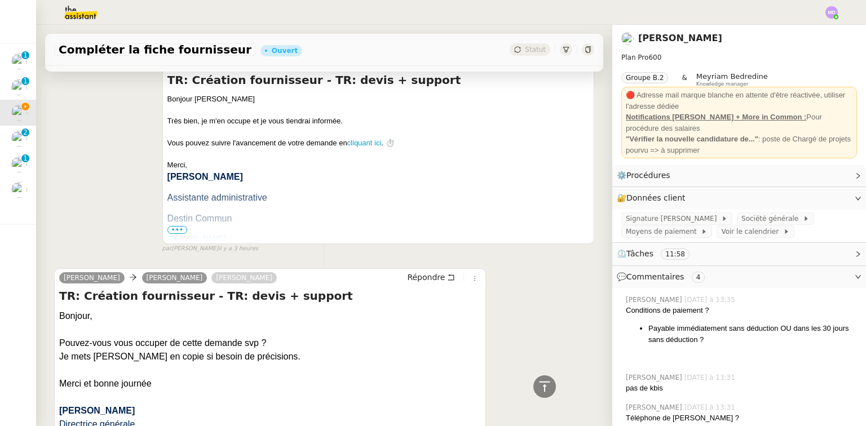
scroll to position [626, 0]
drag, startPoint x: 694, startPoint y: 341, endPoint x: 643, endPoint y: 329, distance: 52.6
click at [649, 329] on li "Payable immédiatement sans déduction OU dans les 30 jours sans déduction ?" at bounding box center [753, 334] width 209 height 22
copy li "Payable immédiatement sans déduction OU dans les 30 jours sans déduction ?"
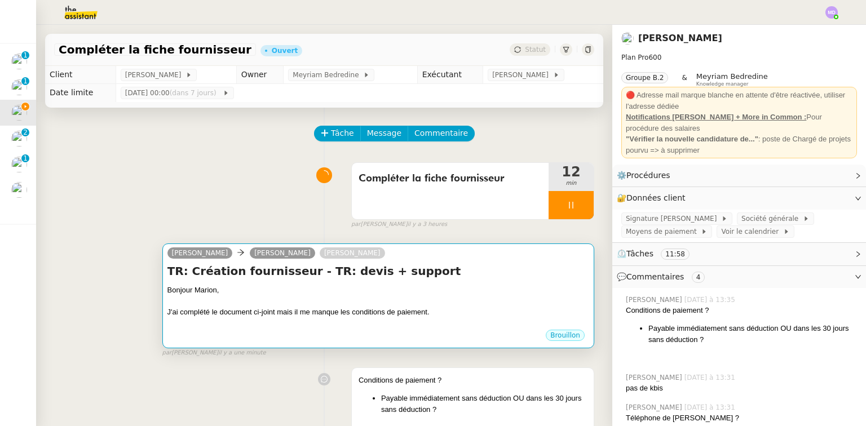
click at [377, 272] on h4 "TR: Création fournisseur - TR: devis + support" at bounding box center [379, 271] width 422 height 16
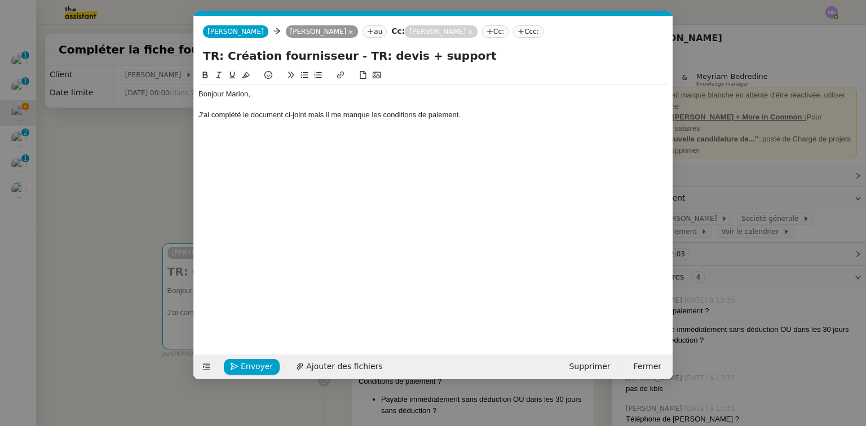
scroll to position [0, 24]
click at [463, 110] on div "J'ai complété le document ci-joint mais il me manque les conditions de paiement." at bounding box center [434, 115] width 470 height 10
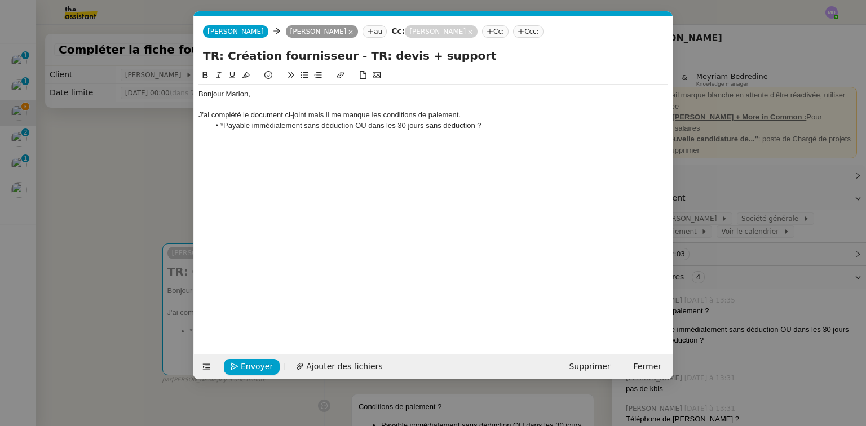
click at [222, 123] on li "*Payable immédiatement sans déduction OU dans les 30 jours sans déduction ?" at bounding box center [439, 126] width 459 height 10
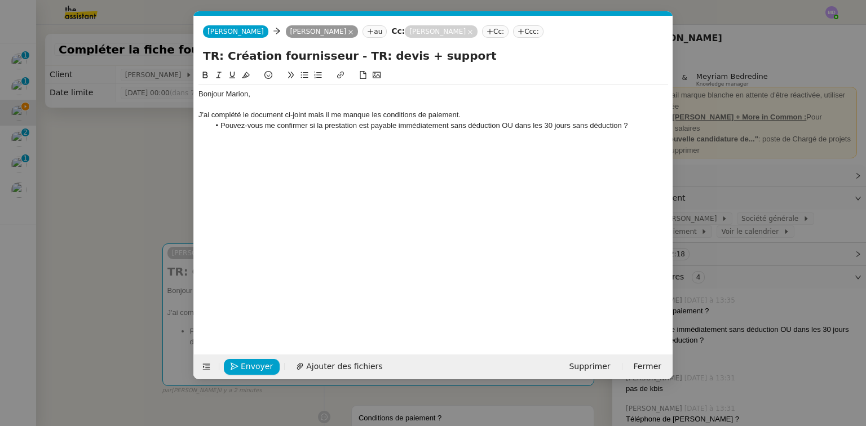
click at [507, 125] on li "Pouvez-vous me confirmer si la prestation est payable immédiatement sans déduct…" at bounding box center [439, 126] width 459 height 10
click at [632, 121] on li "Pouvez-vous me confirmer si la prestation est payable immédiatement sans déduct…" at bounding box center [439, 126] width 459 height 10
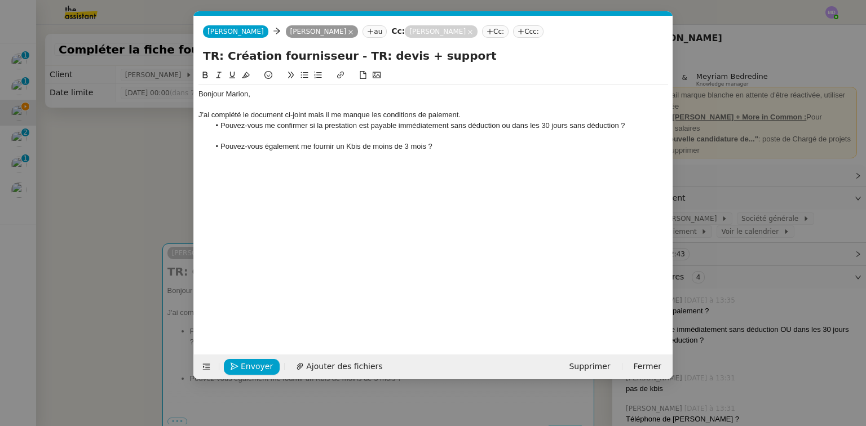
click at [453, 149] on li "Pouvez-vous également me fournir un Kbis de moins de 3 mois ?" at bounding box center [439, 147] width 459 height 10
click at [442, 151] on div "Bonjour [PERSON_NAME], J'ai complété le document ci-joint mais il me manque les…" at bounding box center [434, 136] width 470 height 103
click at [441, 126] on li "Pouvez-vous me confirmer si la prestation est payable immédiatement sans déduct…" at bounding box center [439, 126] width 459 height 10
click at [477, 116] on div "J'ai complété le document ci-joint mais il me manque les conditions de paiement." at bounding box center [434, 115] width 470 height 10
click at [450, 140] on div at bounding box center [434, 136] width 470 height 10
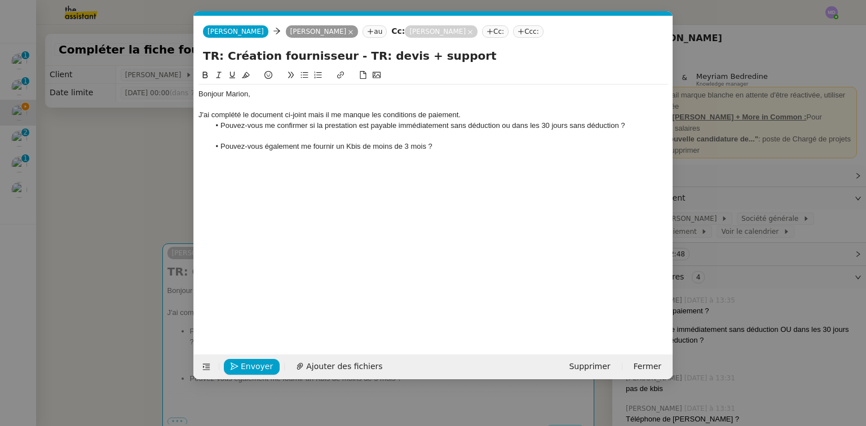
click at [448, 142] on li "Pouvez-vous également me fournir un Kbis de moins de 3 mois ?" at bounding box center [439, 147] width 459 height 10
click at [429, 148] on li "Pouvez-vous également me fournir un Kbis de moins de 3 mois ?" at bounding box center [439, 147] width 459 height 10
click at [445, 140] on div at bounding box center [434, 136] width 470 height 10
click at [442, 149] on li "Pouvez-vous également me fournir un Kbis de moins de 3 mois ?" at bounding box center [439, 147] width 459 height 10
drag, startPoint x: 226, startPoint y: 169, endPoint x: 252, endPoint y: 167, distance: 26.0
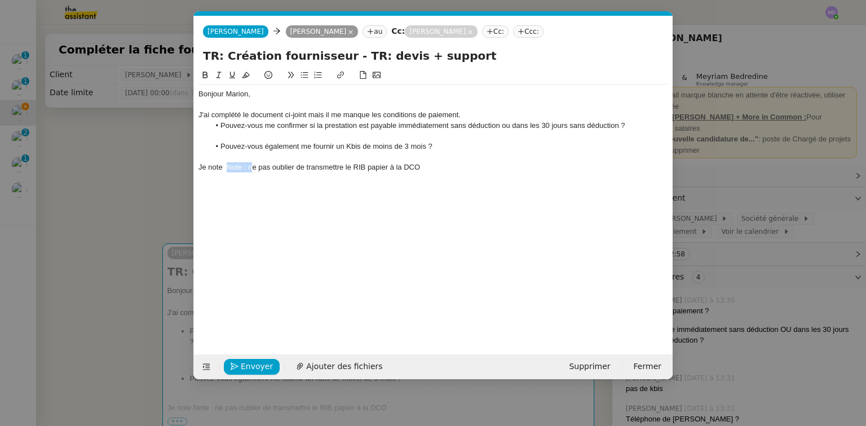
click at [252, 167] on div "Je note Note : ne pas oublier de transmettre le RIB papier à la DCO" at bounding box center [434, 167] width 470 height 10
click at [564, 166] on div "Je note aussi sur le document fournisseur qu'il est indiqué de ne pas oublier d…" at bounding box center [434, 167] width 470 height 10
click at [570, 166] on div "Je note aussi sur le document fournisseur qu'il est indiqué de ne pas oublier d…" at bounding box center [434, 167] width 470 height 10
click at [349, 366] on span "Ajouter des fichiers" at bounding box center [344, 366] width 76 height 13
click at [144, 190] on nz-modal-container "Service TA - VOYAGE - PROPOSITION GLOBALE A utiliser dans le cadre de propositi…" at bounding box center [433, 213] width 866 height 426
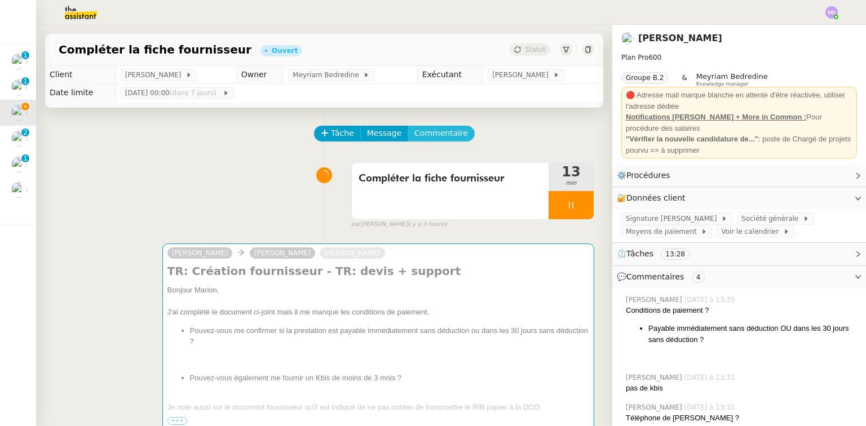
click at [431, 135] on span "Commentaire" at bounding box center [442, 133] width 54 height 13
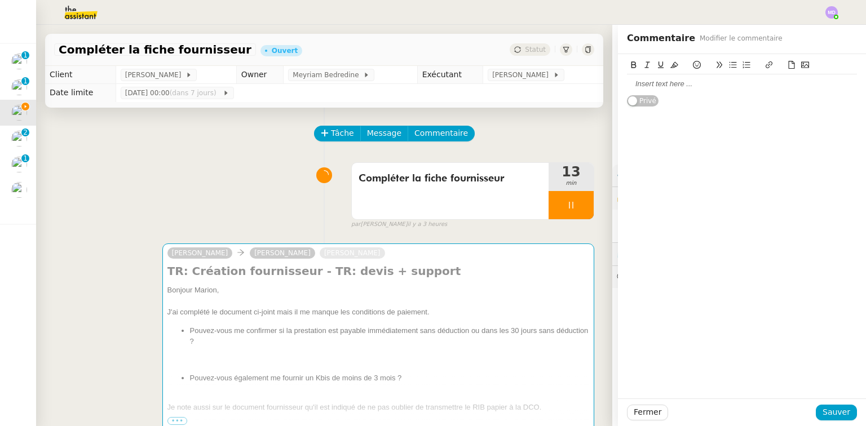
click at [643, 87] on div at bounding box center [742, 84] width 230 height 10
click at [843, 412] on span "Sauver" at bounding box center [837, 412] width 28 height 13
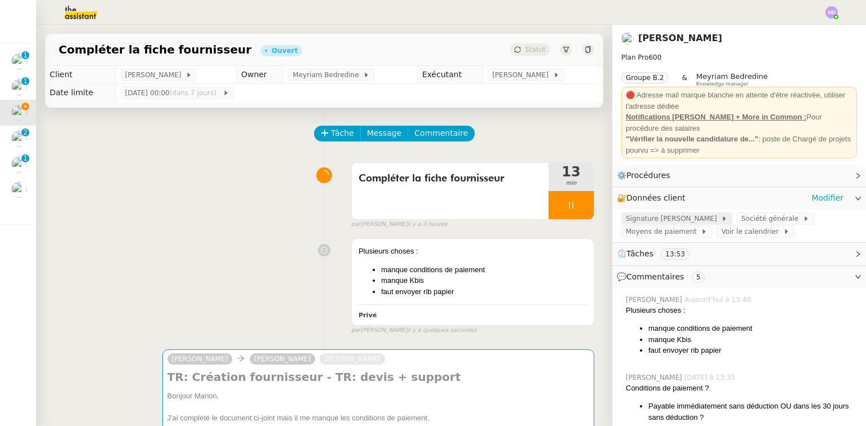
click at [684, 219] on span "Signature [PERSON_NAME]" at bounding box center [673, 218] width 95 height 11
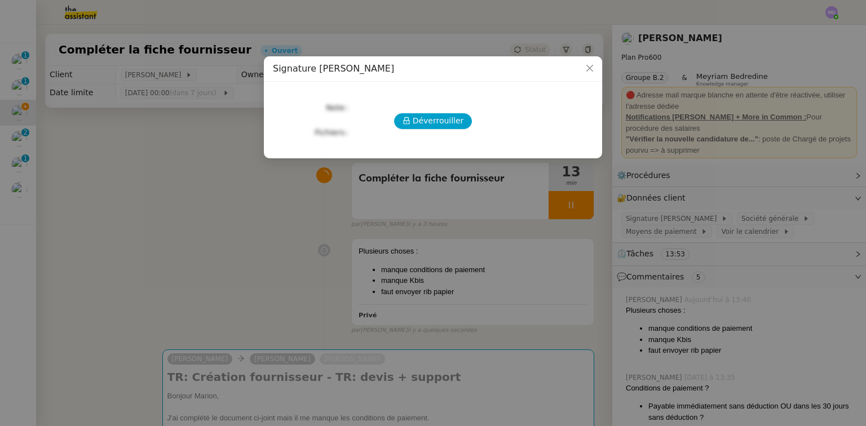
click at [742, 217] on nz-modal-container "Signature [PERSON_NAME] Déverrouiller Note Fichiers Upload" at bounding box center [433, 213] width 866 height 426
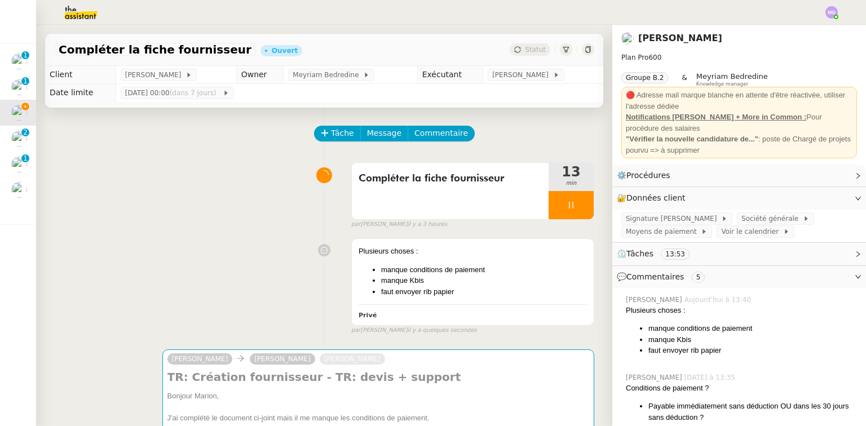
click at [743, 218] on span "Société générale" at bounding box center [772, 218] width 61 height 11
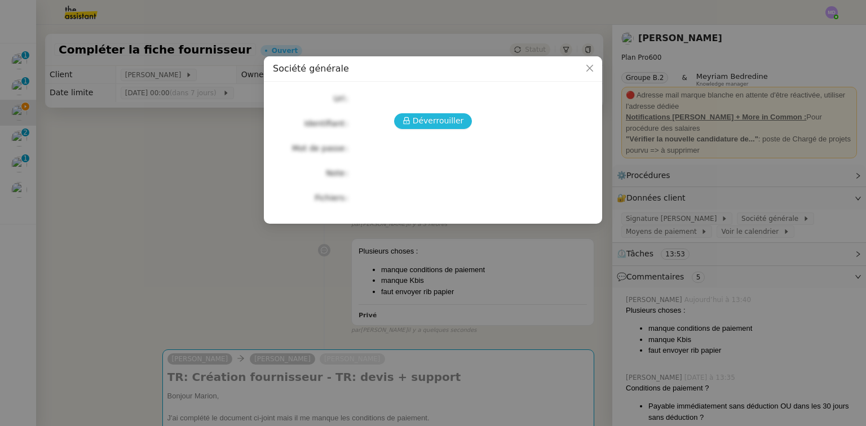
click at [429, 120] on span "Déverrouiller" at bounding box center [438, 121] width 51 height 13
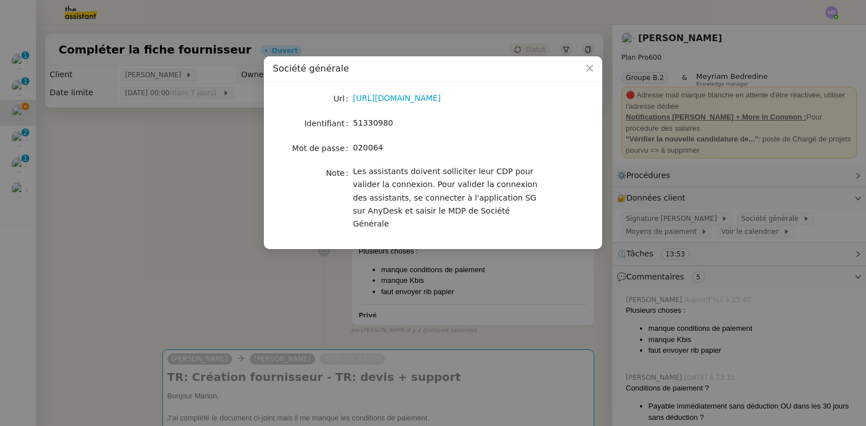
click at [409, 97] on link "[URL][DOMAIN_NAME]" at bounding box center [397, 98] width 88 height 9
drag, startPoint x: 457, startPoint y: 212, endPoint x: 410, endPoint y: 197, distance: 50.3
click at [410, 197] on div "Les assistants doivent solliciter leur CDP pour valider la connexion. Pour vali…" at bounding box center [446, 198] width 187 height 66
copy span "application SG sur AnyDesk et saisir le MDP de Société Générale"
click at [366, 120] on span "51330980" at bounding box center [373, 122] width 40 height 9
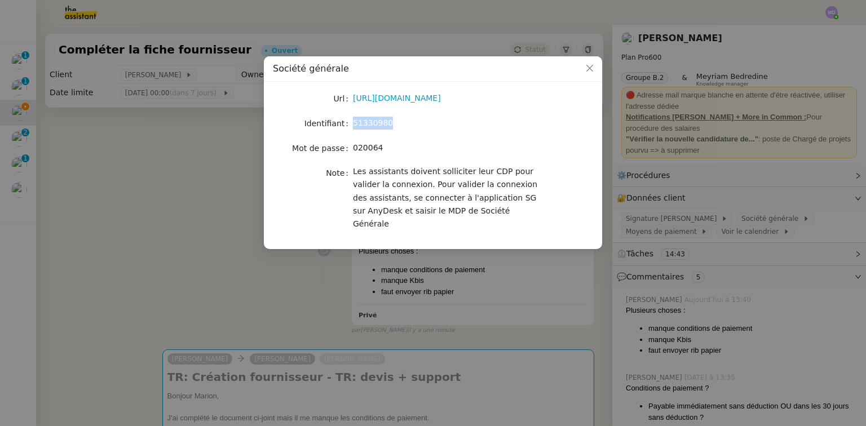
click at [366, 120] on span "51330980" at bounding box center [373, 122] width 40 height 9
copy span "51330980"
click at [366, 144] on span "020064" at bounding box center [368, 147] width 30 height 9
click at [397, 154] on div "020064" at bounding box center [446, 148] width 187 height 13
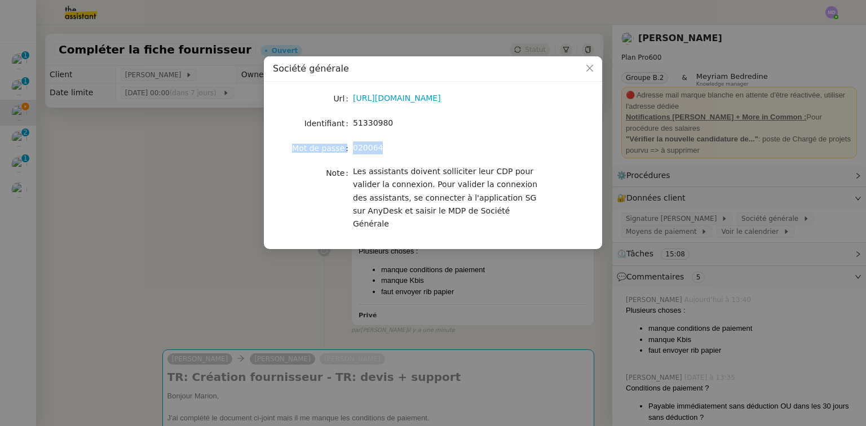
drag, startPoint x: 376, startPoint y: 147, endPoint x: 298, endPoint y: 147, distance: 77.3
click at [298, 147] on nz-form-item "Mot de passe [SECURITY_DATA]" at bounding box center [433, 148] width 320 height 16
click at [445, 272] on nz-modal-container "Société générale Url [URL][DOMAIN_NAME] Identifiant 51330980 Mot de passe [SECU…" at bounding box center [433, 213] width 866 height 426
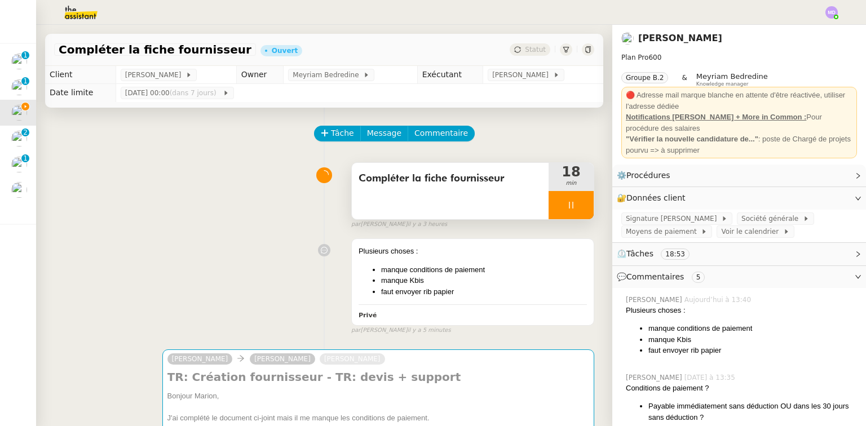
click at [575, 212] on div at bounding box center [571, 205] width 45 height 28
click at [549, 196] on div at bounding box center [560, 205] width 23 height 28
click at [549, 209] on div at bounding box center [571, 205] width 45 height 28
click at [303, 226] on div "Compléter la fiche fournisseur 18 min false par [PERSON_NAME] il y a 3 heures" at bounding box center [324, 193] width 540 height 72
click at [578, 208] on icon at bounding box center [582, 205] width 9 height 9
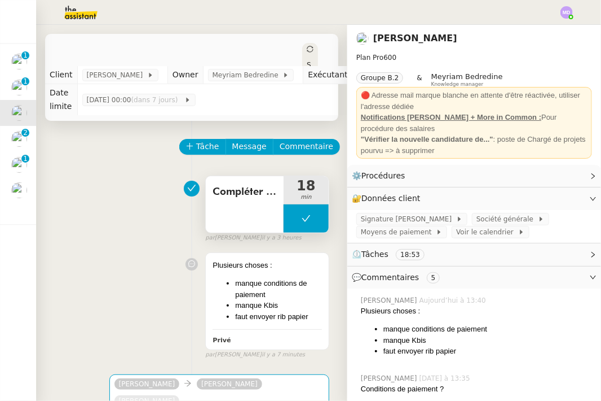
click at [303, 213] on button at bounding box center [306, 218] width 45 height 28
click at [291, 215] on div at bounding box center [295, 218] width 23 height 28
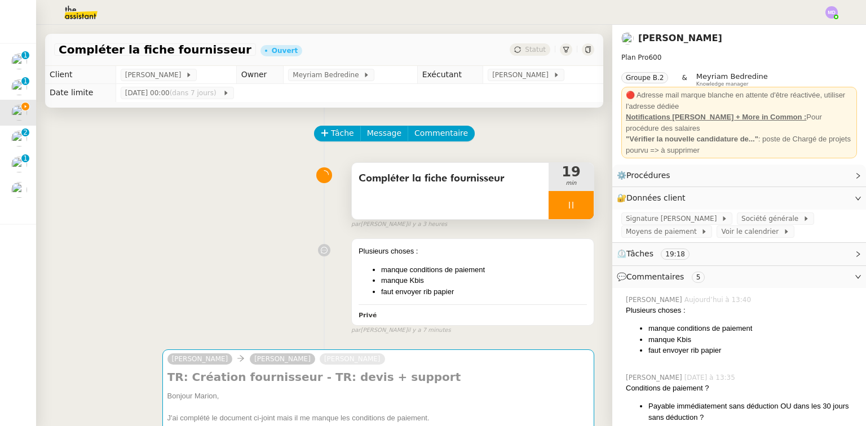
click at [566, 203] on div at bounding box center [571, 205] width 45 height 28
click at [578, 203] on icon at bounding box center [582, 205] width 9 height 9
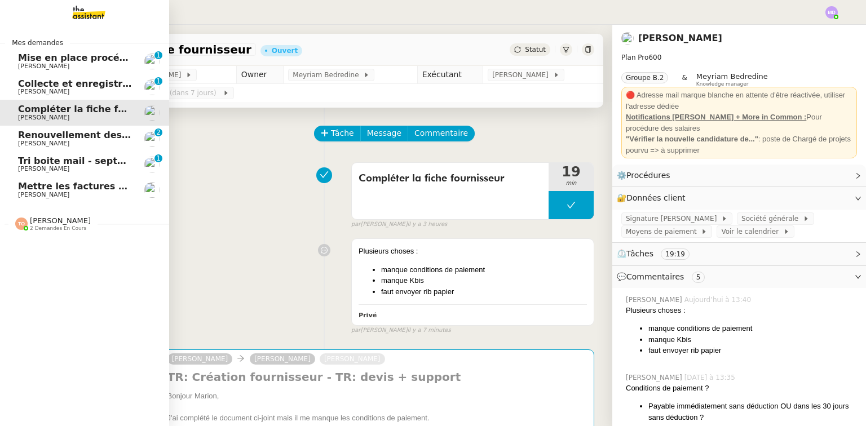
click at [29, 192] on span "[PERSON_NAME]" at bounding box center [43, 194] width 51 height 7
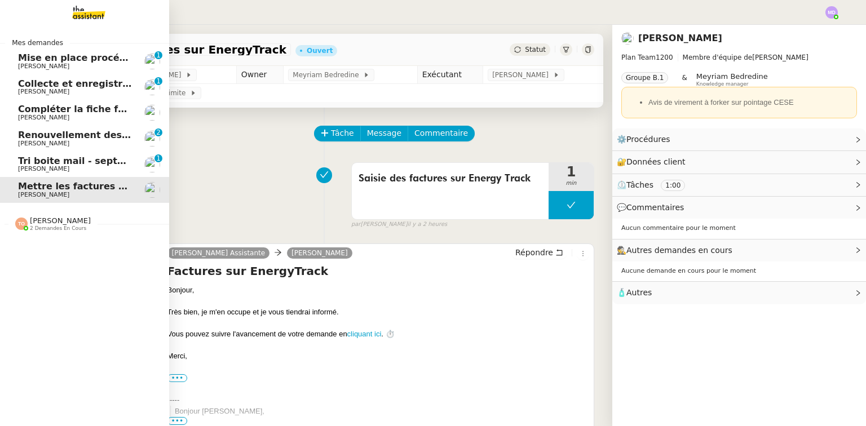
click at [71, 162] on span "Tri boite mail - septembre 2025" at bounding box center [98, 161] width 160 height 11
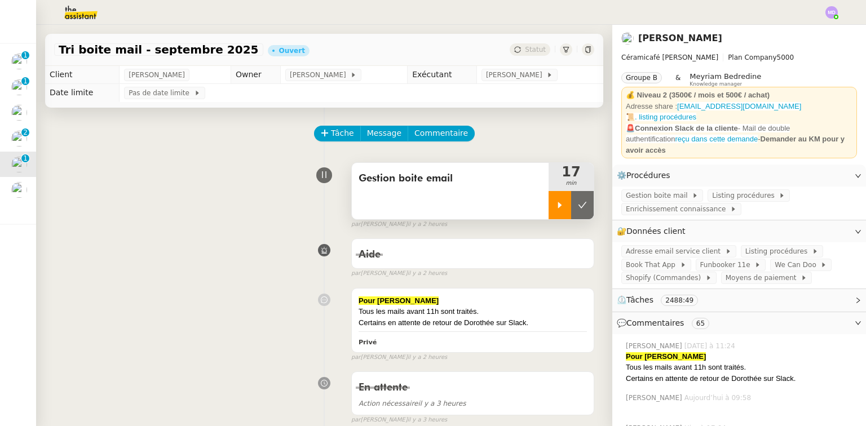
click at [556, 203] on icon at bounding box center [560, 205] width 9 height 9
click at [570, 212] on div at bounding box center [571, 205] width 45 height 28
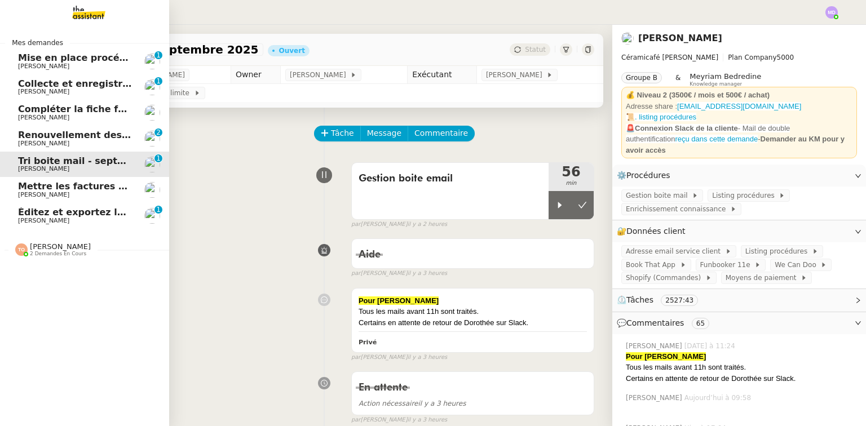
click at [85, 210] on span "Éditez et exportez le compte rendu sur Noota" at bounding box center [134, 212] width 232 height 11
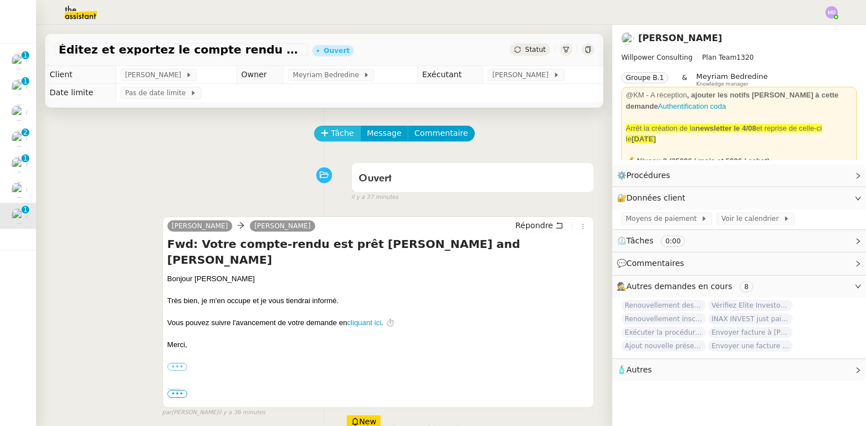
click at [314, 134] on button "Tâche" at bounding box center [337, 134] width 47 height 16
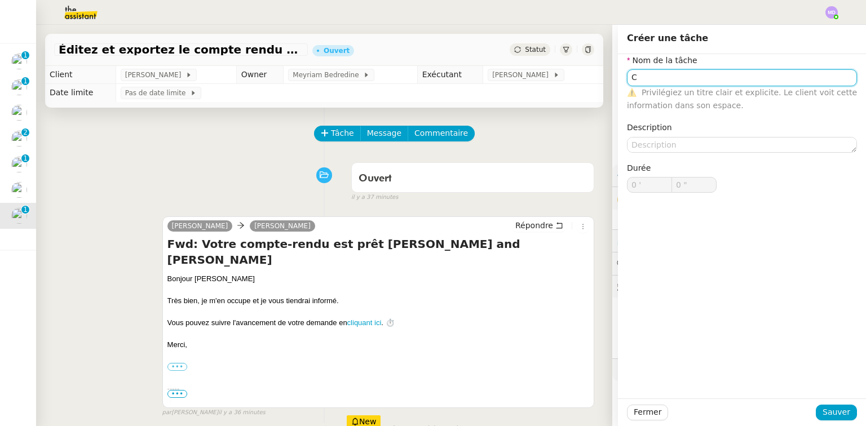
type input "C"
drag, startPoint x: 825, startPoint y: 424, endPoint x: 825, endPoint y: 416, distance: 8.5
click at [825, 420] on div "Fermer Sauver" at bounding box center [742, 413] width 248 height 28
click at [825, 411] on span "Sauver" at bounding box center [837, 412] width 28 height 13
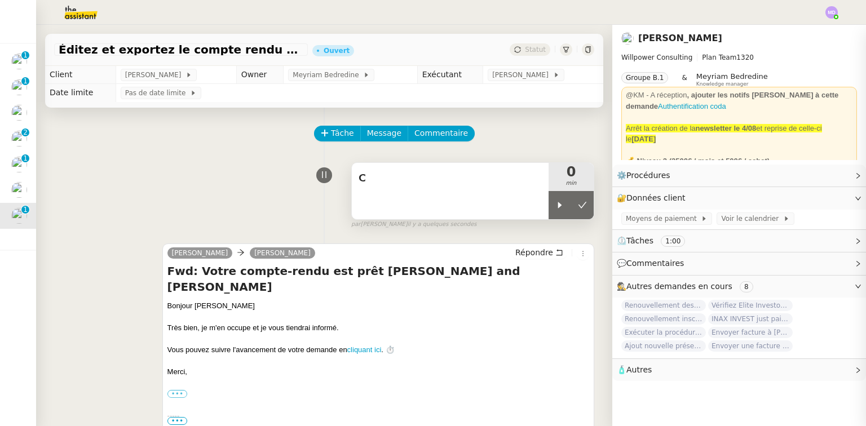
drag, startPoint x: 544, startPoint y: 205, endPoint x: 494, endPoint y: 192, distance: 51.9
click at [549, 204] on div at bounding box center [560, 205] width 23 height 28
click at [494, 192] on div "C" at bounding box center [450, 191] width 197 height 56
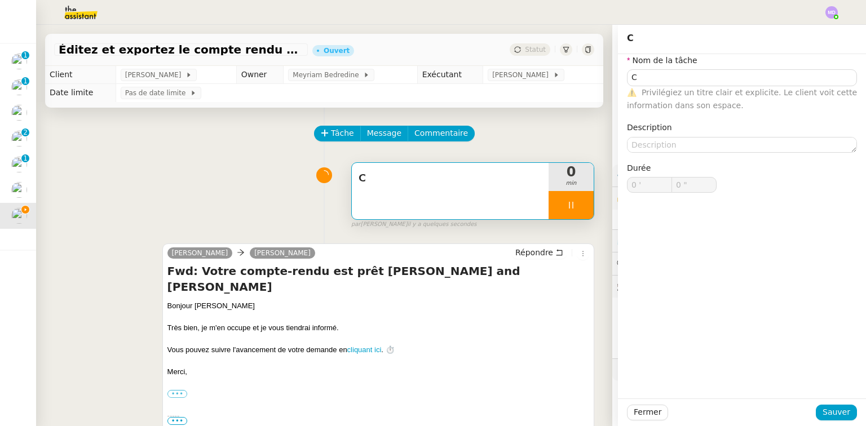
type input "C"
type input "0 '"
type input "0 ""
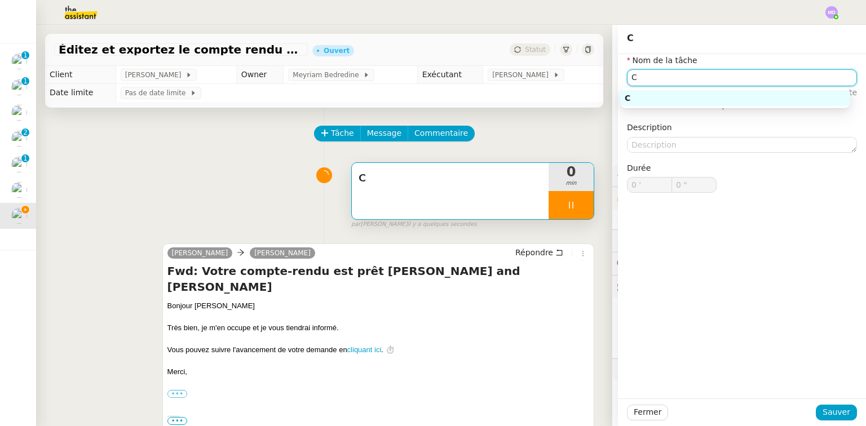
click at [689, 84] on input "C" at bounding box center [742, 77] width 230 height 16
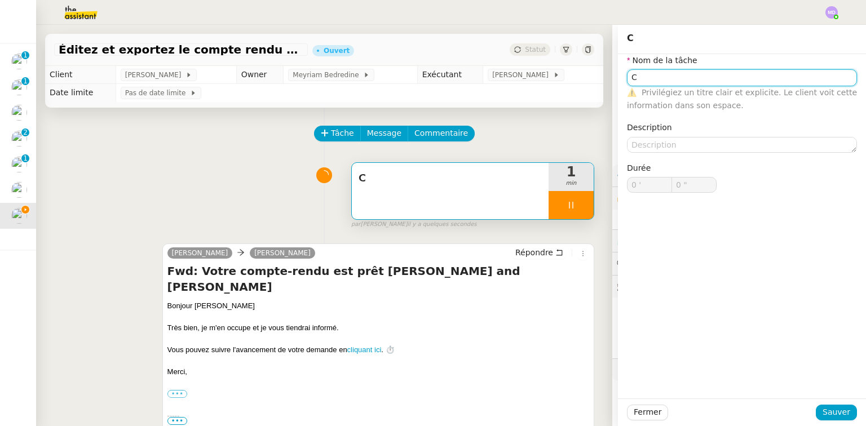
type input "Co"
type input "1 ""
type input "Compte rendu"
type input "2 ""
type input "Compte rendu"
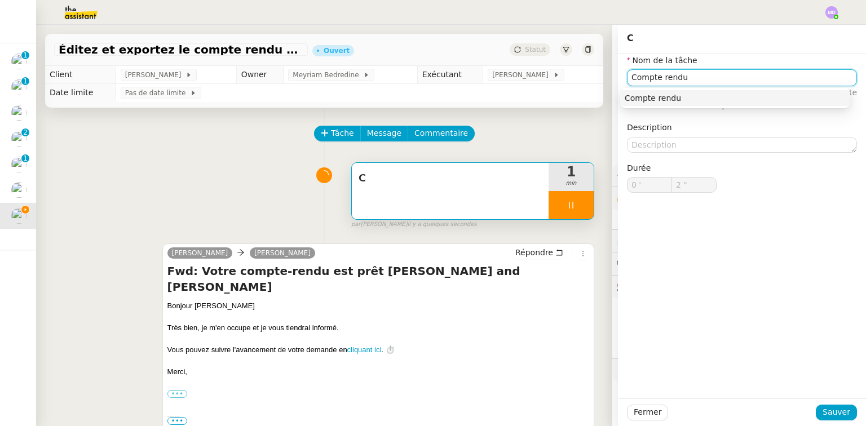
type input "3 ""
type input "Compte rendu Code"
type input "4 ""
type input "Compte rendu Coda"
type input "5 ""
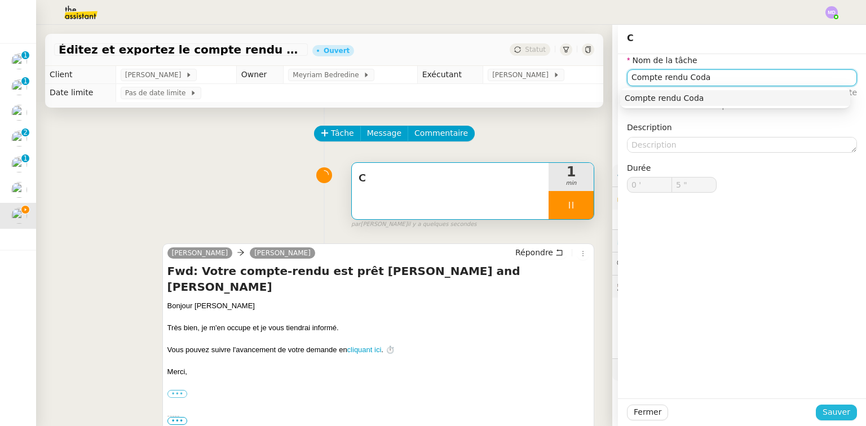
type input "Compte rendu Coda"
click at [819, 411] on button "Sauver" at bounding box center [836, 413] width 41 height 16
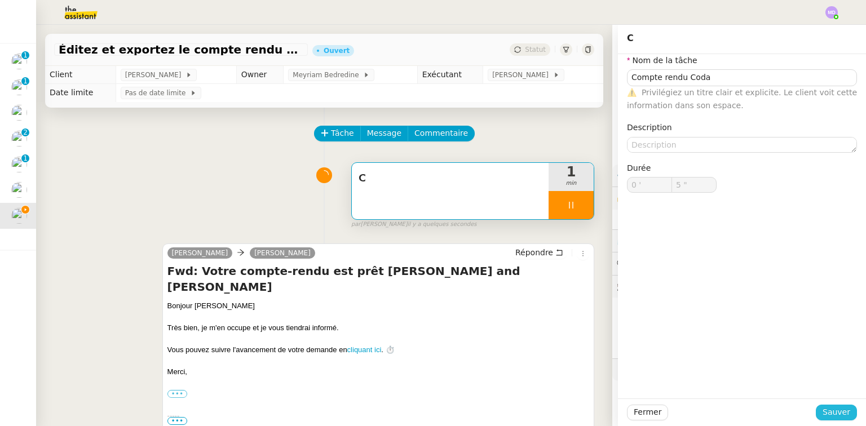
type input "6 ""
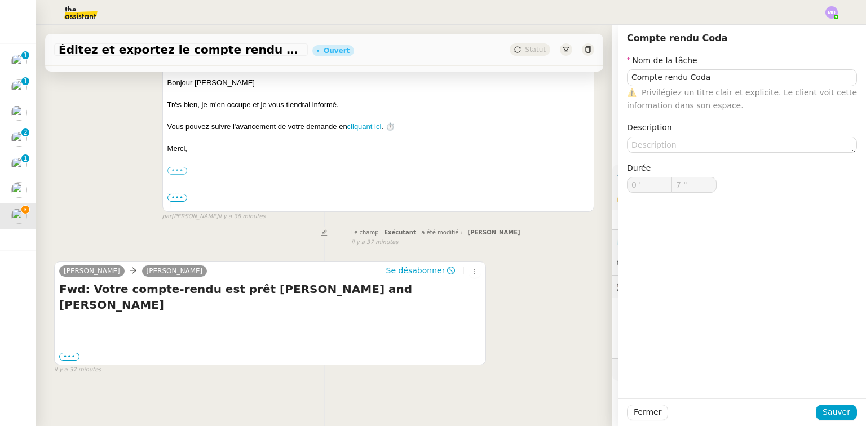
scroll to position [217, 0]
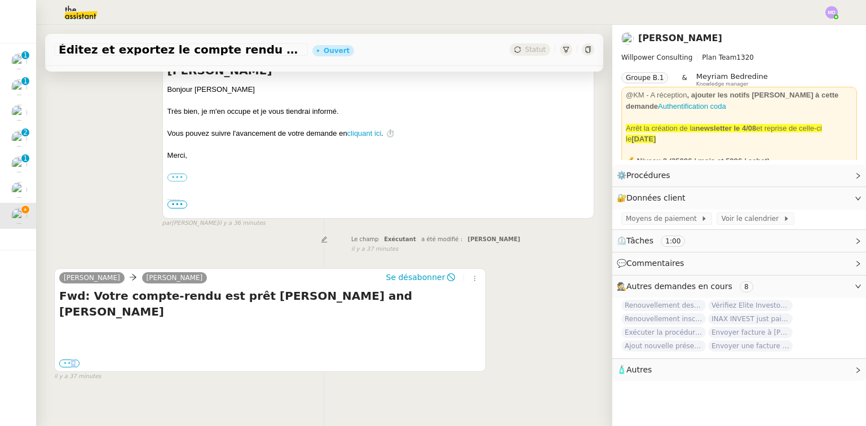
click at [72, 360] on label "•••" at bounding box center [69, 364] width 20 height 8
click at [73, 358] on div "••• ---------- Forwarded message --------- From: Noota < [EMAIL_ADDRESS][DOMAIN…" at bounding box center [270, 363] width 422 height 11
click at [72, 360] on label "•••" at bounding box center [69, 364] width 20 height 8
click at [0, 0] on input "•••" at bounding box center [0, 0] width 0 height 0
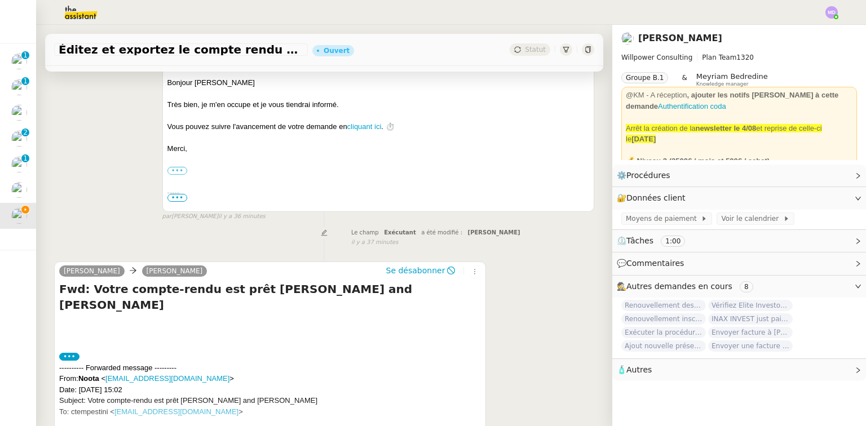
scroll to position [320, 0]
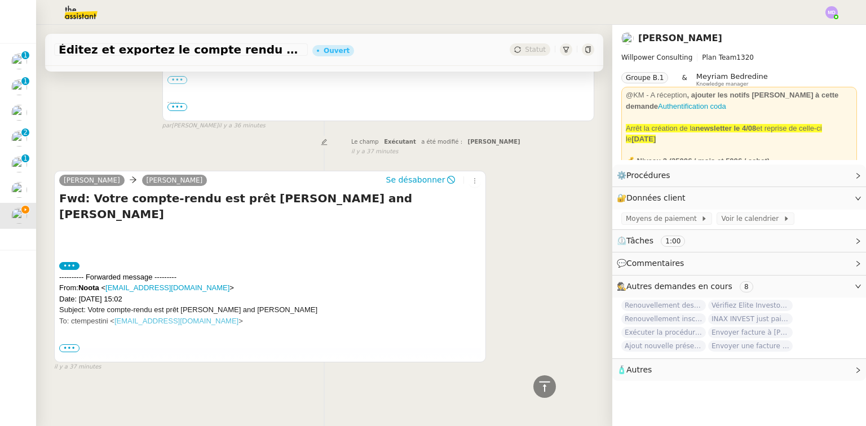
click at [69, 347] on span "•••" at bounding box center [69, 349] width 20 height 8
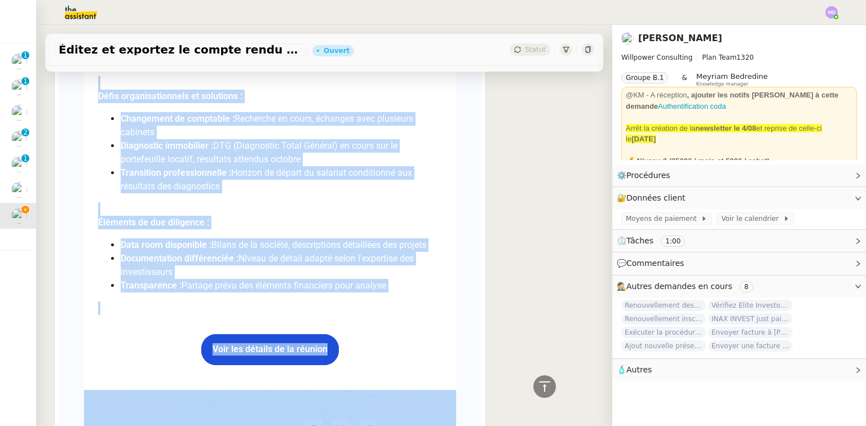
scroll to position [3002, 0]
drag, startPoint x: 96, startPoint y: 225, endPoint x: 386, endPoint y: 287, distance: 296.0
copy div "Loremipsum dolors Ametco Adipiscingel seddoeiusmod Temporin Utlabo - Etdolorem …"
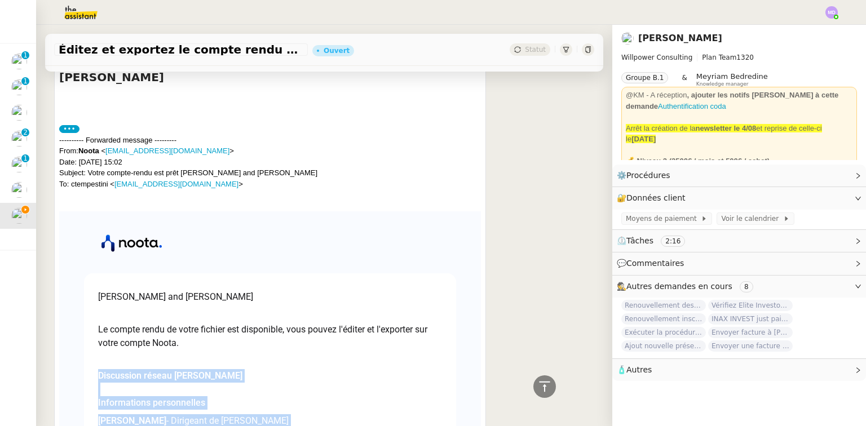
scroll to position [316, 0]
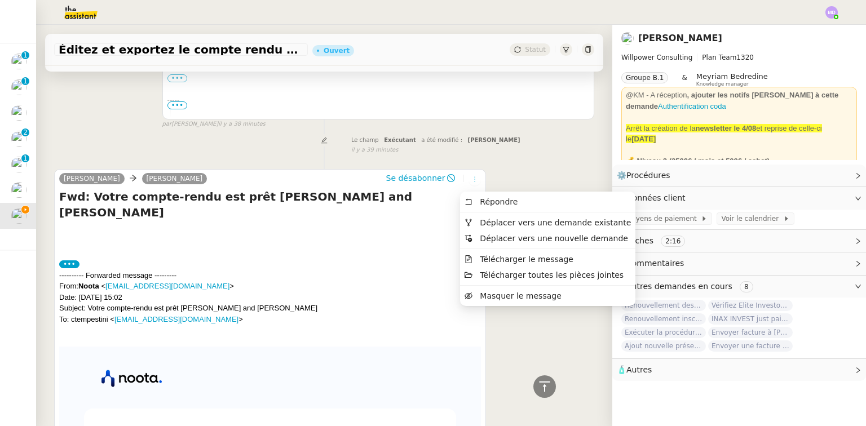
drag, startPoint x: 465, startPoint y: 183, endPoint x: 458, endPoint y: 188, distance: 8.5
click at [472, 183] on icon at bounding box center [475, 179] width 7 height 7
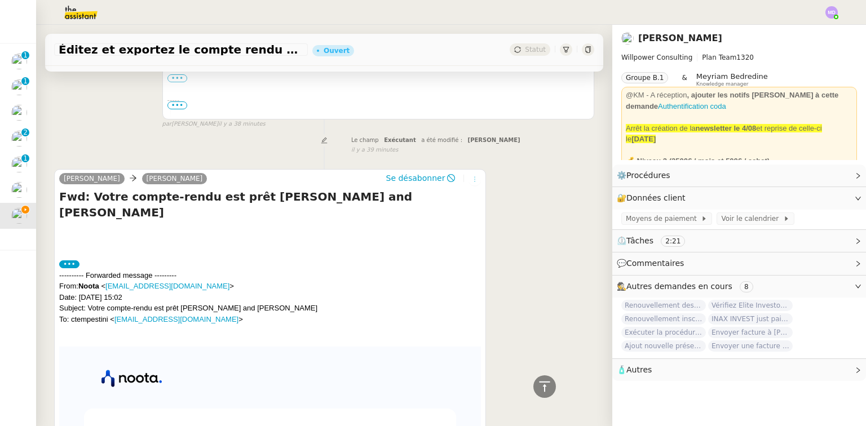
click at [472, 181] on icon at bounding box center [475, 179] width 7 height 7
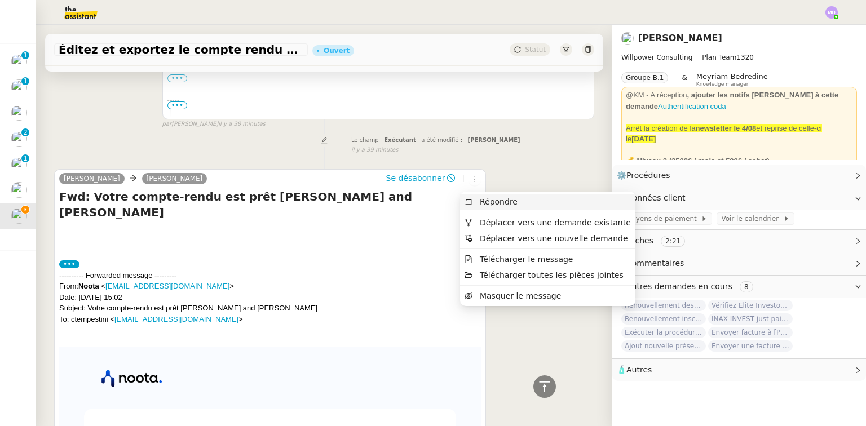
click at [483, 197] on span "Répondre" at bounding box center [499, 201] width 38 height 9
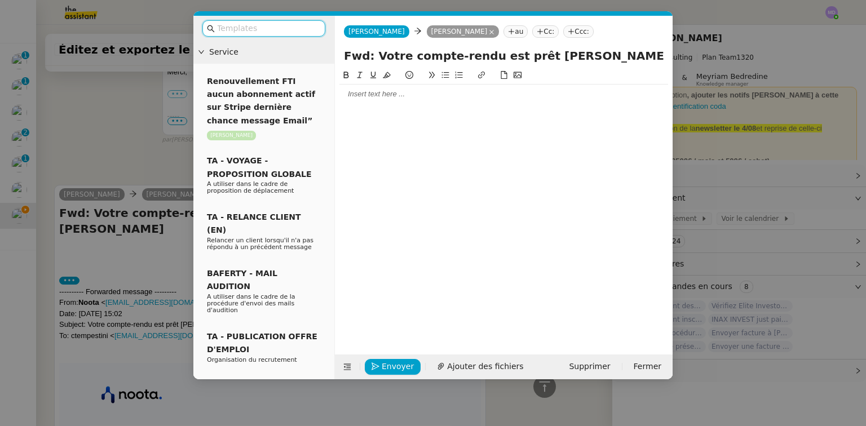
scroll to position [403, 0]
click at [410, 98] on div at bounding box center [504, 94] width 329 height 10
click at [288, 28] on input "text" at bounding box center [268, 28] width 102 height 13
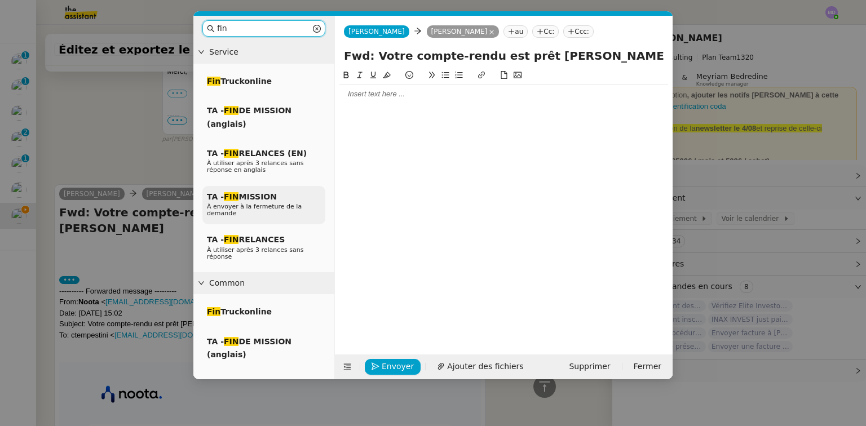
type input "fin"
click at [274, 197] on div "TA - FIN MISSION À envoyer à la fermeture de la demande" at bounding box center [264, 205] width 123 height 39
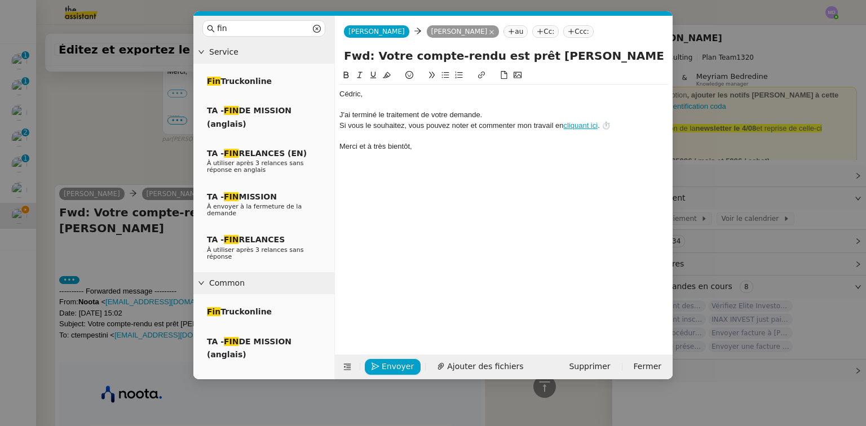
click at [361, 108] on div at bounding box center [504, 105] width 329 height 10
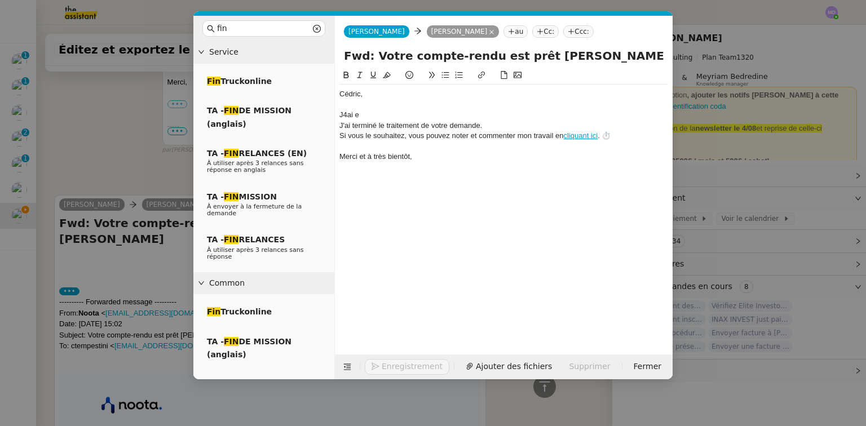
scroll to position [480, 0]
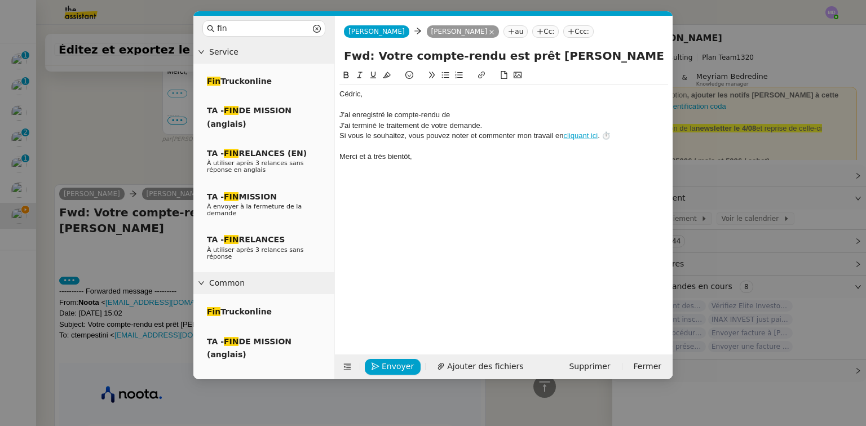
drag, startPoint x: 535, startPoint y: 56, endPoint x: 603, endPoint y: 53, distance: 68.3
click at [603, 53] on input "Fwd: Votre compte-rendu est prêt [PERSON_NAME] and [PERSON_NAME]" at bounding box center [504, 55] width 320 height 17
click at [490, 113] on div "J'ai enregistré le compte-rendu de" at bounding box center [504, 115] width 329 height 10
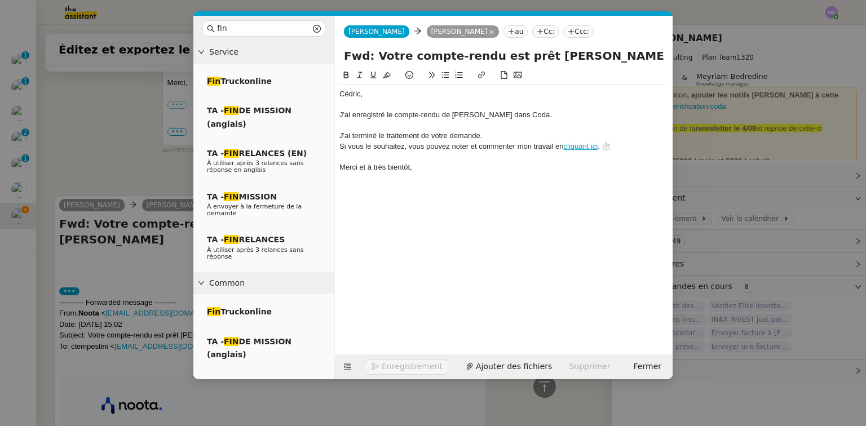
scroll to position [491, 0]
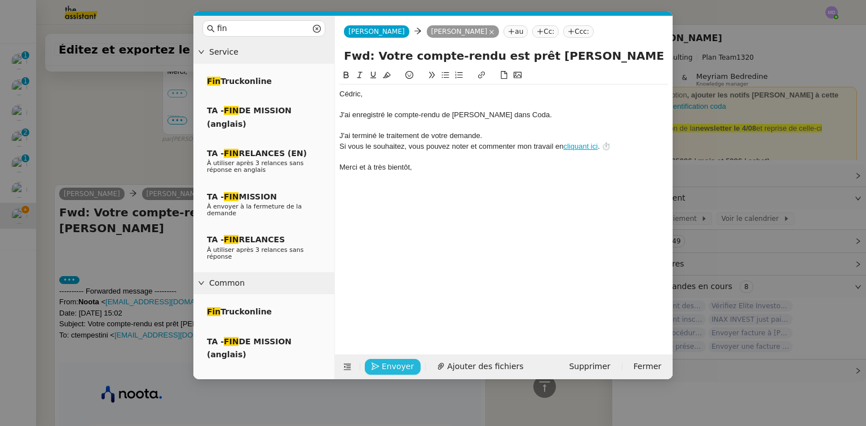
click at [382, 371] on span "Envoyer" at bounding box center [398, 366] width 32 height 13
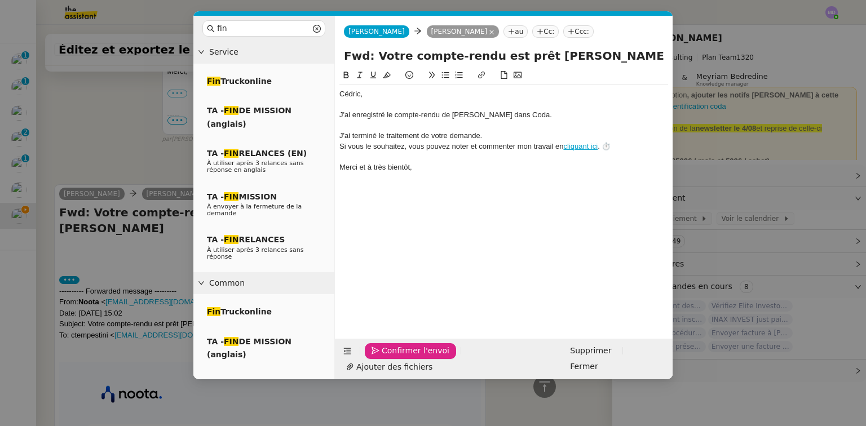
click at [382, 358] on span "Confirmer l'envoi" at bounding box center [416, 351] width 68 height 13
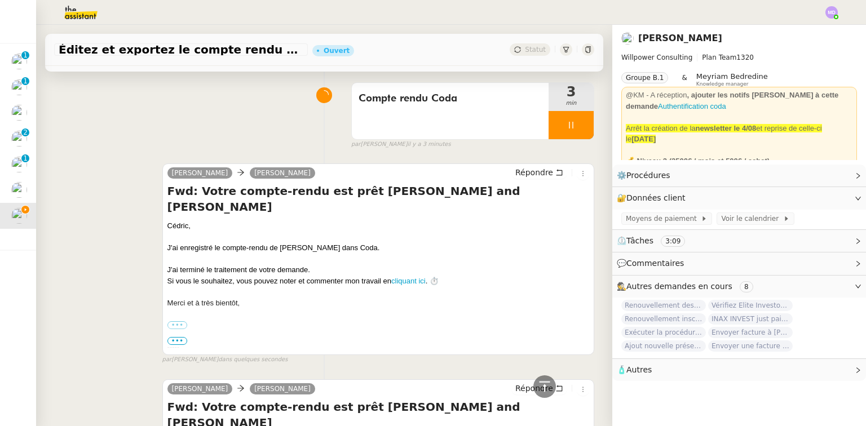
scroll to position [0, 0]
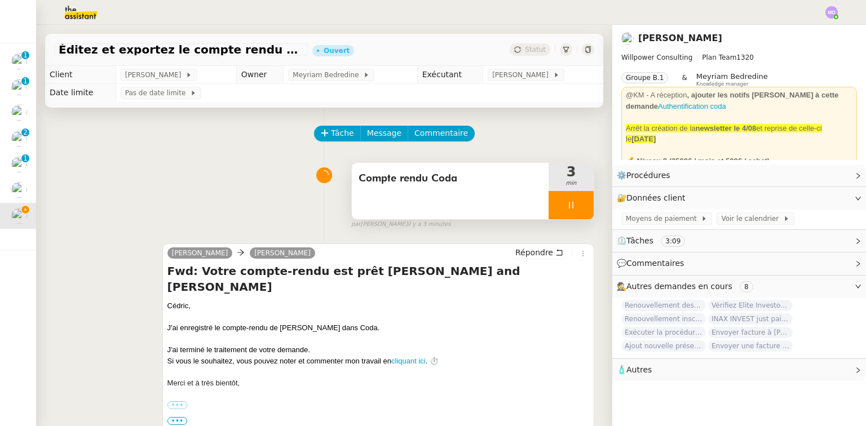
click at [567, 204] on icon at bounding box center [571, 205] width 9 height 9
click at [579, 204] on icon at bounding box center [583, 205] width 8 height 6
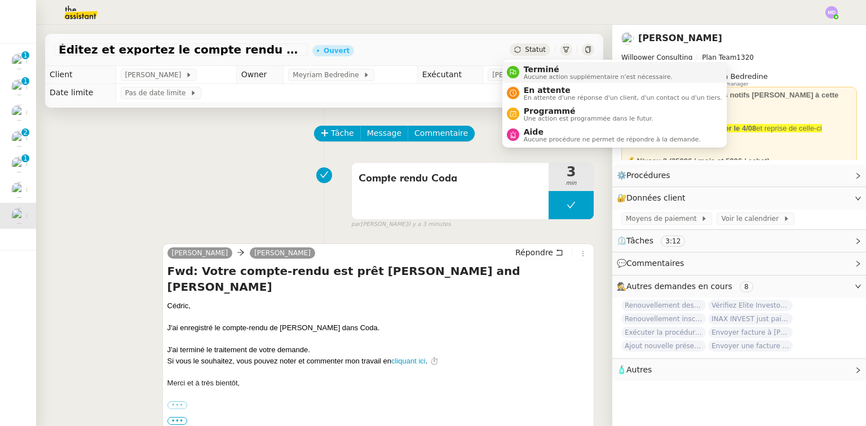
click at [528, 65] on span "Terminé" at bounding box center [598, 69] width 149 height 9
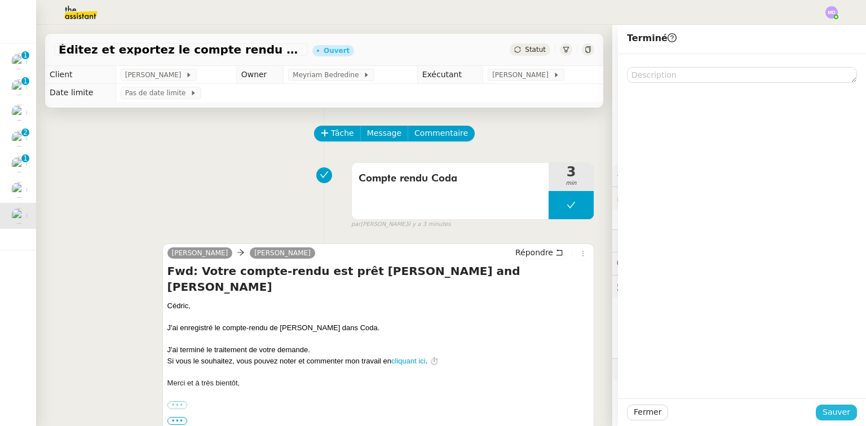
click at [836, 407] on span "Sauver" at bounding box center [837, 412] width 28 height 13
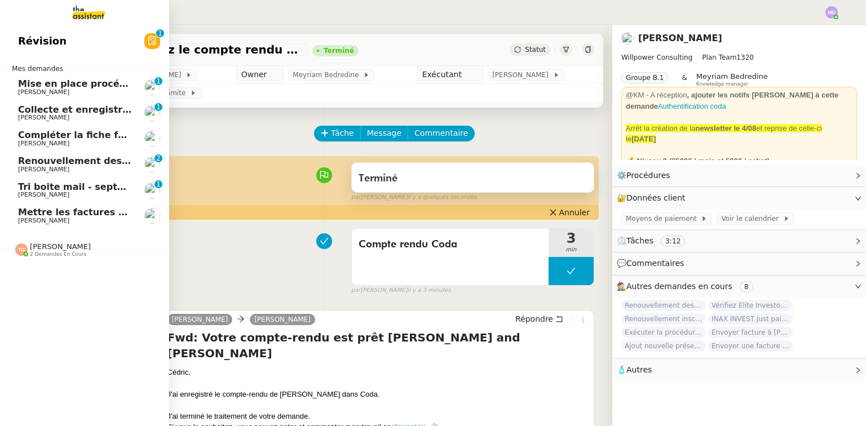
drag, startPoint x: 95, startPoint y: 190, endPoint x: 360, endPoint y: 183, distance: 265.2
click at [95, 190] on span "Tri boite mail - septembre 2025" at bounding box center [98, 187] width 160 height 11
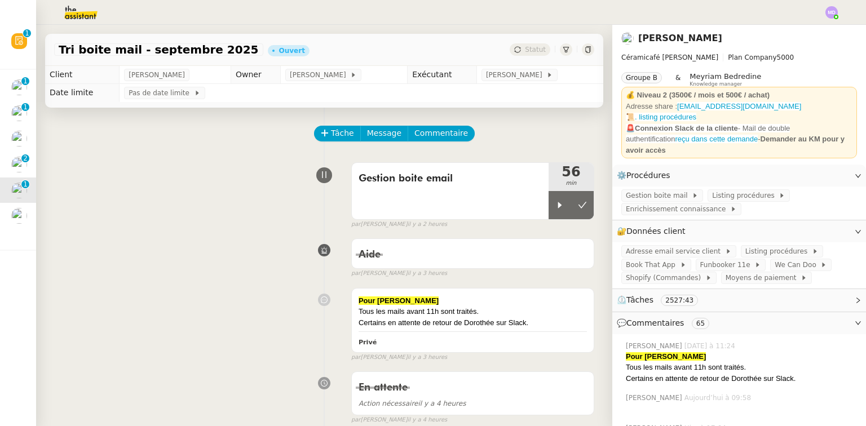
click at [549, 224] on div "par [PERSON_NAME] il y a 2 heures" at bounding box center [472, 225] width 243 height 10
click at [551, 215] on div at bounding box center [560, 205] width 23 height 28
click at [567, 209] on div at bounding box center [571, 205] width 45 height 28
click at [578, 209] on icon at bounding box center [582, 205] width 9 height 9
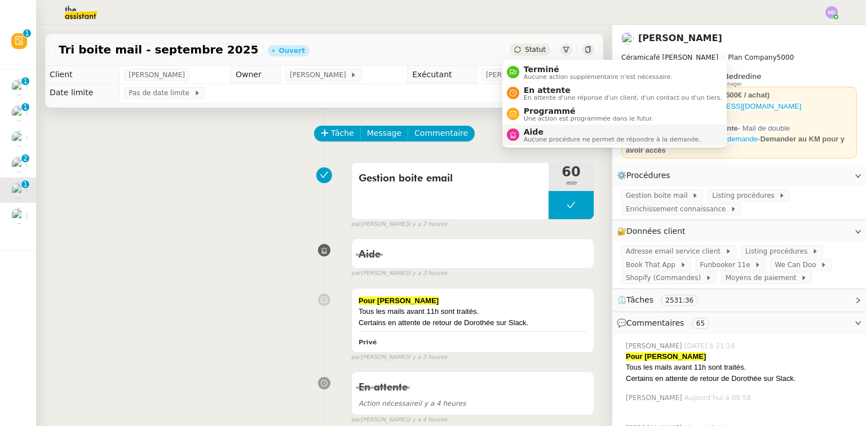
click at [542, 133] on span "Aide" at bounding box center [612, 131] width 177 height 9
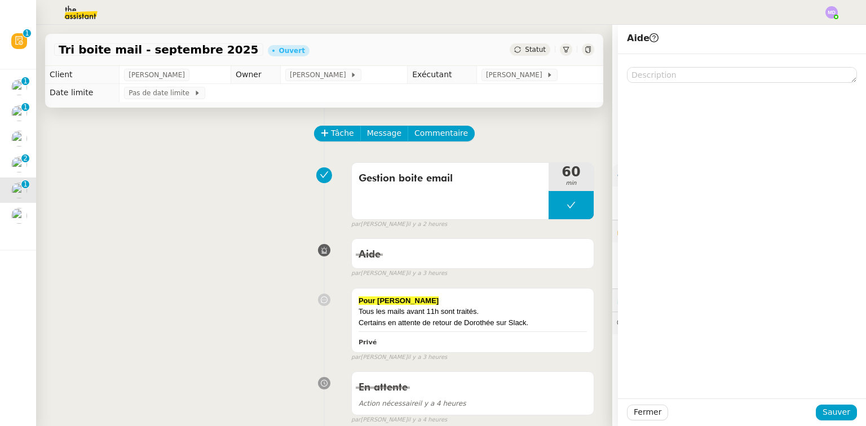
click at [724, 74] on textarea at bounding box center [742, 75] width 230 height 16
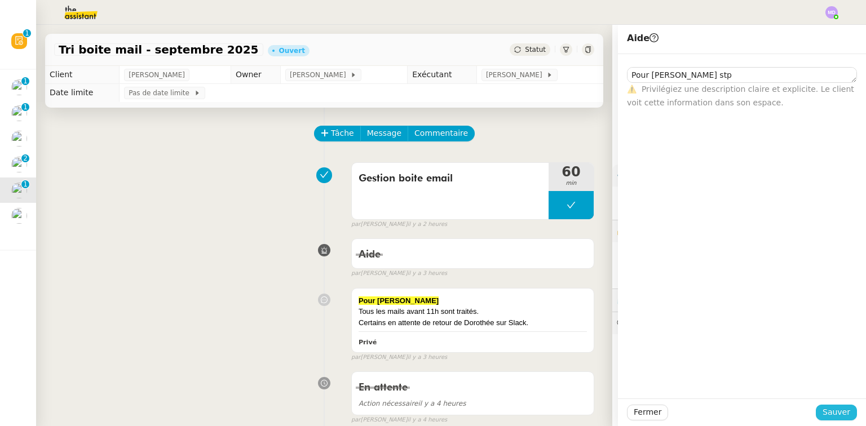
type textarea "Pour [PERSON_NAME] stp"
click at [832, 411] on span "Sauver" at bounding box center [837, 412] width 28 height 13
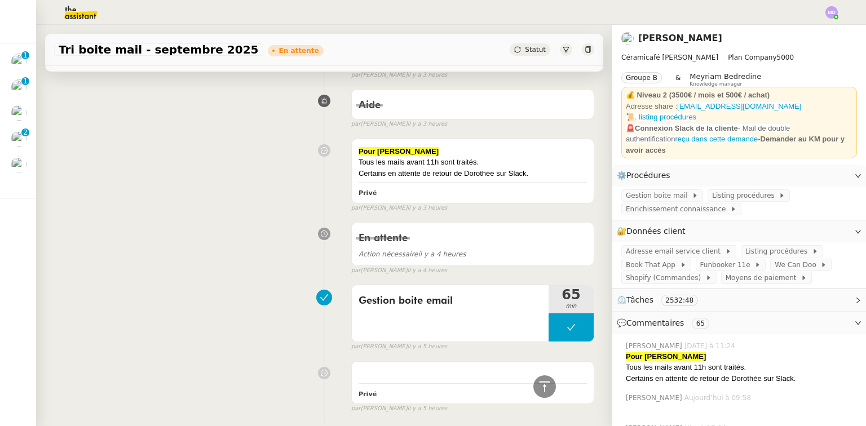
scroll to position [288, 0]
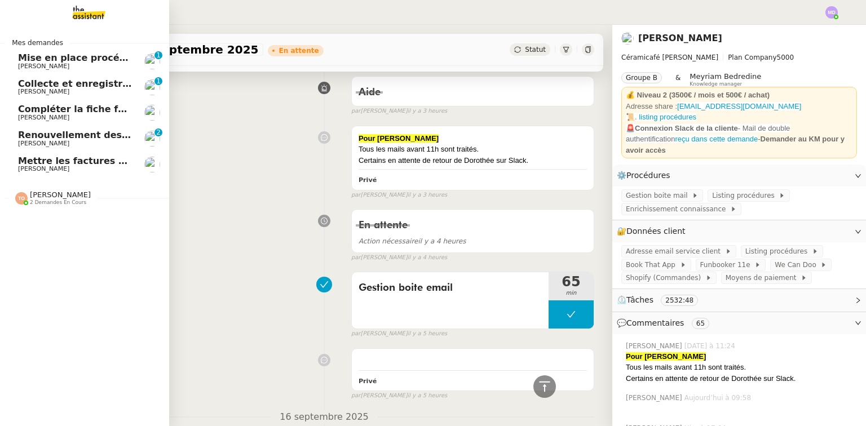
click at [28, 131] on span "Renouvellement des adhésions FTI - 1 septembre 2025" at bounding box center [158, 135] width 280 height 11
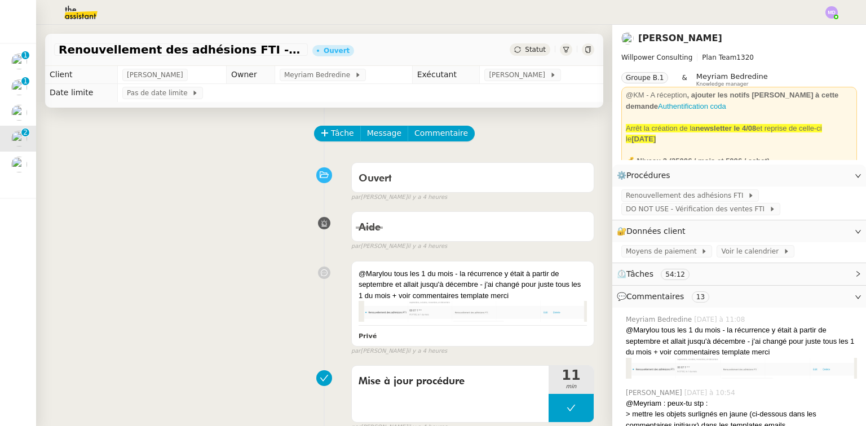
scroll to position [135, 0]
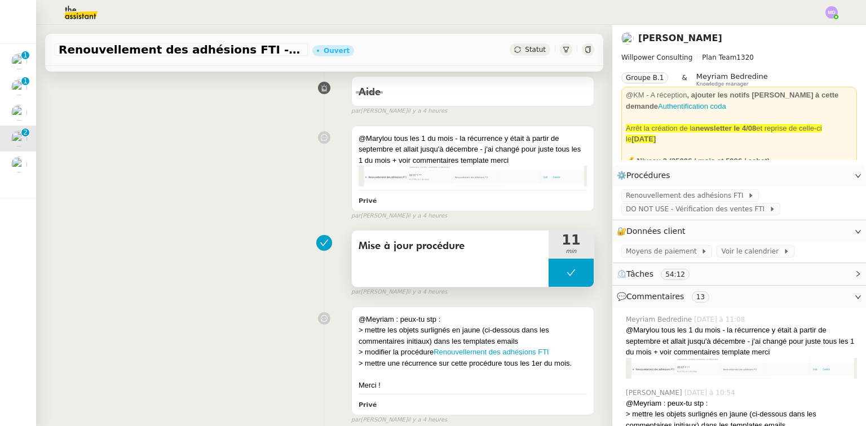
click at [549, 269] on button at bounding box center [571, 273] width 45 height 28
click at [549, 269] on div at bounding box center [560, 273] width 23 height 28
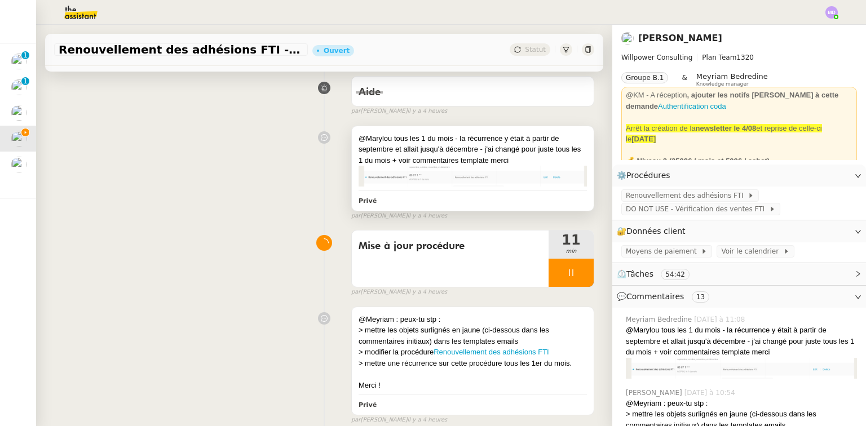
click at [453, 181] on img at bounding box center [473, 176] width 228 height 21
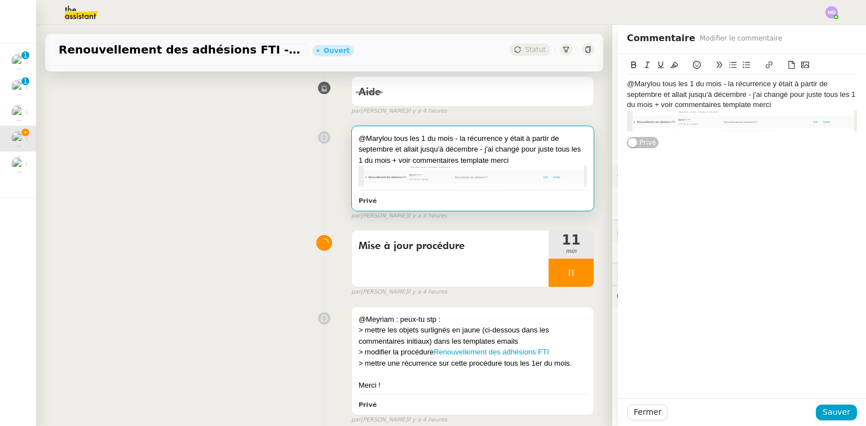
click at [675, 117] on img at bounding box center [742, 121] width 230 height 21
click at [648, 406] on button "Fermer" at bounding box center [647, 413] width 41 height 16
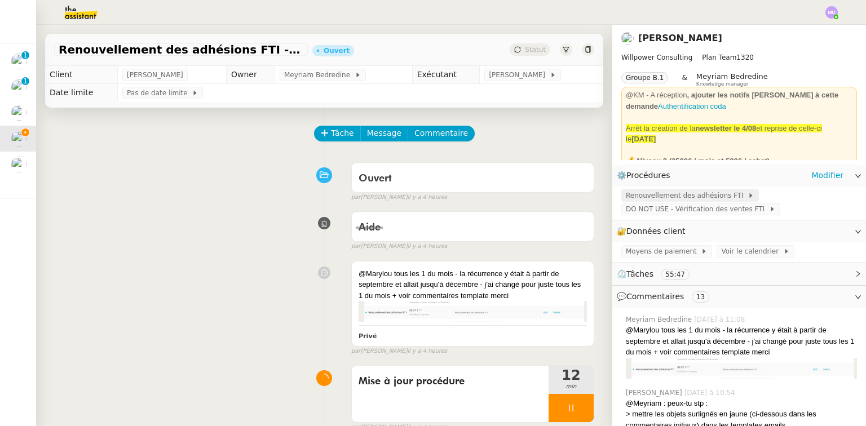
click at [667, 198] on span "Renouvellement des adhésions FTI" at bounding box center [687, 195] width 122 height 11
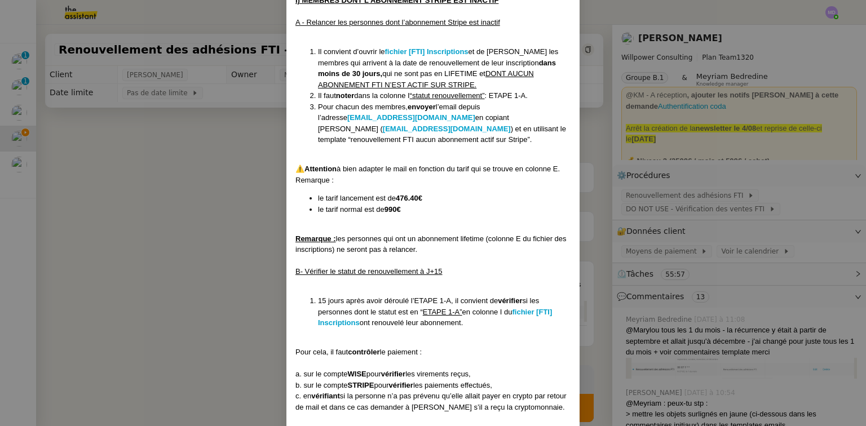
scroll to position [361, 0]
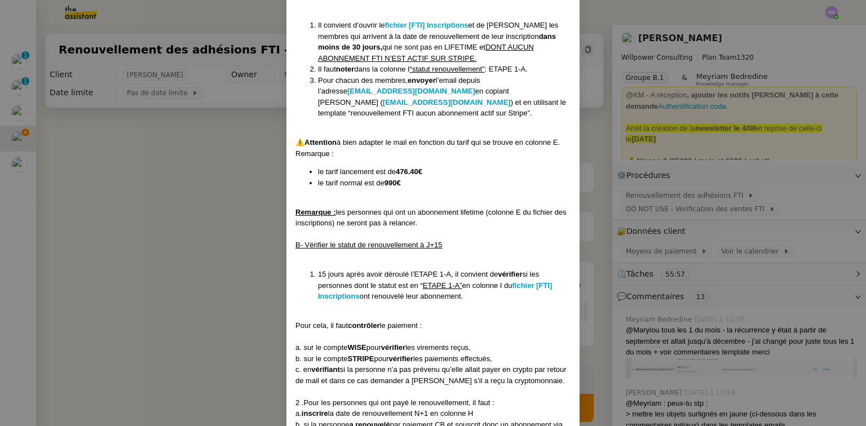
click at [214, 183] on nz-modal-container "Créé le [DATE] MAJ le [DATE] Contexte : [PERSON_NAME] souhaite que nous gérions…" at bounding box center [433, 213] width 866 height 426
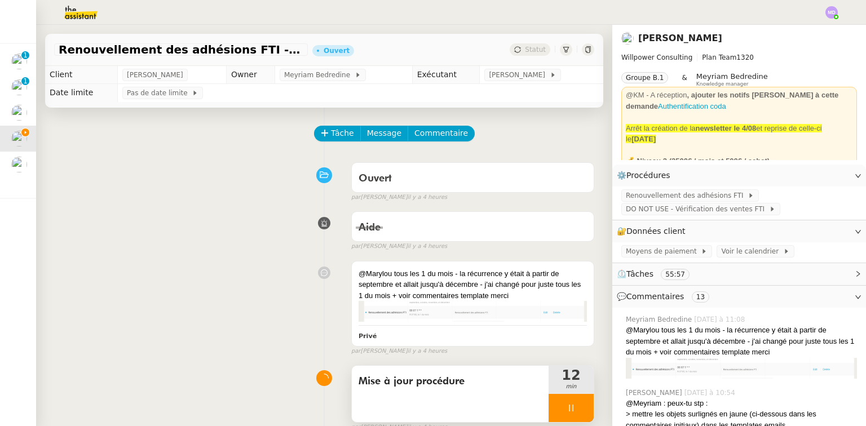
click at [565, 402] on div at bounding box center [571, 408] width 45 height 28
click at [578, 407] on icon at bounding box center [582, 408] width 9 height 9
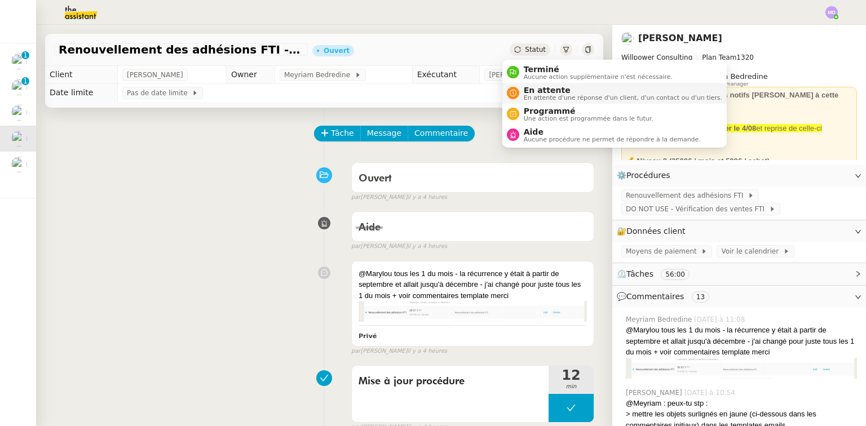
click at [535, 95] on span "En attente d'une réponse d'un client, d'un contact ou d'un tiers." at bounding box center [623, 98] width 199 height 6
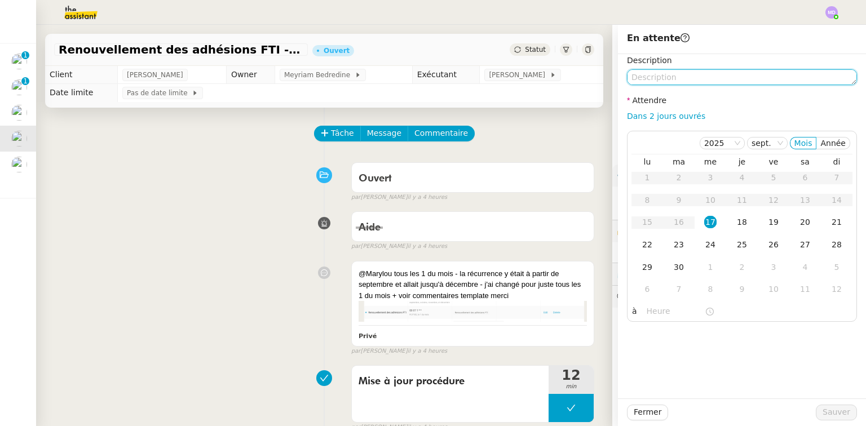
click at [671, 80] on textarea at bounding box center [742, 77] width 230 height 16
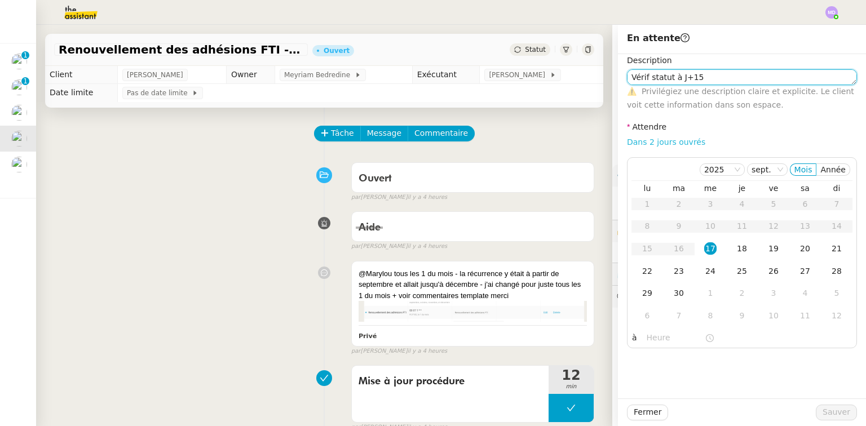
type textarea "Vérif statut à J+15"
click at [672, 142] on link "Dans 2 jours ouvrés" at bounding box center [666, 142] width 78 height 9
type input "07:00"
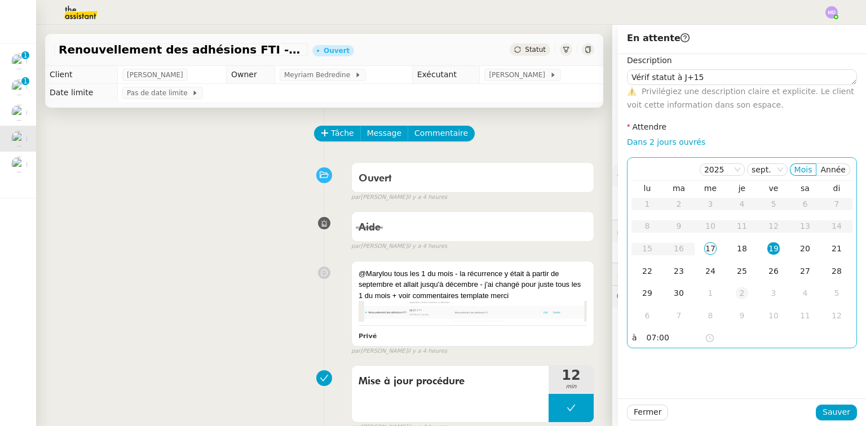
click at [736, 291] on div "2" at bounding box center [742, 293] width 12 height 12
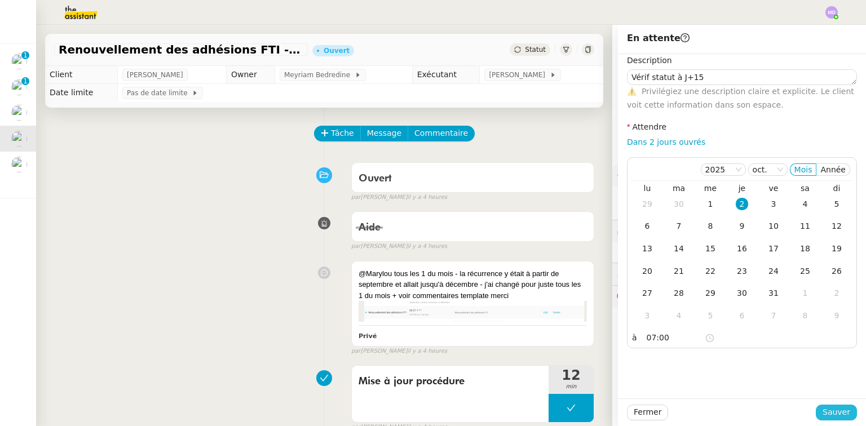
click at [826, 411] on span "Sauver" at bounding box center [837, 412] width 28 height 13
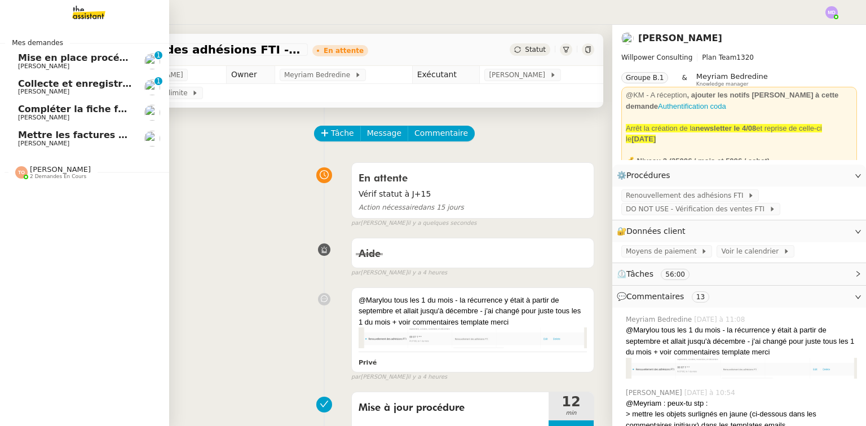
click at [46, 135] on span "Mettre les factures sur EnergyTrack" at bounding box center [109, 135] width 182 height 11
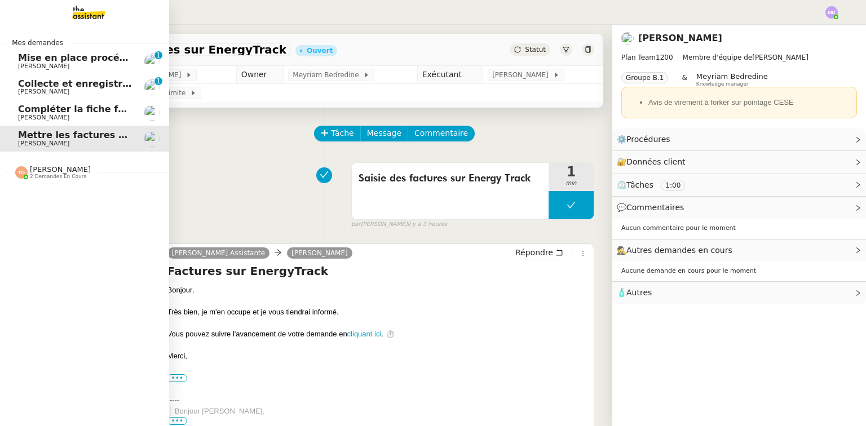
click at [60, 113] on span "Compléter la fiche fournisseur" at bounding box center [95, 109] width 154 height 11
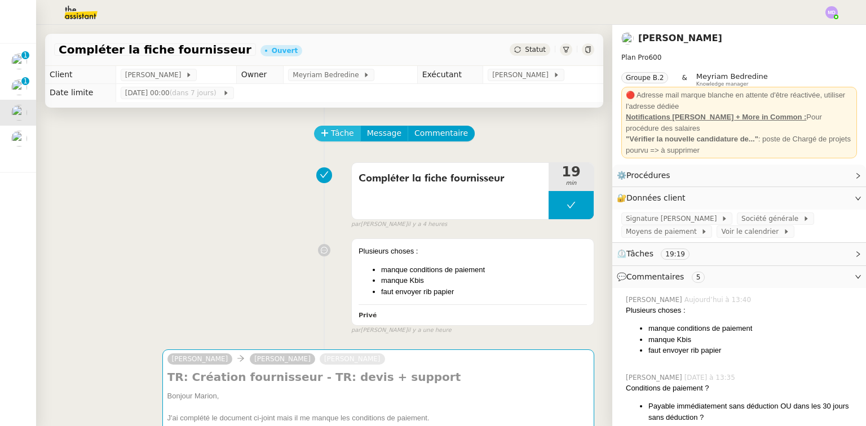
click at [335, 135] on span "Tâche" at bounding box center [342, 133] width 23 height 13
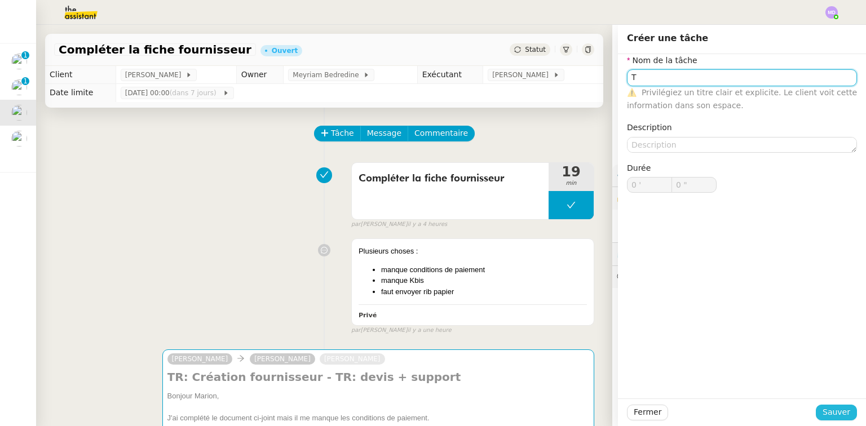
type input "T"
drag, startPoint x: 829, startPoint y: 413, endPoint x: 734, endPoint y: 358, distance: 108.9
click at [828, 412] on span "Sauver" at bounding box center [837, 412] width 28 height 13
